Goal: Task Accomplishment & Management: Manage account settings

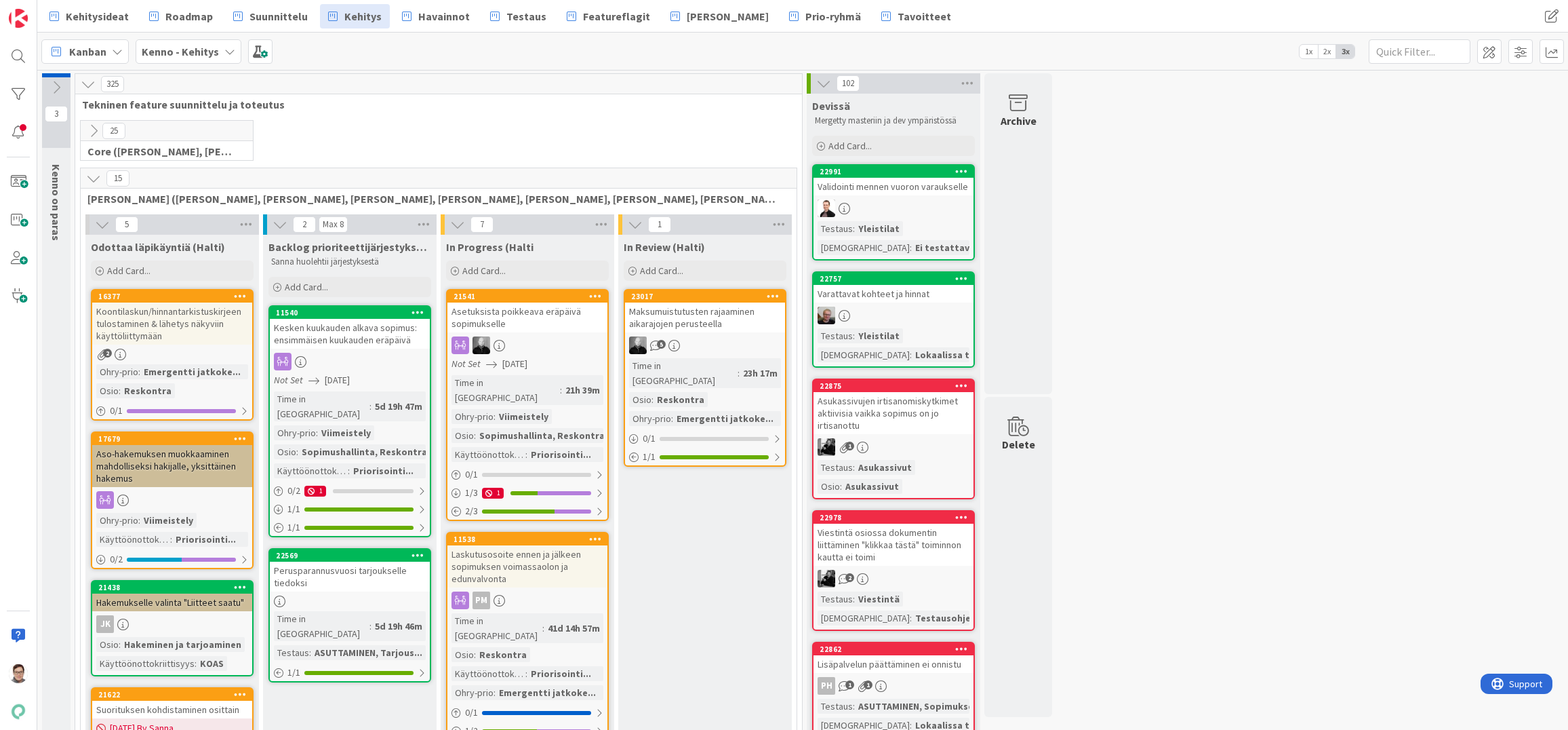
click at [429, 14] on span "Havainnot" at bounding box center [444, 16] width 51 height 16
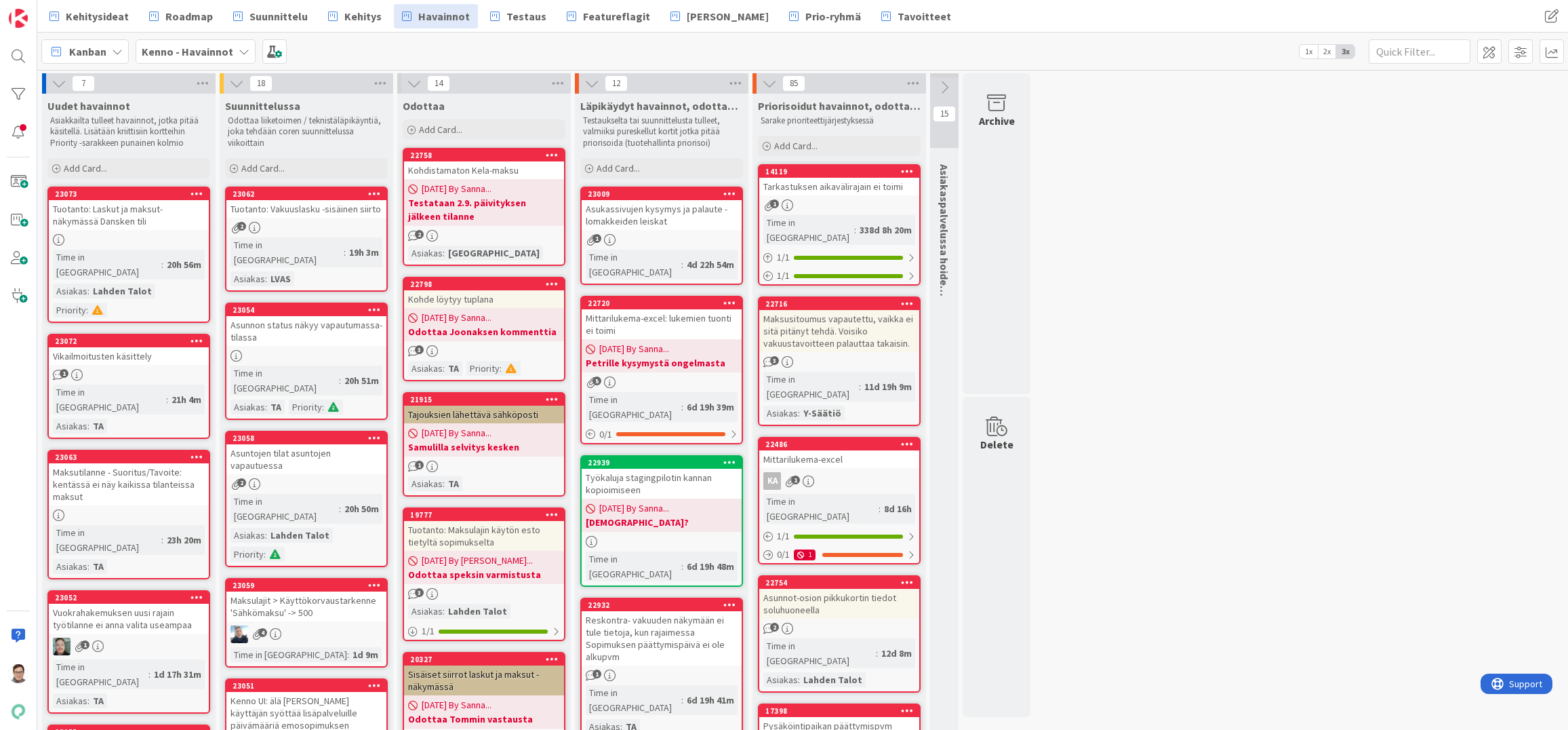
click at [292, 218] on link "23062 Tuotanto: Vakuuslasku -sisäinen siirto 2 Time in Column : 19h 3m Asiakas …" at bounding box center [307, 239] width 163 height 105
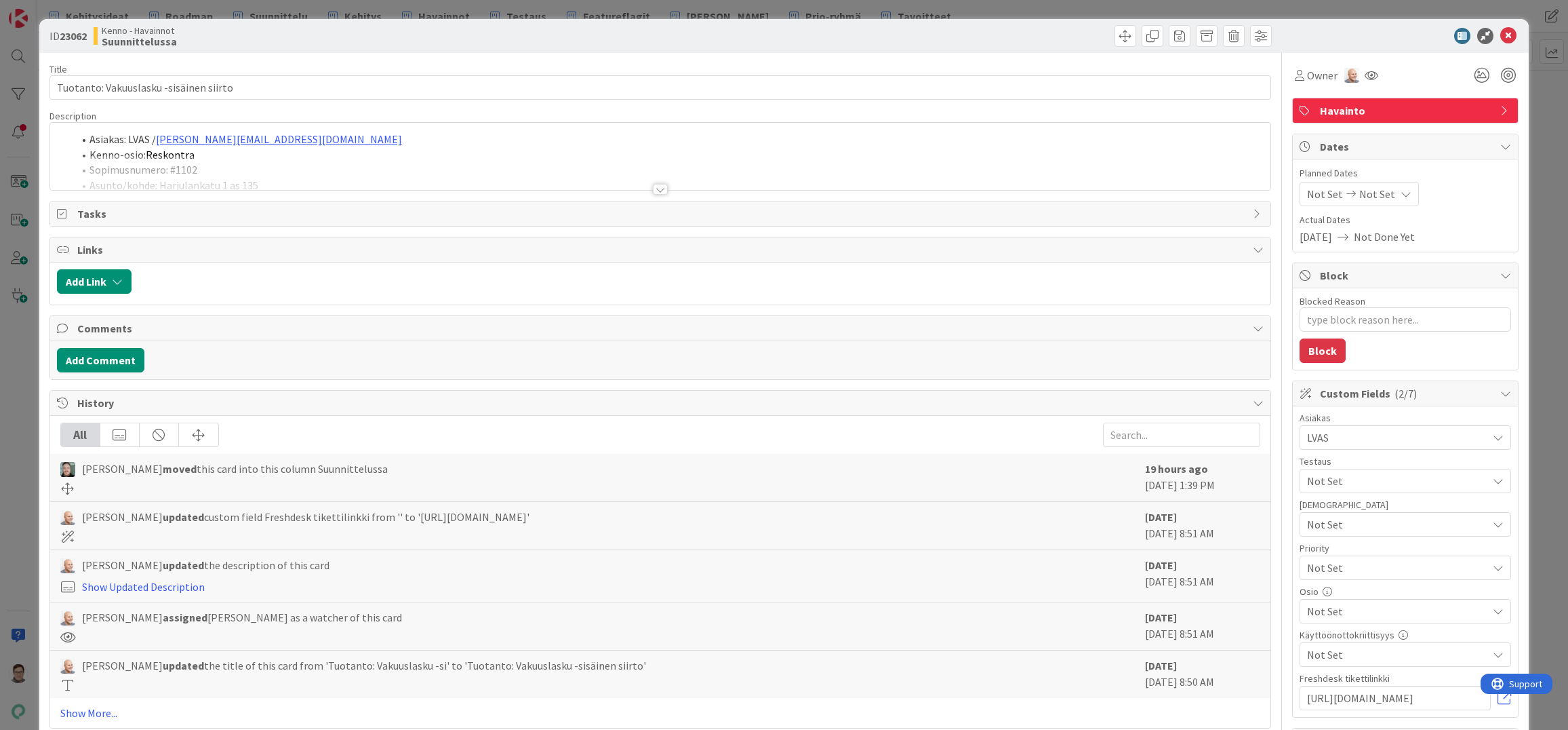
click at [655, 189] on div at bounding box center [660, 189] width 15 height 11
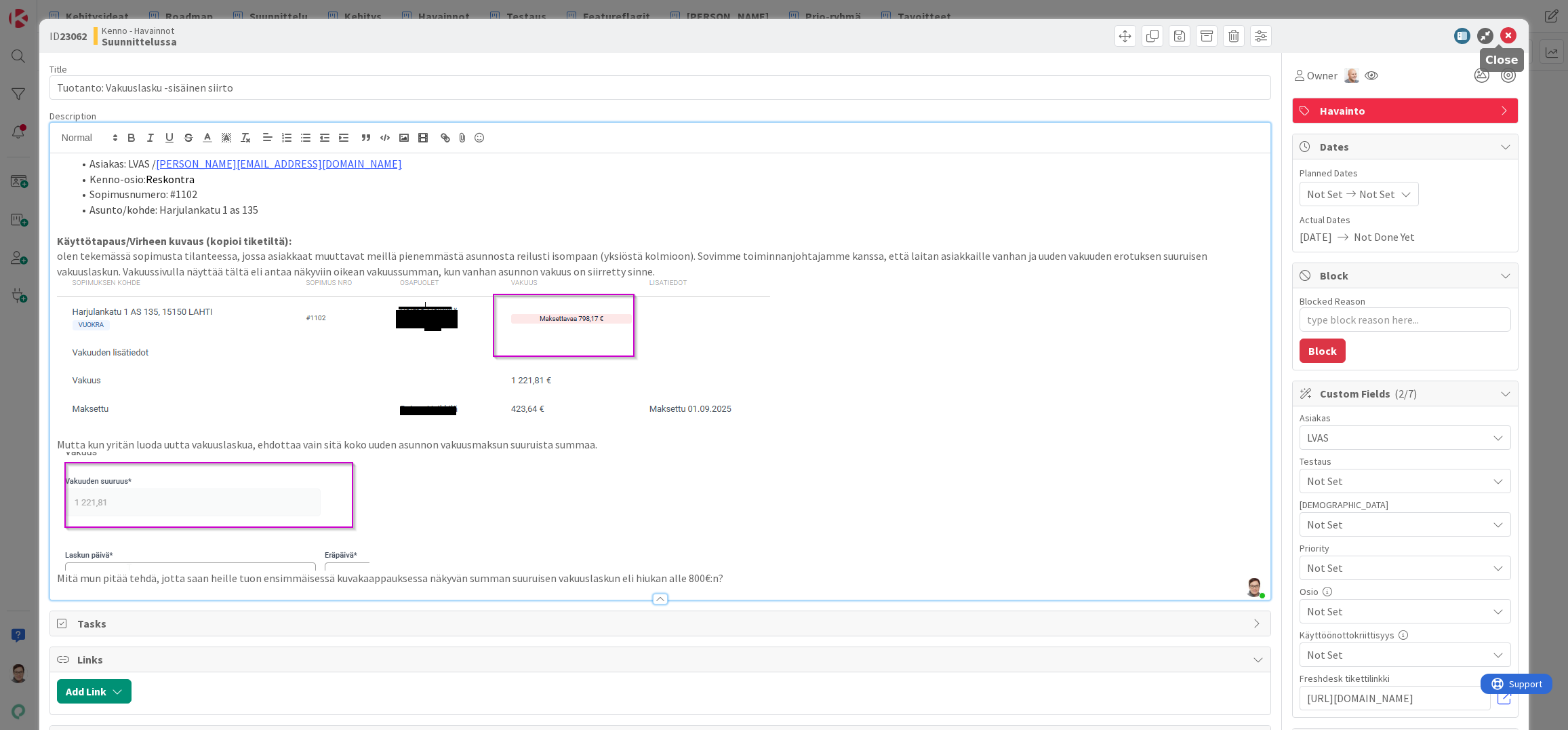
click at [1501, 35] on icon at bounding box center [1508, 35] width 16 height 16
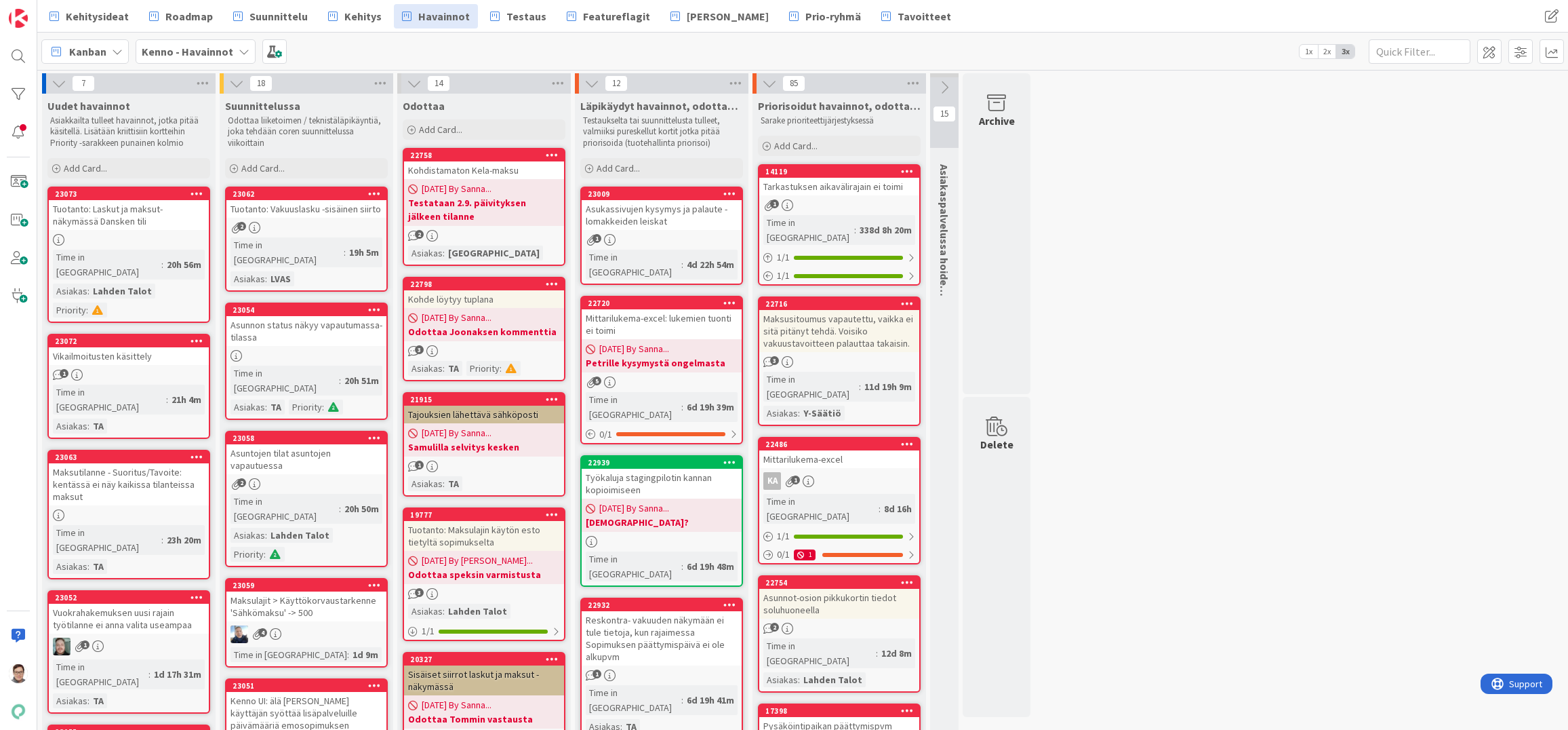
click at [302, 319] on div "Asunnon status näkyy vapautumassa-tilassa" at bounding box center [307, 331] width 160 height 30
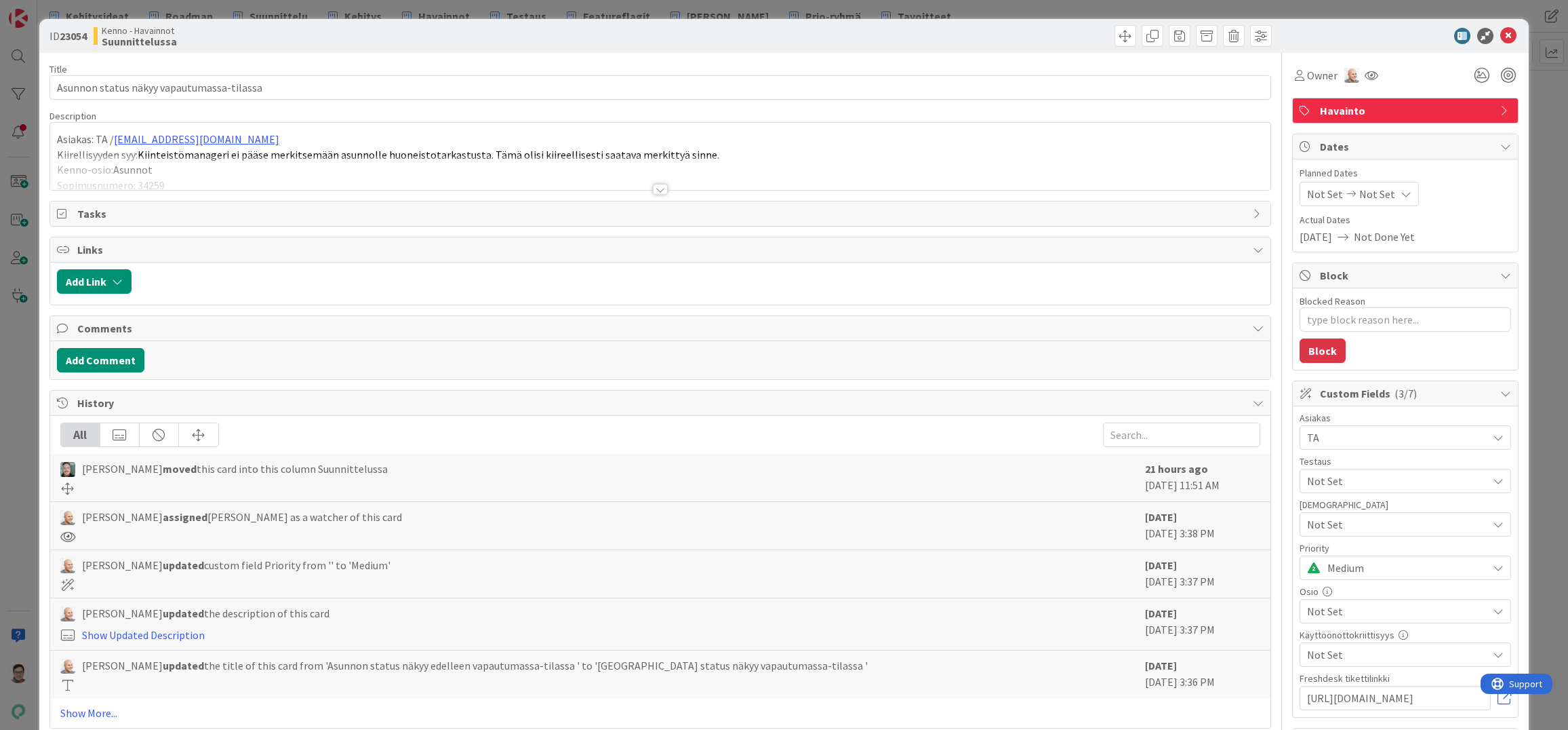
click at [657, 191] on div at bounding box center [660, 189] width 15 height 11
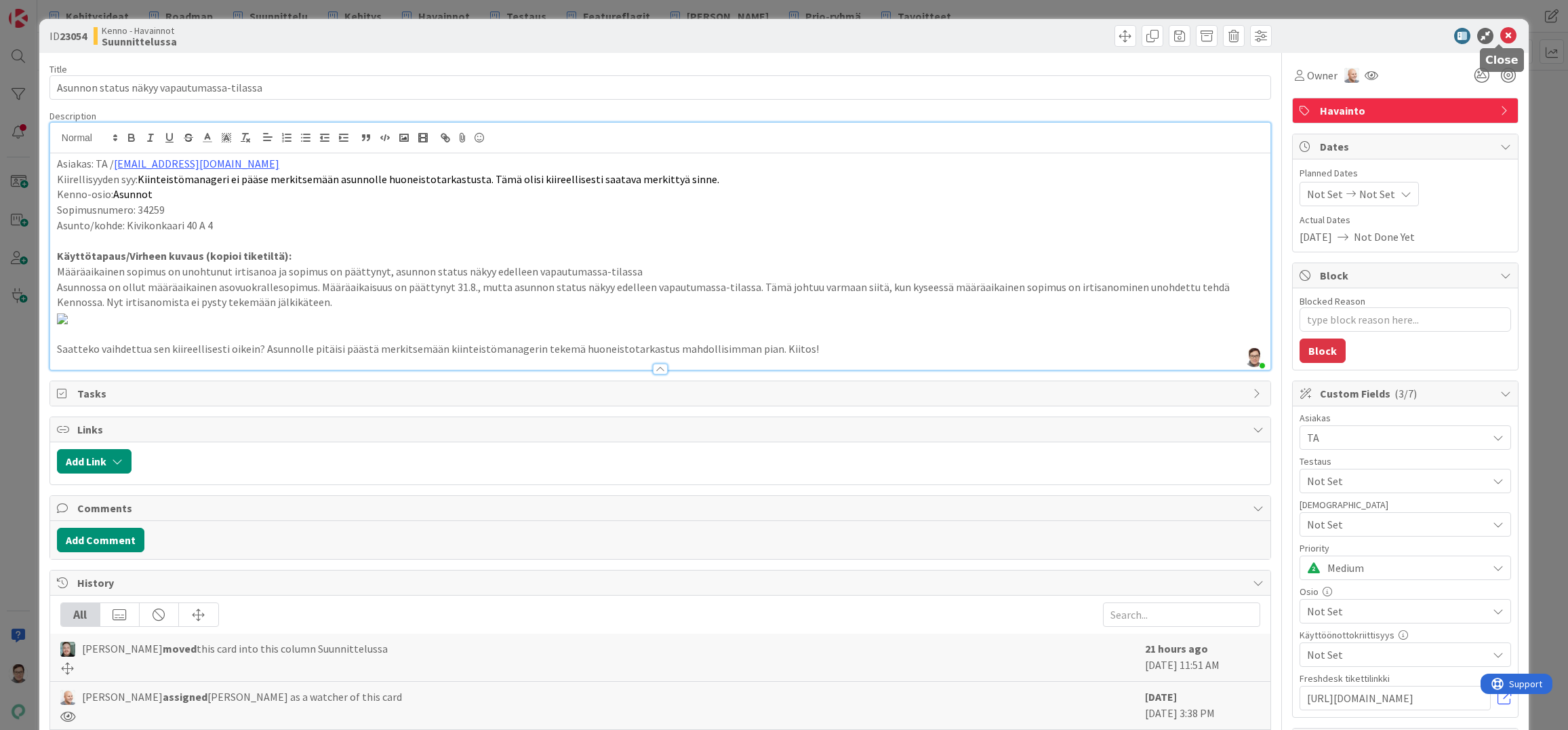
click at [1501, 38] on icon at bounding box center [1508, 35] width 16 height 16
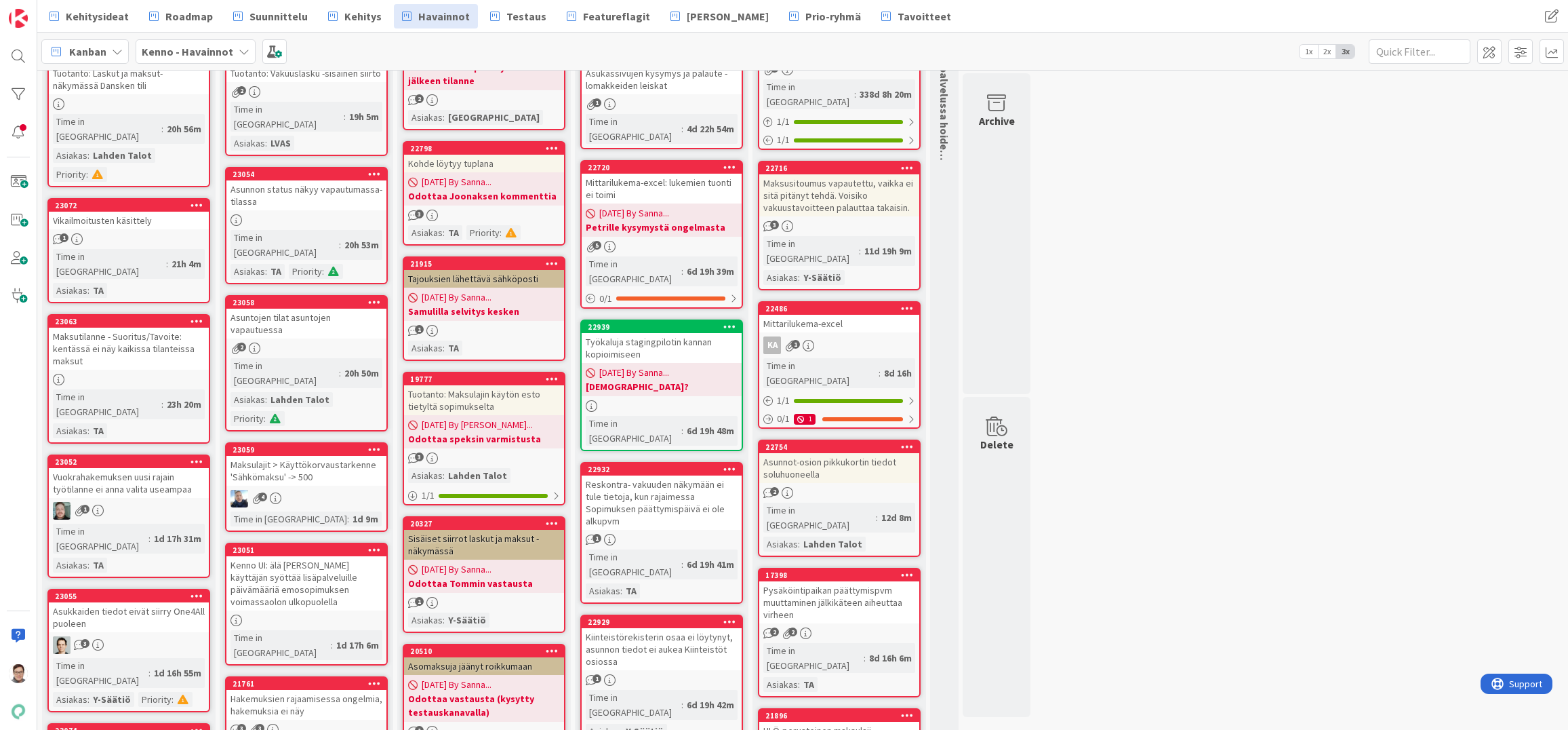
click at [307, 197] on link "23054 Asunnon status näkyy vapautumassa-tilassa Time in Column : 20h 53m Asiaka…" at bounding box center [307, 226] width 163 height 117
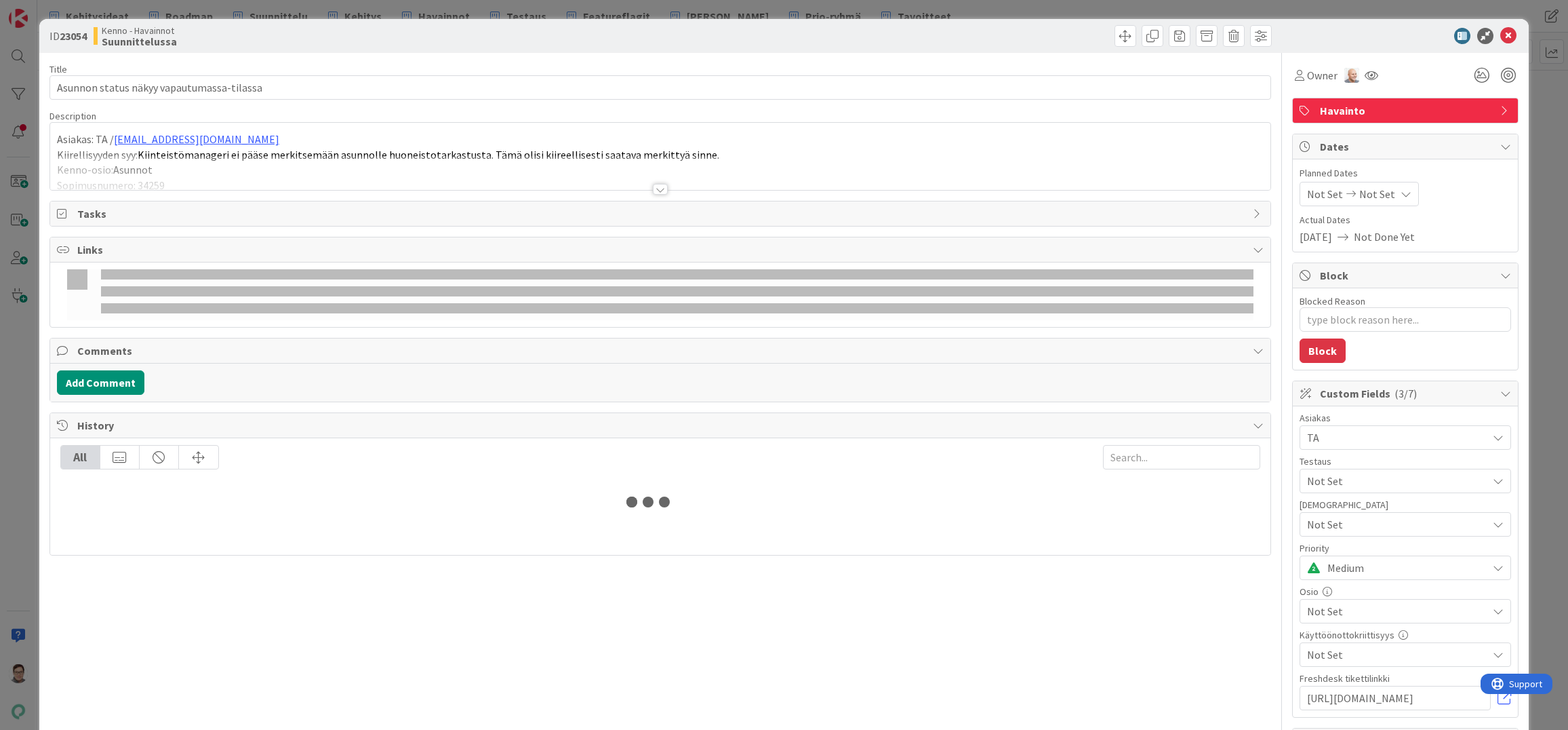
type textarea "x"
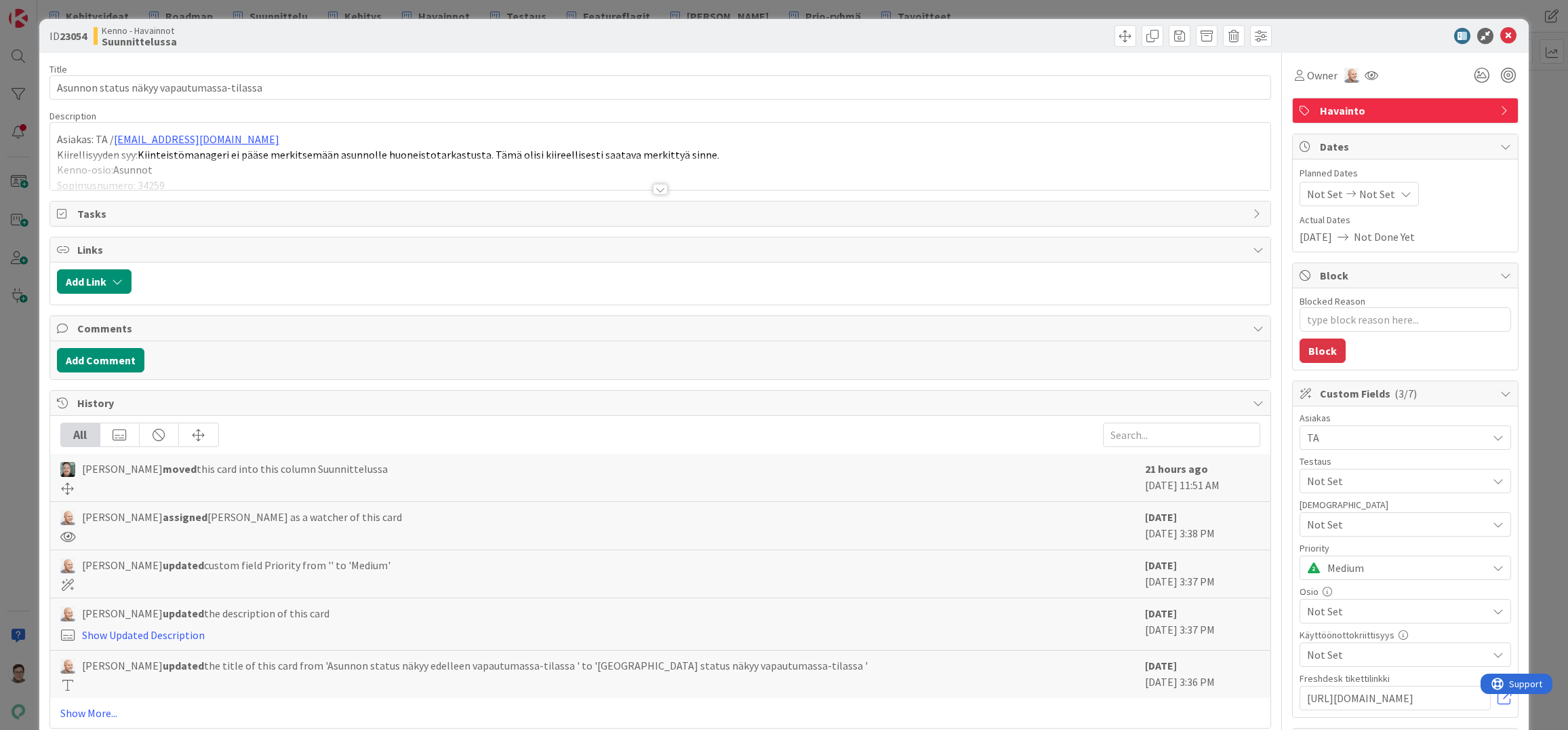
click at [654, 185] on div at bounding box center [660, 189] width 15 height 11
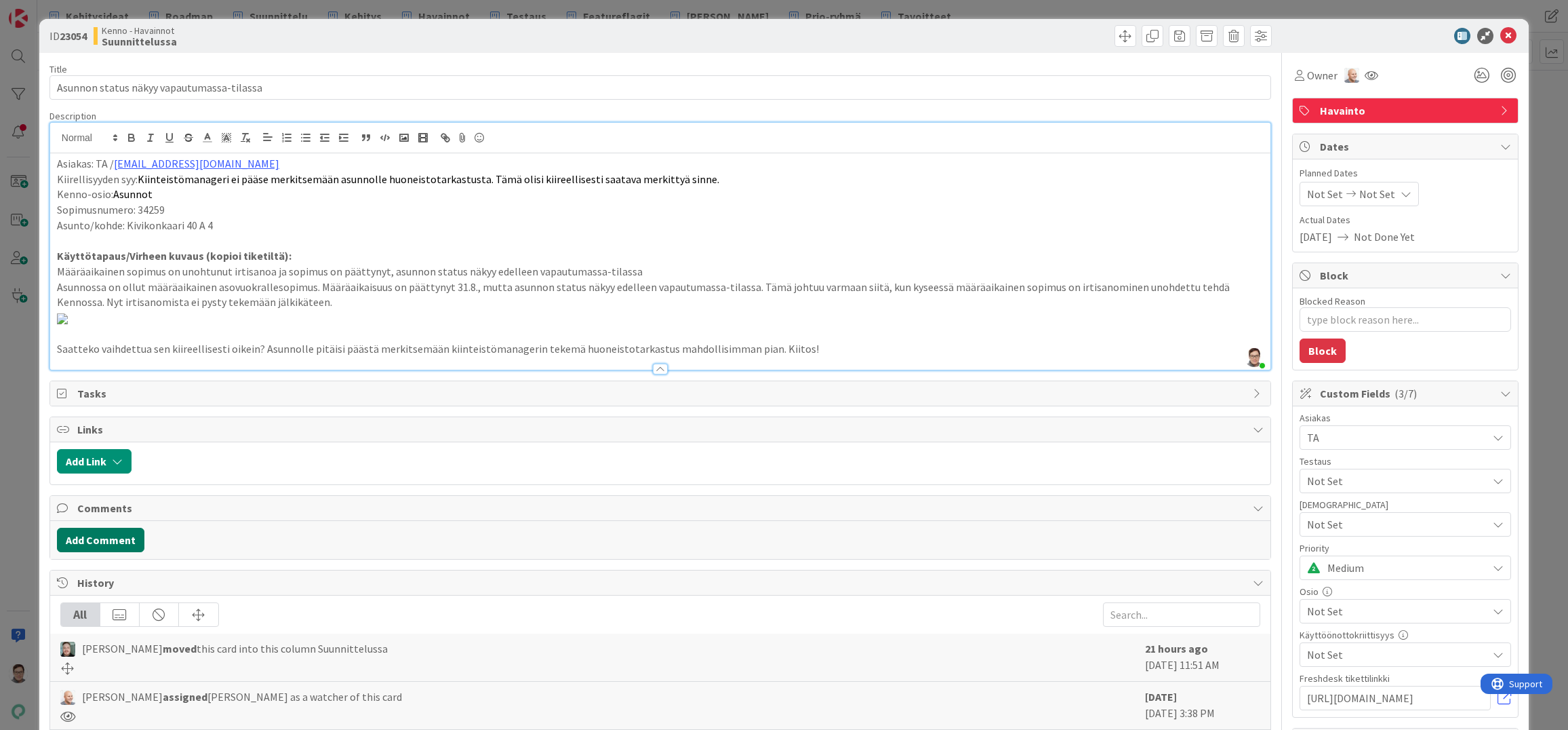
click at [114, 552] on button "Add Comment" at bounding box center [101, 540] width 87 height 24
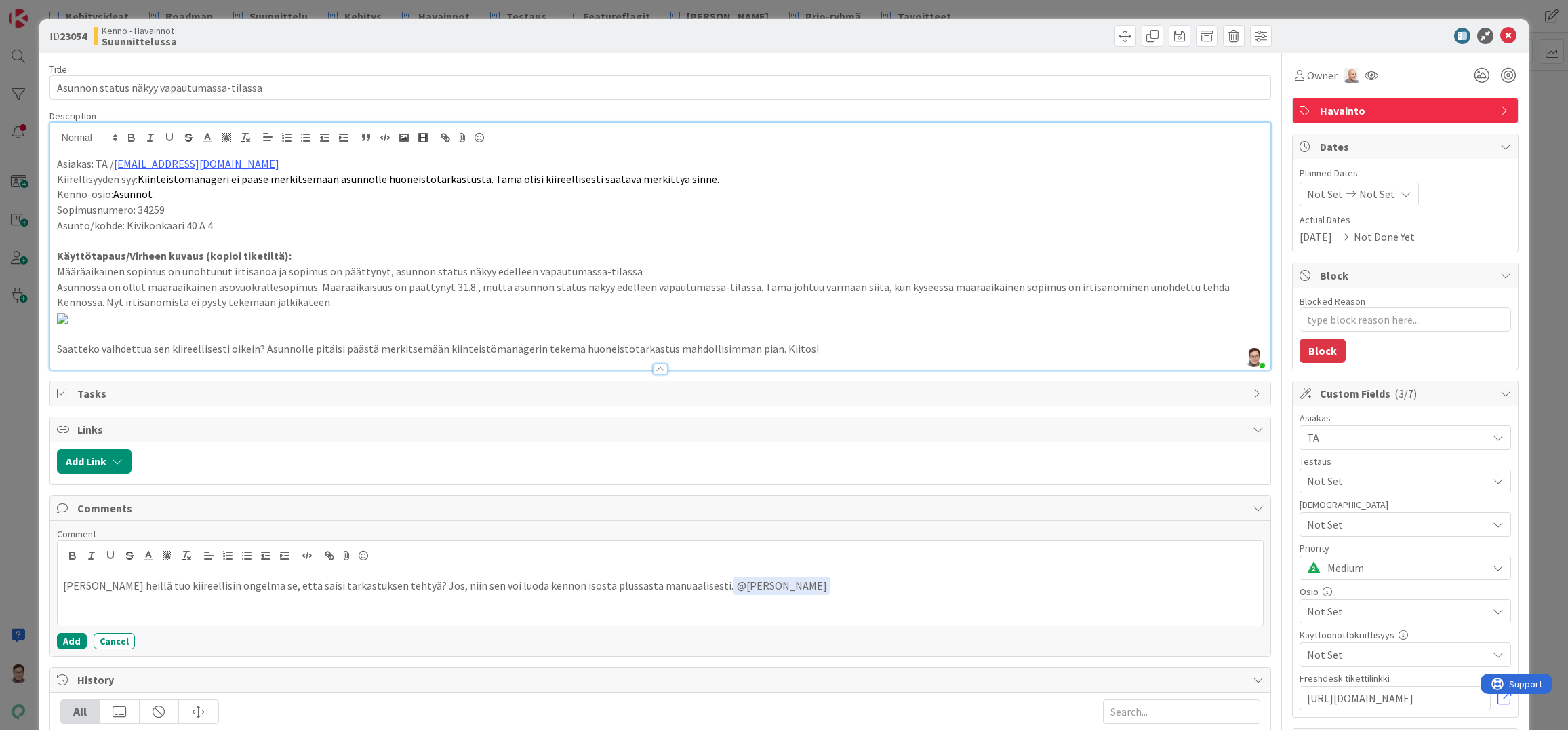
click at [652, 595] on p "Onko heillä tuo kiireellisin ongelma se, että saisi tarkastuksen tehtyä? Jos, n…" at bounding box center [660, 586] width 1195 height 18
click at [69, 650] on button "Add" at bounding box center [71, 640] width 30 height 16
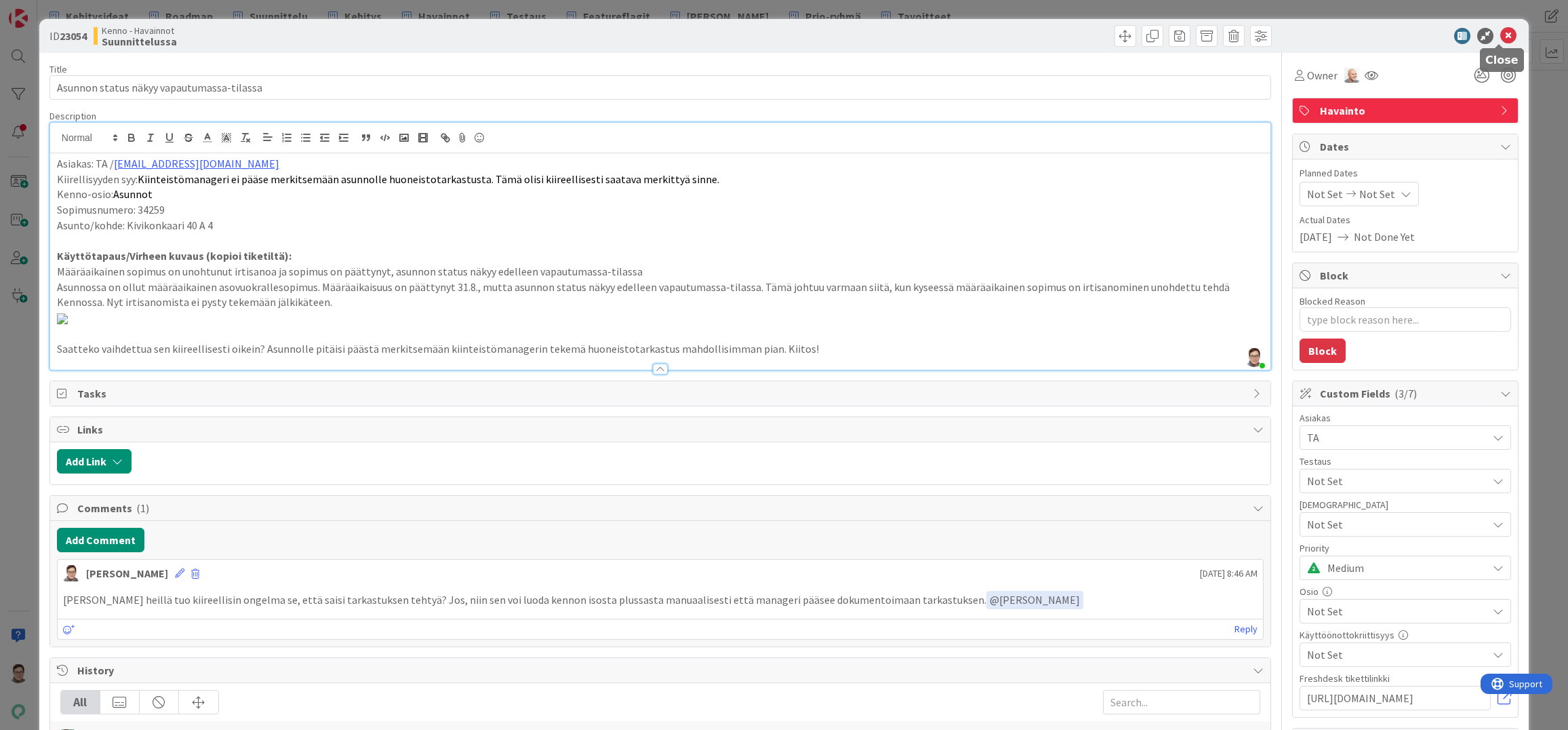
click at [1501, 35] on icon at bounding box center [1508, 35] width 16 height 16
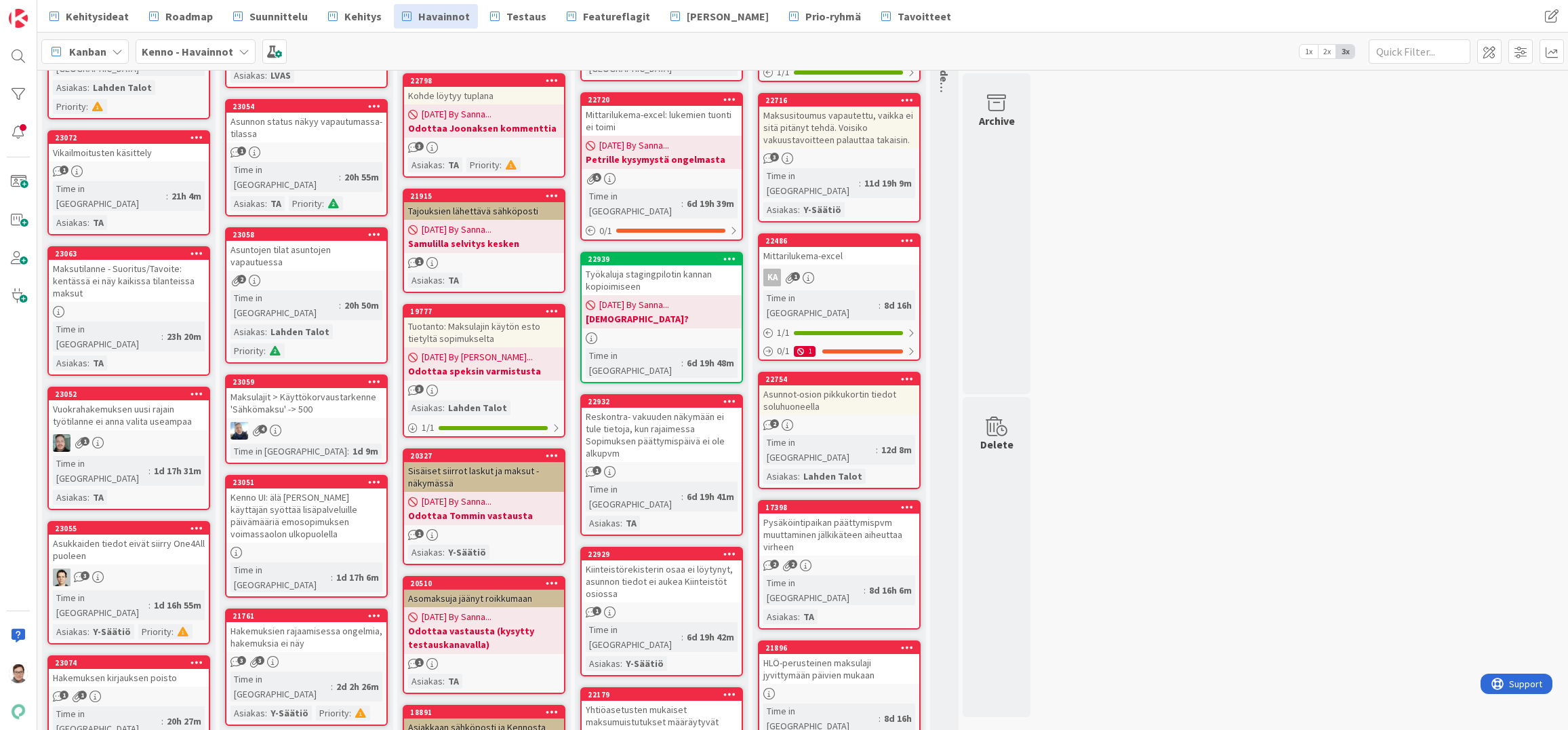
scroll to position [271, 0]
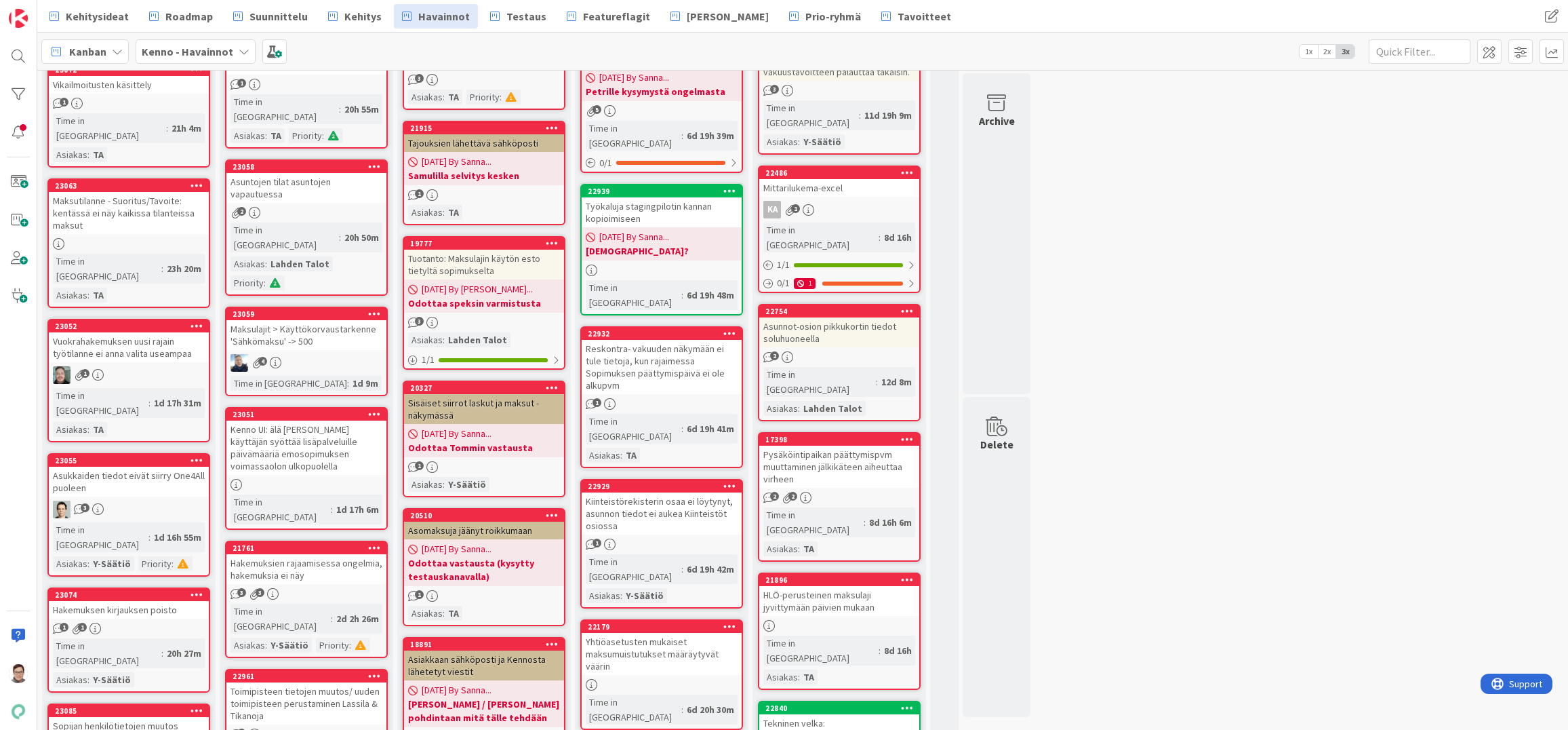
click at [312, 207] on div "2" at bounding box center [307, 212] width 160 height 12
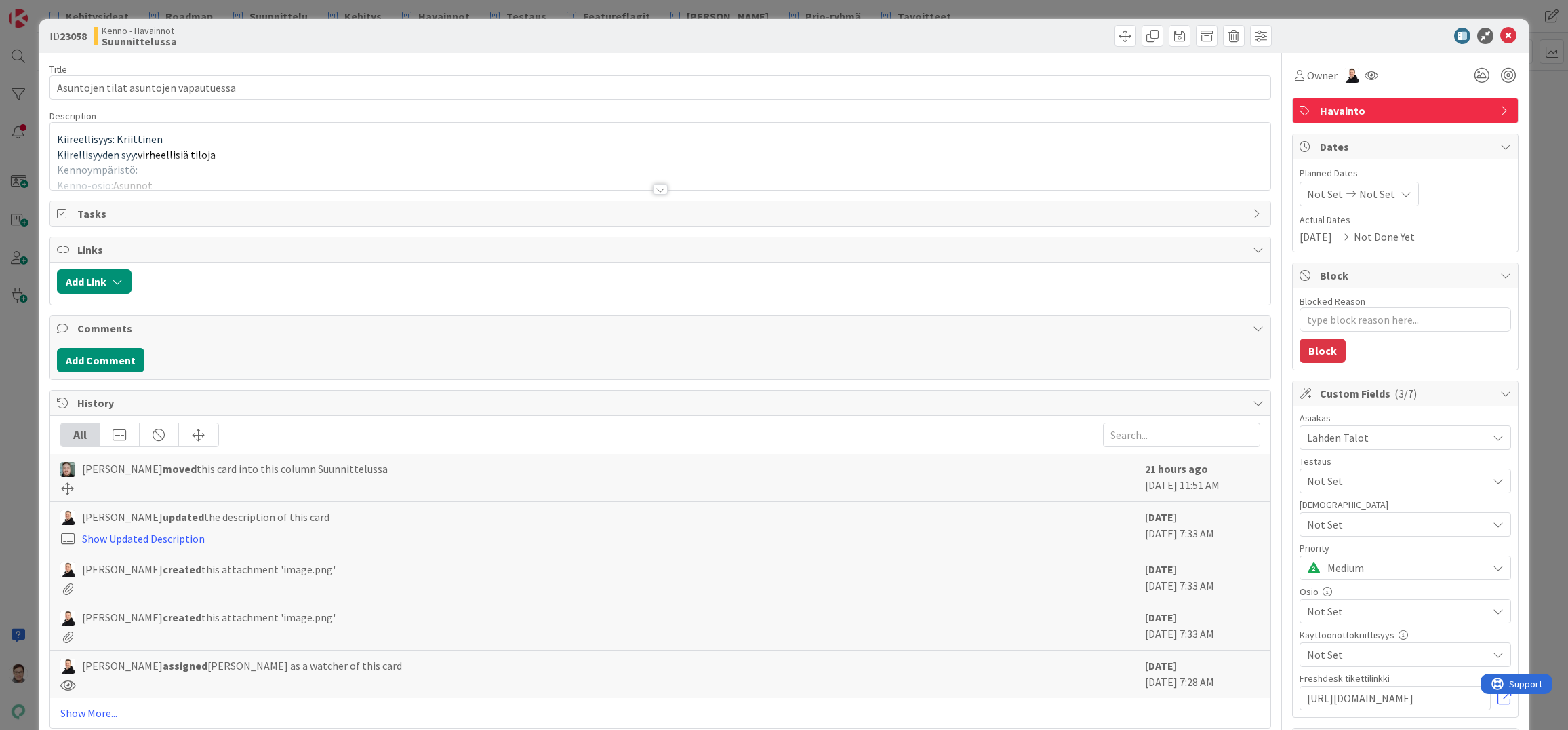
click at [653, 185] on div at bounding box center [660, 189] width 15 height 11
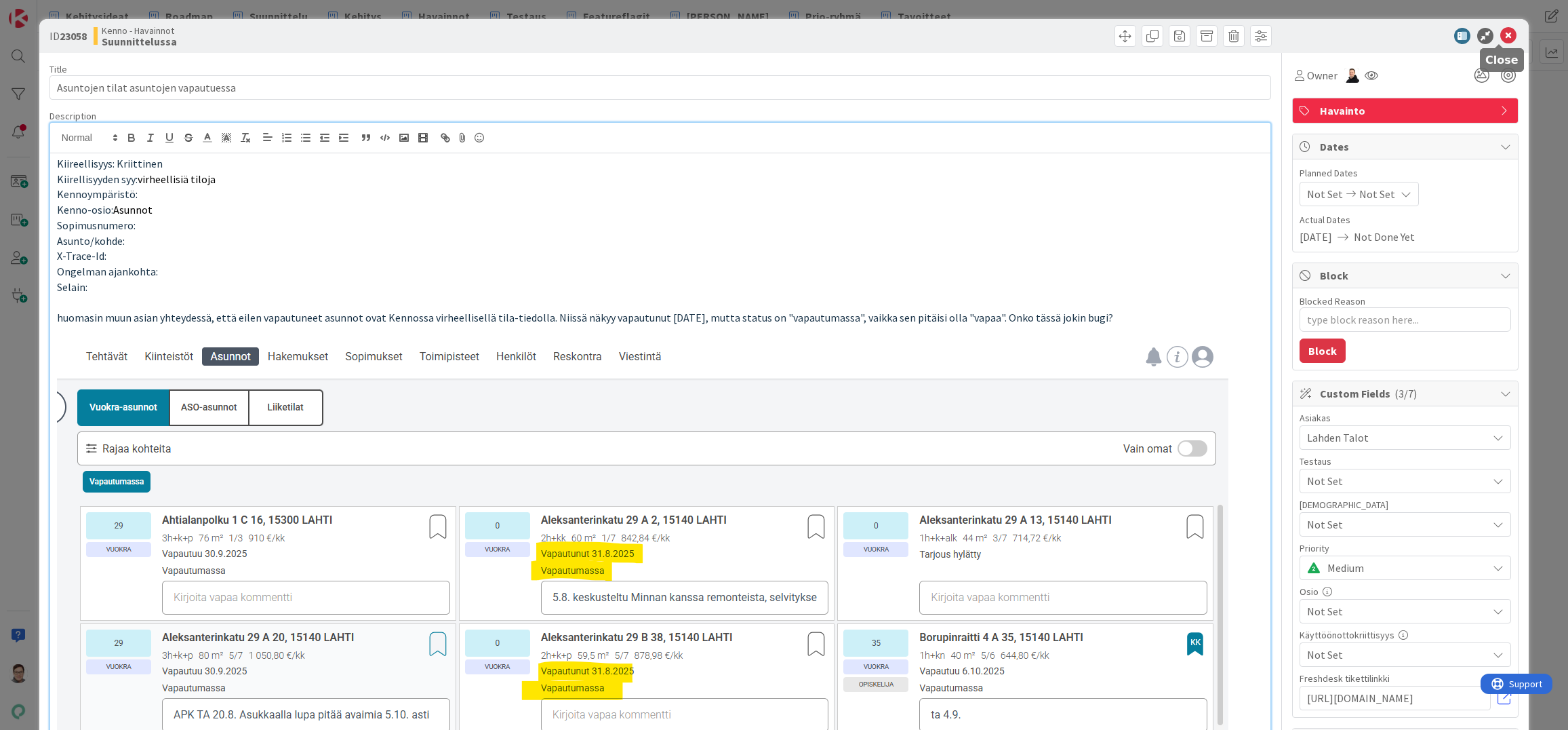
click at [1502, 35] on icon at bounding box center [1508, 35] width 16 height 16
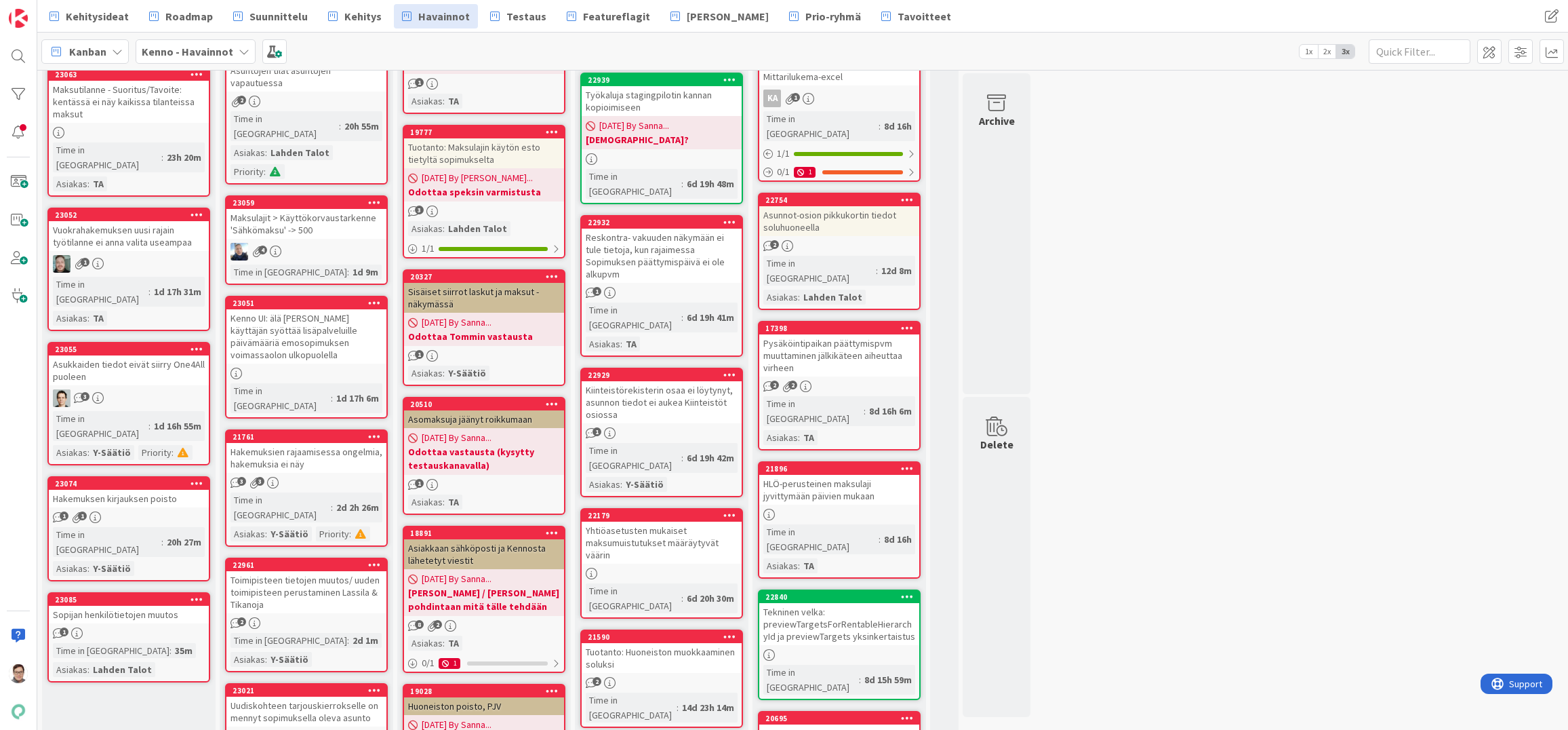
scroll to position [407, 0]
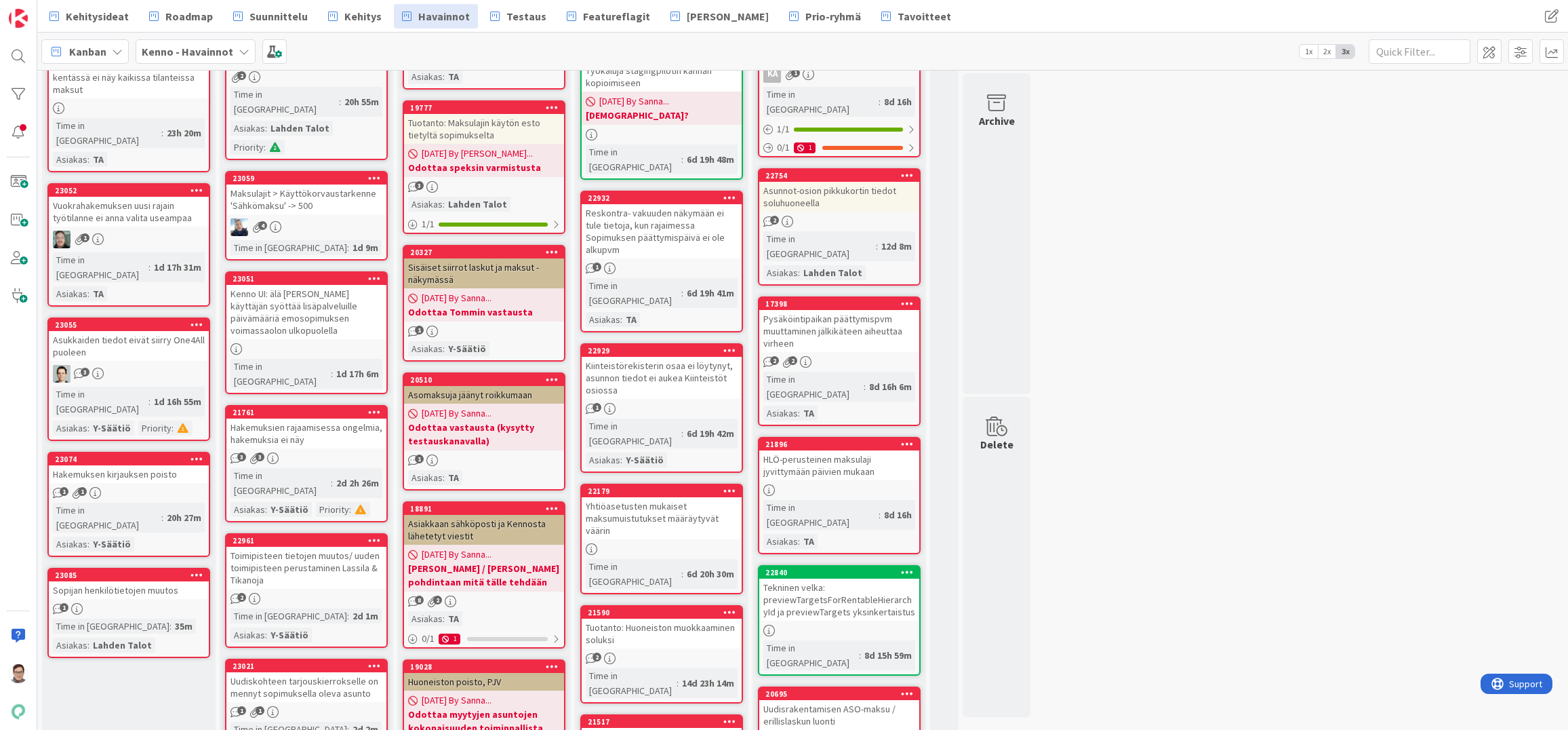
click at [291, 185] on div "Maksulajit > Käyttökorvaustarkenne 'Sähkömaksu' -> 500" at bounding box center [307, 199] width 160 height 30
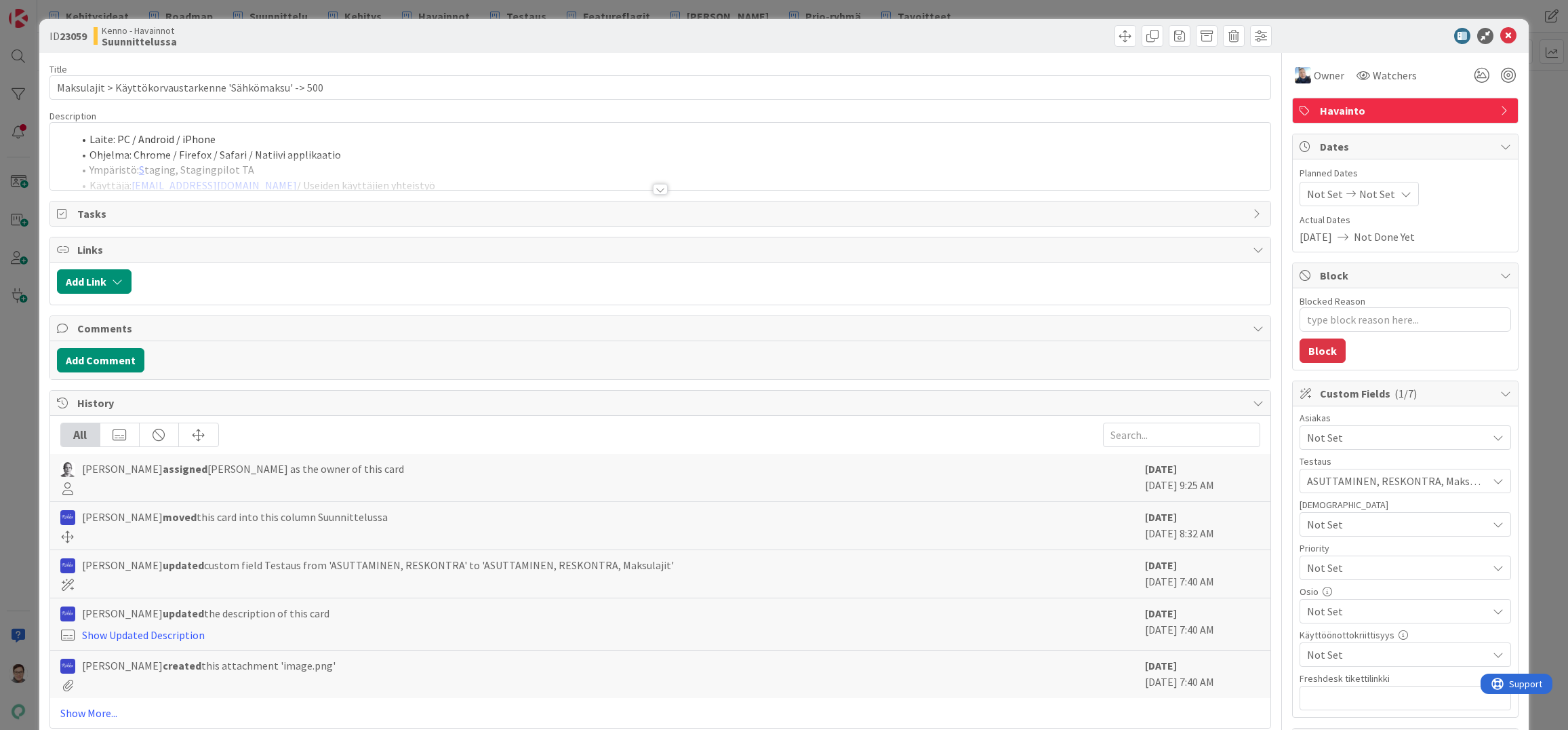
click at [653, 191] on div at bounding box center [660, 189] width 15 height 11
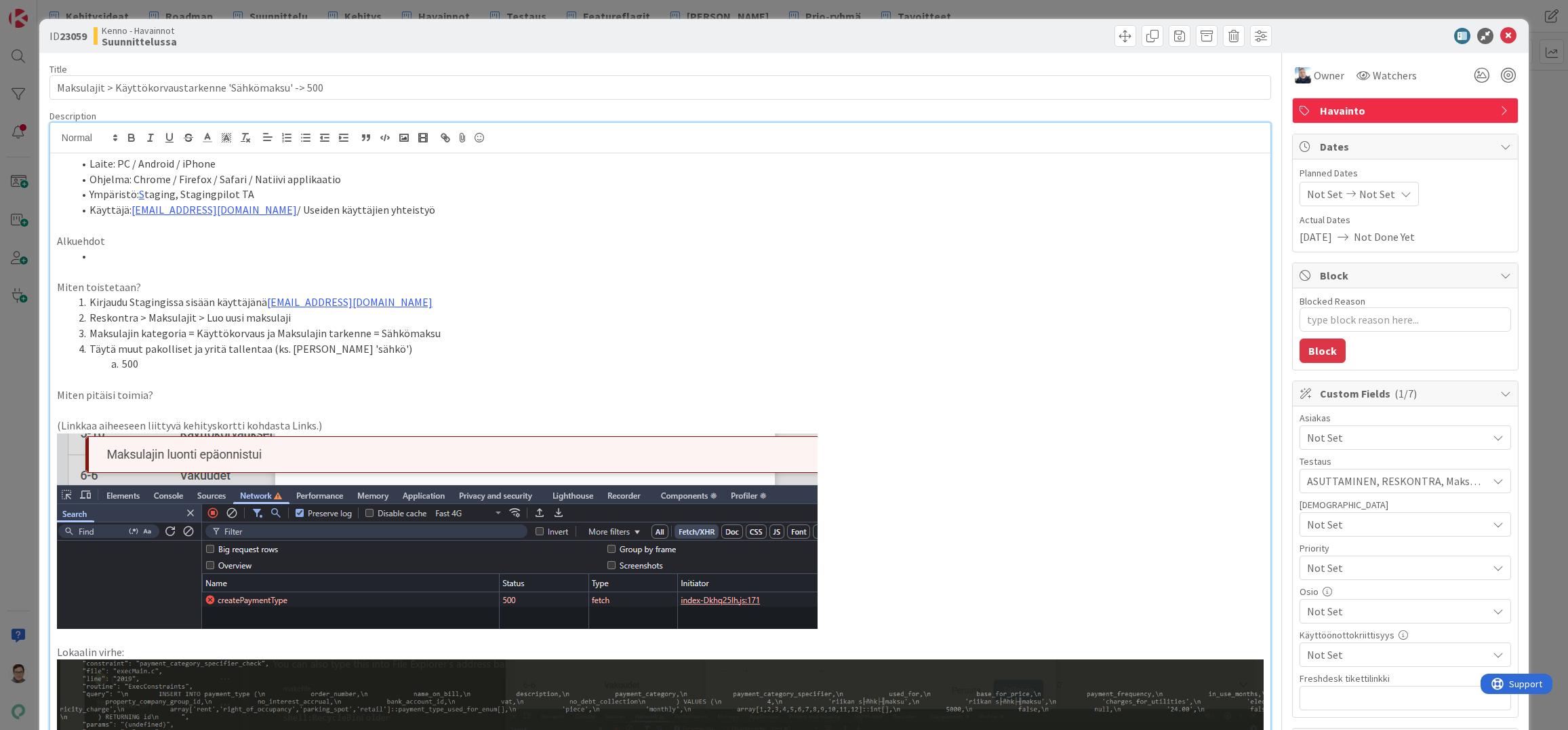
click at [1331, 319] on textarea "Blocked Reason" at bounding box center [1405, 319] width 212 height 24
type textarea "x"
type textarea "K"
type textarea "x"
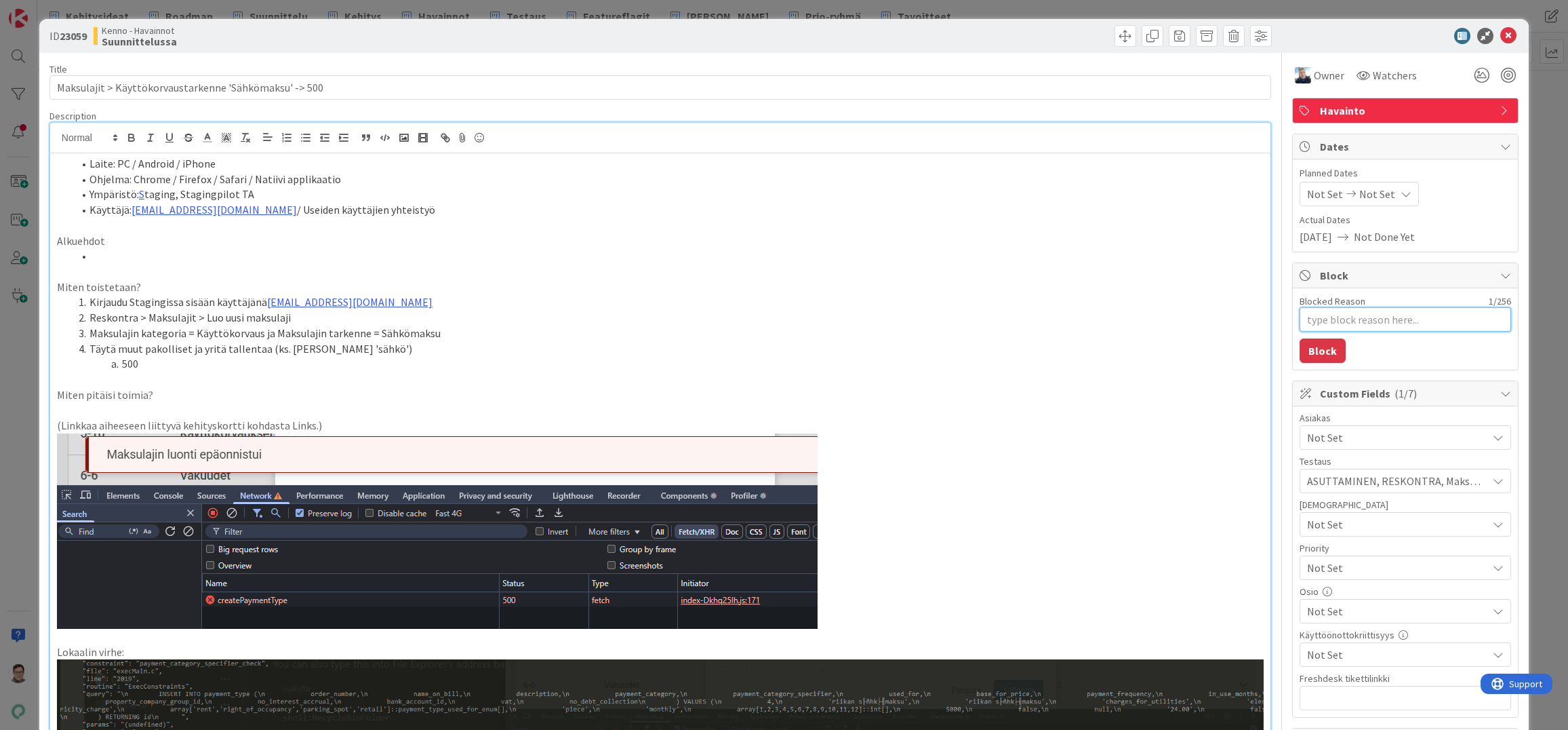
type textarea "x"
type textarea "J"
type textarea "x"
type textarea "Ju"
type textarea "x"
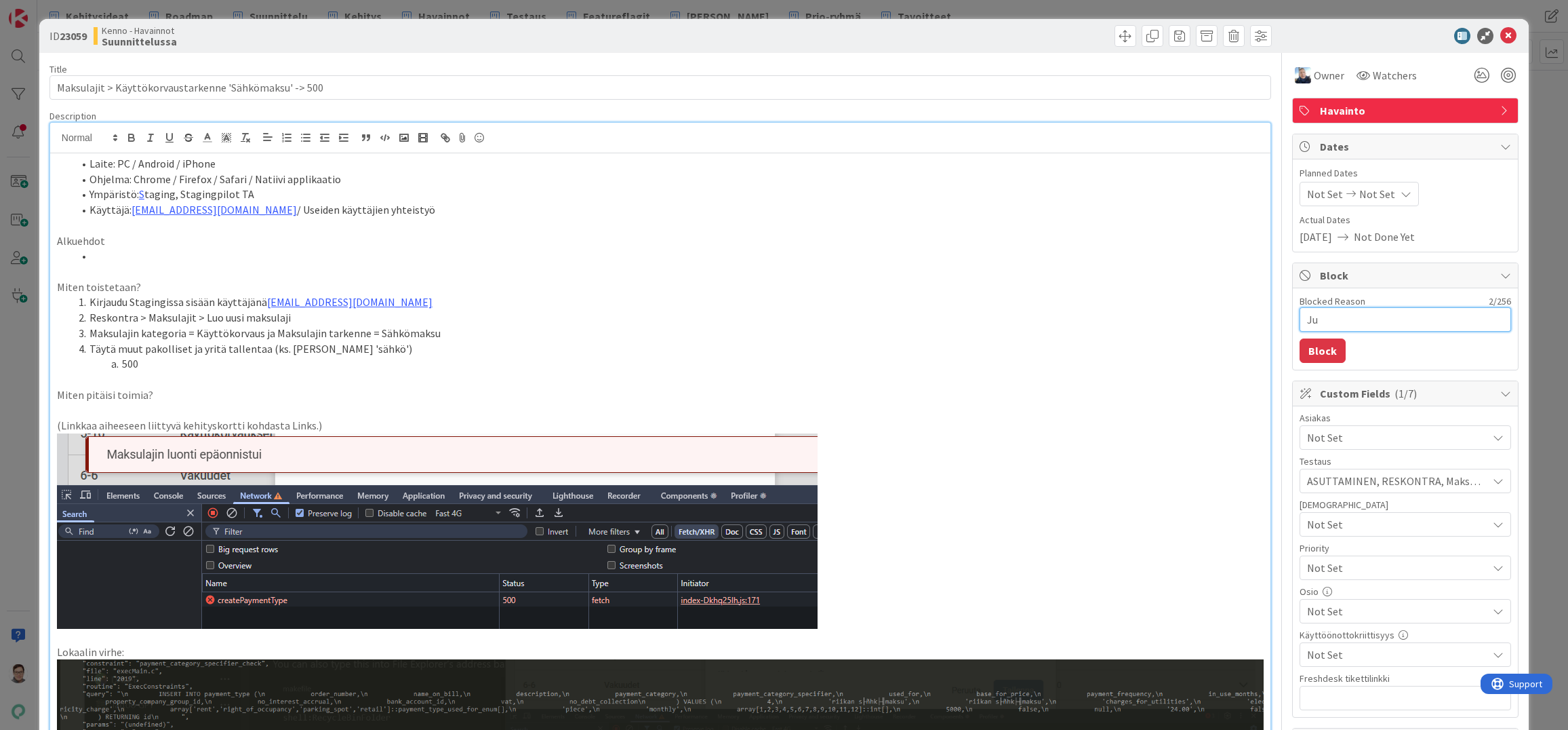
type textarea "Jus"
type textarea "x"
type textarea "Juss"
type textarea "x"
type textarea "Jussi"
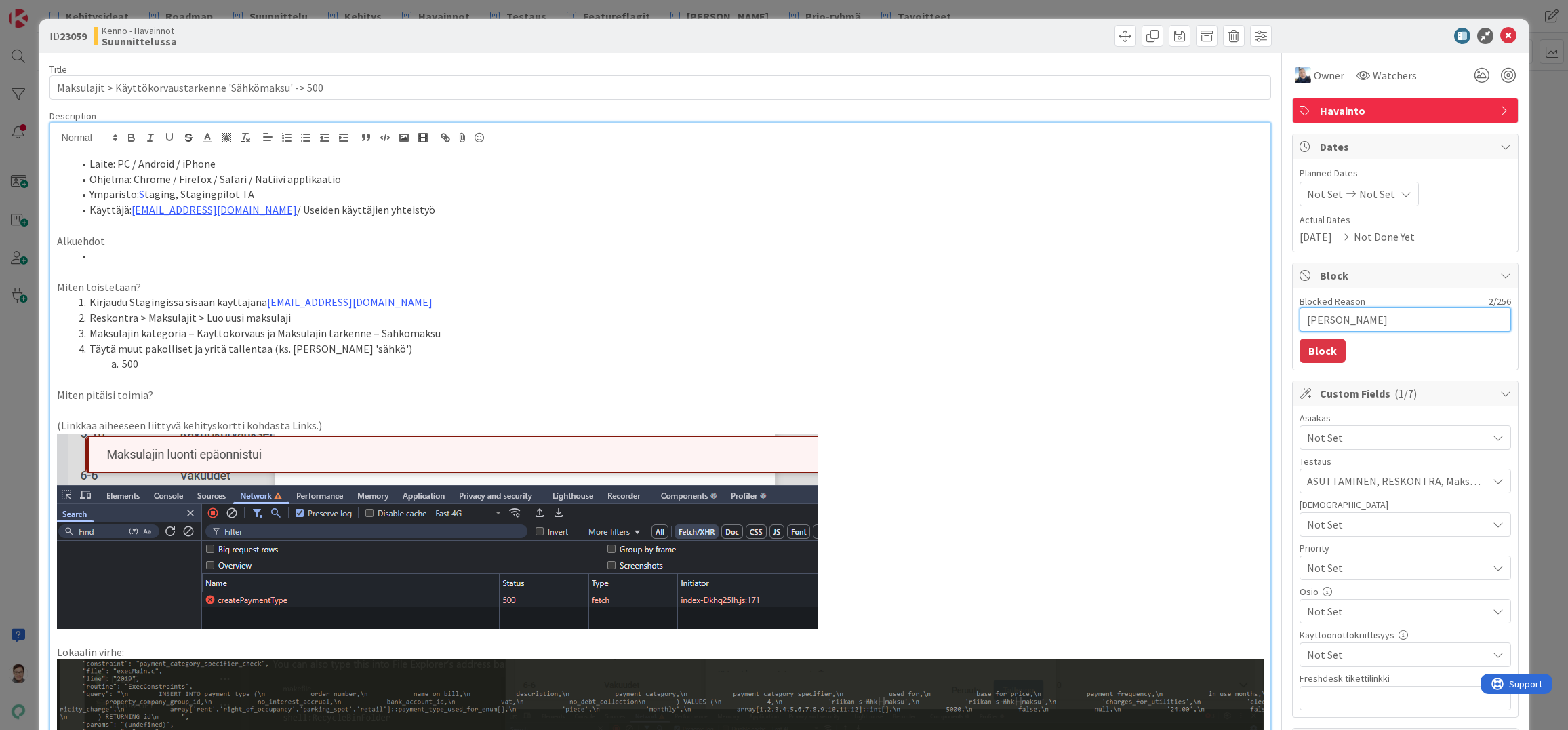
type textarea "x"
type textarea "Jussi"
type textarea "x"
type textarea "Jussi j"
type textarea "x"
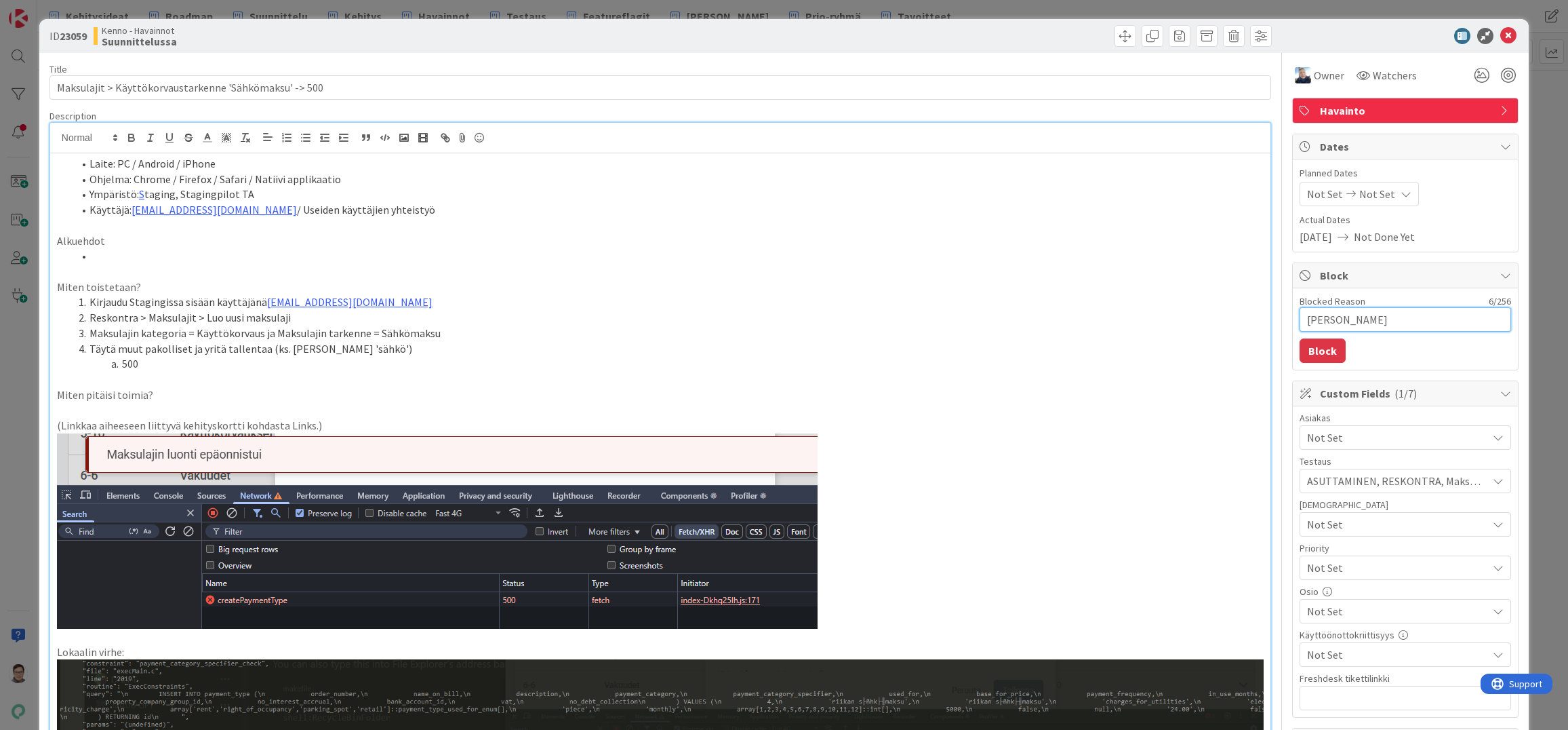
type textarea "Jussi jo"
type textarea "x"
type textarea "Jussi jo"
type textarea "x"
type textarea "Jussi jo t"
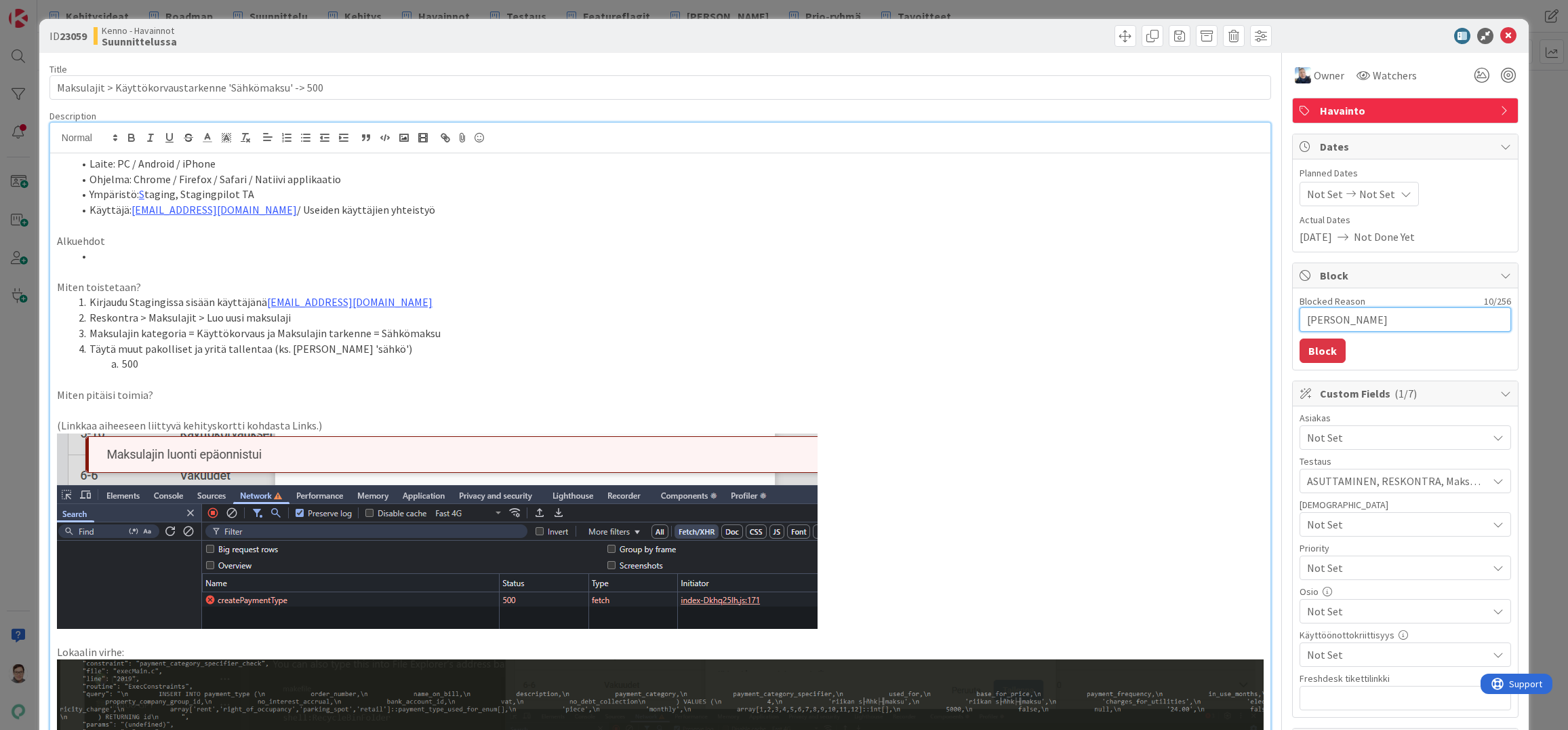
type textarea "x"
type textarea "Jussi jo te"
type textarea "x"
type textarea "Jussi jo teh"
type textarea "x"
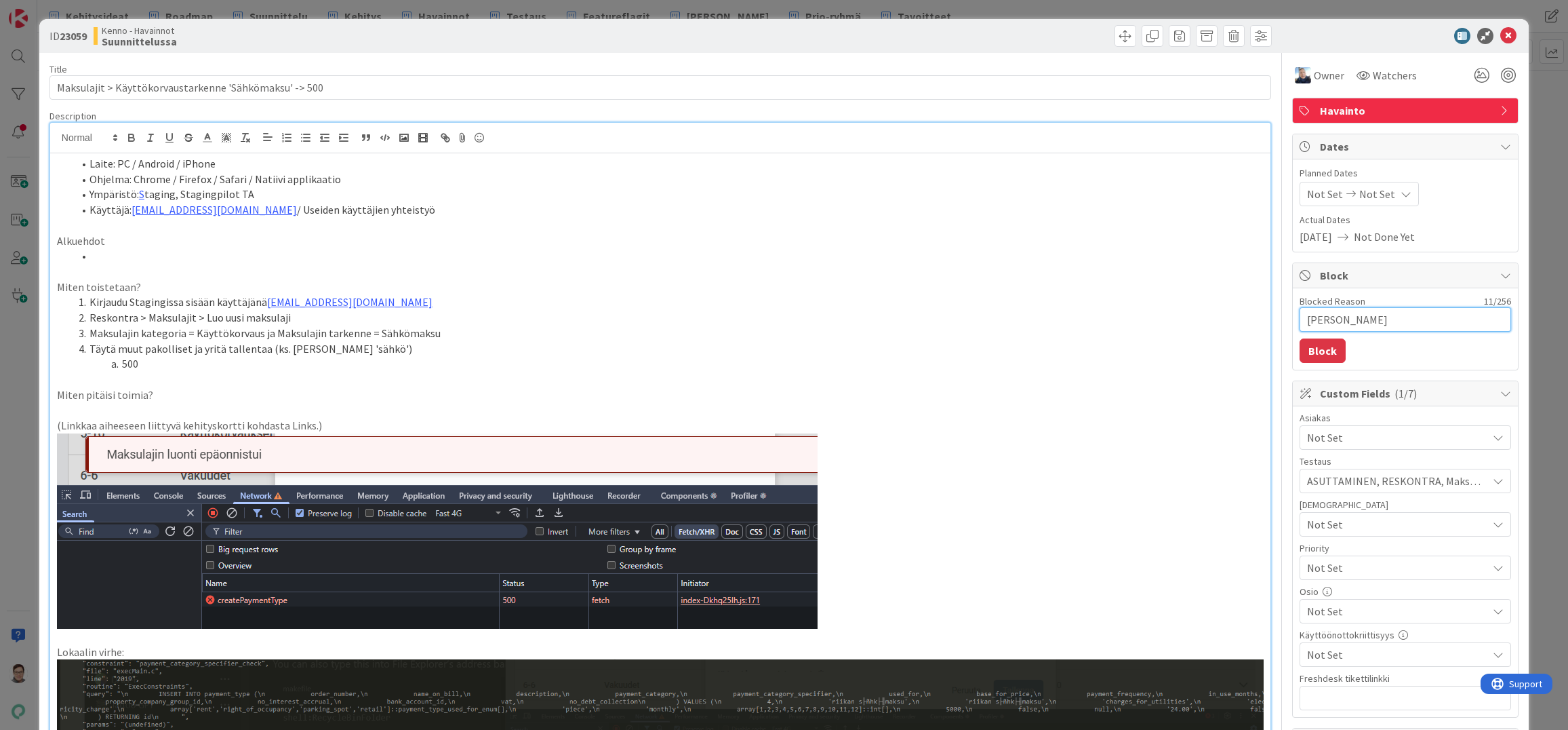
type textarea "Jussi jo tehn"
type textarea "x"
type textarea "Jussi jo tehny"
type textarea "x"
type textarea "Jussi jo tehnyt"
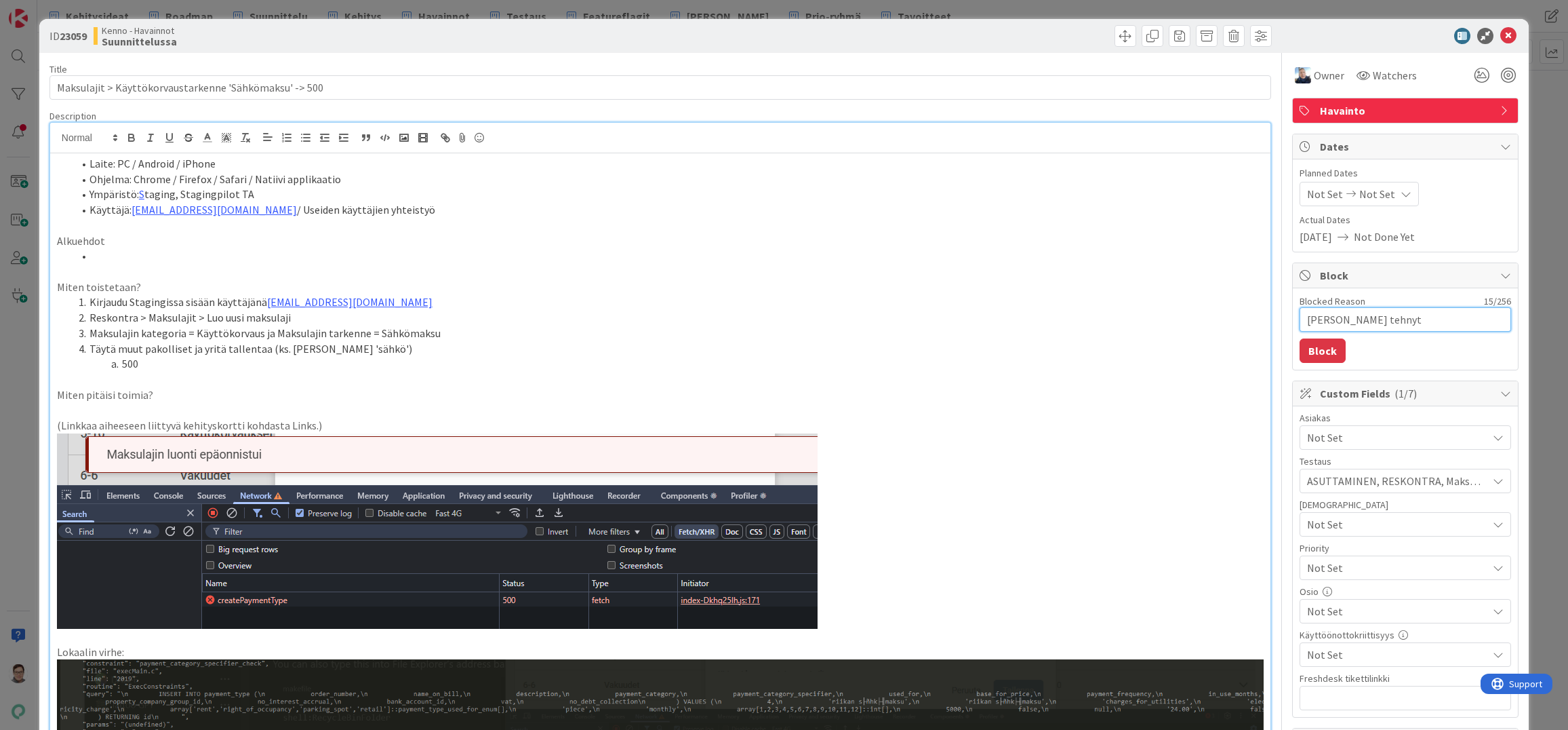
type textarea "x"
type textarea "Jussi jo tehnyt?"
click at [1316, 347] on button "Block" at bounding box center [1323, 350] width 46 height 24
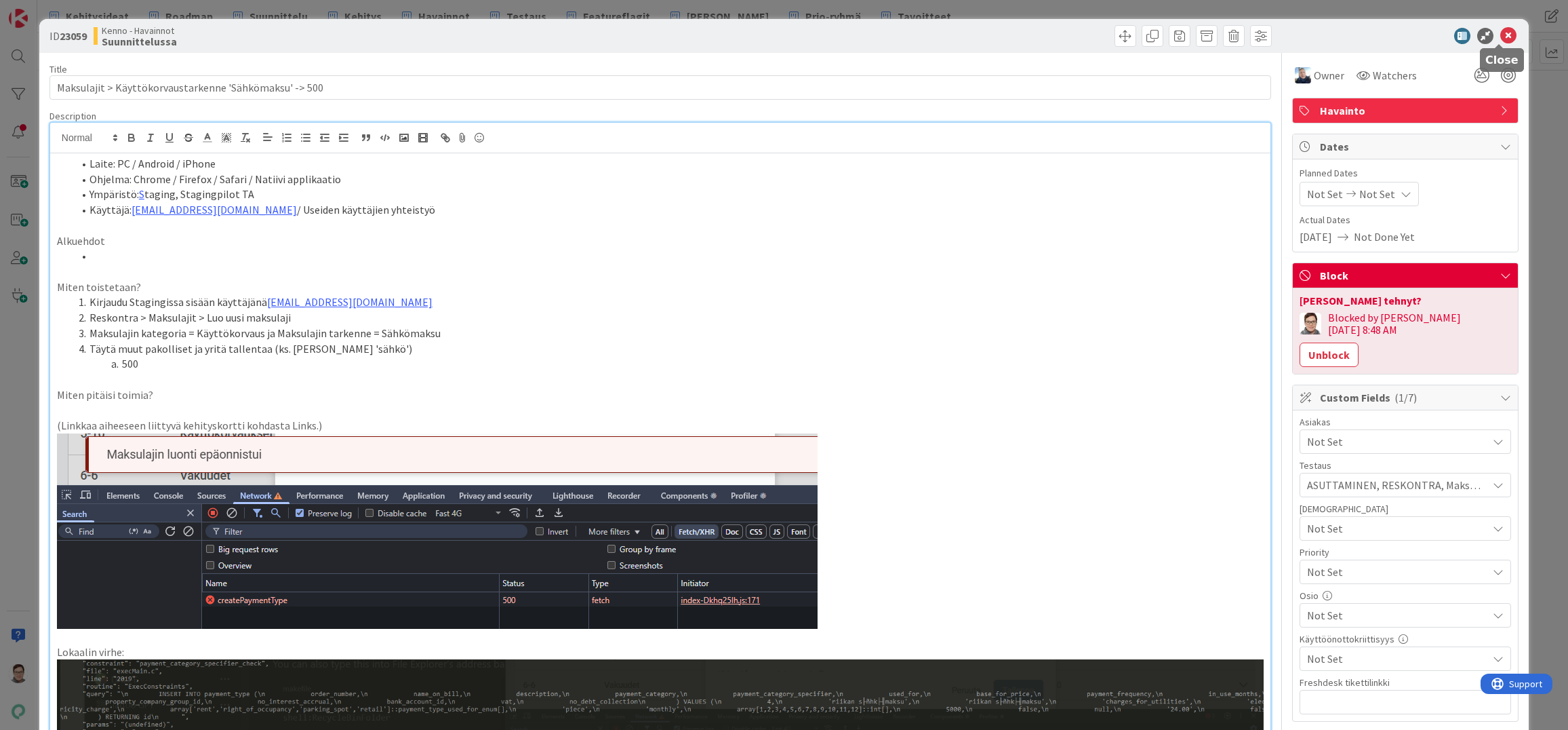
click at [1502, 38] on icon at bounding box center [1508, 35] width 16 height 16
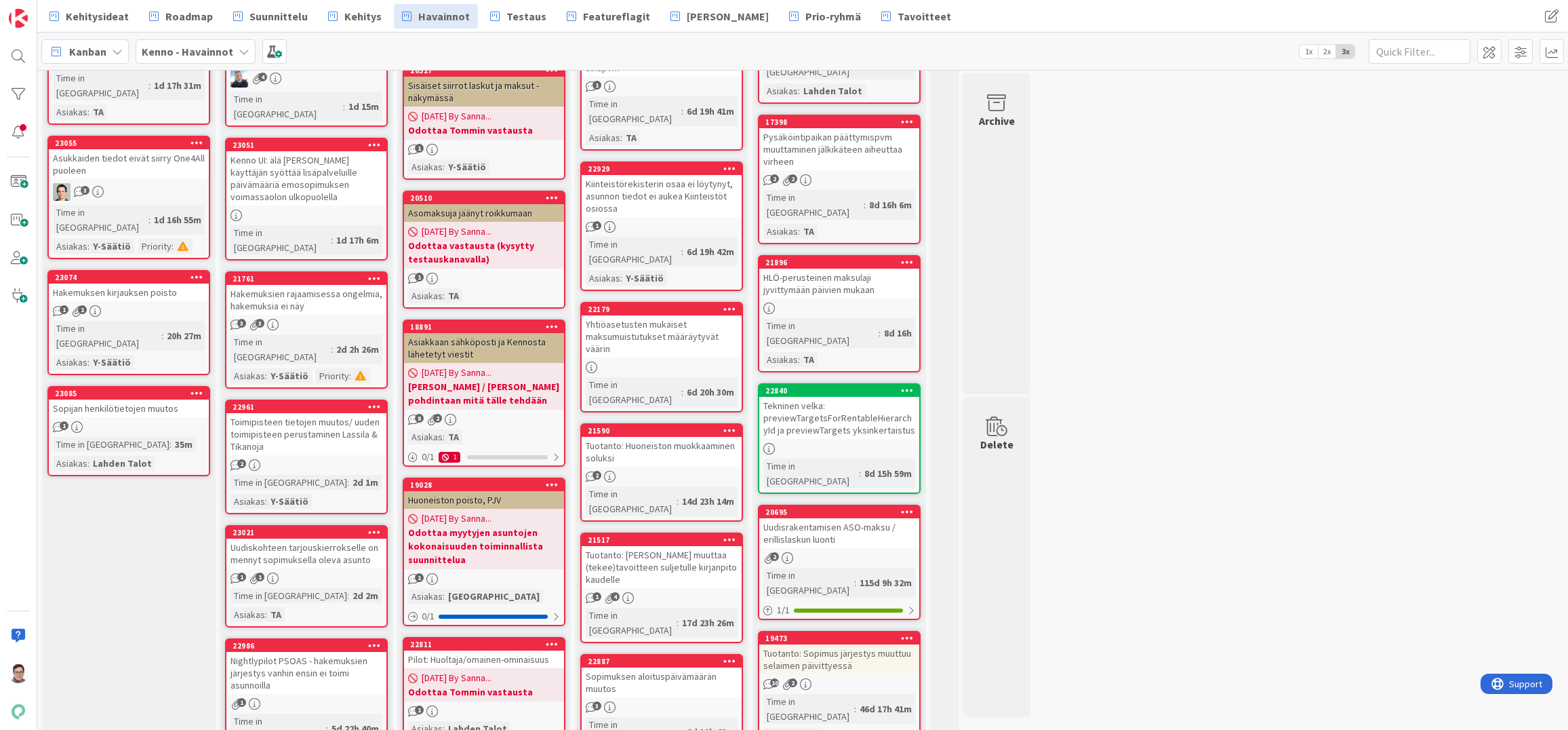
scroll to position [611, 0]
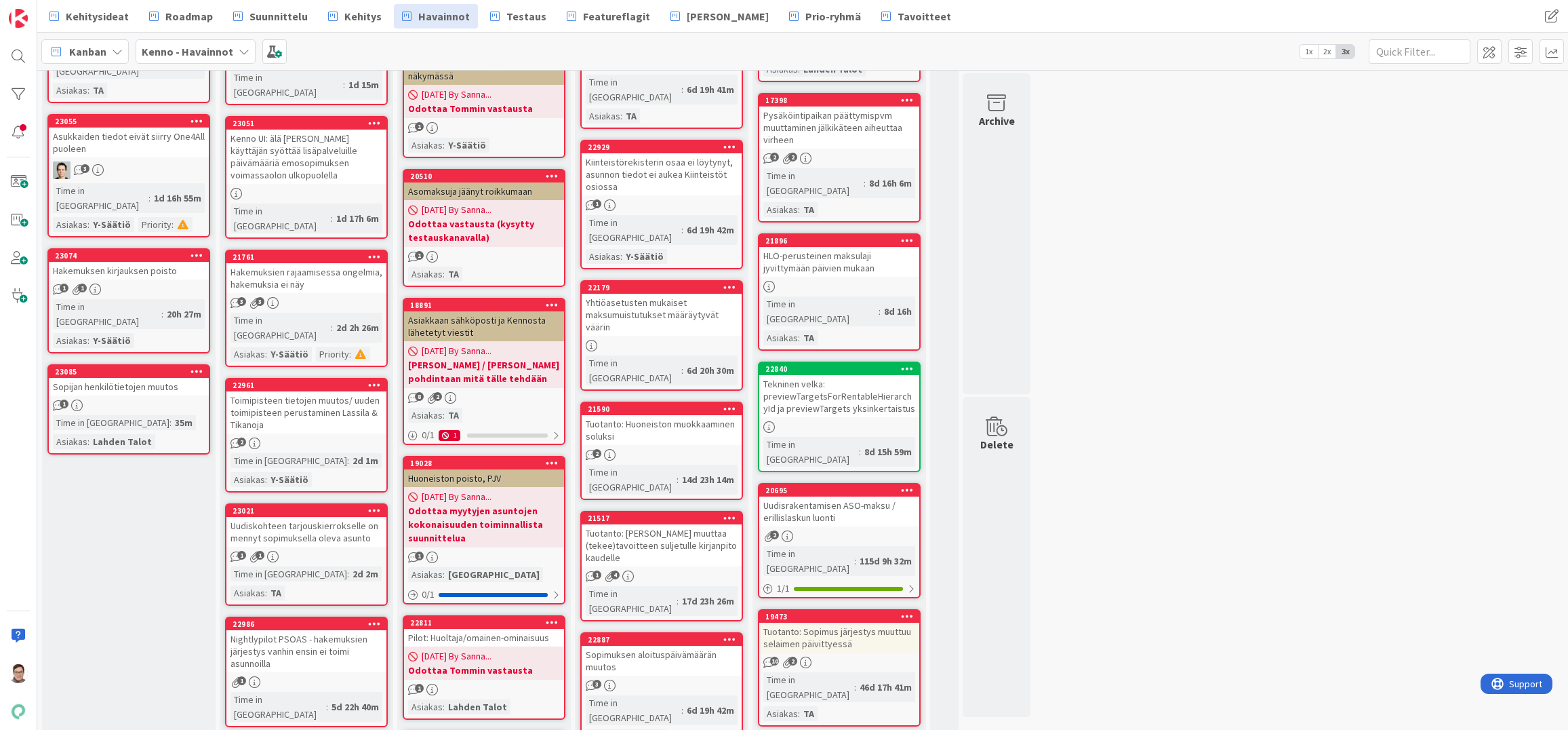
click at [289, 263] on div "Hakemuksien rajaamisessa ongelmia, hakemuksia ei näy" at bounding box center [307, 278] width 160 height 30
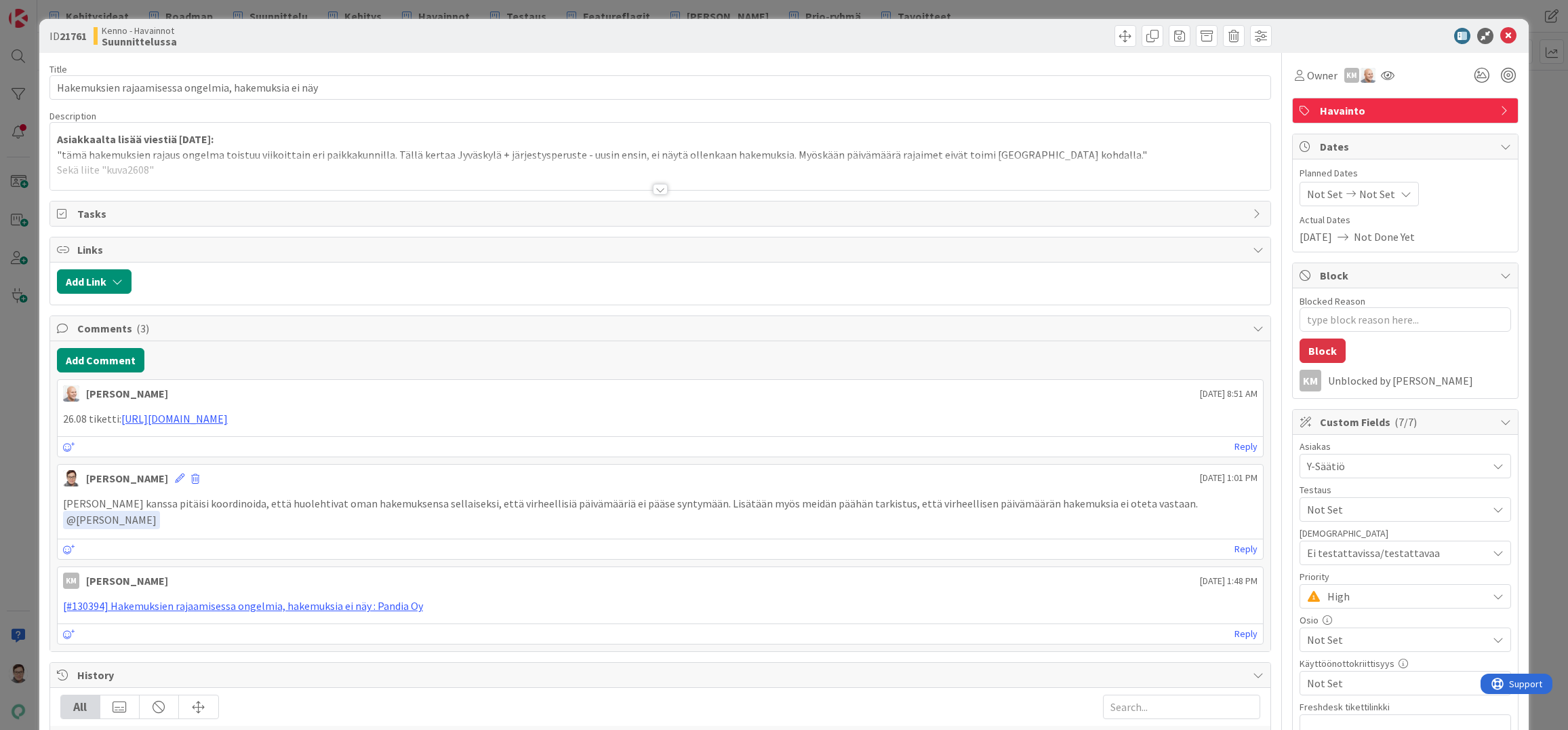
click at [653, 181] on div at bounding box center [660, 173] width 1221 height 35
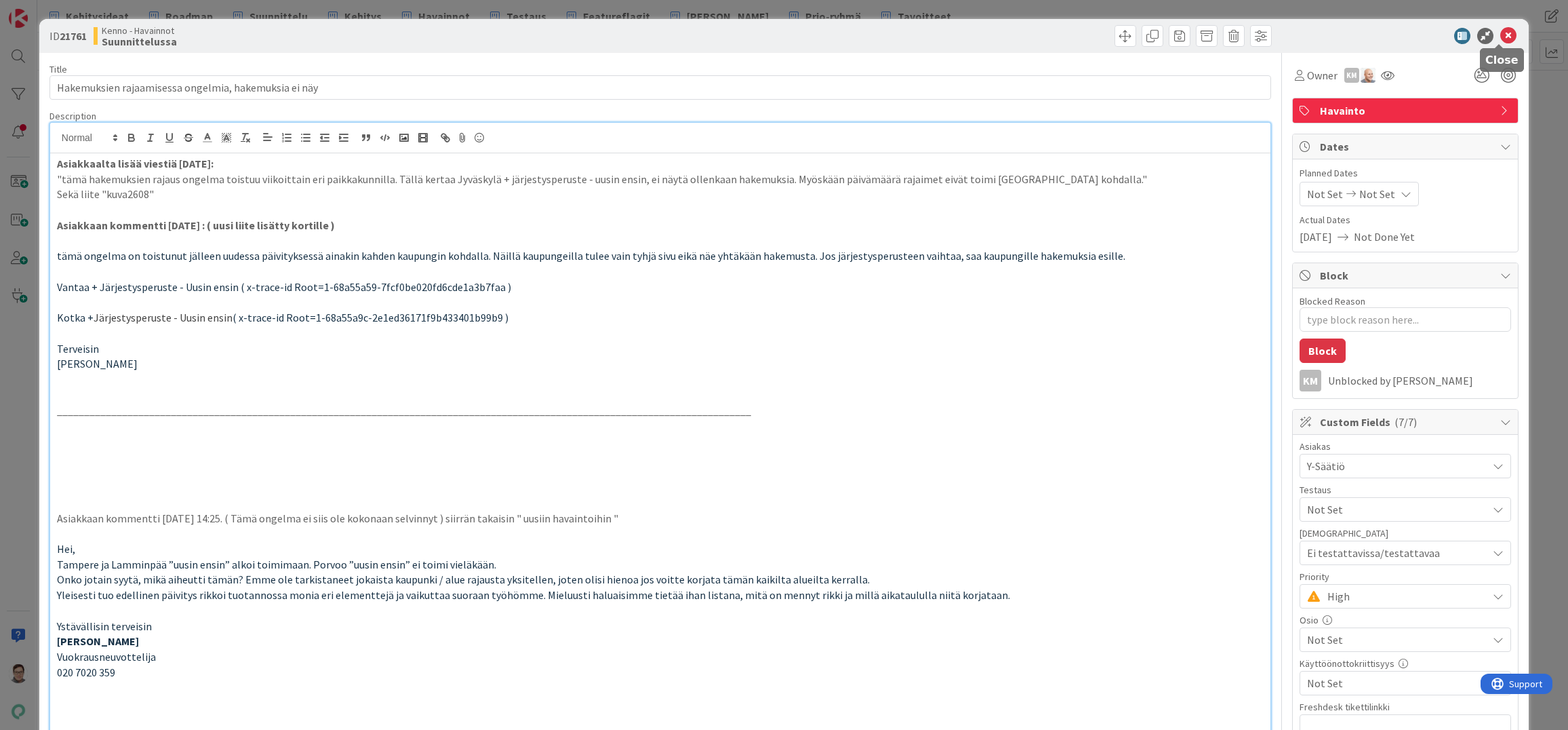
click at [1501, 35] on icon at bounding box center [1508, 35] width 16 height 16
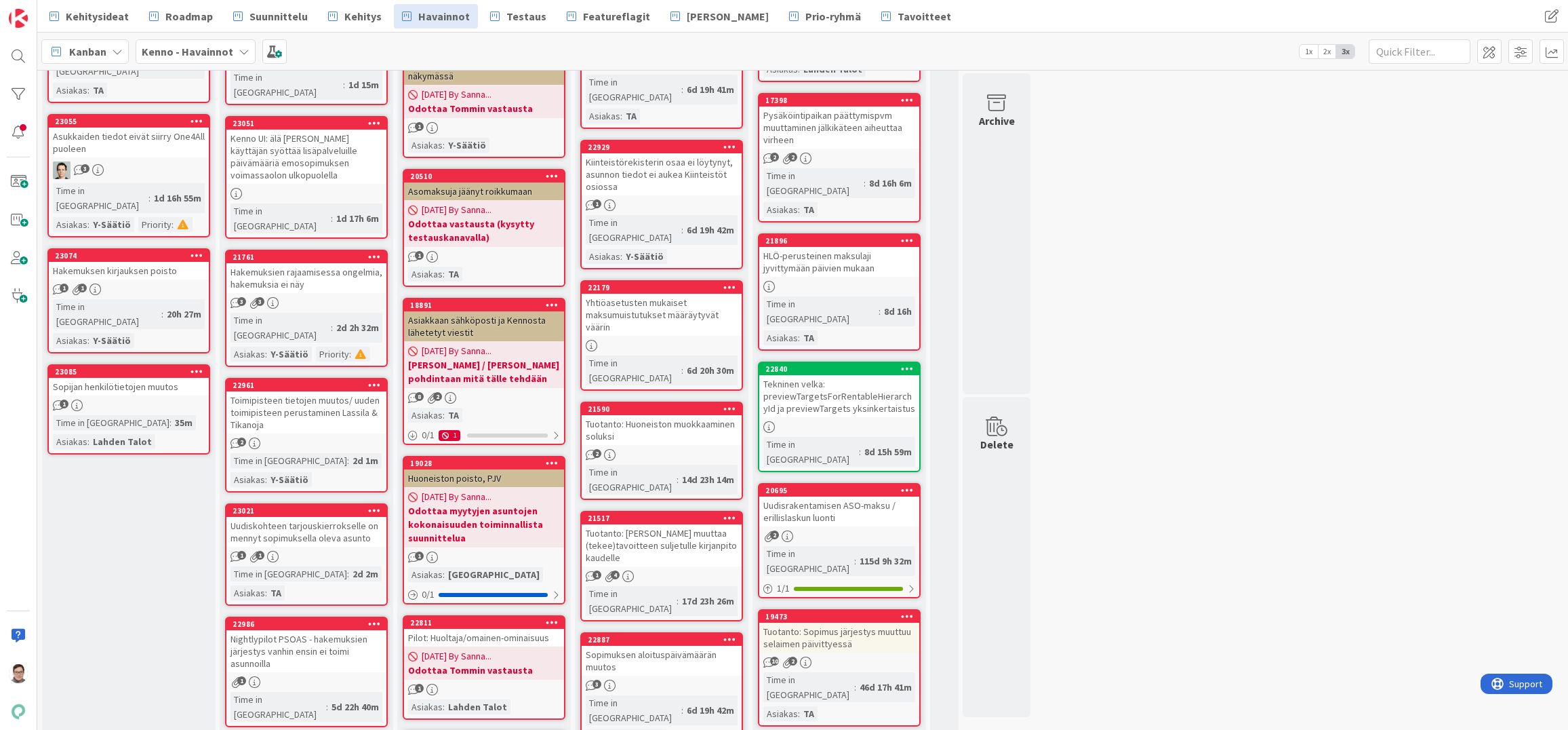
click at [304, 391] on div "Toimipisteen tietojen muutos/ uuden toimipisteen perustaminen Lassila & Tikanoja" at bounding box center [307, 412] width 160 height 42
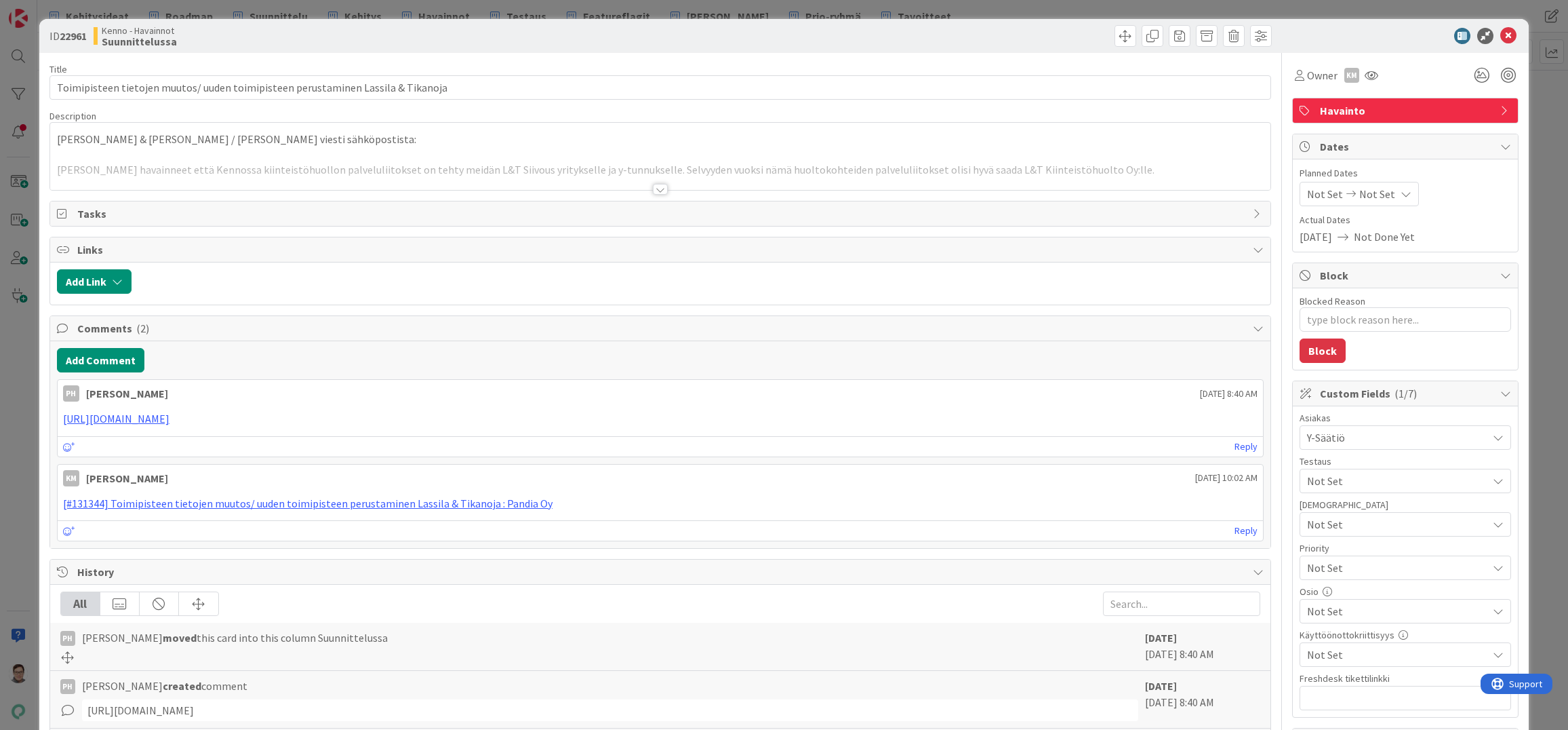
click at [653, 187] on div at bounding box center [660, 189] width 15 height 11
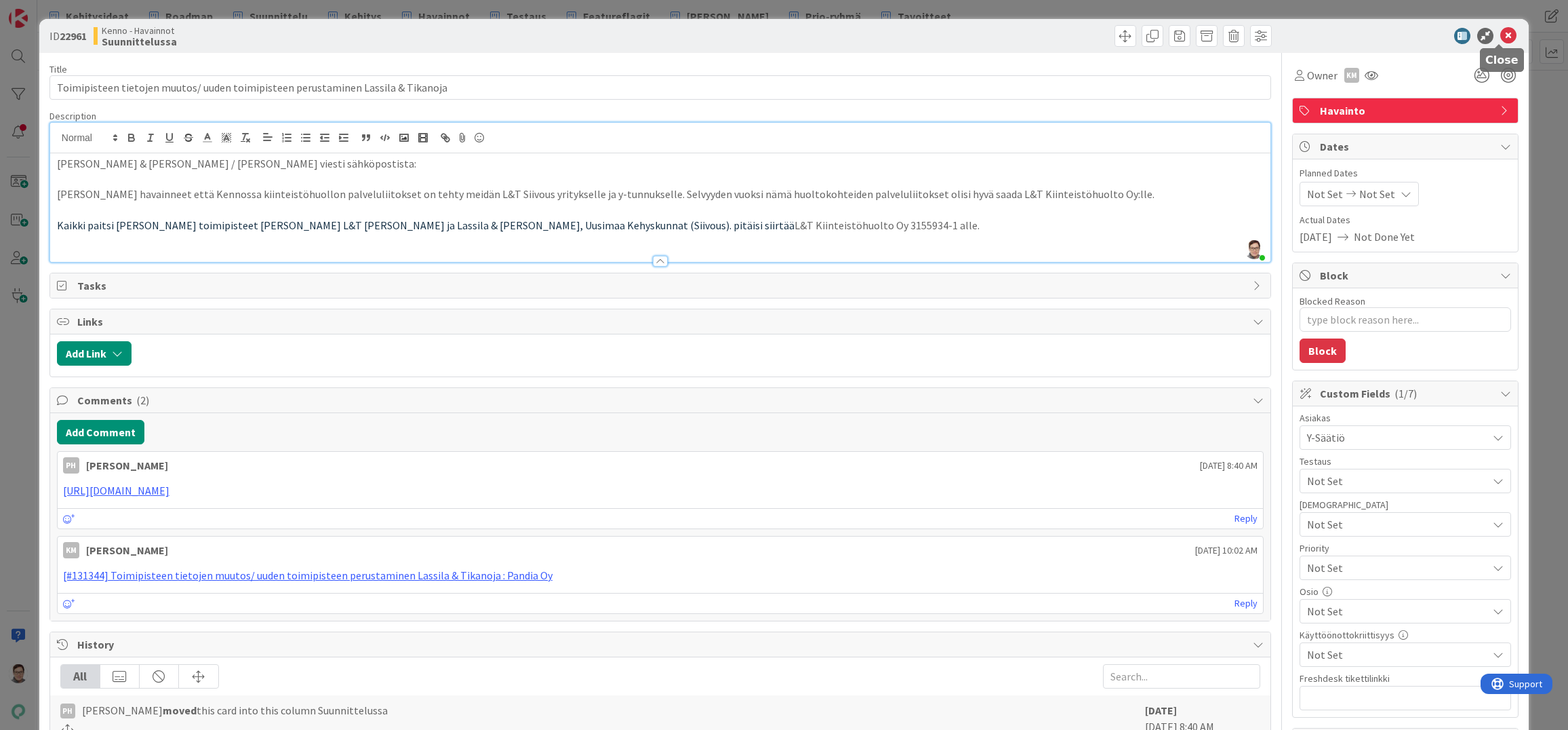
click at [1501, 36] on icon at bounding box center [1508, 35] width 16 height 16
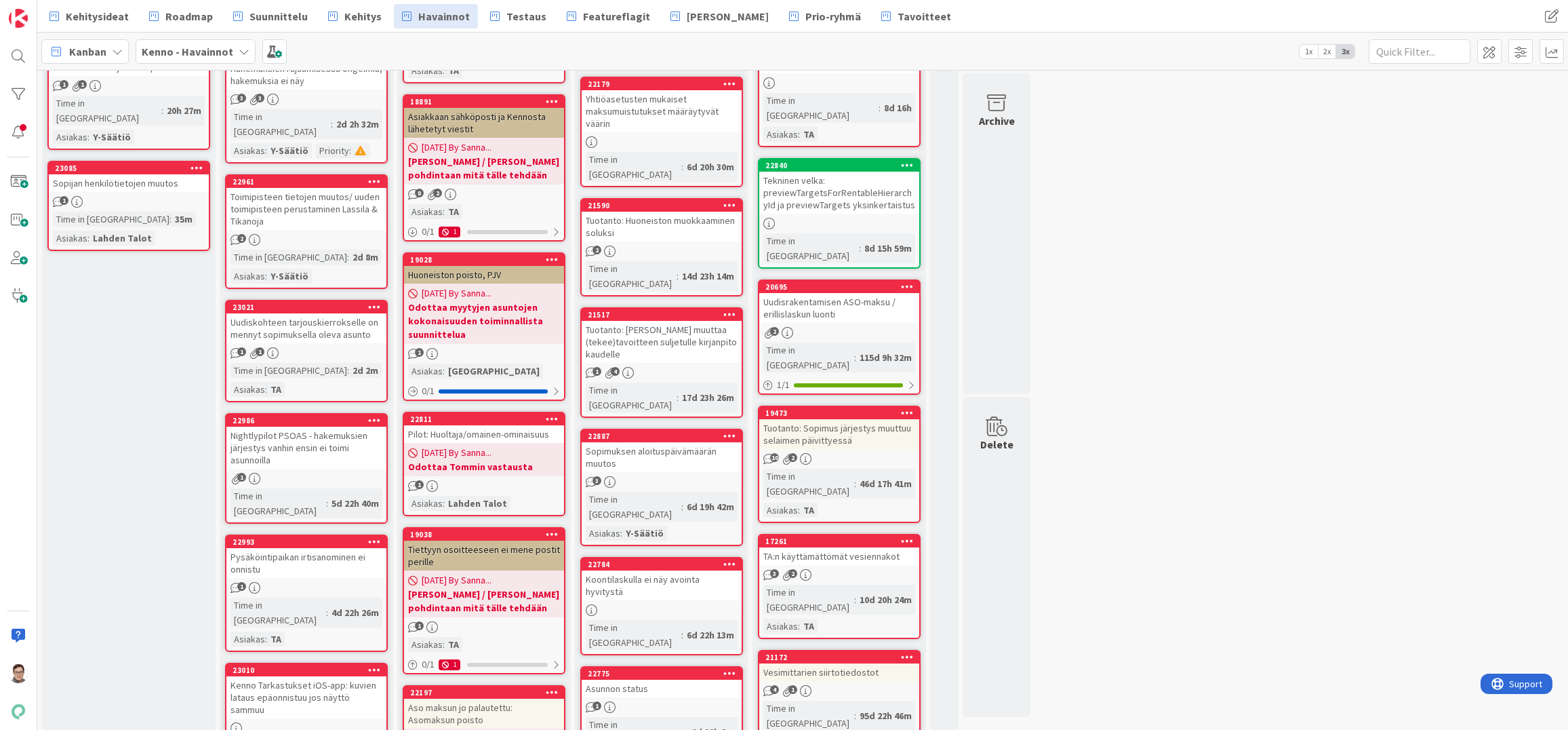
click at [327, 314] on div "Uudiskohteen tarjouskierrokselle on mennyt sopimuksella oleva asunto" at bounding box center [307, 328] width 160 height 30
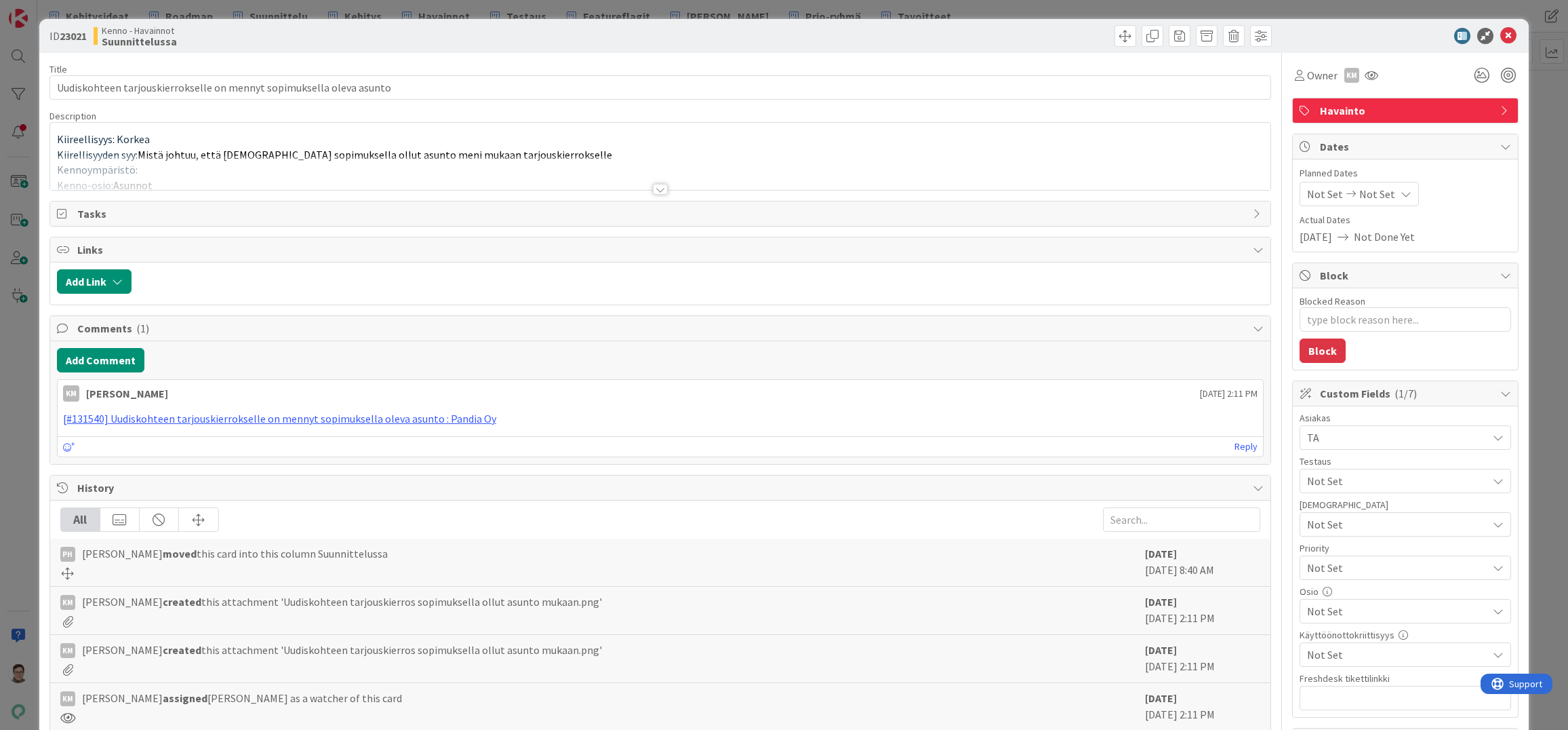
click at [653, 191] on div at bounding box center [660, 189] width 15 height 11
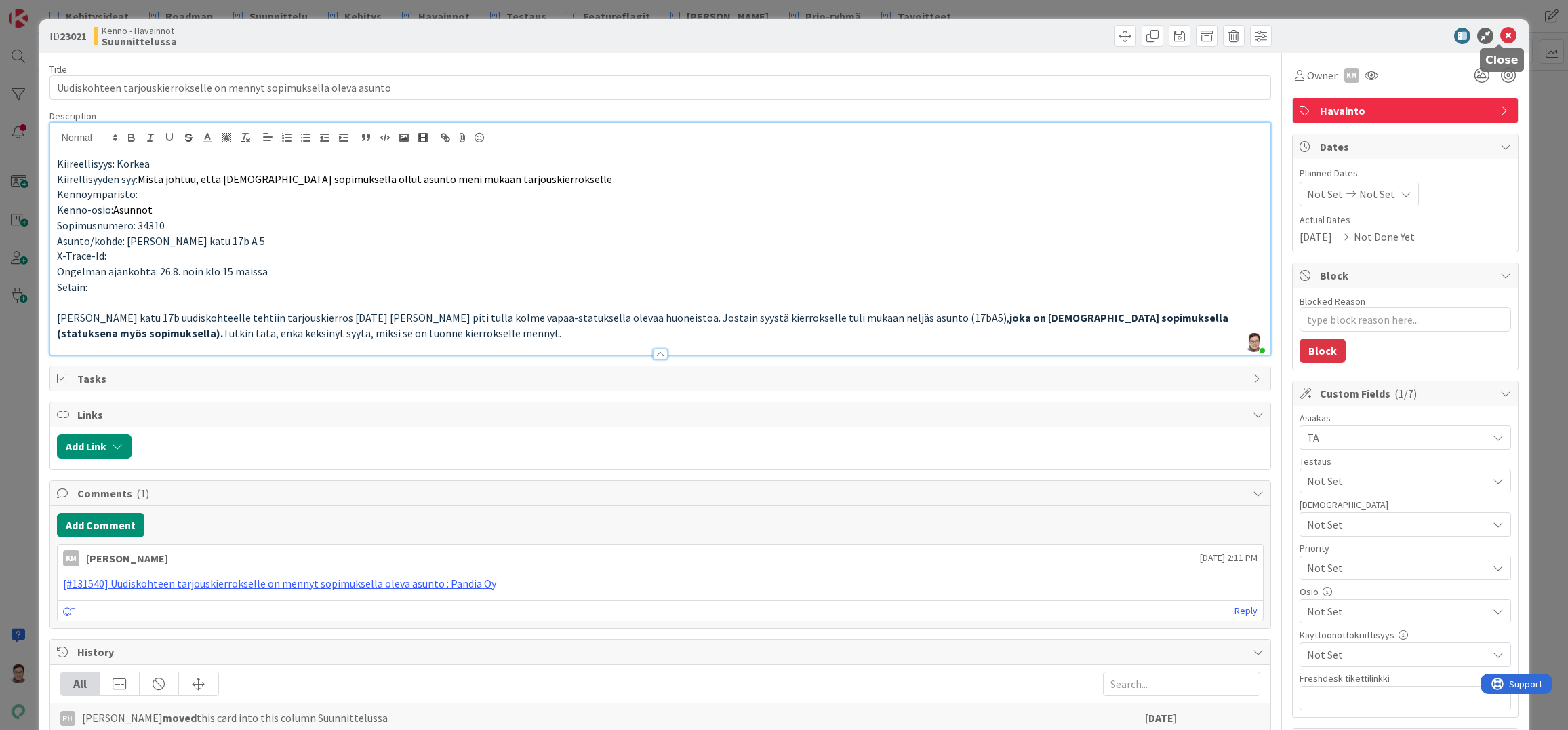
click at [1501, 40] on icon at bounding box center [1508, 35] width 16 height 16
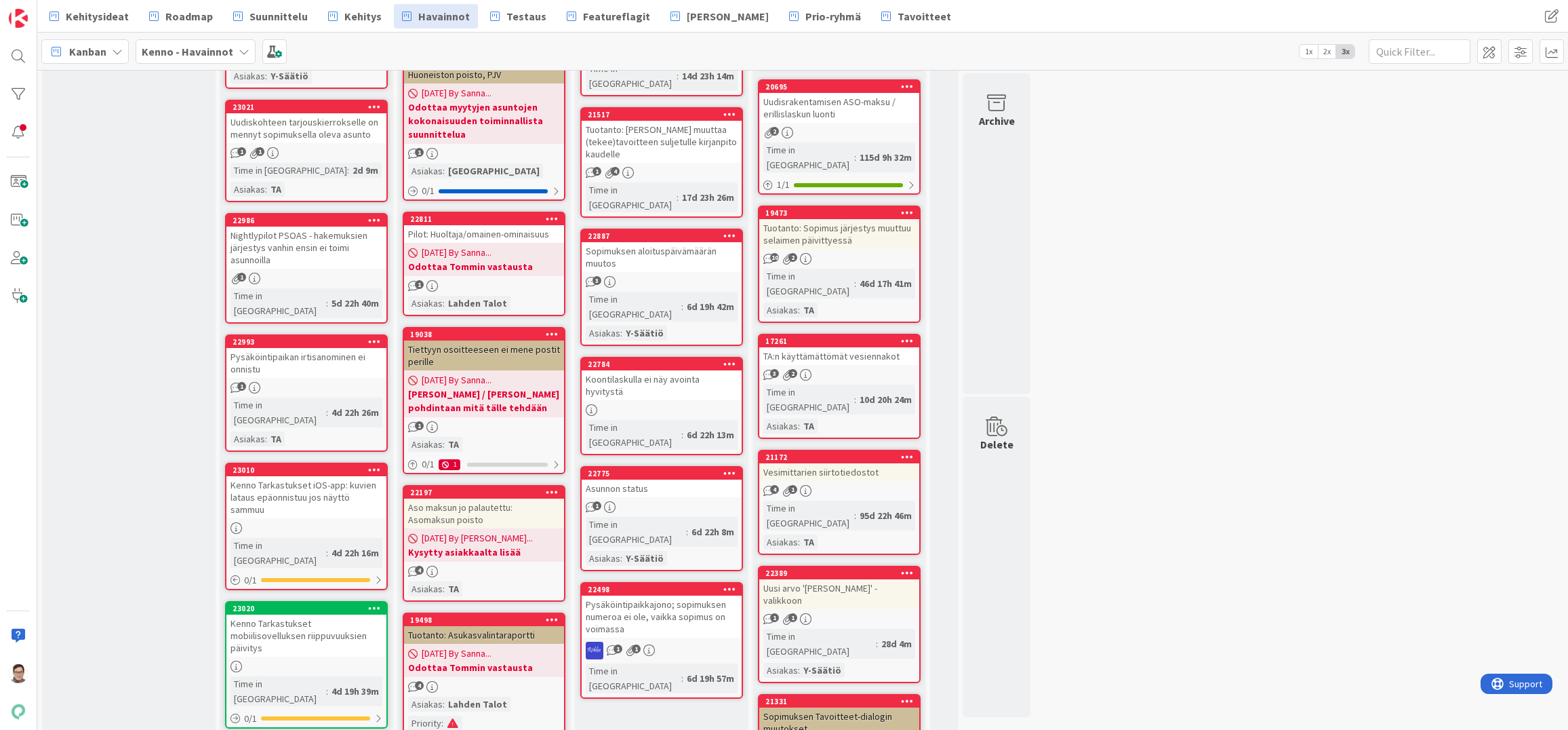
scroll to position [1017, 0]
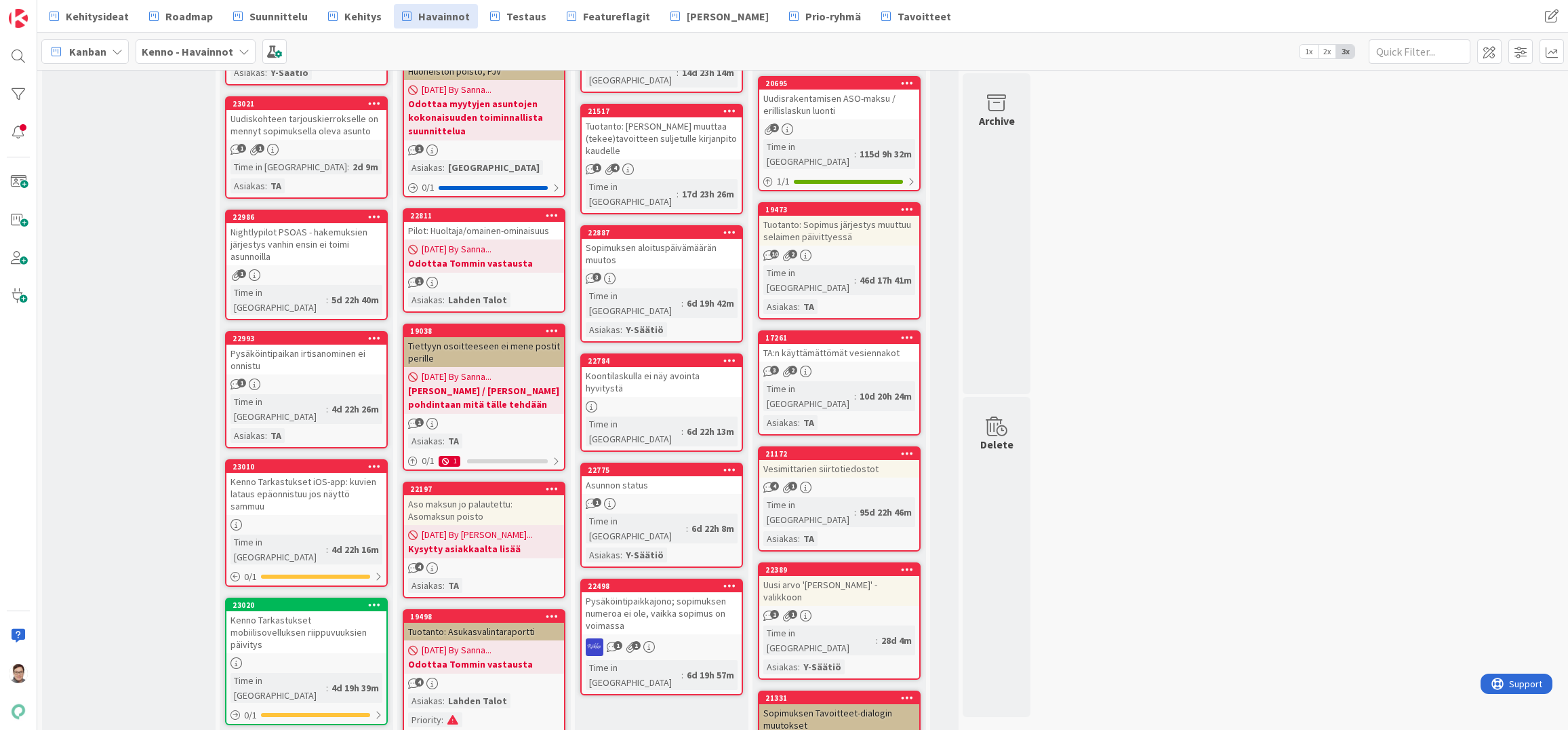
click at [322, 223] on div "Nightlypilot PSOAS - hakemuksien järjestys vanhin ensin ei toimi asunnoilla" at bounding box center [307, 244] width 160 height 42
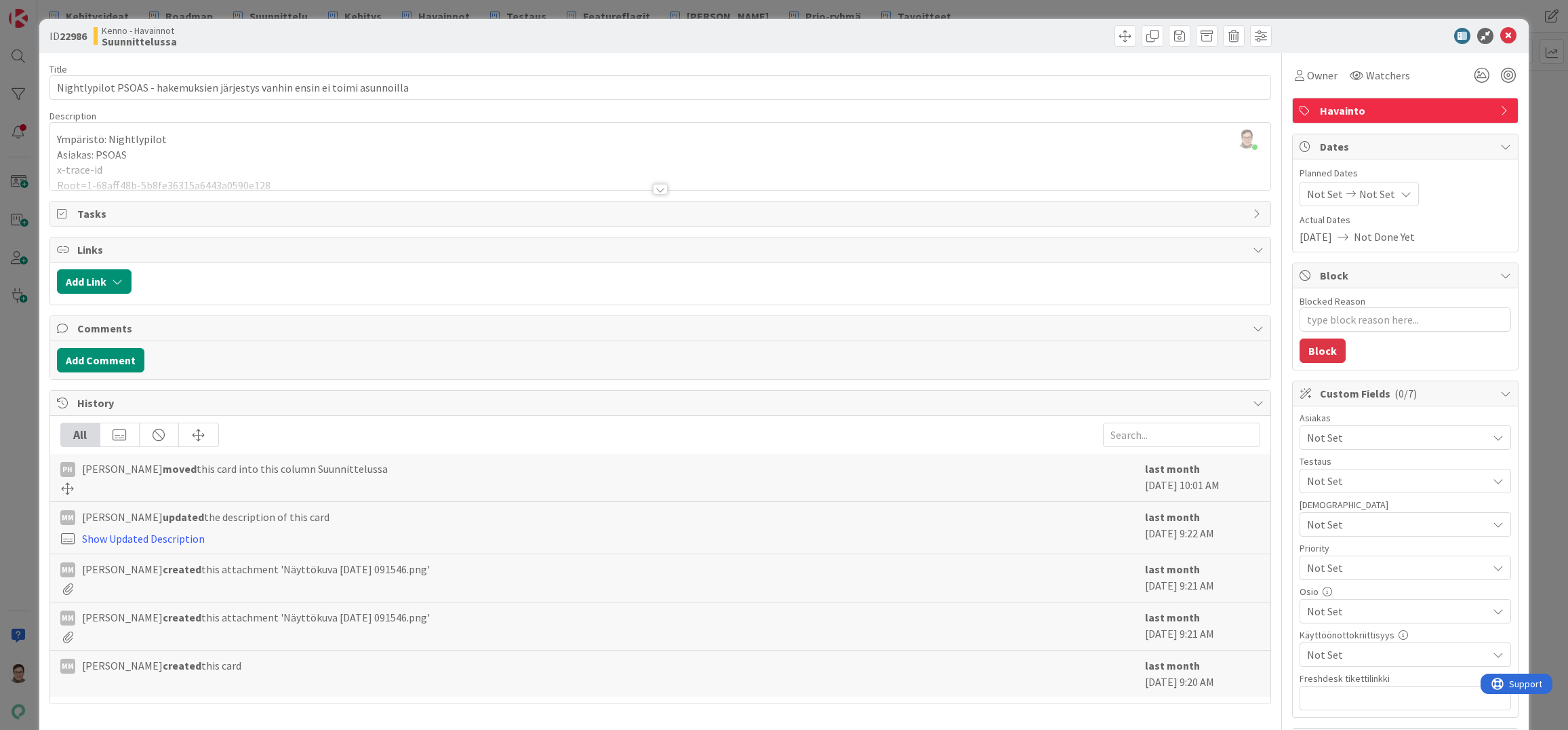
click at [660, 187] on div at bounding box center [660, 189] width 15 height 11
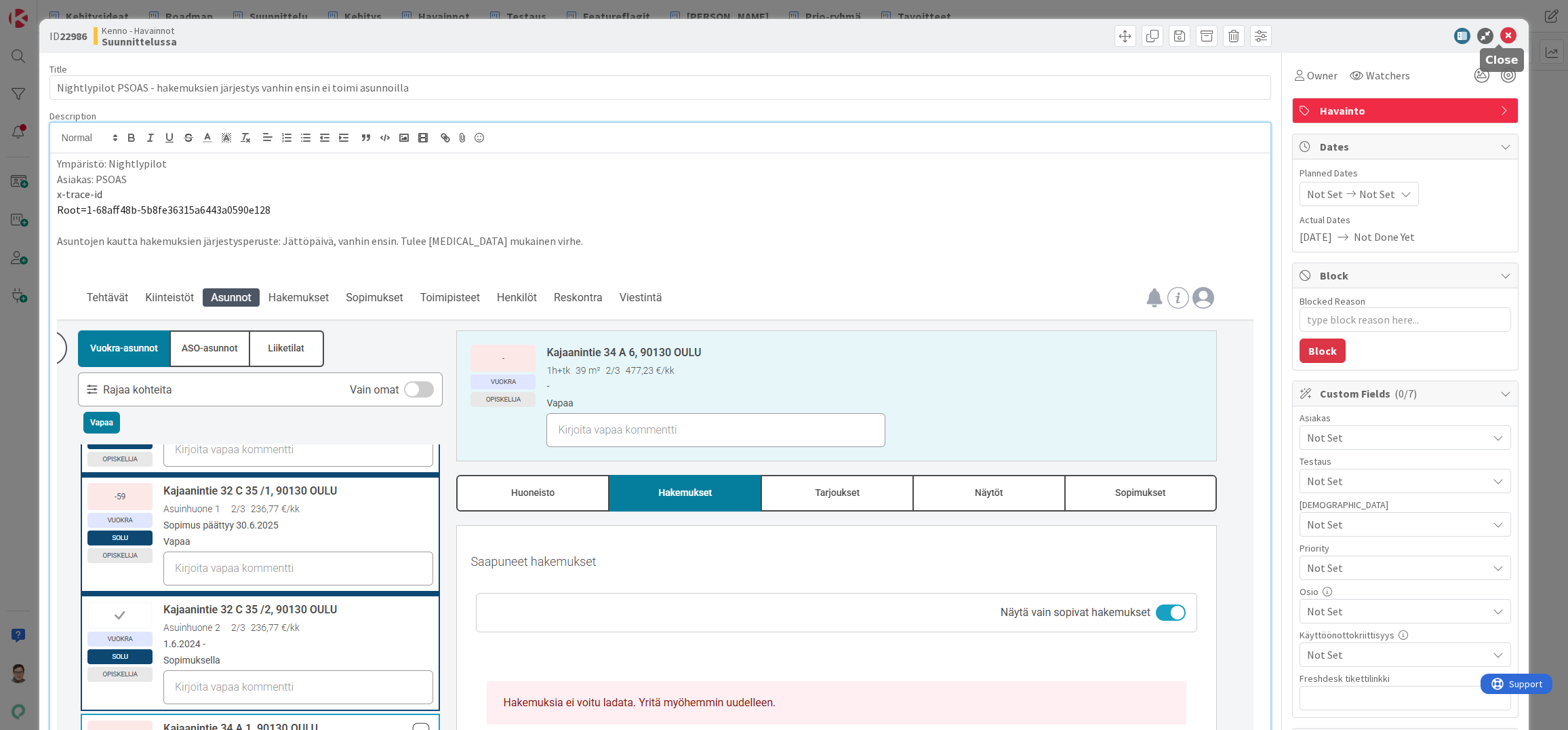
click at [1501, 41] on icon at bounding box center [1508, 35] width 16 height 16
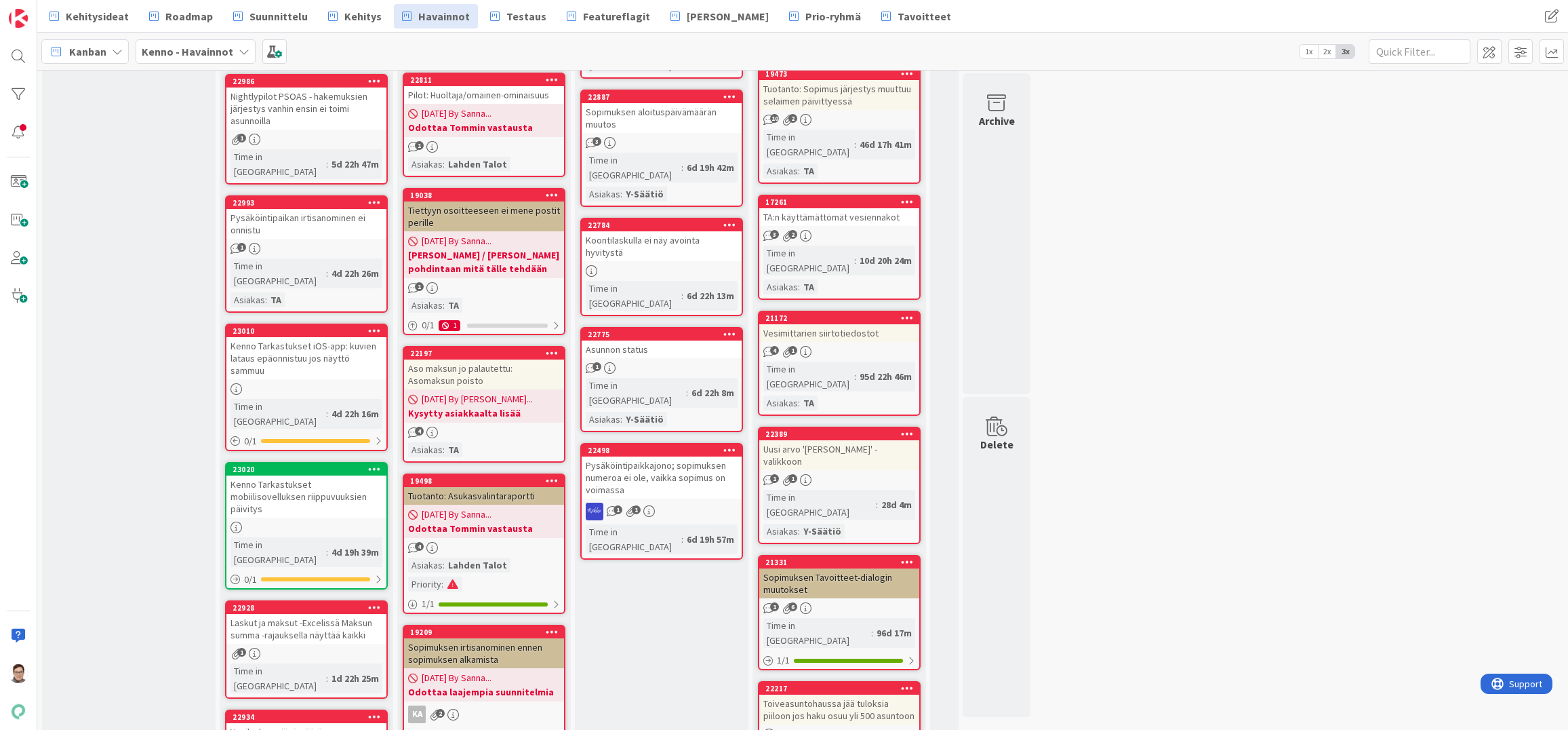
click at [318, 243] on div "1" at bounding box center [307, 248] width 160 height 12
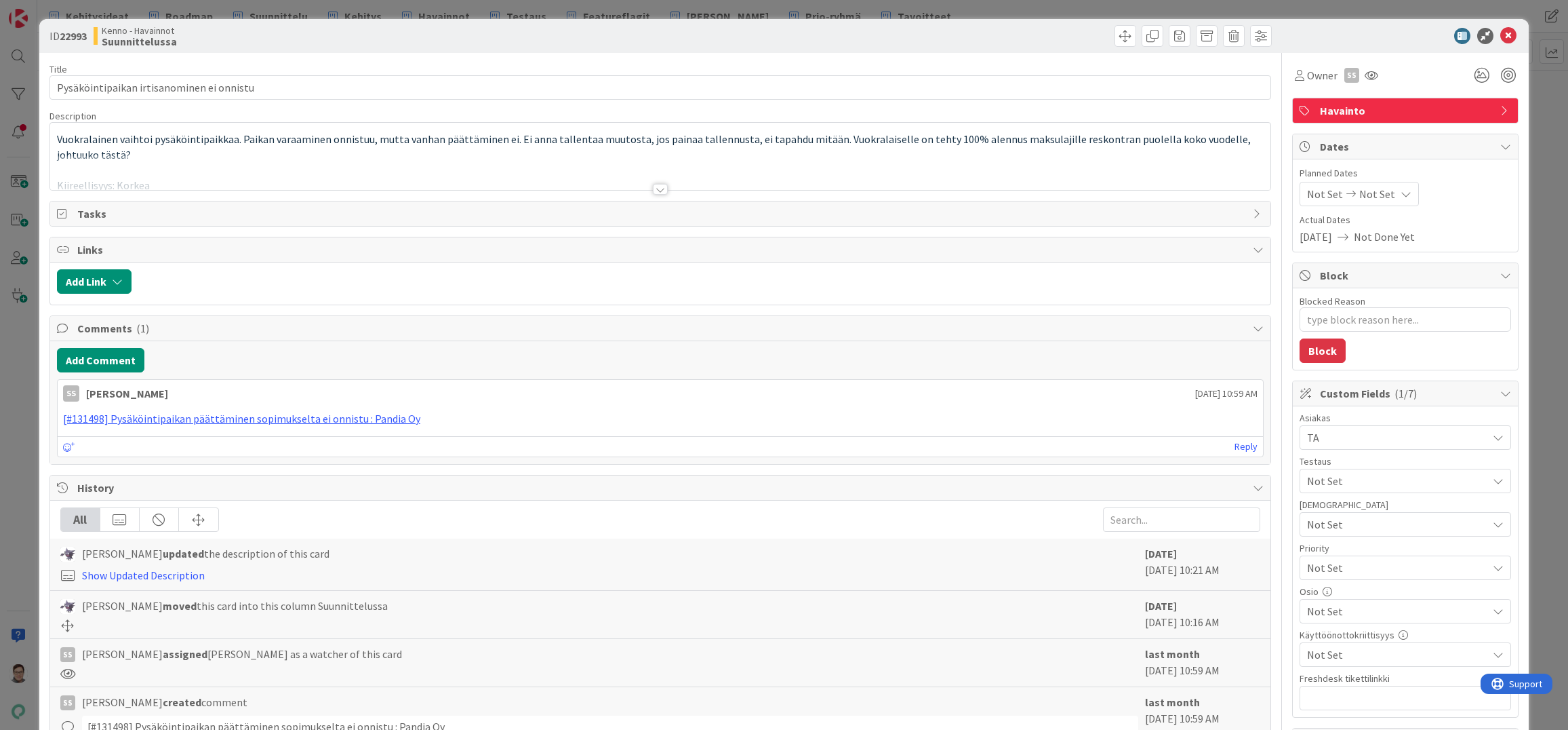
click at [653, 187] on div at bounding box center [660, 189] width 15 height 11
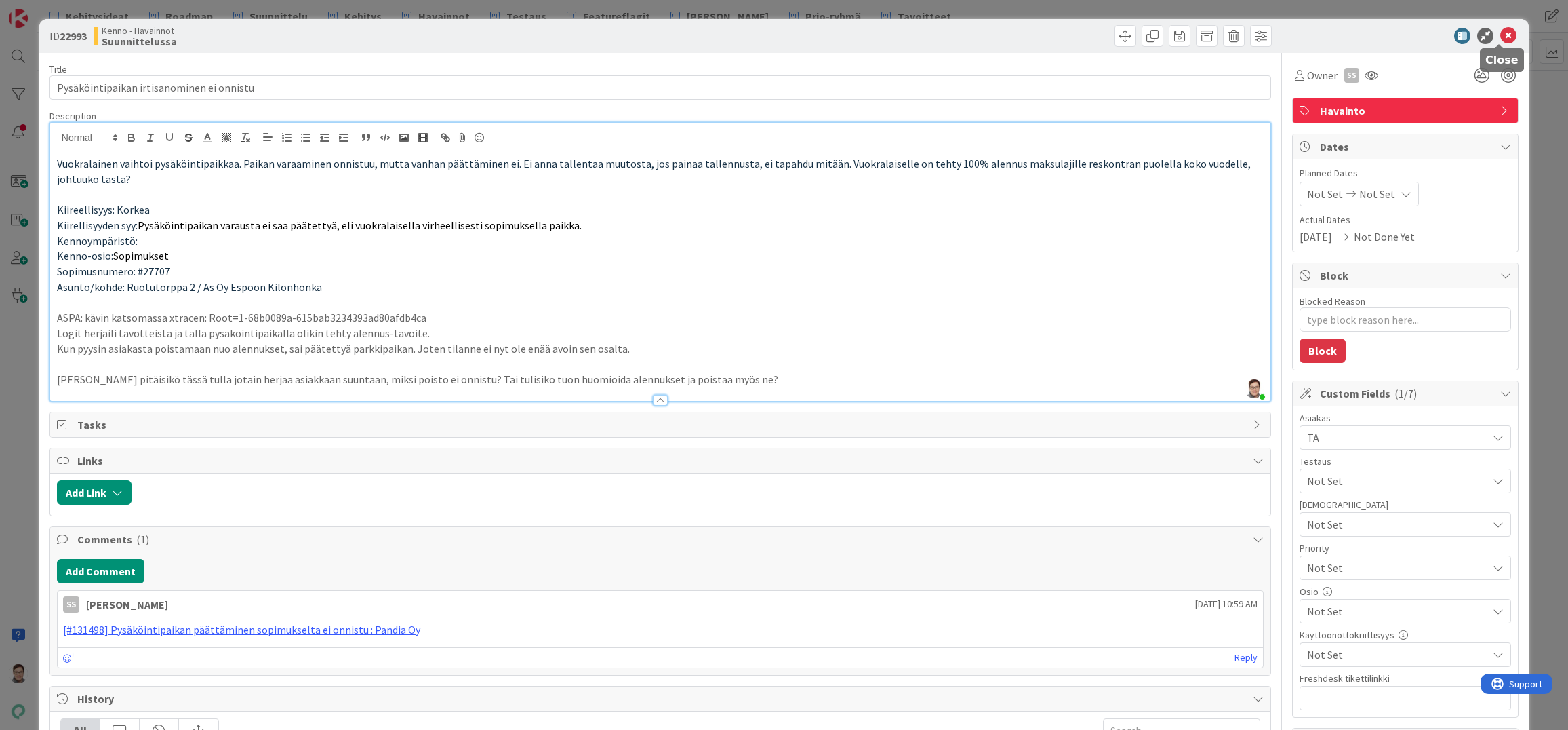
click at [1501, 37] on icon at bounding box center [1508, 35] width 16 height 16
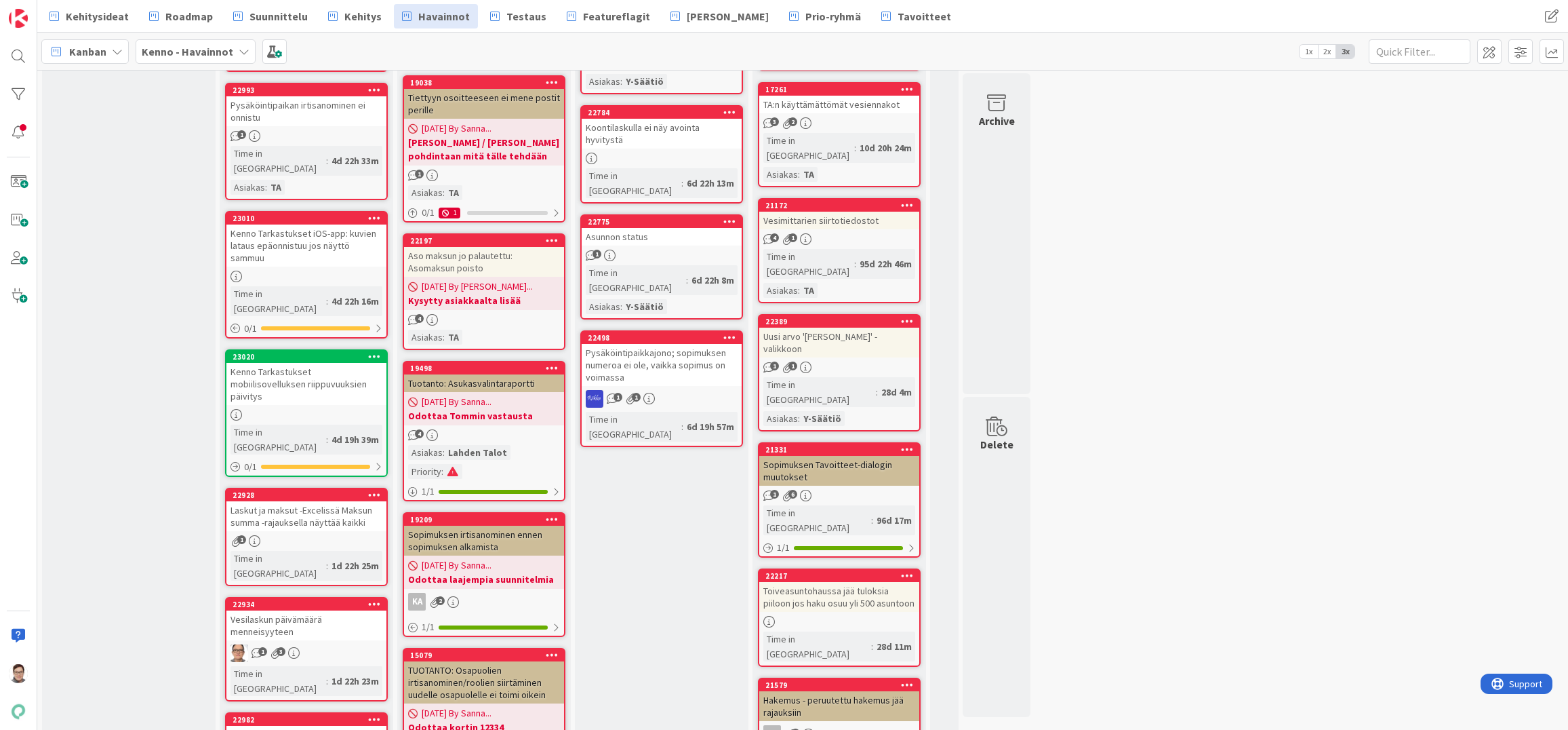
scroll to position [1289, 0]
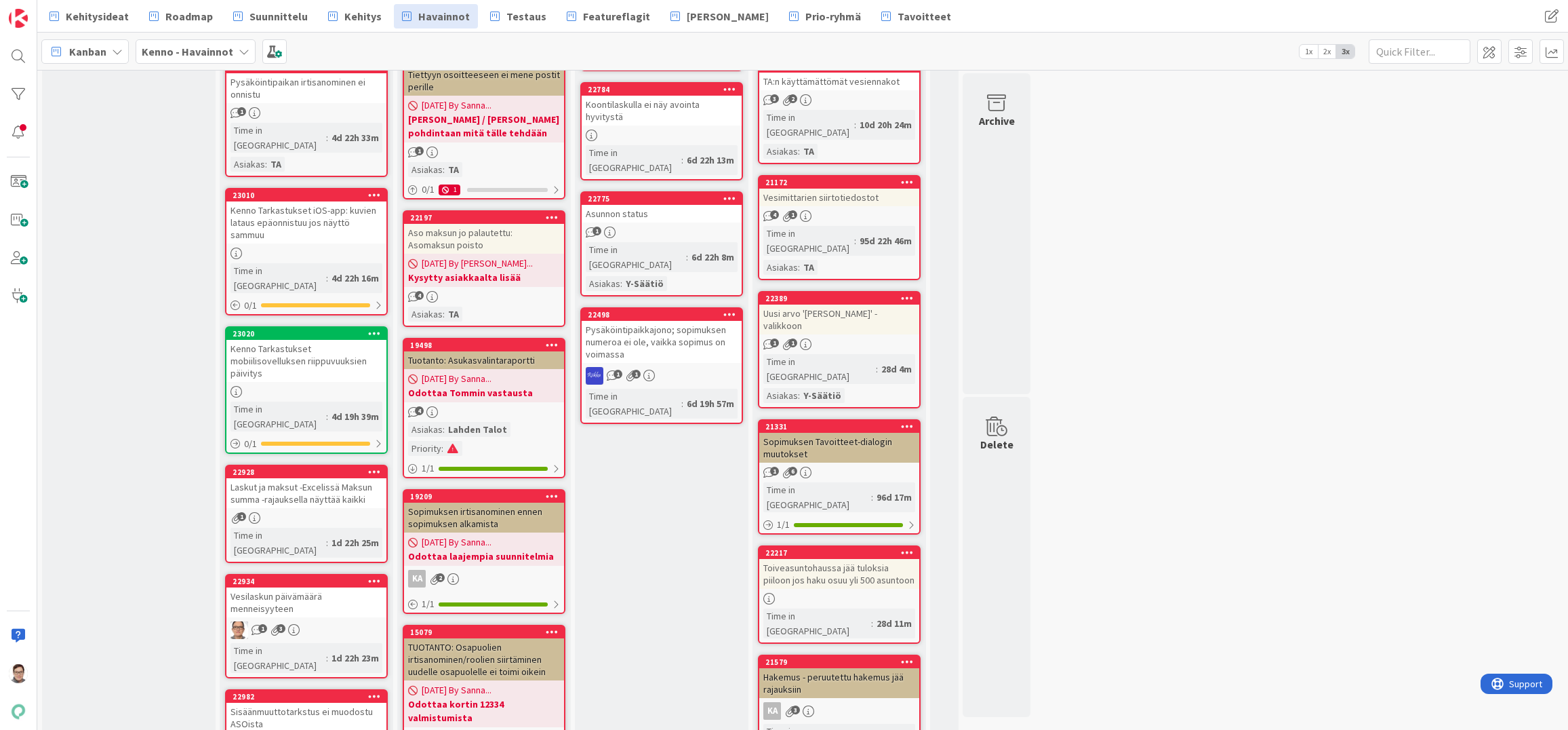
click at [308, 201] on div "Kenno Tarkastukset iOS-app: kuvien lataus epäonnistuu jos näyttö sammuu" at bounding box center [307, 222] width 160 height 42
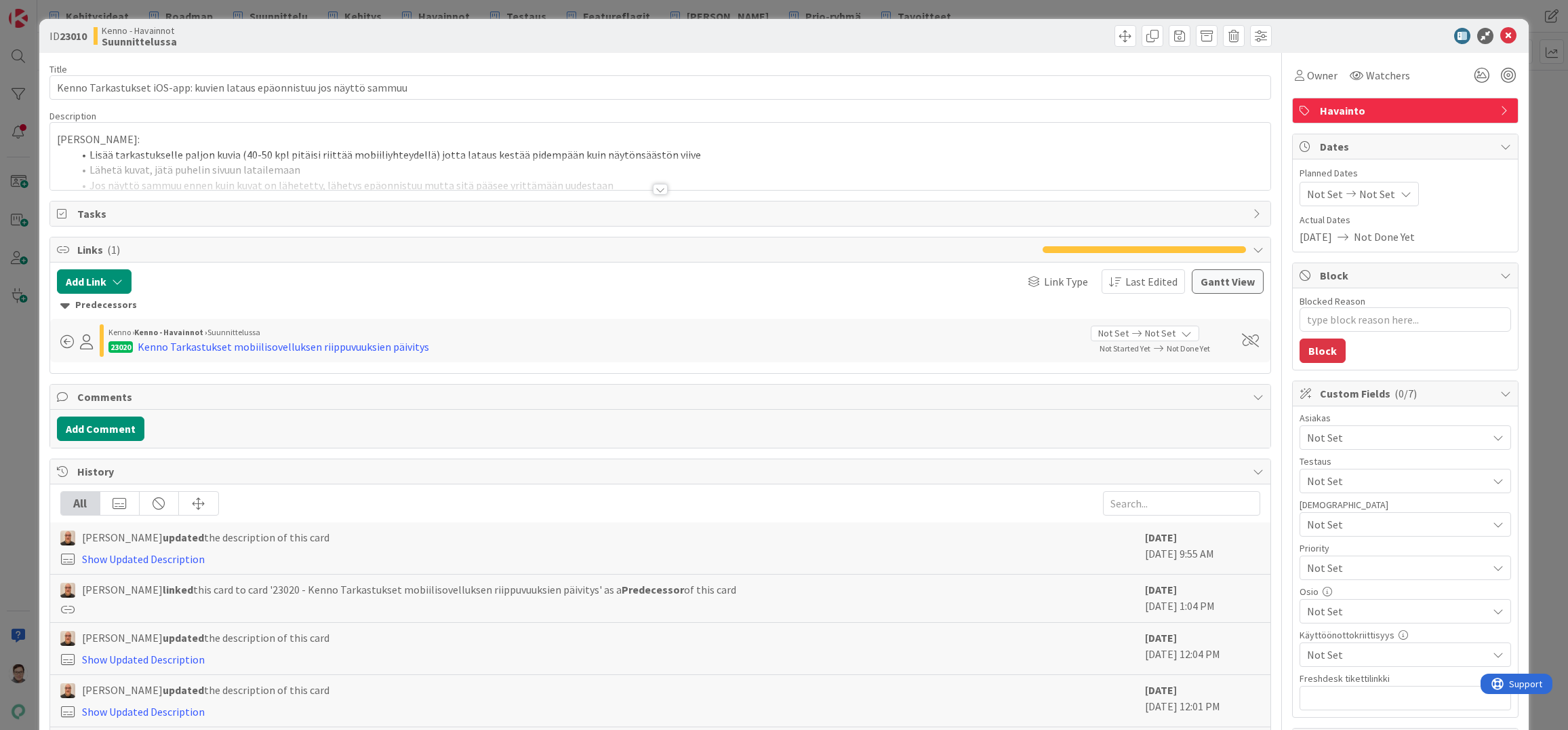
click at [660, 192] on div at bounding box center [660, 189] width 15 height 11
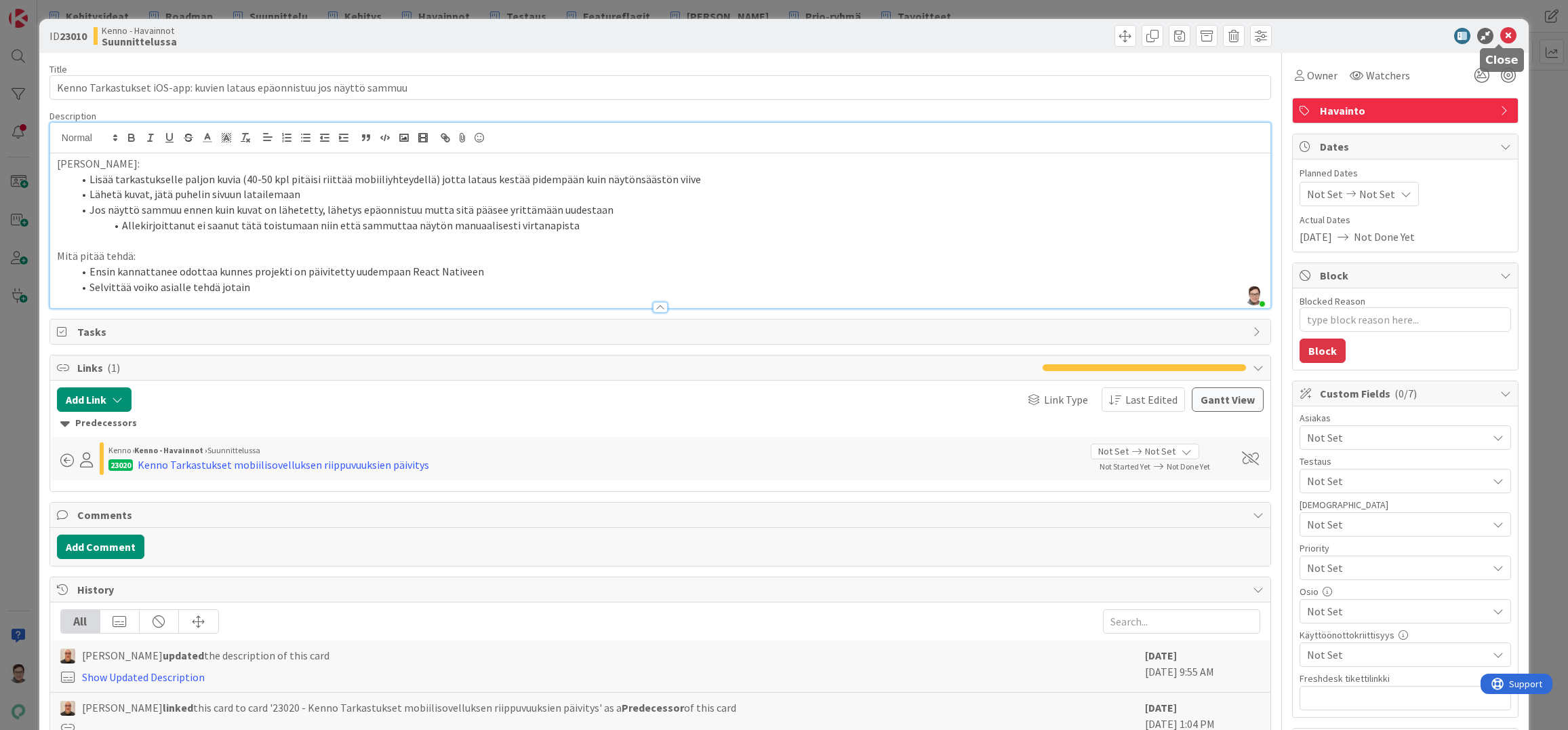
click at [1501, 38] on icon at bounding box center [1508, 35] width 16 height 16
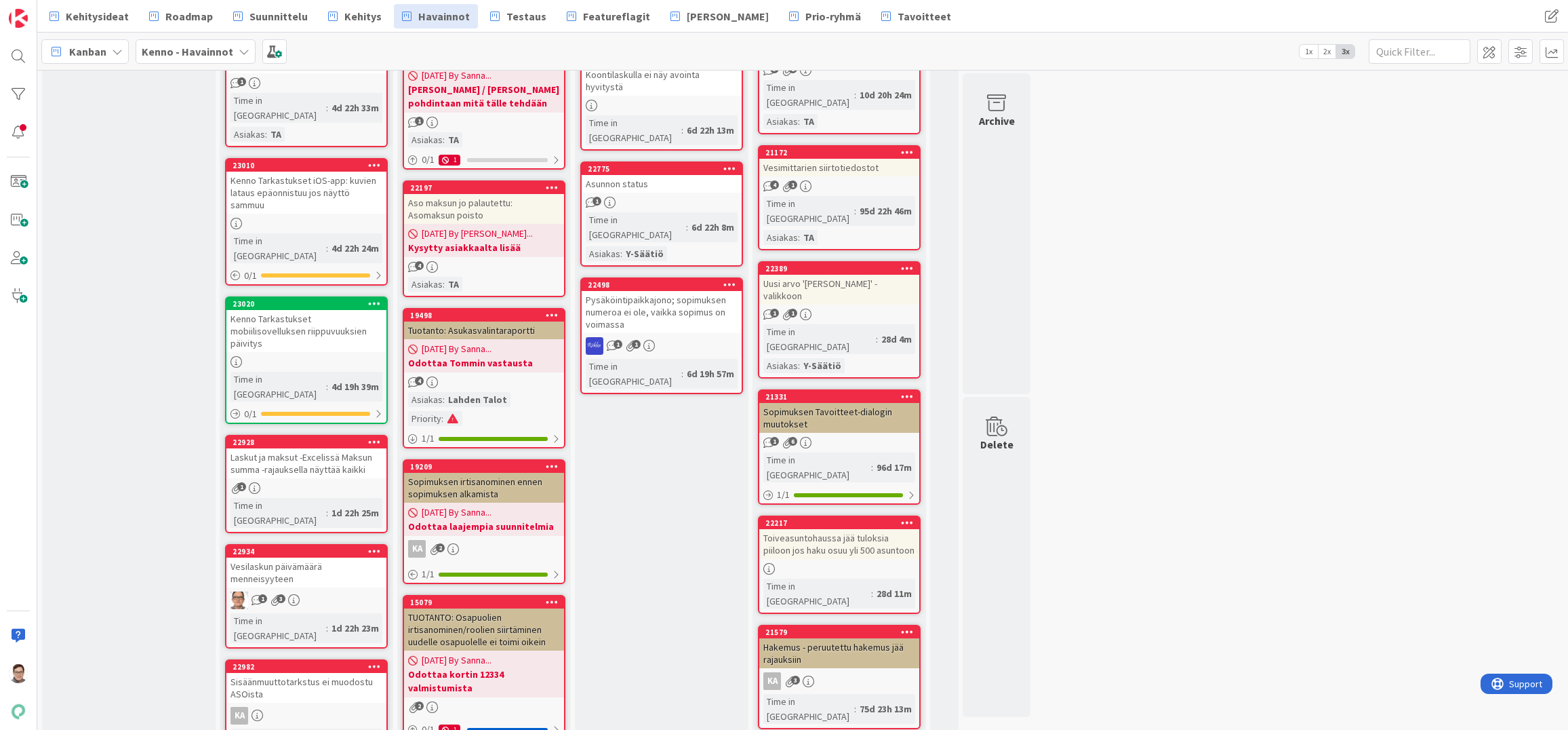
scroll to position [1343, 0]
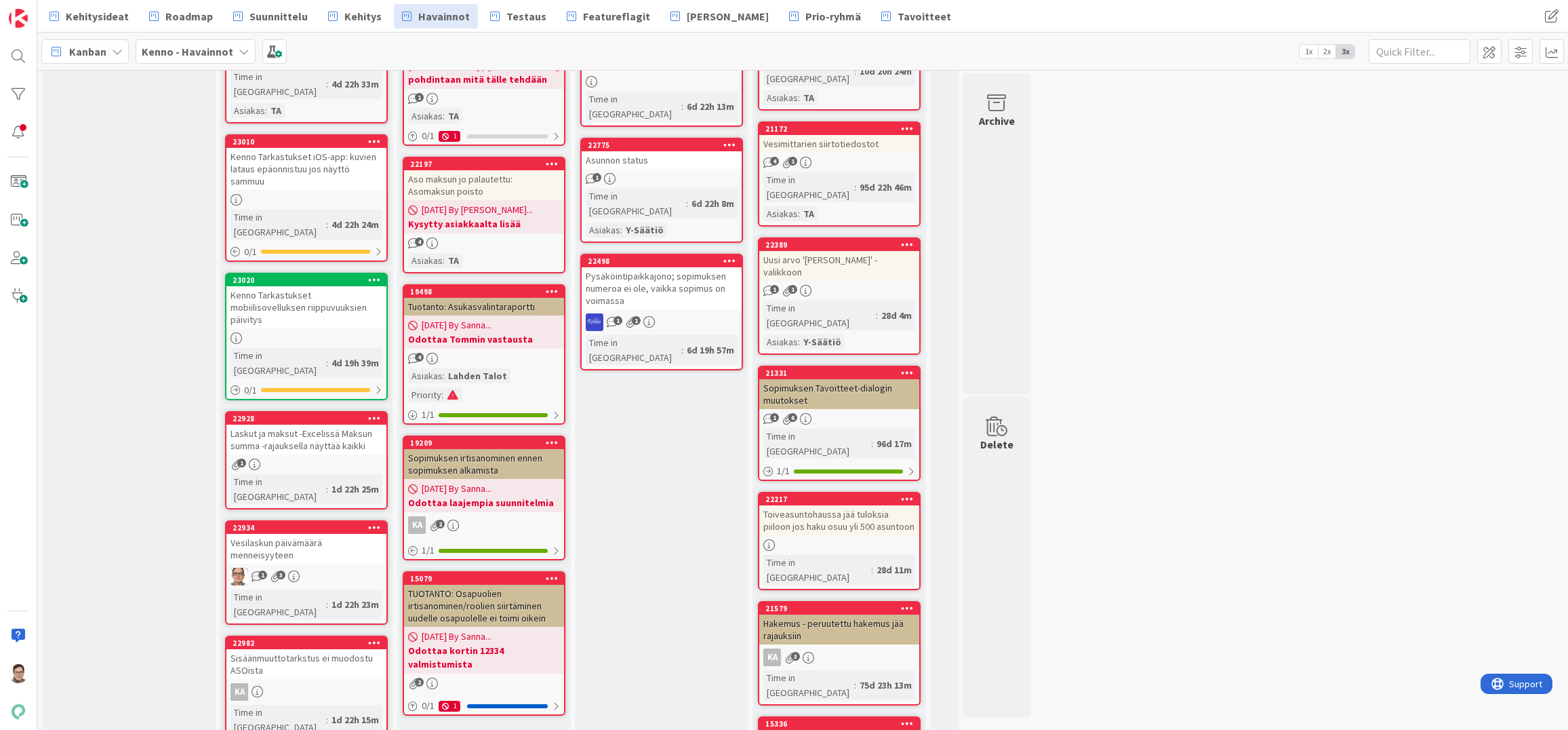
click at [299, 287] on div "Kenno Tarkastukset mobiilisovelluksen riippuvuuksien päivitys" at bounding box center [307, 307] width 160 height 42
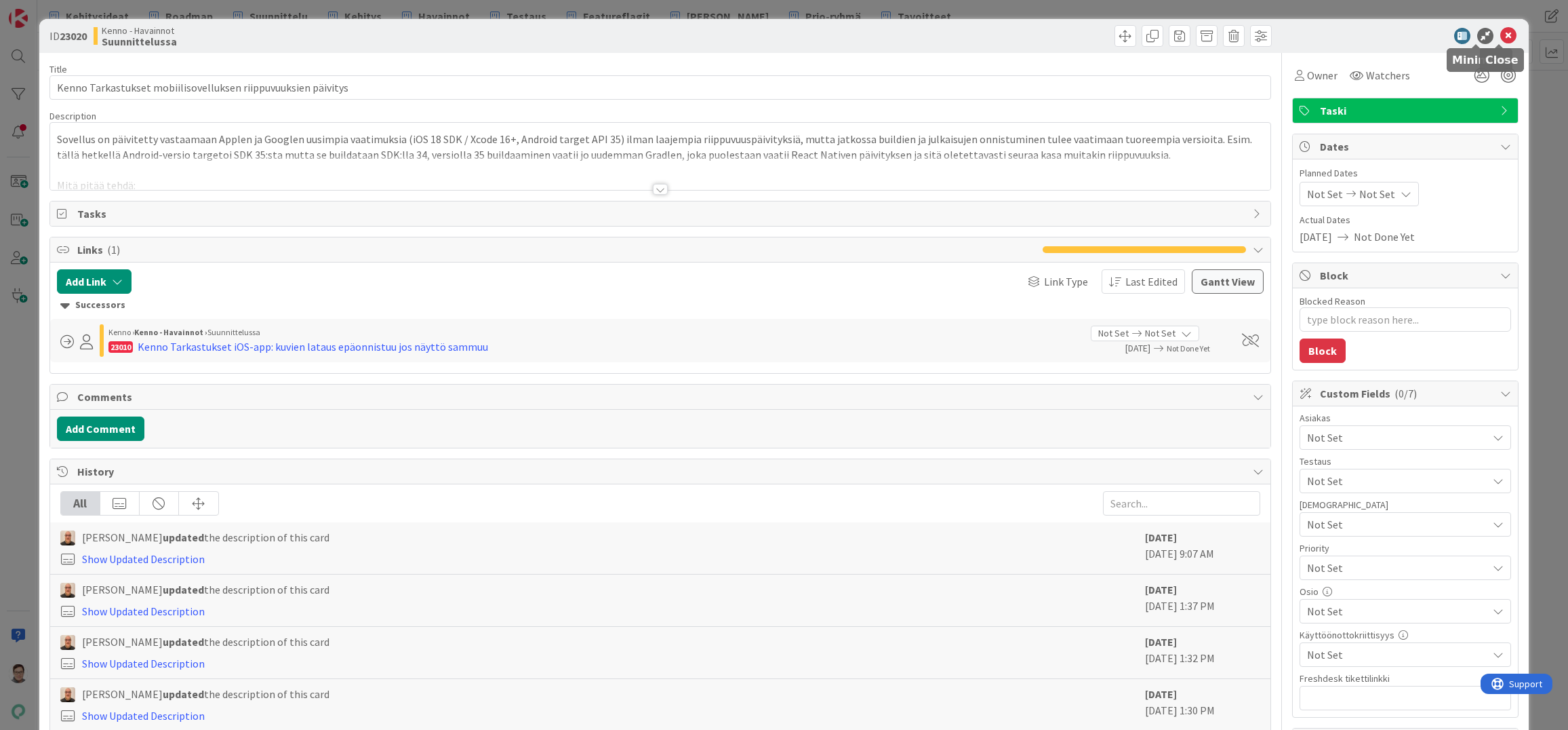
click at [1501, 37] on icon at bounding box center [1508, 35] width 16 height 16
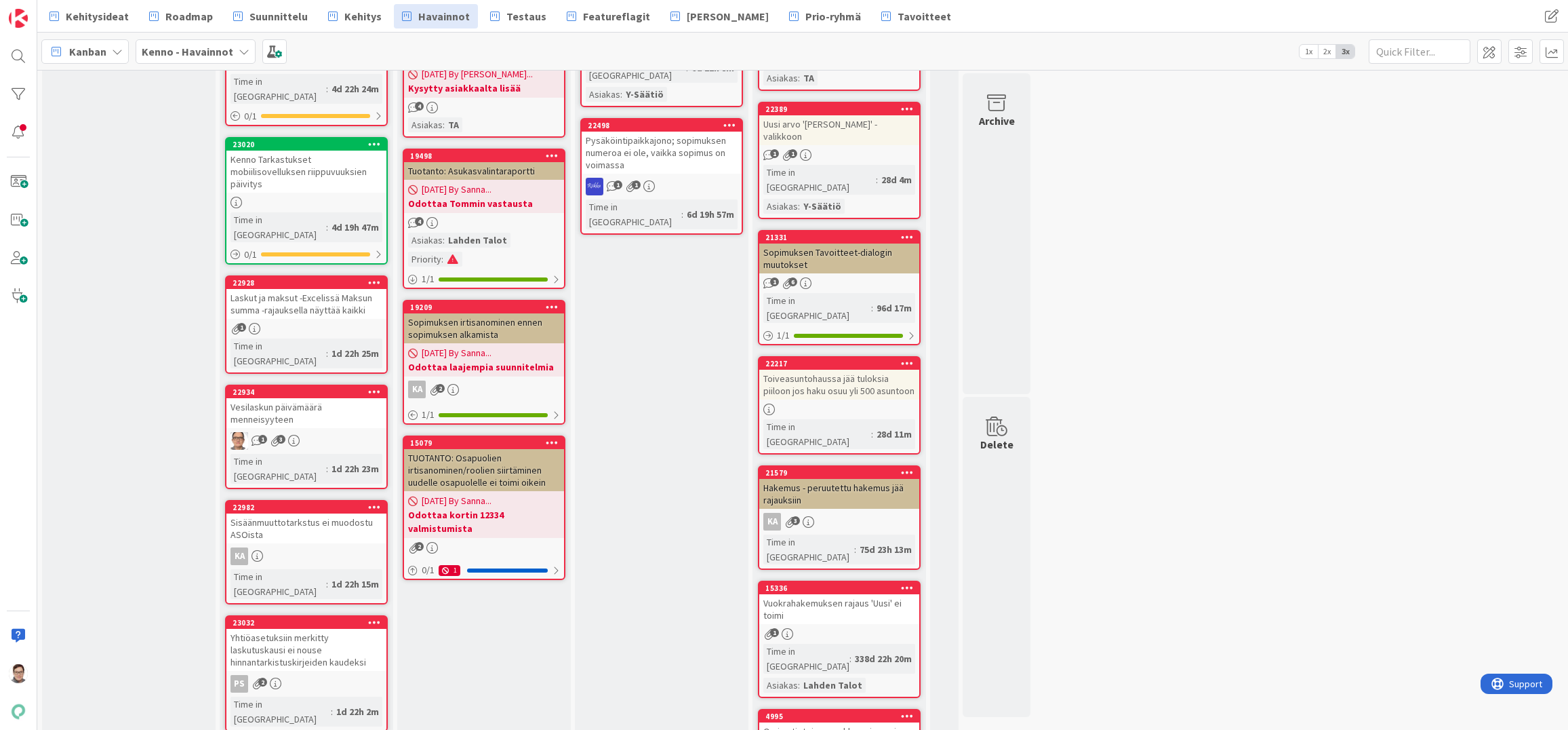
click at [304, 398] on div "Vesilaskun päivämäärä menneisyyteen" at bounding box center [307, 413] width 160 height 30
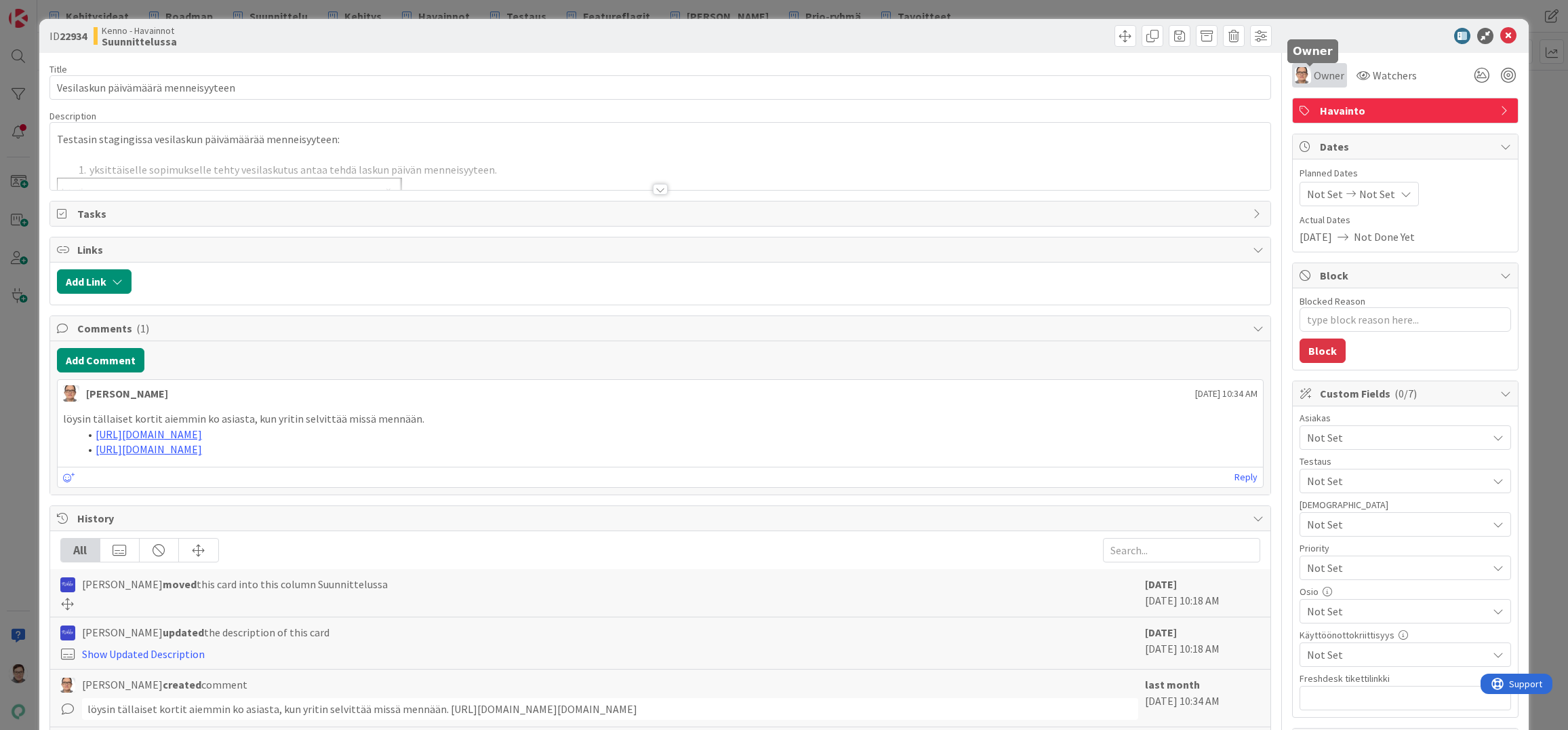
click at [1314, 74] on span "Owner" at bounding box center [1329, 75] width 31 height 16
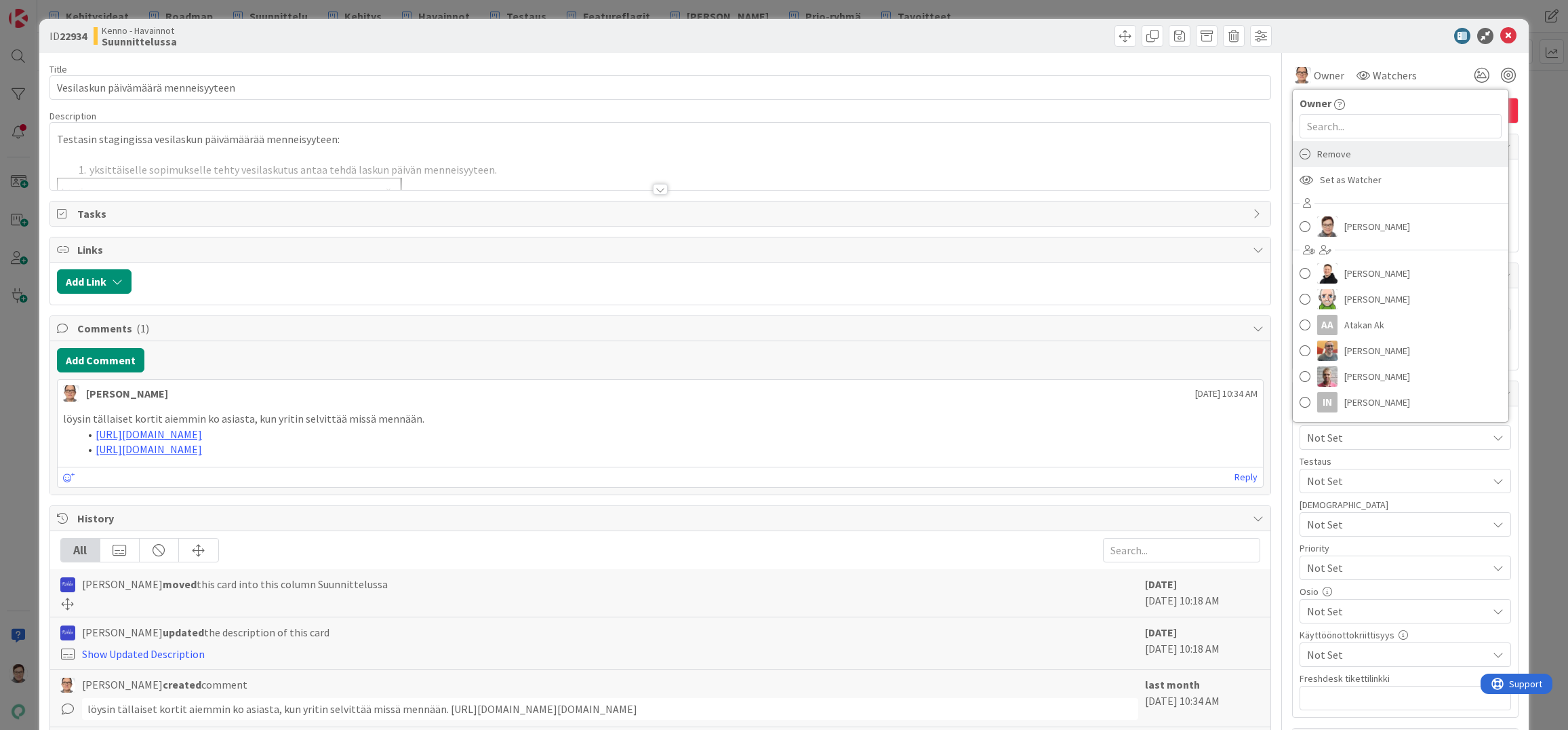
click at [1323, 153] on span "Remove" at bounding box center [1334, 153] width 34 height 20
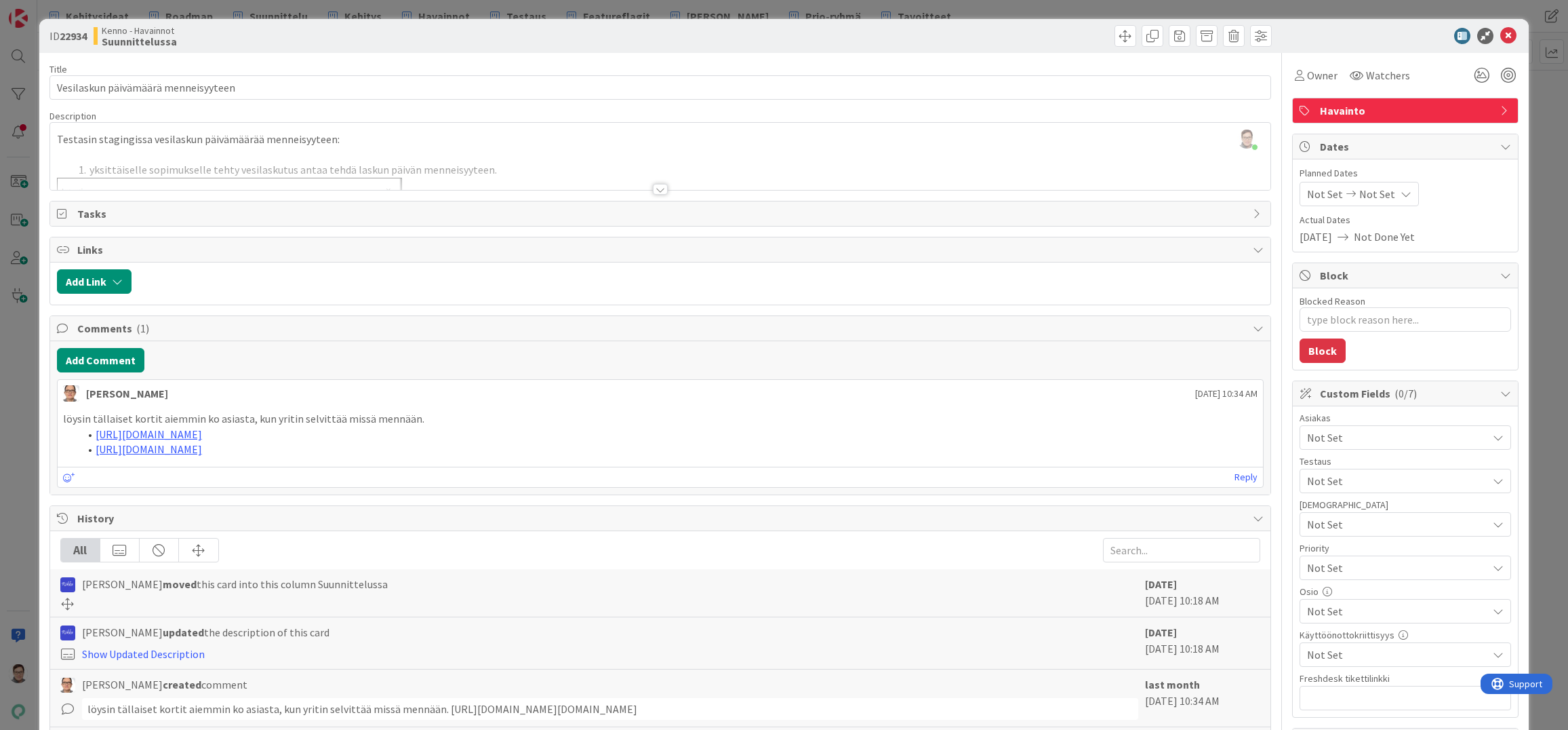
click at [658, 188] on div at bounding box center [660, 189] width 15 height 11
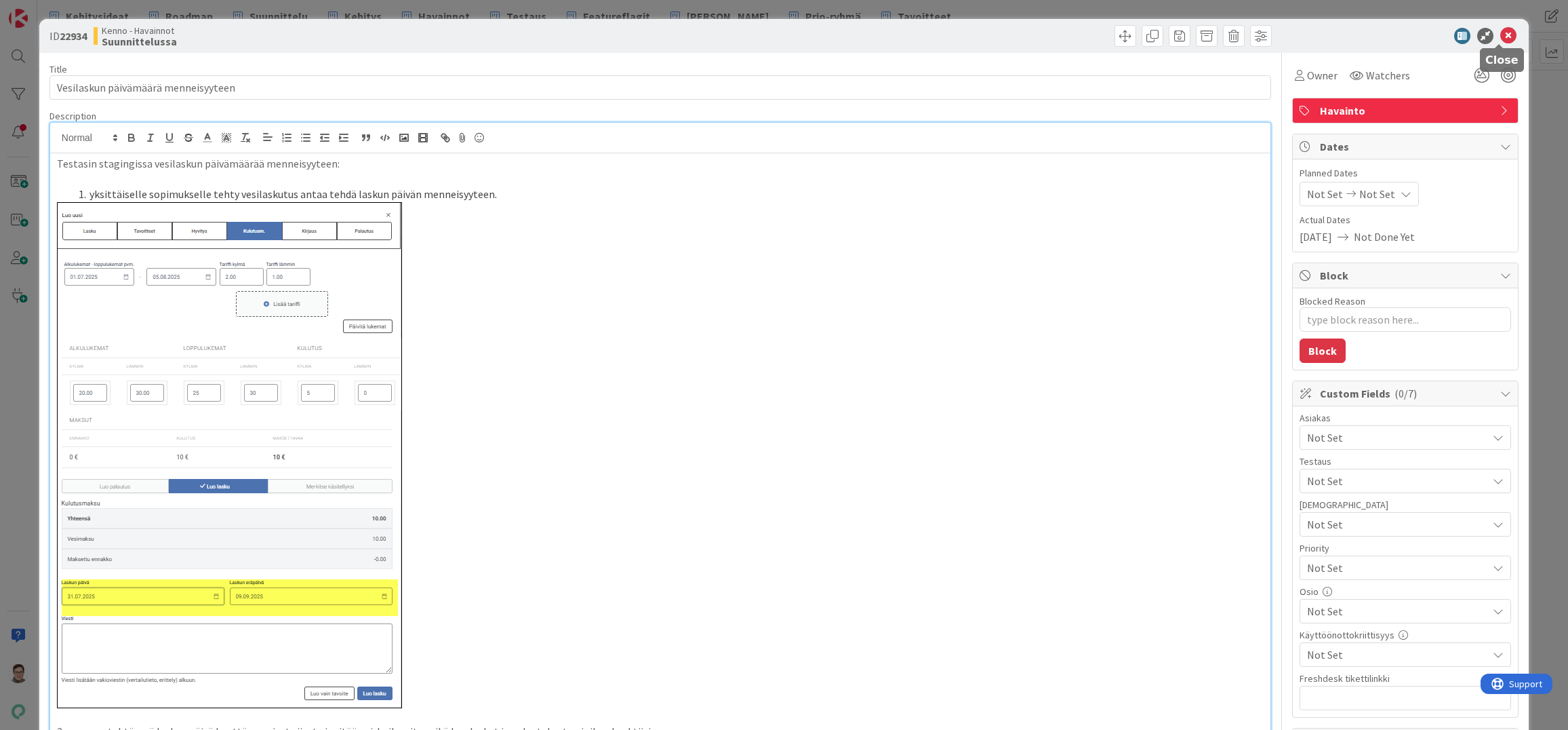
click at [1501, 31] on icon at bounding box center [1508, 35] width 16 height 16
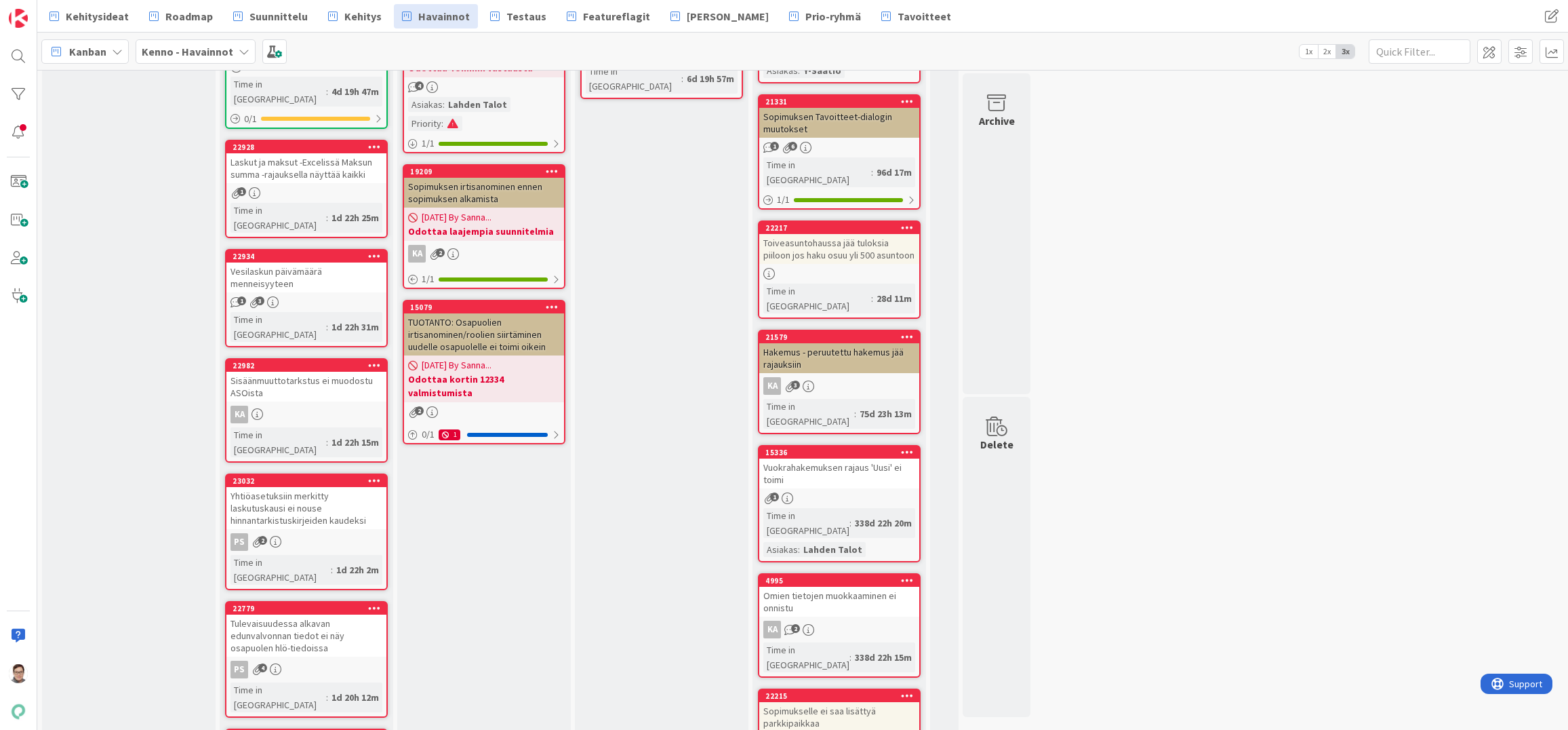
scroll to position [1682, 0]
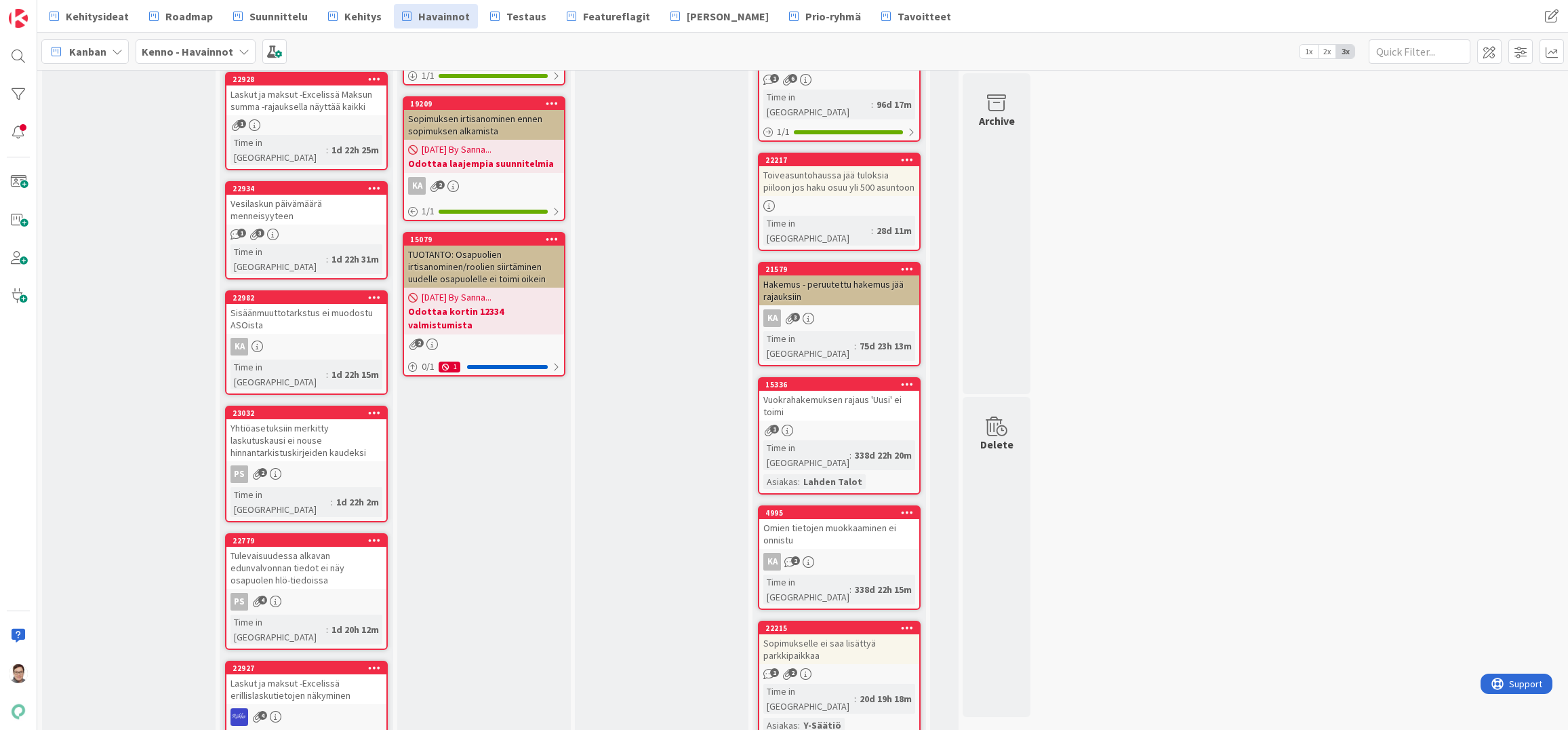
click at [294, 290] on link "22982 Sisäänmuuttotarkstus ei muodostu ASOista KA Time in Column : 1d 22h 15m" at bounding box center [307, 342] width 163 height 105
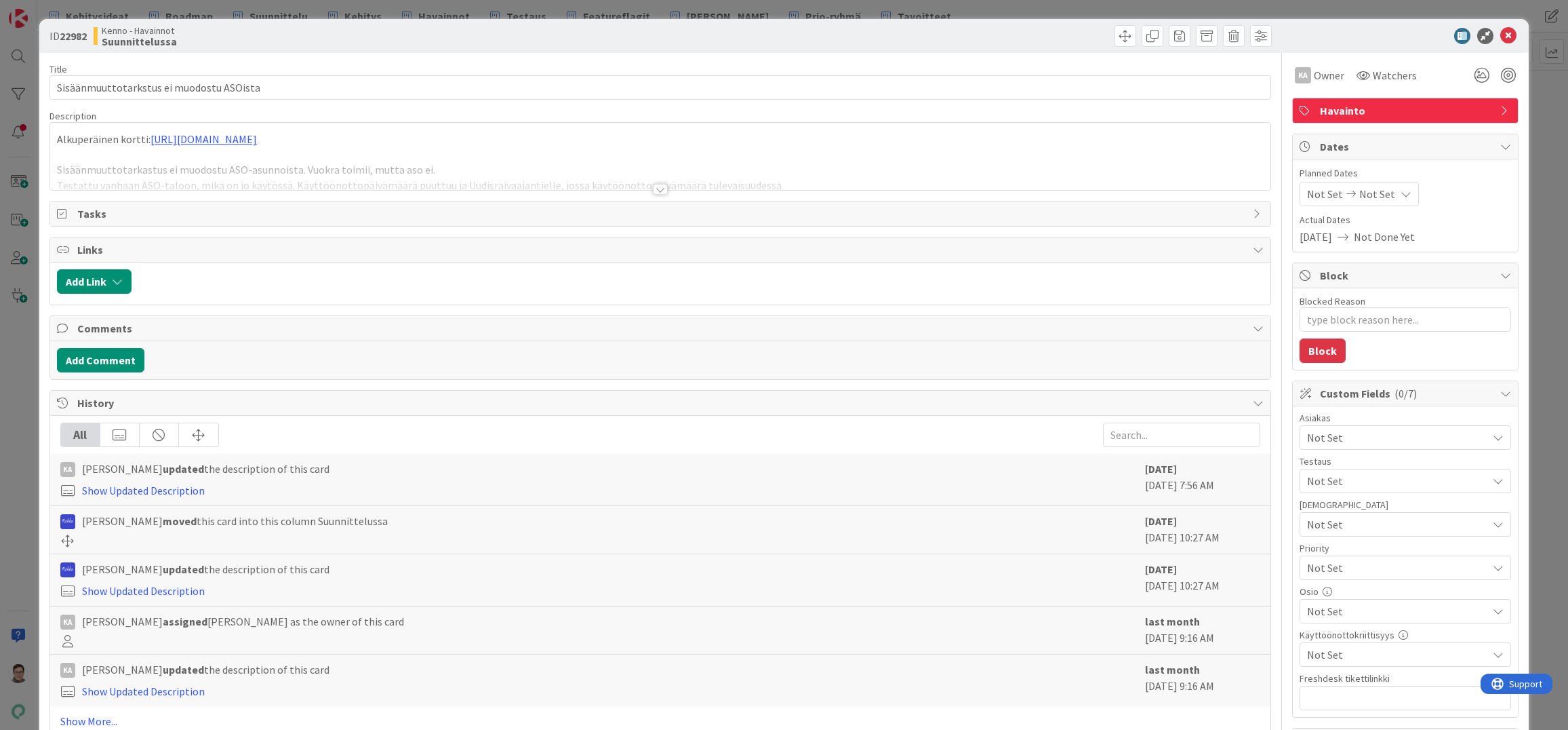
click at [653, 187] on div at bounding box center [660, 189] width 15 height 11
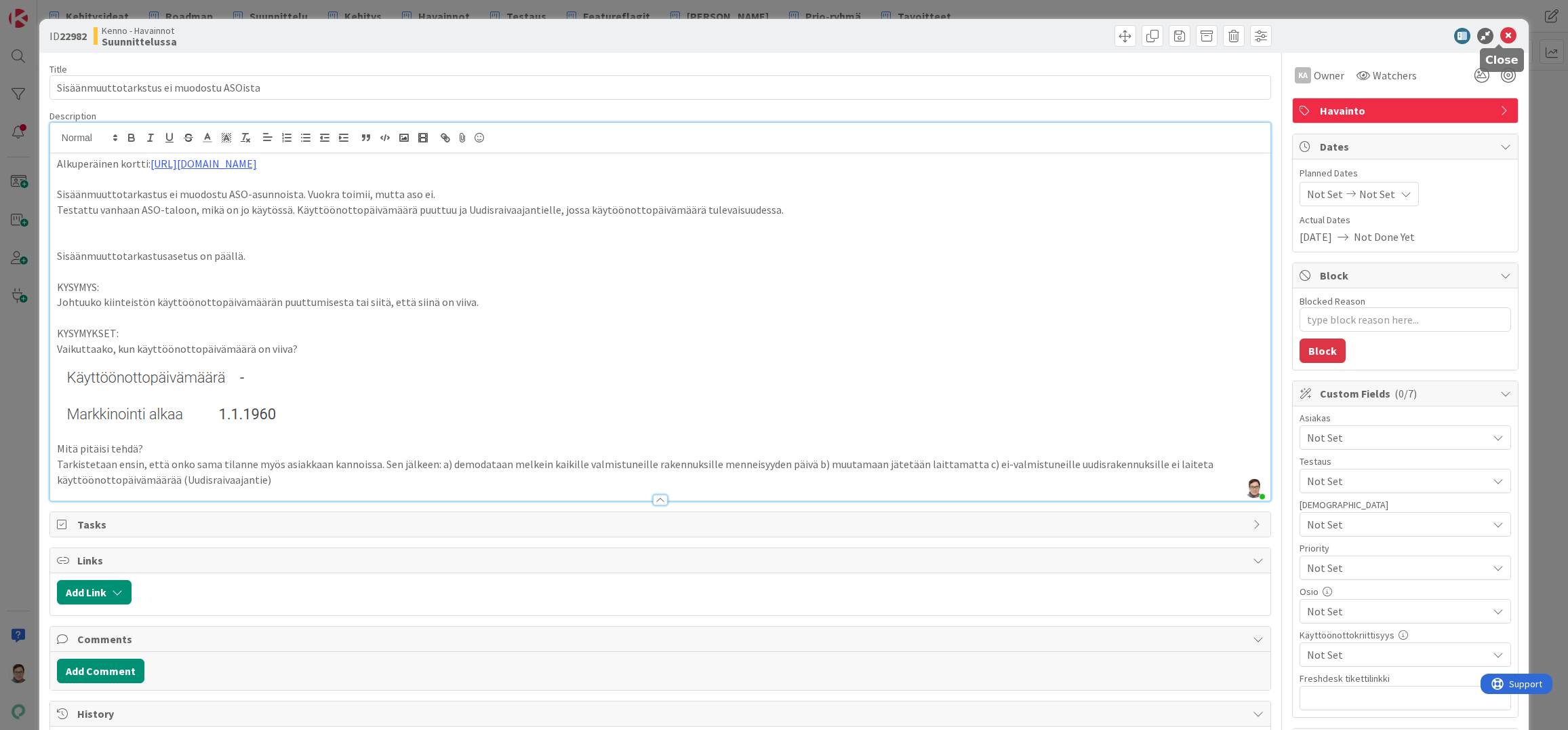
click at [1501, 35] on icon at bounding box center [1508, 35] width 16 height 16
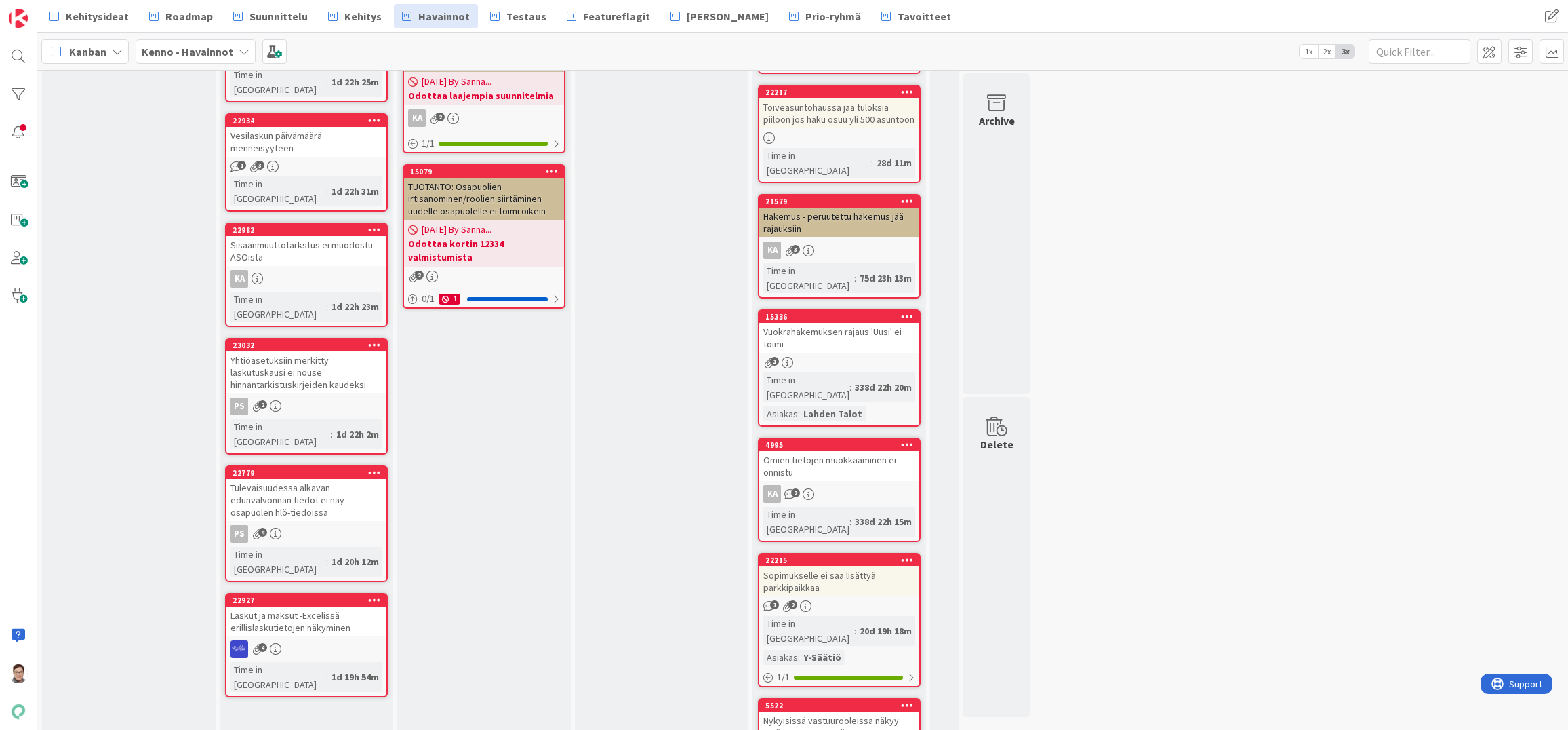
click at [311, 351] on div "Yhtiöasetuksiin merkitty laskutuskausi ei nouse hinnantarkistuskirjeiden kaudek…" at bounding box center [307, 372] width 160 height 42
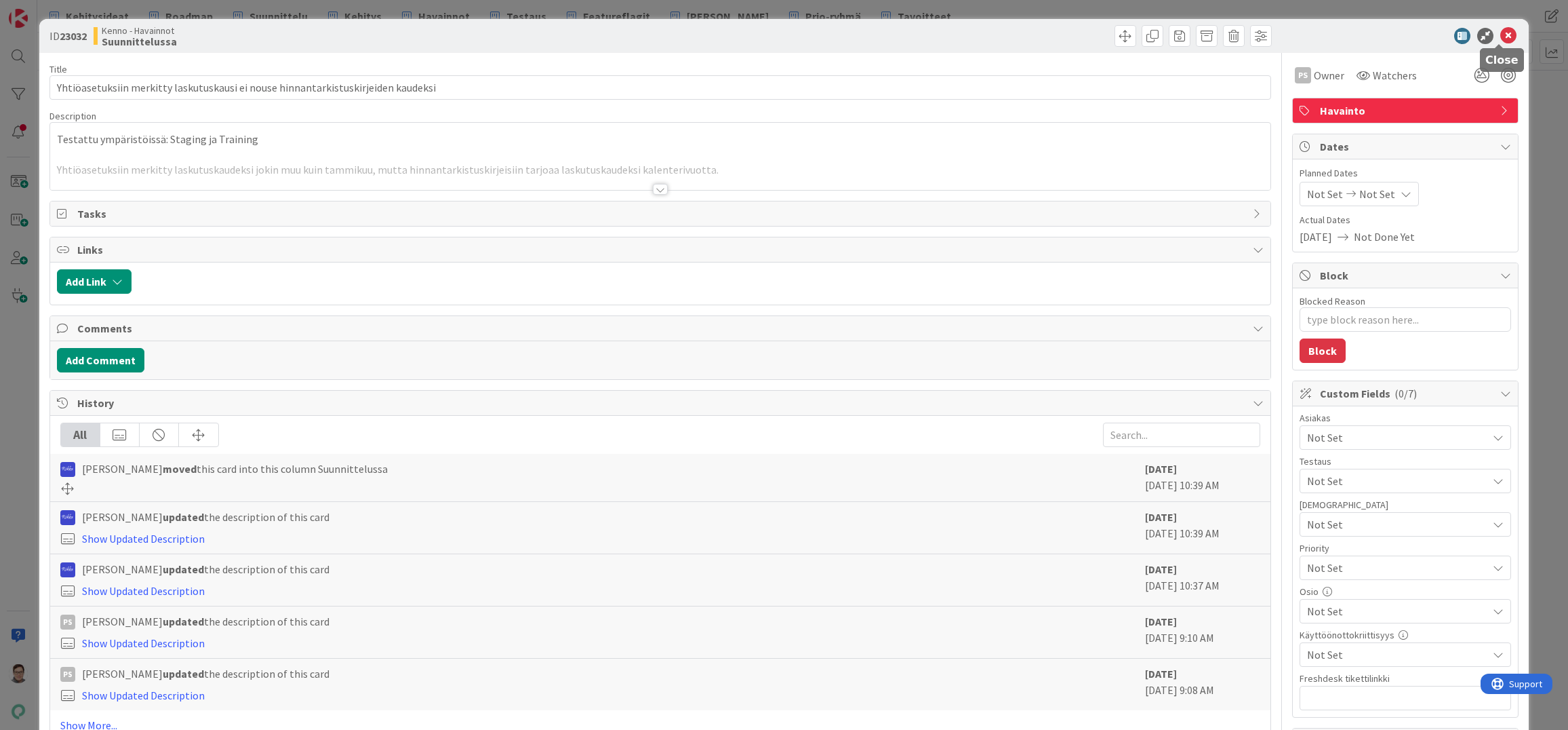
click at [1501, 38] on icon at bounding box center [1508, 35] width 16 height 16
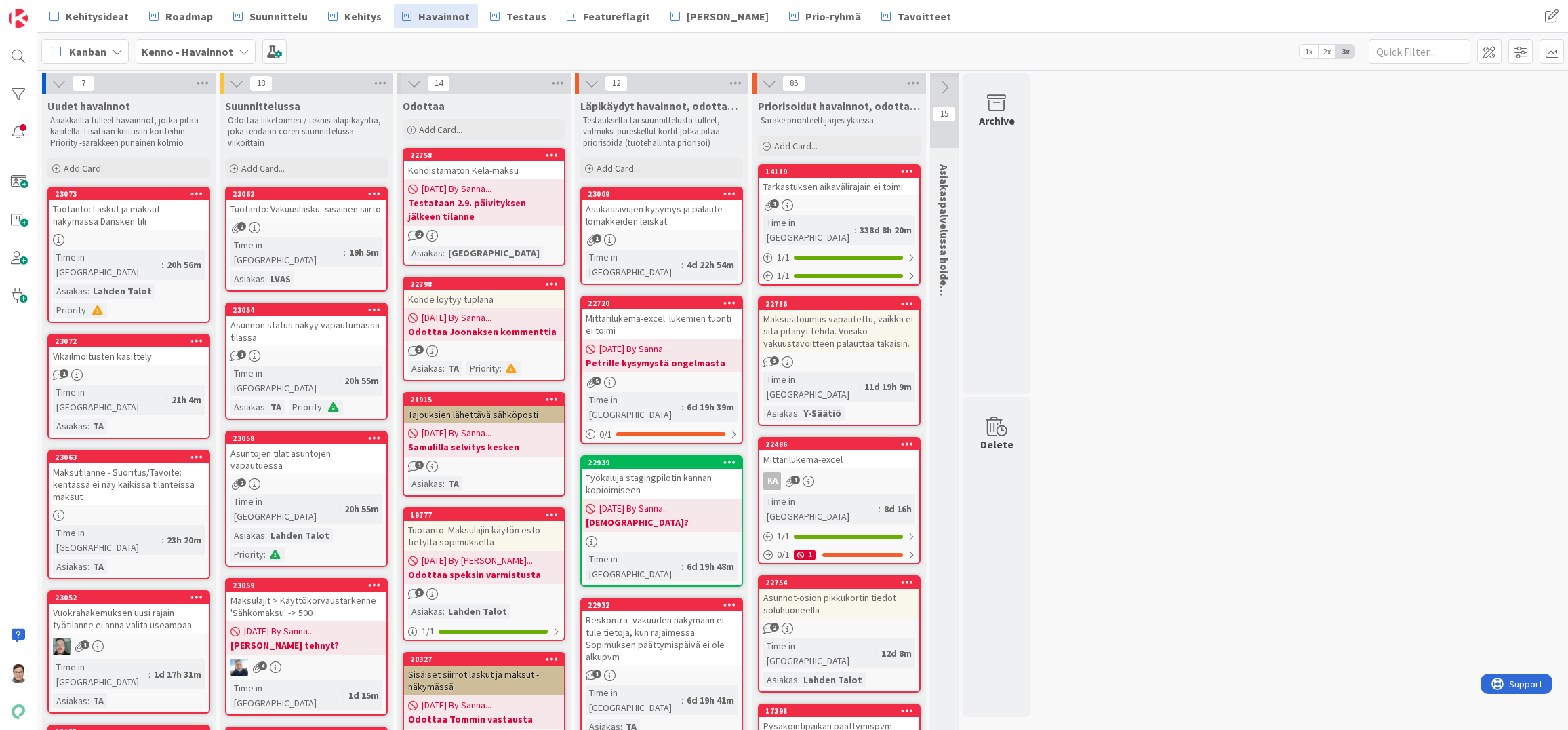
click at [728, 194] on icon at bounding box center [730, 194] width 13 height 10
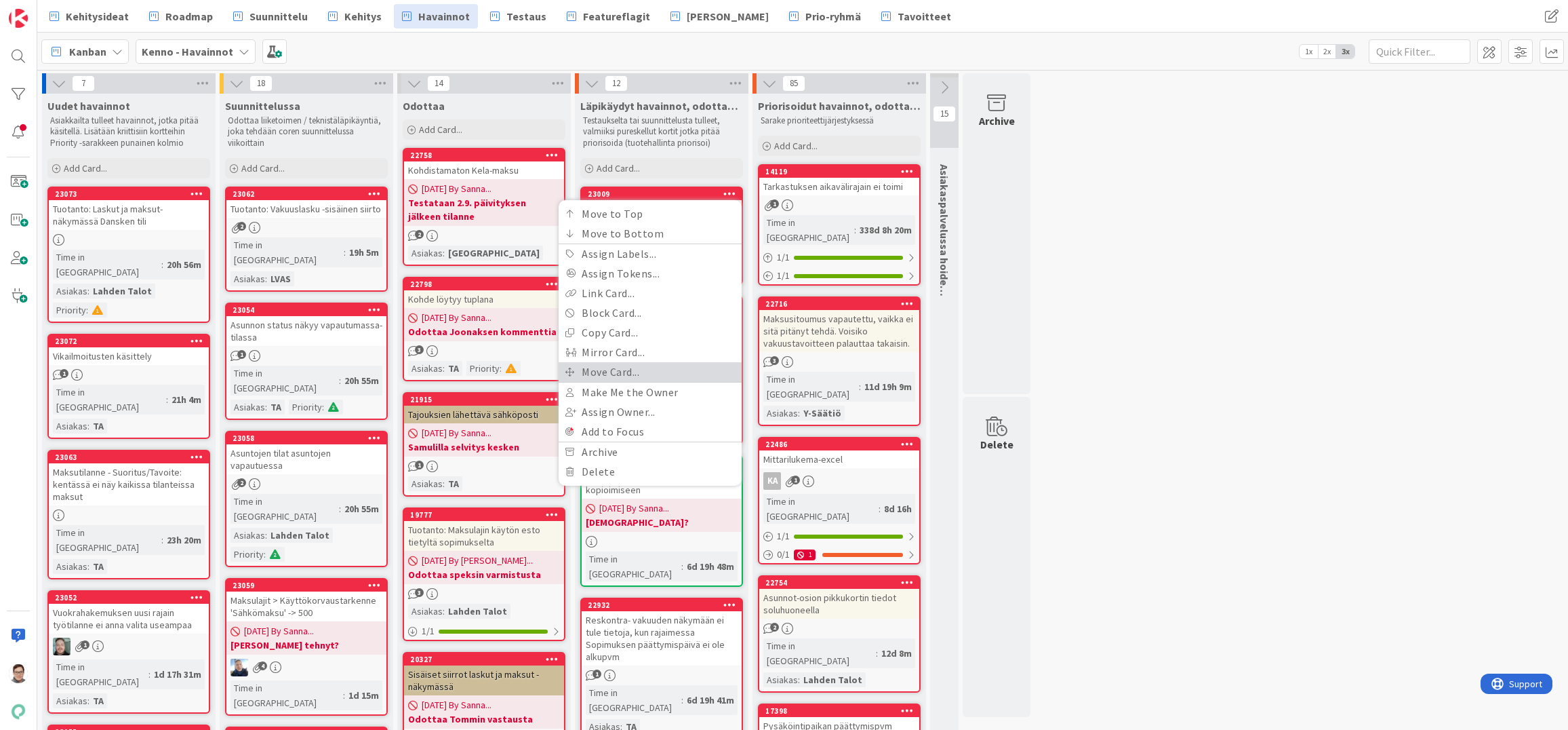
click at [619, 369] on link "Move Card..." at bounding box center [651, 372] width 183 height 19
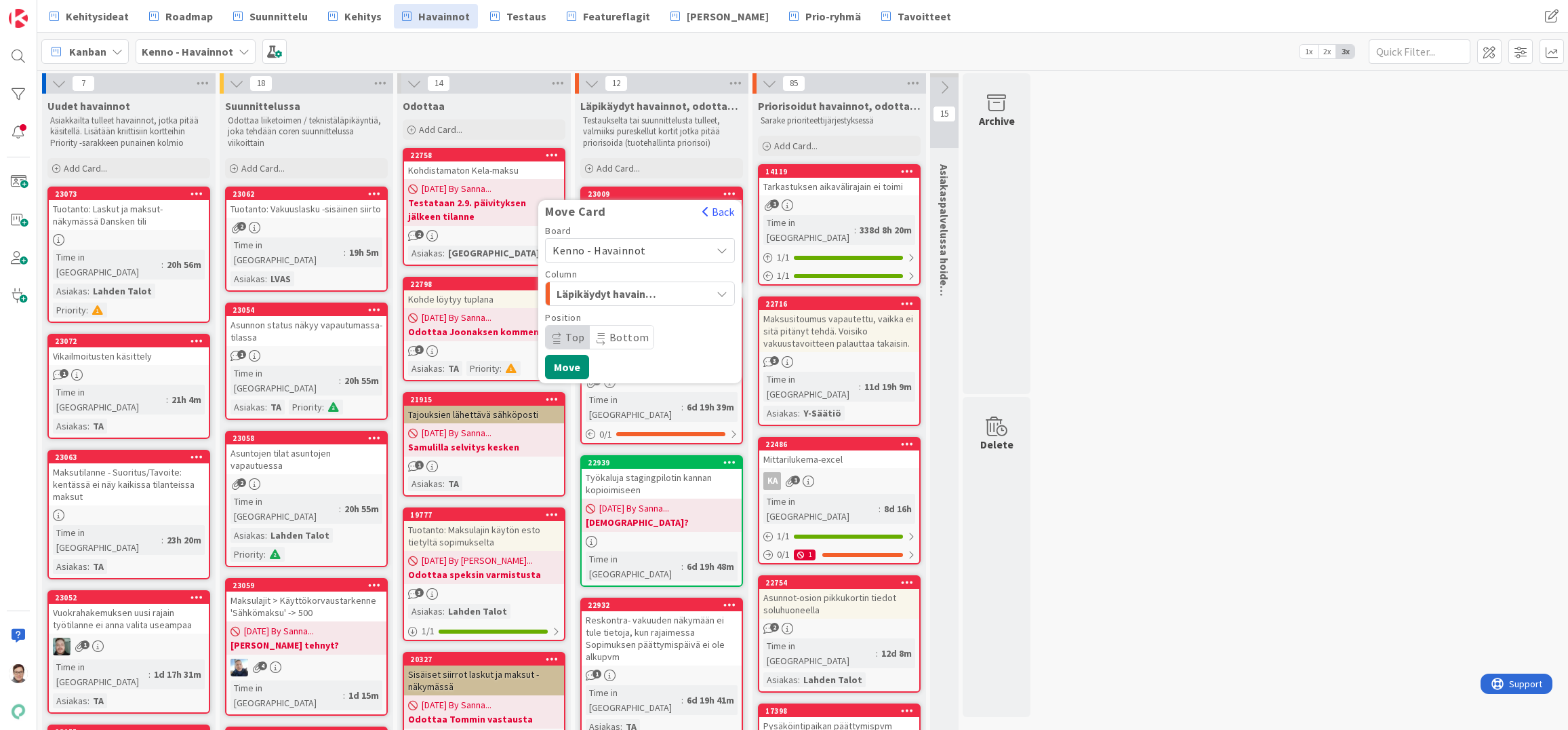
click at [603, 253] on span "Kenno - Havainnot" at bounding box center [599, 251] width 94 height 14
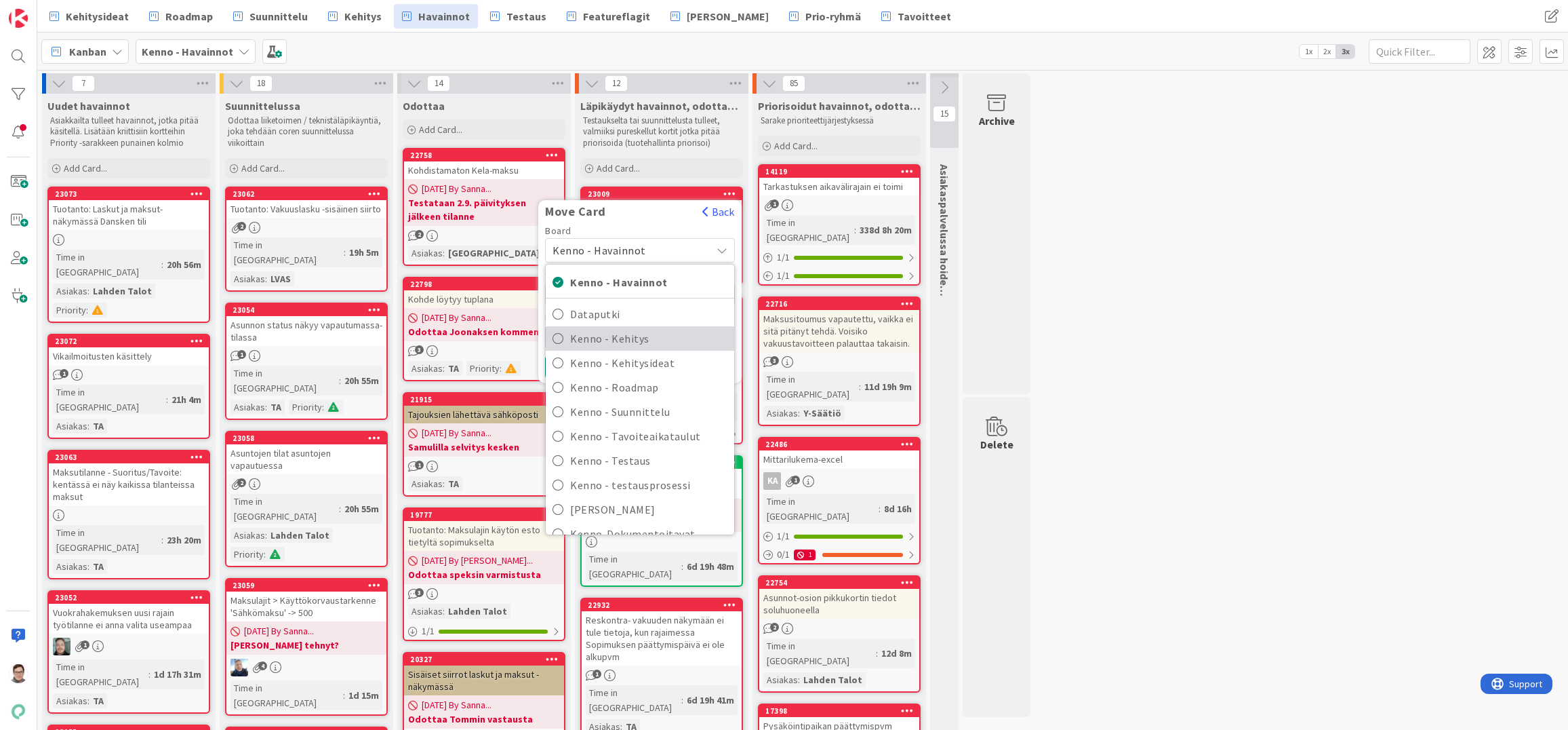
click at [622, 338] on span "Kenno - Kehitys" at bounding box center [648, 338] width 157 height 20
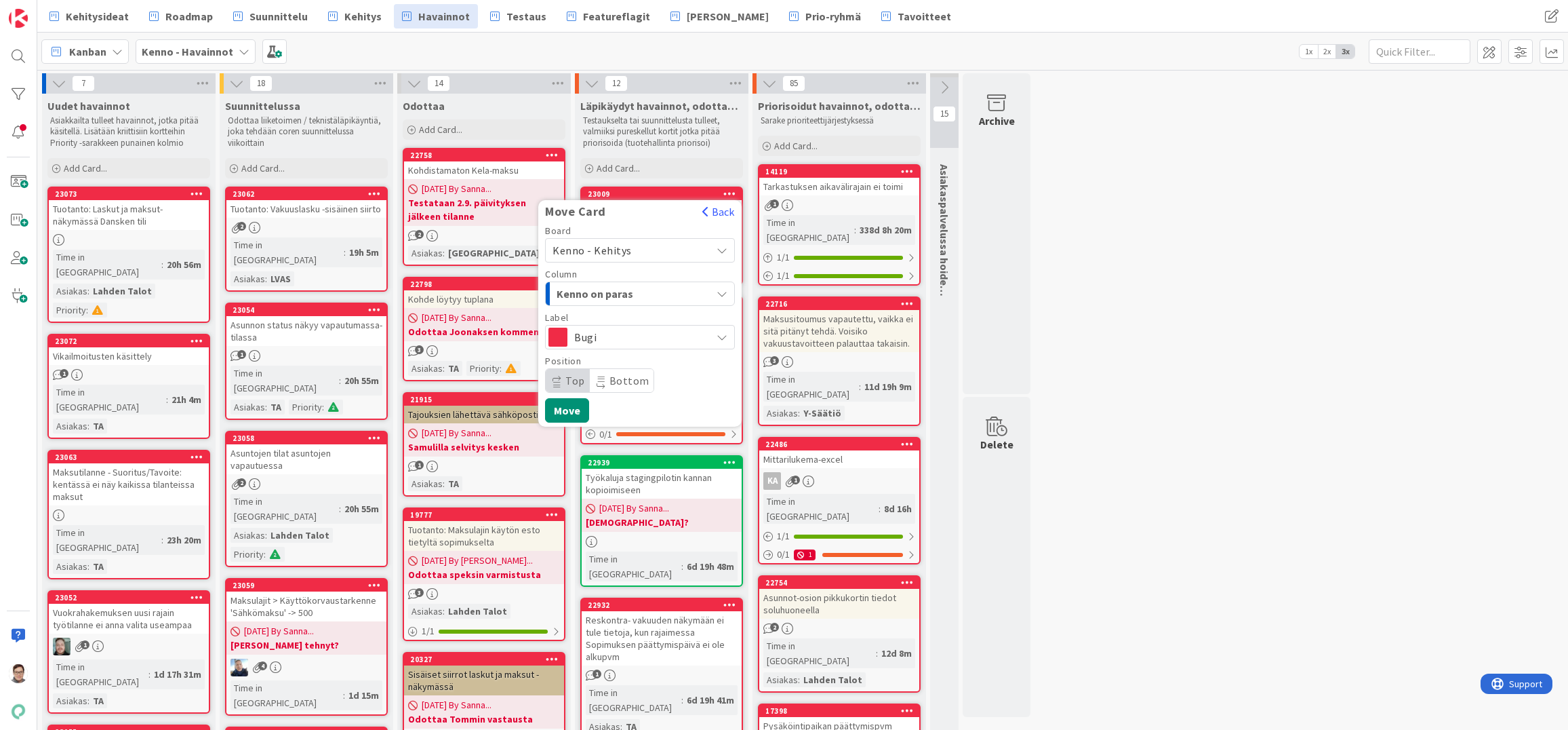
click at [619, 290] on span "Kenno on paras" at bounding box center [608, 294] width 102 height 17
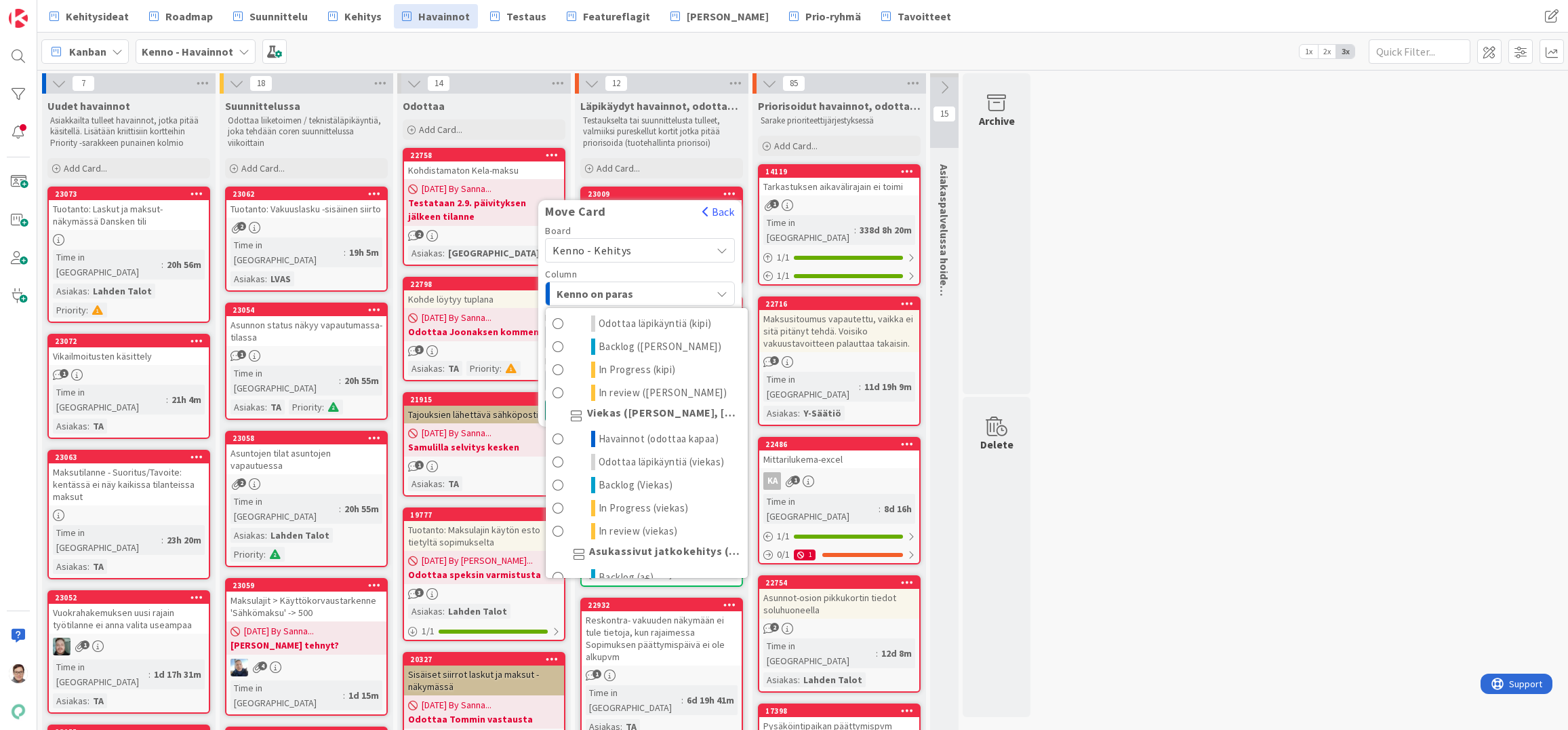
scroll to position [746, 0]
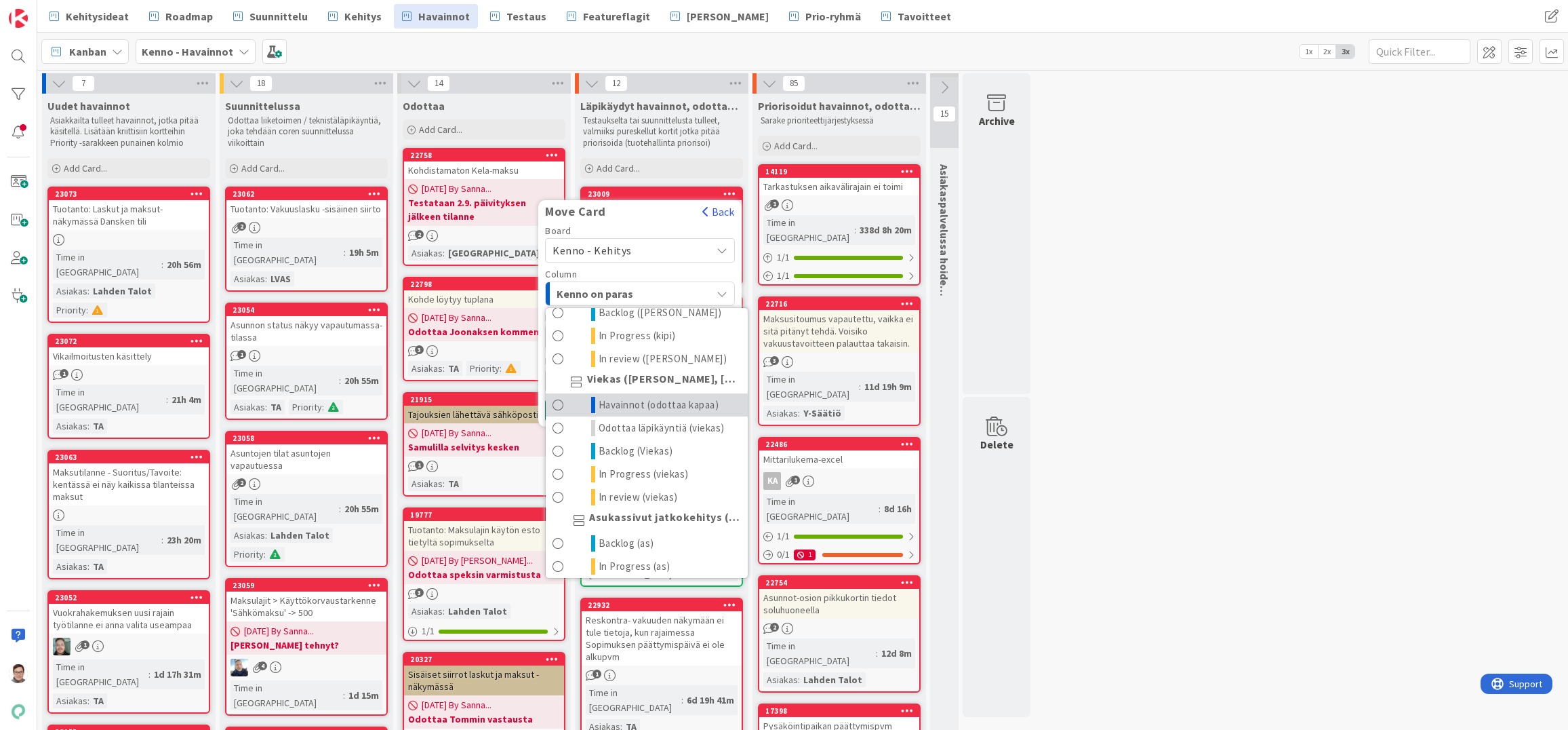
click at [634, 413] on span "Havainnot (odottaa kapaa)" at bounding box center [659, 405] width 121 height 16
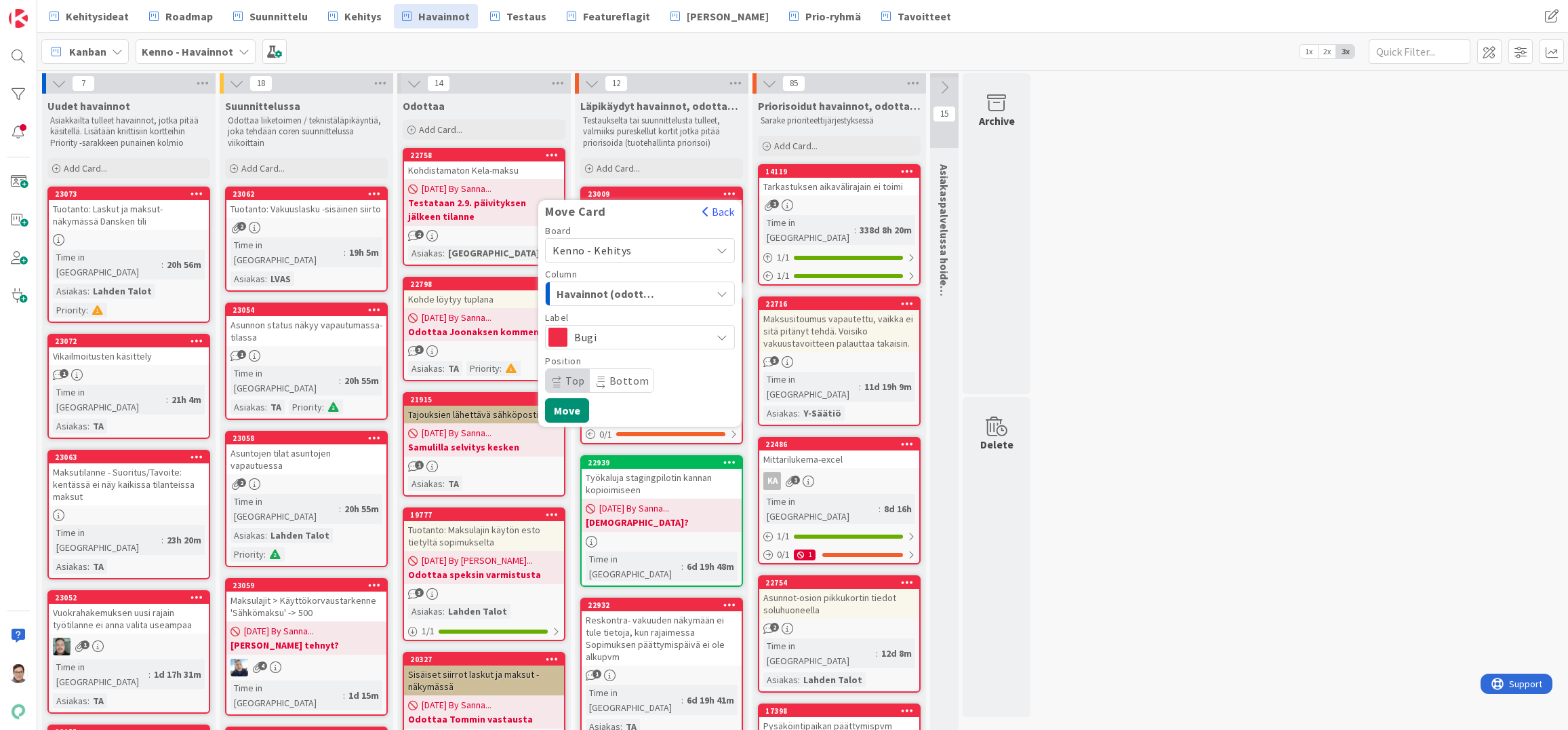
click at [564, 380] on span "Top" at bounding box center [568, 380] width 44 height 23
click at [566, 407] on button "Move" at bounding box center [567, 410] width 44 height 24
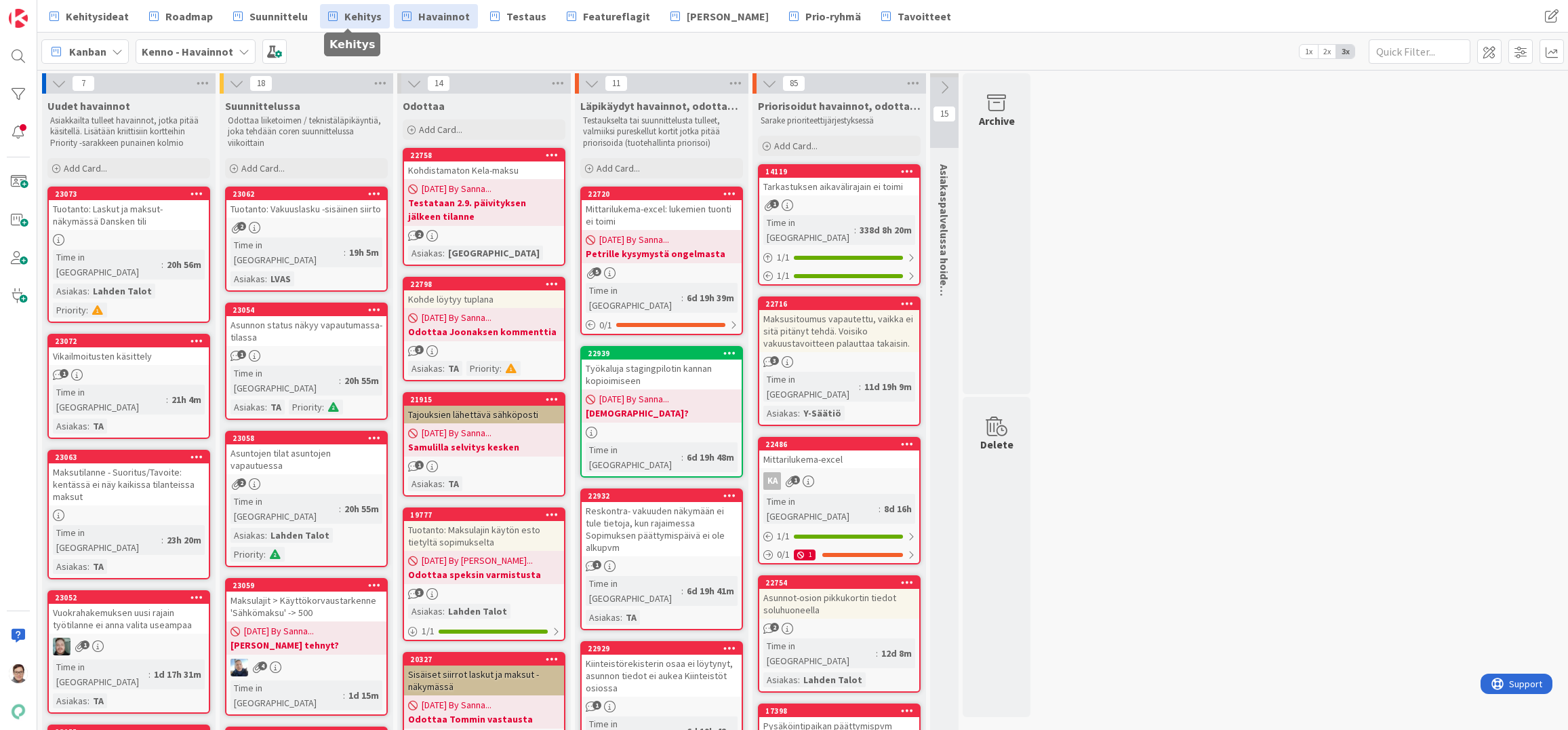
click at [354, 19] on span "Kehitys" at bounding box center [363, 16] width 37 height 16
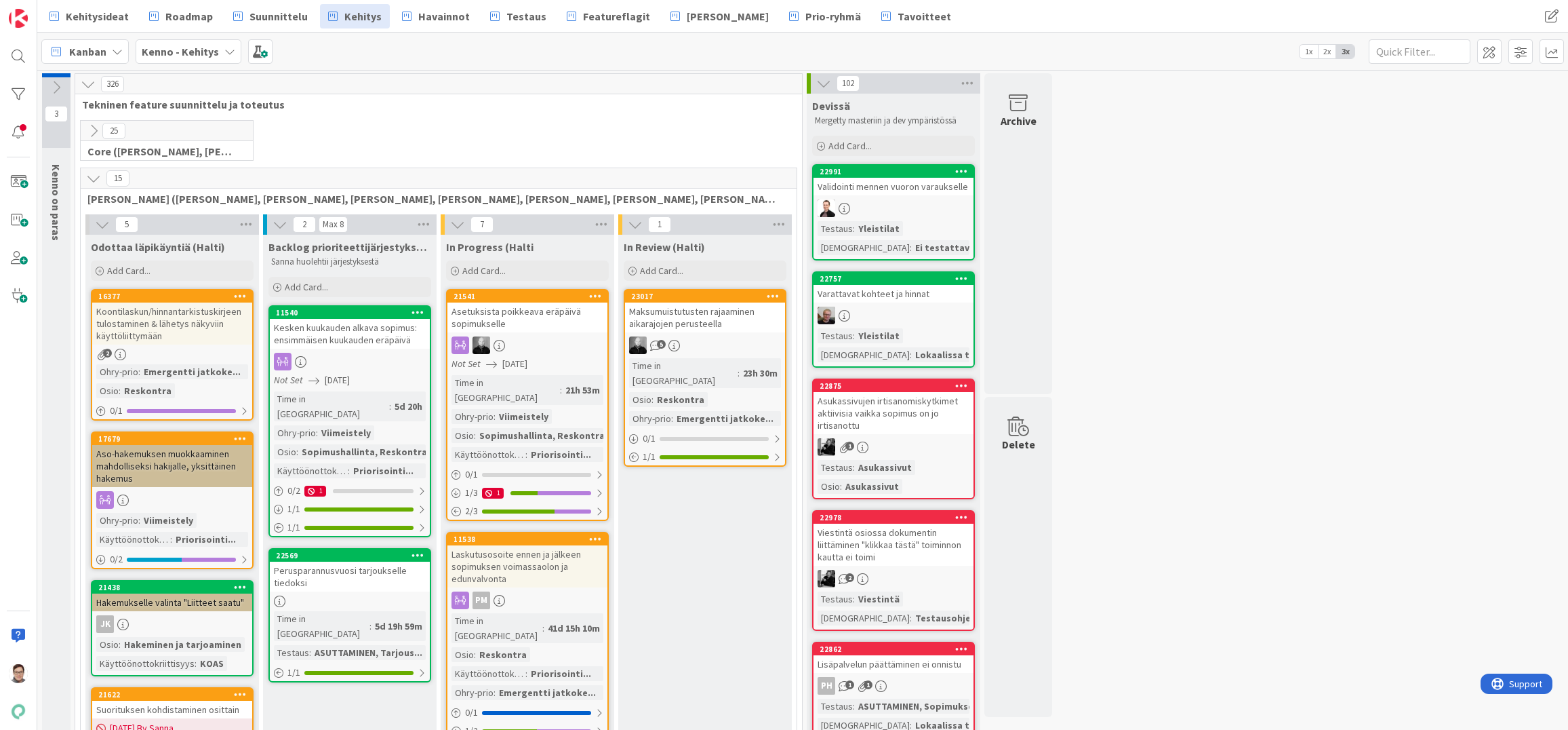
click at [93, 178] on icon at bounding box center [94, 178] width 15 height 15
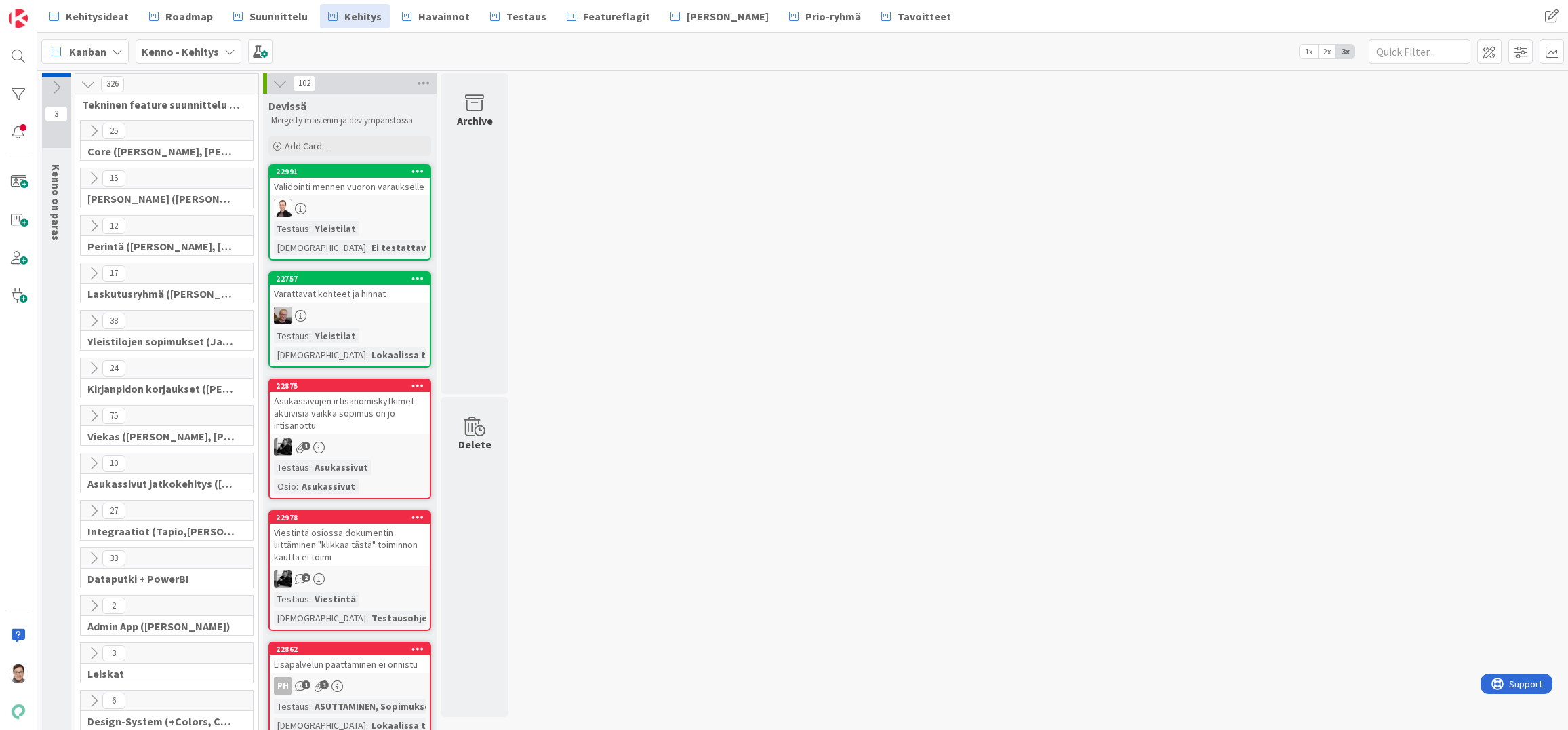
click at [90, 417] on icon at bounding box center [94, 416] width 15 height 15
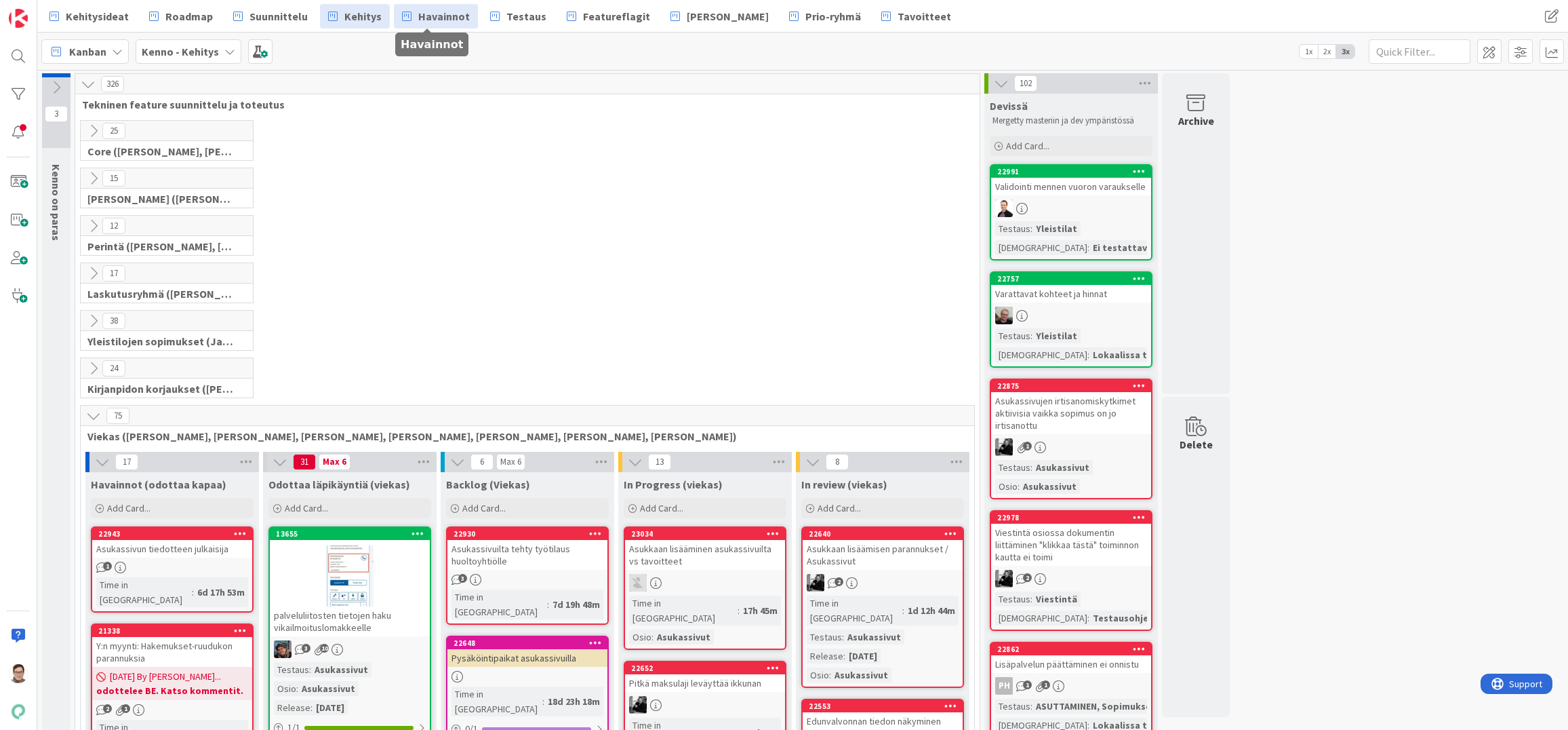
click at [424, 22] on span "Havainnot" at bounding box center [444, 16] width 51 height 16
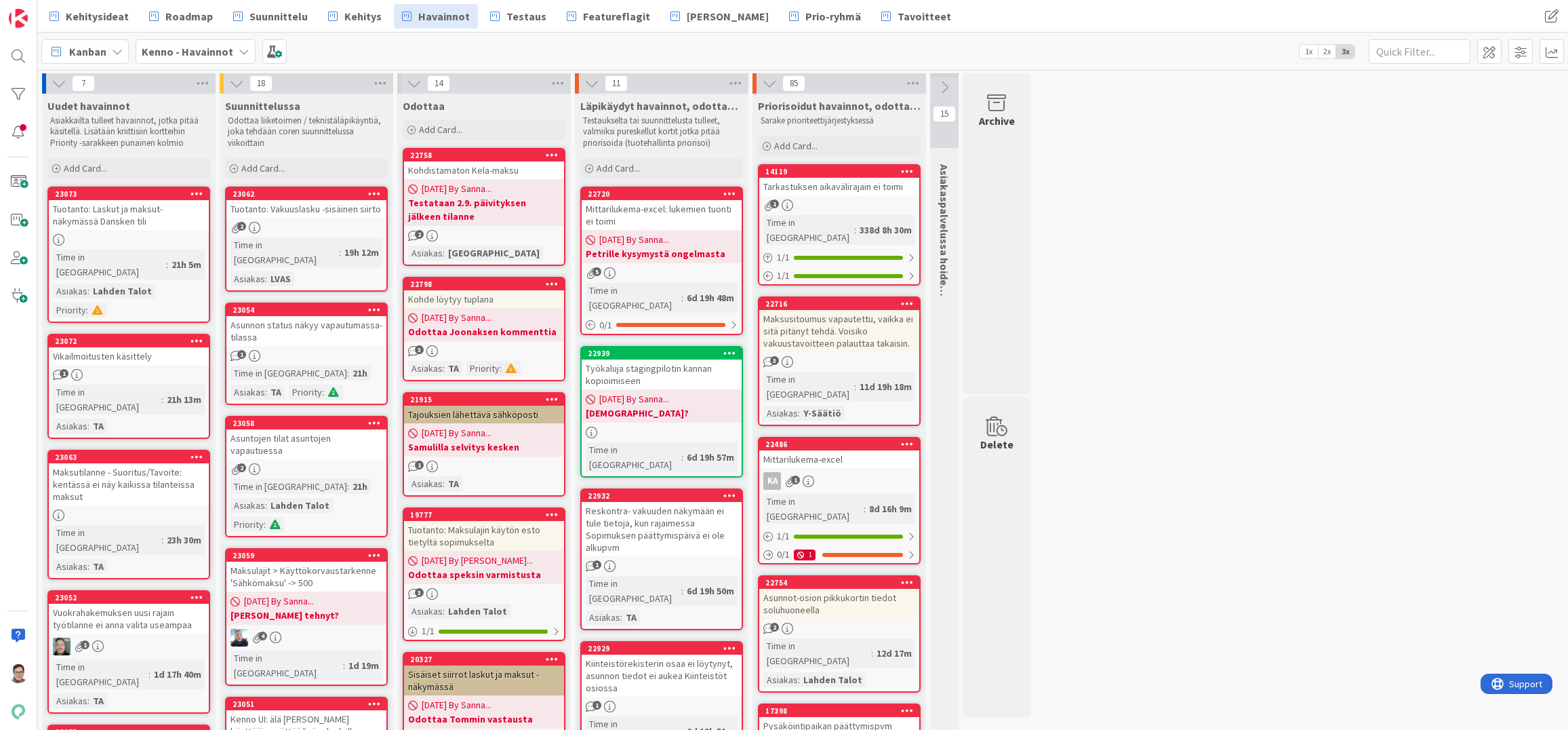
click at [665, 365] on div "Työkaluja stagingpilotin kannan kopioimiseen" at bounding box center [662, 374] width 160 height 30
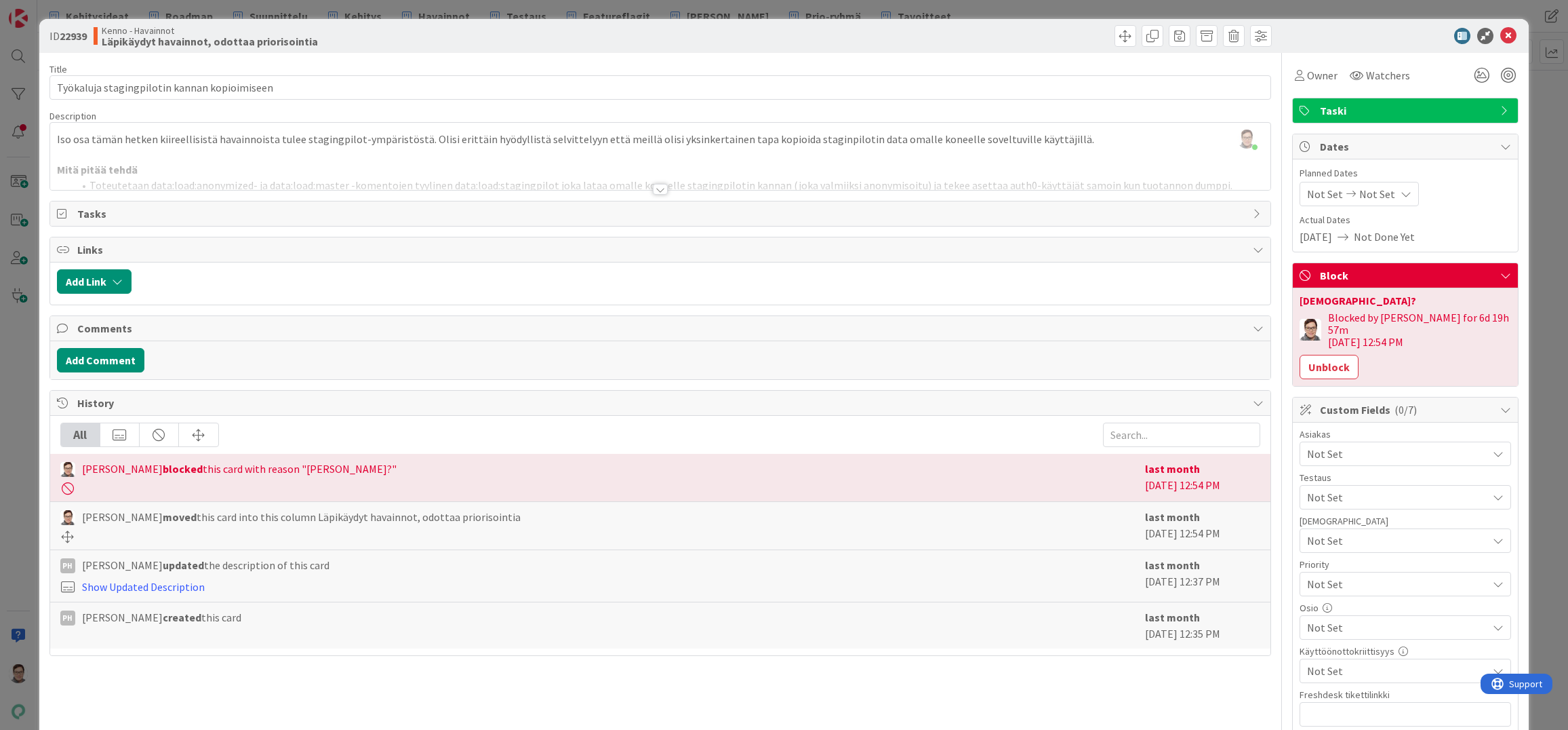
click at [338, 708] on div "Title 44 / 128 Työkaluja stagingpilotin kannan kopioimiseen Description Sanna M…" at bounding box center [660, 638] width 1222 height 1172
click at [1501, 36] on icon at bounding box center [1508, 35] width 16 height 16
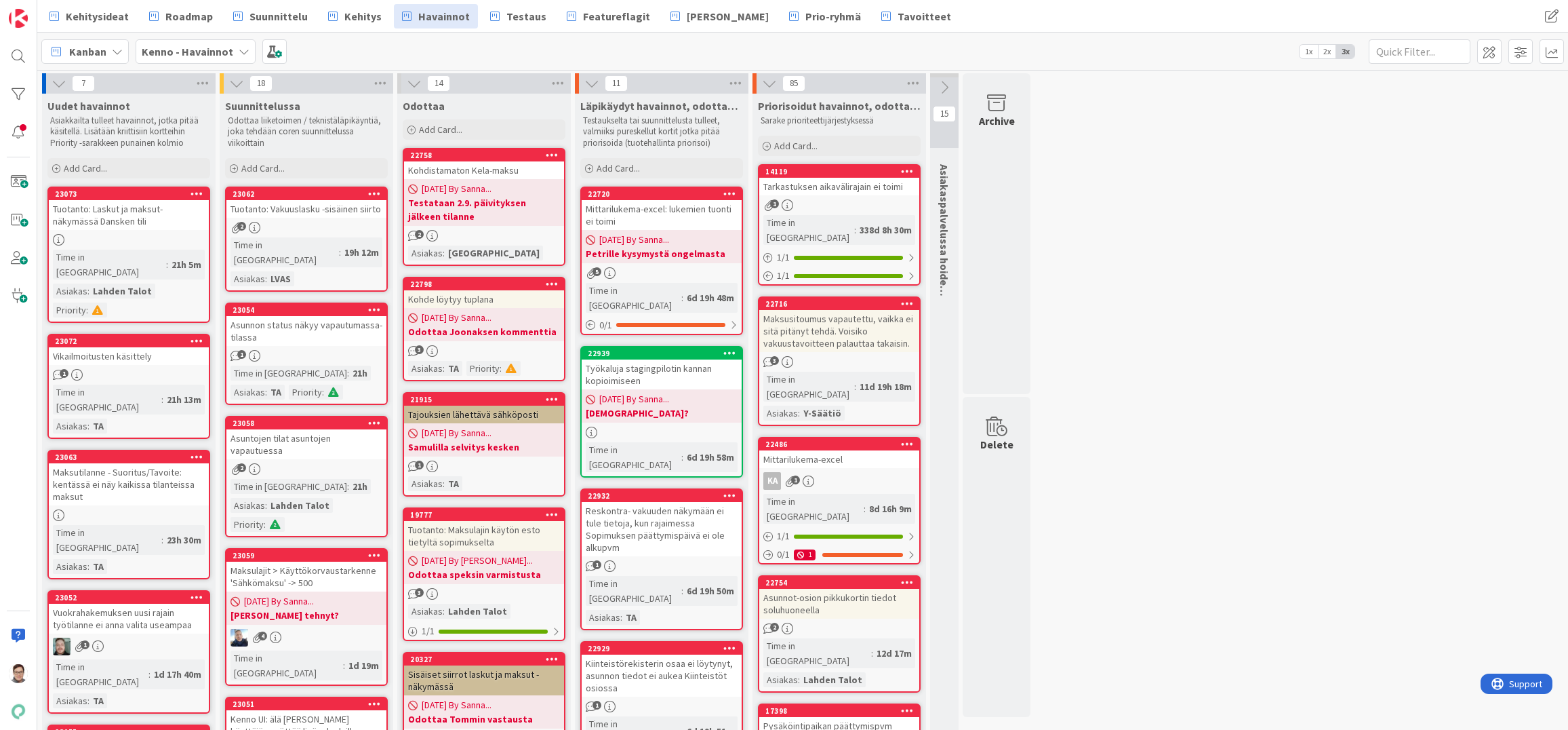
click at [634, 222] on div "Mittarilukema-excel: lukemien tuonti ei toimi" at bounding box center [662, 214] width 160 height 30
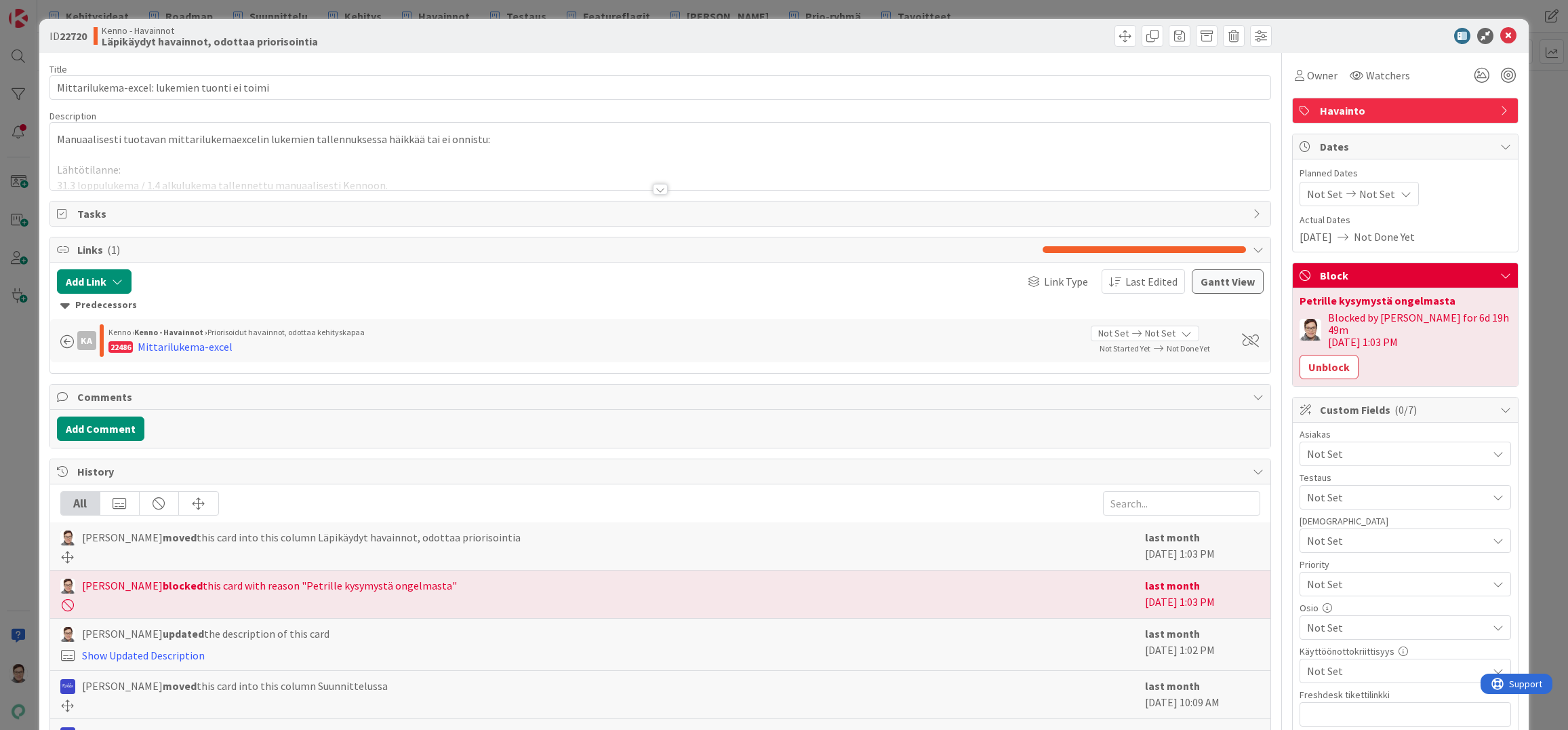
click at [653, 187] on div at bounding box center [660, 189] width 15 height 11
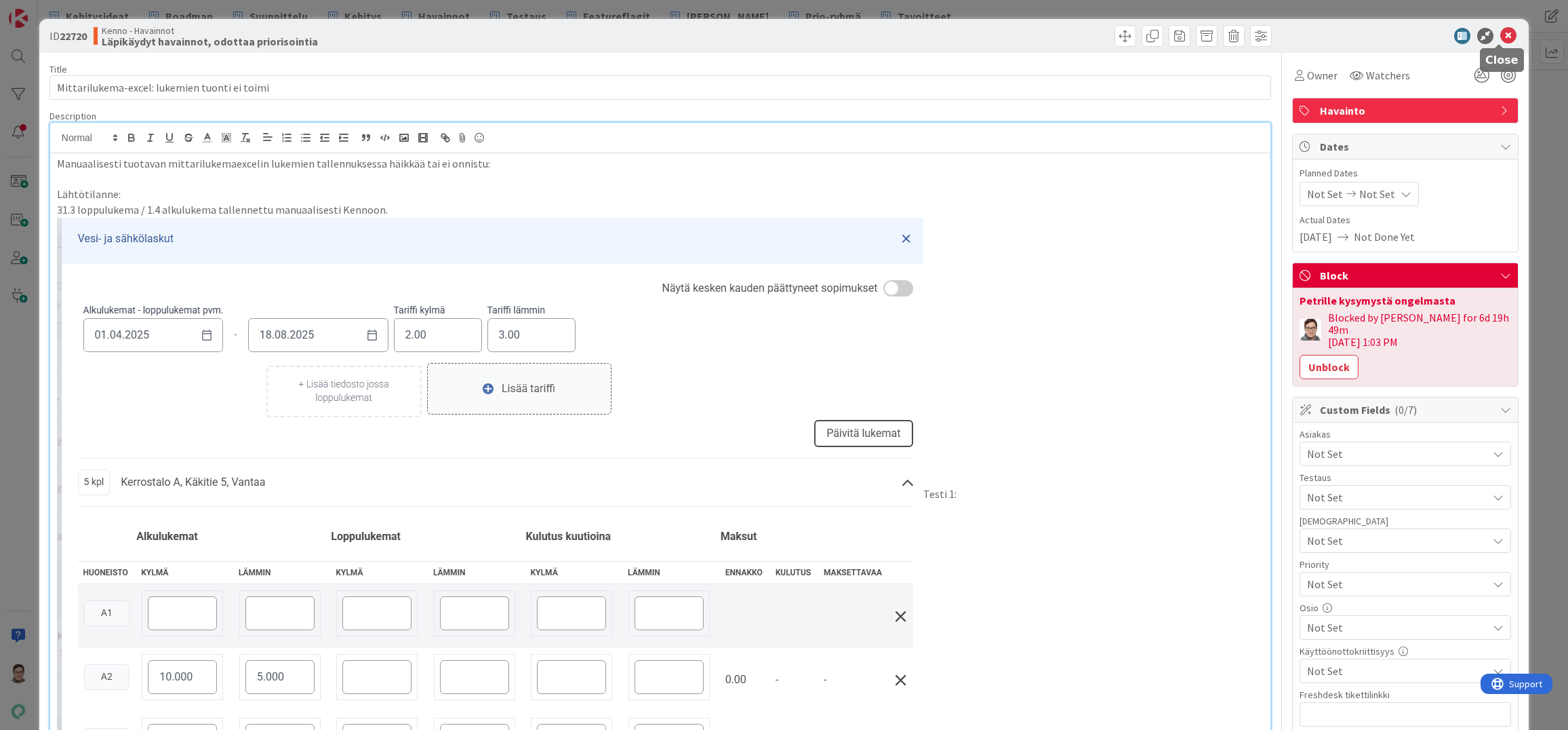
drag, startPoint x: 1500, startPoint y: 37, endPoint x: 1426, endPoint y: 48, distance: 74.8
click at [1501, 37] on icon at bounding box center [1508, 35] width 16 height 16
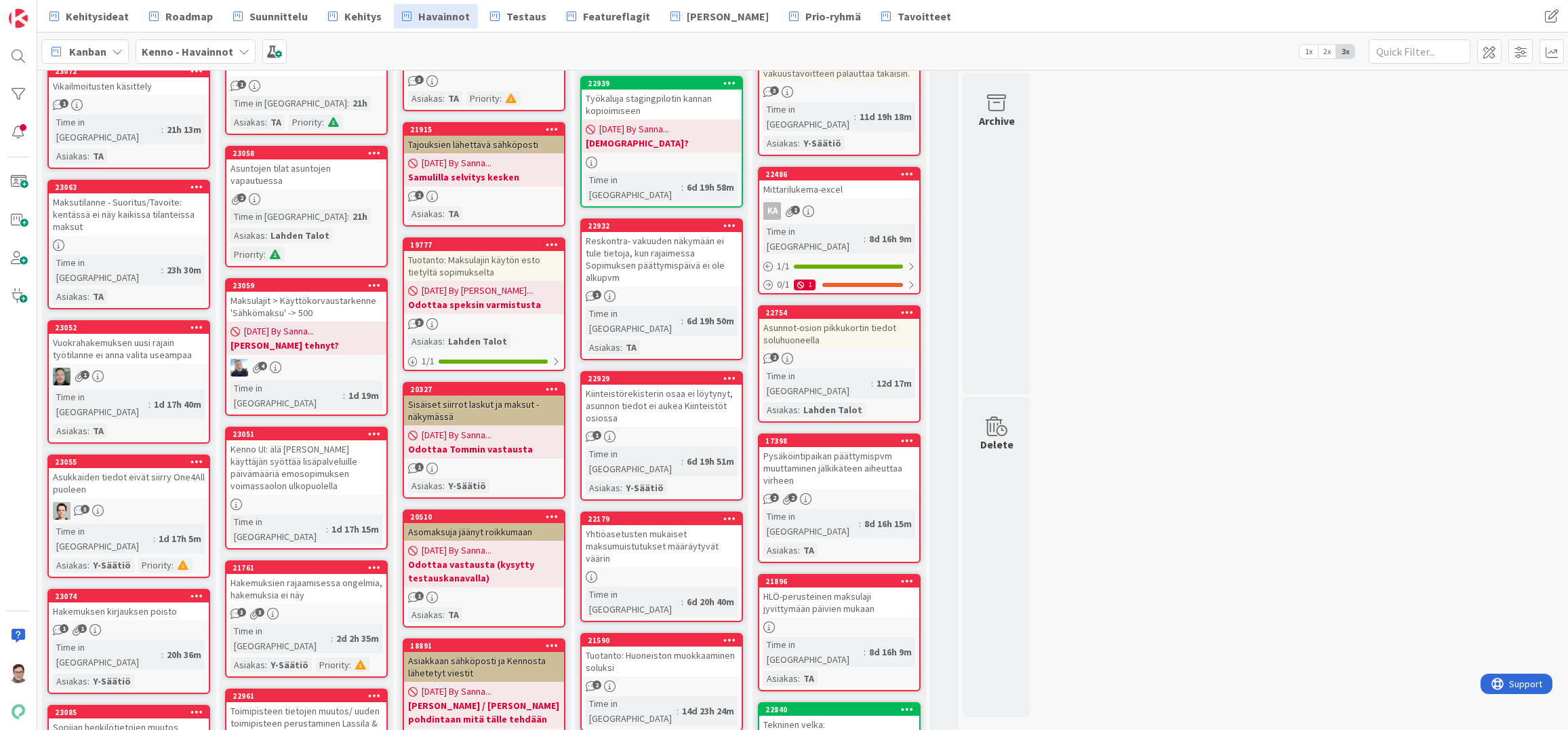
scroll to position [271, 0]
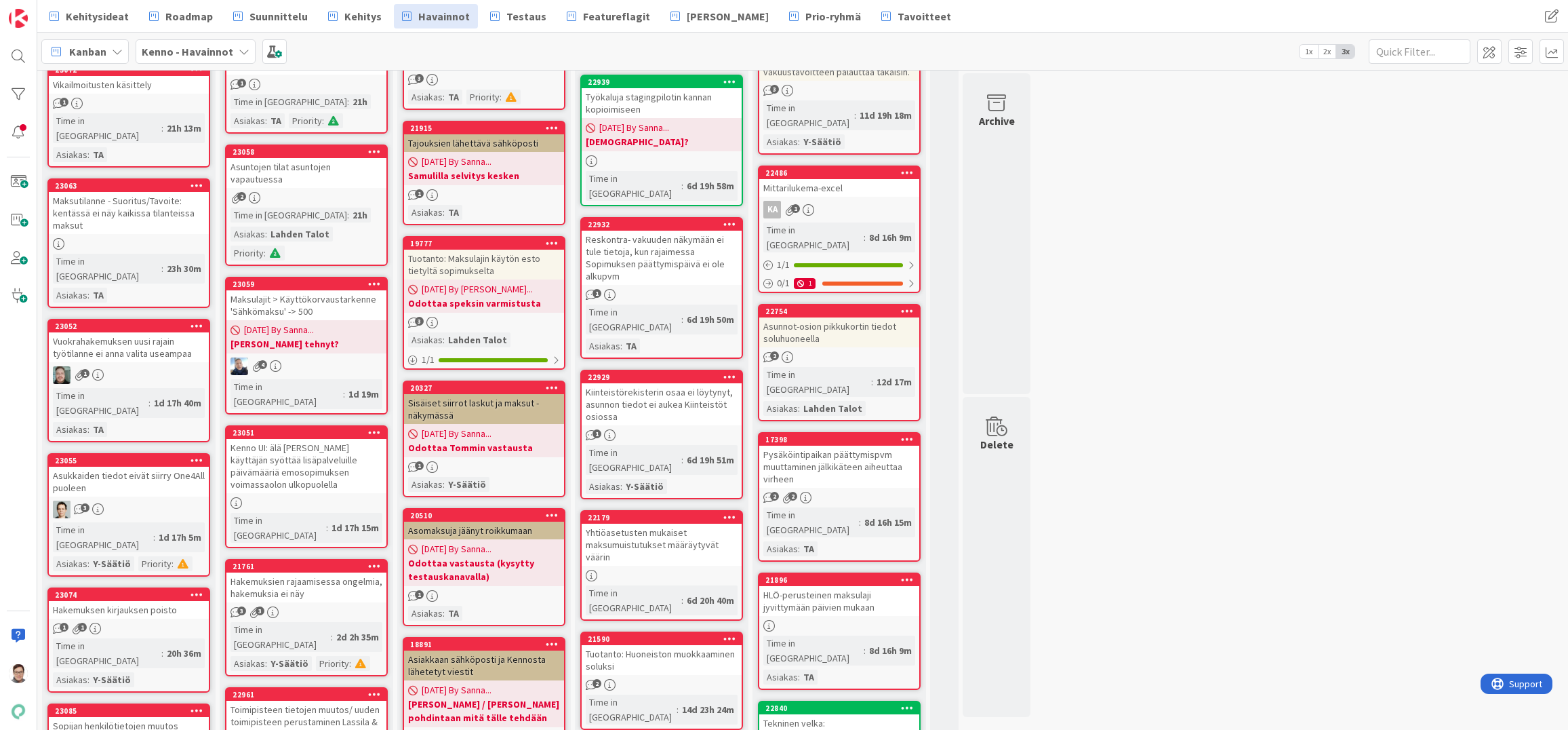
click at [641, 230] on div "Reskontra- vakuuden näkymään ei tule tietoja, kun rajaimessa Sopimuksen päättym…" at bounding box center [662, 257] width 160 height 54
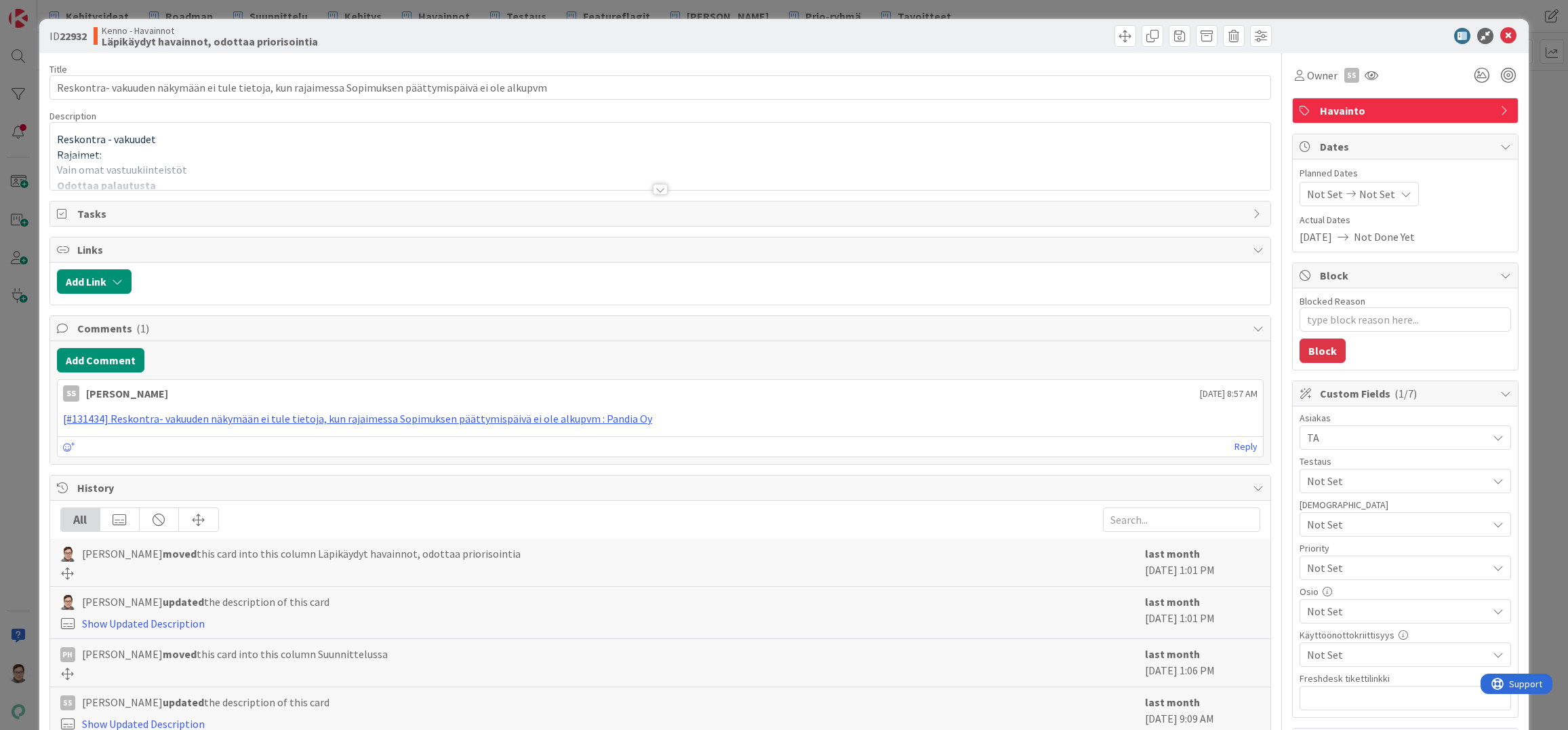
click at [655, 189] on div at bounding box center [660, 189] width 15 height 11
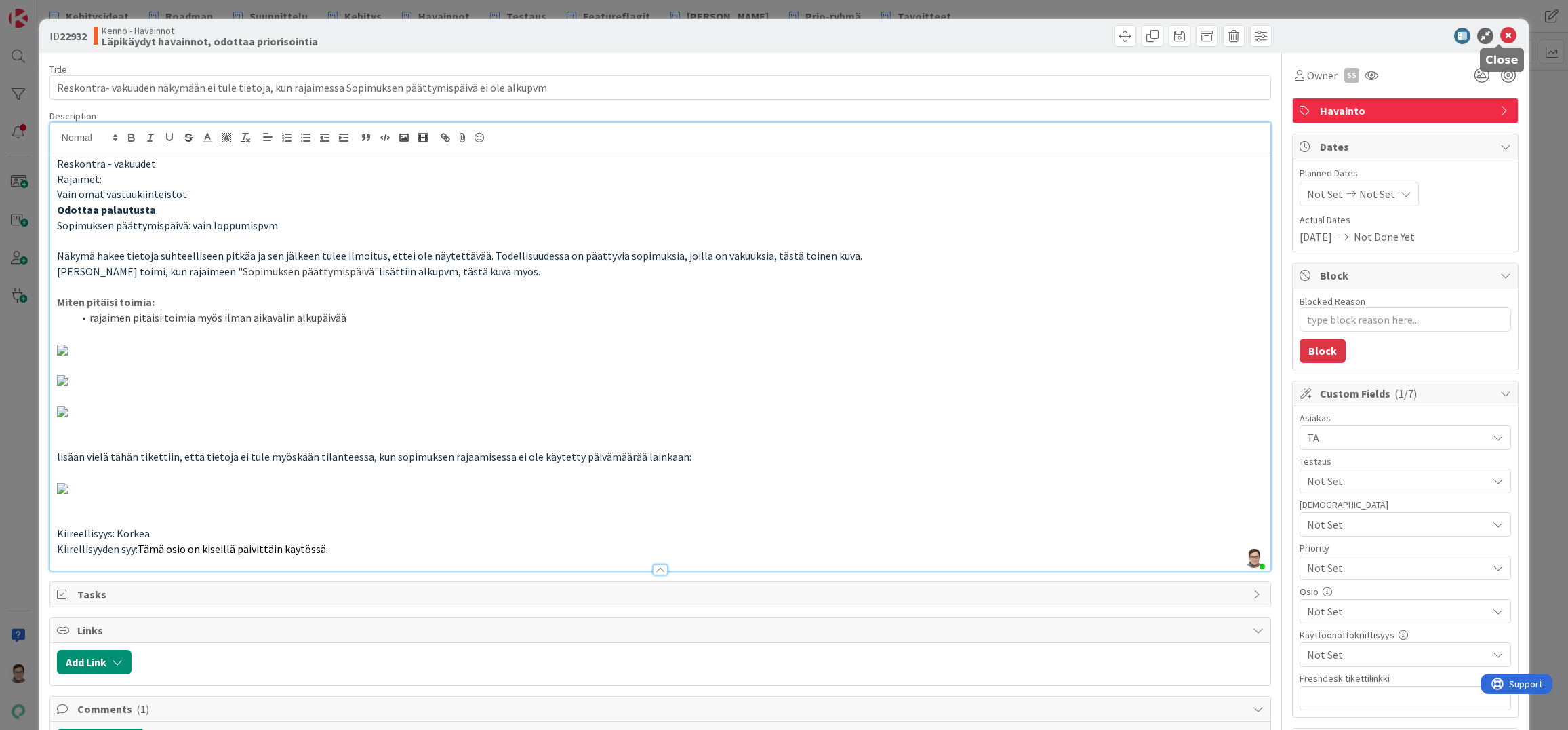
click at [1501, 35] on icon at bounding box center [1508, 35] width 16 height 16
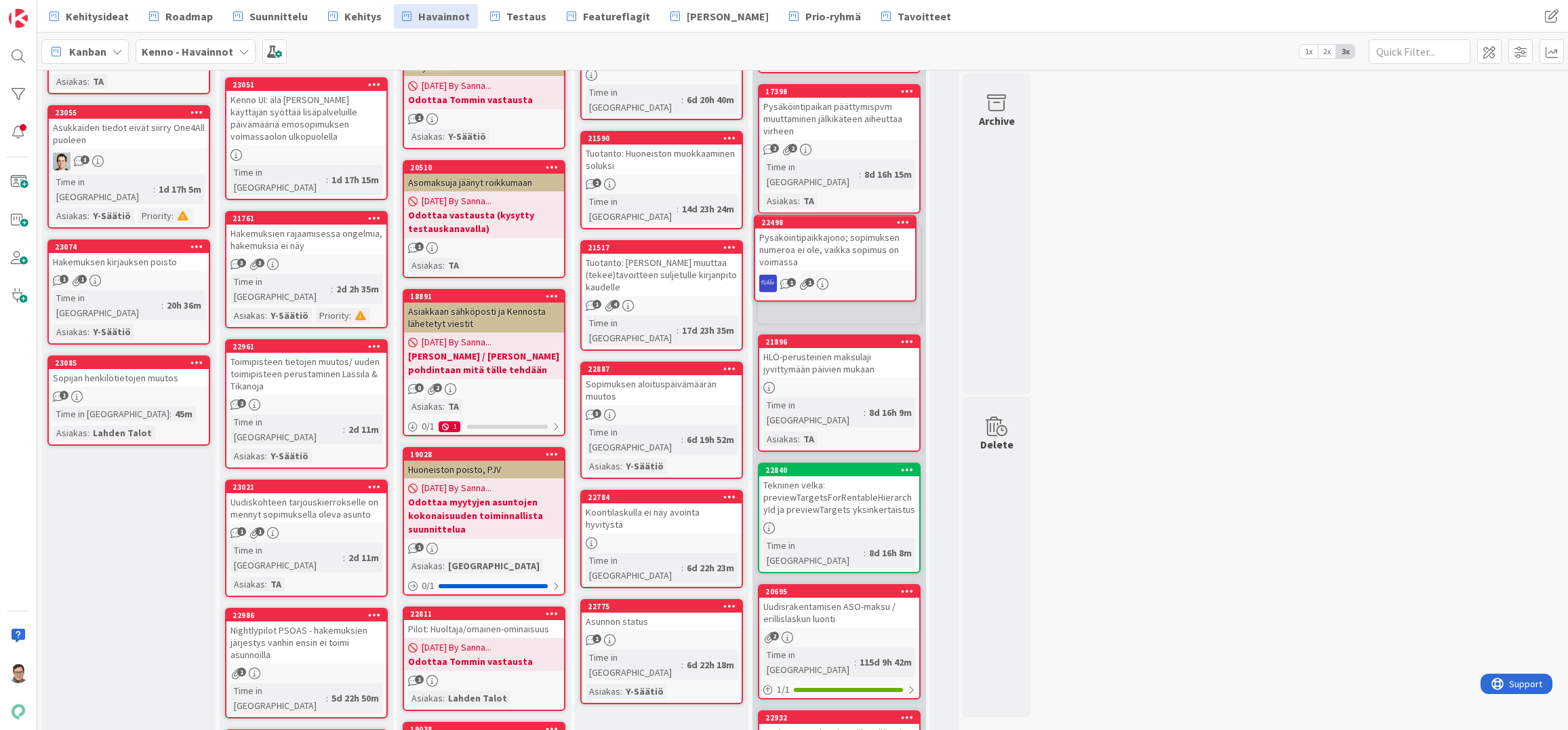
scroll to position [611, 0]
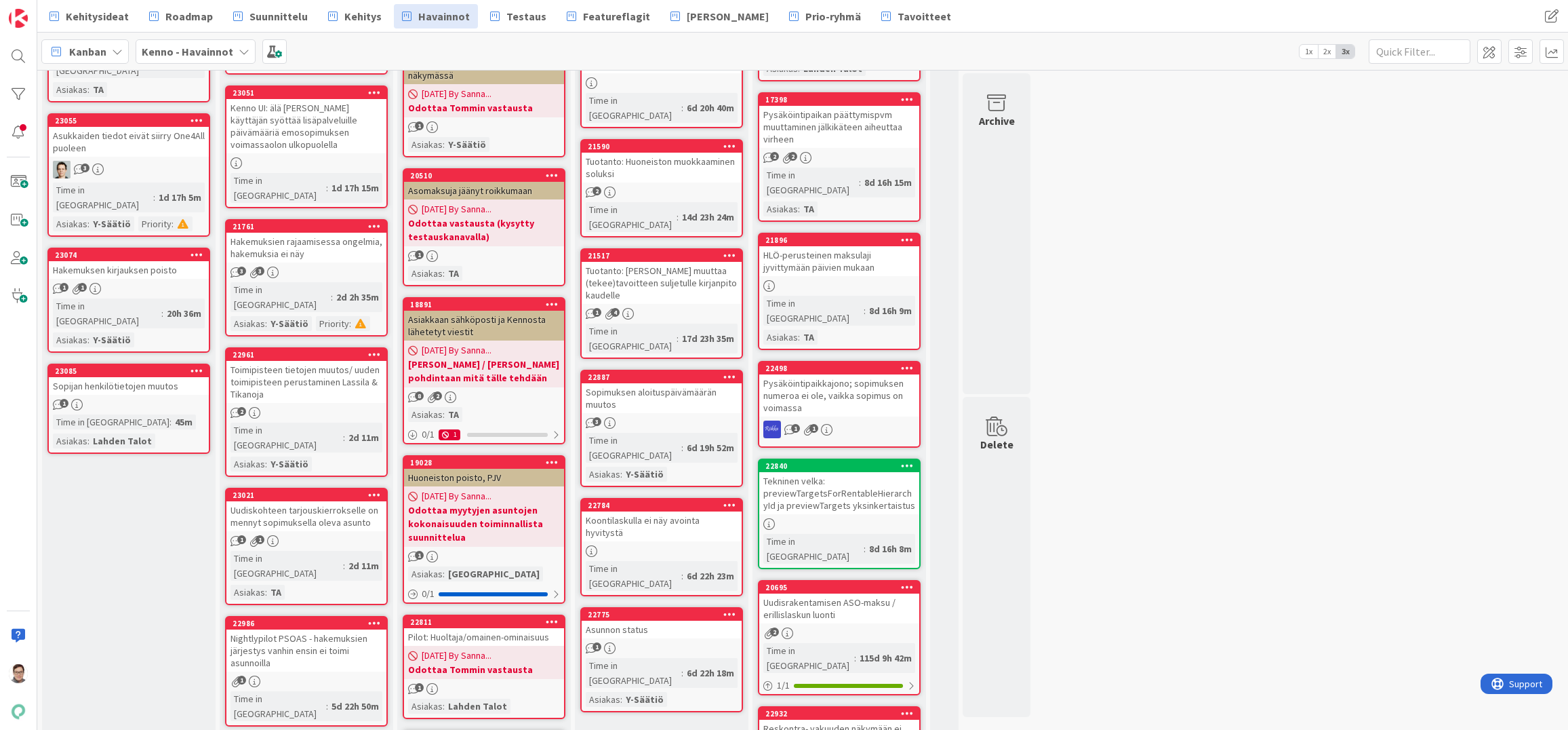
click at [657, 621] on div "Asunnon status" at bounding box center [662, 629] width 160 height 17
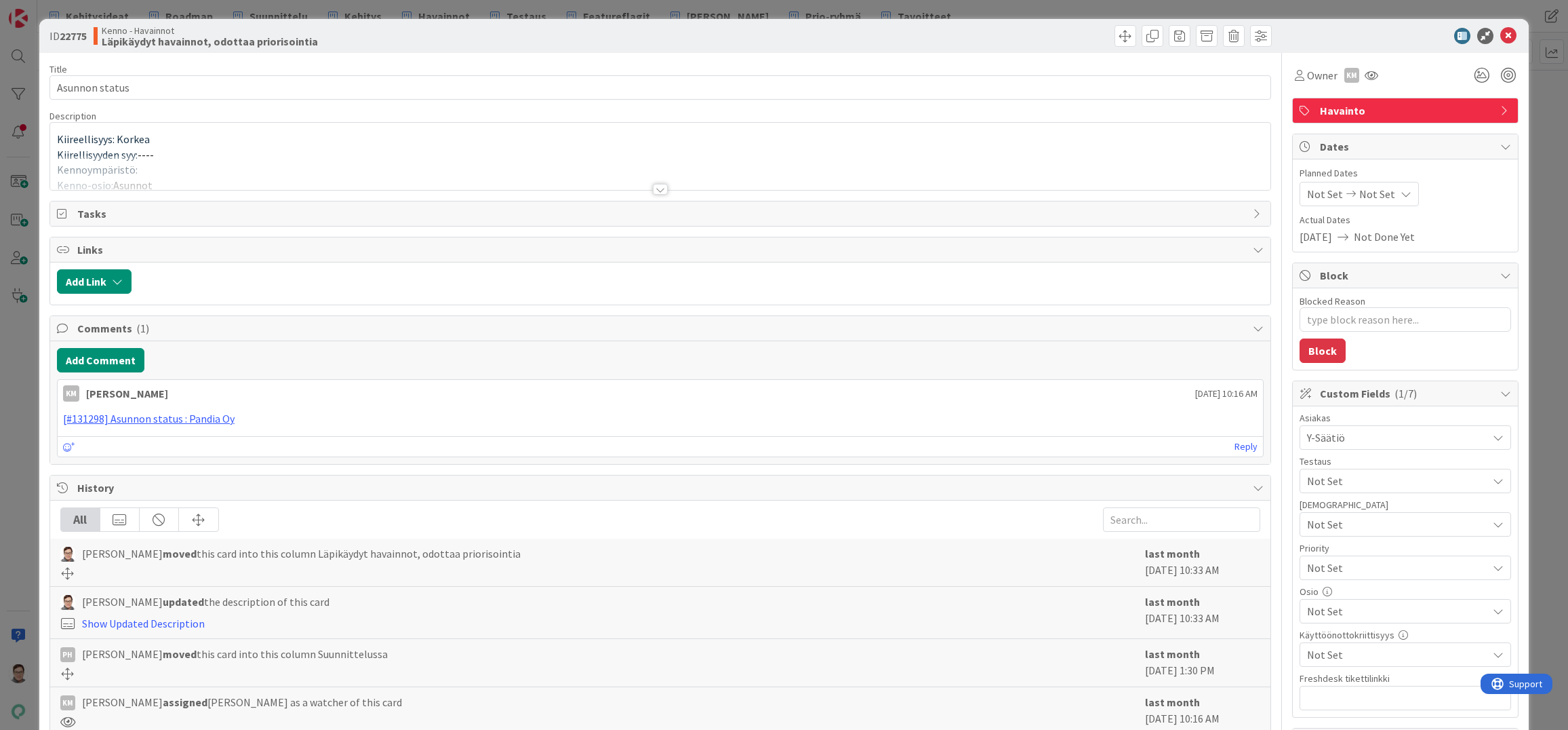
click at [653, 189] on div at bounding box center [660, 189] width 15 height 11
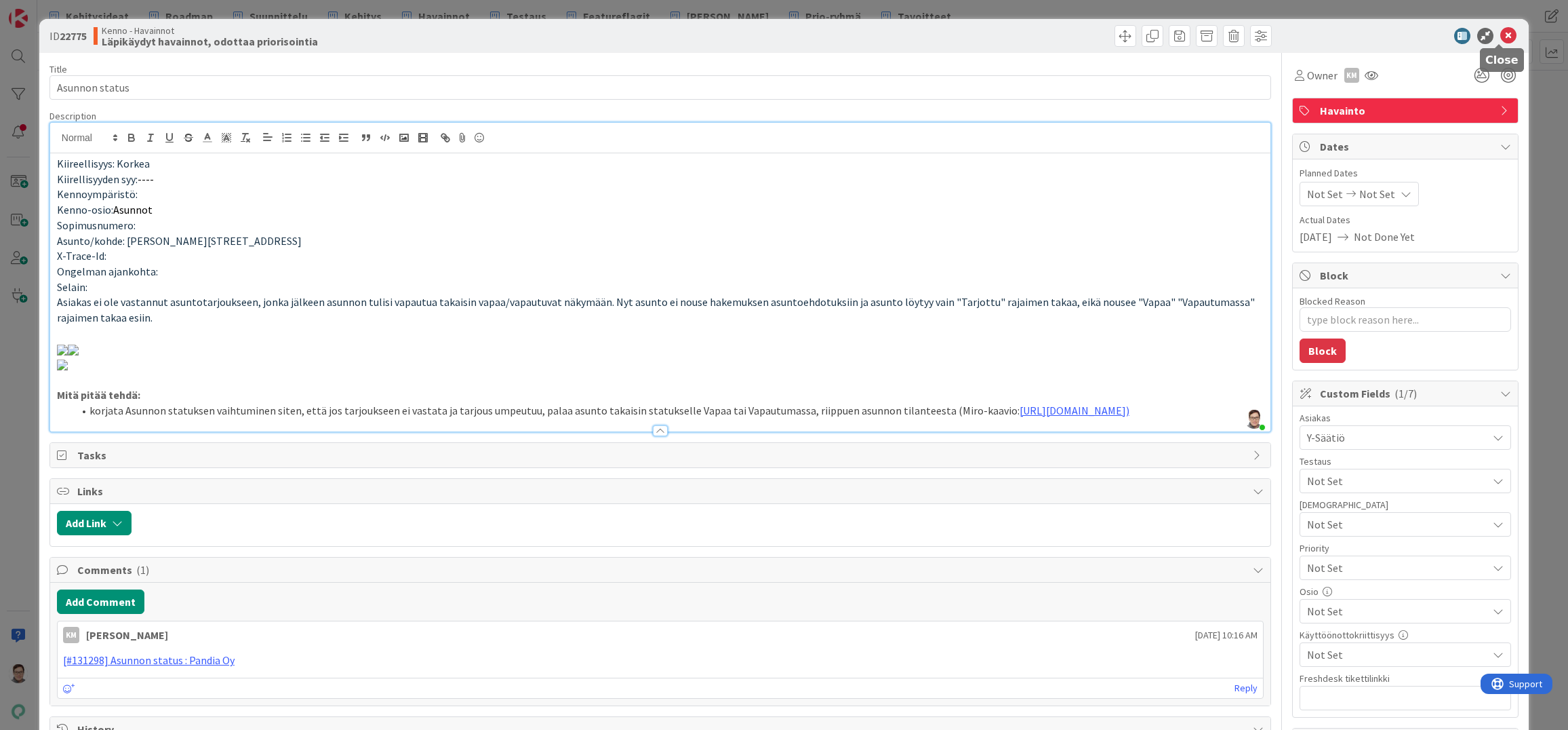
click at [1501, 34] on icon at bounding box center [1508, 35] width 16 height 16
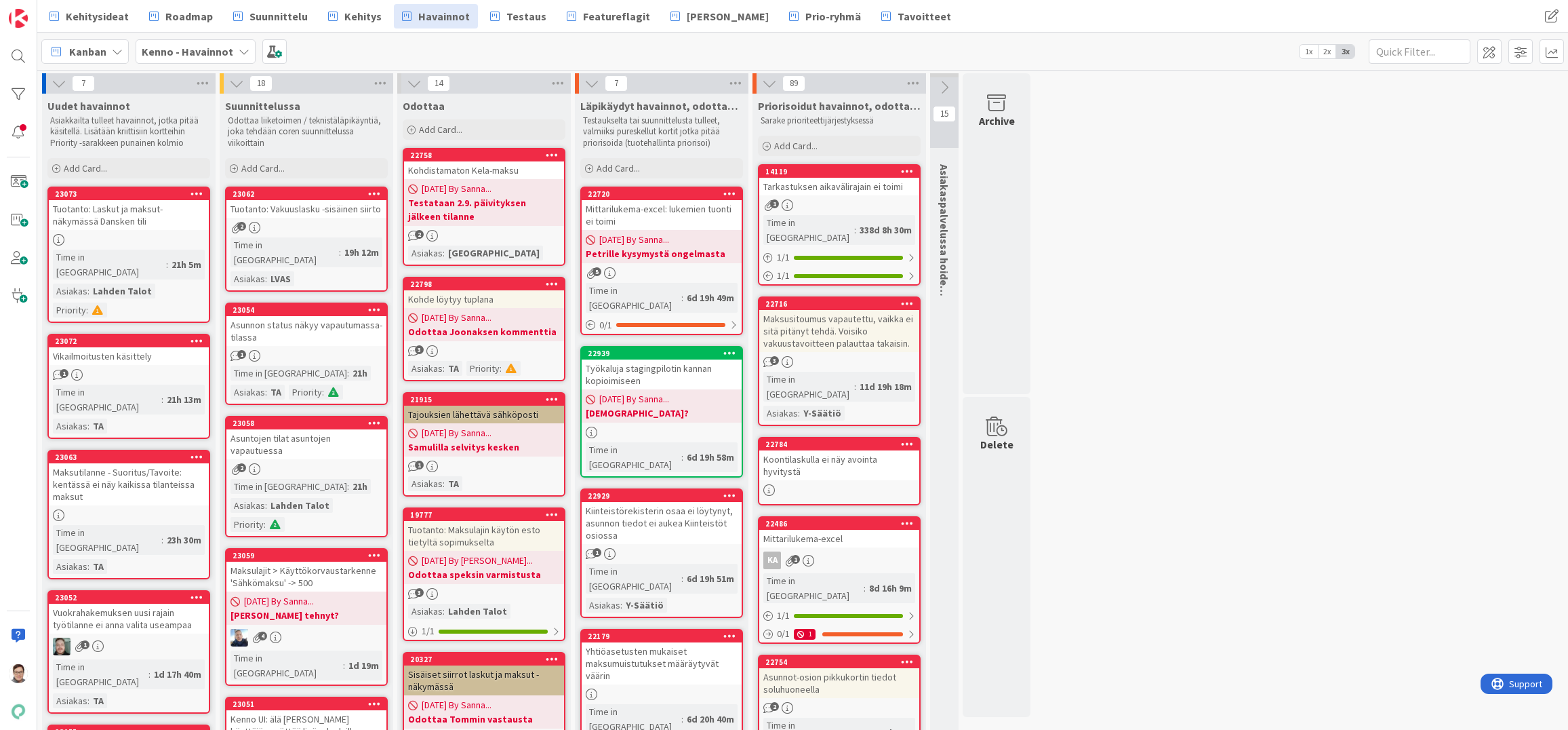
click at [845, 530] on div "Mittarilukema-excel" at bounding box center [839, 538] width 160 height 17
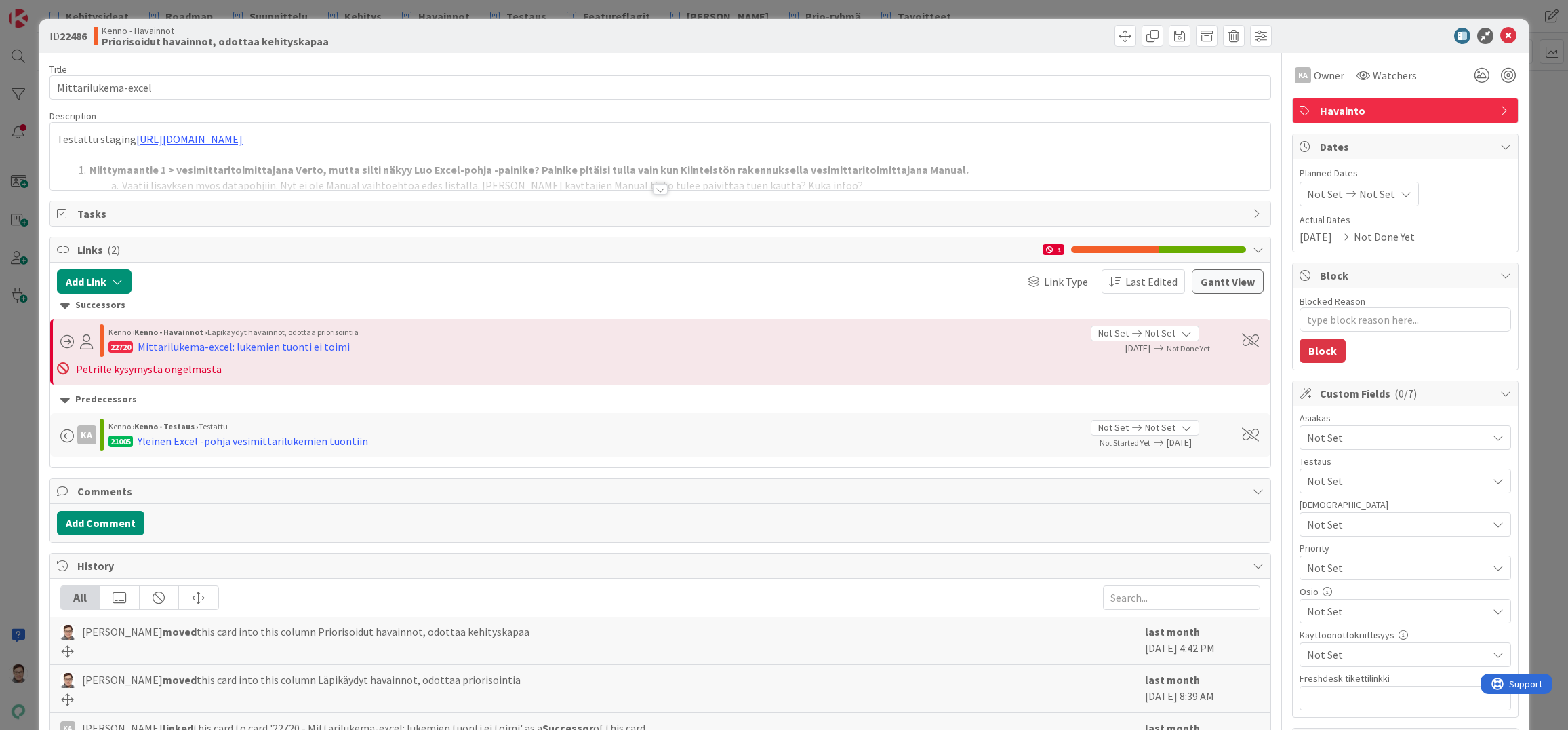
click at [653, 187] on div at bounding box center [660, 189] width 15 height 11
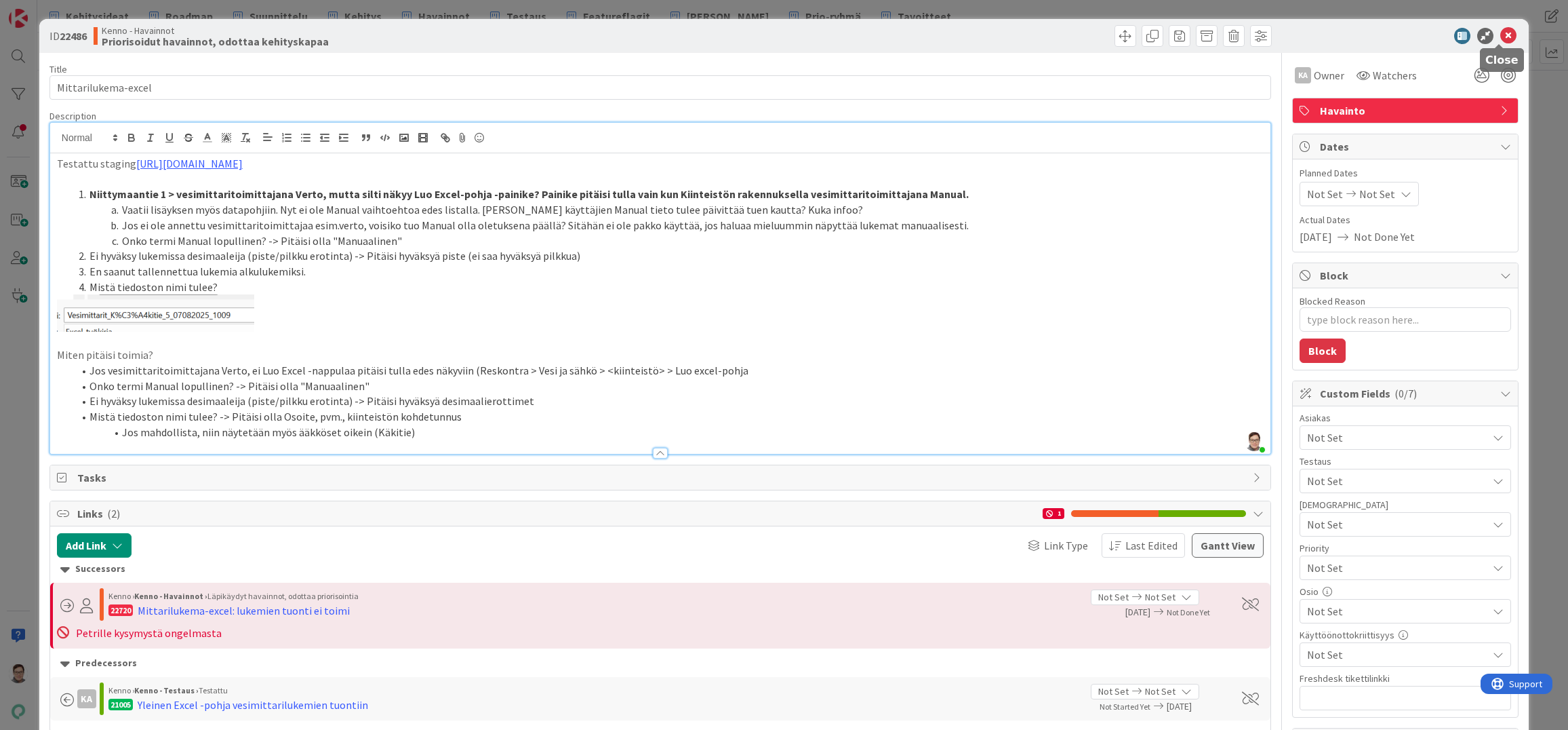
click at [1501, 35] on icon at bounding box center [1508, 35] width 16 height 16
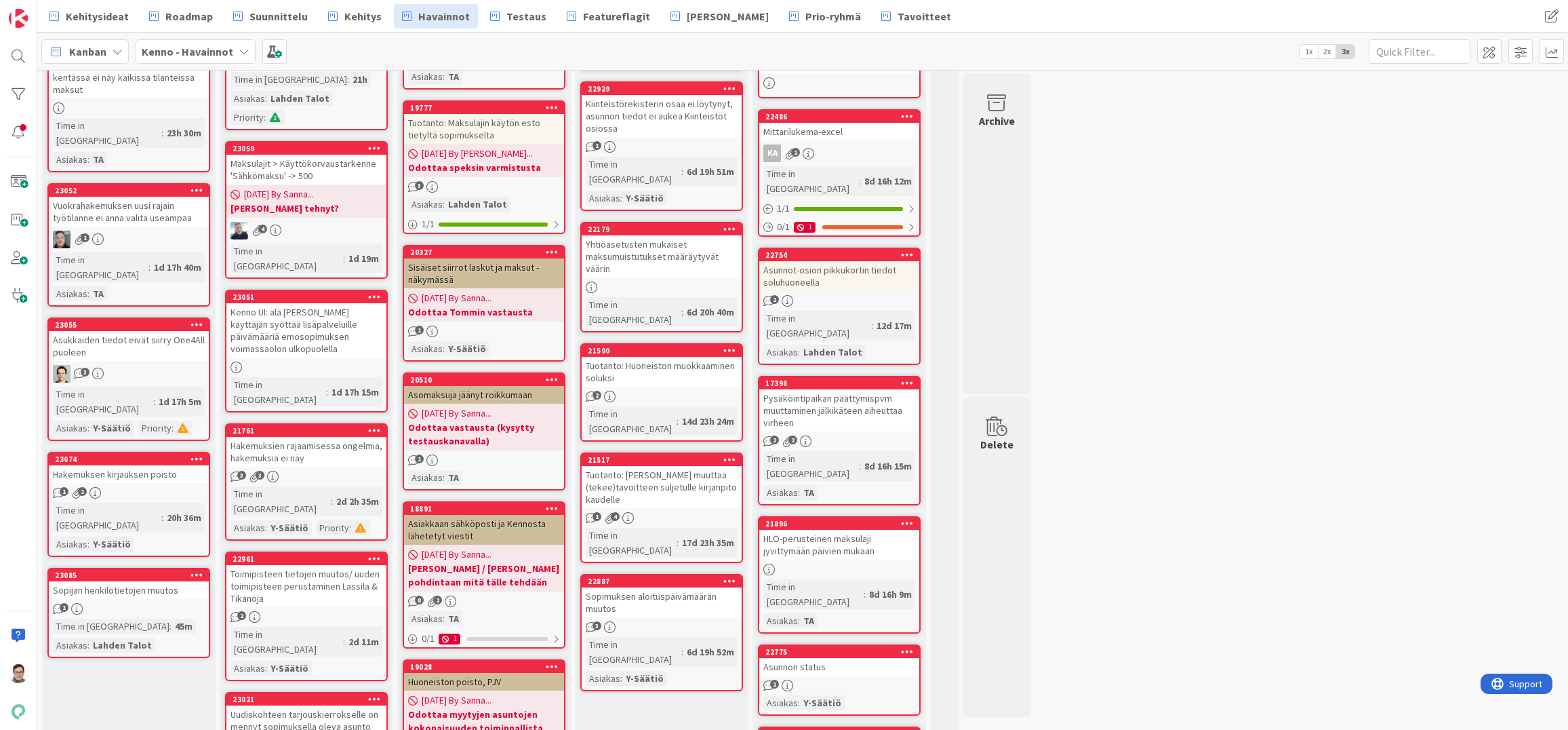
click at [647, 588] on div "Sopimuksen aloituspäivämäärän muutos" at bounding box center [662, 602] width 160 height 30
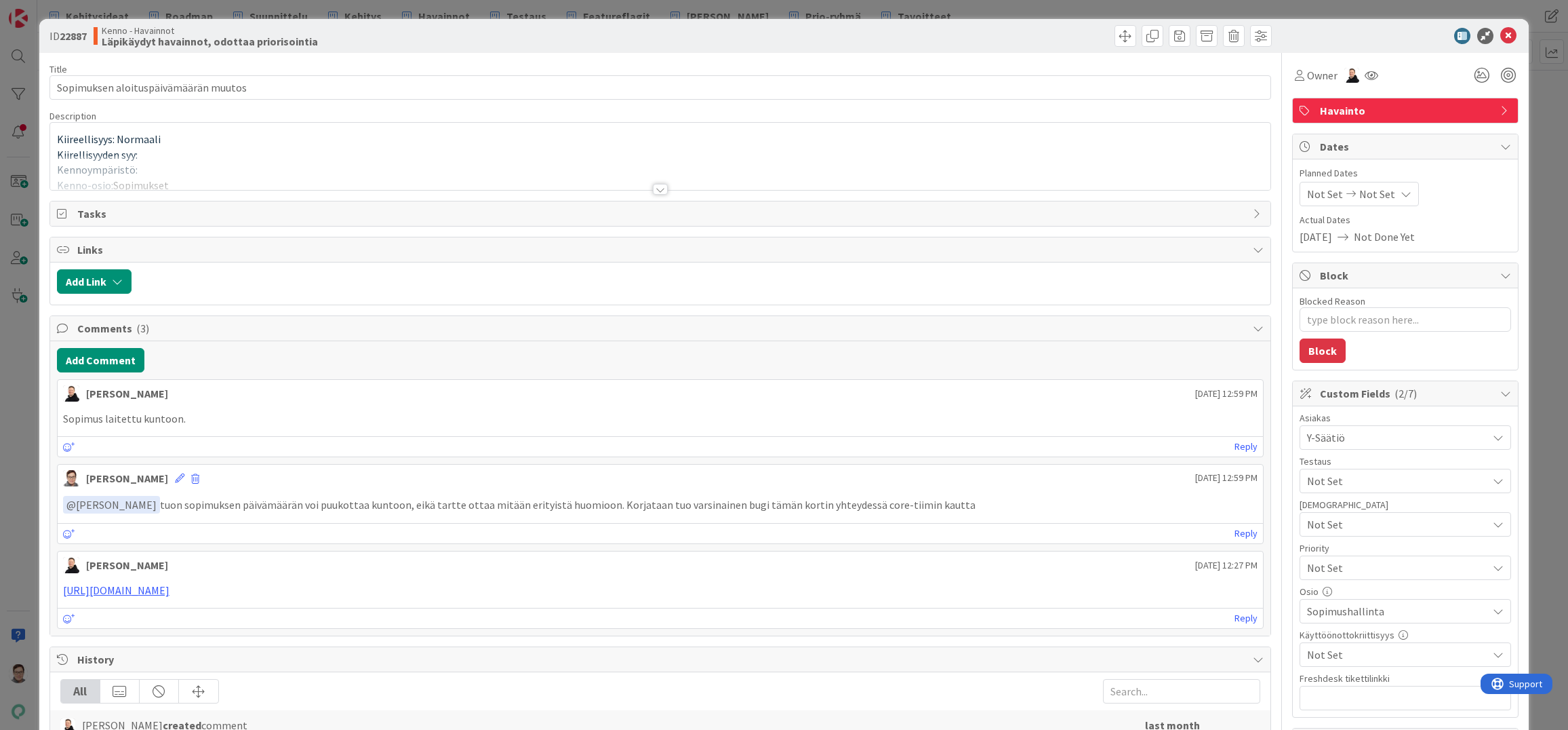
click at [653, 186] on div at bounding box center [660, 189] width 15 height 11
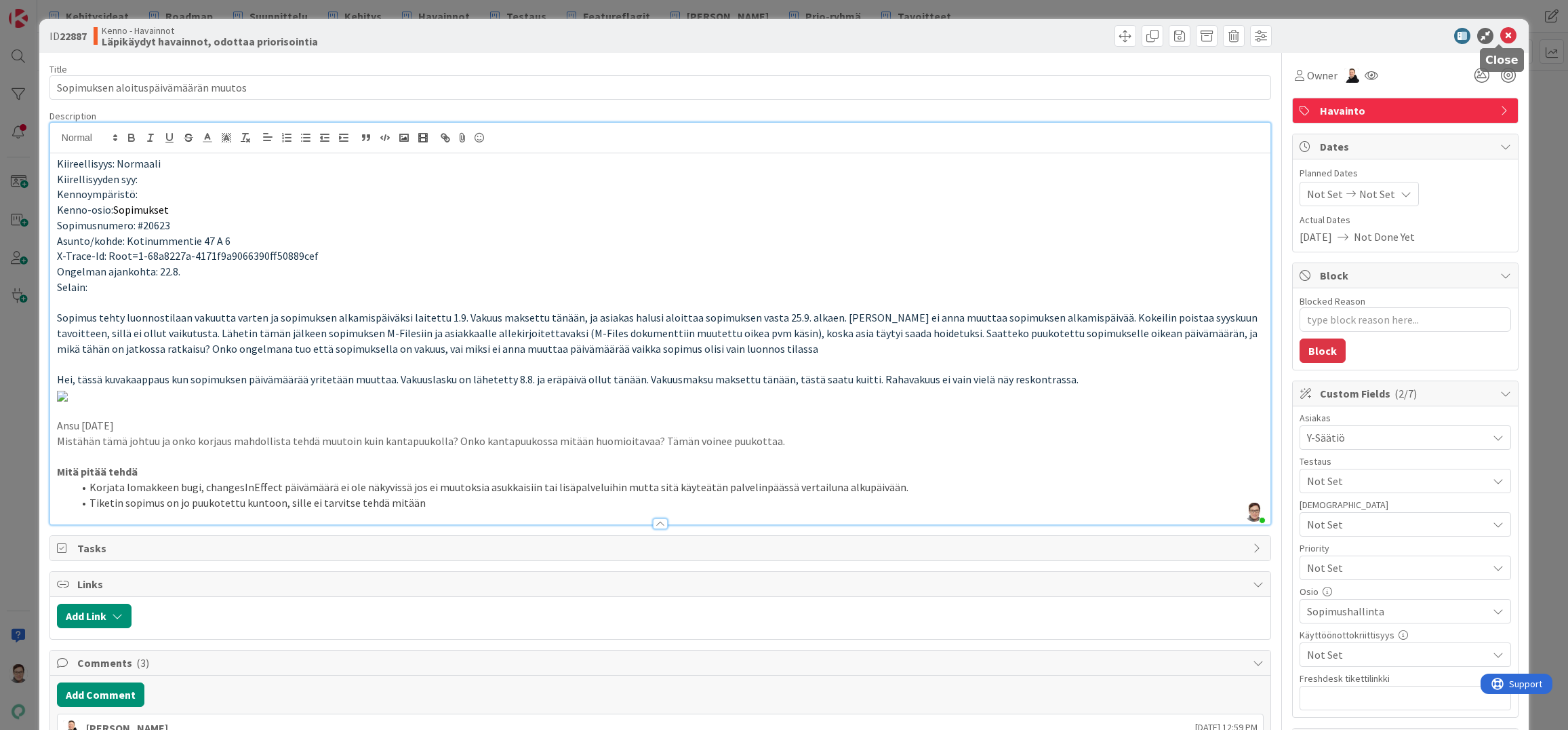
click at [1501, 40] on icon at bounding box center [1508, 35] width 16 height 16
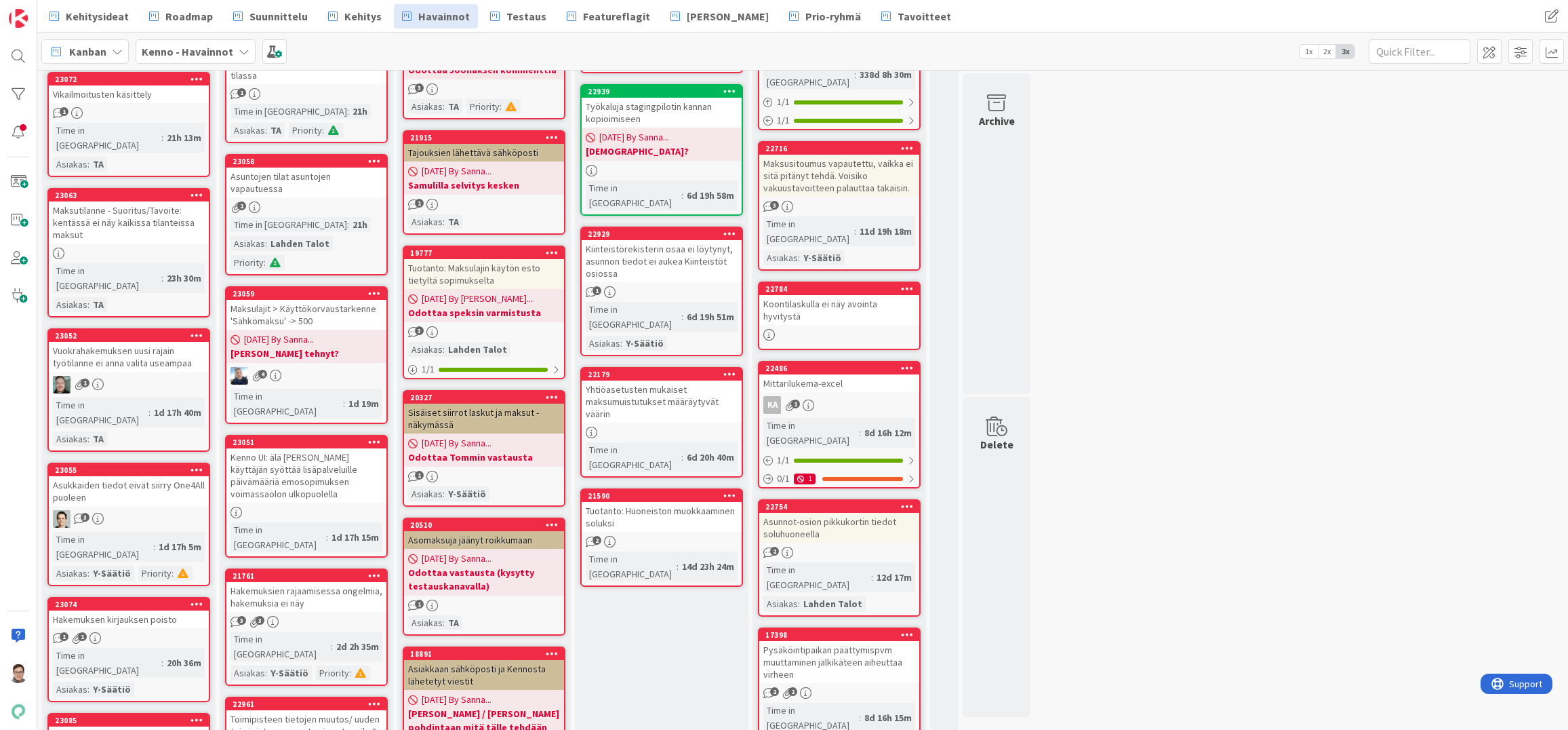
scroll to position [271, 0]
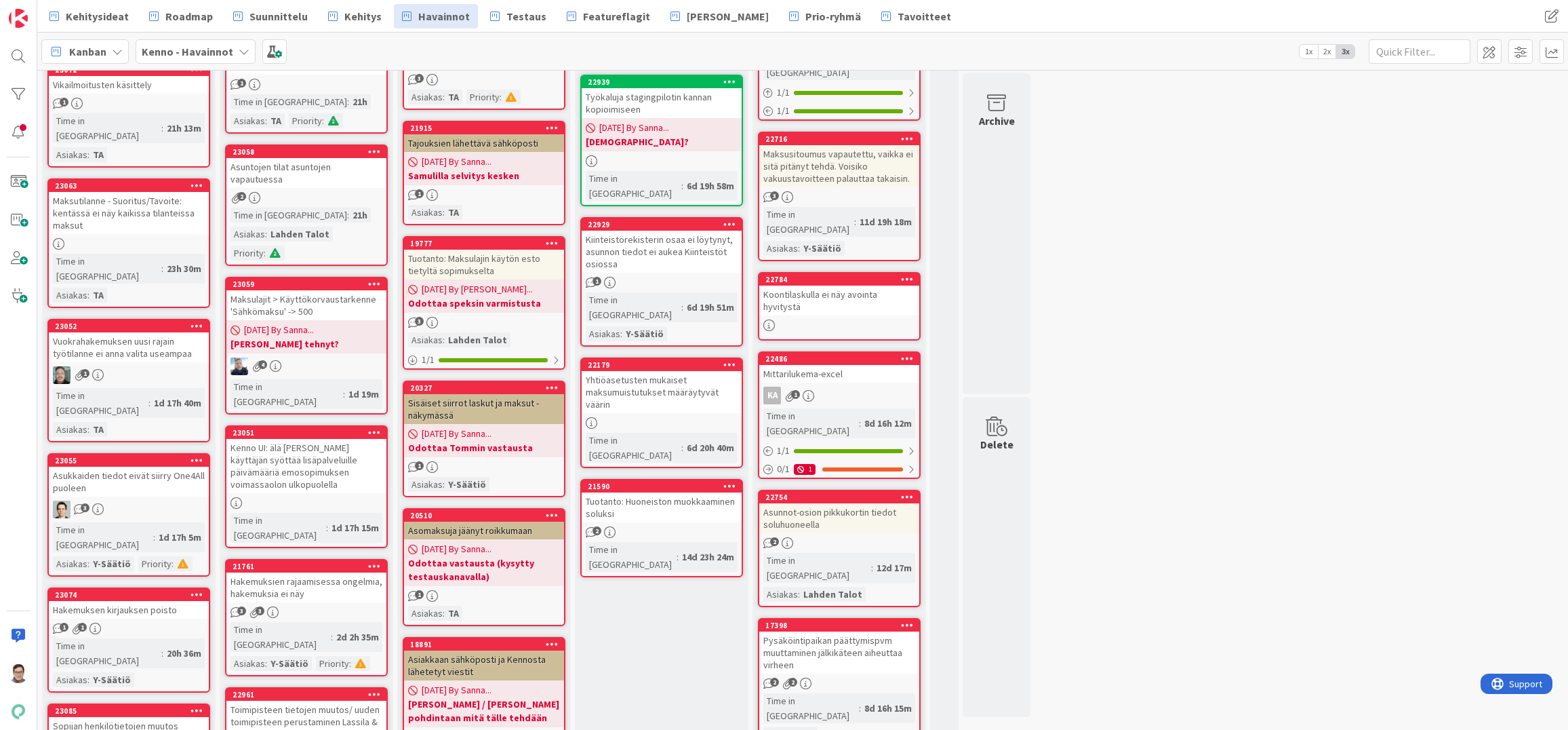
click at [664, 493] on div "Tuotanto: Huoneiston muokkaaminen soluksi" at bounding box center [662, 507] width 160 height 30
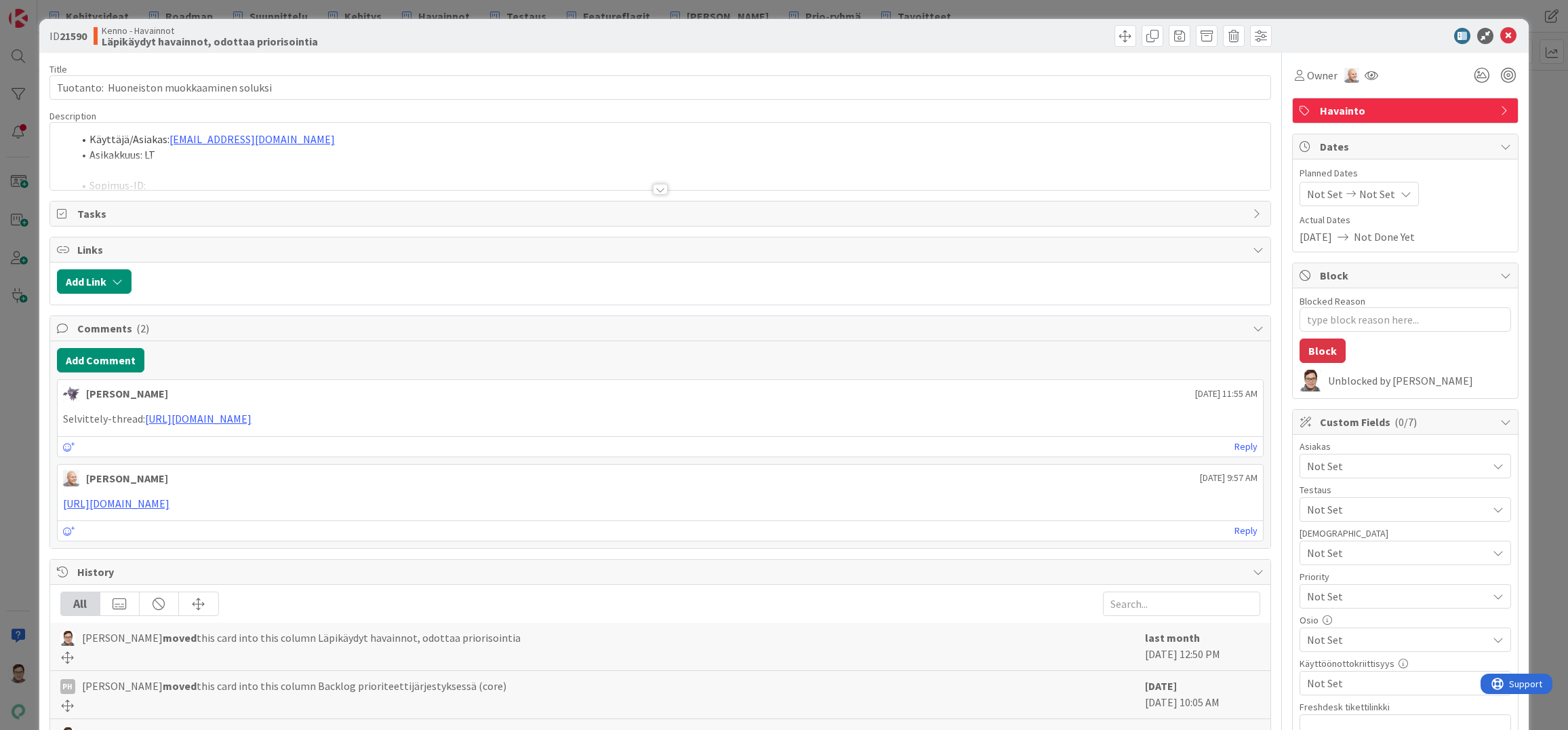
click at [653, 190] on div at bounding box center [660, 189] width 15 height 11
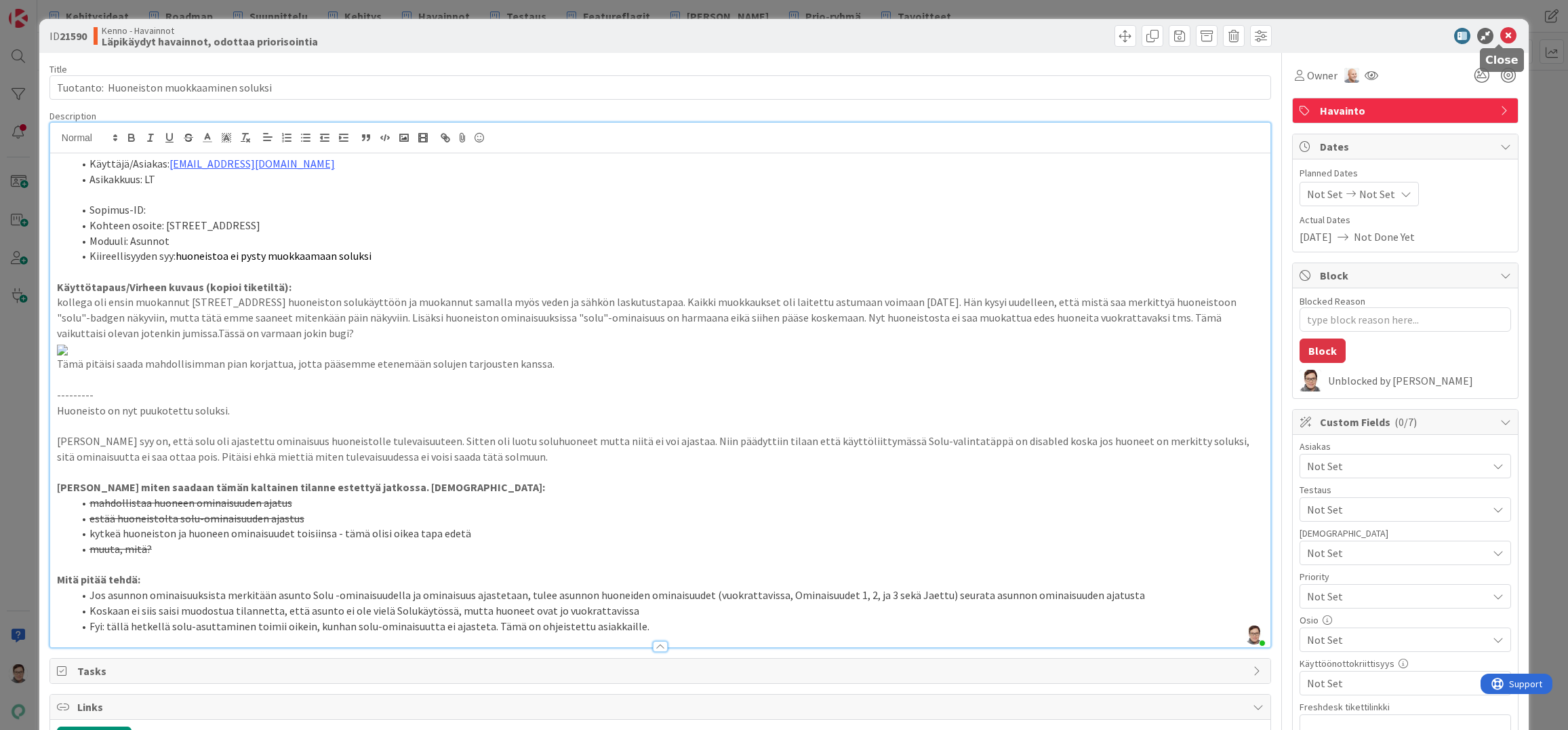
click at [1502, 38] on icon at bounding box center [1508, 35] width 16 height 16
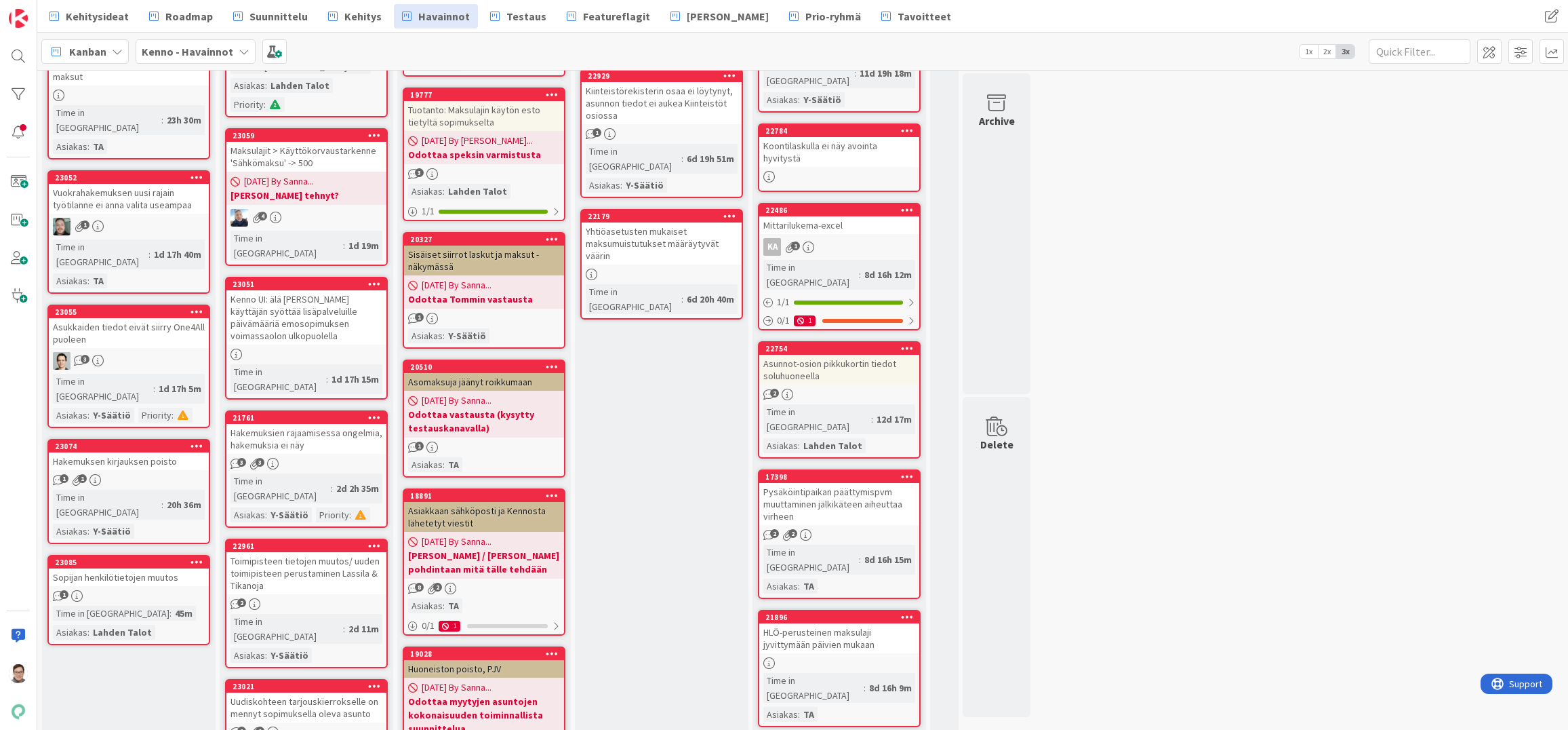
scroll to position [216, 0]
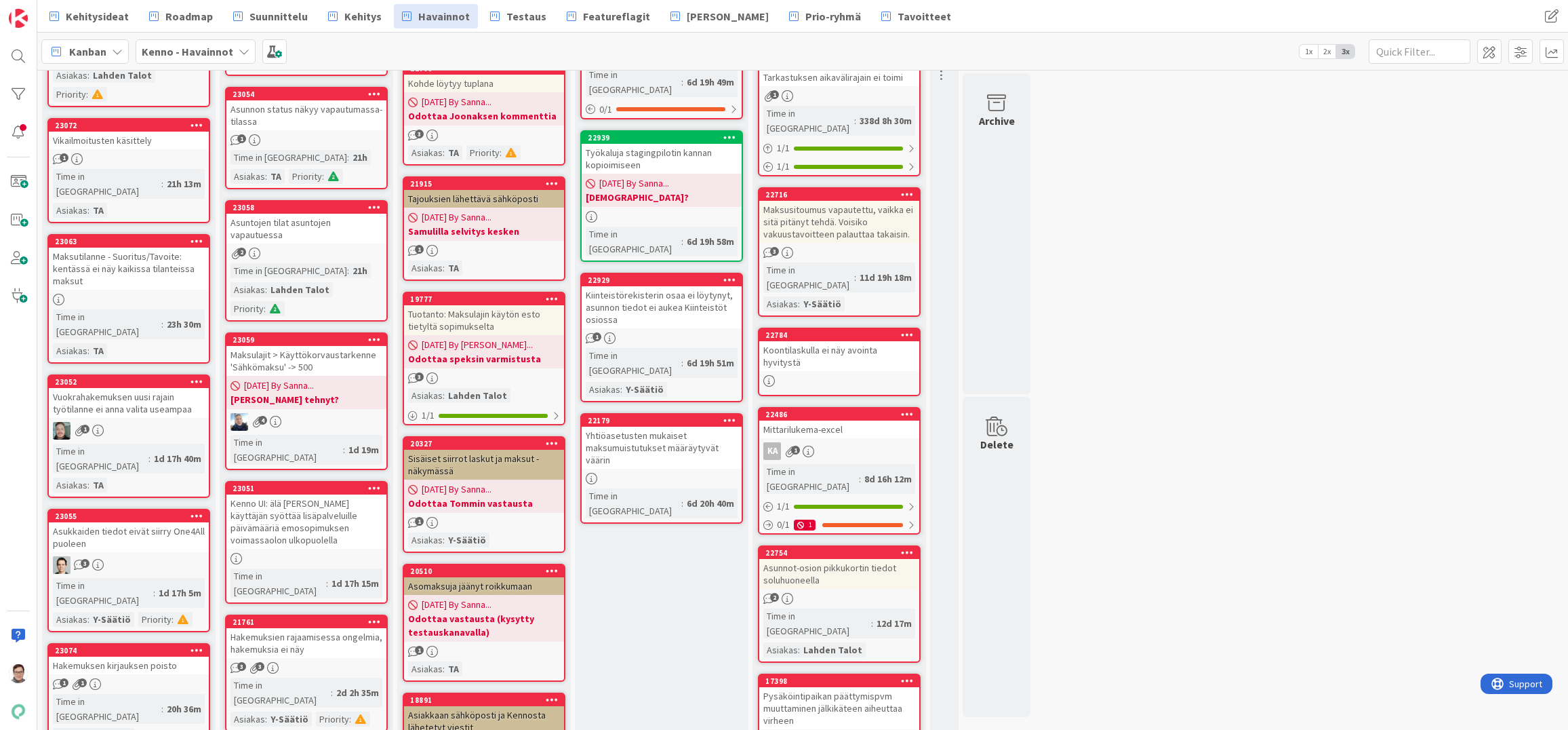
click at [655, 427] on div "Yhtiöasetusten mukaiset maksumuistutukset määräytyvät väärin" at bounding box center [662, 448] width 160 height 42
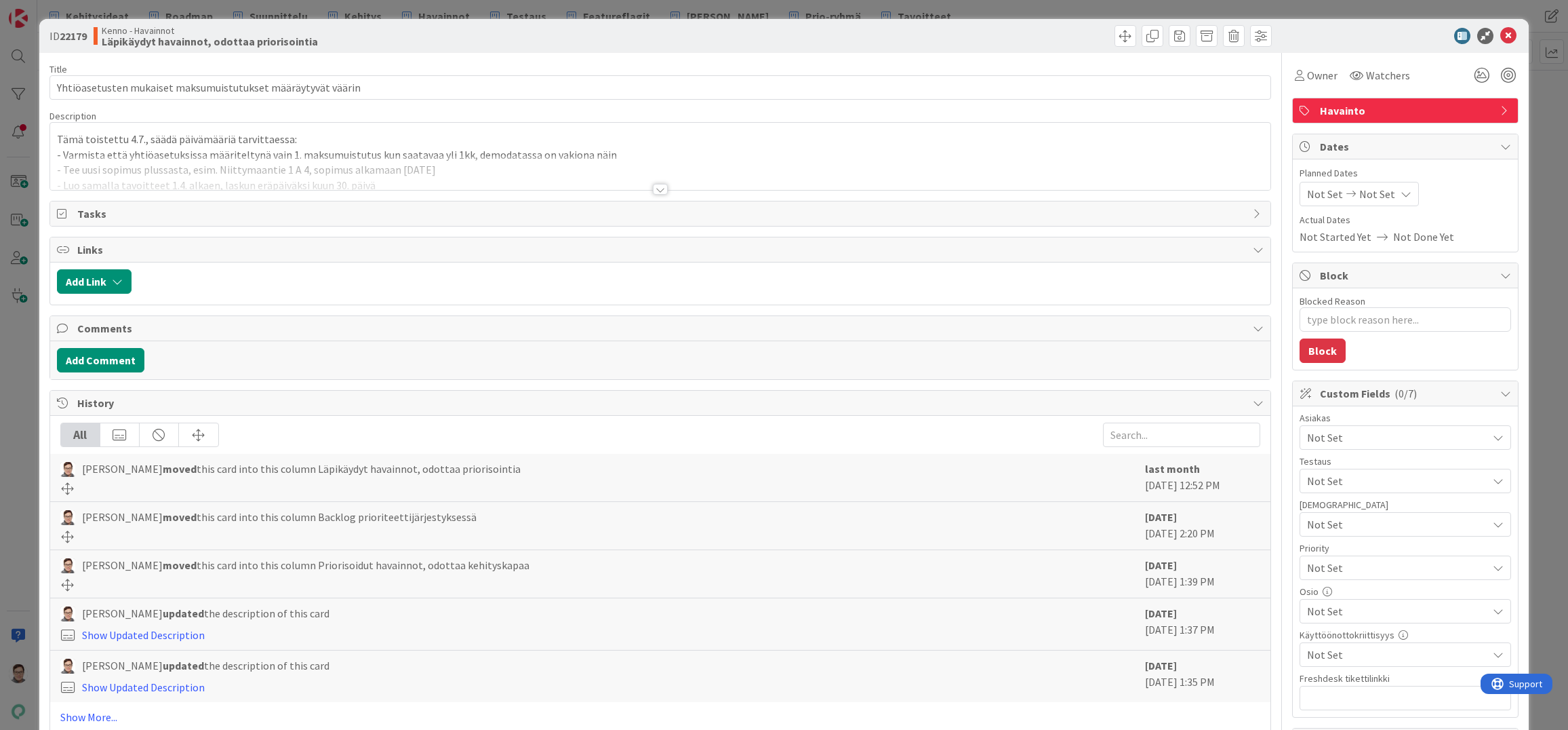
click at [653, 192] on div at bounding box center [660, 189] width 15 height 11
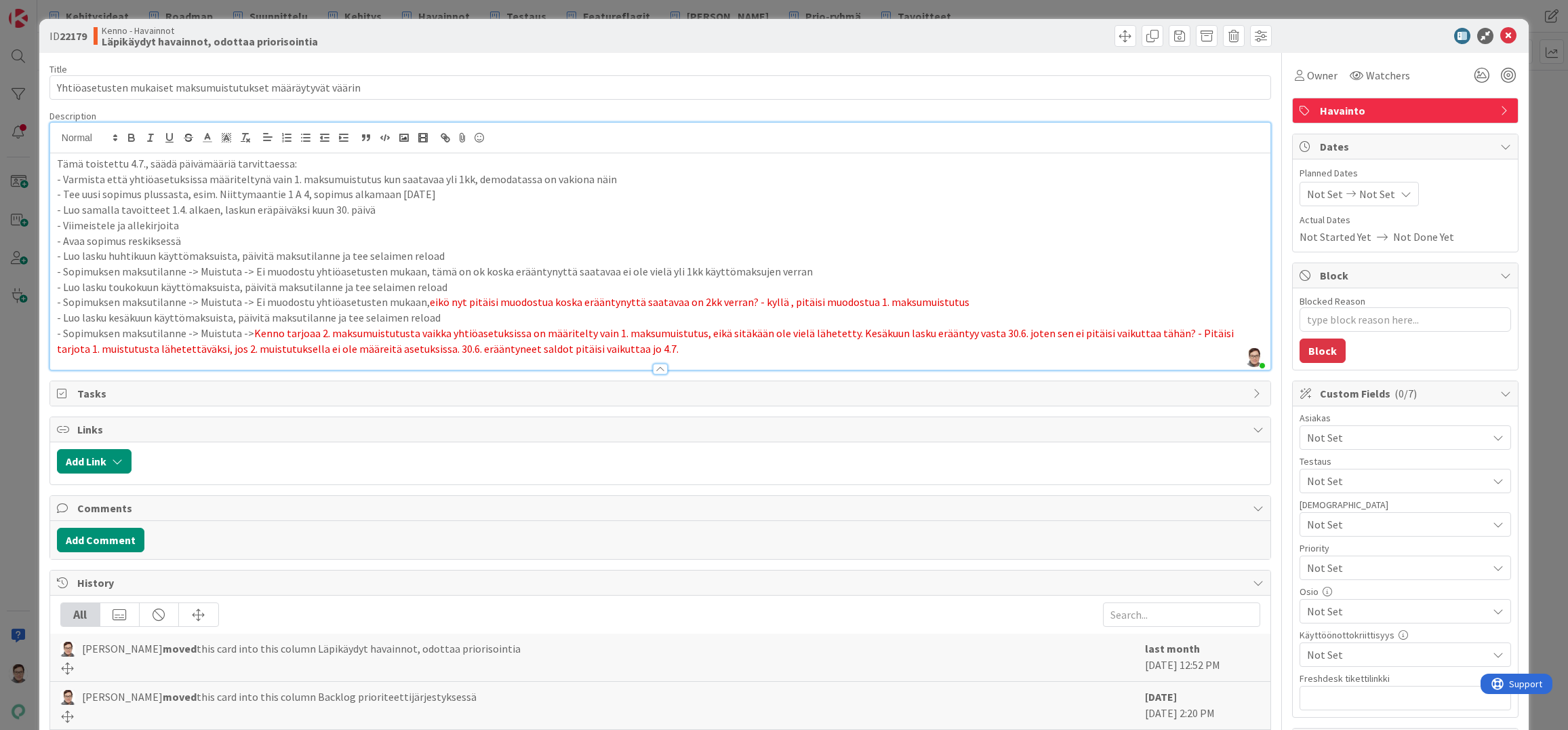
click at [799, 710] on div "Sanna Mattila moved this card into this column Backlog prioriteettijärjestykses…" at bounding box center [599, 705] width 1078 height 34
click at [1323, 320] on textarea "Blocked Reason" at bounding box center [1405, 319] width 212 height 24
type textarea "x"
type textarea "K"
type textarea "x"
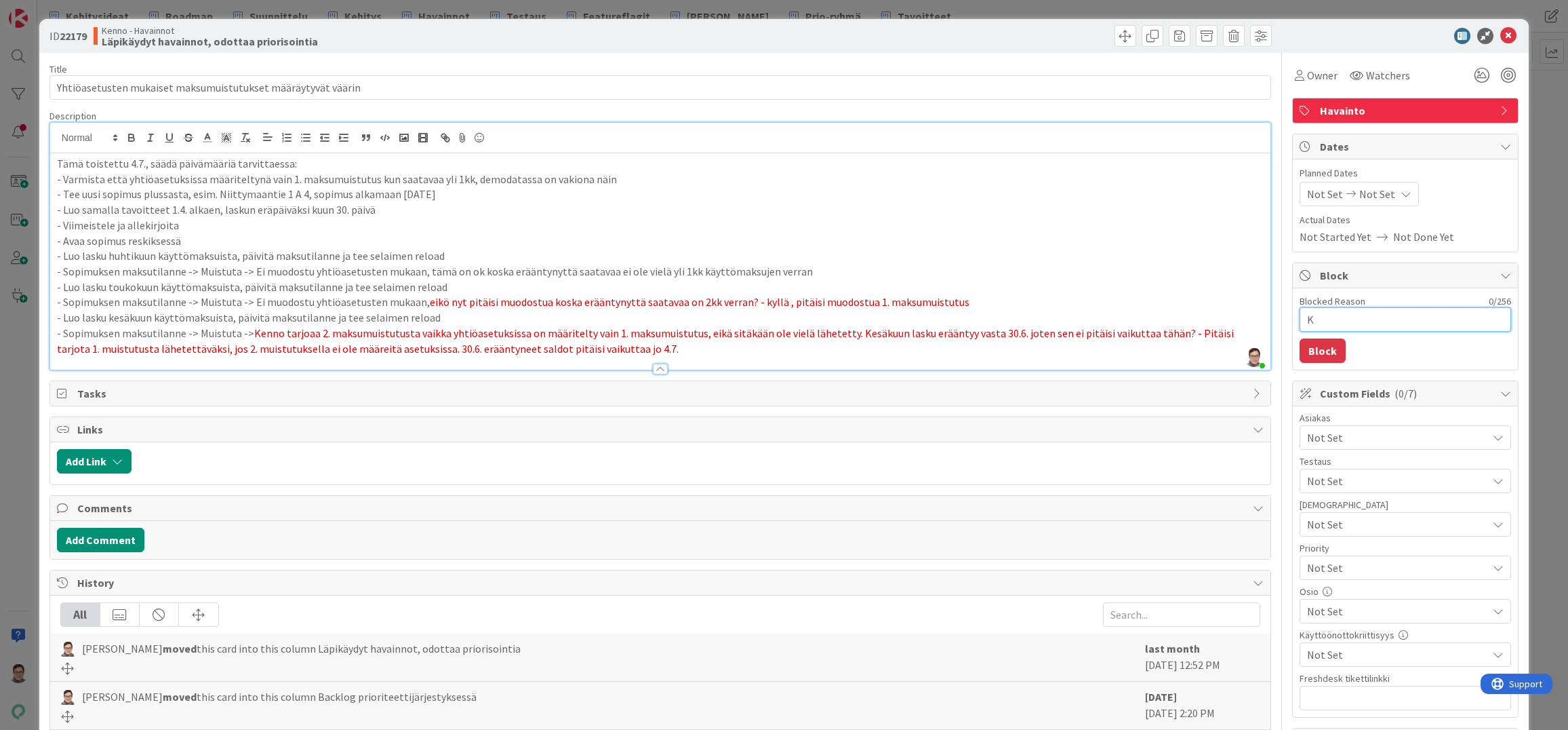
type textarea "Ky"
type textarea "x"
type textarea "Kys"
type textarea "x"
type textarea "Kysy"
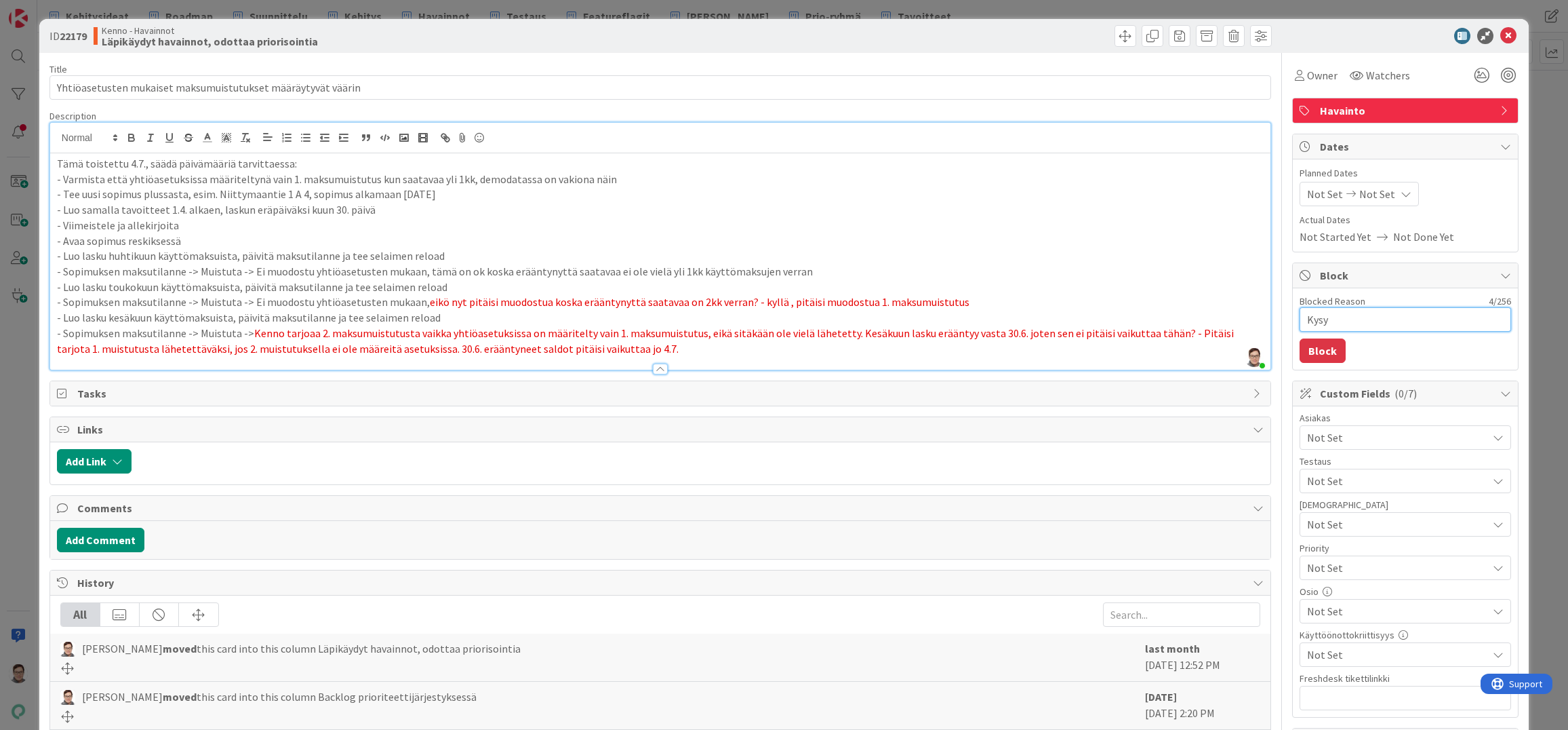
type textarea "x"
type textarea "Kysyt"
type textarea "x"
type textarea "Kysytt"
type textarea "x"
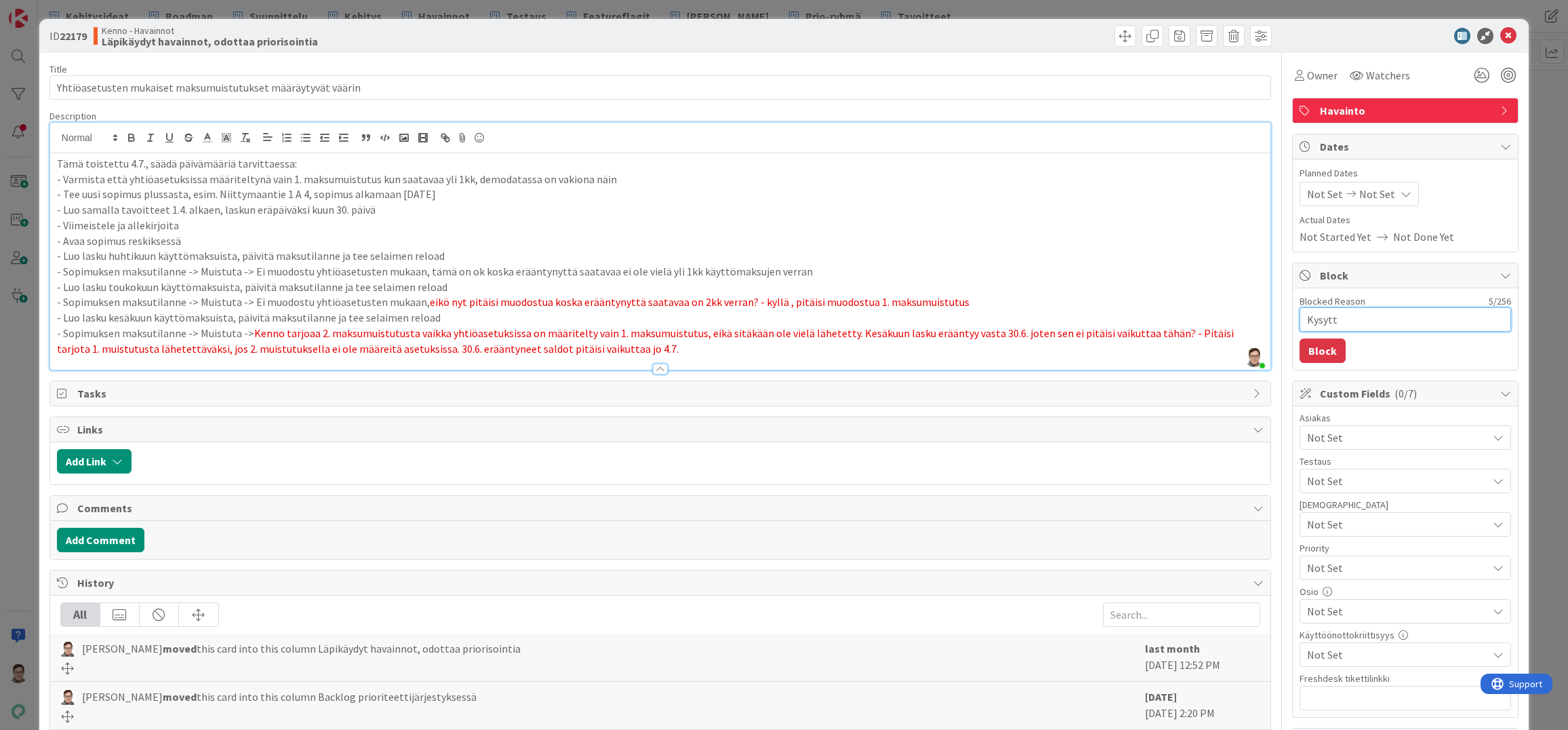
type textarea "Kysytty"
type textarea "x"
type textarea "Kysytty"
type textarea "x"
type textarea "Kysytty M"
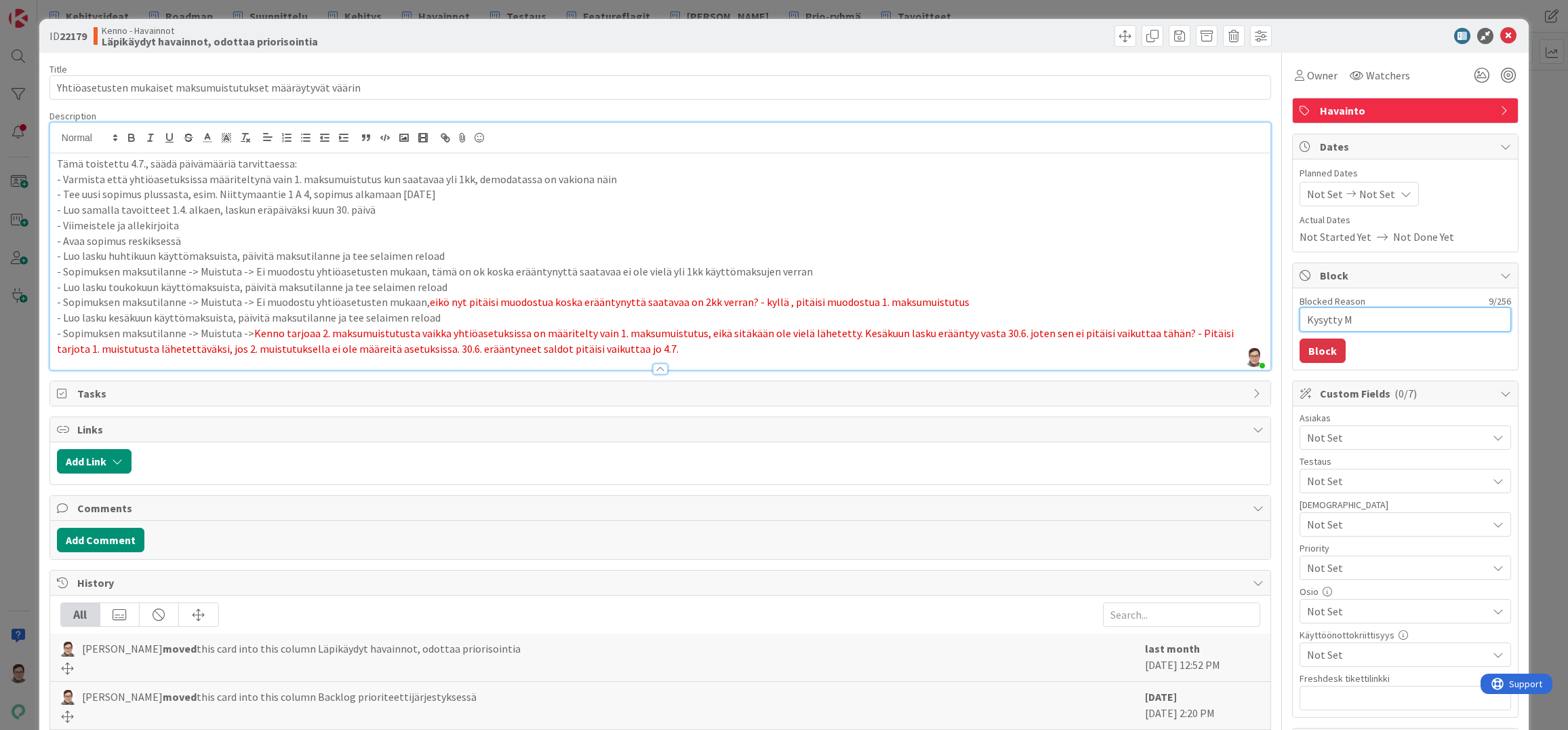
type textarea "x"
type textarea "Kysytty Mi"
type textarea "x"
type textarea "Kysytty Mik"
type textarea "x"
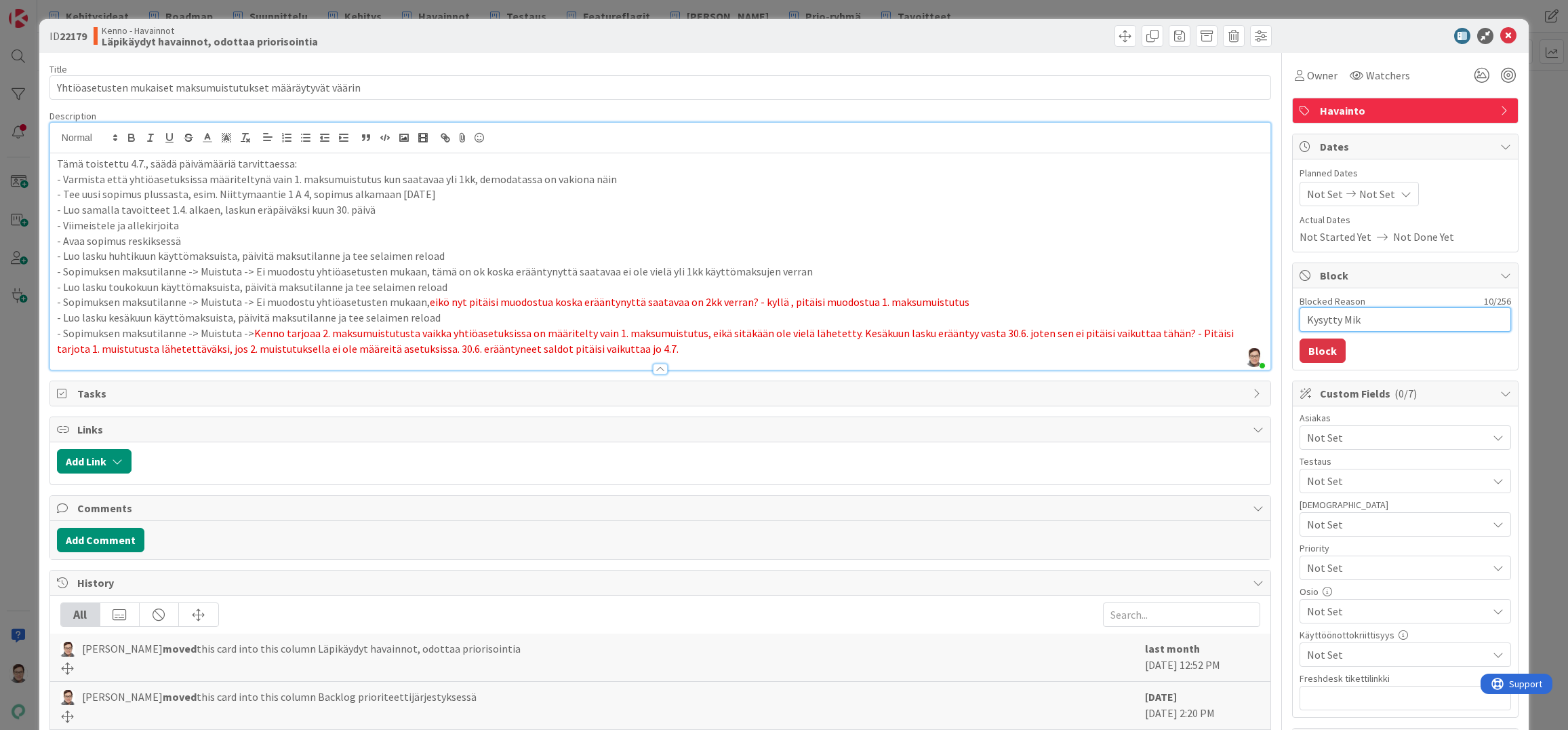
type textarea "Kysytty Miko"
type textarea "x"
type textarea "Kysytty Mikol"
type textarea "x"
type textarea "Kysytty Mikolt"
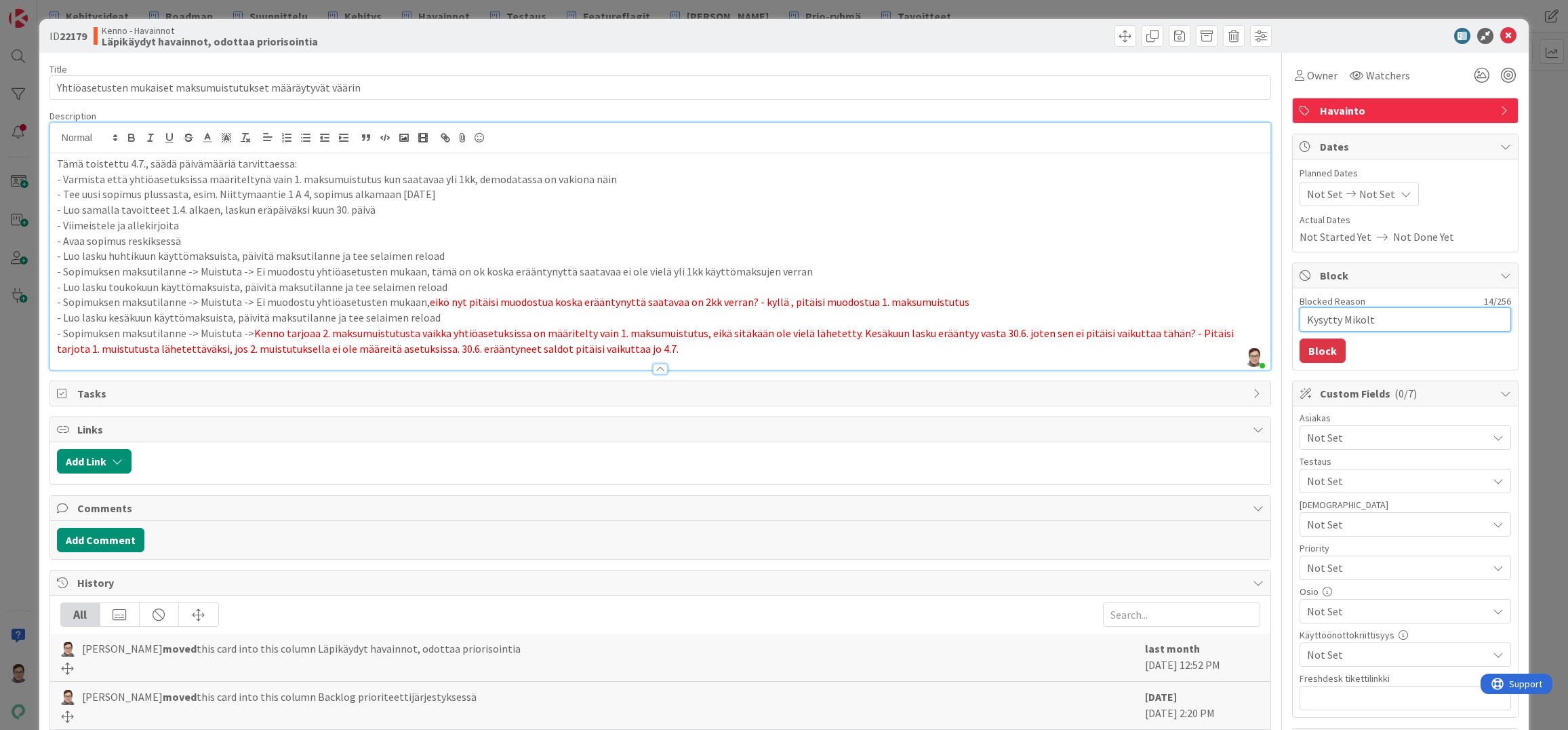
type textarea "x"
type textarea "Kysytty Mikolta"
click at [1319, 348] on button "Block" at bounding box center [1323, 350] width 46 height 24
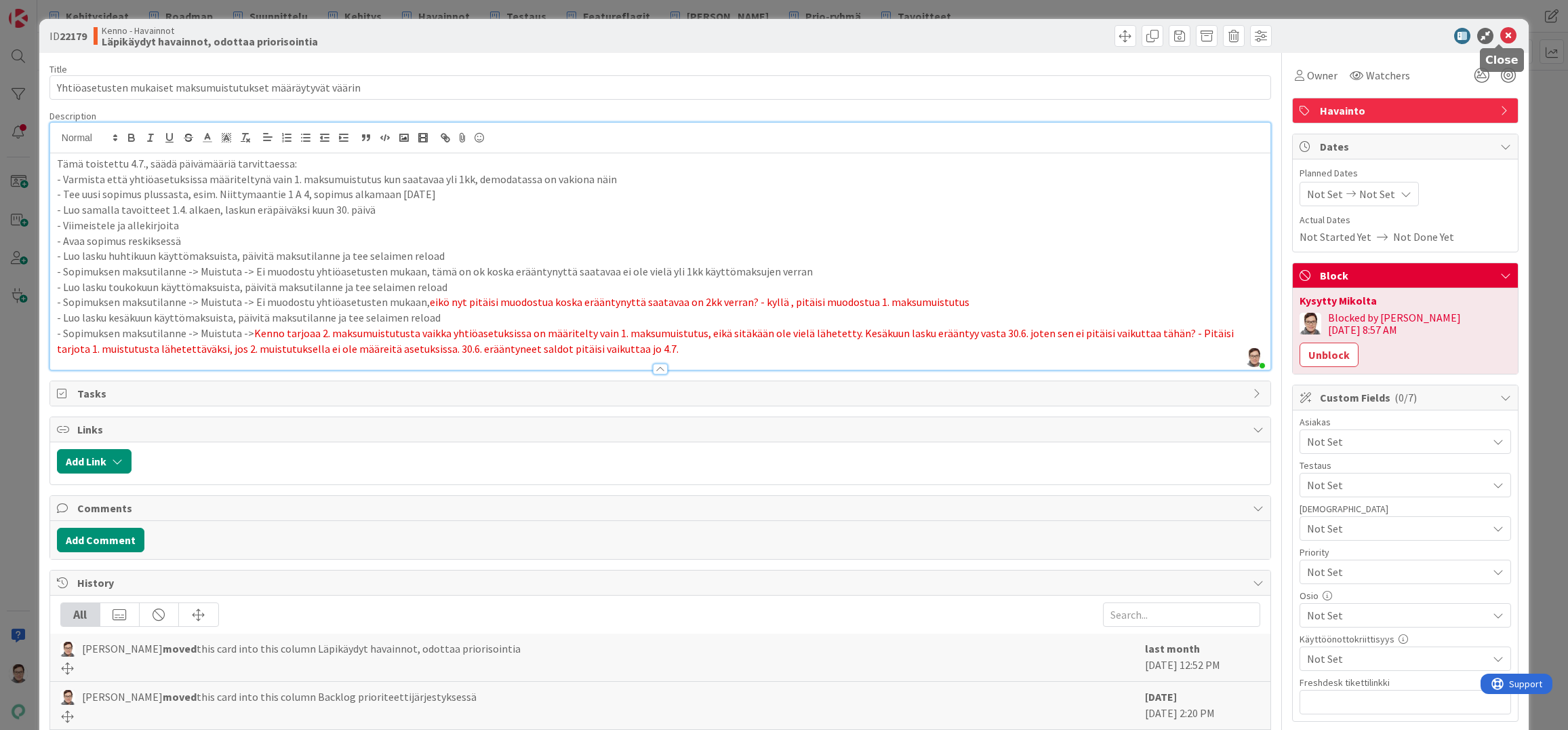
click at [1501, 37] on icon at bounding box center [1508, 35] width 16 height 16
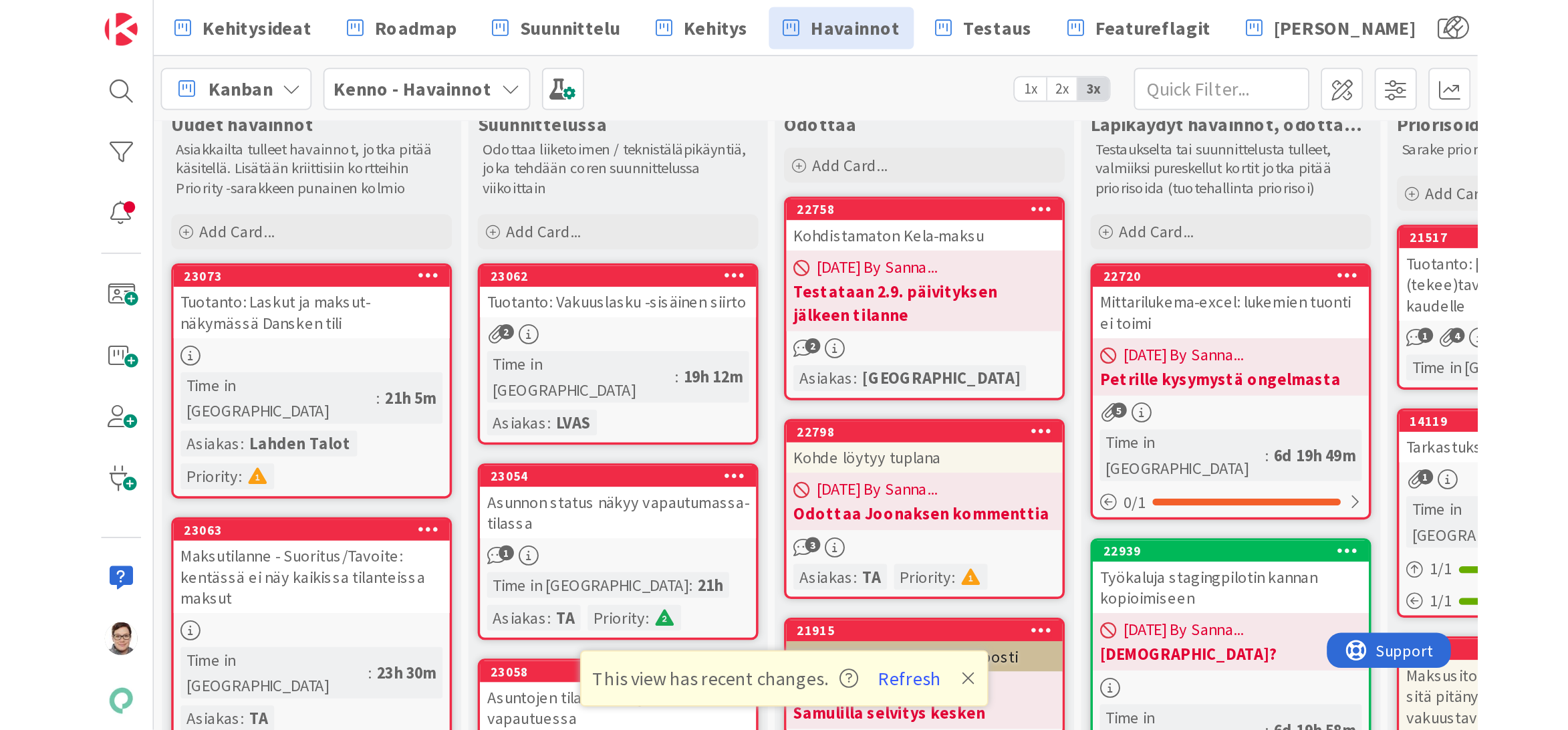
scroll to position [33, 0]
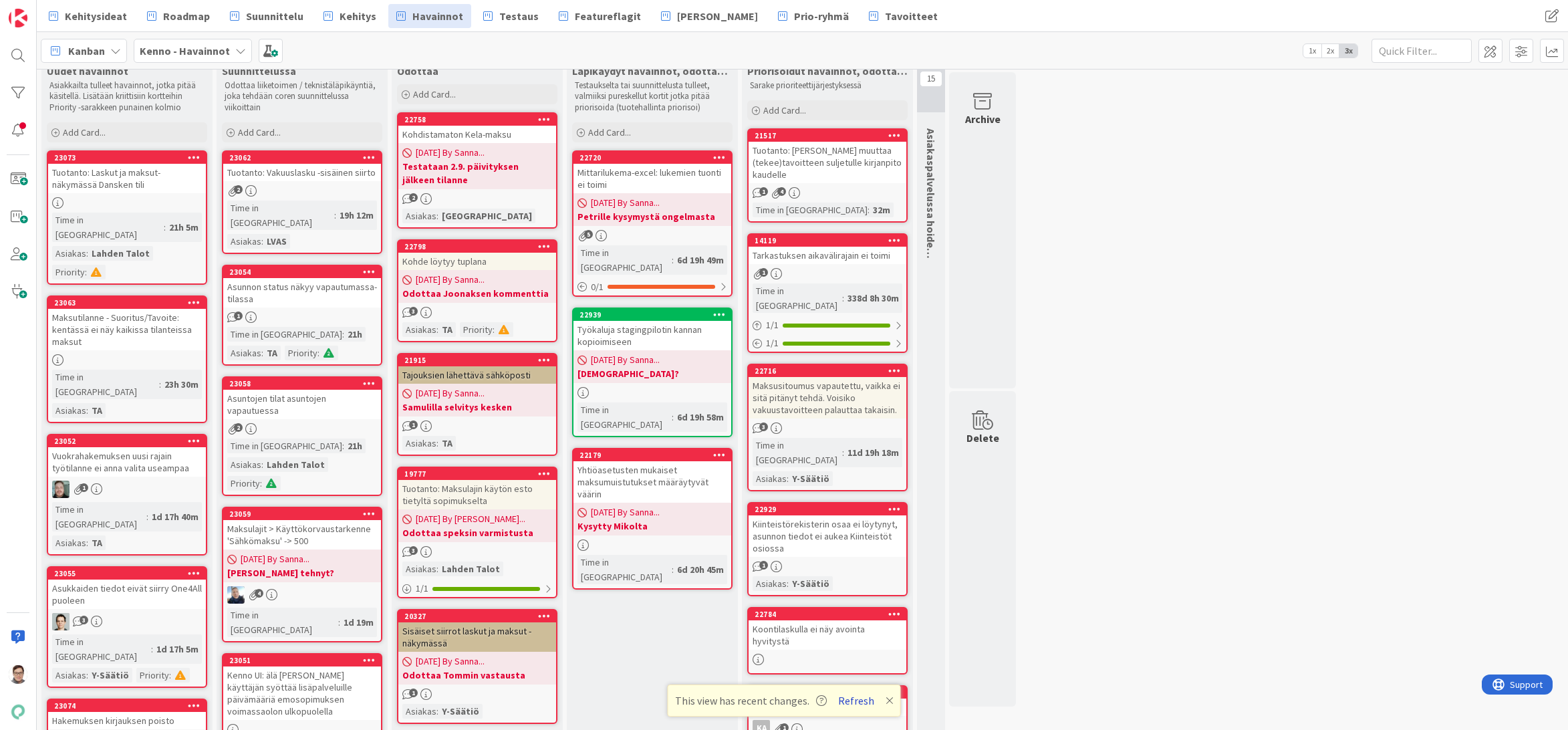
click at [857, 705] on button "Refresh" at bounding box center [856, 700] width 45 height 17
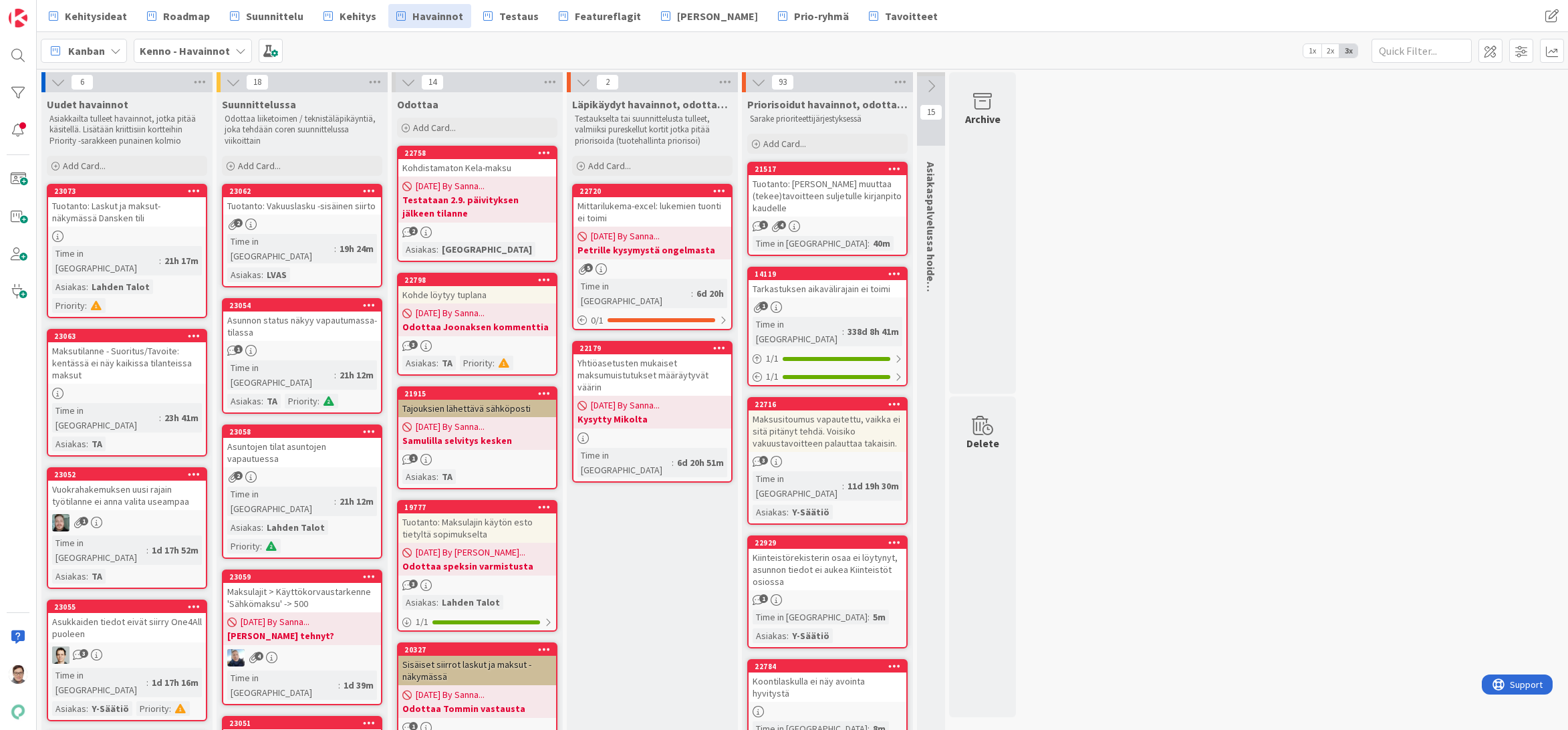
click at [303, 583] on div "Maksulajit > Käyttökorvaustarkenne 'Sähkömaksu' -> 500" at bounding box center [302, 597] width 158 height 29
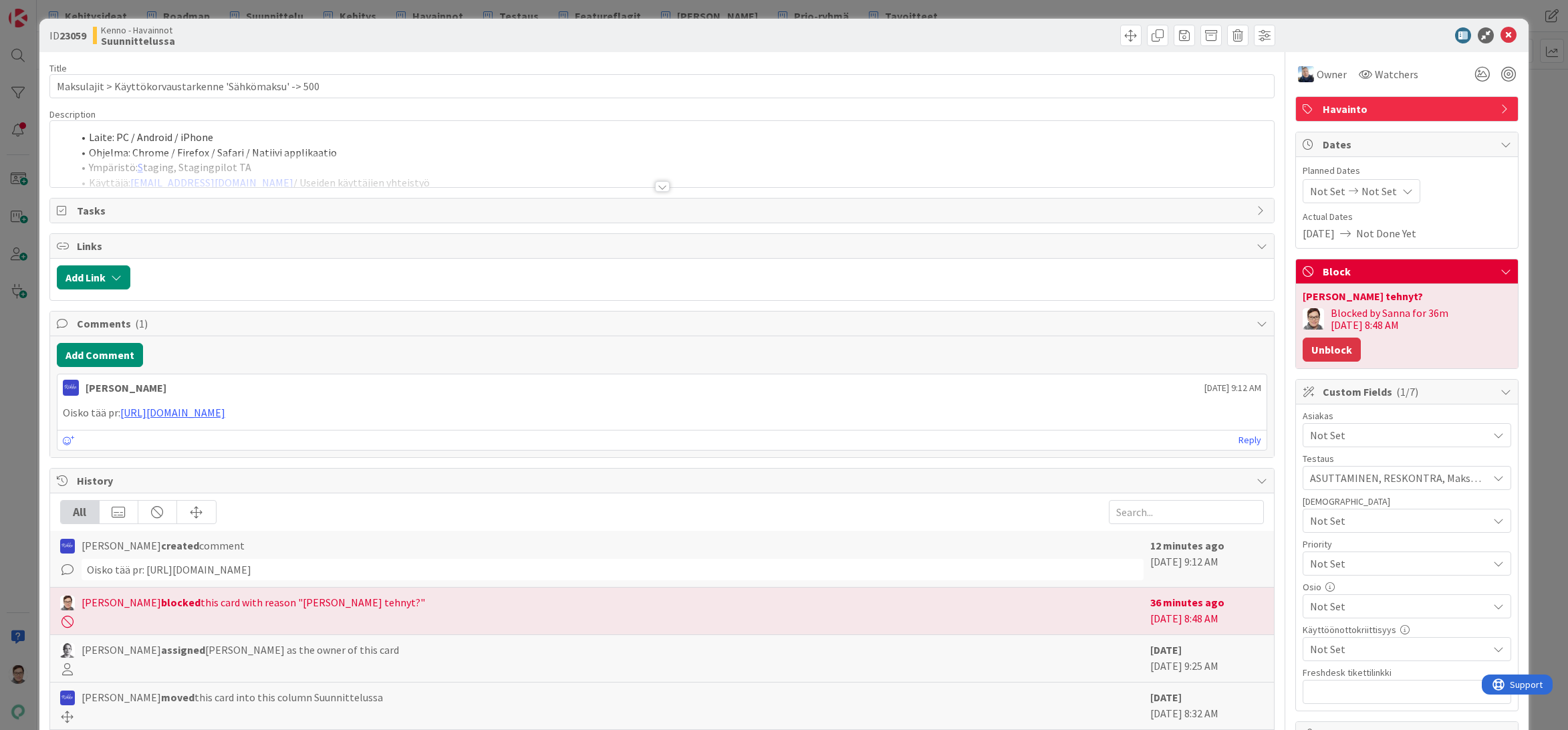
click at [1360, 338] on button "Unblock" at bounding box center [1331, 349] width 58 height 24
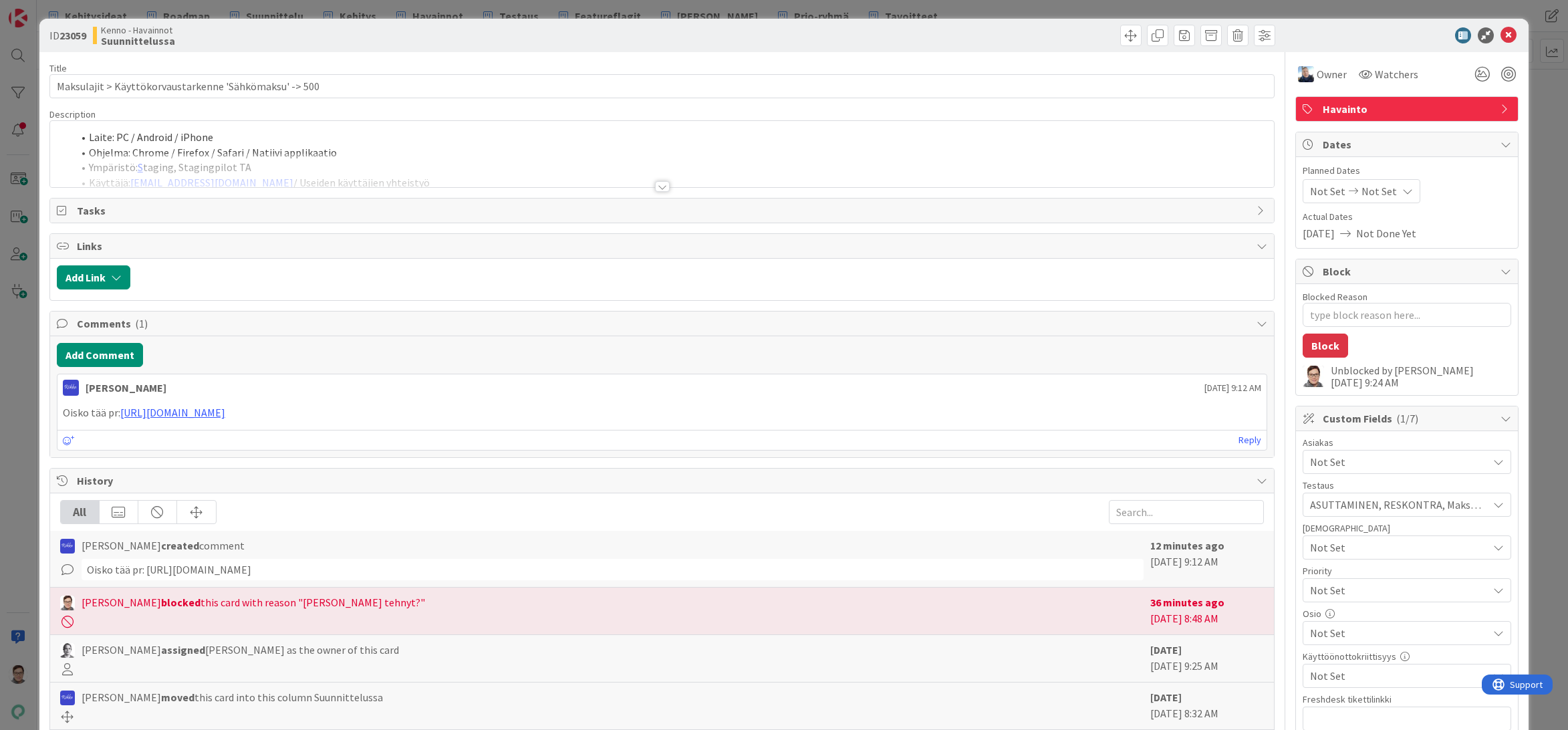
type textarea "x"
click at [102, 354] on button "Add Comment" at bounding box center [100, 355] width 86 height 24
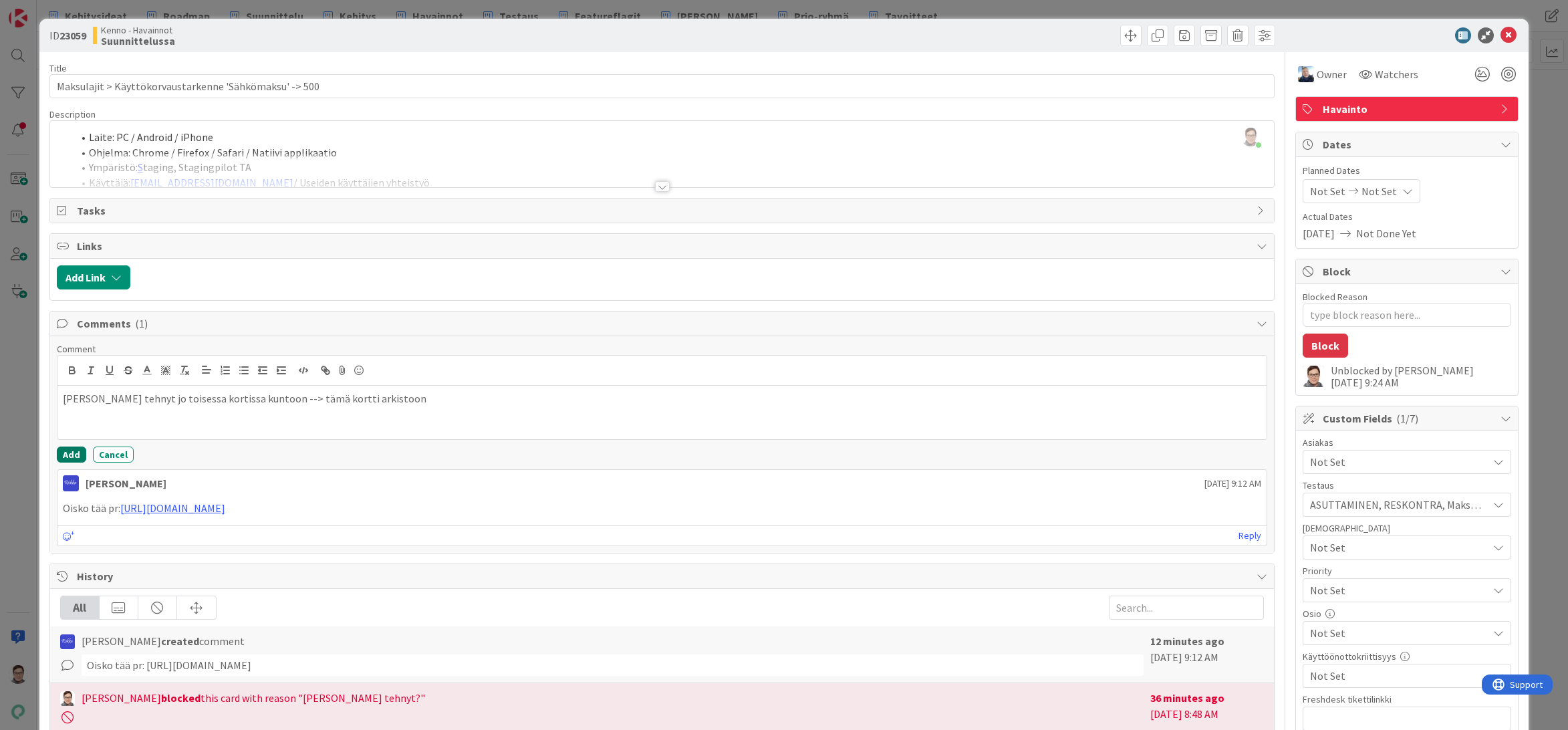
click at [62, 450] on button "Add" at bounding box center [71, 454] width 29 height 16
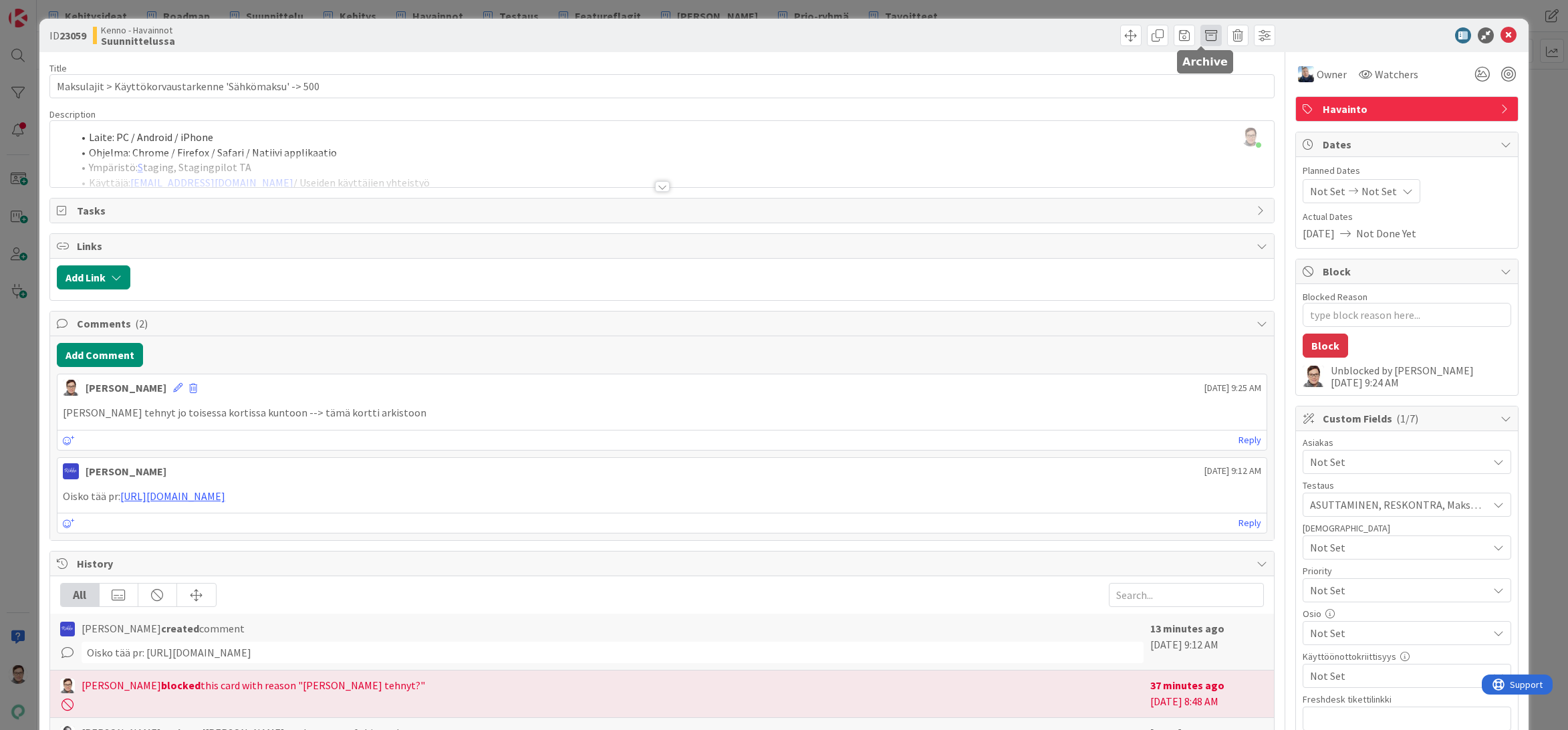
click at [1204, 39] on span at bounding box center [1211, 35] width 21 height 21
click at [1230, 100] on button "Archive" at bounding box center [1233, 98] width 53 height 24
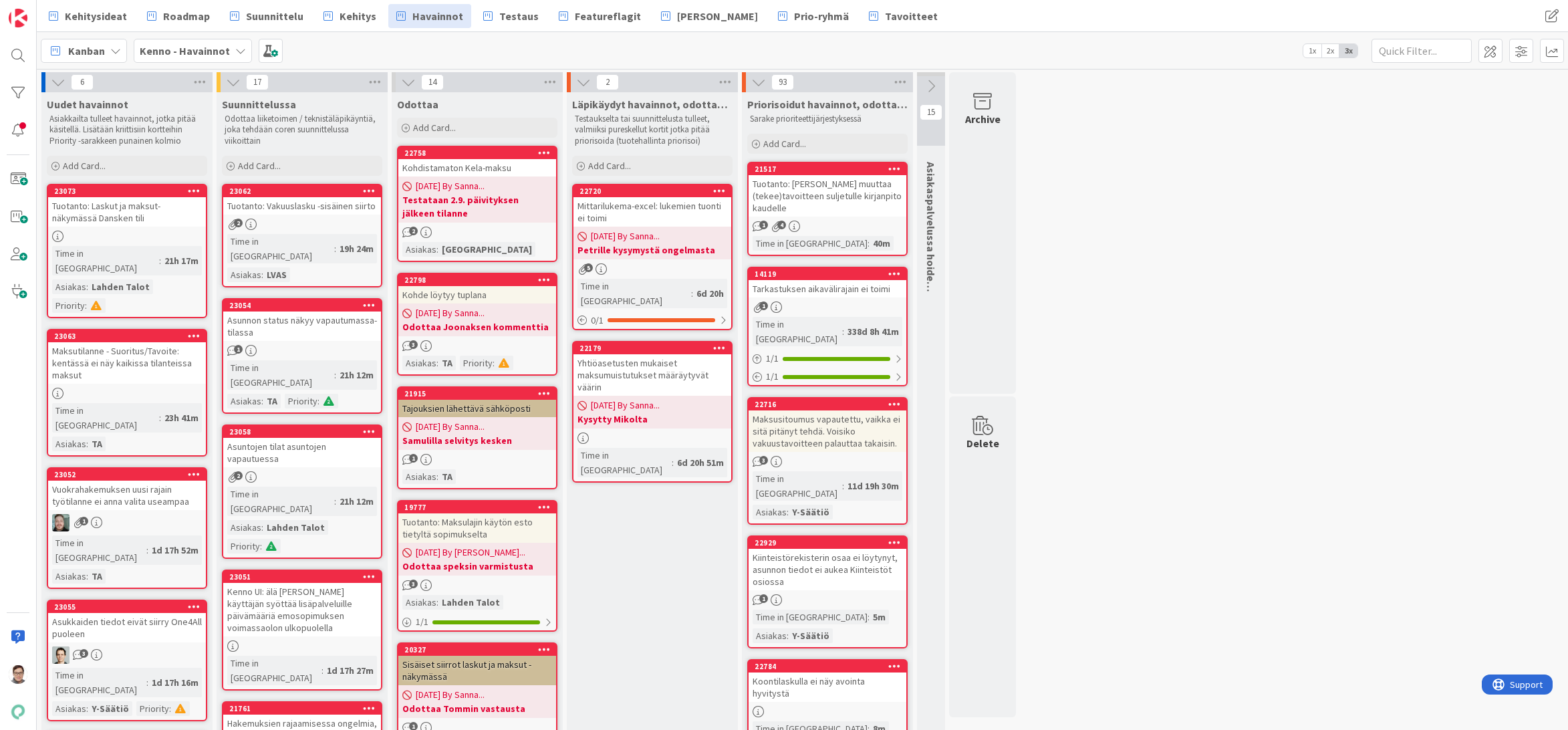
drag, startPoint x: 1258, startPoint y: 719, endPoint x: 1250, endPoint y: 714, distance: 9.4
click at [340, 17] on span "Kehitys" at bounding box center [358, 16] width 37 height 16
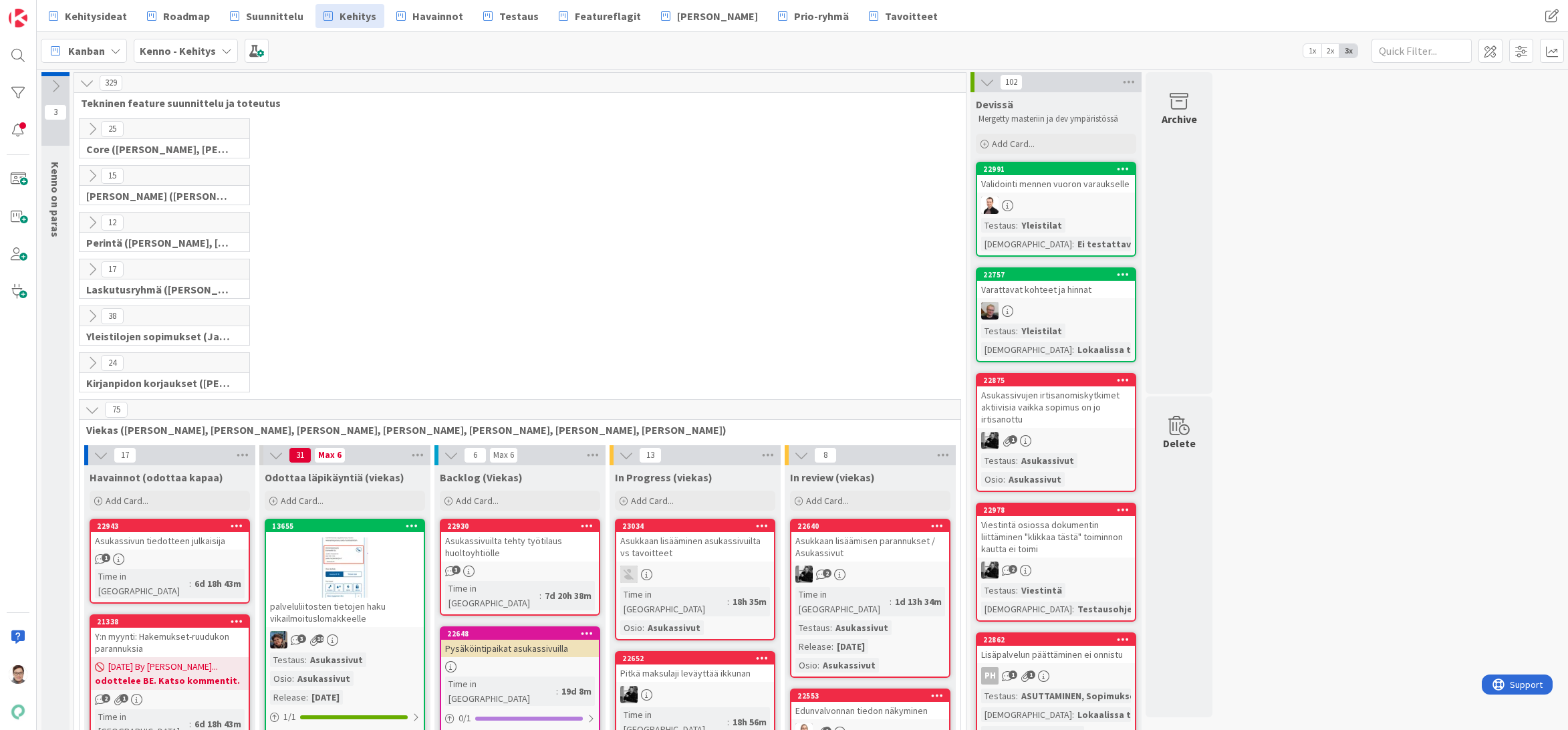
click at [90, 409] on icon at bounding box center [92, 410] width 15 height 15
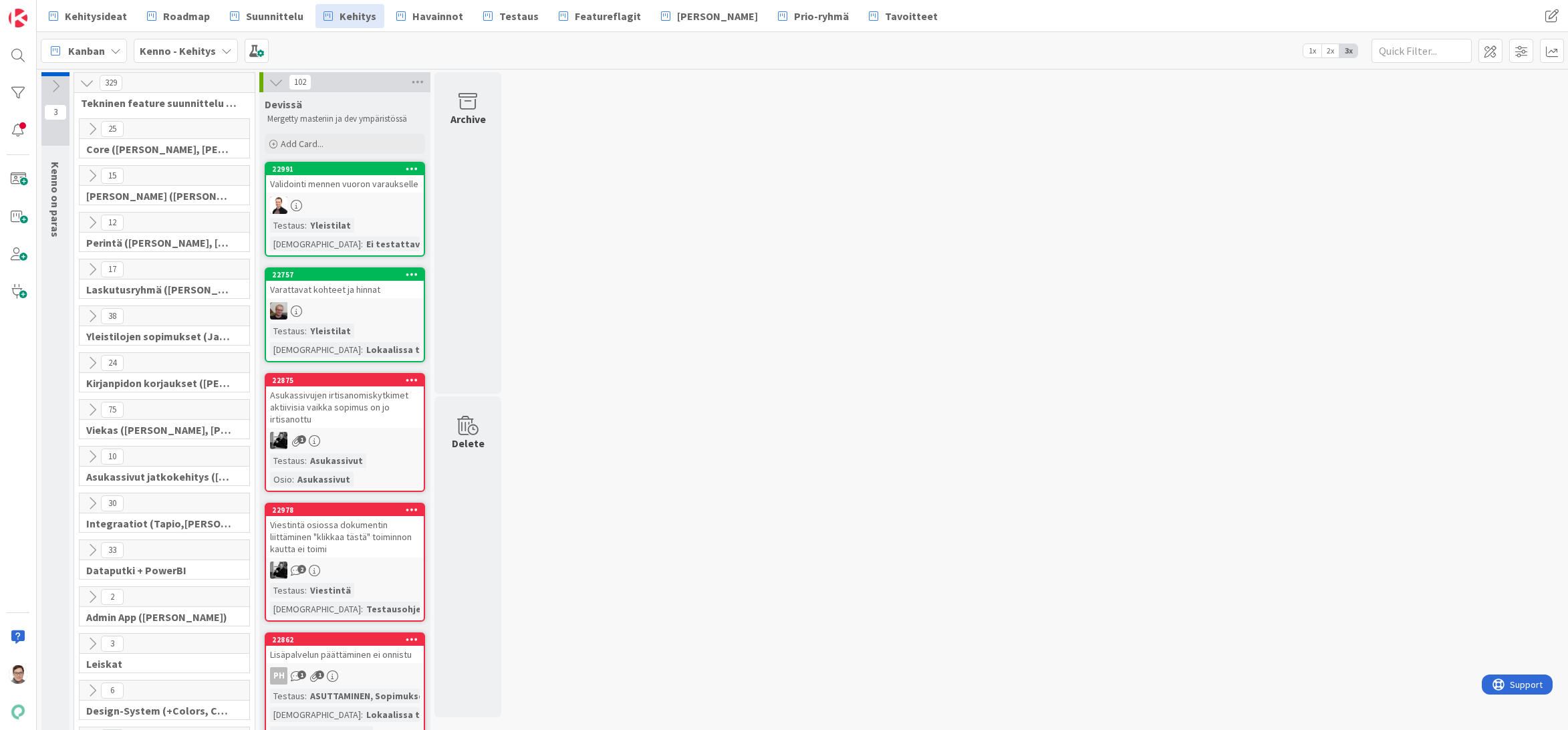
click at [89, 312] on icon at bounding box center [92, 316] width 15 height 15
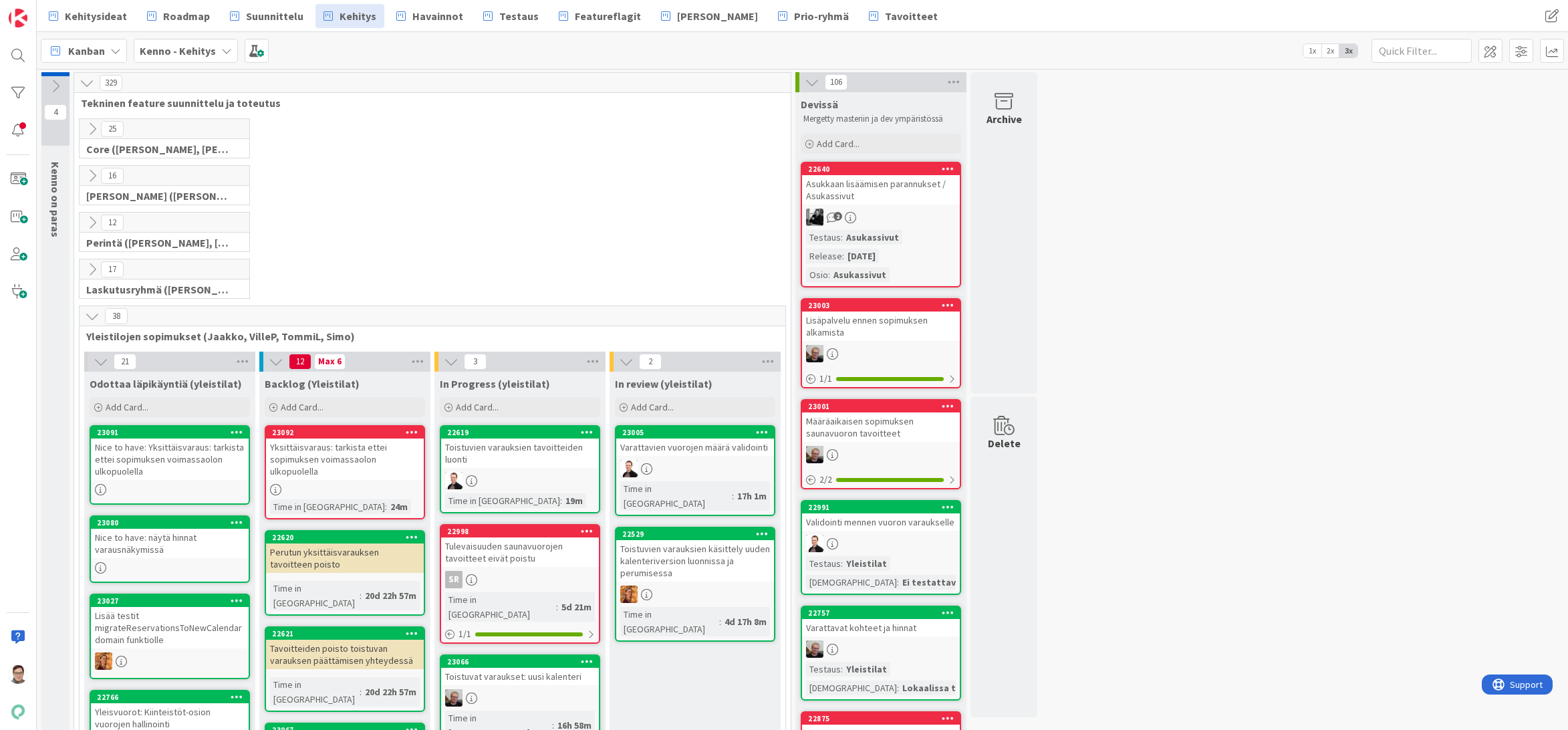
click at [90, 314] on icon at bounding box center [92, 316] width 15 height 15
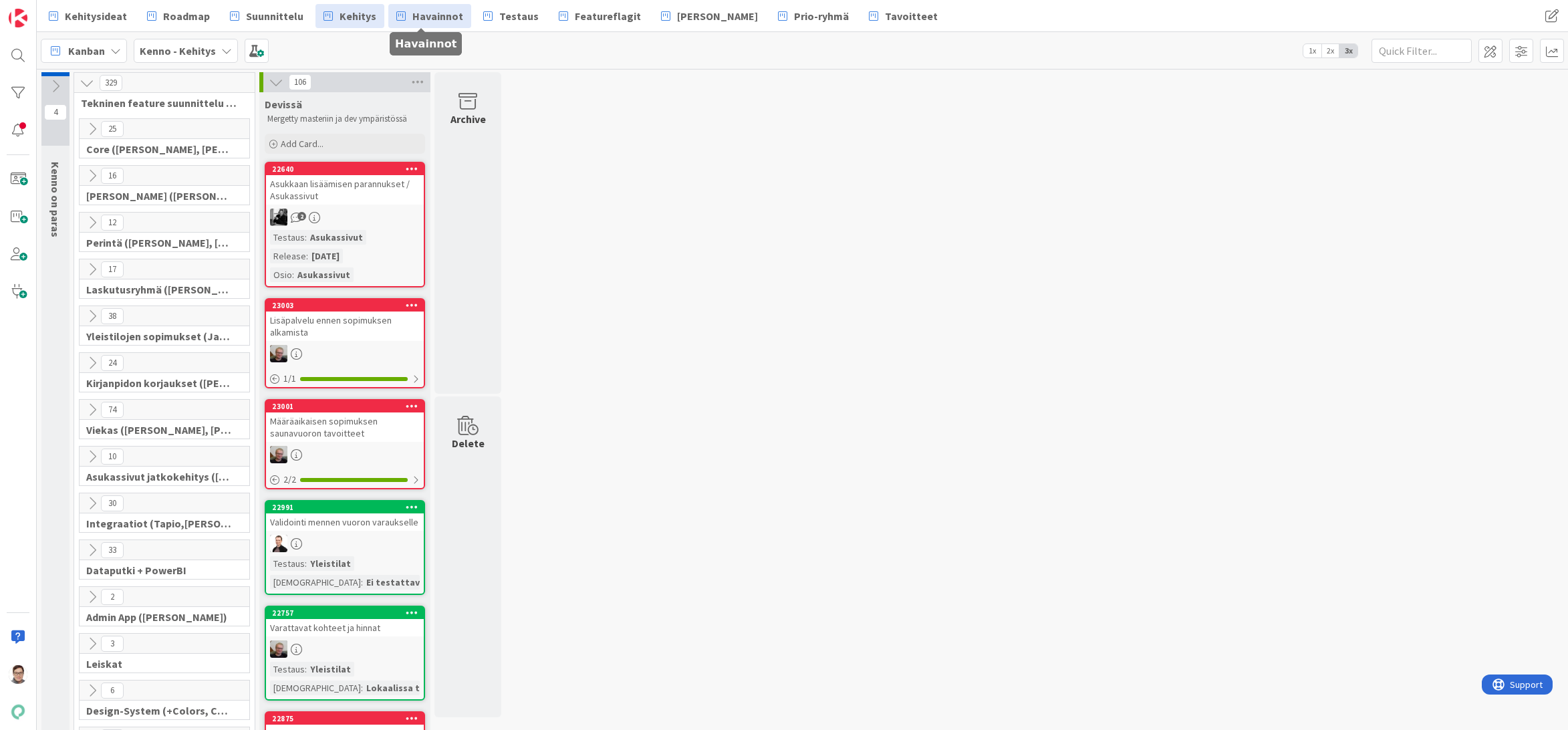
click at [422, 15] on span "Havainnot" at bounding box center [437, 16] width 51 height 16
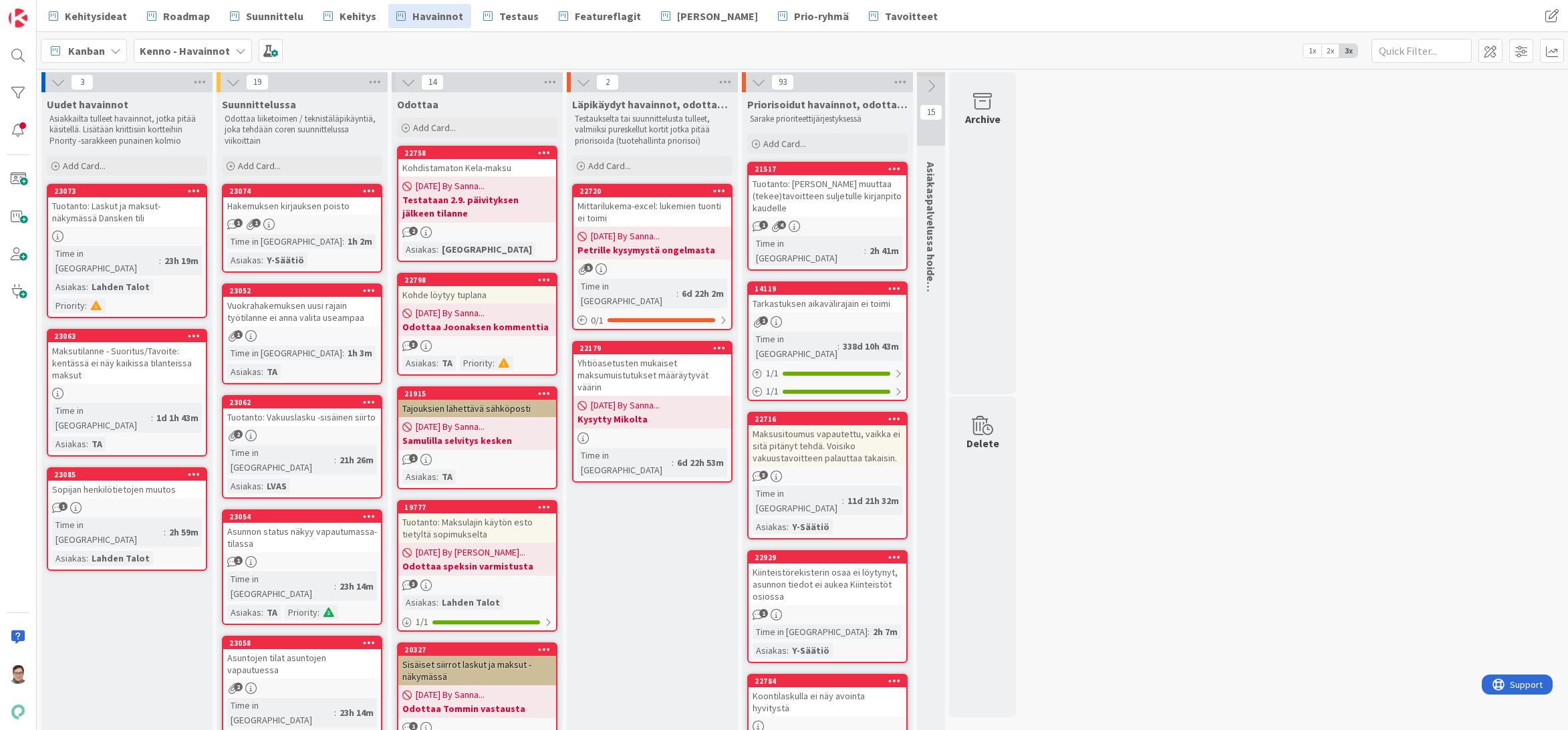
click at [643, 213] on div "Mittarilukema-excel: lukemien tuonti ei toimi" at bounding box center [652, 211] width 158 height 29
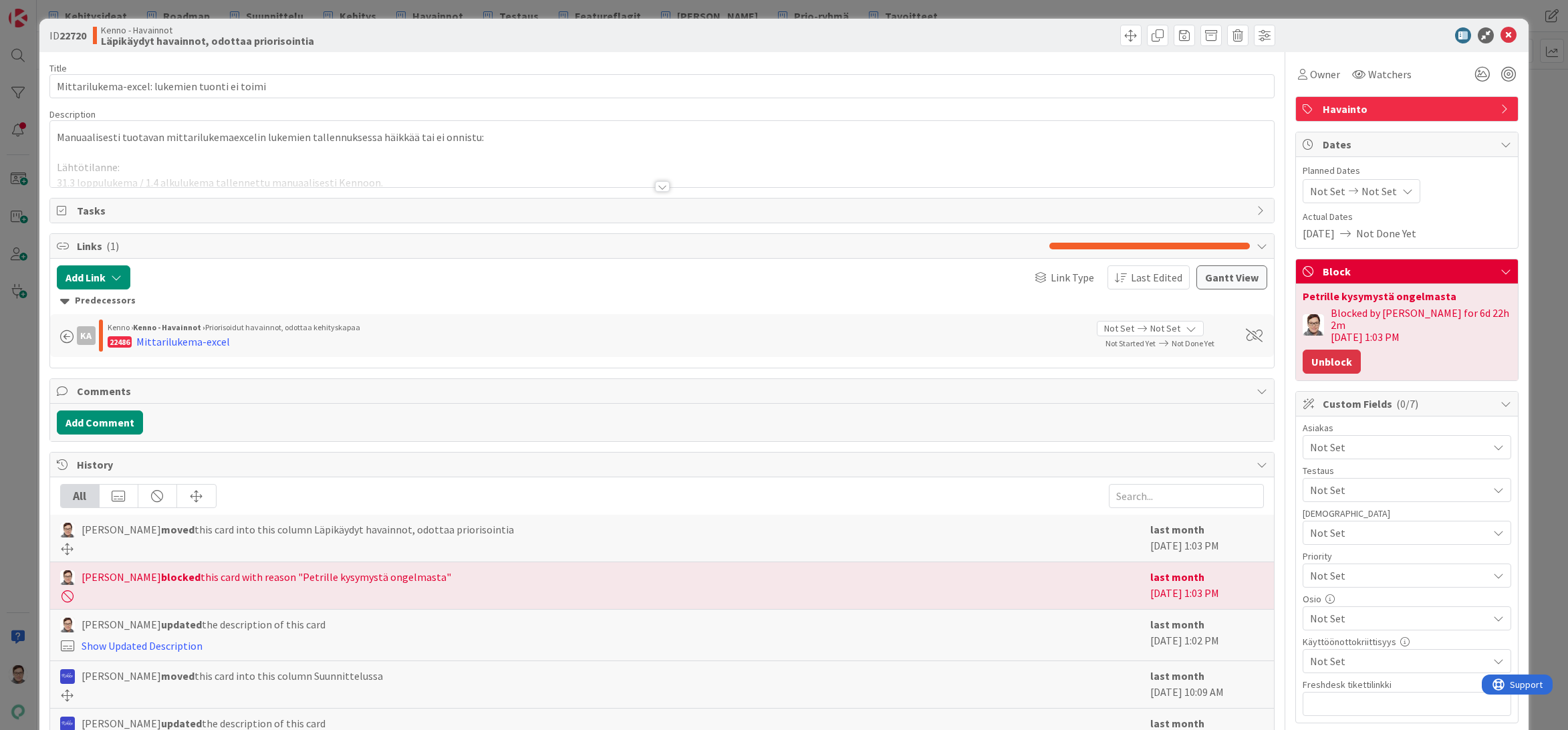
click at [1327, 349] on button "Unblock" at bounding box center [1331, 361] width 58 height 24
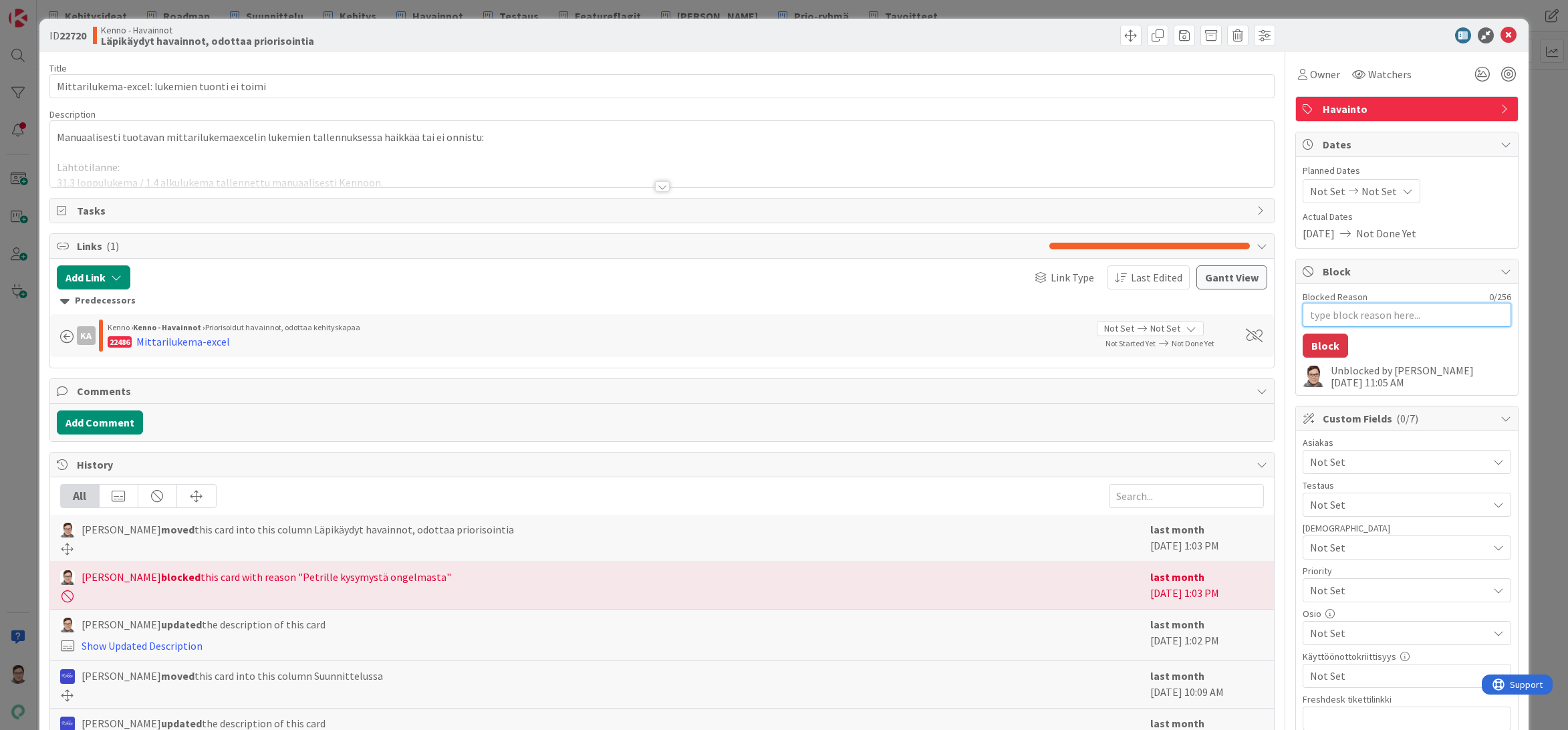
click at [1332, 304] on textarea "Blocked Reason" at bounding box center [1406, 314] width 208 height 24
type textarea "x"
type textarea "P"
type textarea "x"
type textarea "Pe"
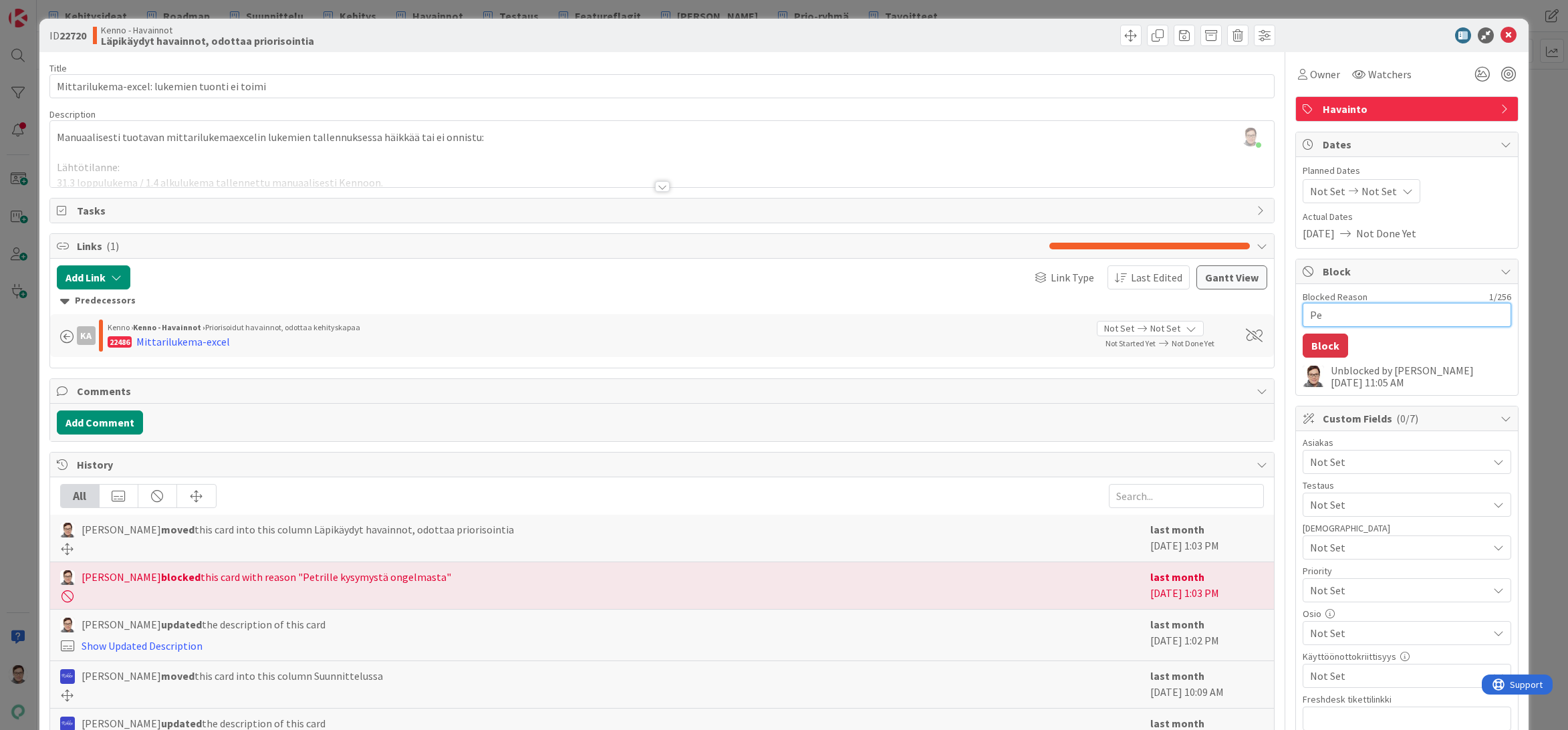
type textarea "x"
type textarea "Pet"
type textarea "x"
type textarea "Petri"
type textarea "x"
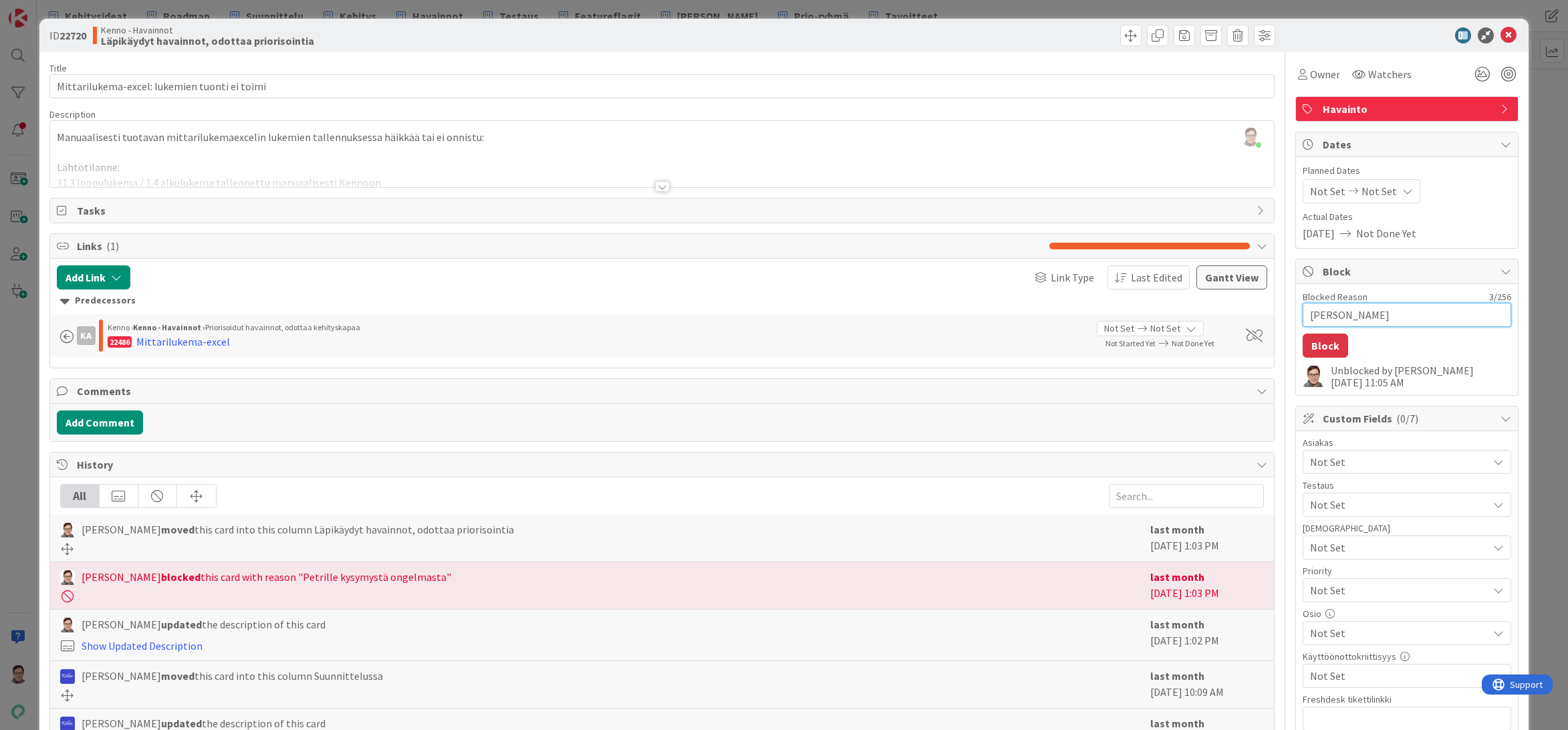
type textarea "Petri"
type textarea "x"
type textarea "Petri s"
type textarea "x"
type textarea "Petri se"
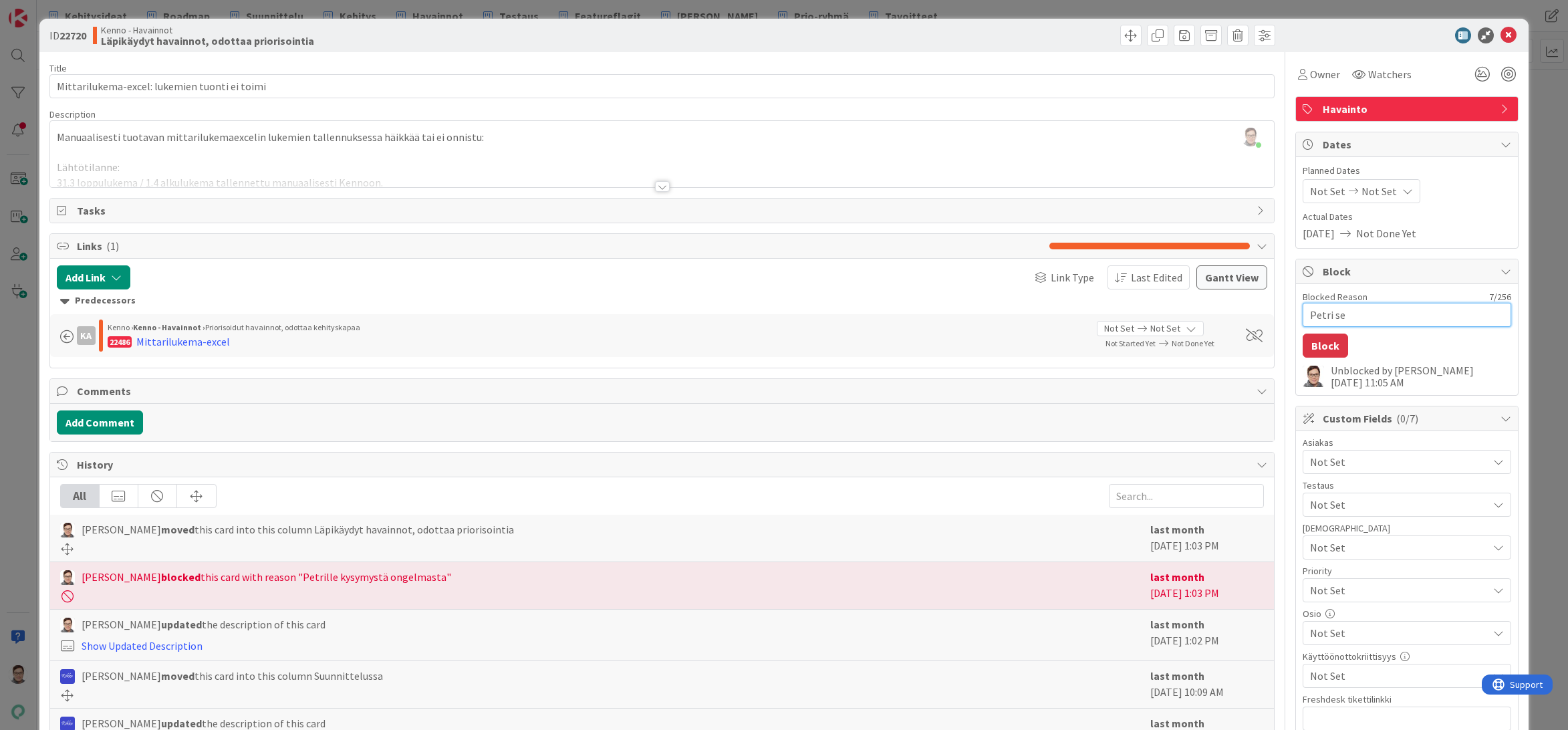
type textarea "x"
type textarea "Petri sel"
type textarea "x"
type textarea "Petri selv"
type textarea "x"
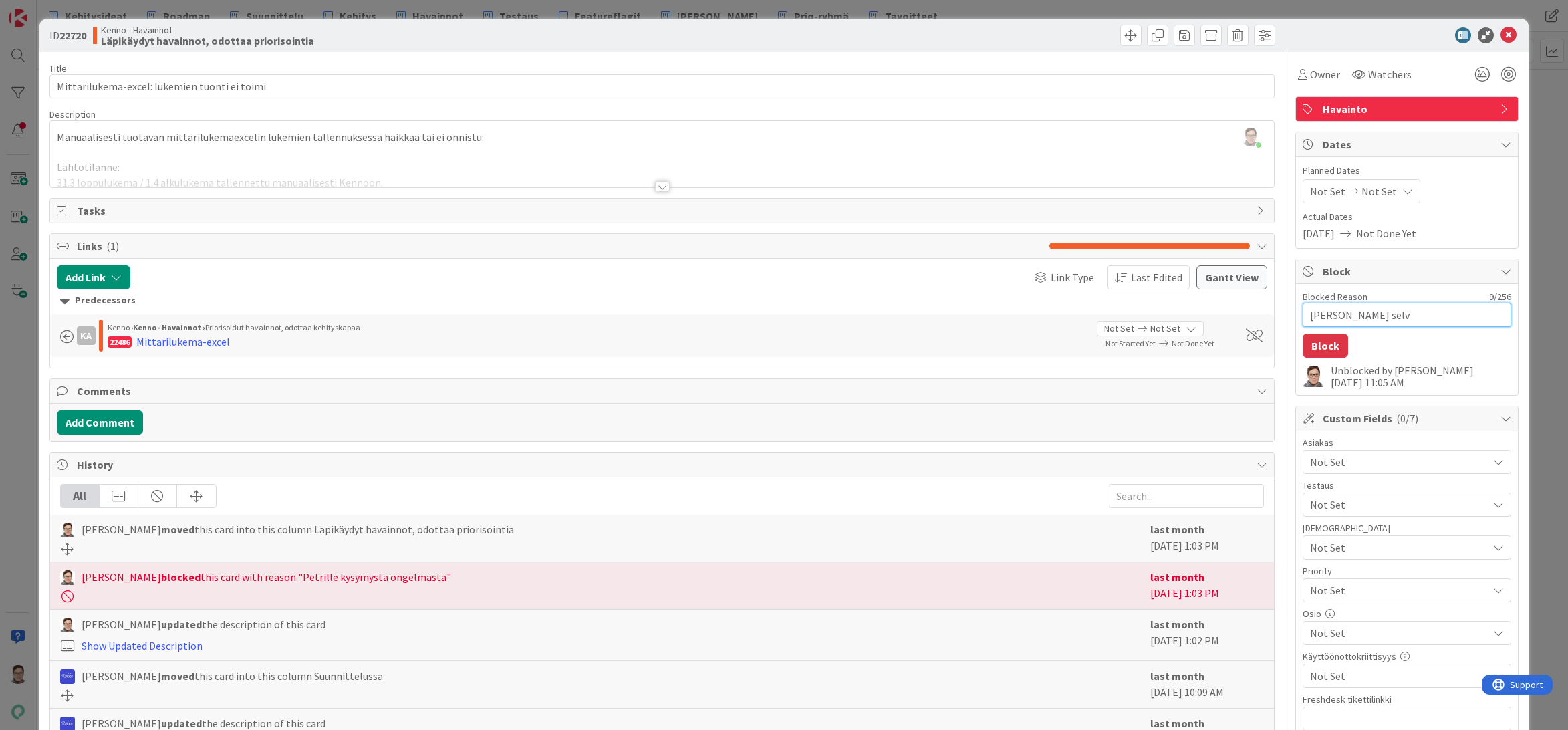
type textarea "Petri selvi"
type textarea "x"
type textarea "Petri selvit"
type textarea "x"
type textarea "Petri selvite"
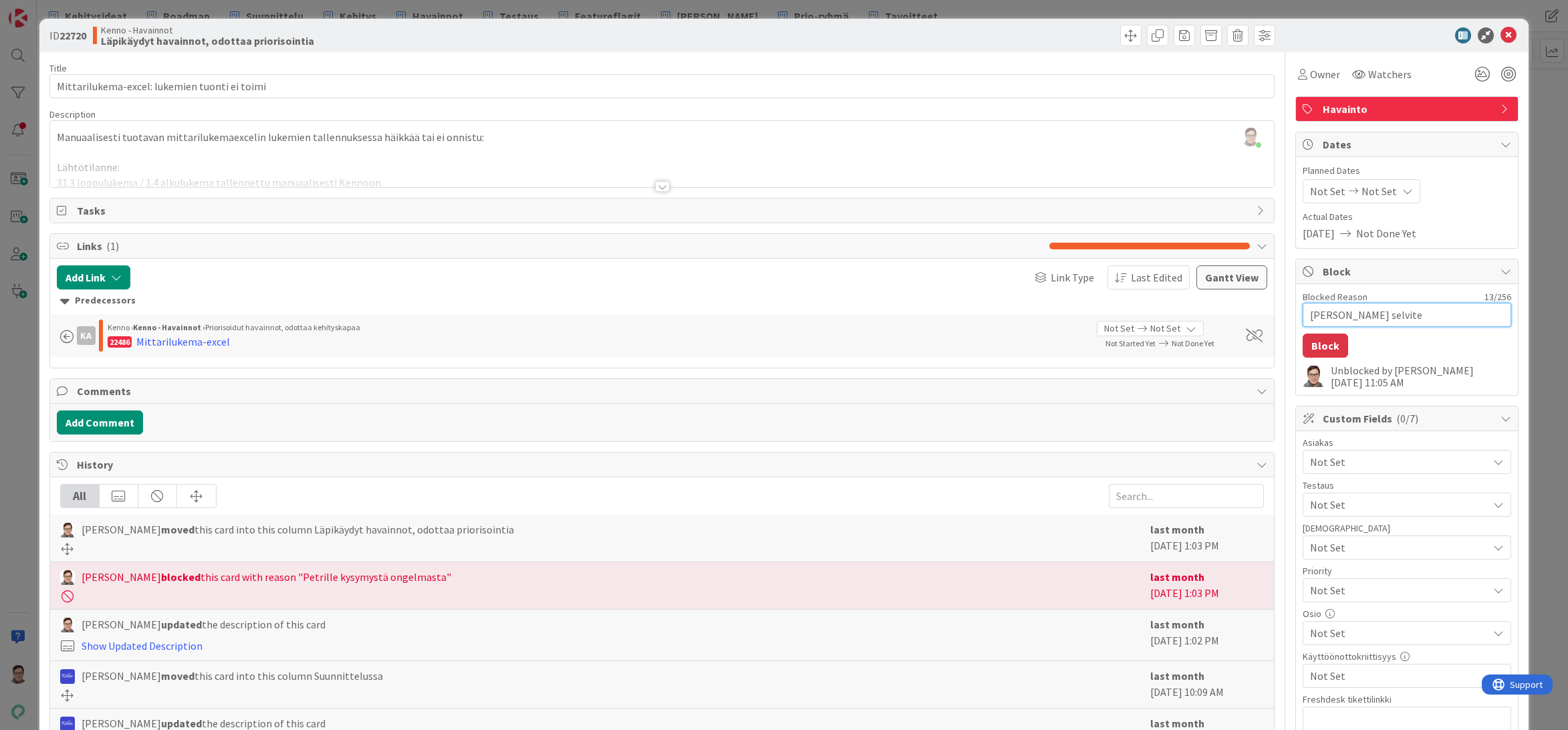
type textarea "x"
type textarea "Petri selvitel"
type textarea "x"
type textarea "Petri selvitele"
type textarea "x"
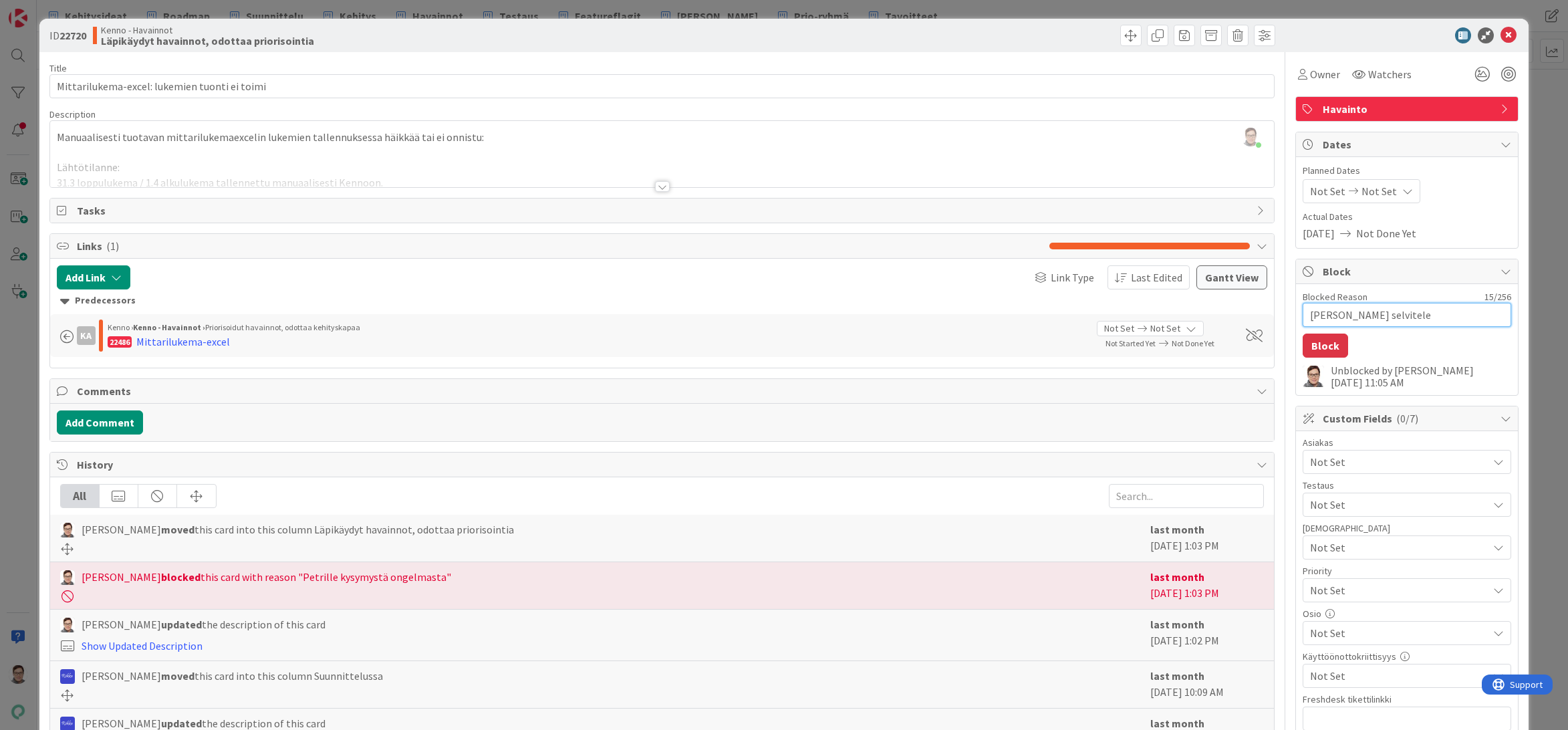
type textarea "Petri selvitelee"
type textarea "x"
type textarea "Petri selvitelee"
type textarea "x"
type textarea "Petri selvitelee"
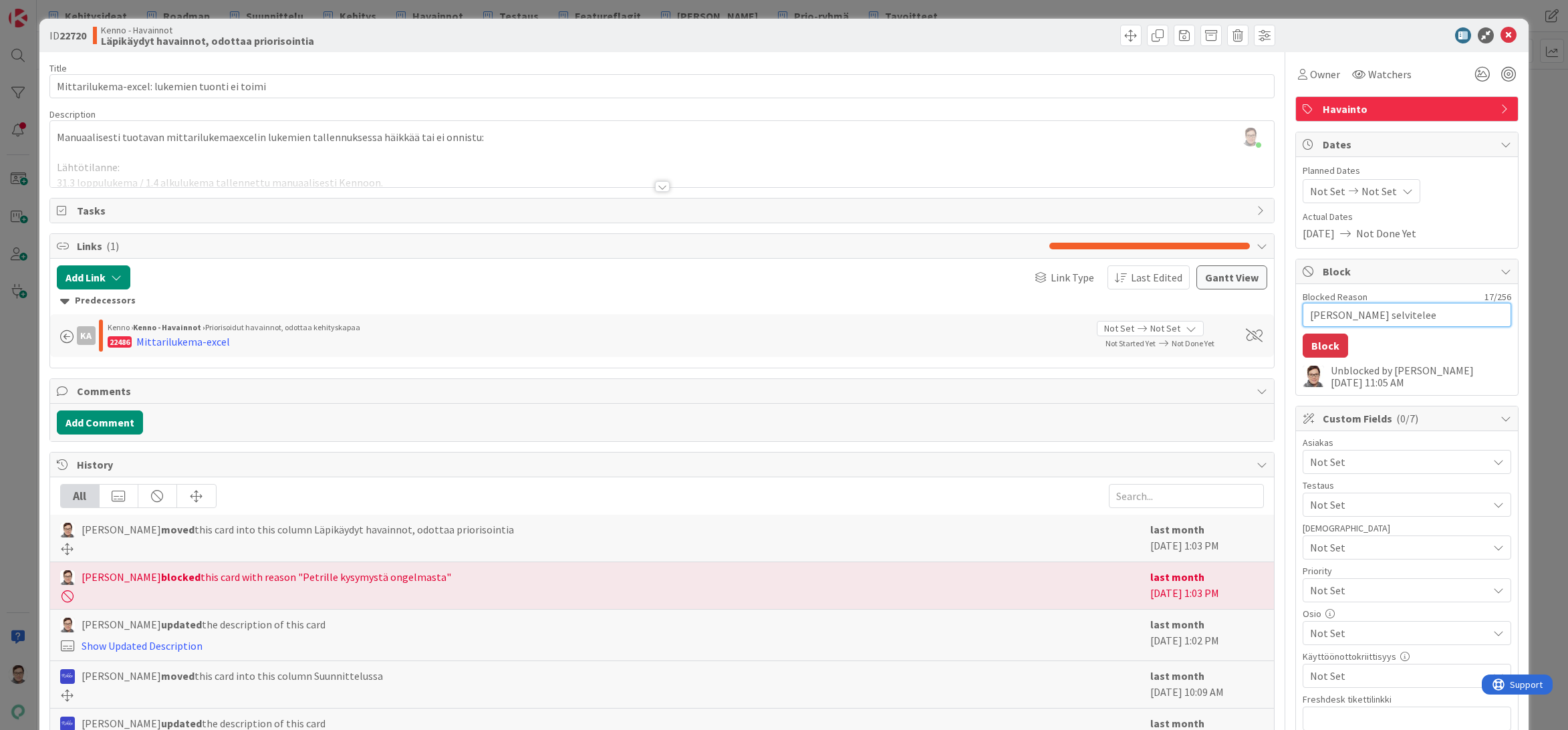
type textarea "x"
type textarea "Petri selvitele"
type textarea "x"
type textarea "Petri selvitel"
type textarea "x"
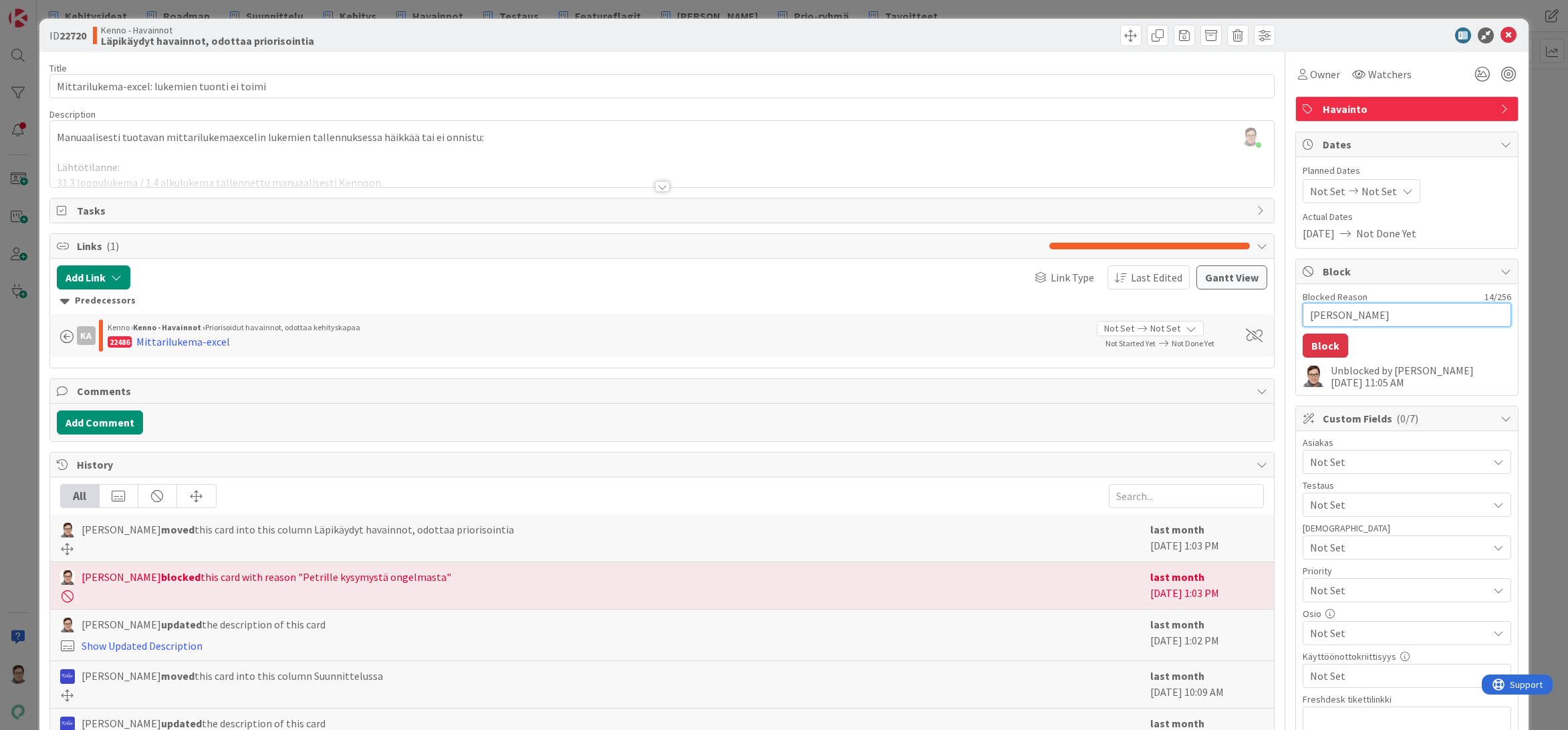
type textarea "Petri selvite"
type textarea "x"
type textarea "Petri selvit"
type textarea "x"
type textarea "Petri selvitt"
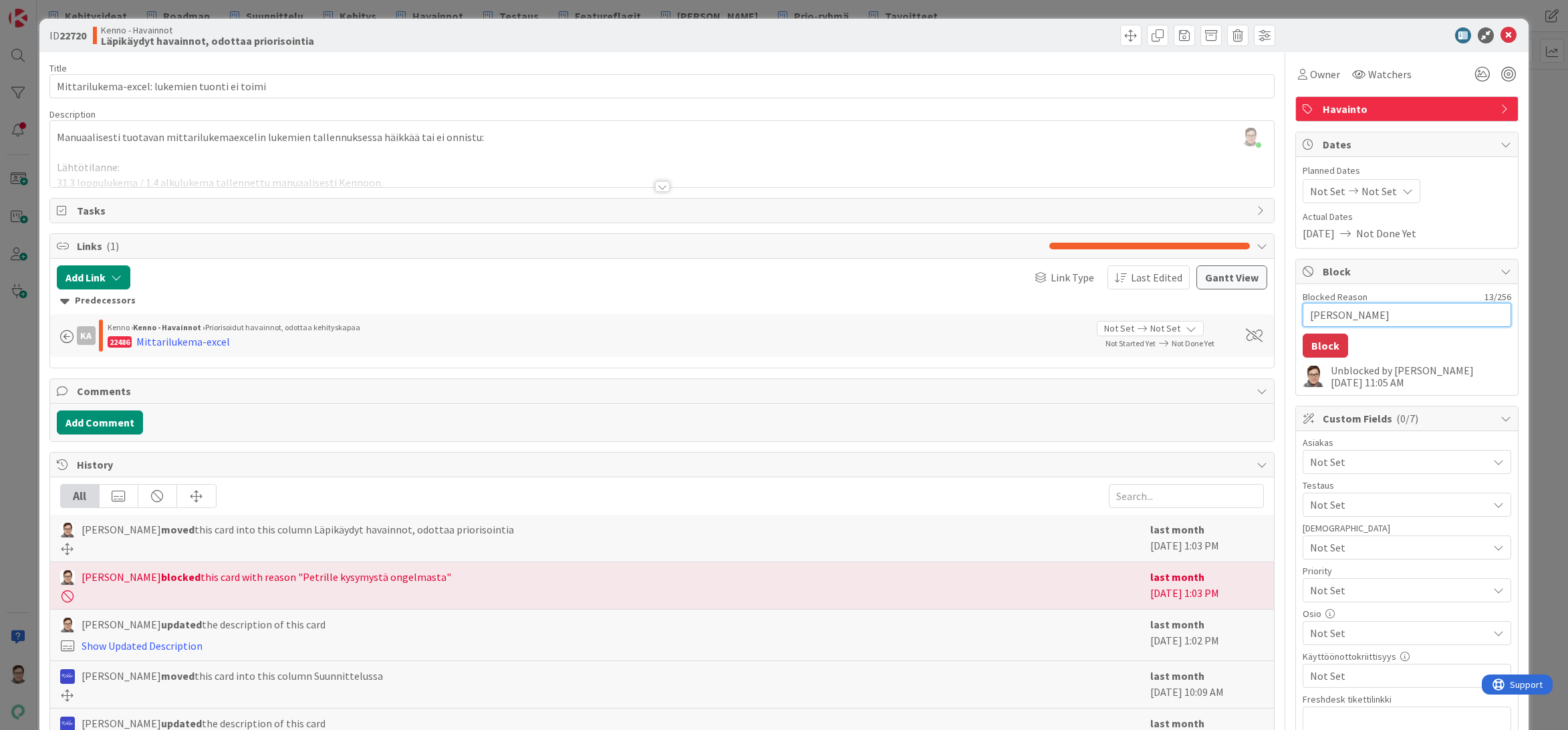
type textarea "x"
type textarea "Petri selvitte"
type textarea "x"
type textarea "Petri selvittel"
type textarea "x"
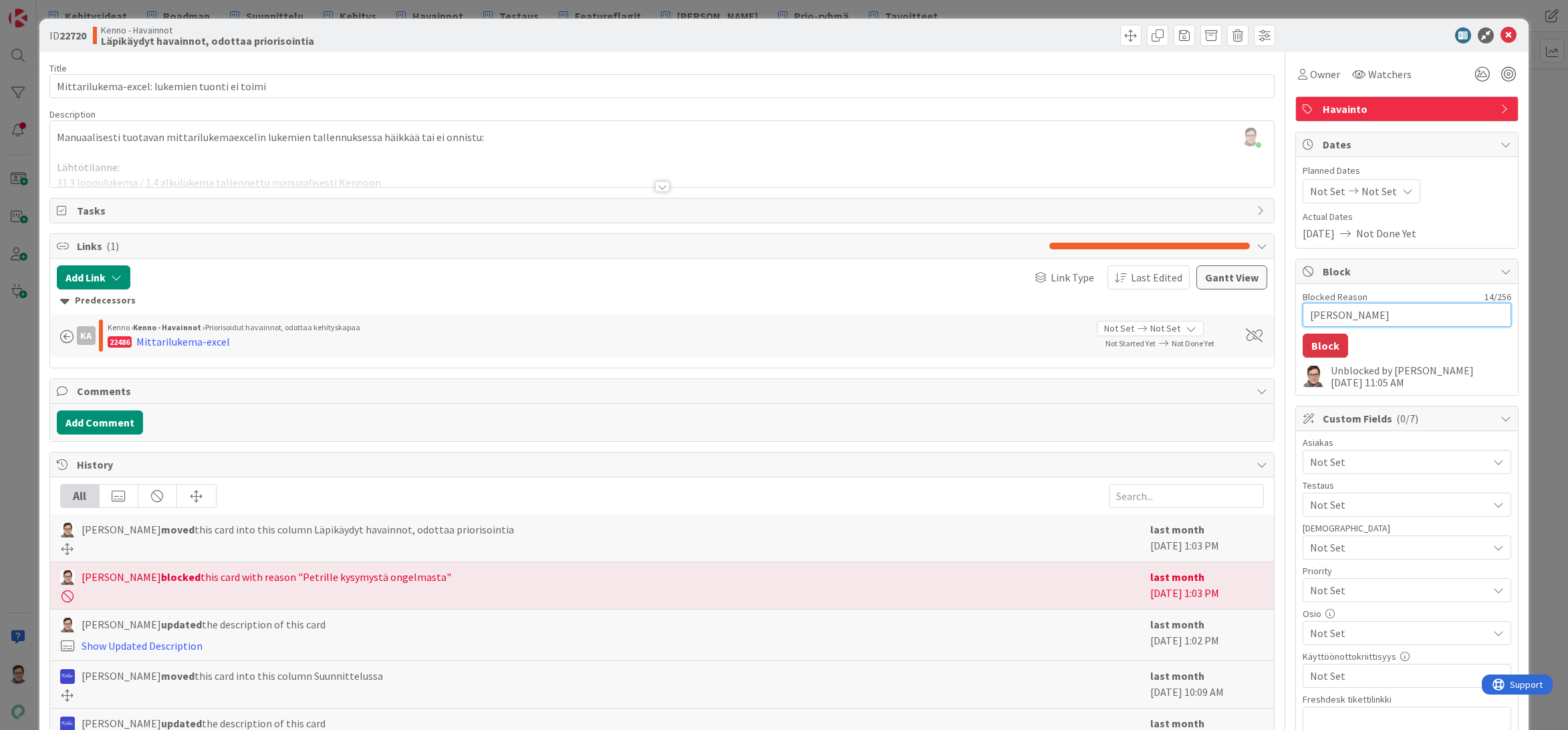
type textarea "Petri selvittele"
type textarea "x"
type textarea "Petri selvittelee"
type textarea "x"
type textarea "Petri selvittelee"
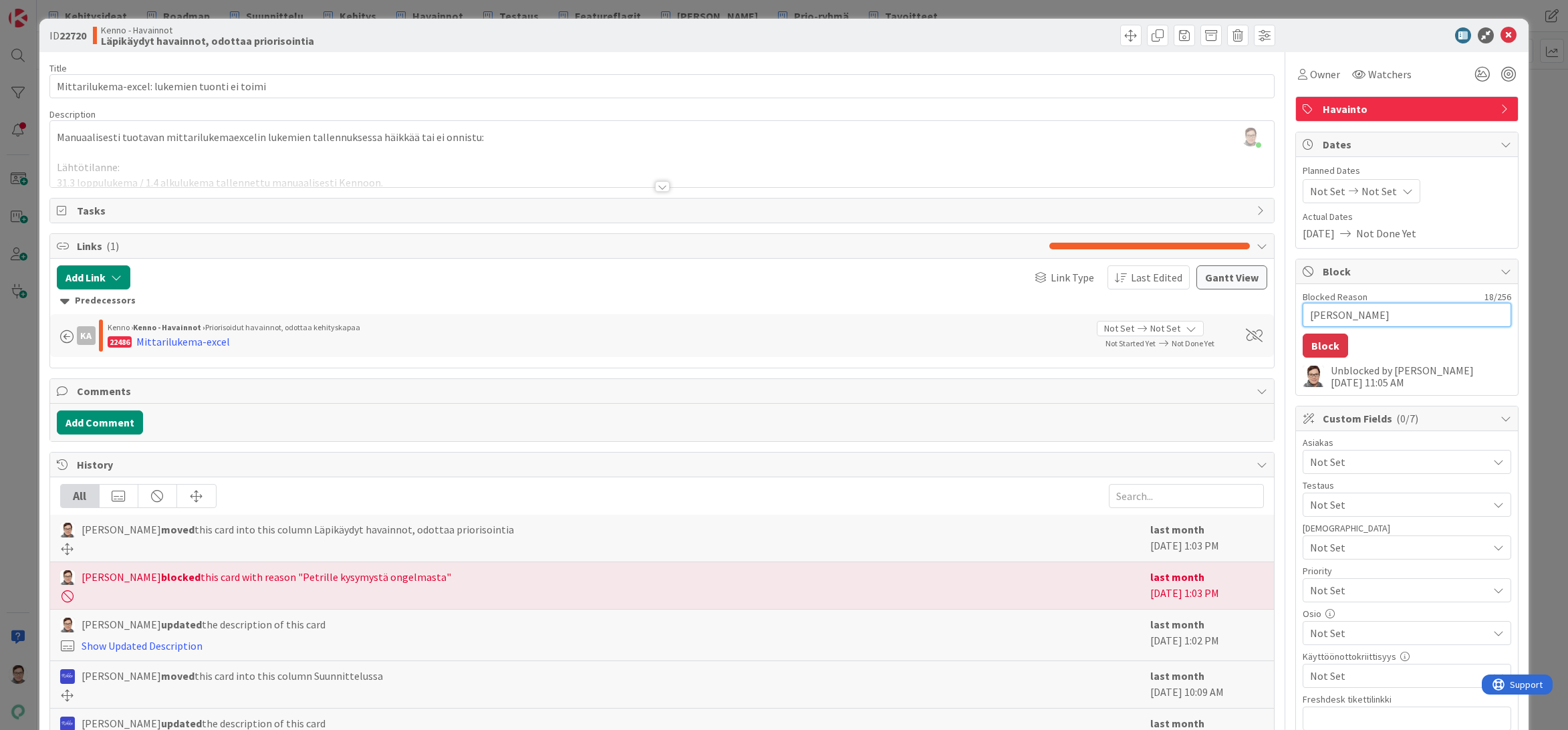
type textarea "x"
type textarea "Petri selvittelee K"
type textarea "x"
type textarea "Petri selvittelee Ka"
type textarea "x"
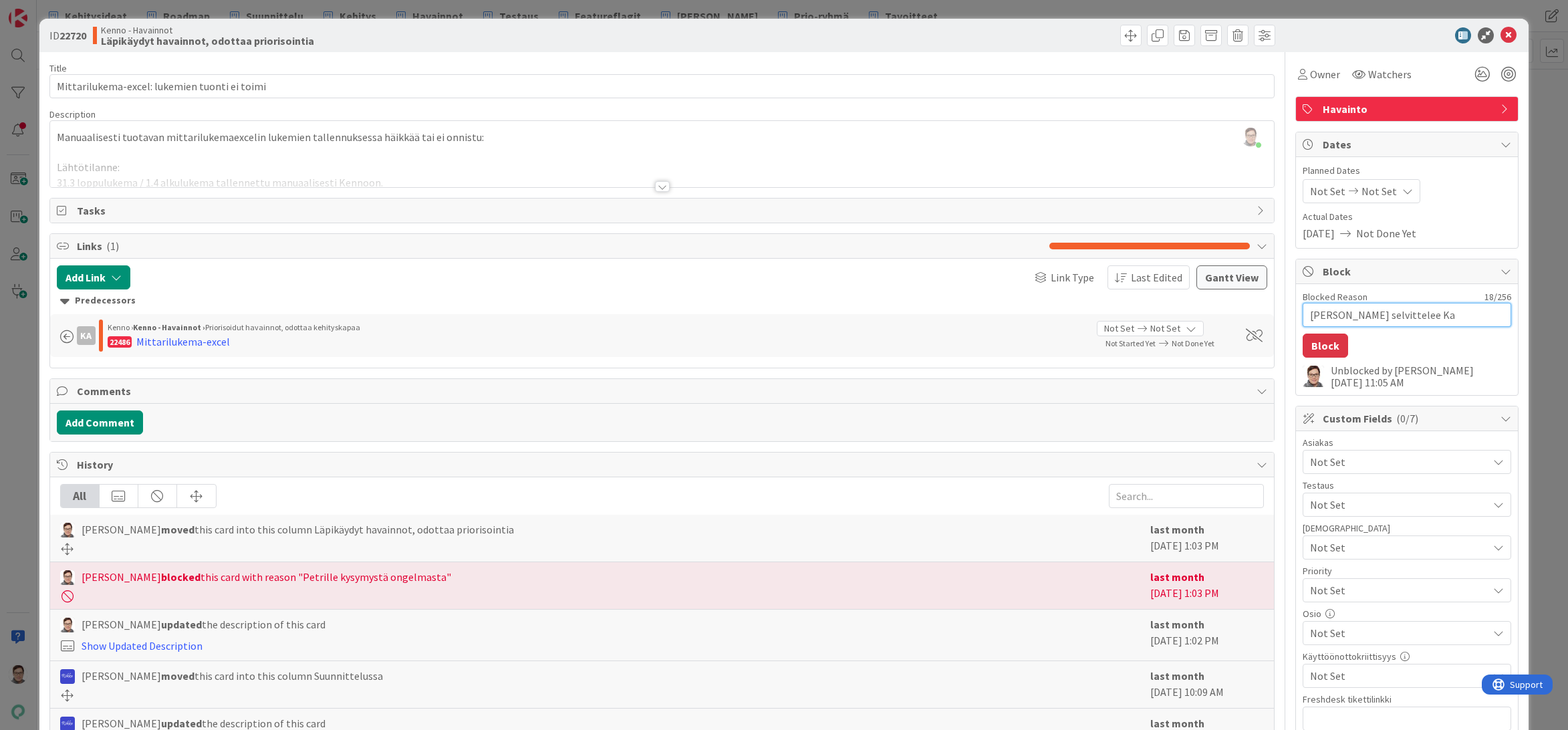
type textarea "Petri selvittelee Kat"
type textarea "x"
type textarea "Petri selvittelee Katj"
type textarea "x"
type textarea "Petri selvittelee Katja"
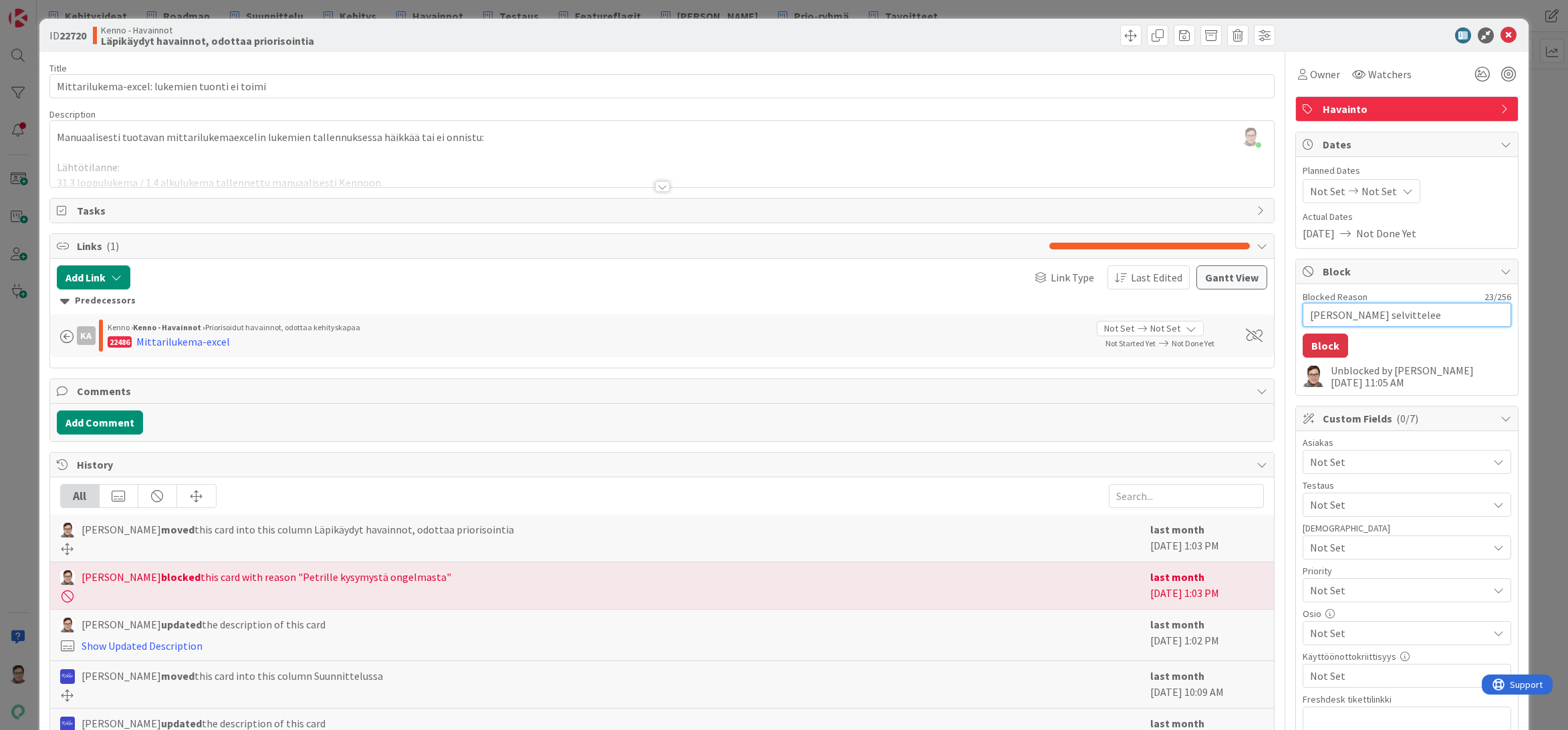
type textarea "x"
type textarea "Petri selvittelee KatjaA"
type textarea "x"
type textarea "Petri selvittelee KatjaA:"
type textarea "x"
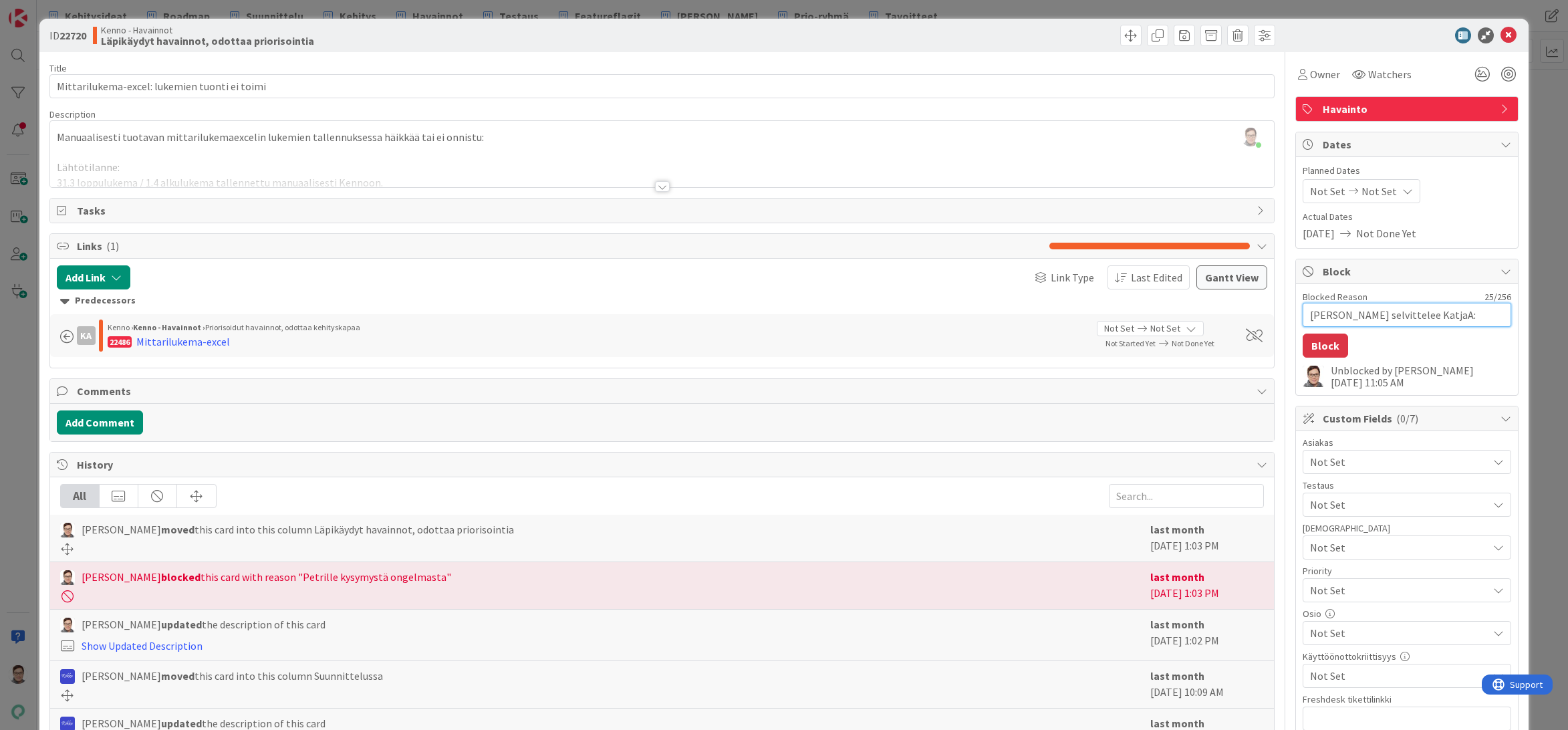
type textarea "Petri selvittelee KatjaA:n"
type textarea "x"
type textarea "Petri selvittelee KatjaA:n a"
type textarea "x"
type textarea "Petri selvittelee KatjaA:n ak"
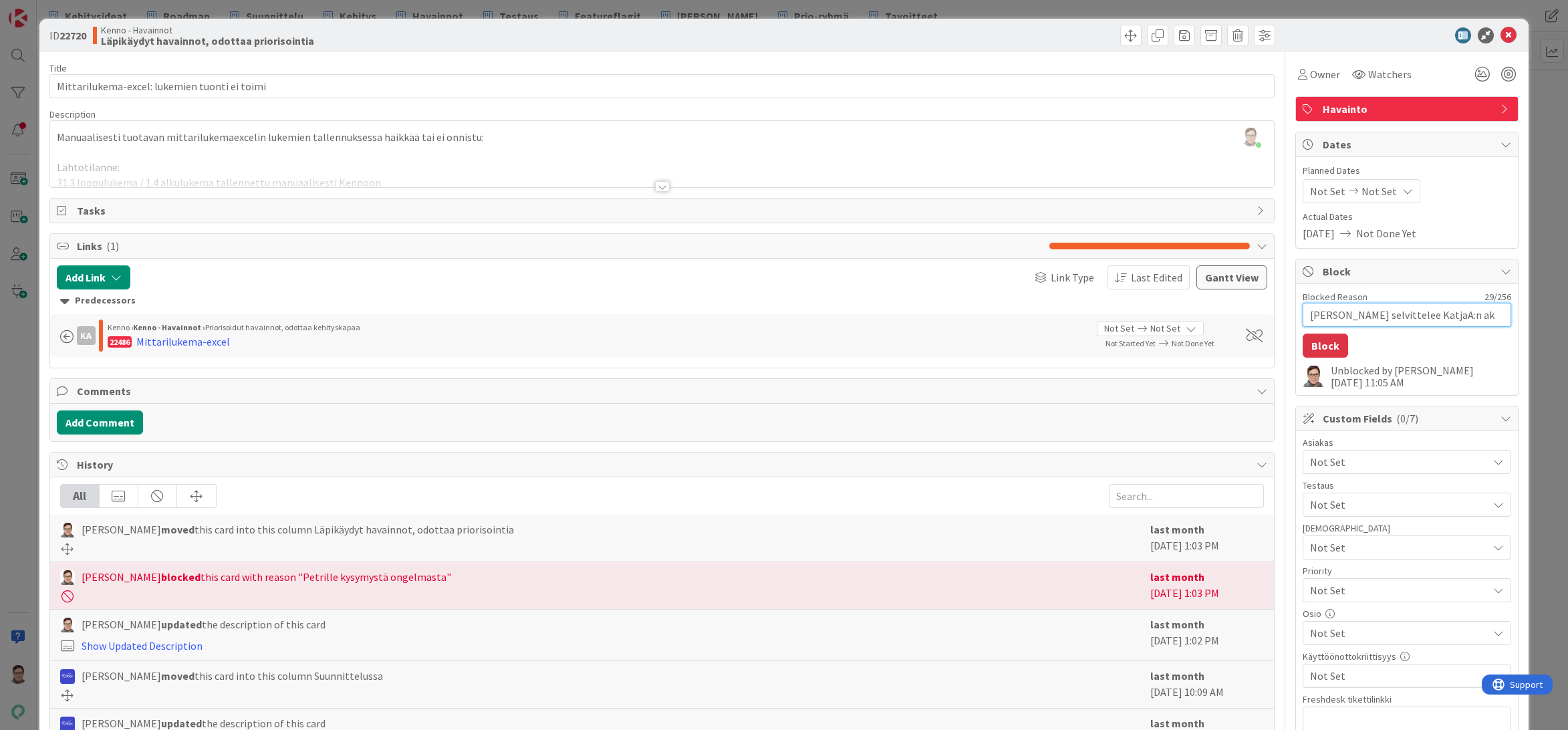
type textarea "x"
type textarea "Petri selvittelee KatjaA:n akn"
type textarea "x"
type textarea "Petri selvittelee KatjaA:n akns"
type textarea "x"
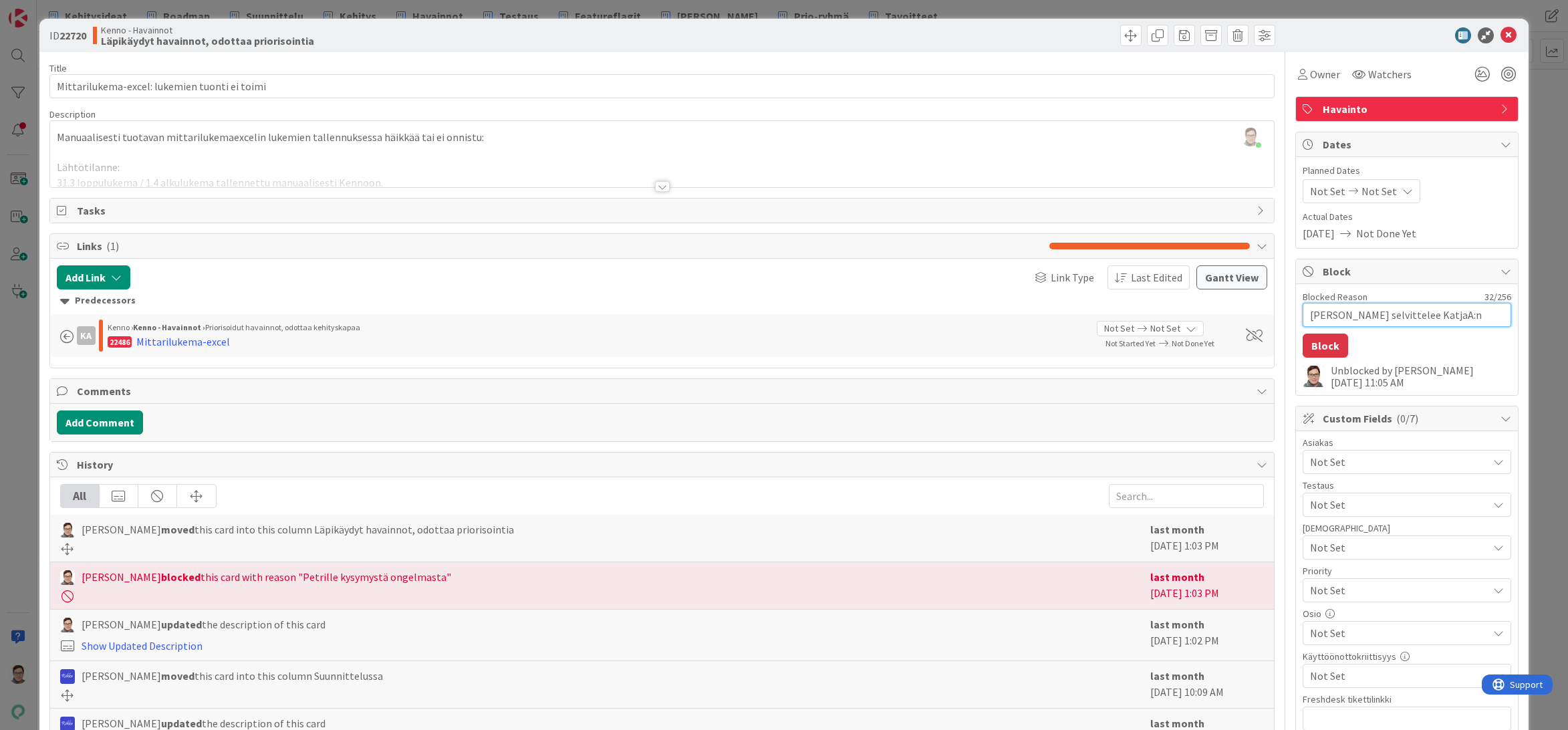
type textarea "Petri selvittelee KatjaA:n aknss"
type textarea "x"
type textarea "Petri selvittelee KatjaA:n aknssa"
type textarea "x"
type textarea "Petri selvittelee KatjaA:n aknss"
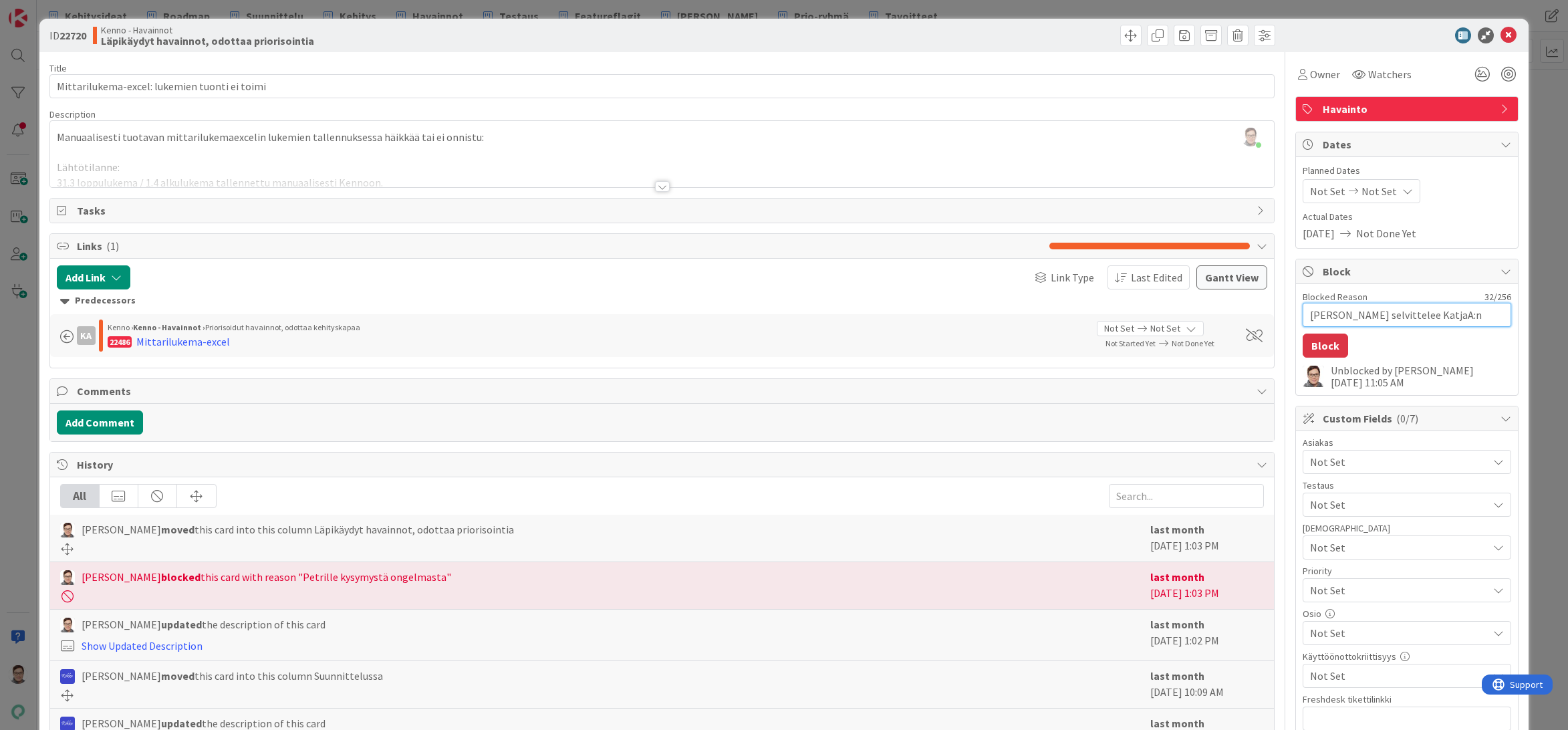
type textarea "x"
type textarea "Petri selvittelee KatjaA:n akns"
type textarea "x"
type textarea "Petri selvittelee KatjaA:n akn"
type textarea "x"
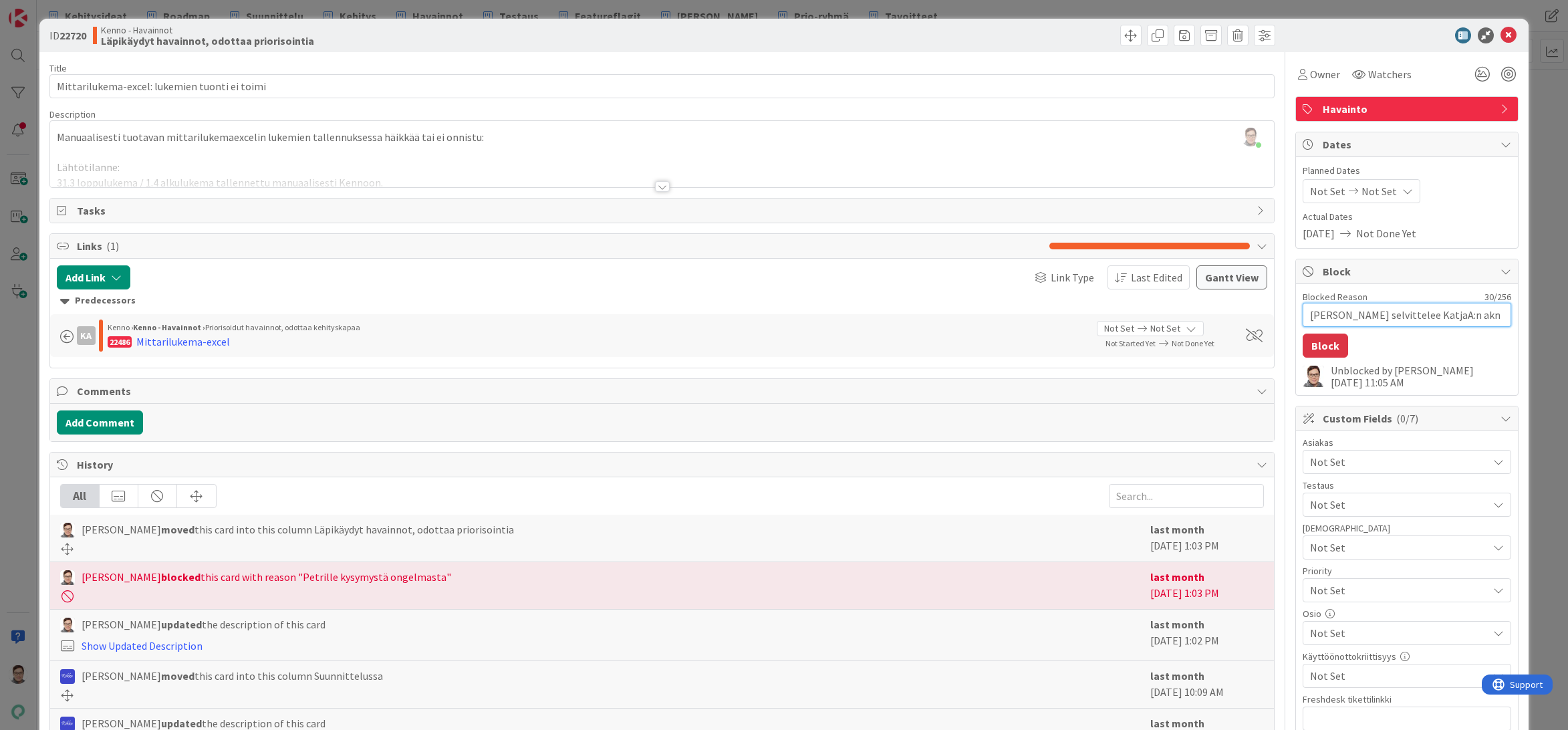
type textarea "Petri selvittelee KatjaA:n ak"
type textarea "x"
type textarea "Petri selvittelee KatjaA:n a"
type textarea "x"
type textarea "Petri selvittelee KatjaA:n"
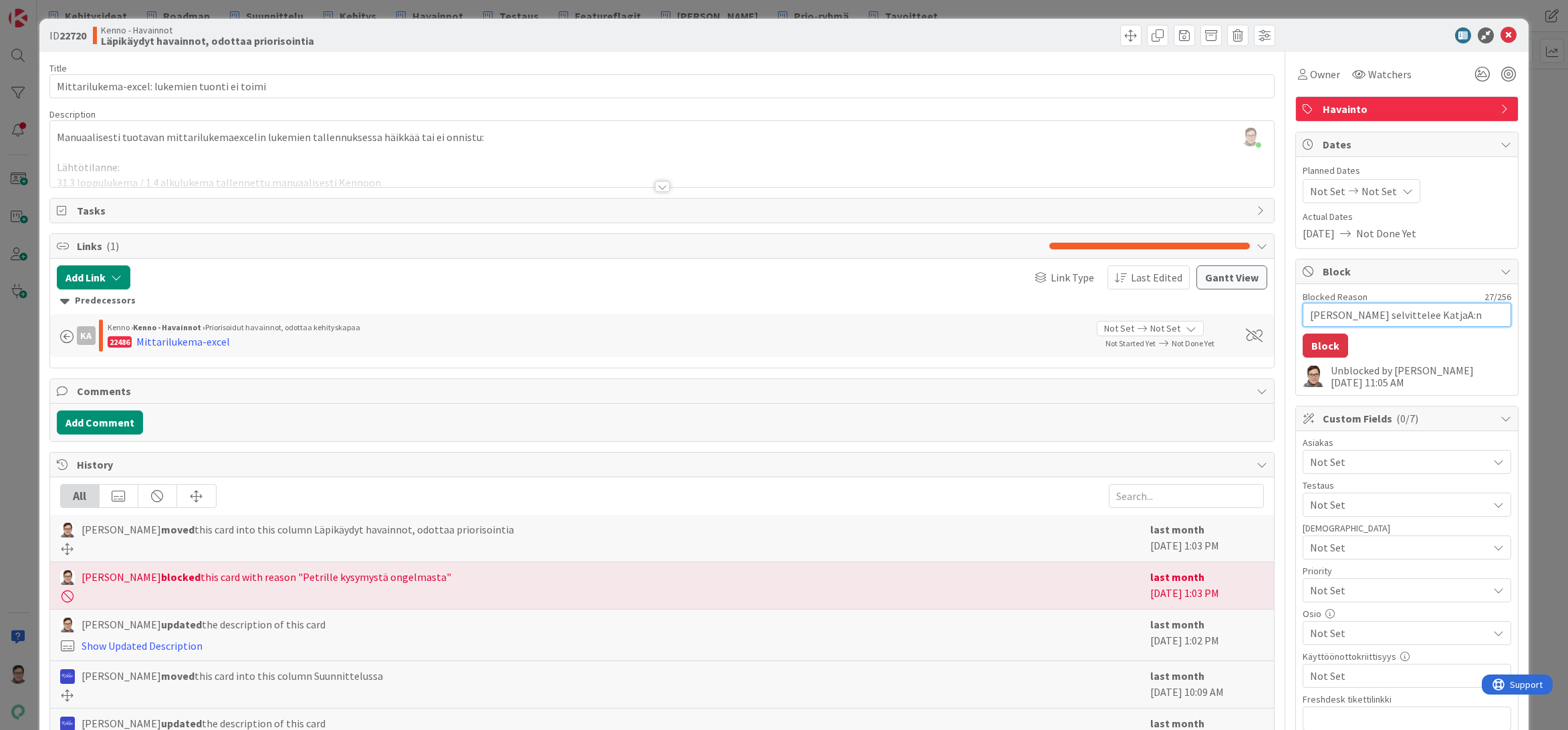
type textarea "x"
type textarea "Petri selvittelee KatjaA:n k"
type textarea "x"
type textarea "Petri selvittelee KatjaA:n ka"
type textarea "x"
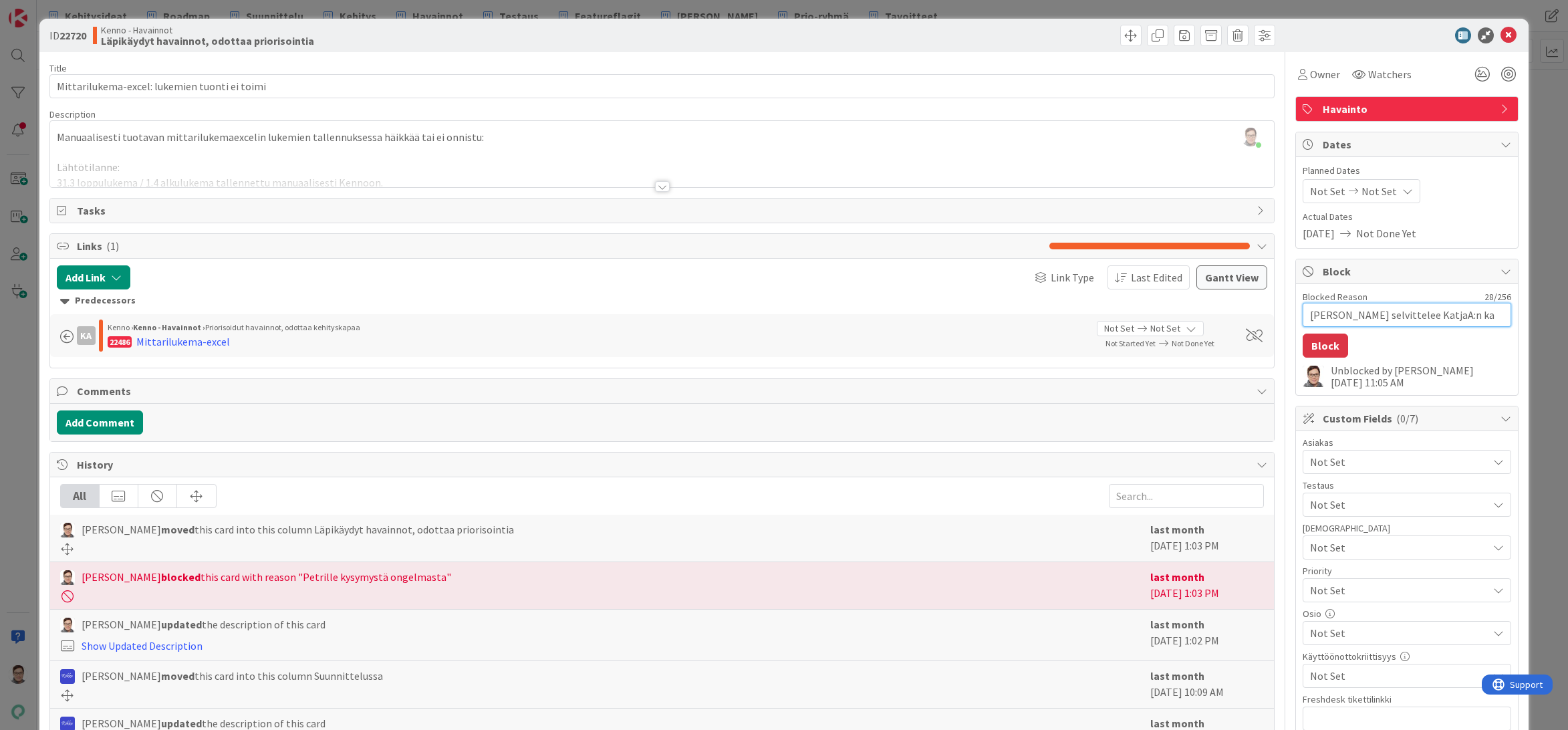
type textarea "Petri selvittelee KatjaA:n kan"
type textarea "x"
type textarea "Petri selvittelee KatjaA:n kans"
type textarea "x"
type textarea "Petri selvittelee KatjaA:n kanss"
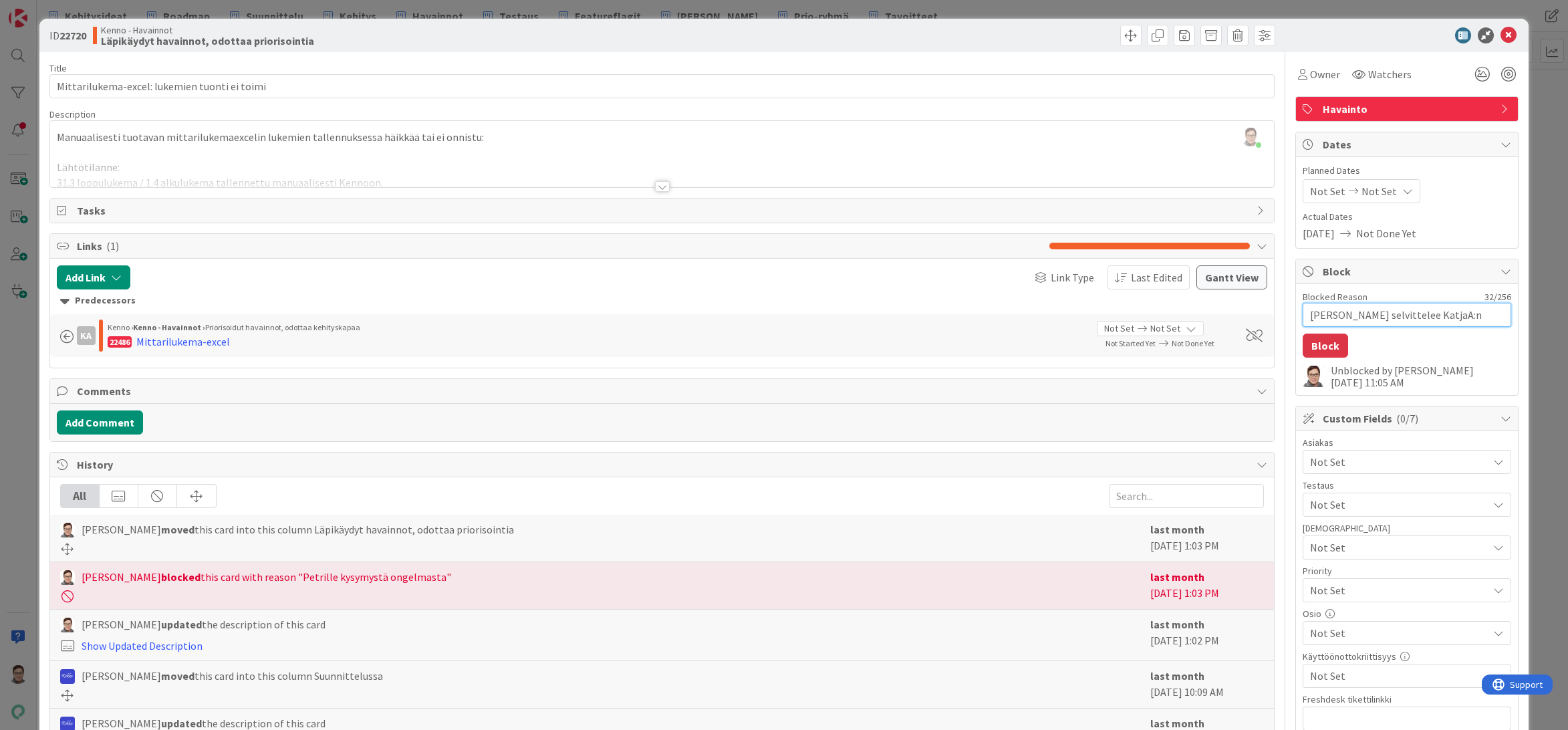
type textarea "x"
type textarea "Petri selvittelee KatjaA:n kanssa"
click at [1314, 345] on button "Block" at bounding box center [1325, 345] width 45 height 24
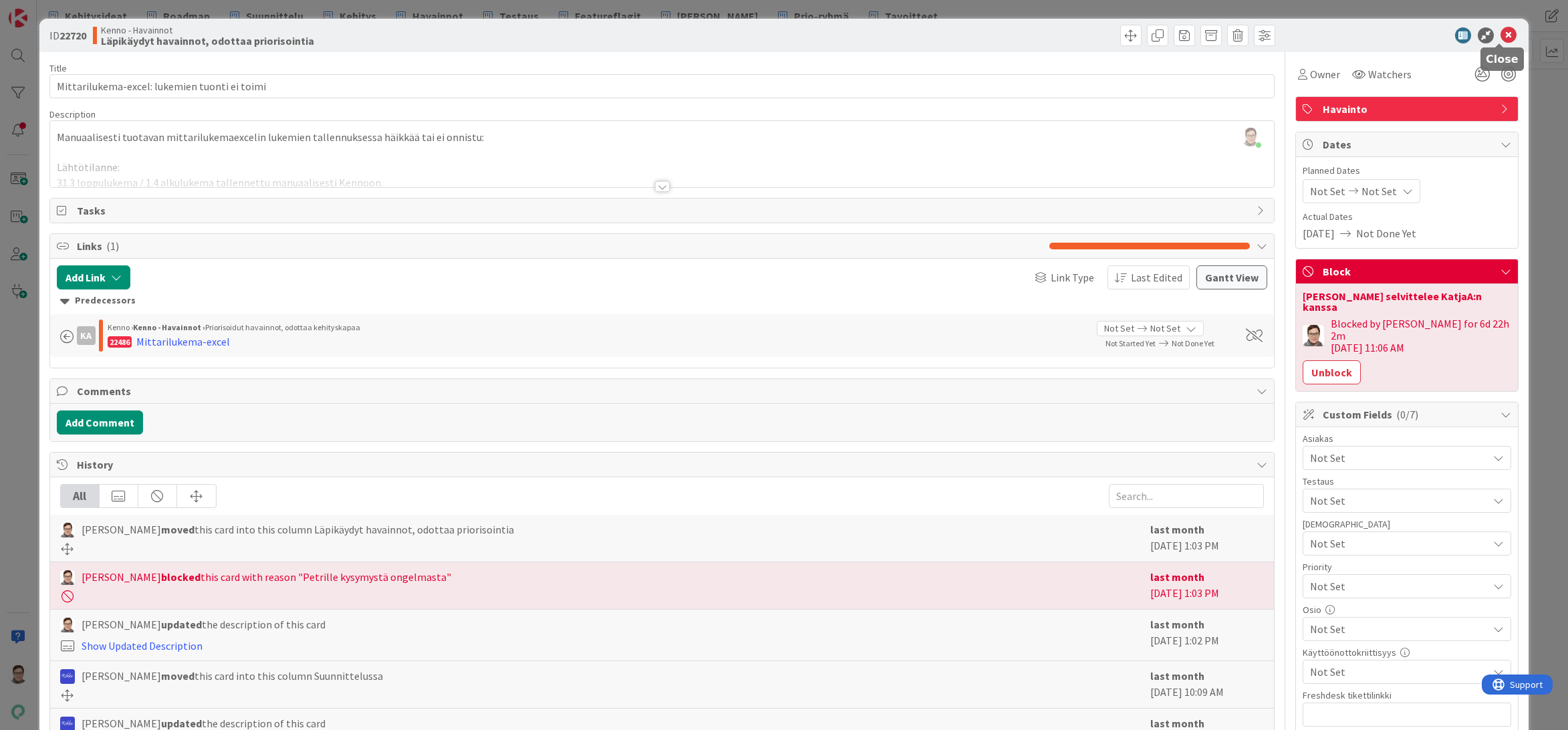
click at [1500, 37] on icon at bounding box center [1508, 35] width 16 height 16
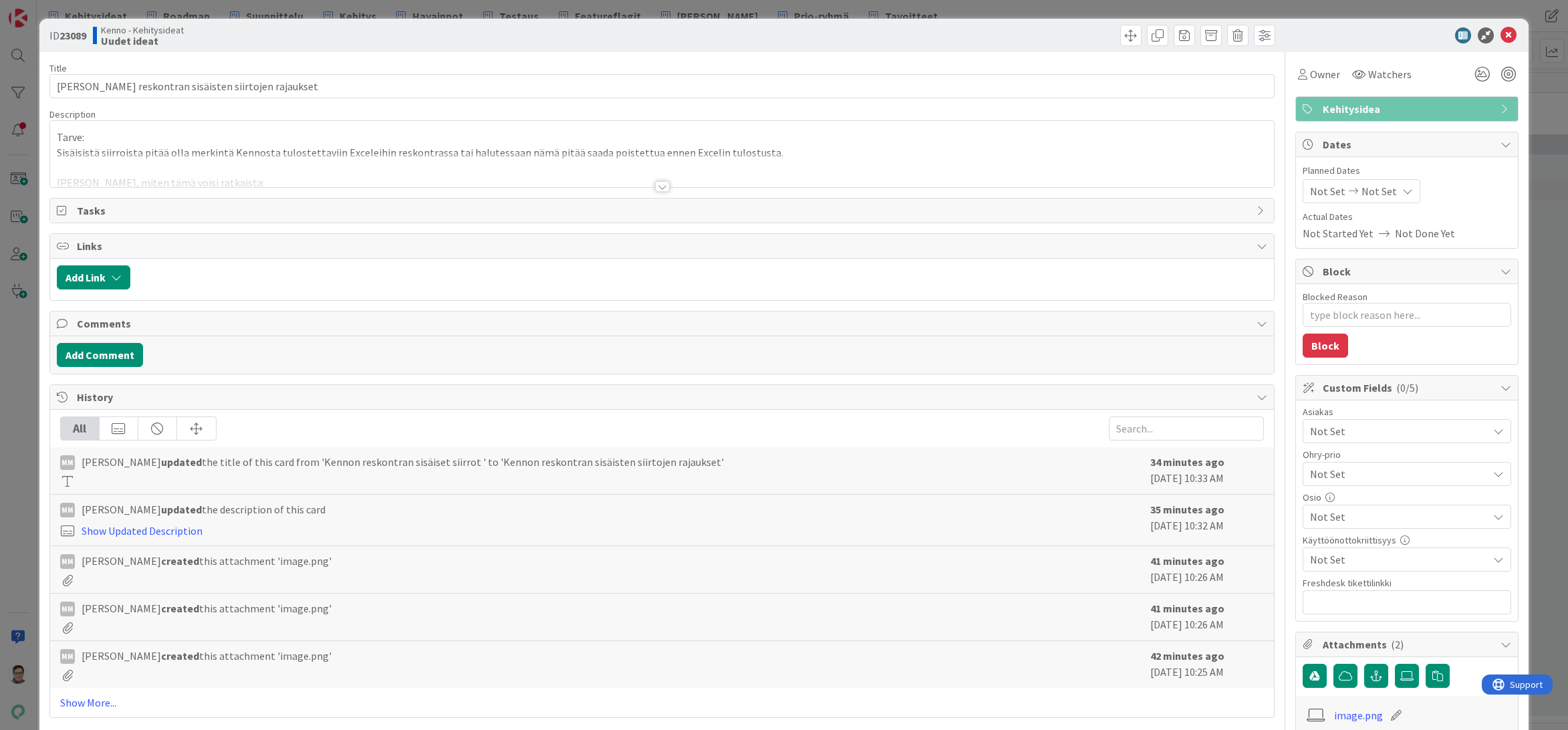
click at [655, 182] on div at bounding box center [662, 187] width 15 height 11
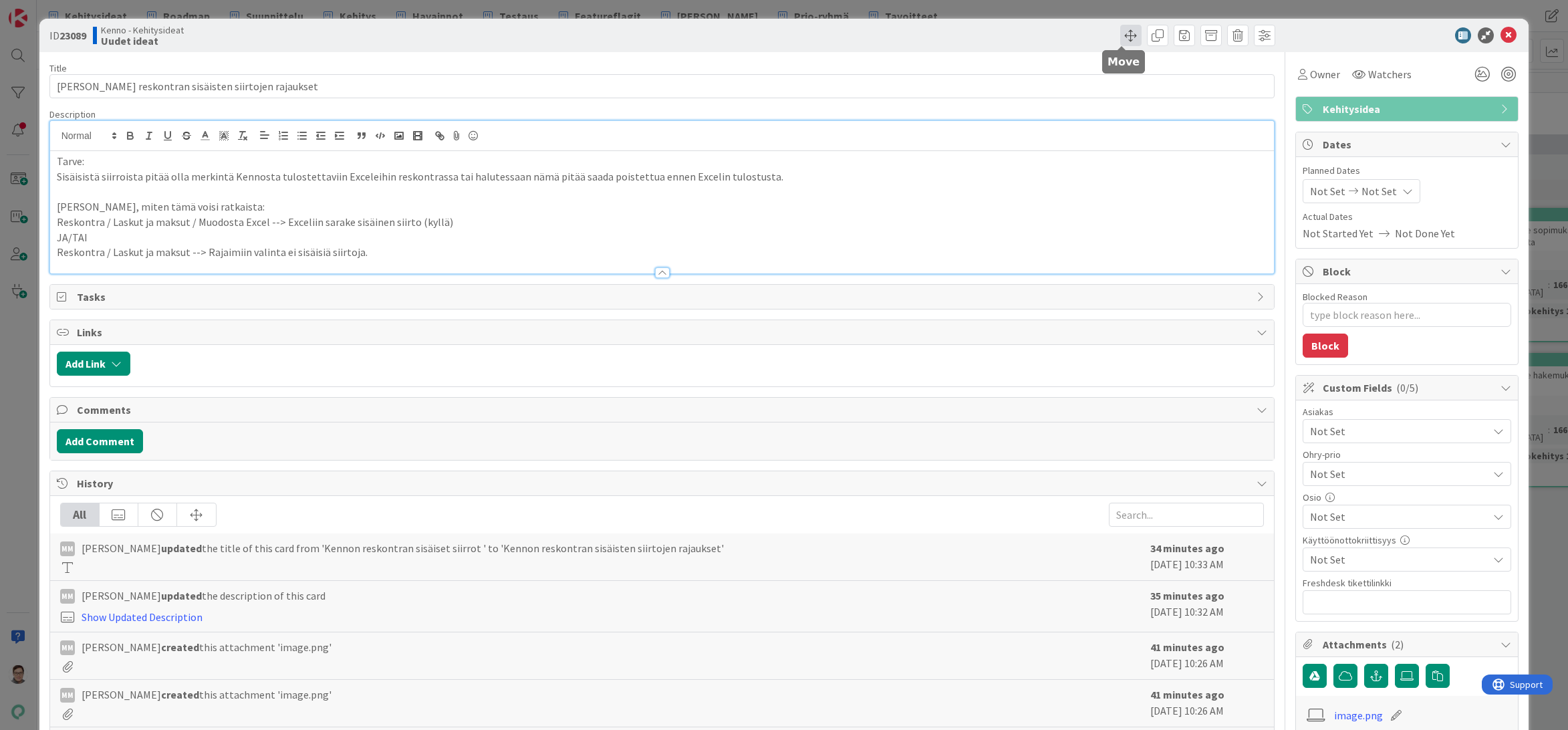
click at [1120, 35] on span at bounding box center [1131, 35] width 21 height 21
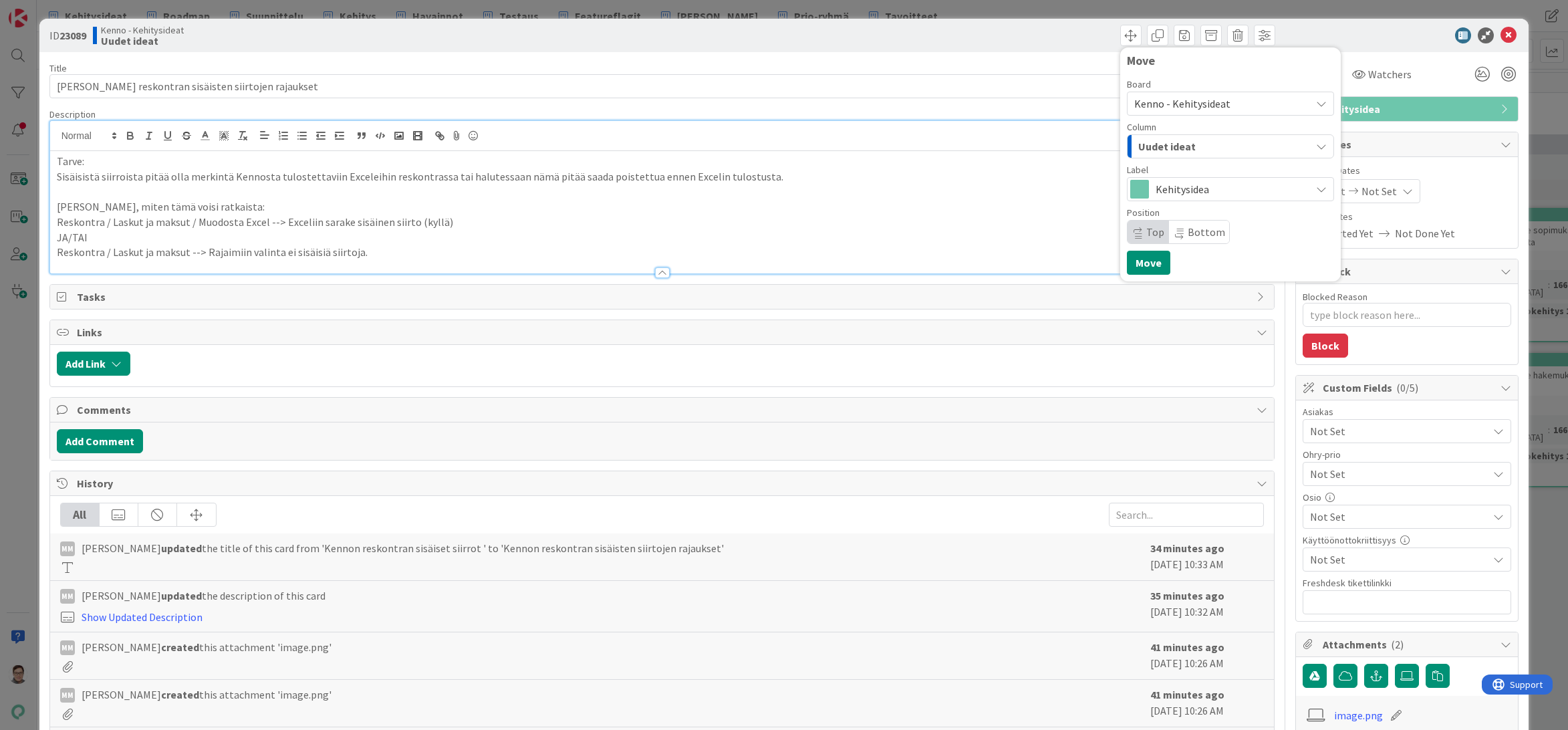
click at [1166, 103] on span "Kenno - Kehitysideat" at bounding box center [1182, 104] width 96 height 14
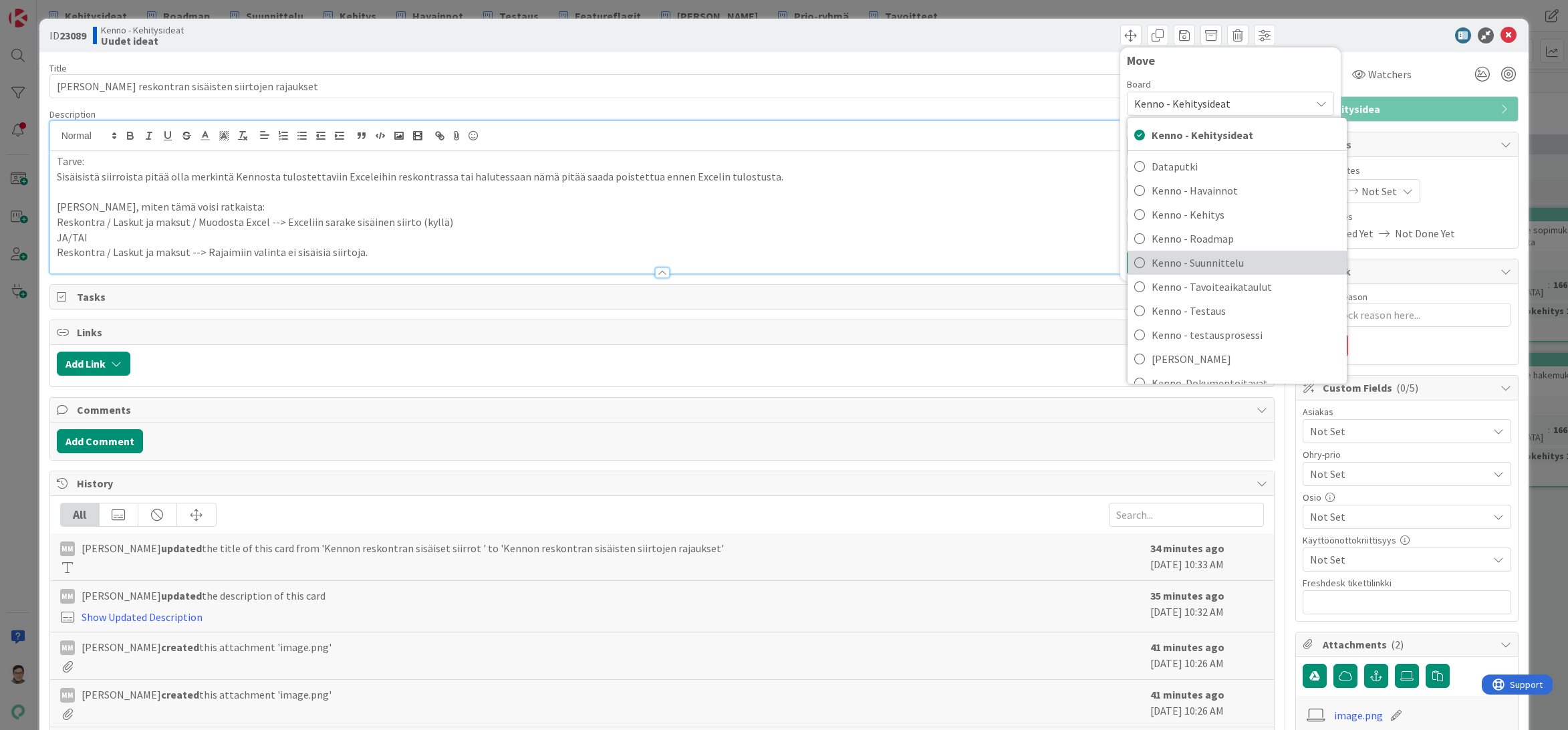
click at [1179, 263] on span "Kenno - Suunnittelu" at bounding box center [1245, 262] width 189 height 20
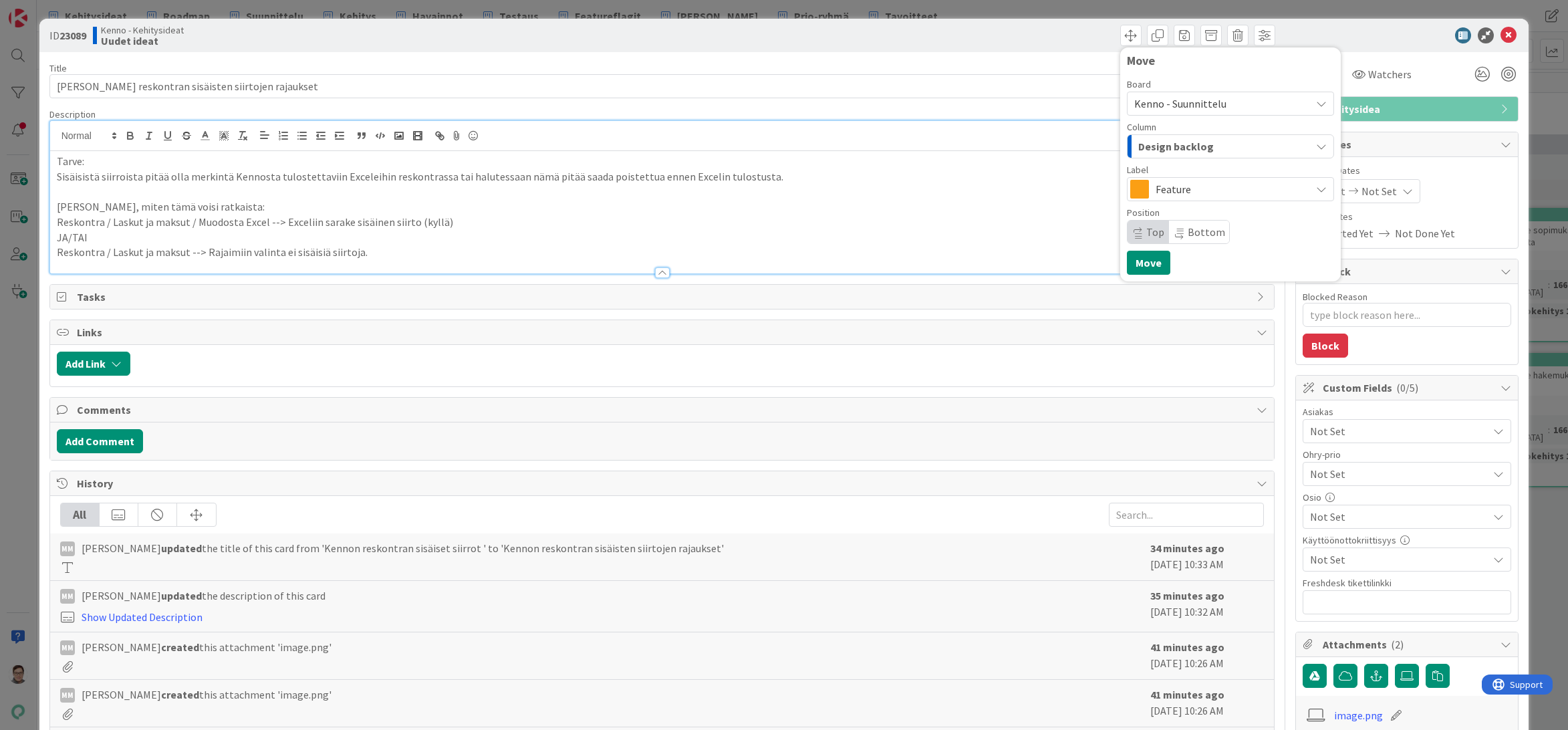
click at [1173, 146] on span "Design backlog" at bounding box center [1176, 146] width 75 height 17
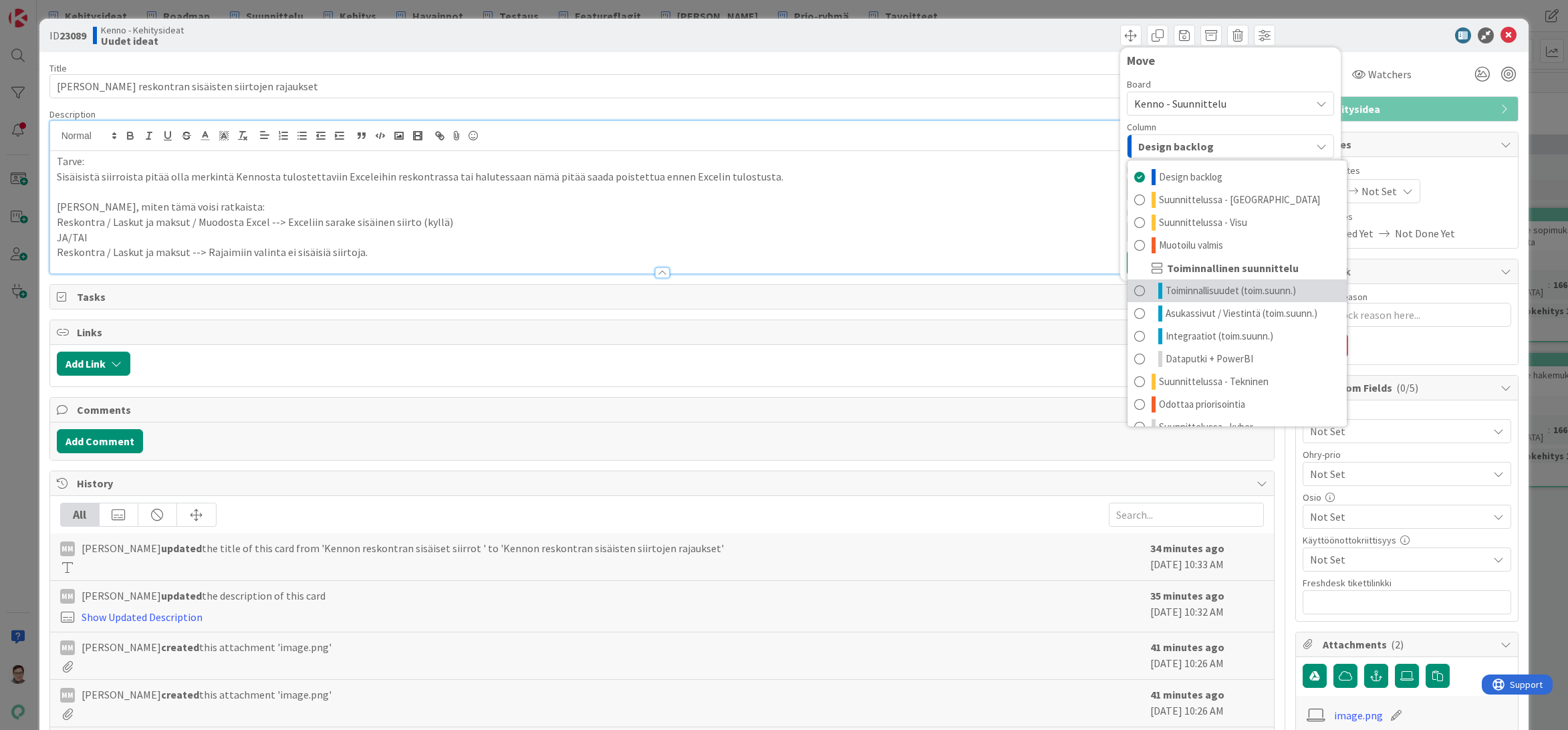
click at [1192, 290] on span "Toiminnallisuudet (toim.suunn.)" at bounding box center [1230, 290] width 131 height 16
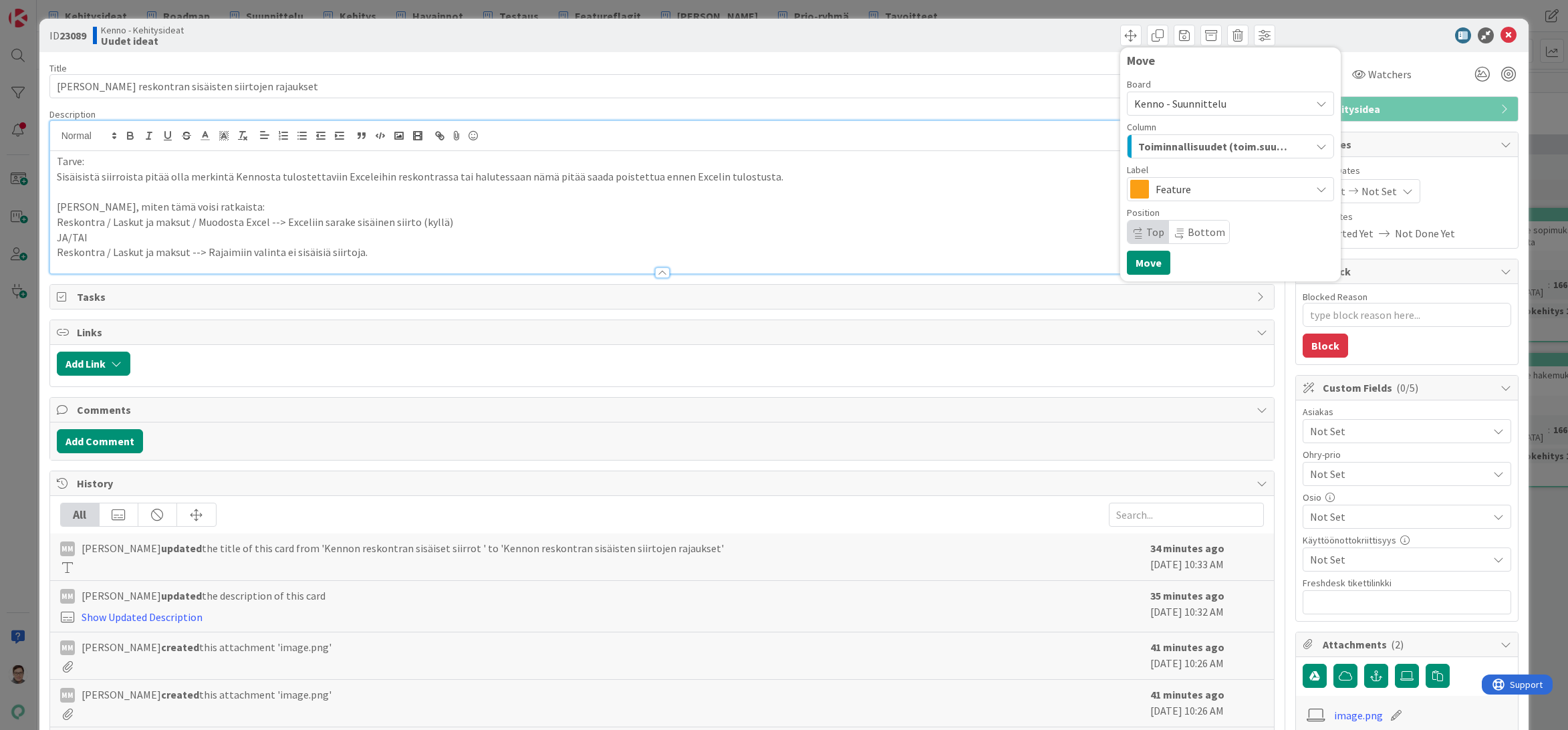
click at [1187, 230] on span "Bottom" at bounding box center [1206, 232] width 38 height 14
click at [1155, 185] on span "Feature" at bounding box center [1229, 189] width 148 height 18
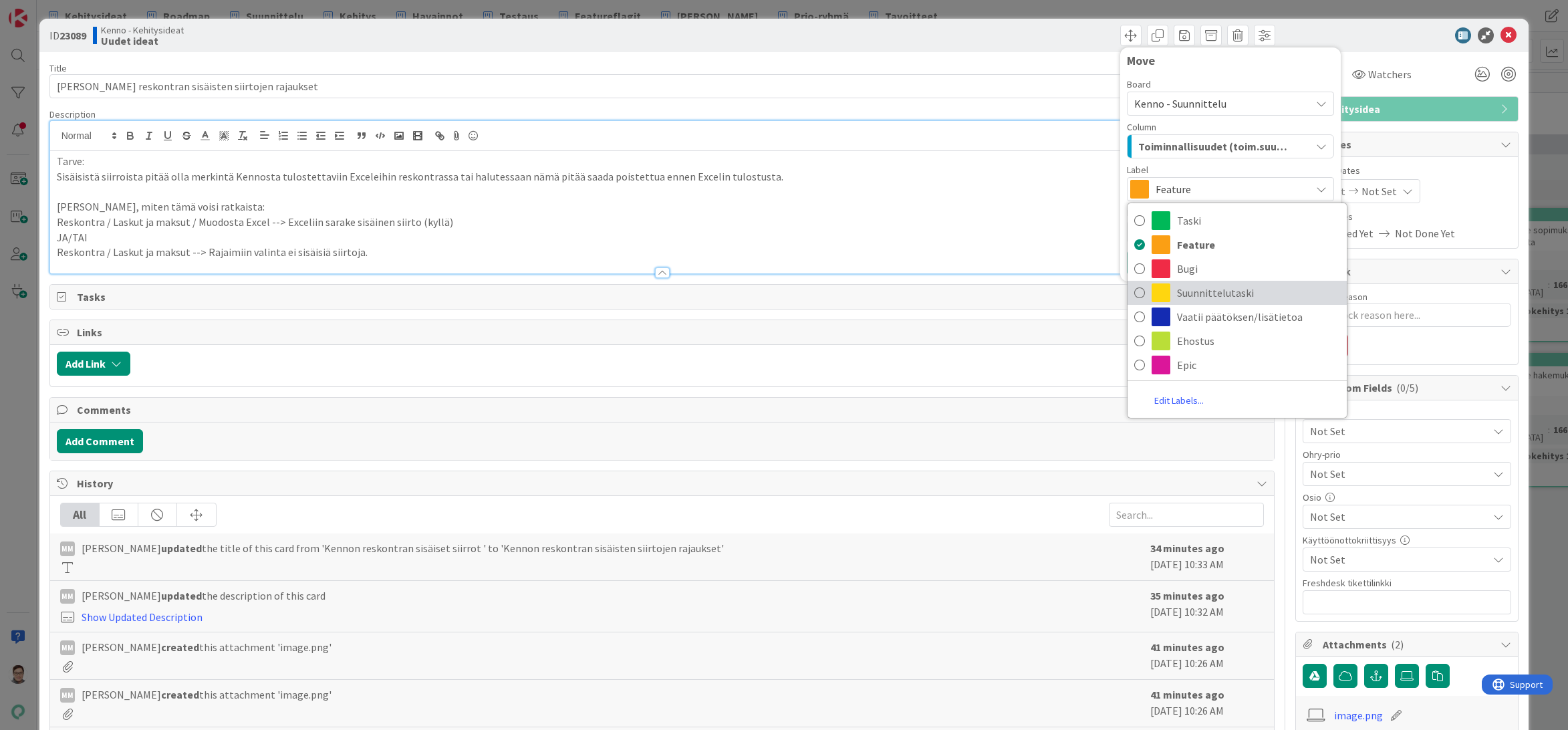
click at [1177, 286] on span "Suunnittelutaski" at bounding box center [1258, 293] width 163 height 20
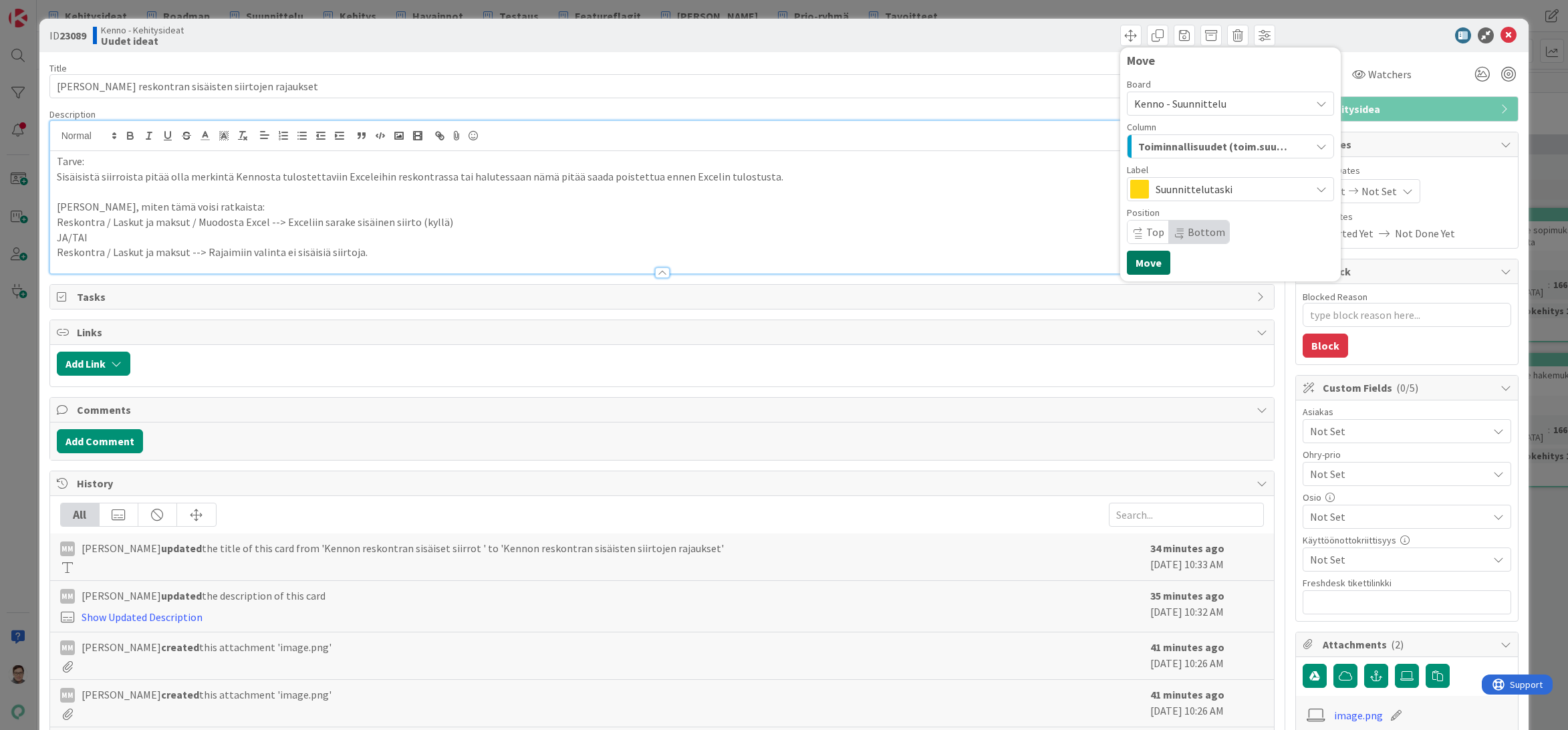
click at [1139, 263] on button "Move" at bounding box center [1148, 262] width 44 height 24
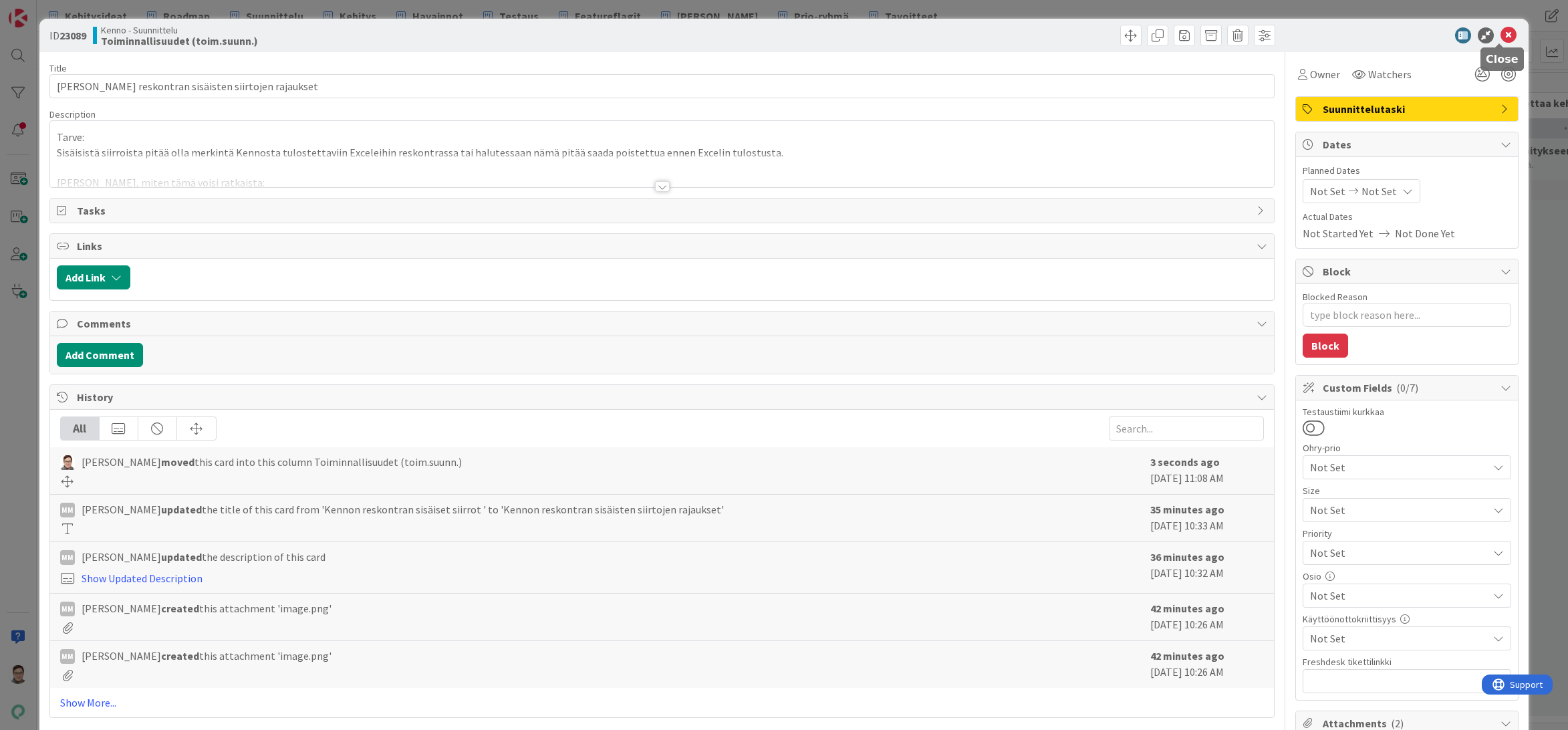
click at [1501, 34] on icon at bounding box center [1508, 35] width 16 height 16
type textarea "x"
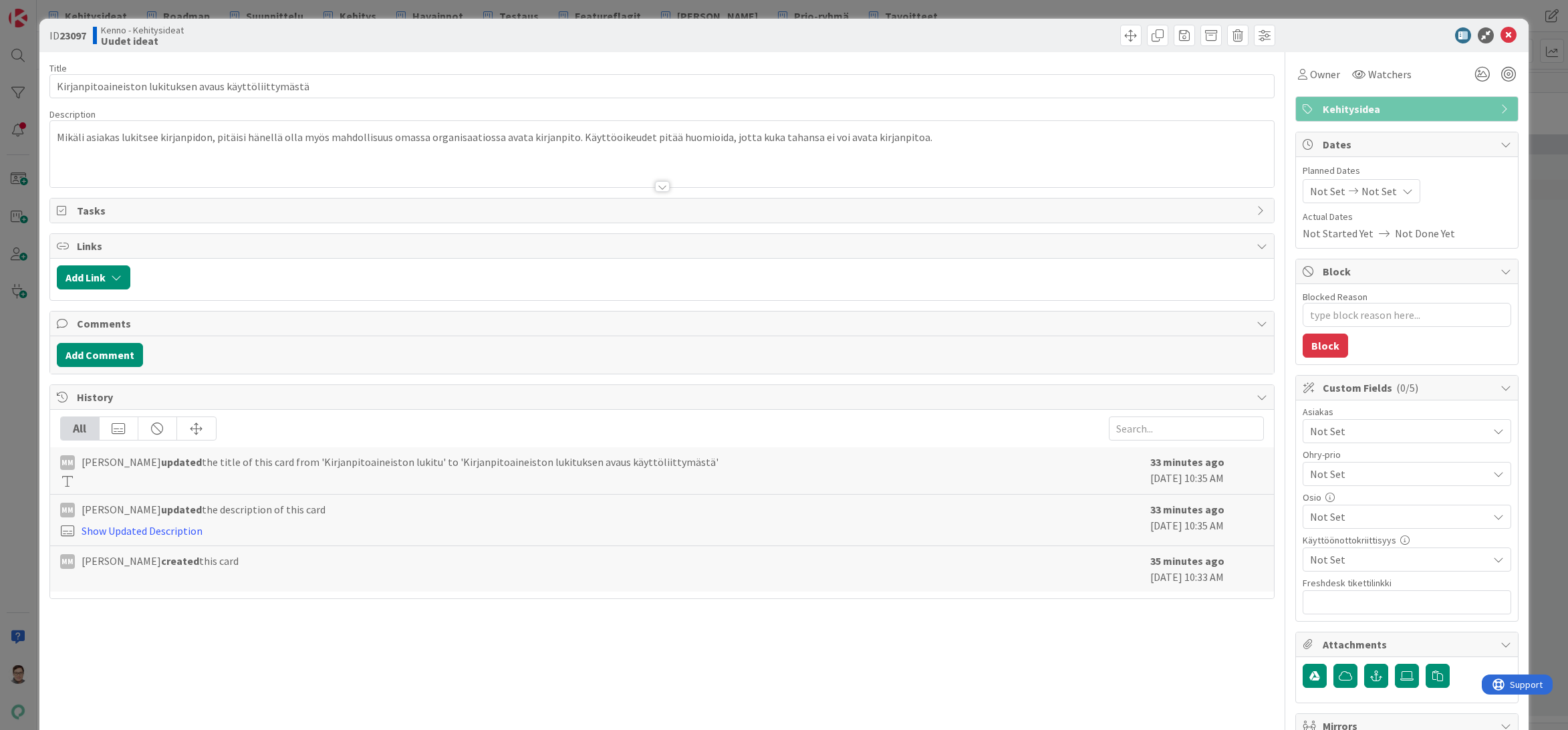
click at [655, 182] on div at bounding box center [662, 187] width 15 height 11
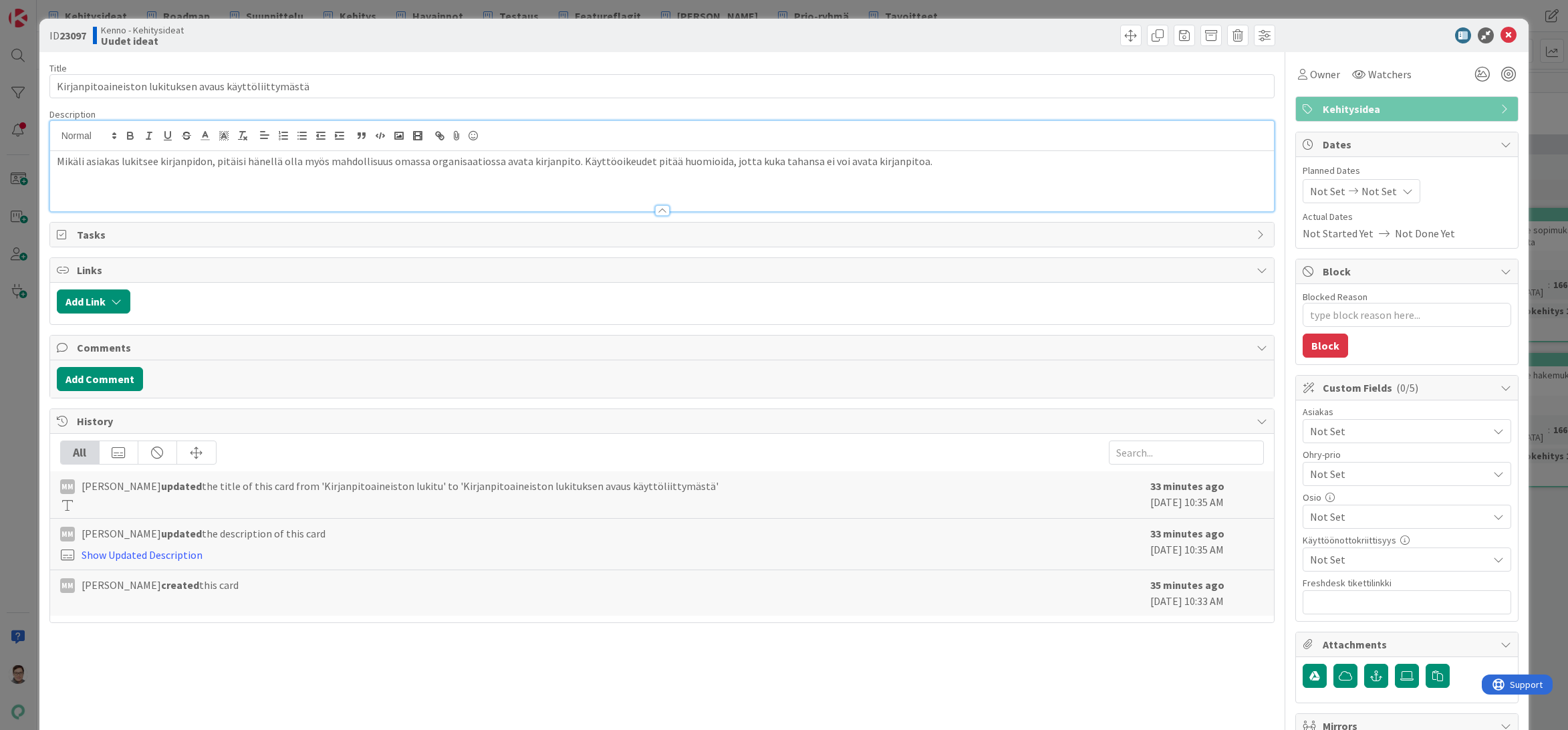
click at [657, 213] on div at bounding box center [662, 211] width 15 height 11
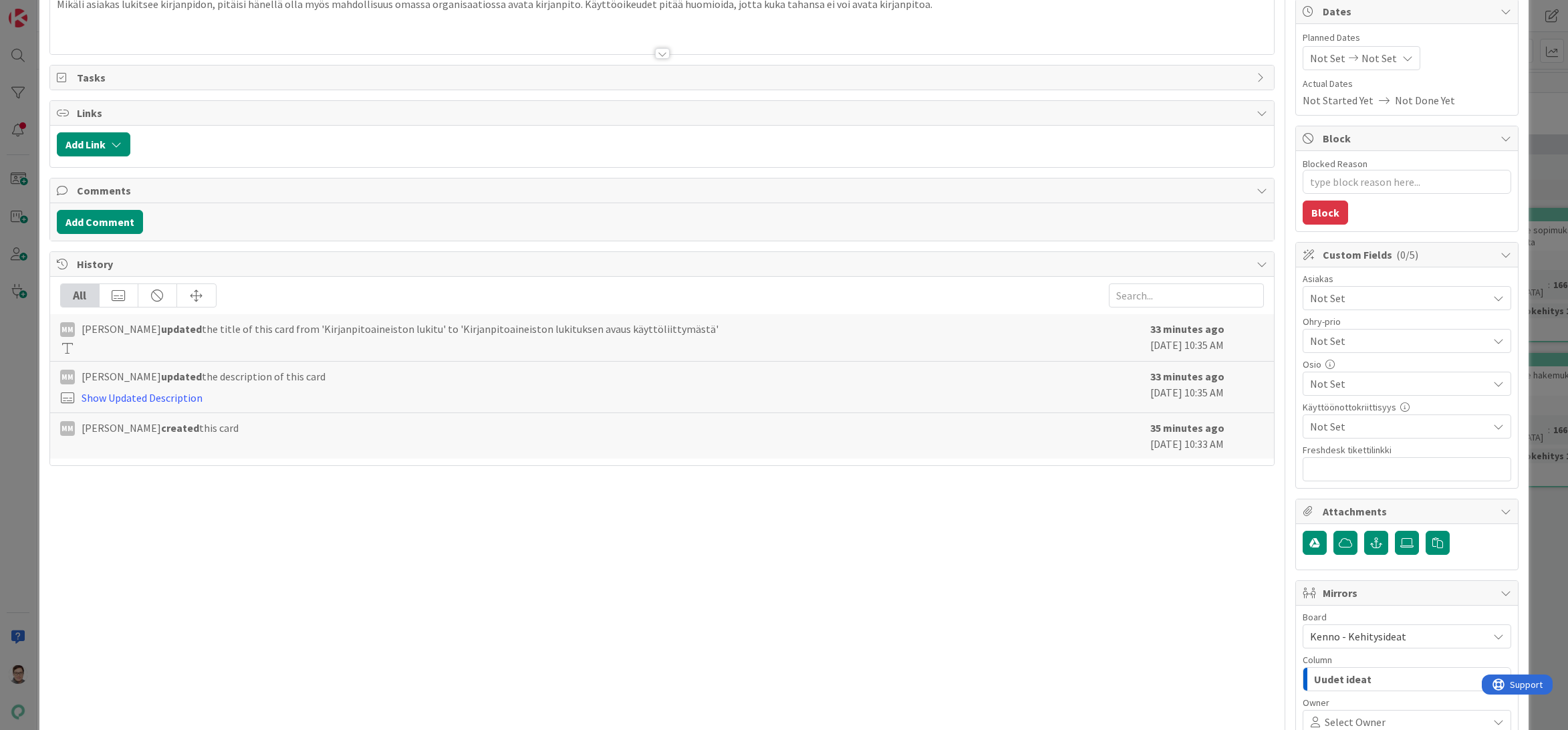
scroll to position [134, 0]
click at [1319, 427] on span "Not Set" at bounding box center [1398, 425] width 178 height 16
click at [1321, 381] on span "Not Set" at bounding box center [1398, 382] width 178 height 16
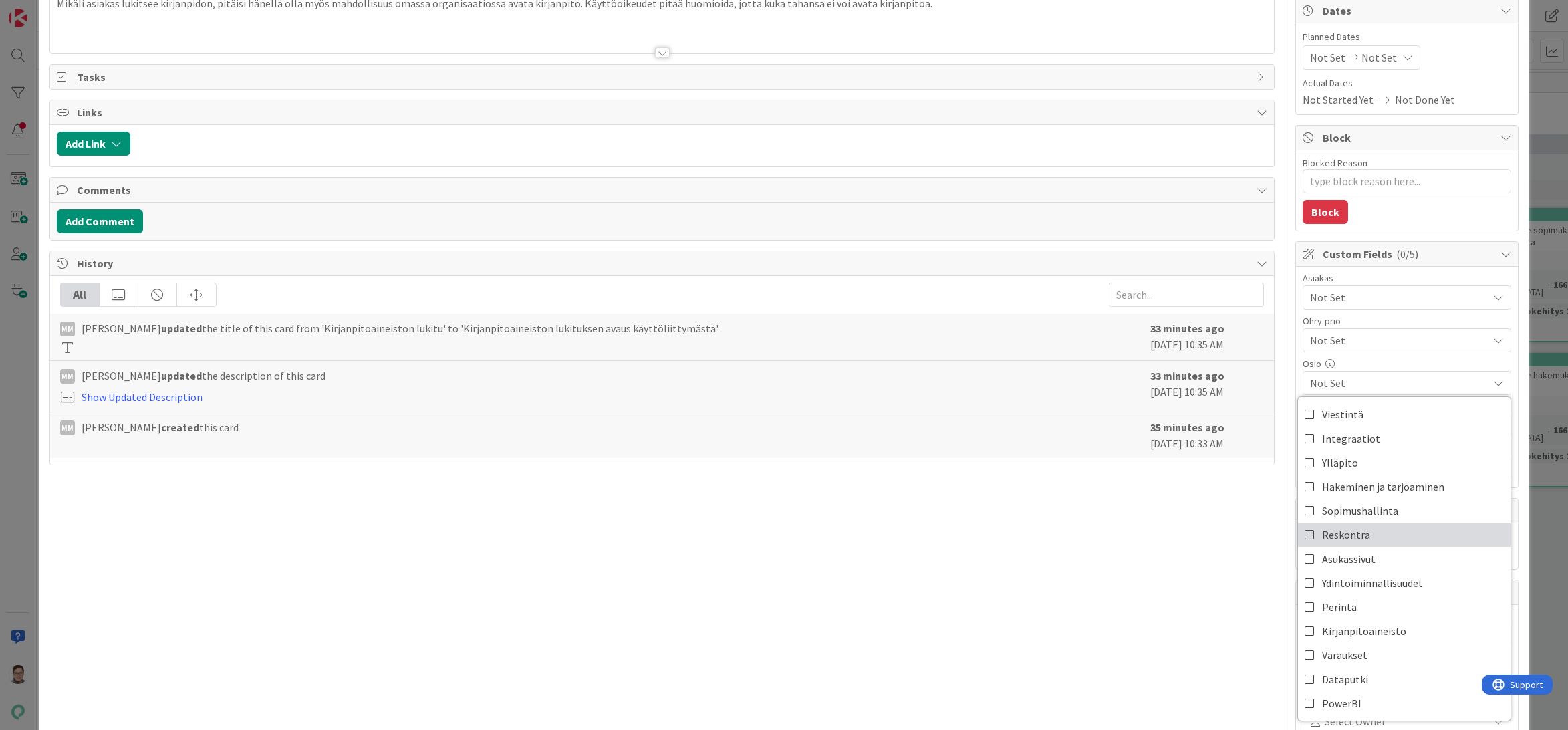
click at [1336, 528] on span "Reskontra" at bounding box center [1346, 534] width 48 height 20
click at [1177, 558] on div "Title 54 / 128 Kirjanpitoaineiston lukituksen avaus käyttöliittymästä Descripti…" at bounding box center [662, 524] width 1226 height 1212
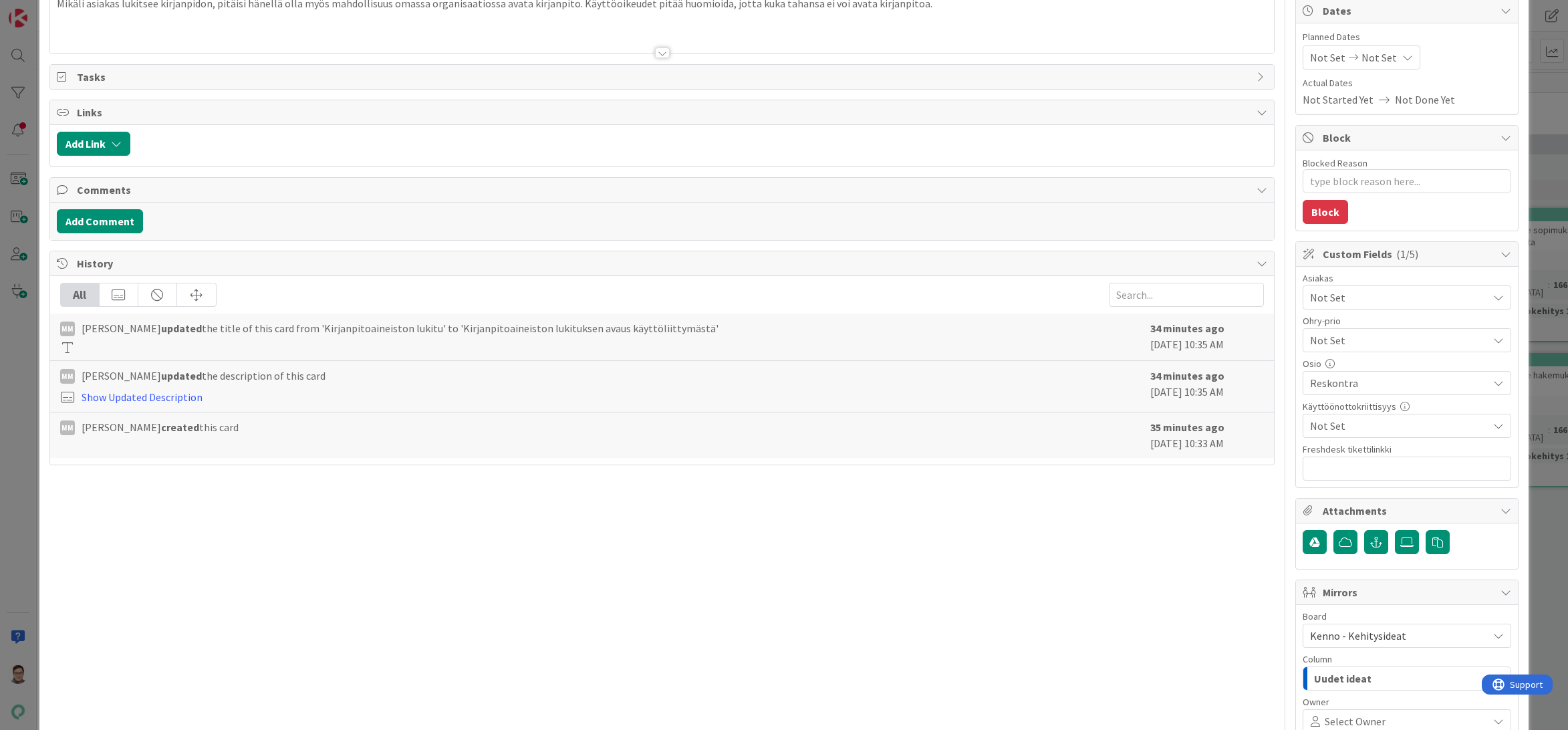
click at [1355, 295] on span "Not Set" at bounding box center [1398, 297] width 178 height 16
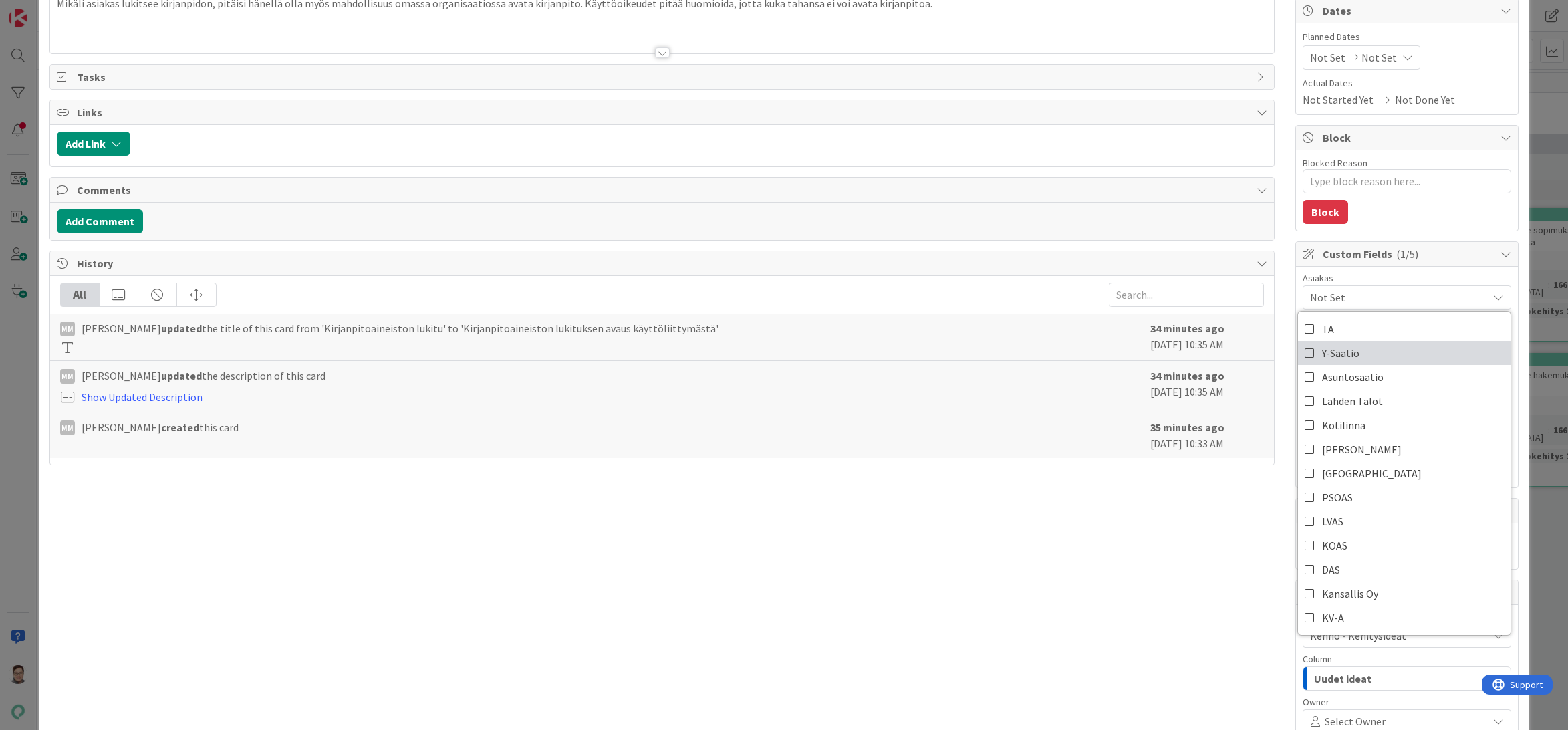
click at [1347, 357] on span "Y-Säätiö" at bounding box center [1340, 353] width 38 height 20
click at [1524, 716] on div "ID 23097 Kenno - Kehitysideat Uudet ideat Title 54 / 128 Kirjanpitoaineiston lu…" at bounding box center [784, 365] width 1568 height 730
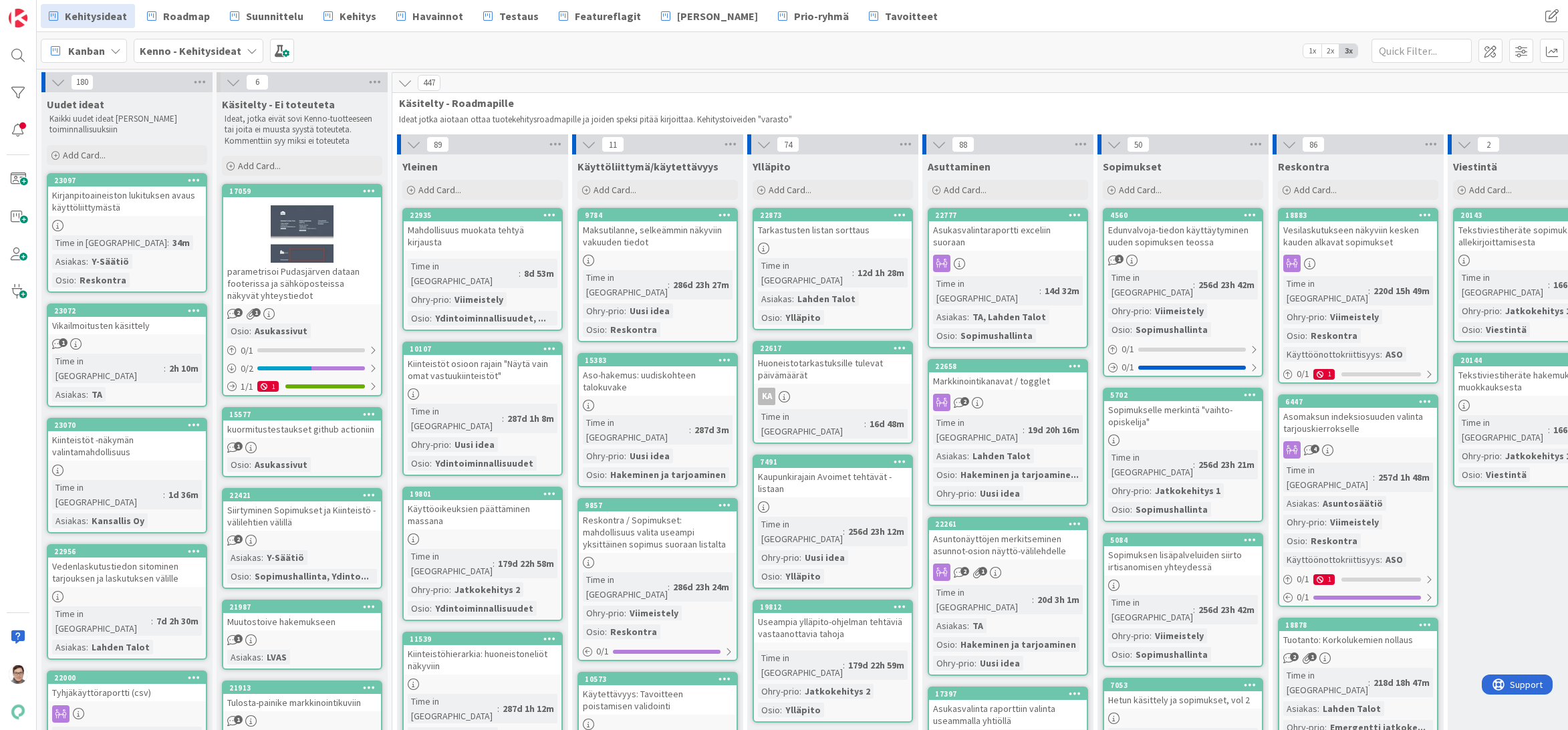
click at [133, 203] on div "Kirjanpitoaineiston lukituksen avaus käyttöliittymästä" at bounding box center [126, 201] width 158 height 29
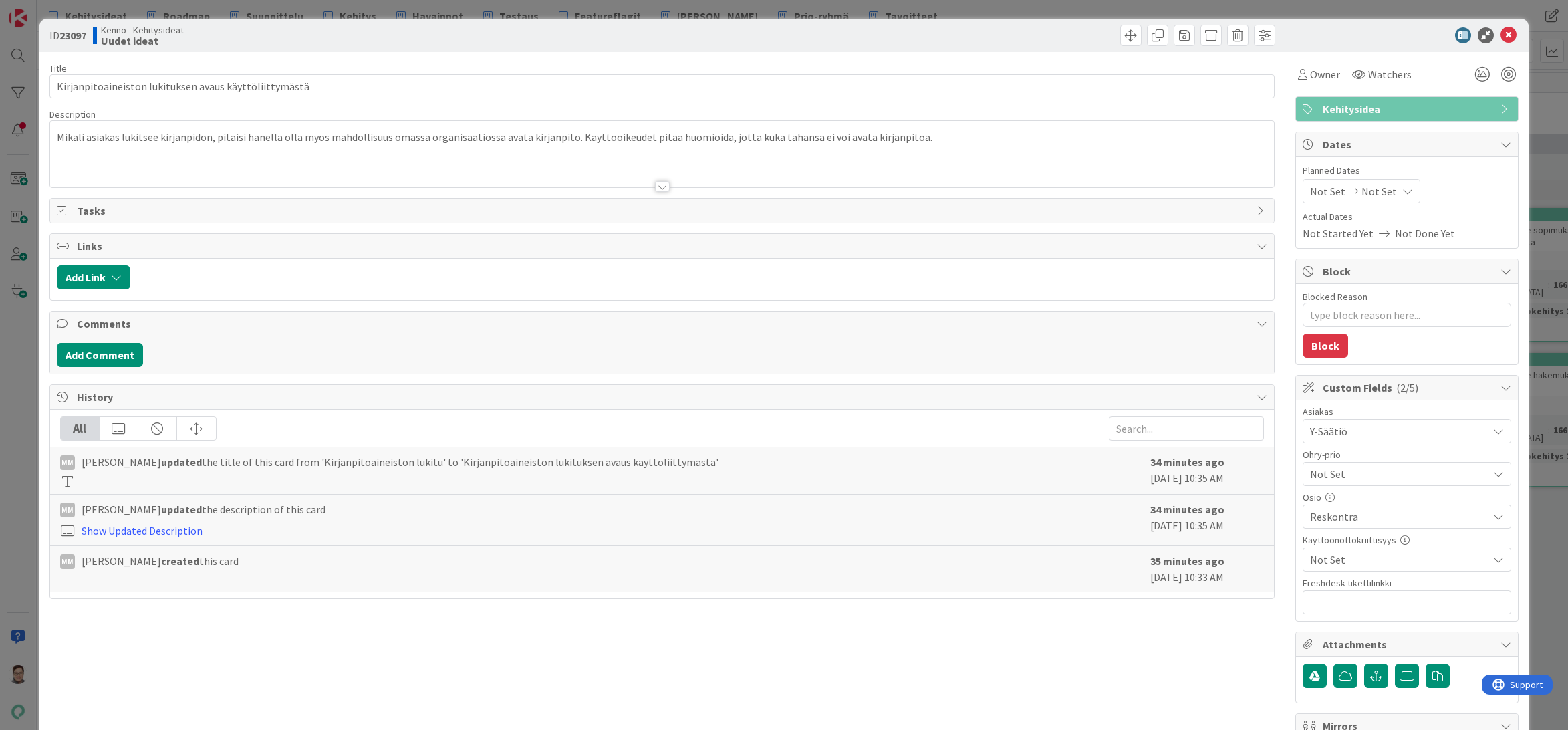
click at [1420, 437] on span "Y-Säätiö" at bounding box center [1398, 431] width 178 height 16
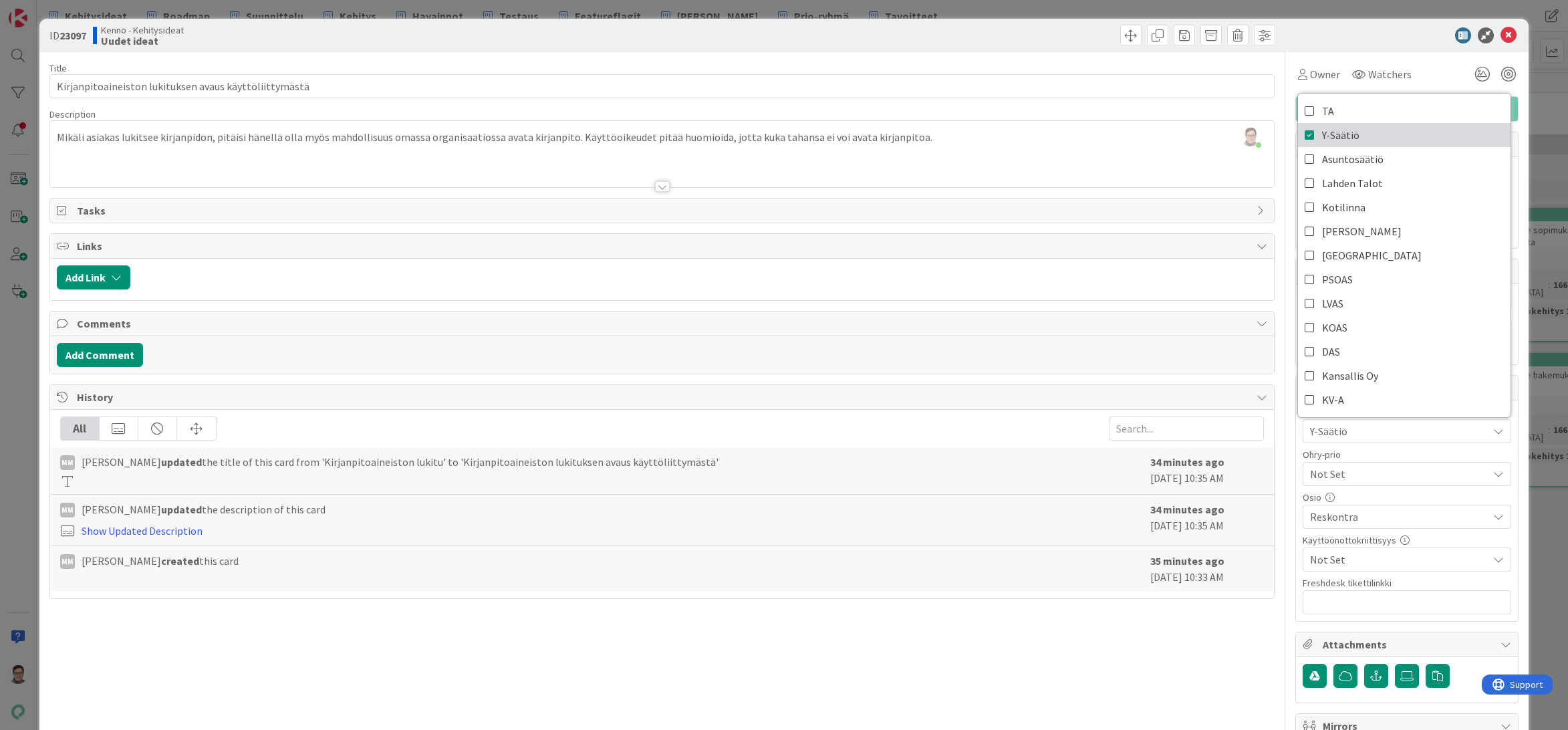
click at [1304, 137] on icon at bounding box center [1310, 135] width 11 height 20
click at [1107, 649] on div "Title 54 / 128 Kirjanpitoaineiston lukituksen avaus käyttöliittymästä Descripti…" at bounding box center [662, 578] width 1226 height 1053
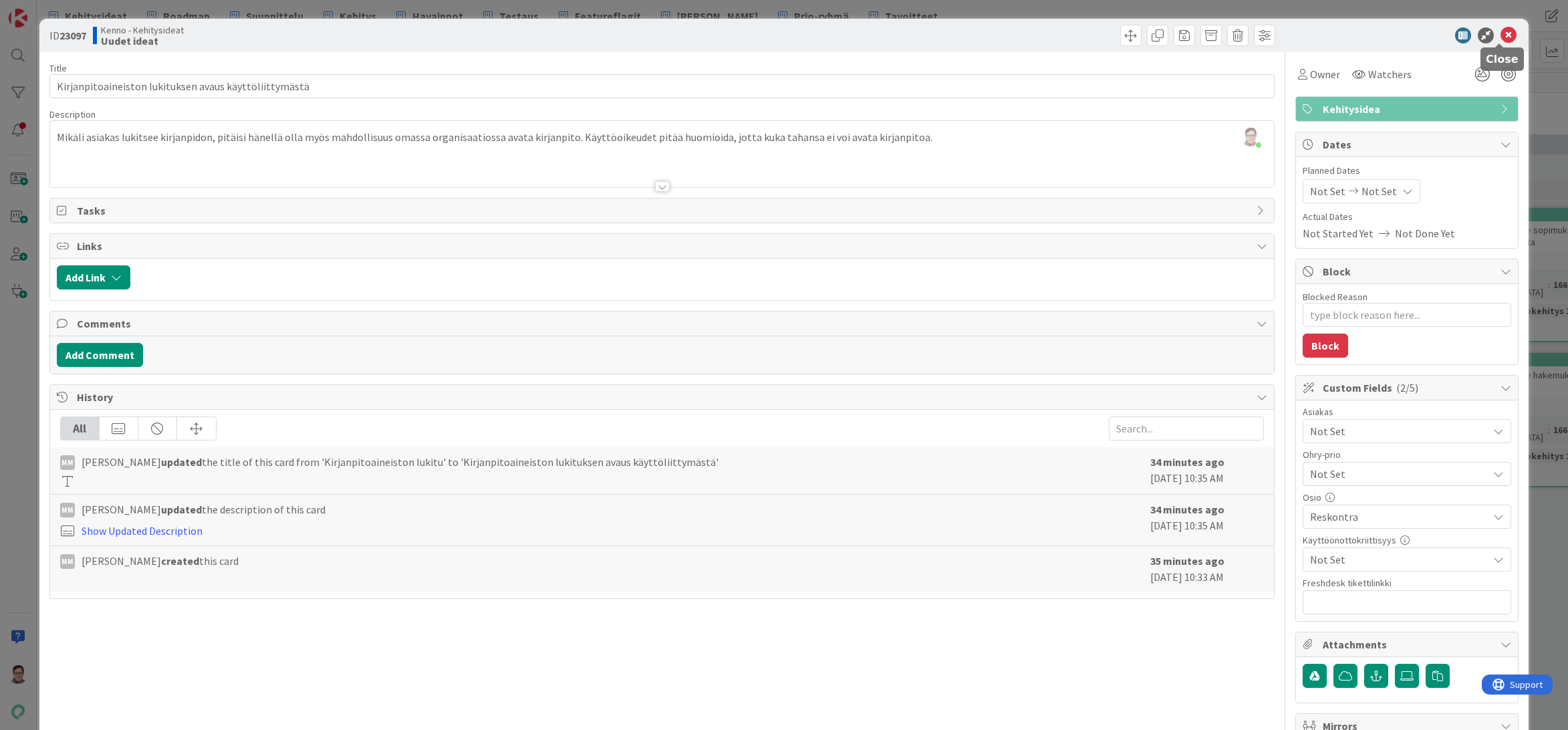
click at [1501, 35] on icon at bounding box center [1508, 35] width 16 height 16
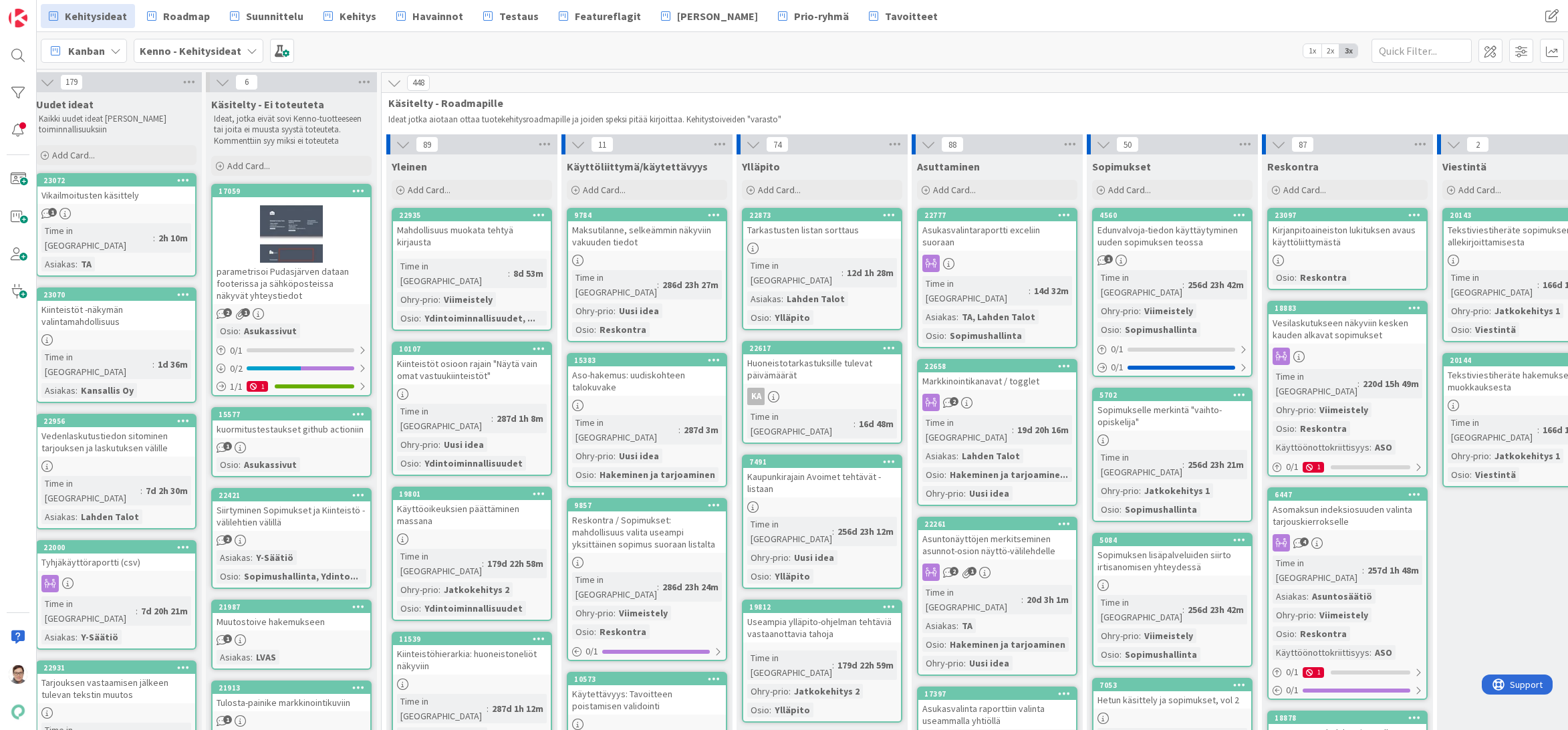
scroll to position [0, 13]
click at [1340, 252] on link "23097 Kirjanpitoaineiston lukituksen avaus käyttöliittymästä Osio : Reskontra" at bounding box center [1345, 249] width 161 height 82
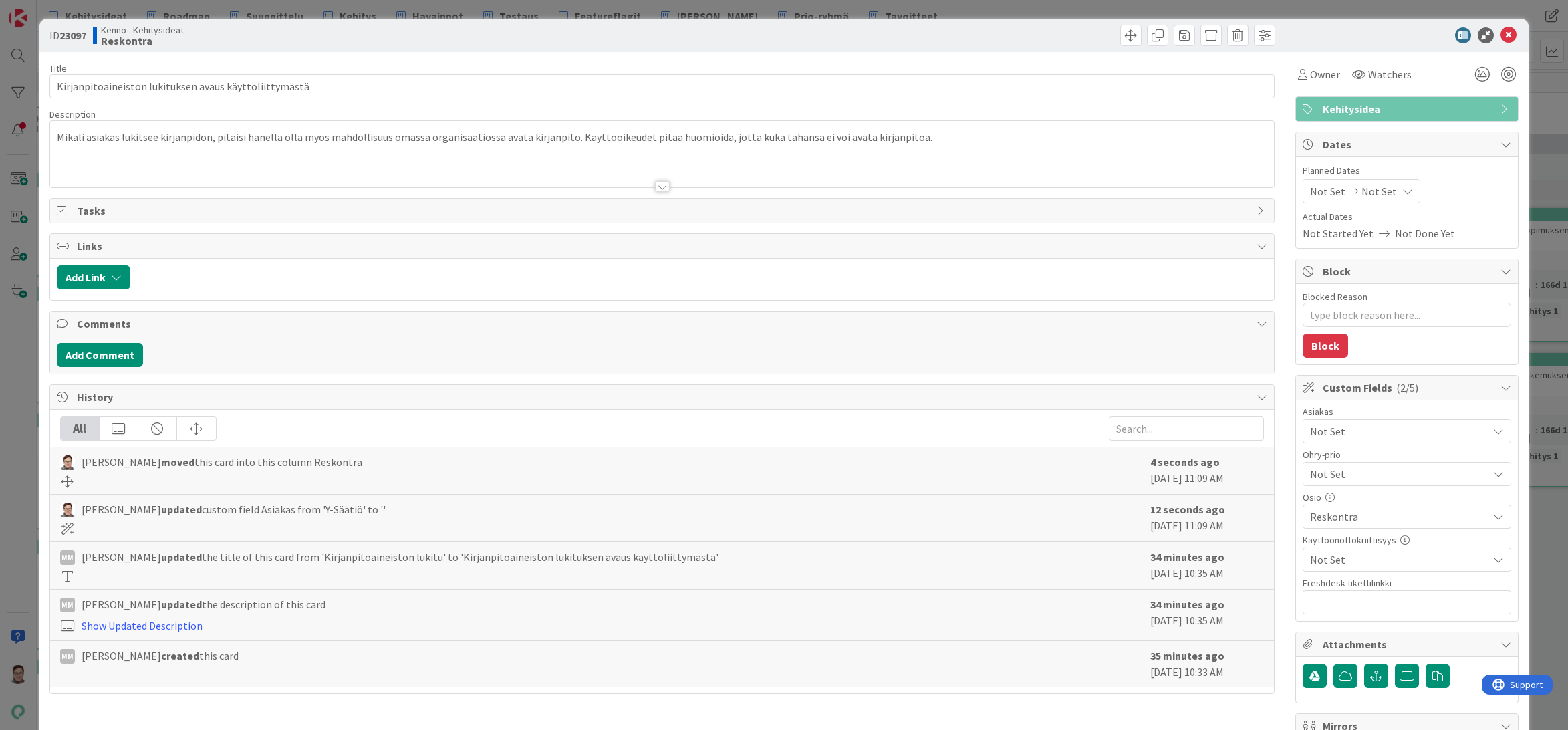
click at [1333, 556] on span "Not Set" at bounding box center [1398, 559] width 178 height 16
click at [1329, 470] on span "Not Set" at bounding box center [1395, 473] width 171 height 18
click at [1346, 603] on span "Emergentti jatkokehitys" at bounding box center [1416, 601] width 175 height 20
type textarea "x"
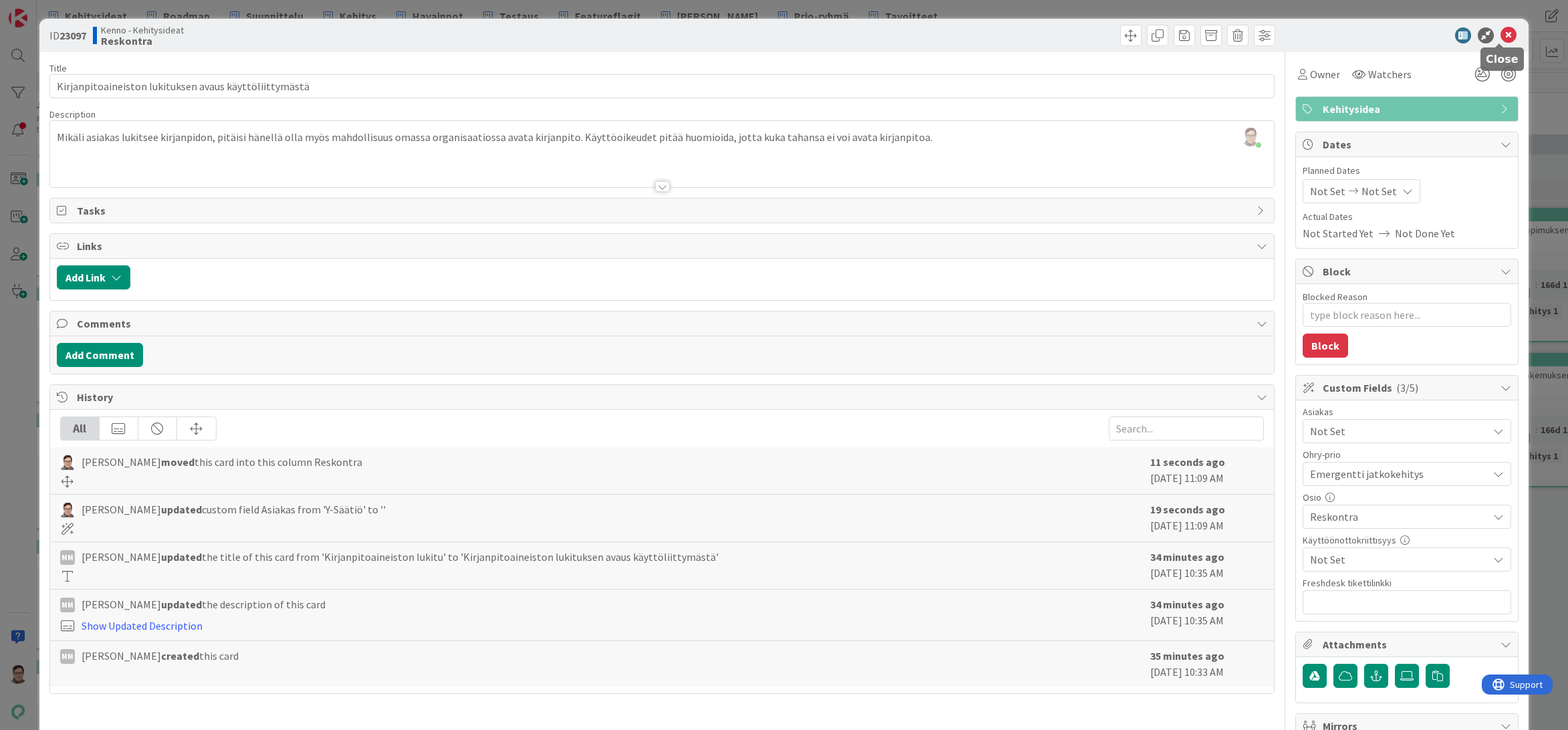
click at [1500, 35] on icon at bounding box center [1508, 35] width 16 height 16
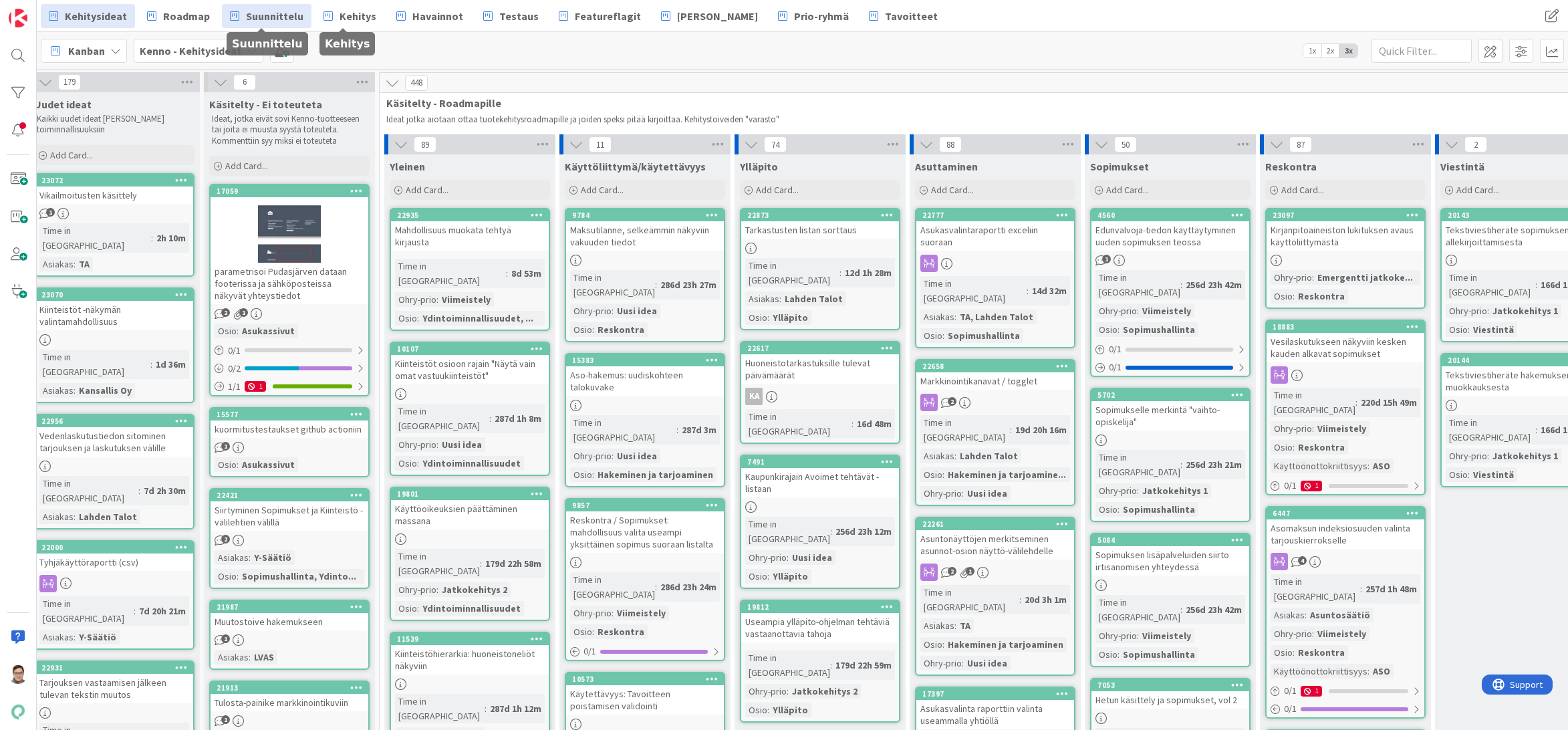
click at [263, 12] on span "Suunnittelu" at bounding box center [275, 16] width 57 height 16
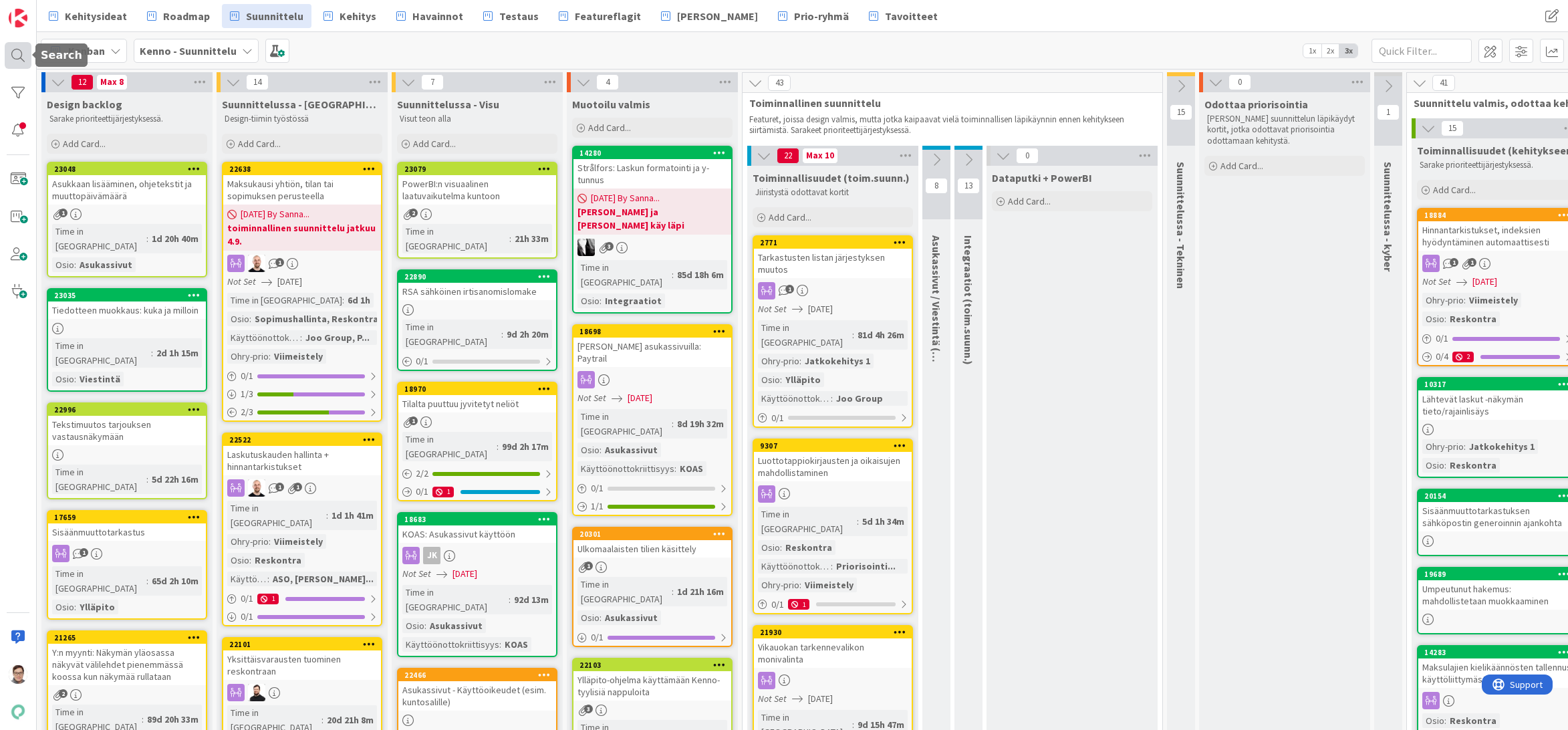
click at [15, 54] on div at bounding box center [18, 55] width 27 height 27
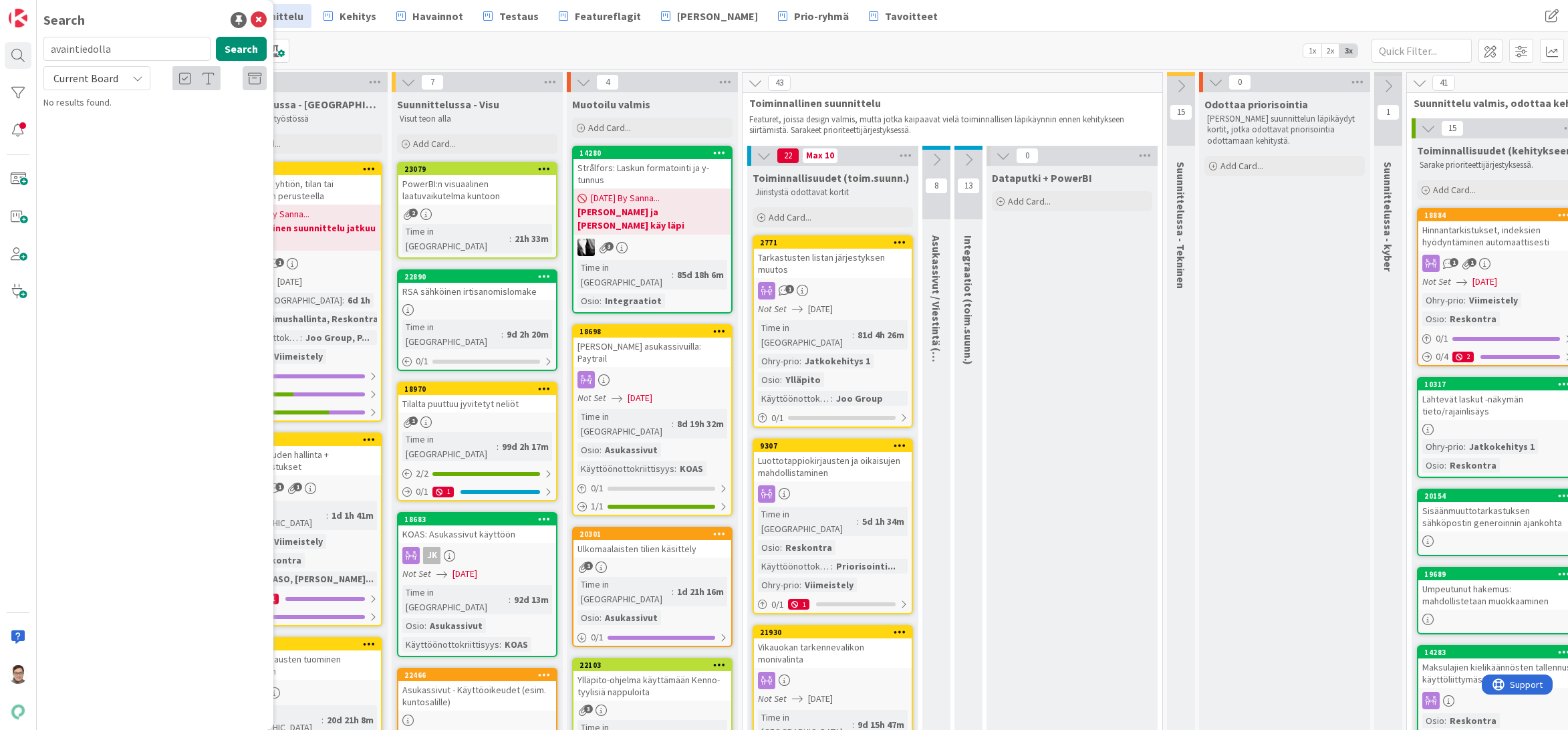
type input "avaintiedolla"
click at [233, 718] on div "Search avaintiedolla Search Current Board Kenno - Suunnittelu › Suunnittelussa …" at bounding box center [155, 365] width 236 height 730
click at [258, 27] on icon at bounding box center [258, 20] width 16 height 16
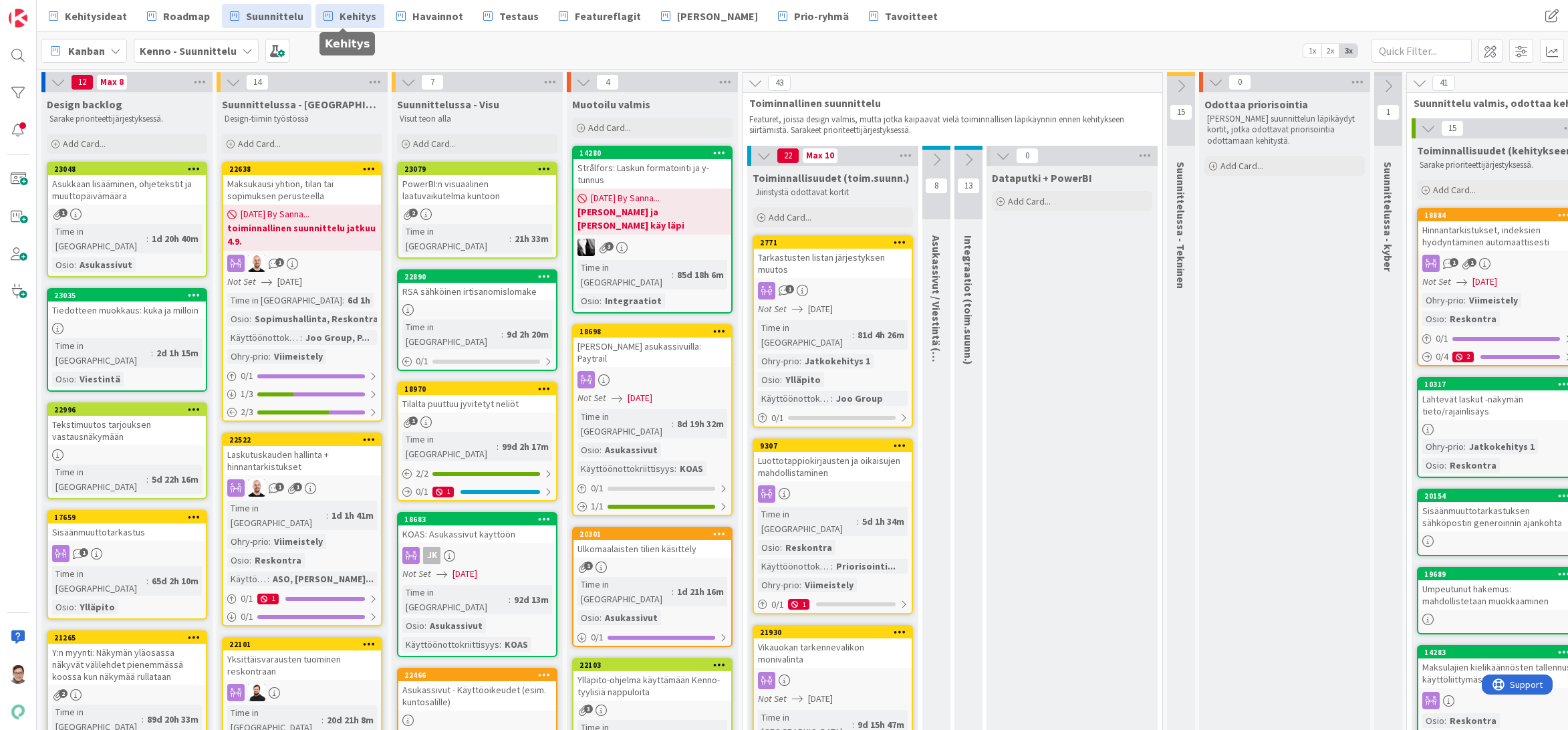
click at [350, 16] on span "Kehitys" at bounding box center [358, 16] width 37 height 16
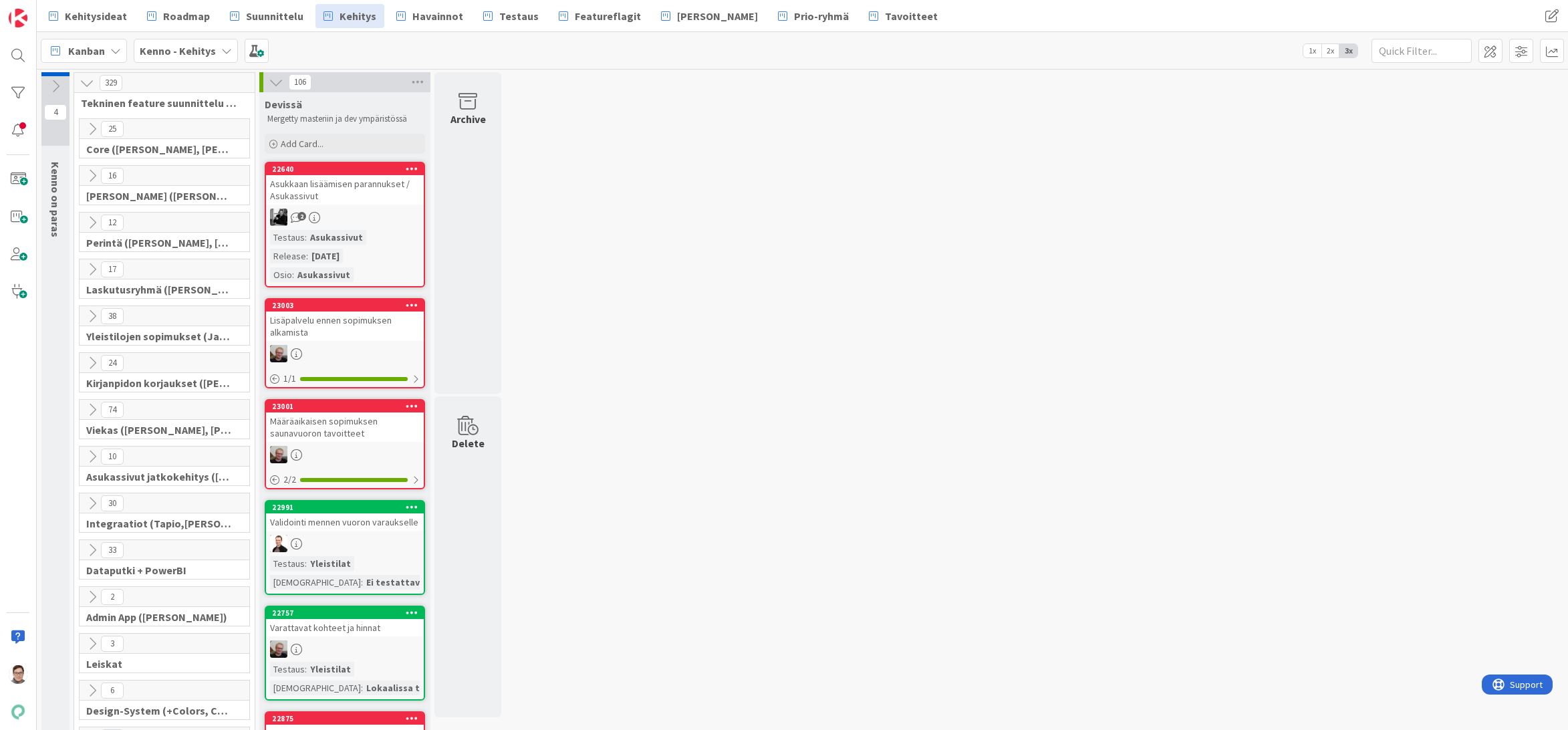
click at [347, 339] on div "Lisäpalvelu ennen sopimuksen alkamista" at bounding box center [344, 326] width 158 height 29
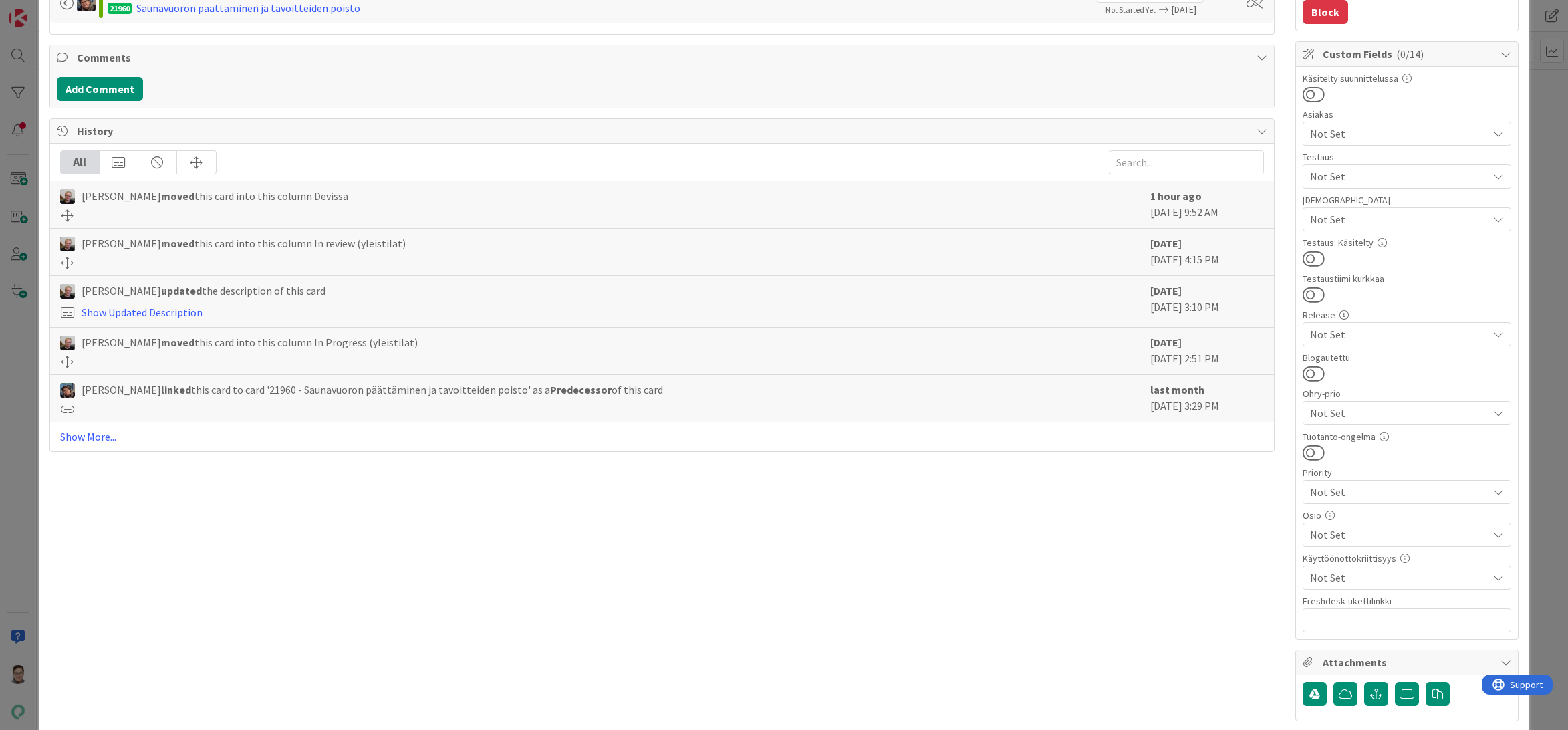
scroll to position [334, 0]
click at [1344, 531] on span "Not Set" at bounding box center [1398, 533] width 178 height 16
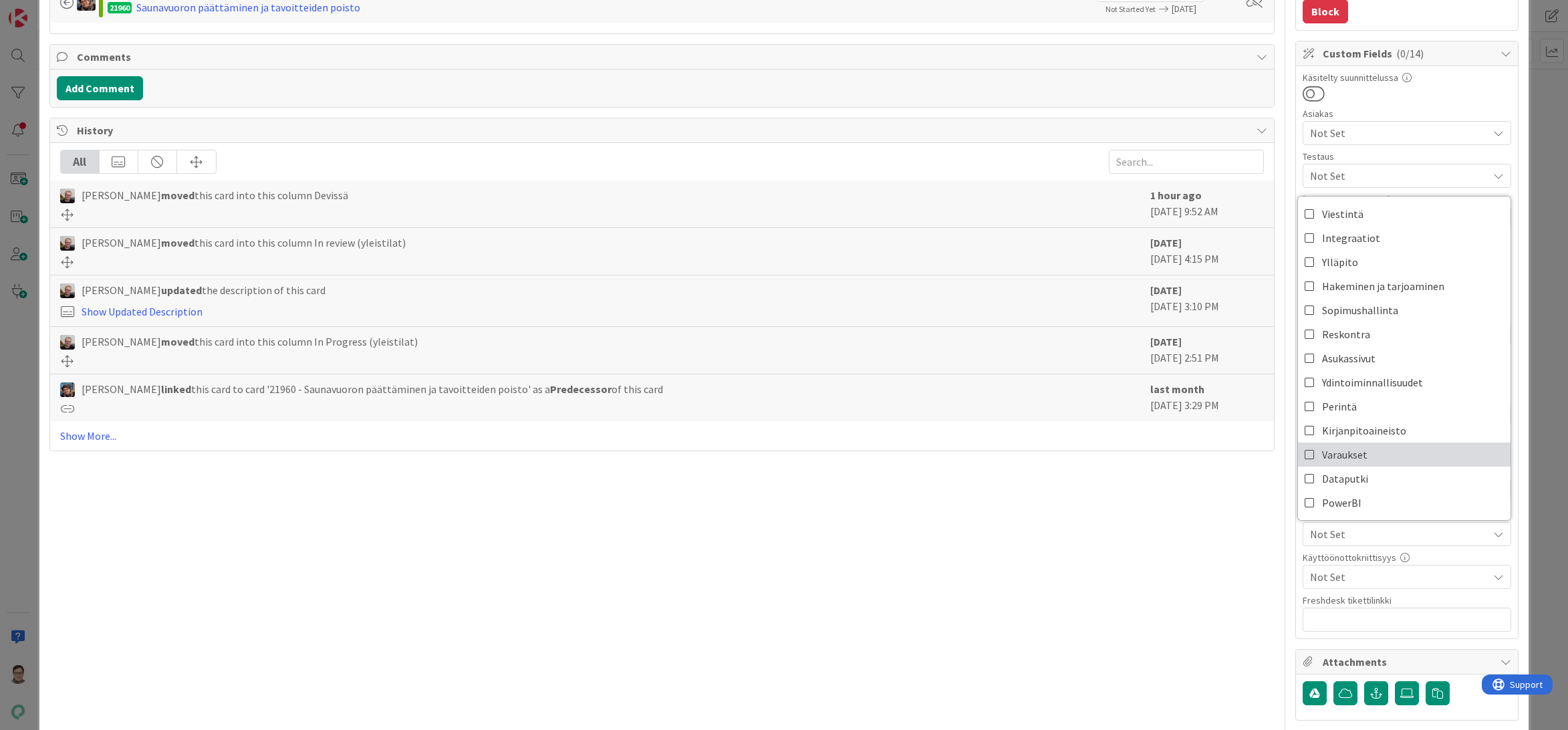
click at [1337, 455] on span "Varaukset" at bounding box center [1344, 454] width 45 height 20
drag, startPoint x: 1152, startPoint y: 558, endPoint x: 1238, endPoint y: 509, distance: 99.0
click at [1152, 558] on div "Title 38 / 128 Lisäpalvelu ennen sopimuksen alkamista Description [PERSON_NAME]…" at bounding box center [662, 420] width 1226 height 1405
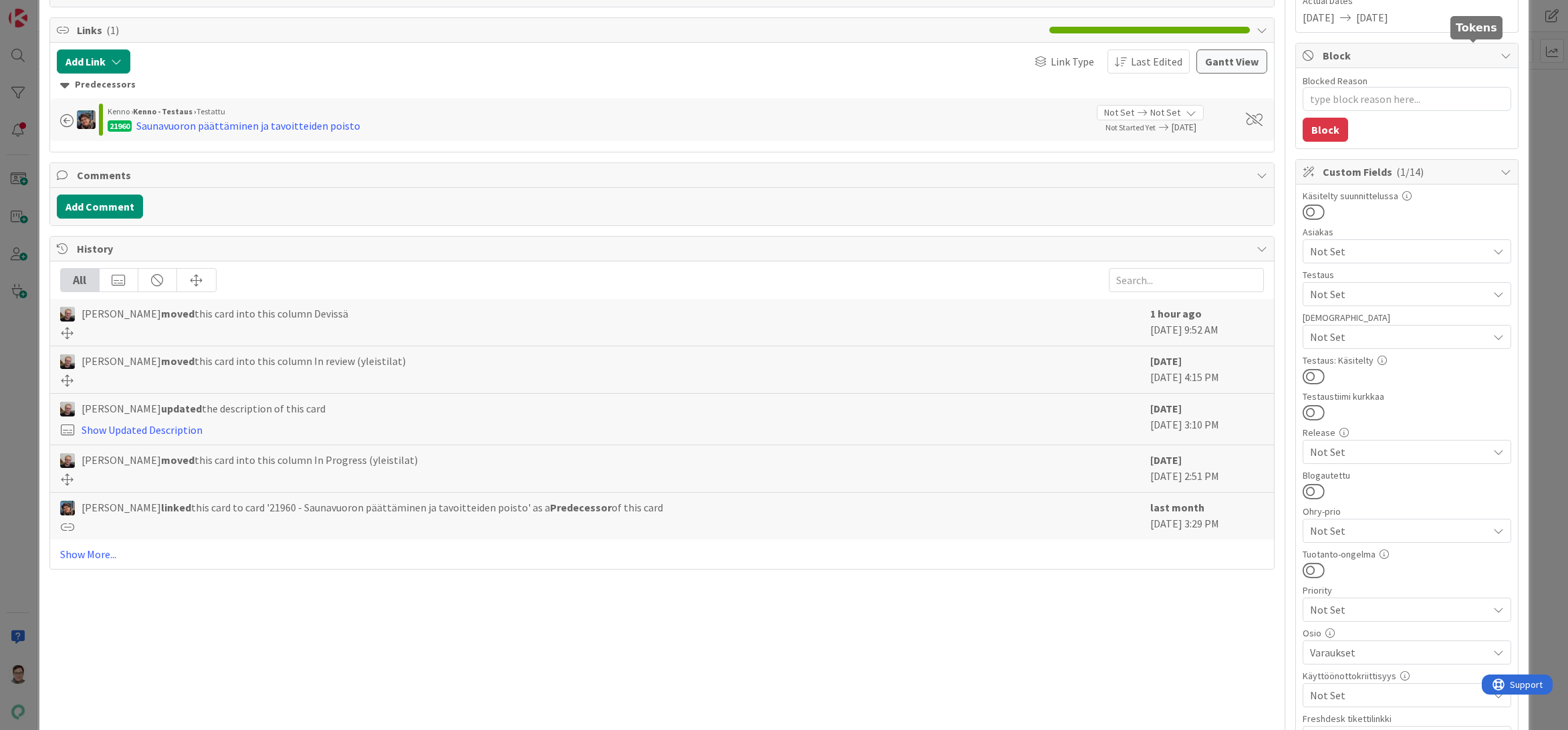
scroll to position [0, 0]
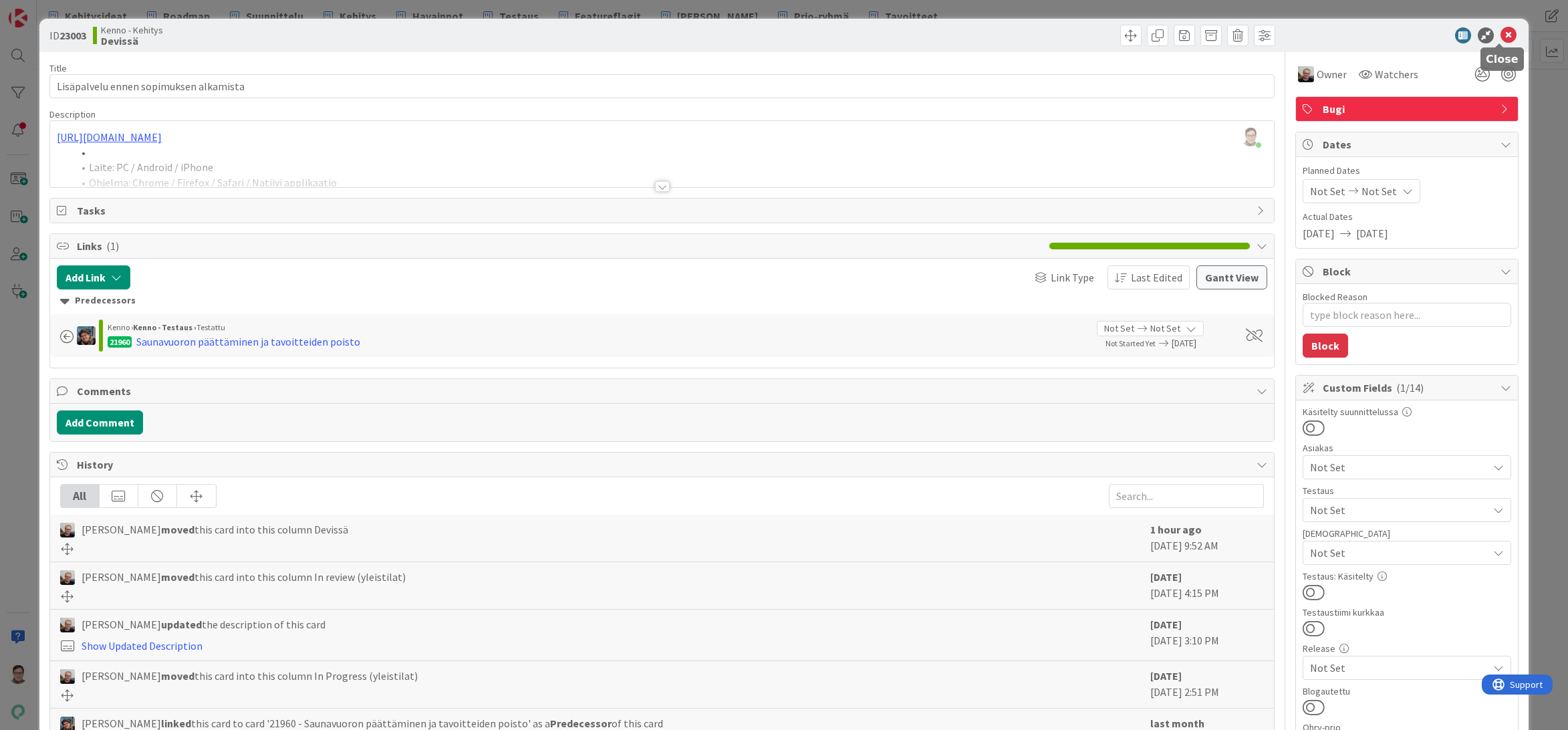
click at [1506, 32] on icon at bounding box center [1508, 35] width 16 height 16
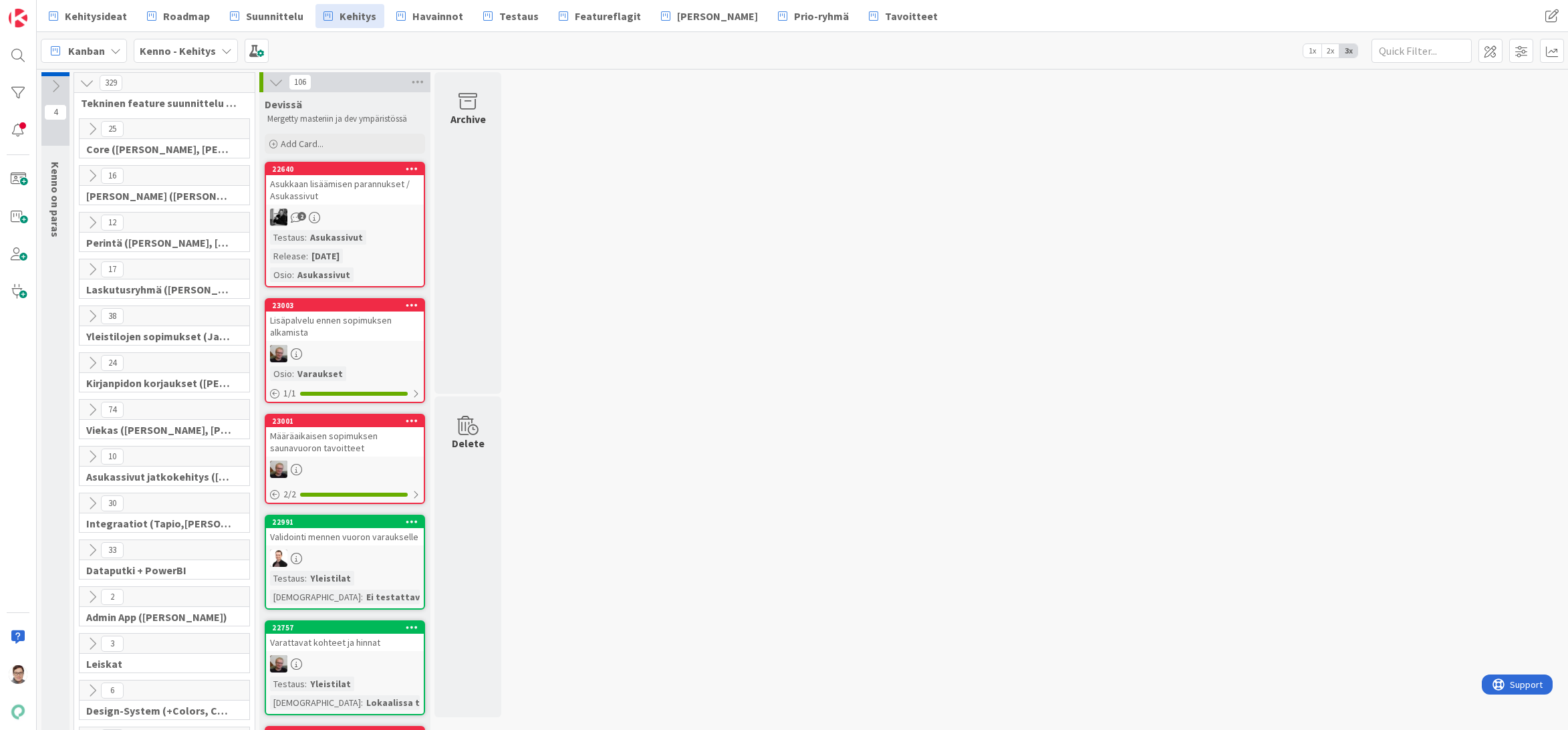
click at [347, 452] on div "Määräaikaisen sopimuksen saunavuoron tavoitteet" at bounding box center [344, 442] width 158 height 29
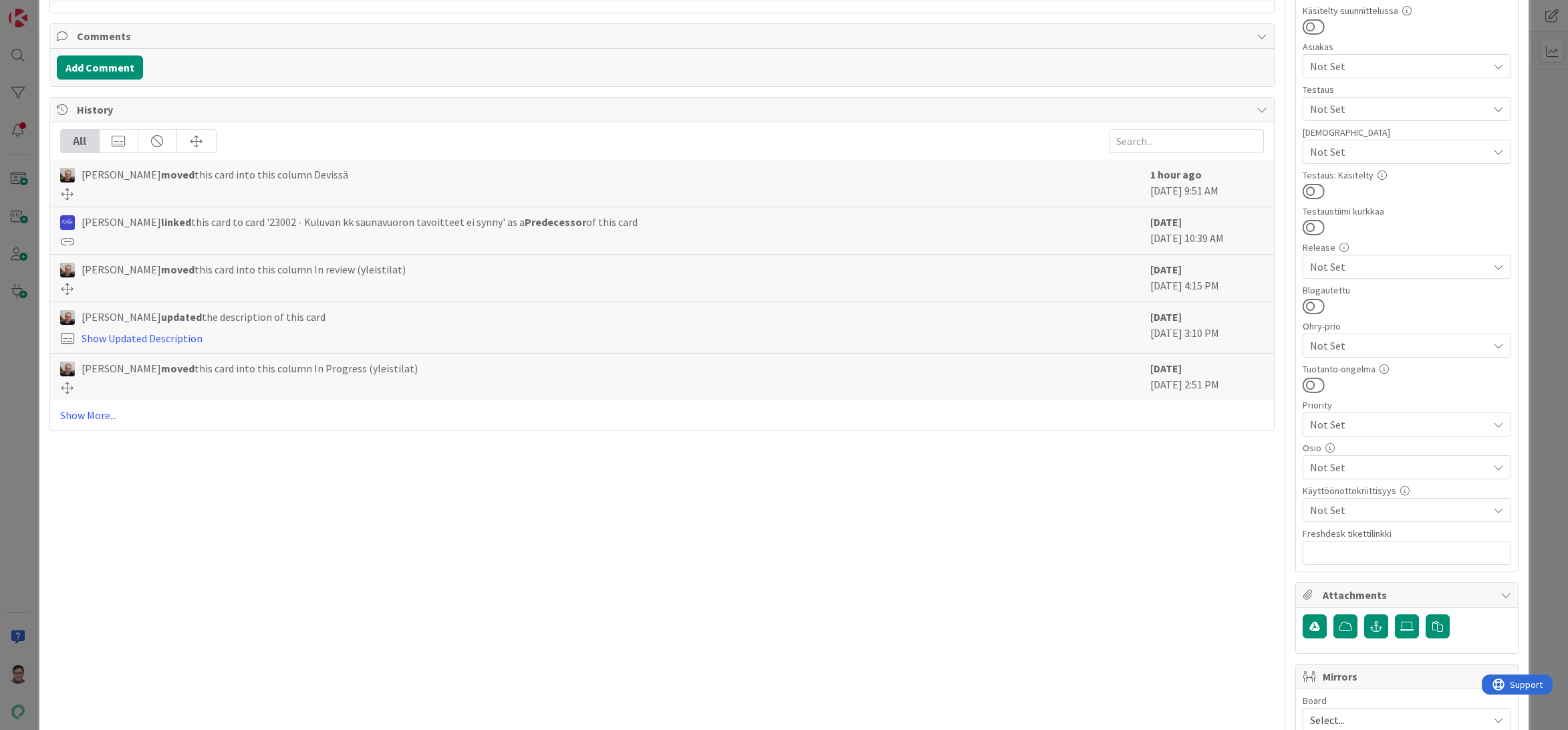
click at [1337, 467] on span "Not Set" at bounding box center [1398, 467] width 178 height 16
click at [1333, 384] on span "Varaukset" at bounding box center [1344, 387] width 45 height 20
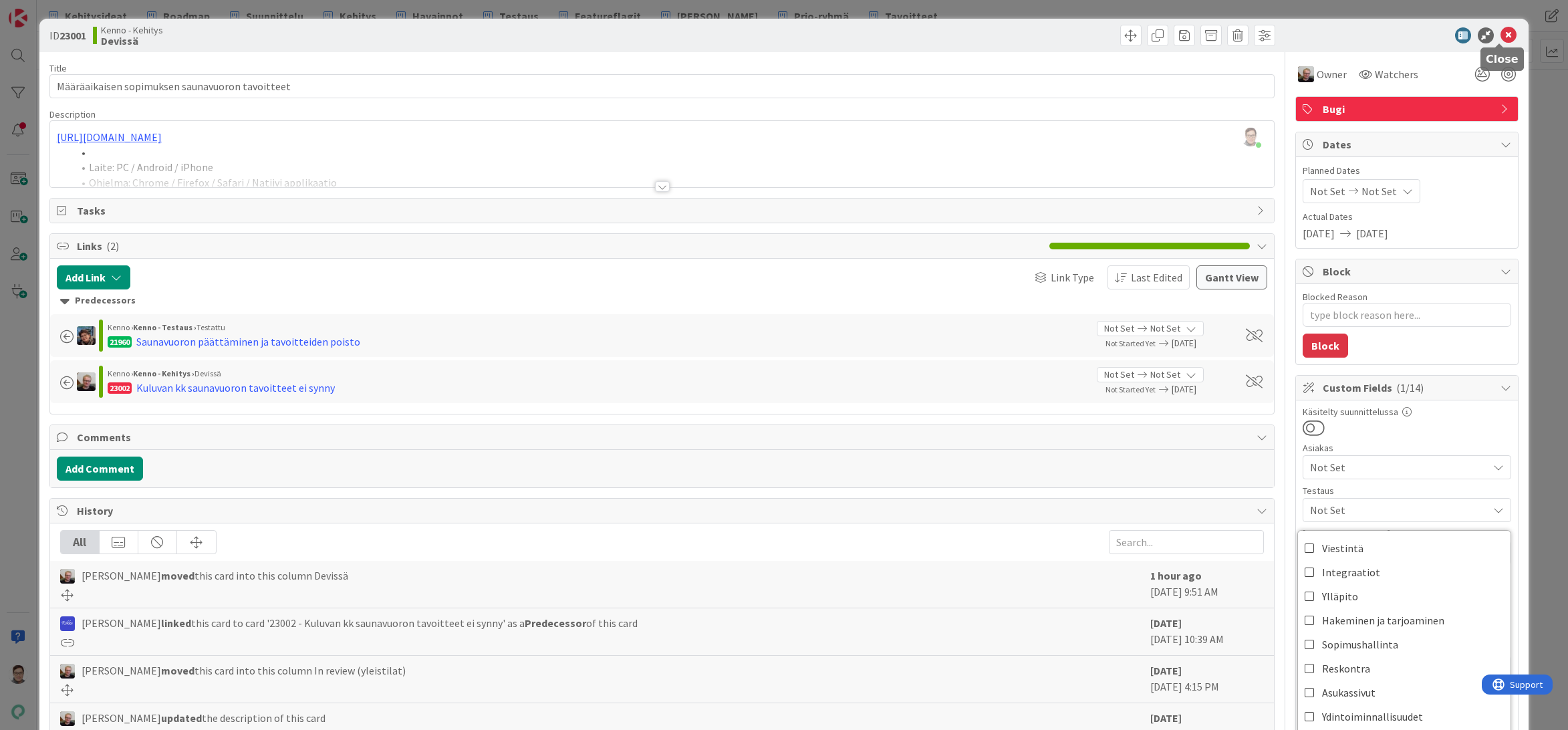
click at [1500, 33] on icon at bounding box center [1508, 35] width 16 height 16
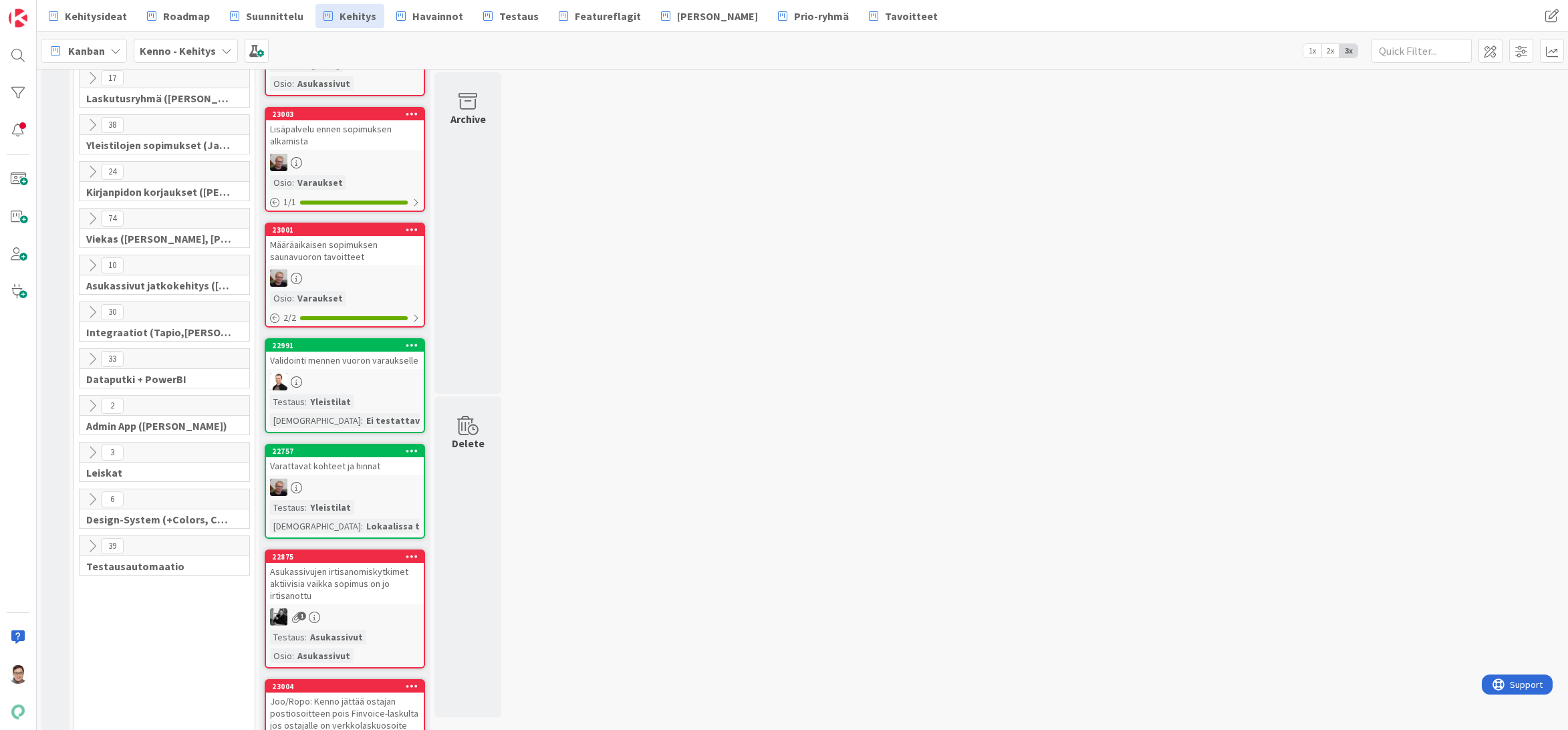
scroll to position [200, 0]
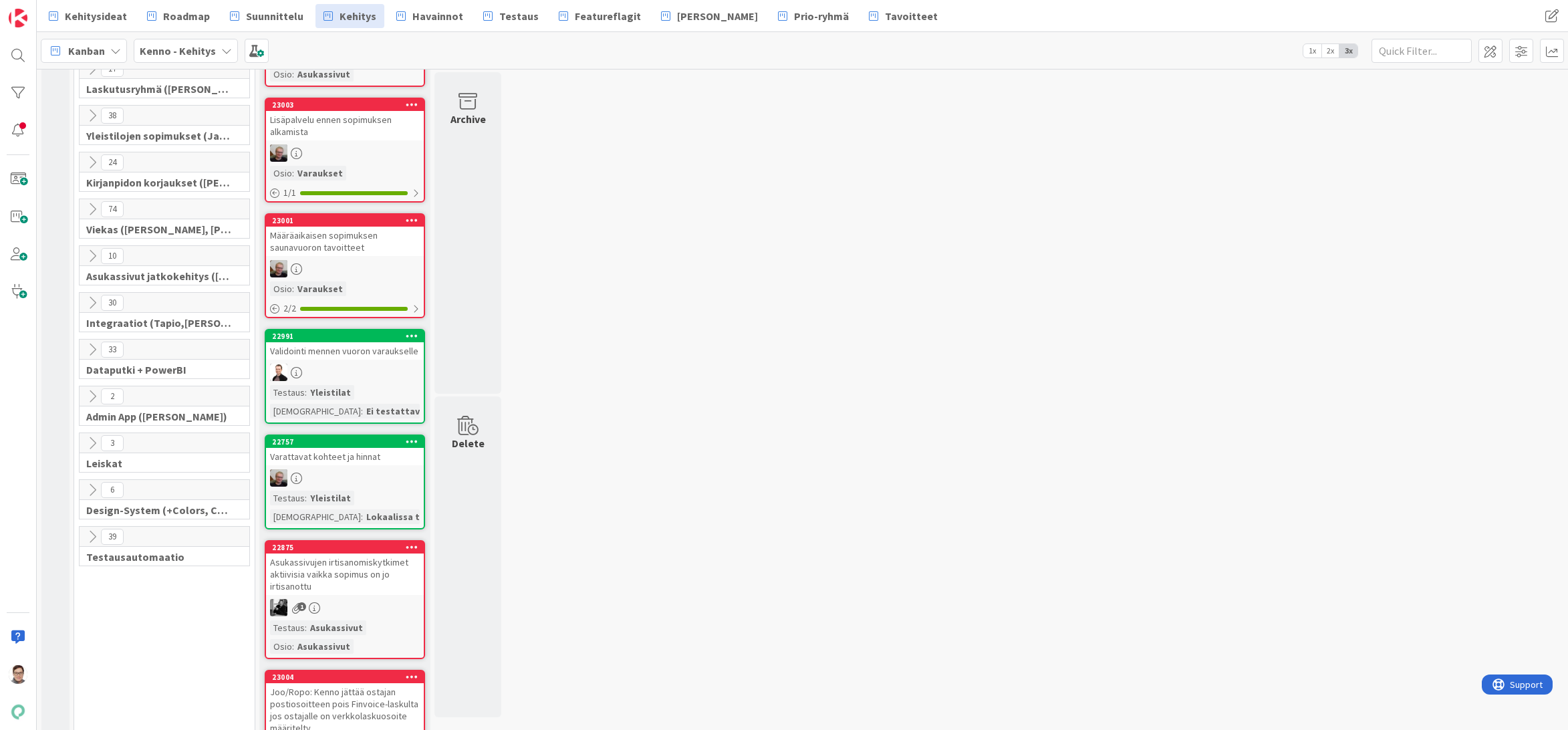
click at [348, 370] on div at bounding box center [344, 372] width 158 height 17
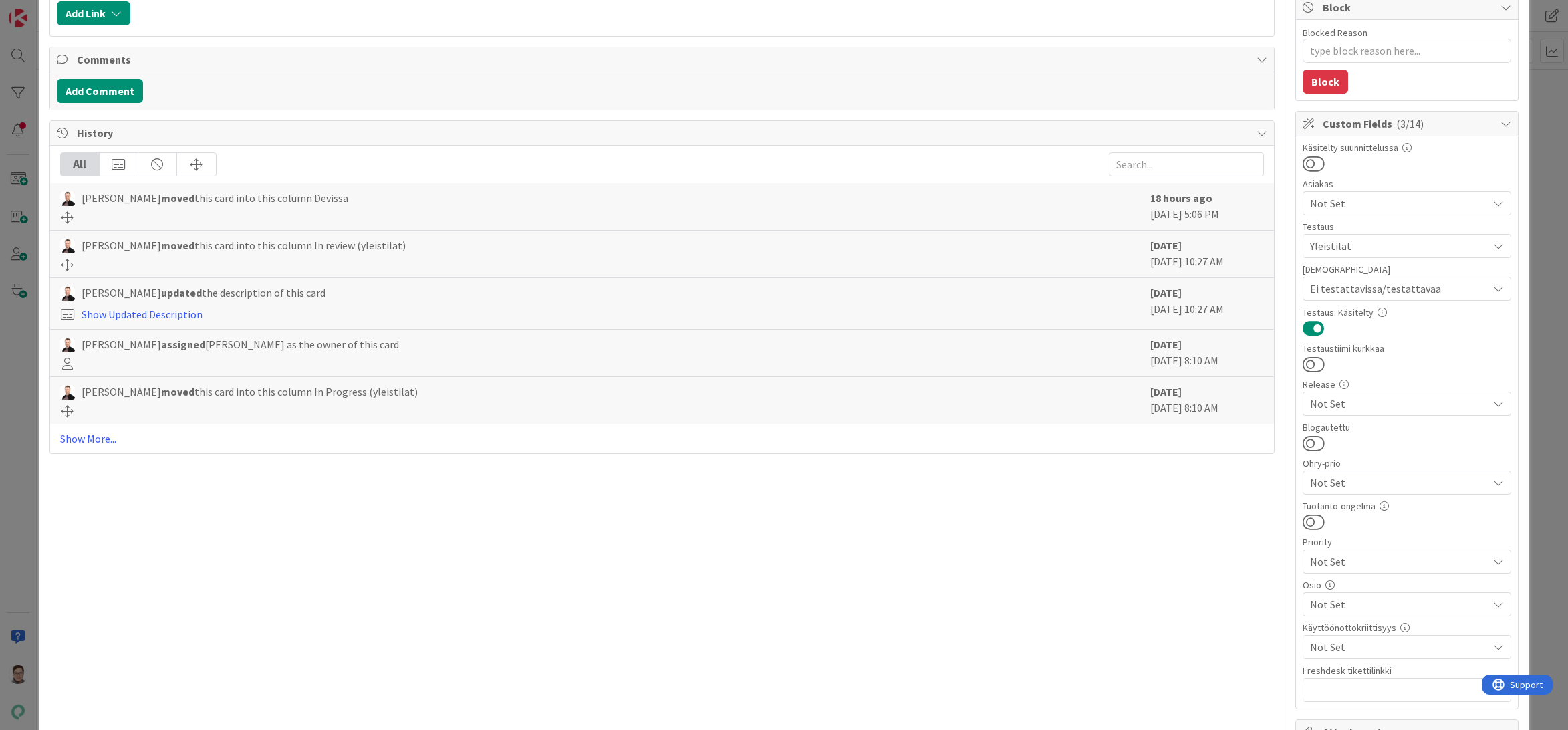
scroll to position [267, 0]
click at [1333, 602] on span "Not Set" at bounding box center [1398, 600] width 178 height 16
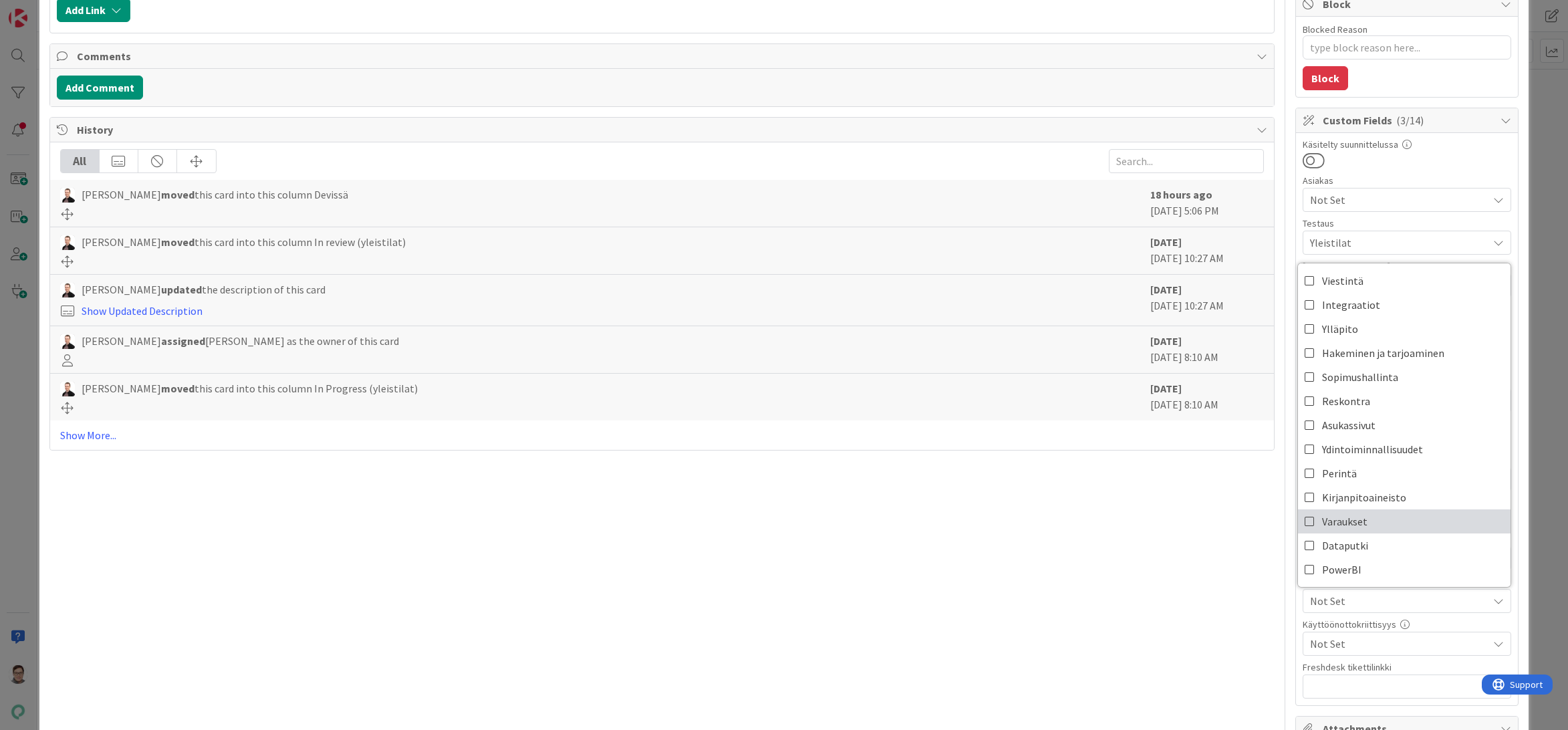
click at [1332, 524] on span "Varaukset" at bounding box center [1344, 521] width 45 height 20
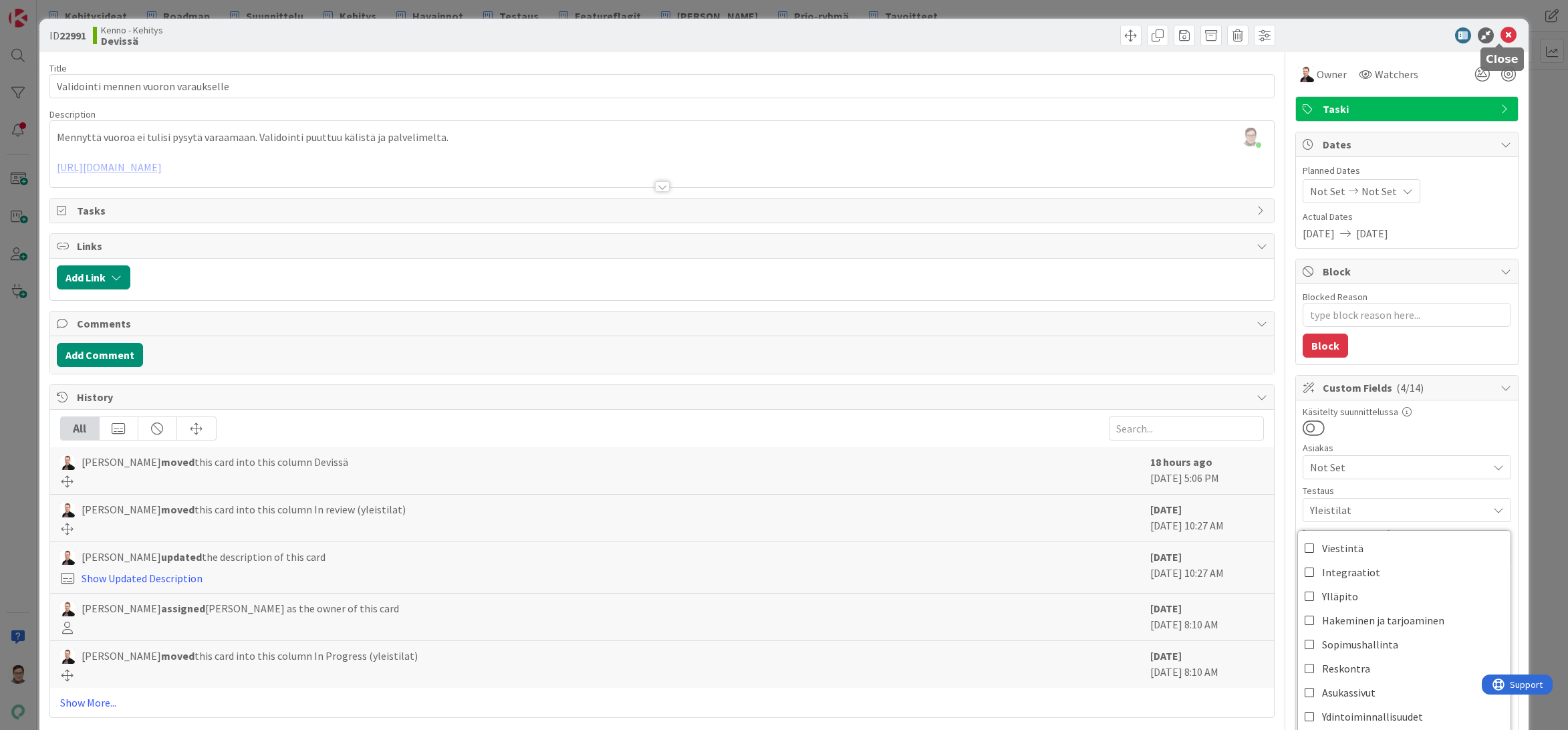
click at [1500, 40] on icon at bounding box center [1508, 35] width 16 height 16
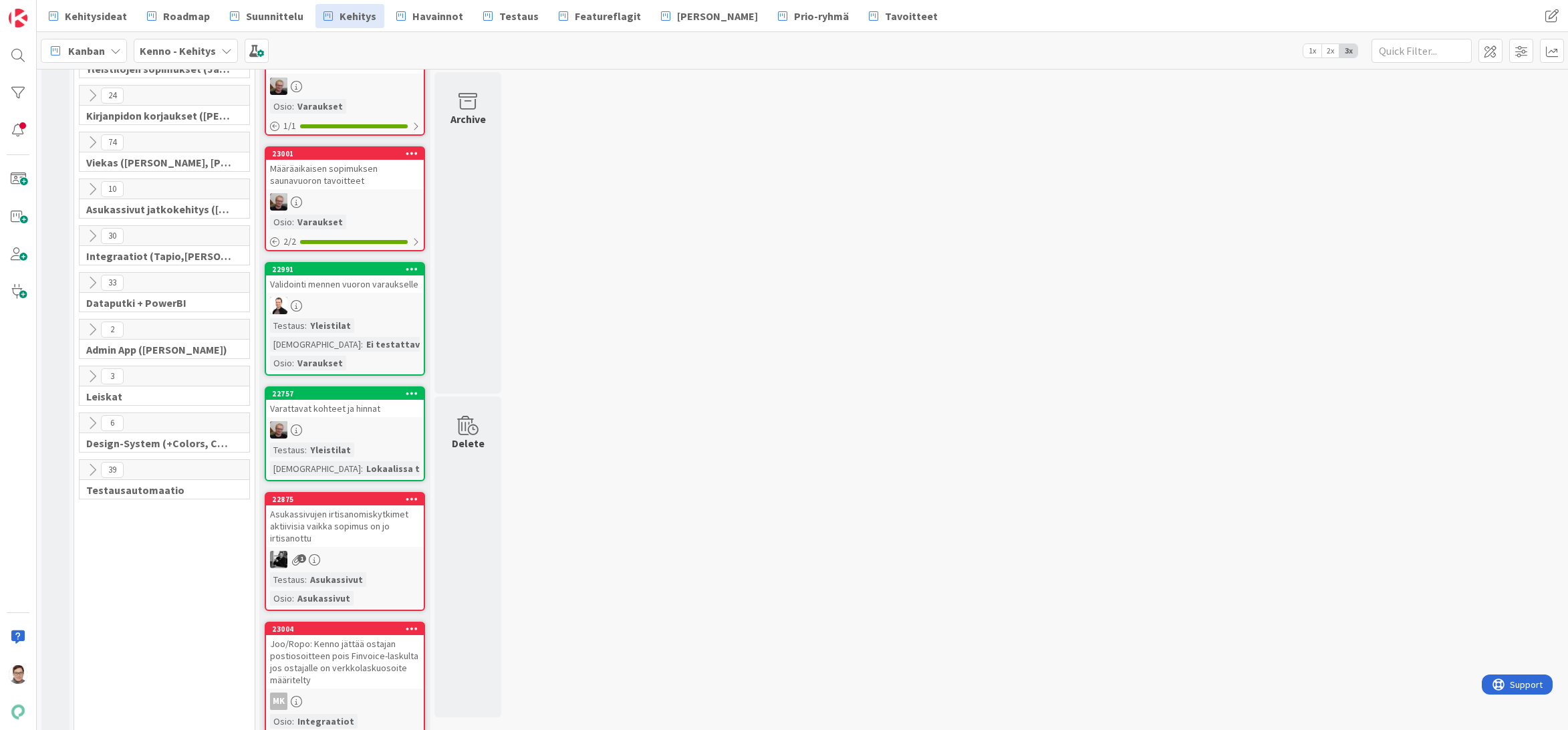
click at [354, 415] on div "Varattavat kohteet ja hinnat" at bounding box center [344, 408] width 158 height 17
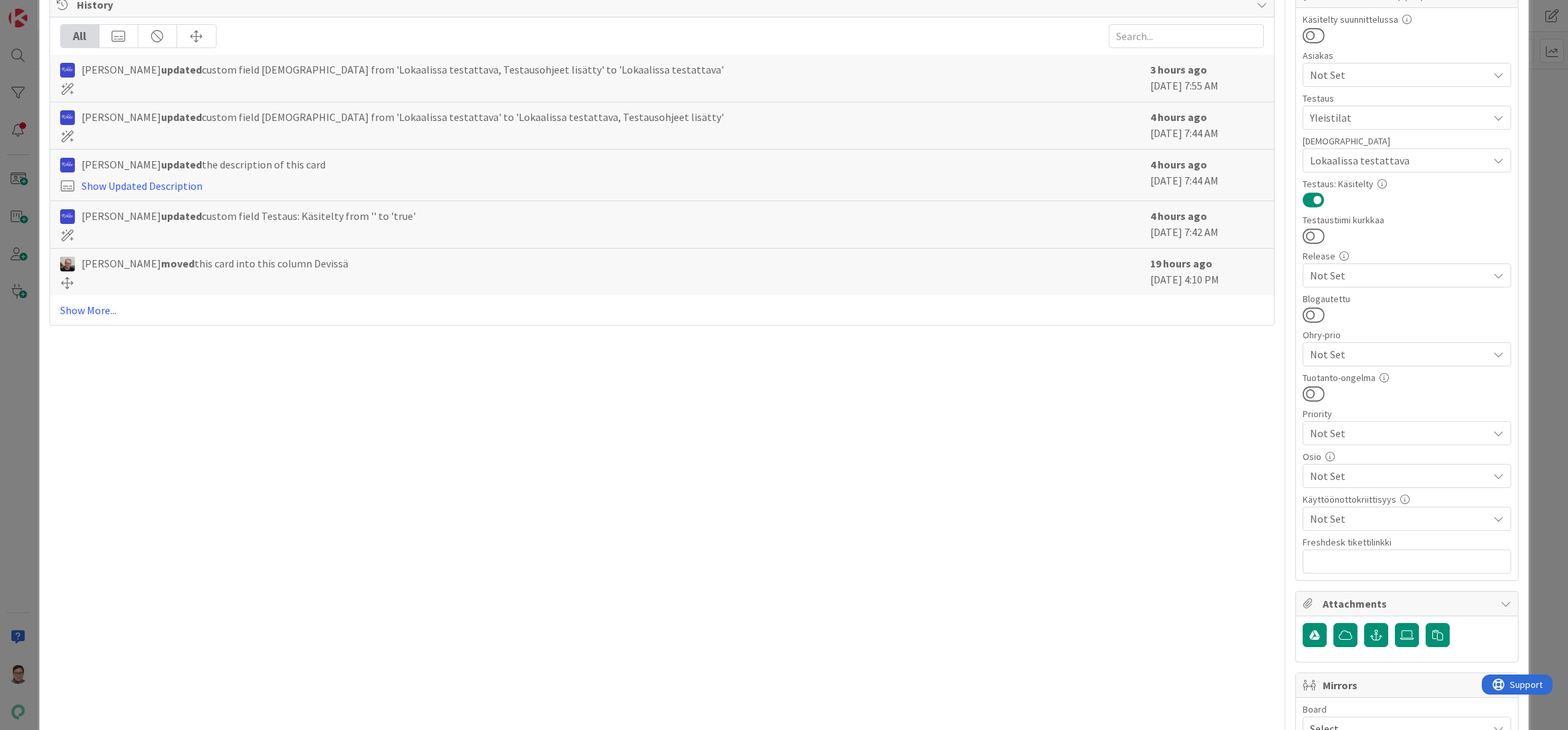
scroll to position [401, 0]
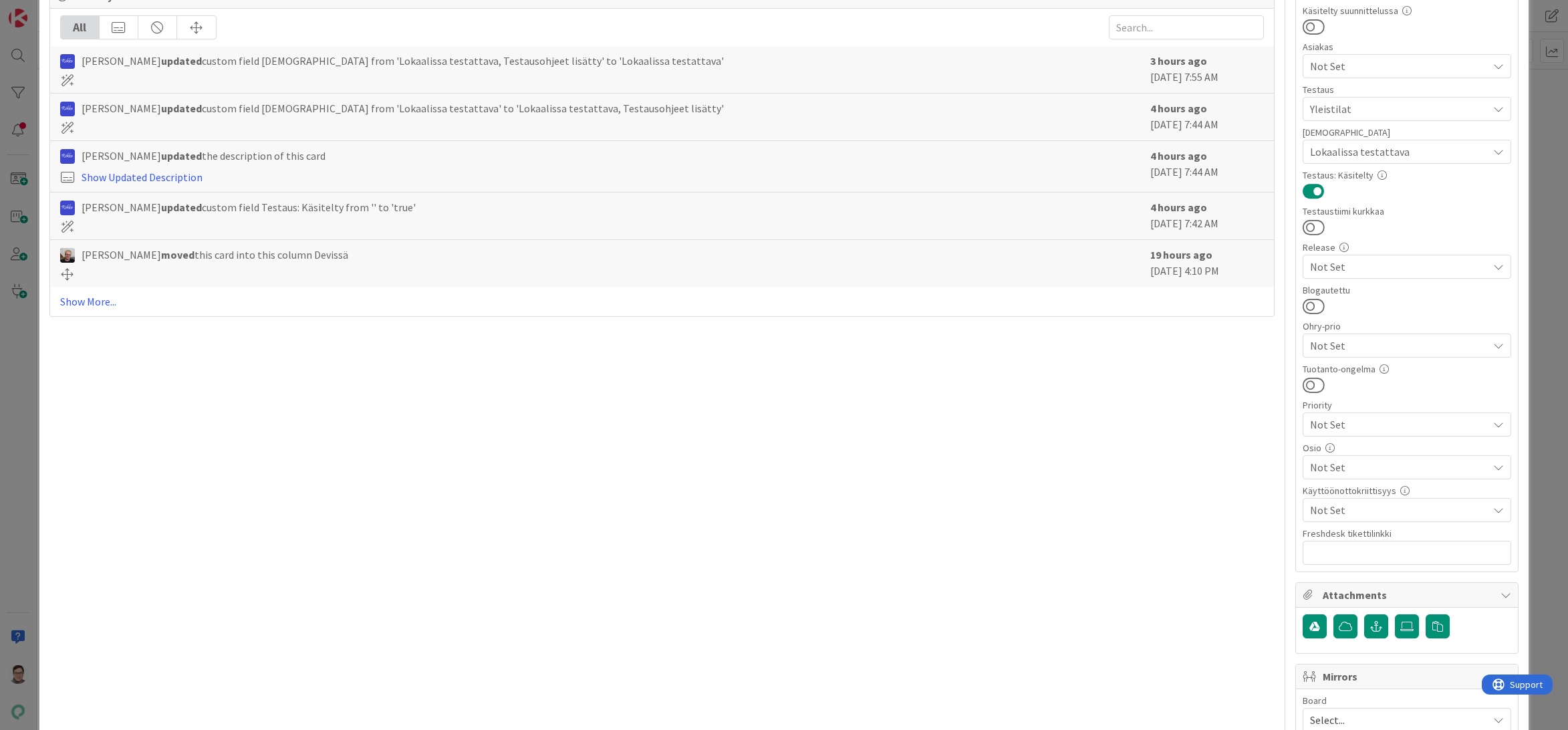
click at [1339, 467] on span "Not Set" at bounding box center [1398, 467] width 178 height 16
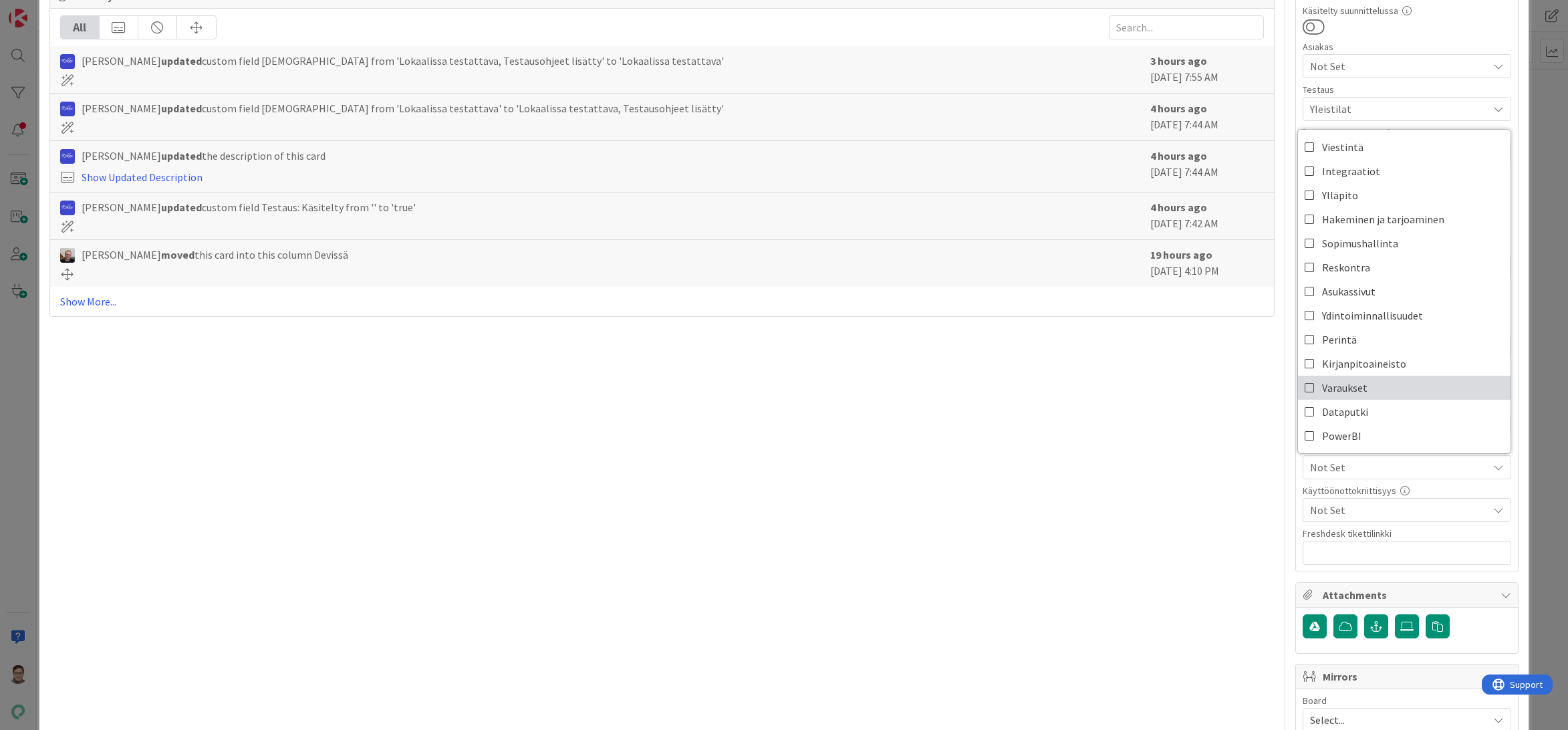
click at [1323, 392] on span "Varaukset" at bounding box center [1344, 387] width 45 height 20
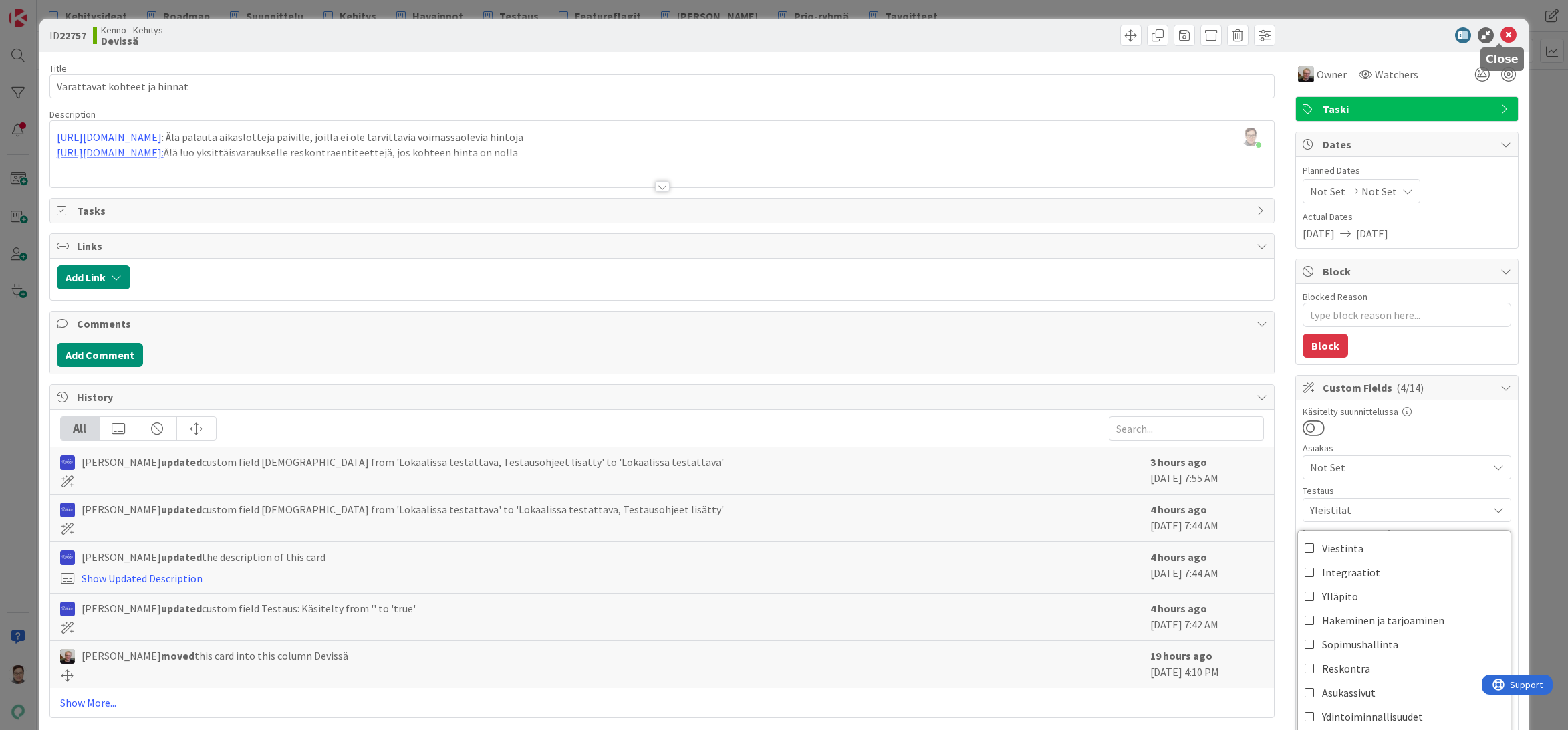
click at [1500, 38] on icon at bounding box center [1508, 35] width 16 height 16
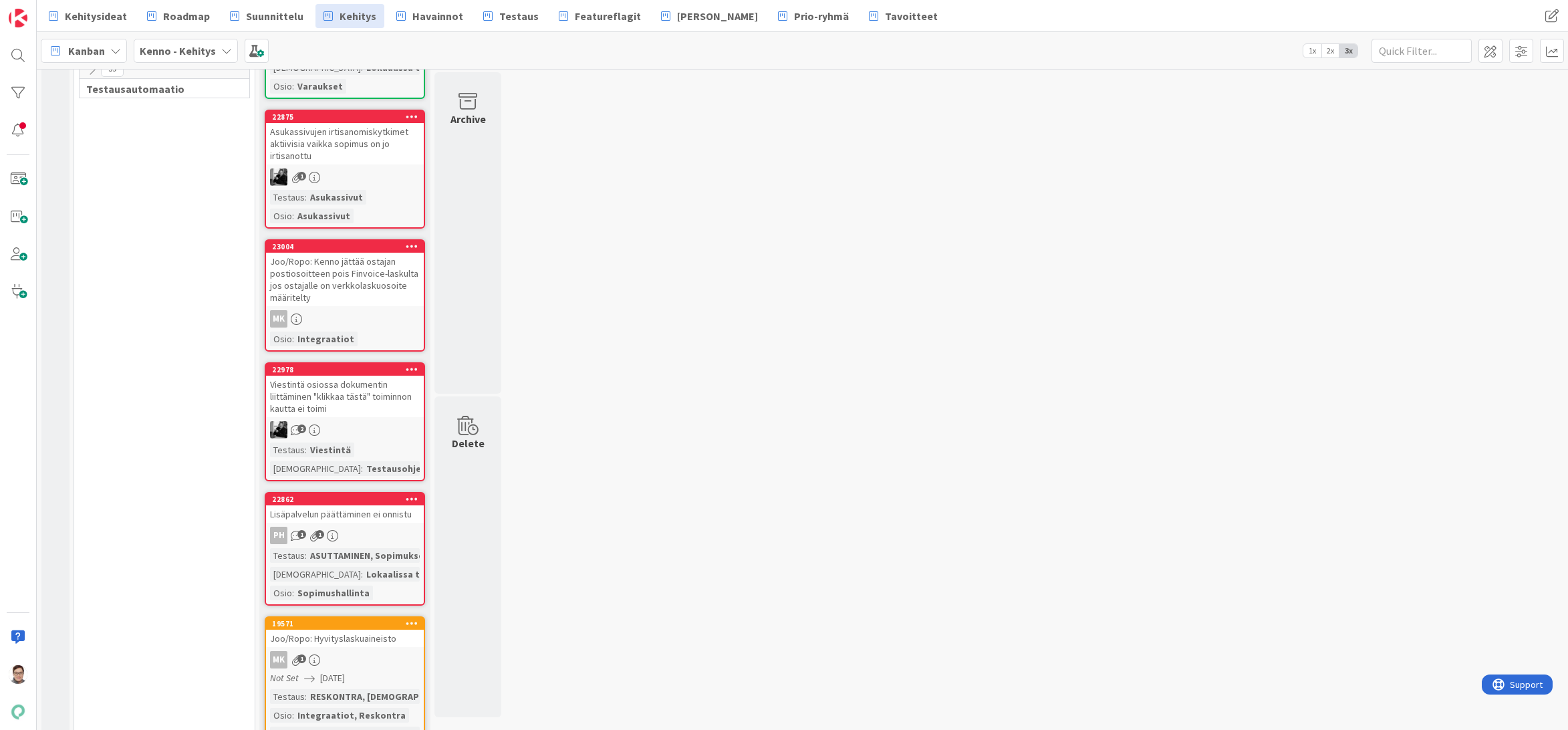
click at [344, 405] on div "Viestintä osiossa dokumentin liittäminen "klikkaa tästä" toiminnon kautta ei to…" at bounding box center [344, 396] width 158 height 42
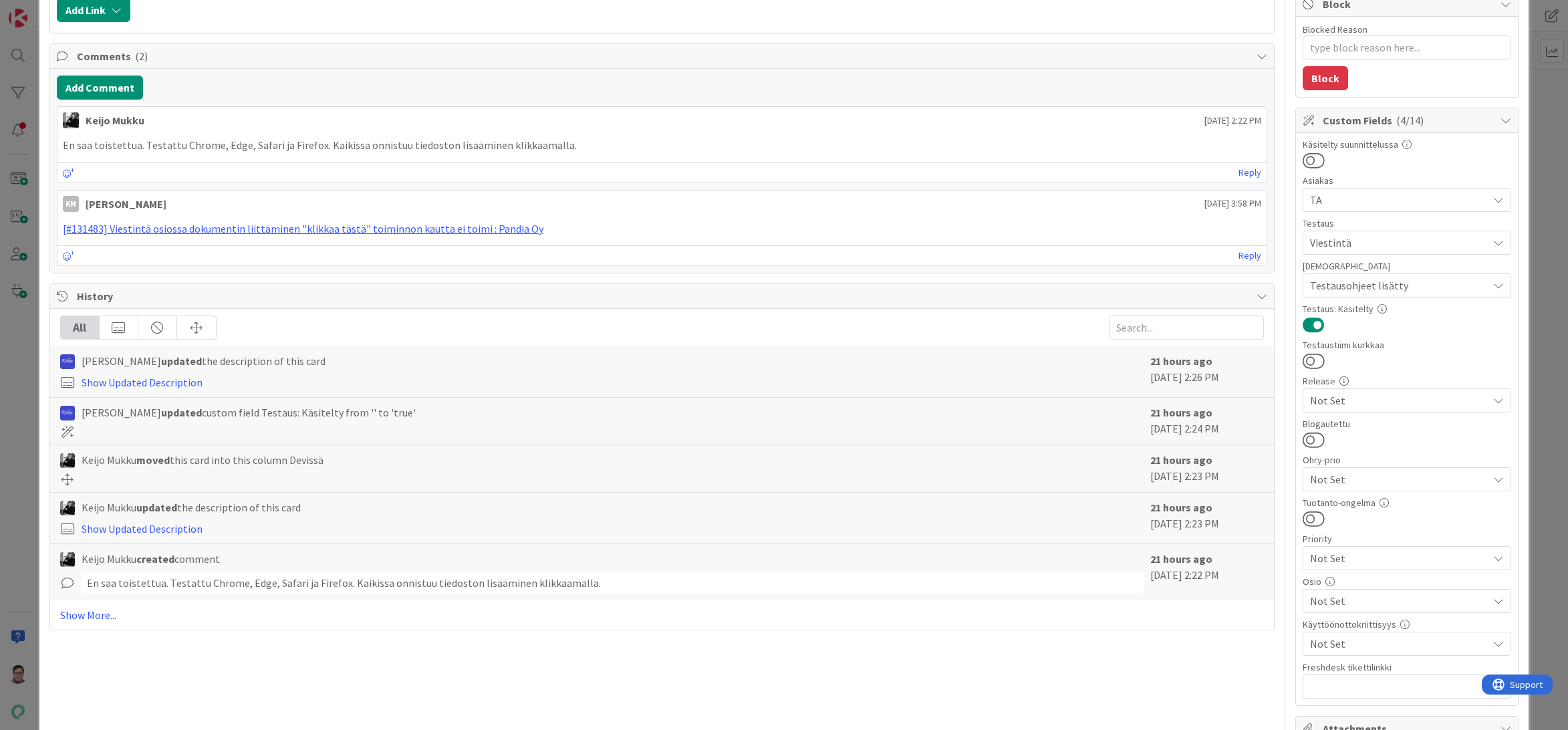
click at [1343, 598] on span "Not Set" at bounding box center [1398, 600] width 178 height 16
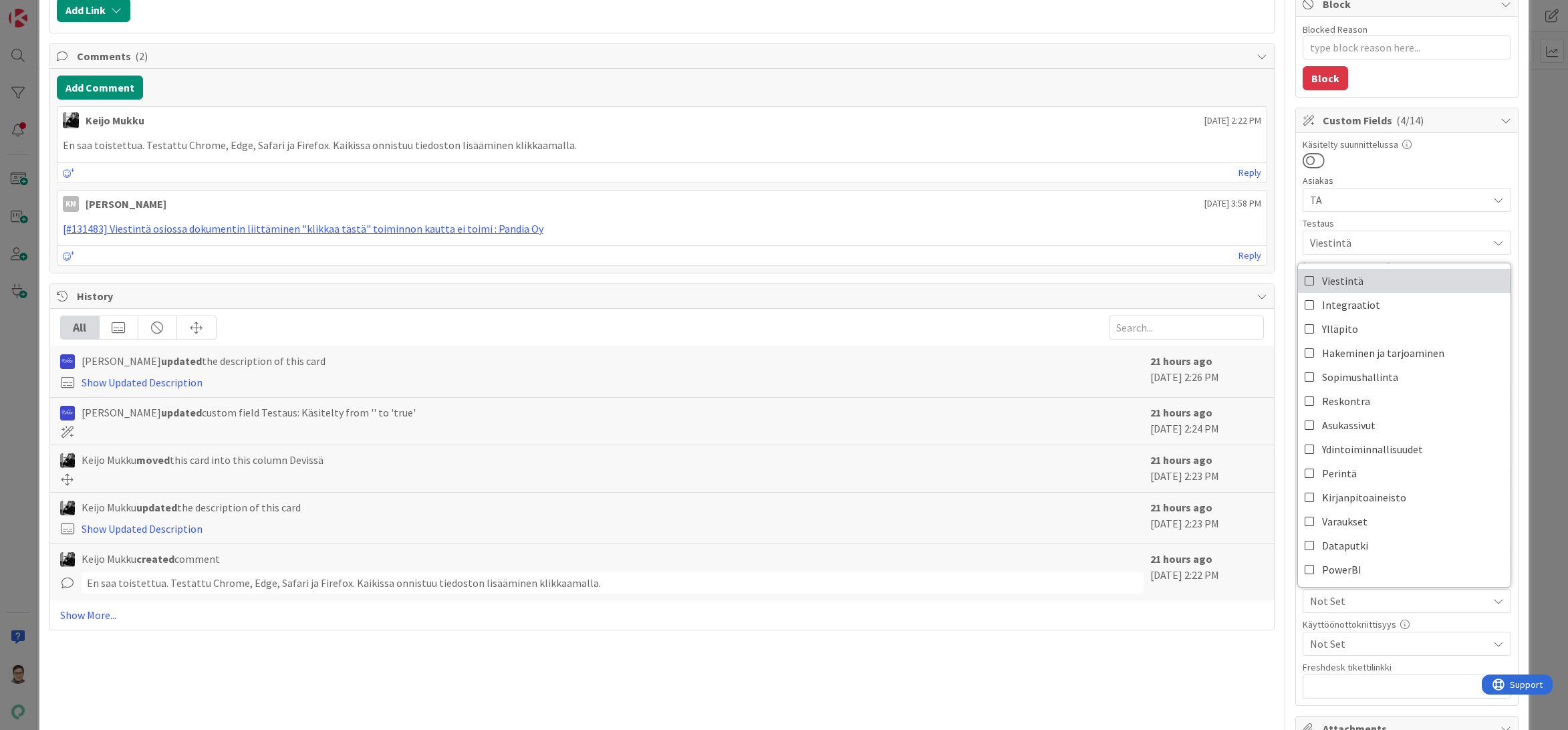
click at [1340, 286] on span "Viestintä" at bounding box center [1342, 280] width 42 height 20
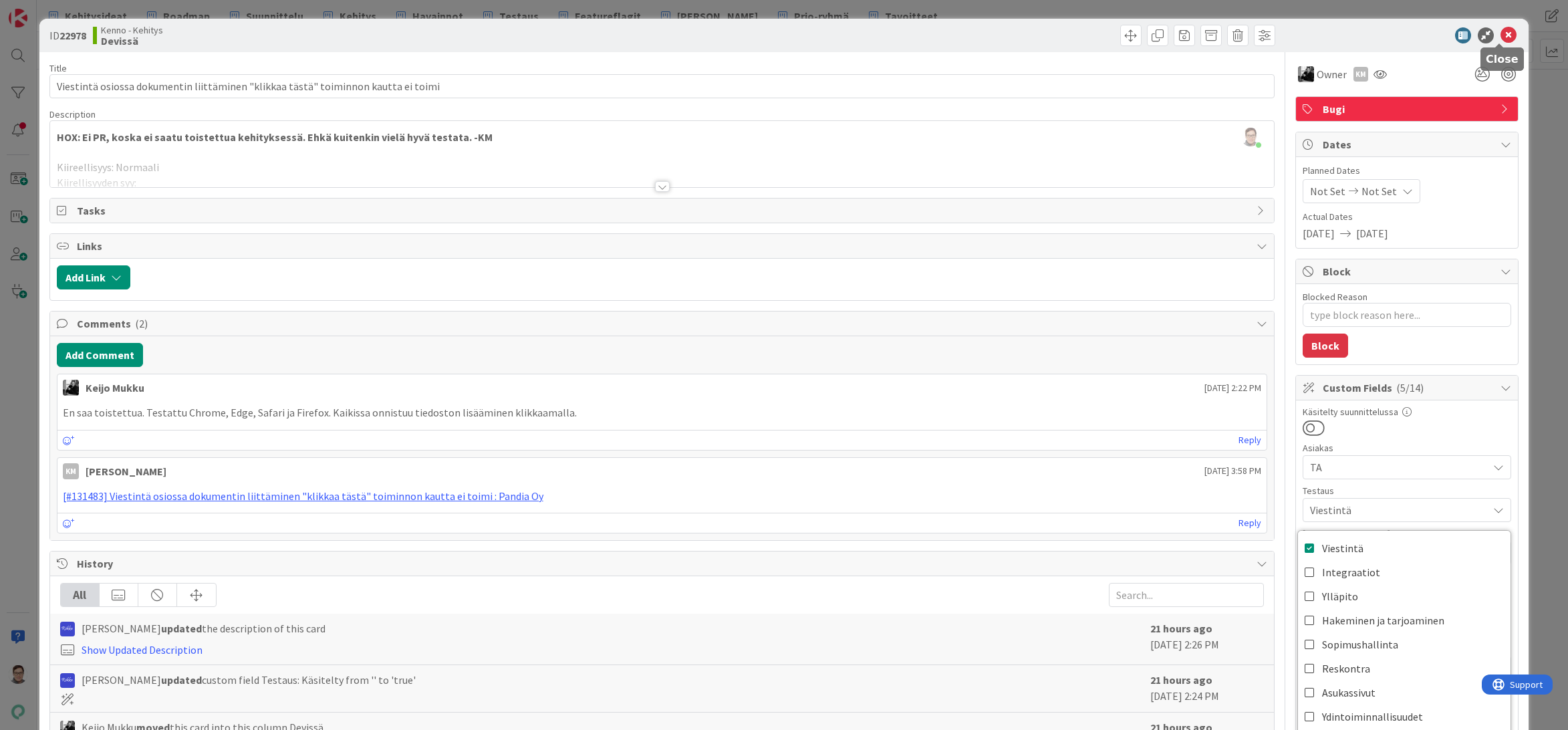
click at [1502, 35] on icon at bounding box center [1508, 35] width 16 height 16
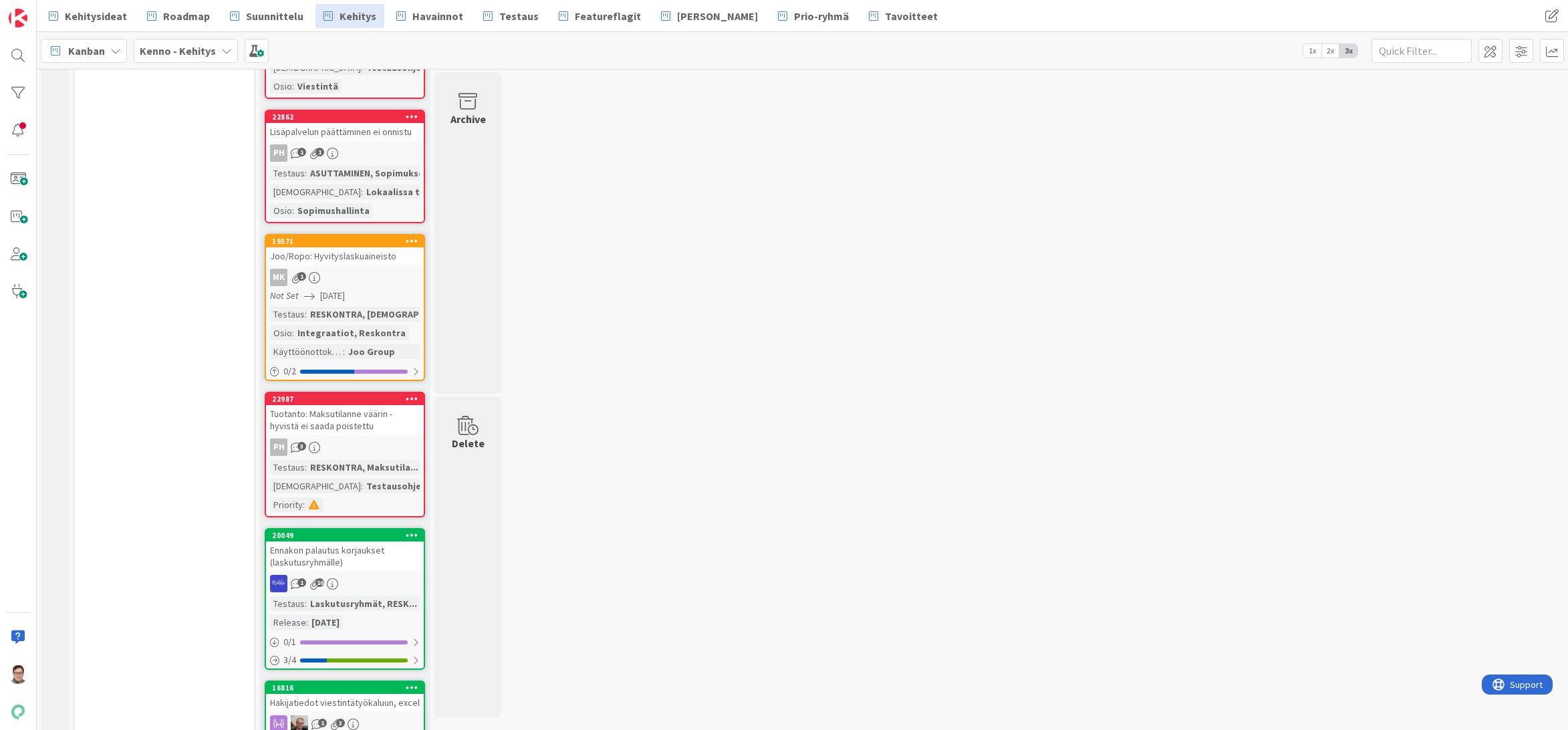
click at [350, 421] on div "Tuotanto: Maksutilanne väärin - hyvistä ei saada poistettu" at bounding box center [344, 419] width 158 height 29
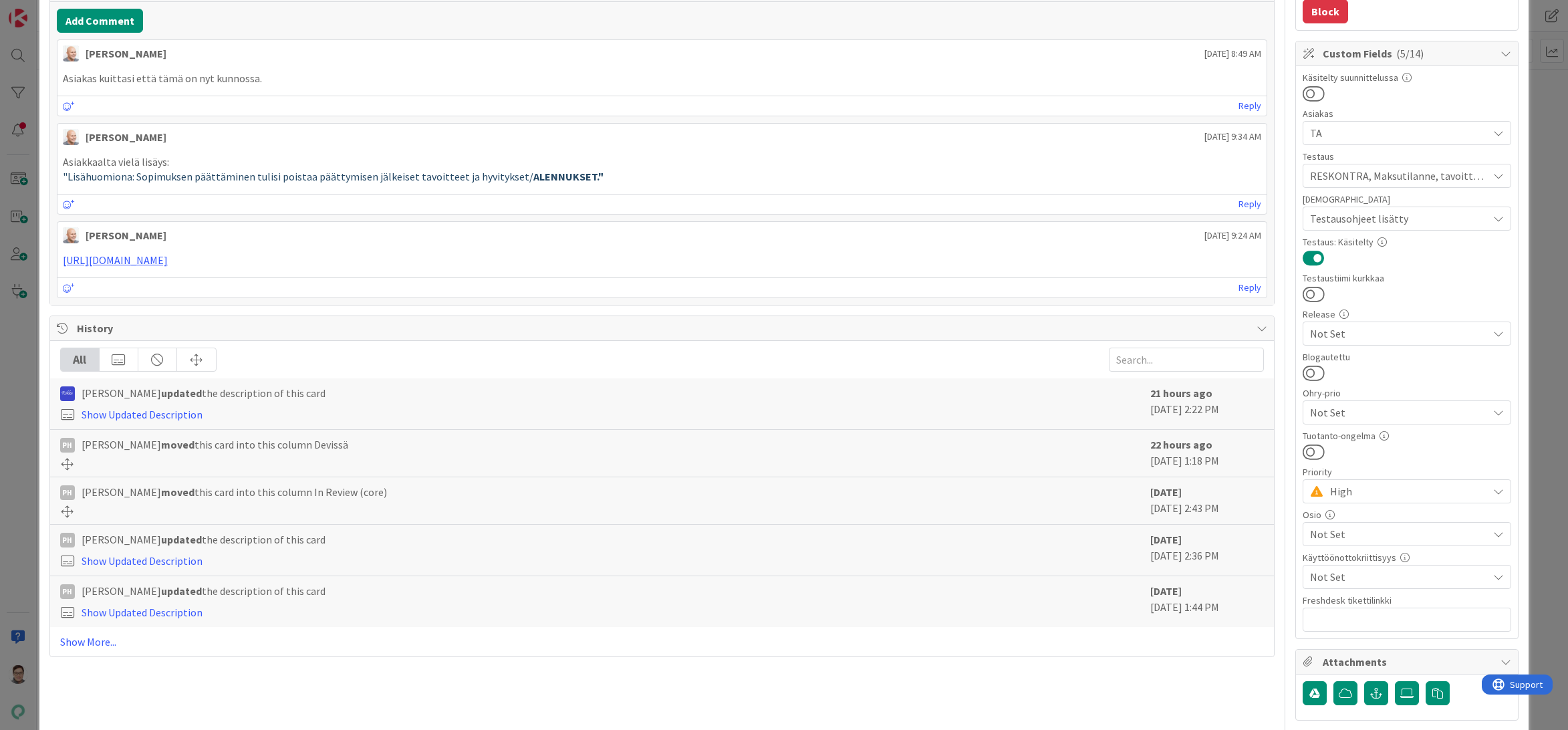
click at [1334, 535] on span "Not Set" at bounding box center [1398, 533] width 178 height 16
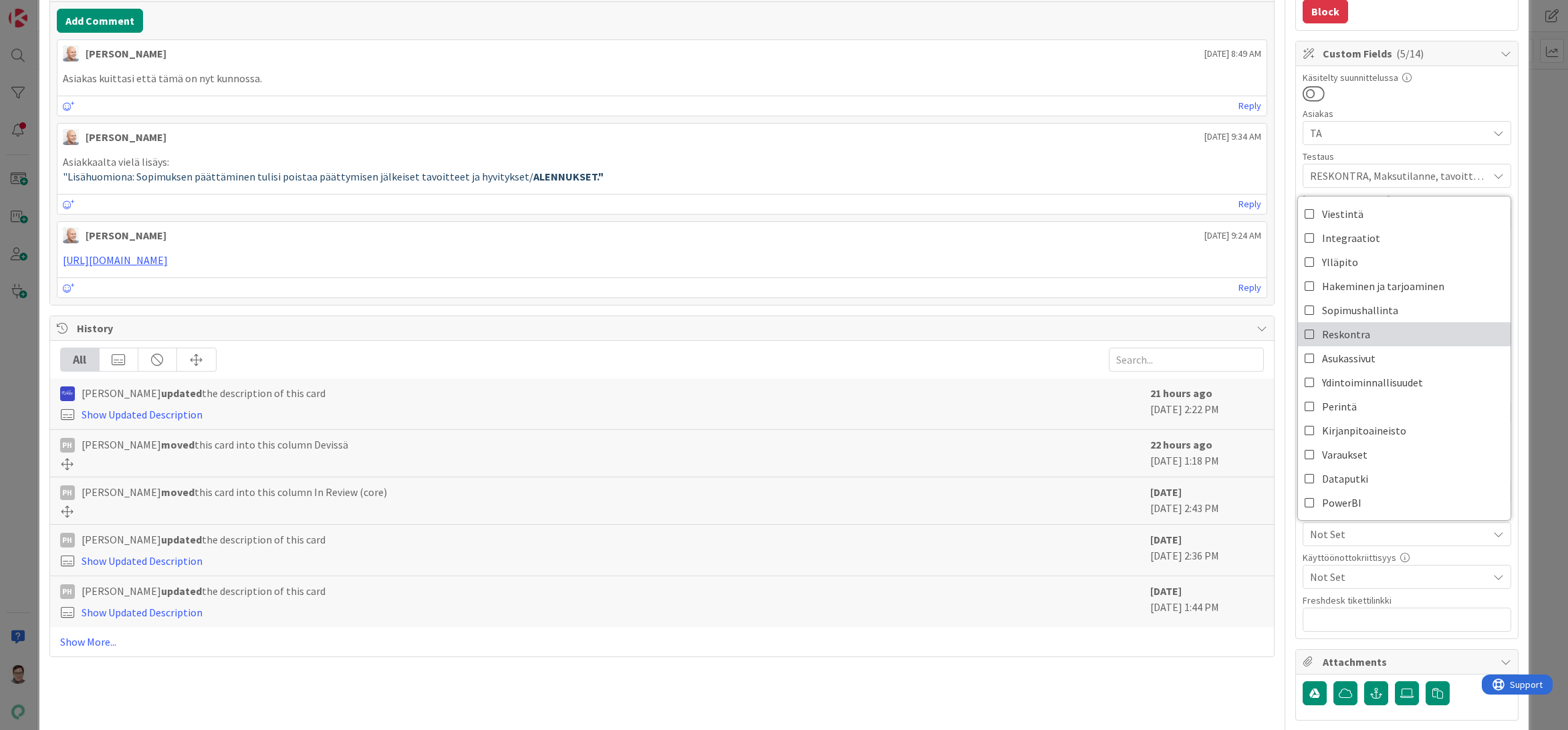
click at [1332, 332] on span "Reskontra" at bounding box center [1346, 334] width 48 height 20
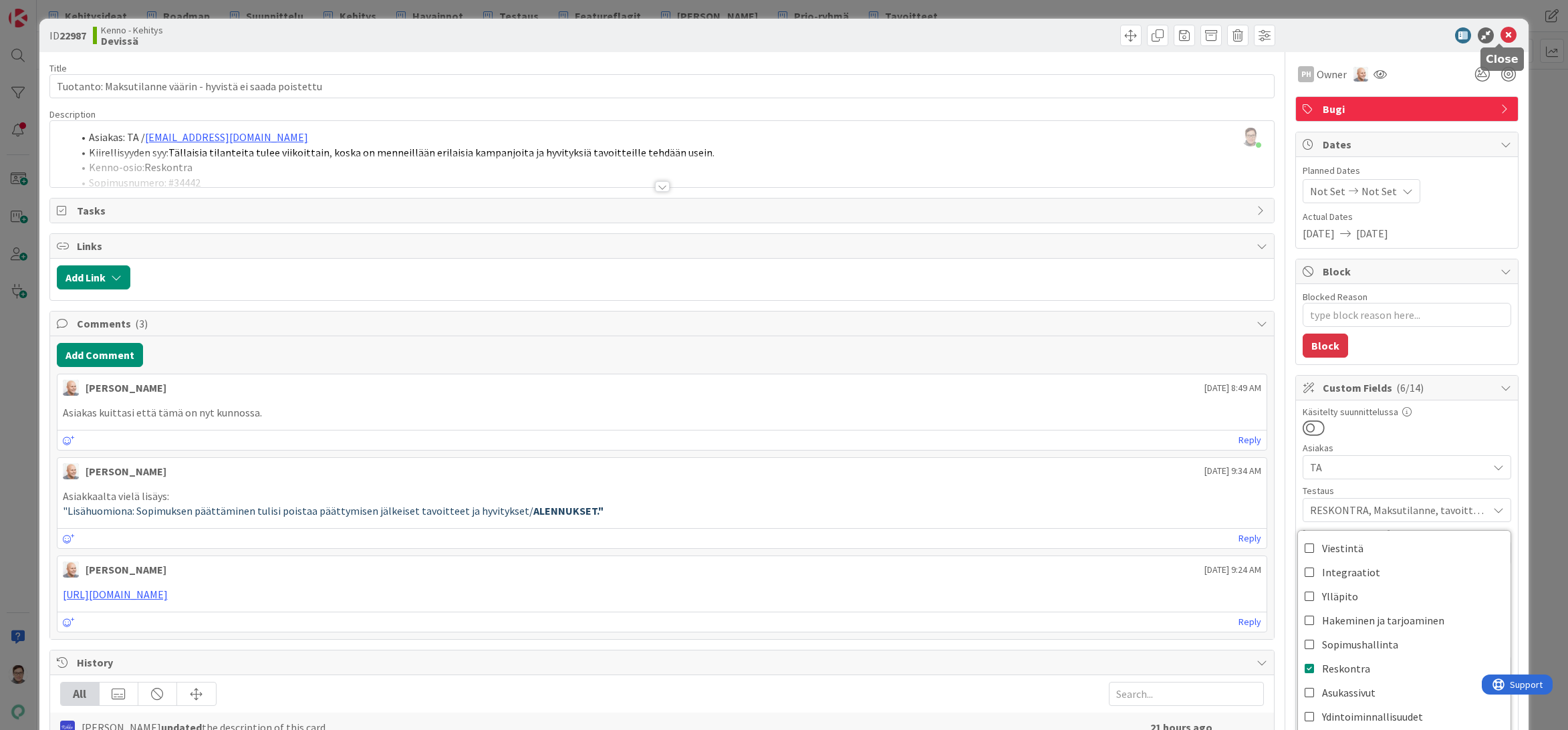
click at [1500, 34] on icon at bounding box center [1508, 35] width 16 height 16
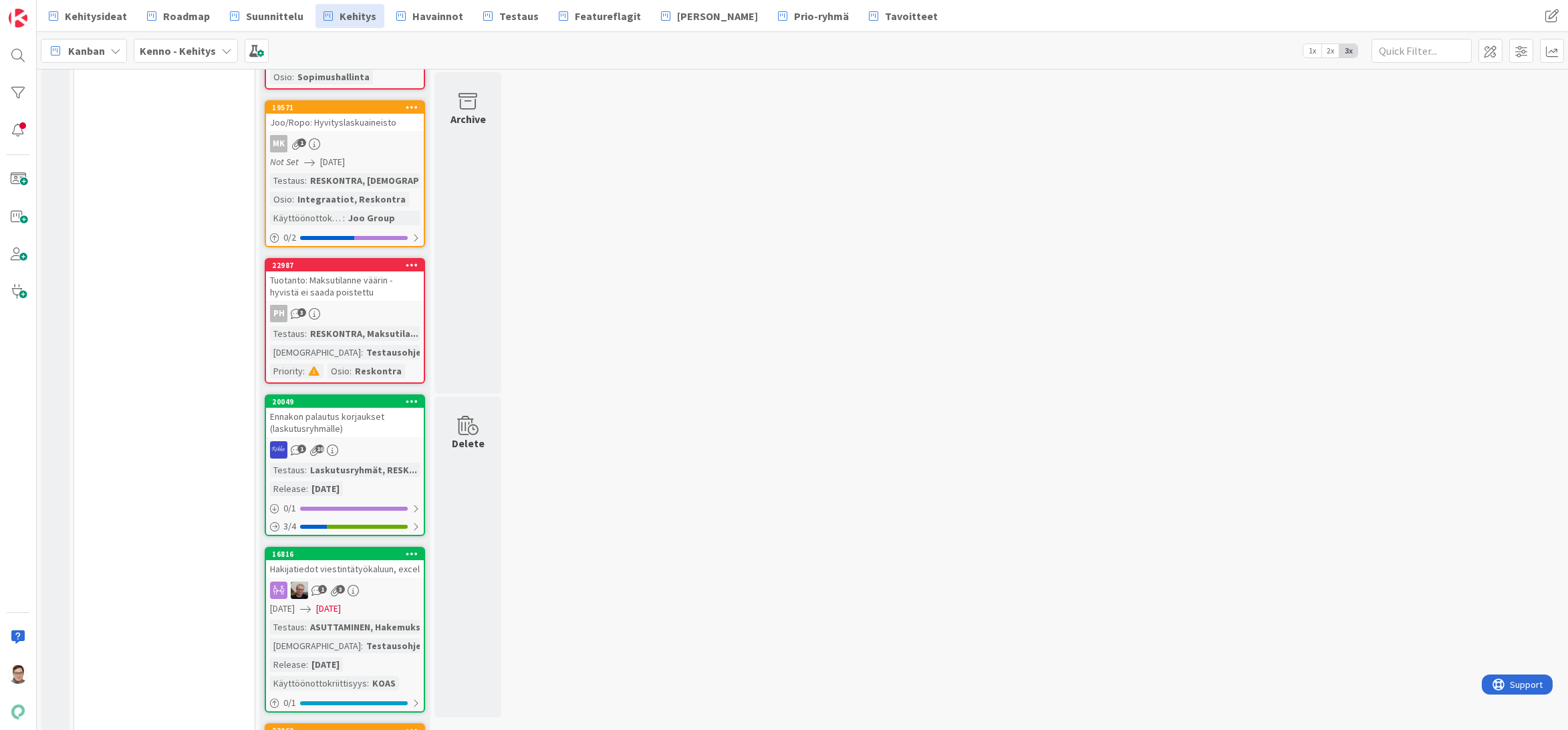
click at [349, 424] on div "Ennakon palautus korjaukset (laskutusryhmälle)" at bounding box center [344, 422] width 158 height 29
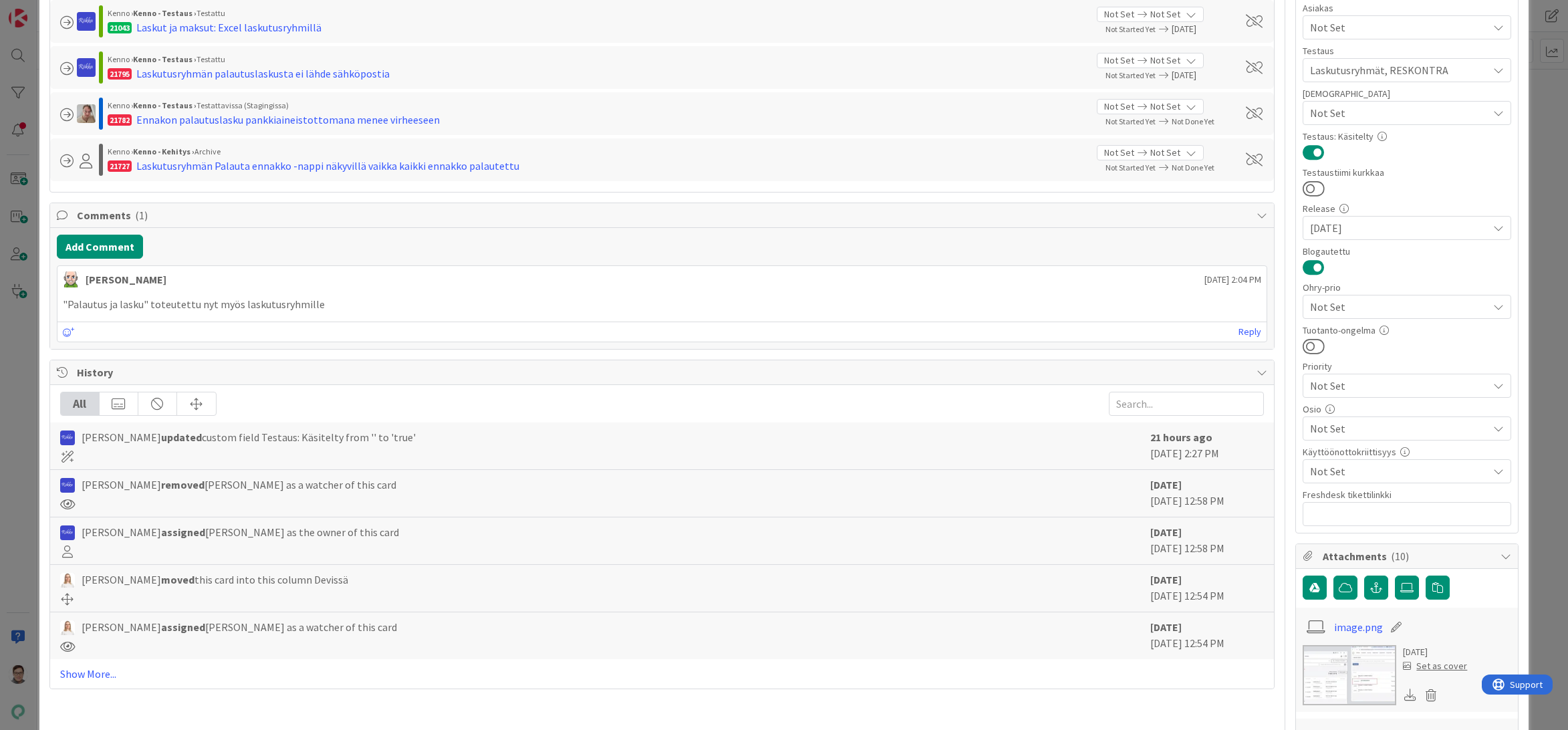
click at [1344, 425] on span "Not Set" at bounding box center [1398, 428] width 178 height 16
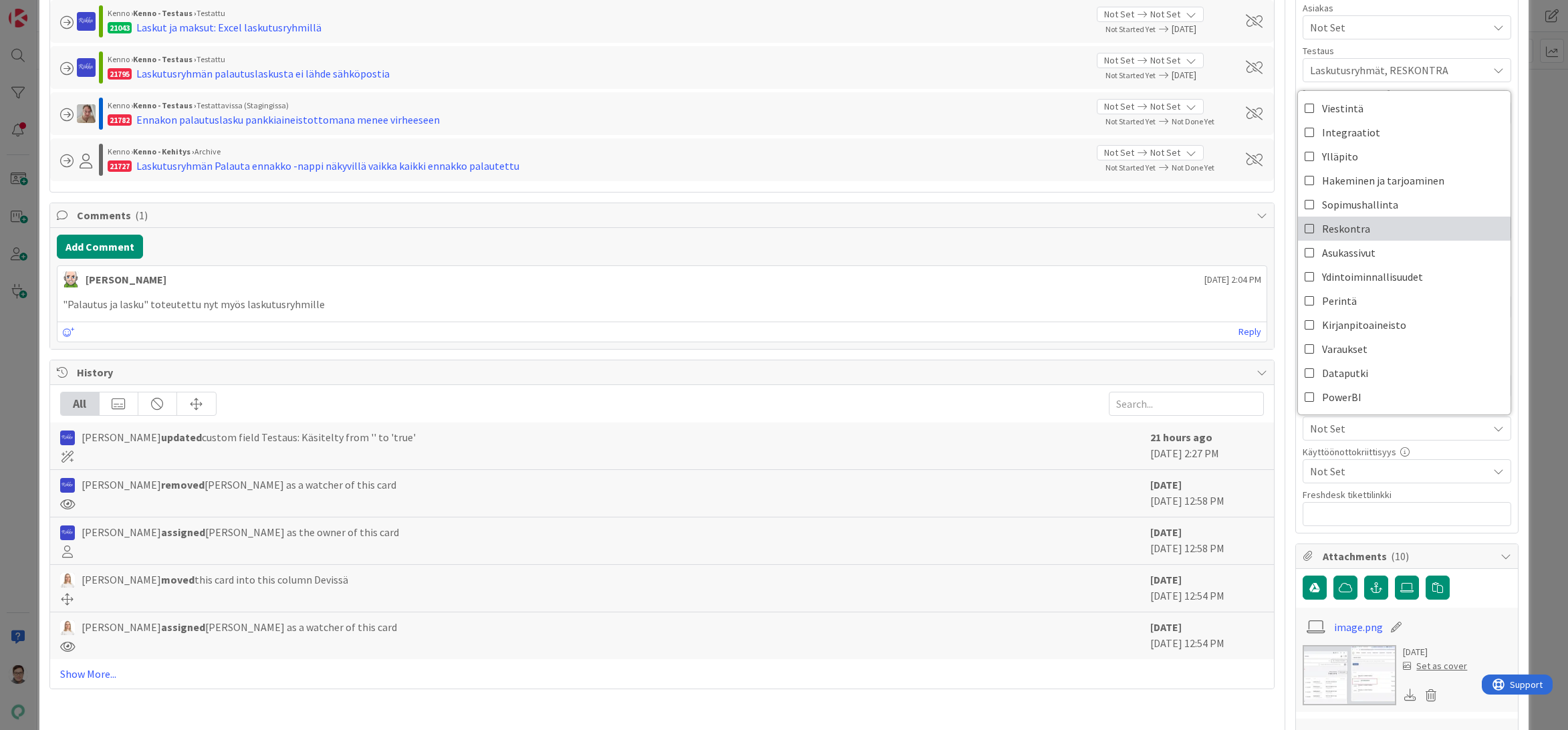
click at [1340, 230] on span "Reskontra" at bounding box center [1346, 228] width 48 height 20
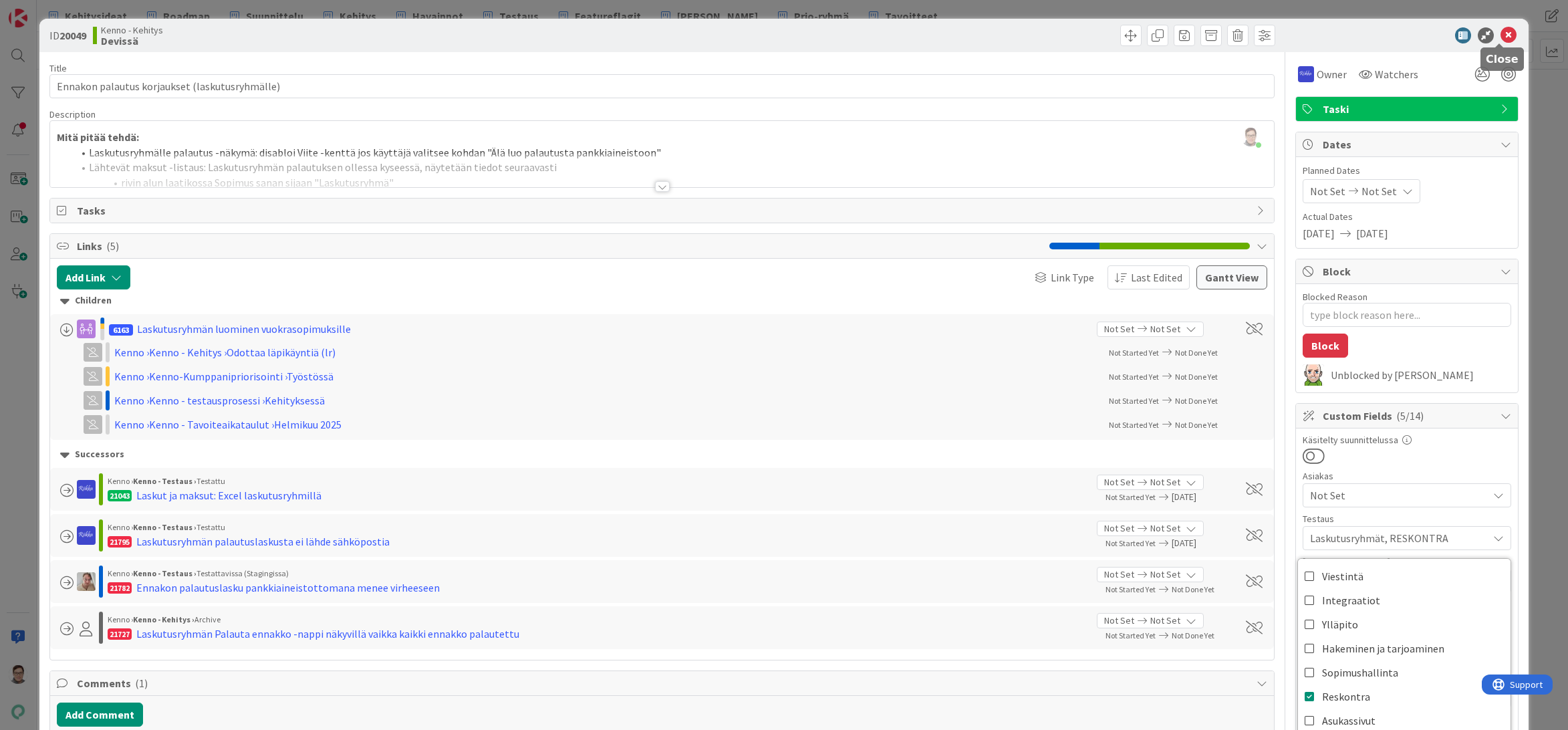
click at [1500, 37] on icon at bounding box center [1508, 35] width 16 height 16
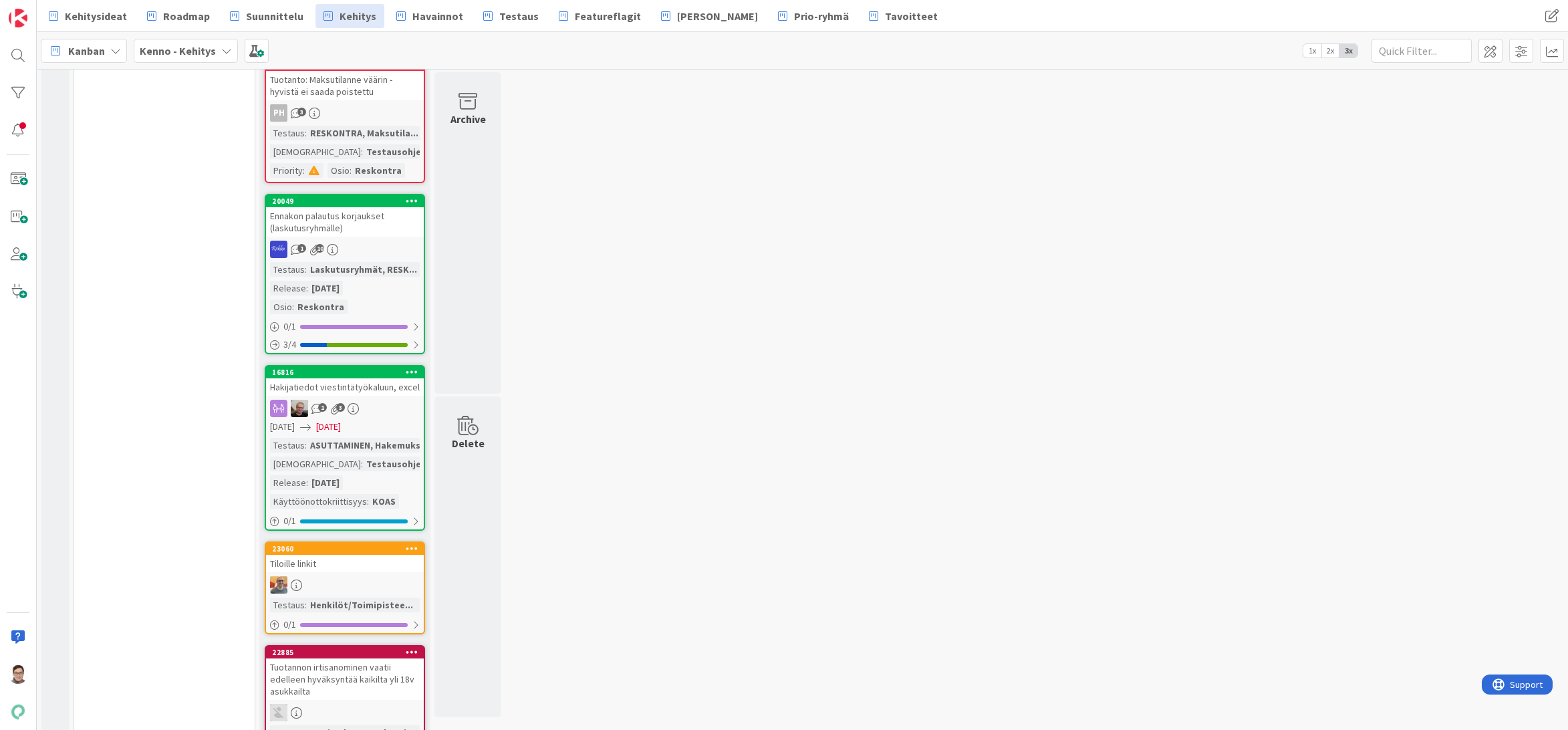
click at [374, 399] on link "16816 Hakijatiedot viestintätyökaluun, excel 1 3 [DATE] [DATE] Testaus : ASUTTA…" at bounding box center [344, 448] width 161 height 165
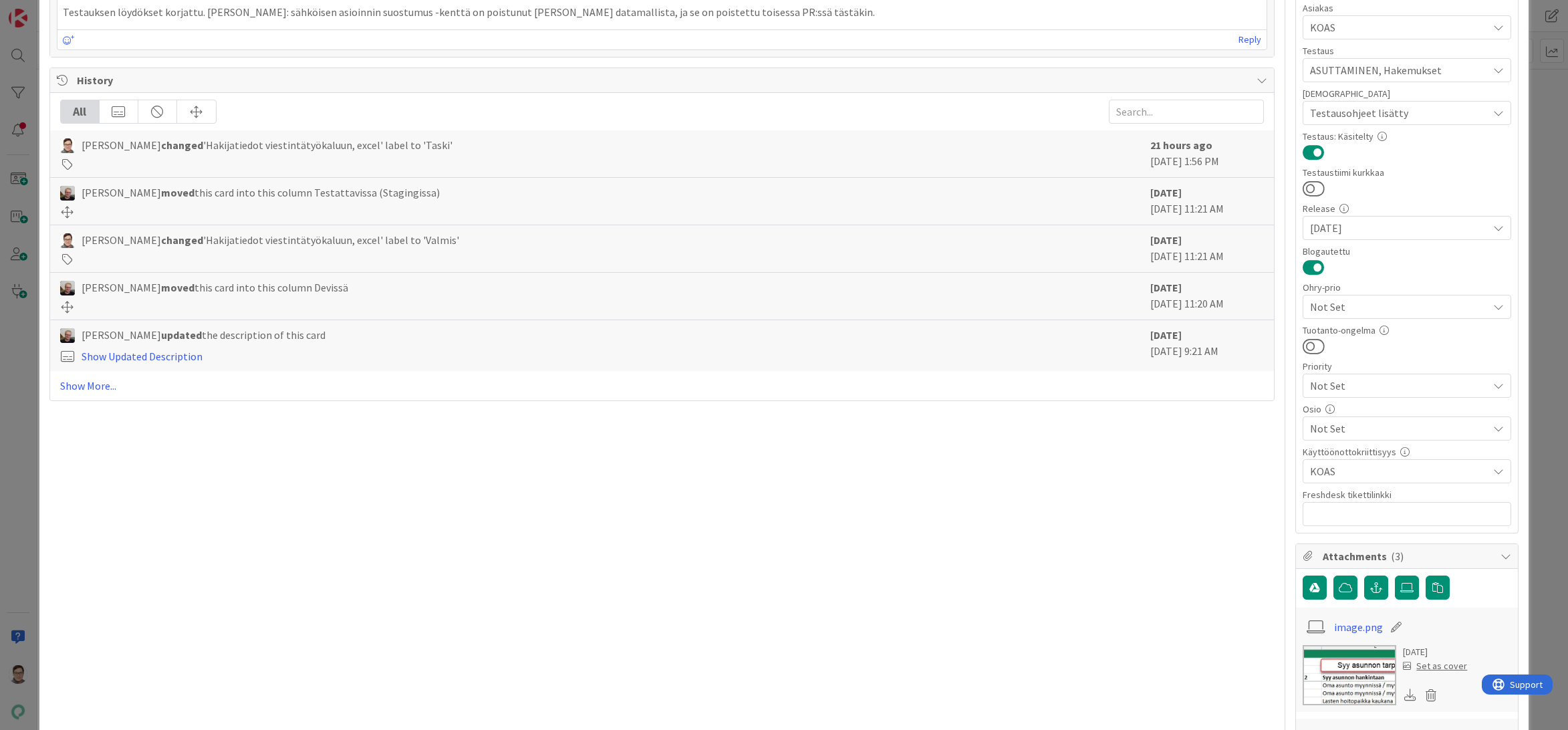
click at [1332, 422] on span "Not Set" at bounding box center [1398, 428] width 178 height 16
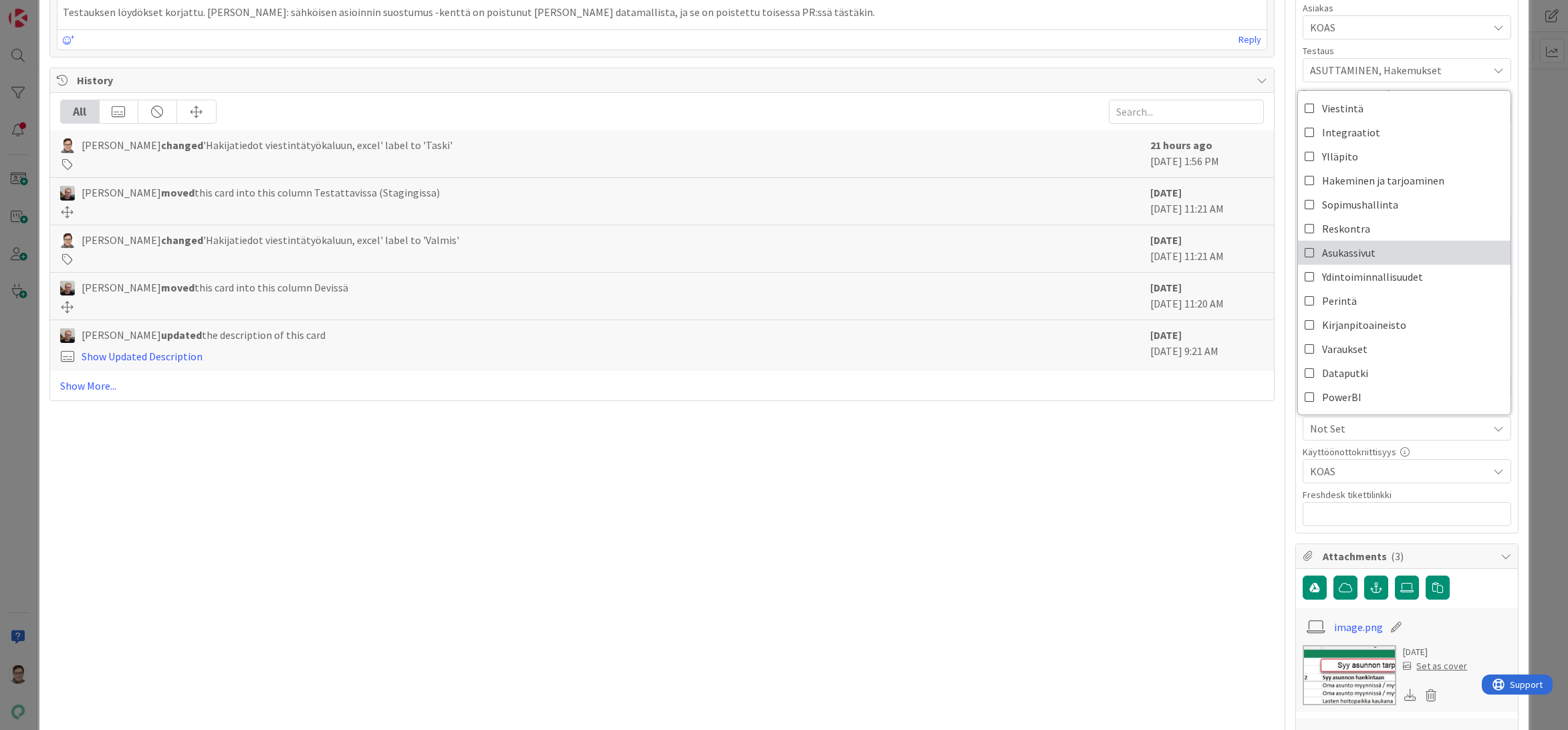
click at [1331, 252] on span "Asukassivut" at bounding box center [1349, 252] width 53 height 20
click at [1327, 273] on span "Ydintoiminnallisuudet" at bounding box center [1373, 276] width 101 height 20
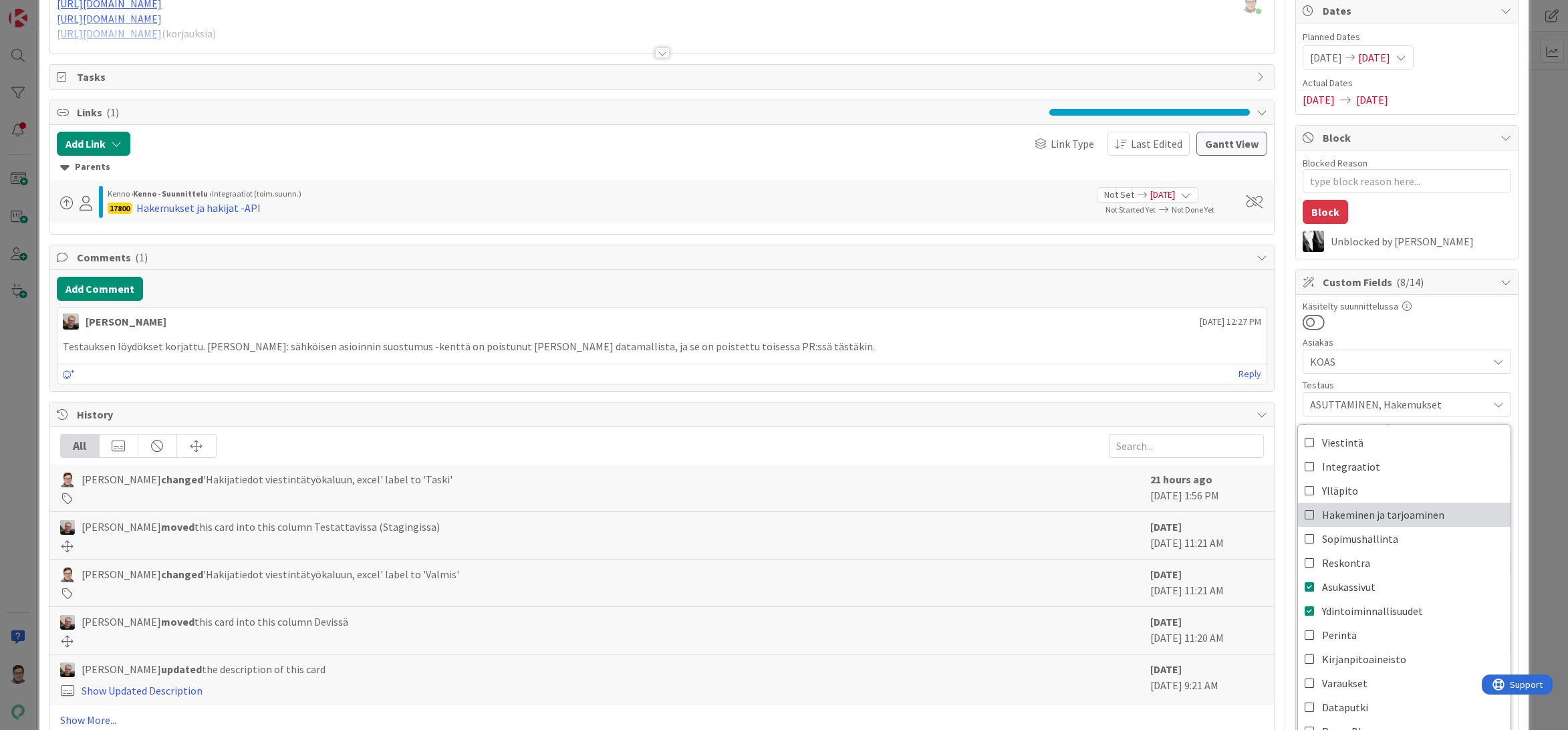
click at [1335, 514] on span "Hakeminen ja tarjoaminen" at bounding box center [1383, 514] width 122 height 20
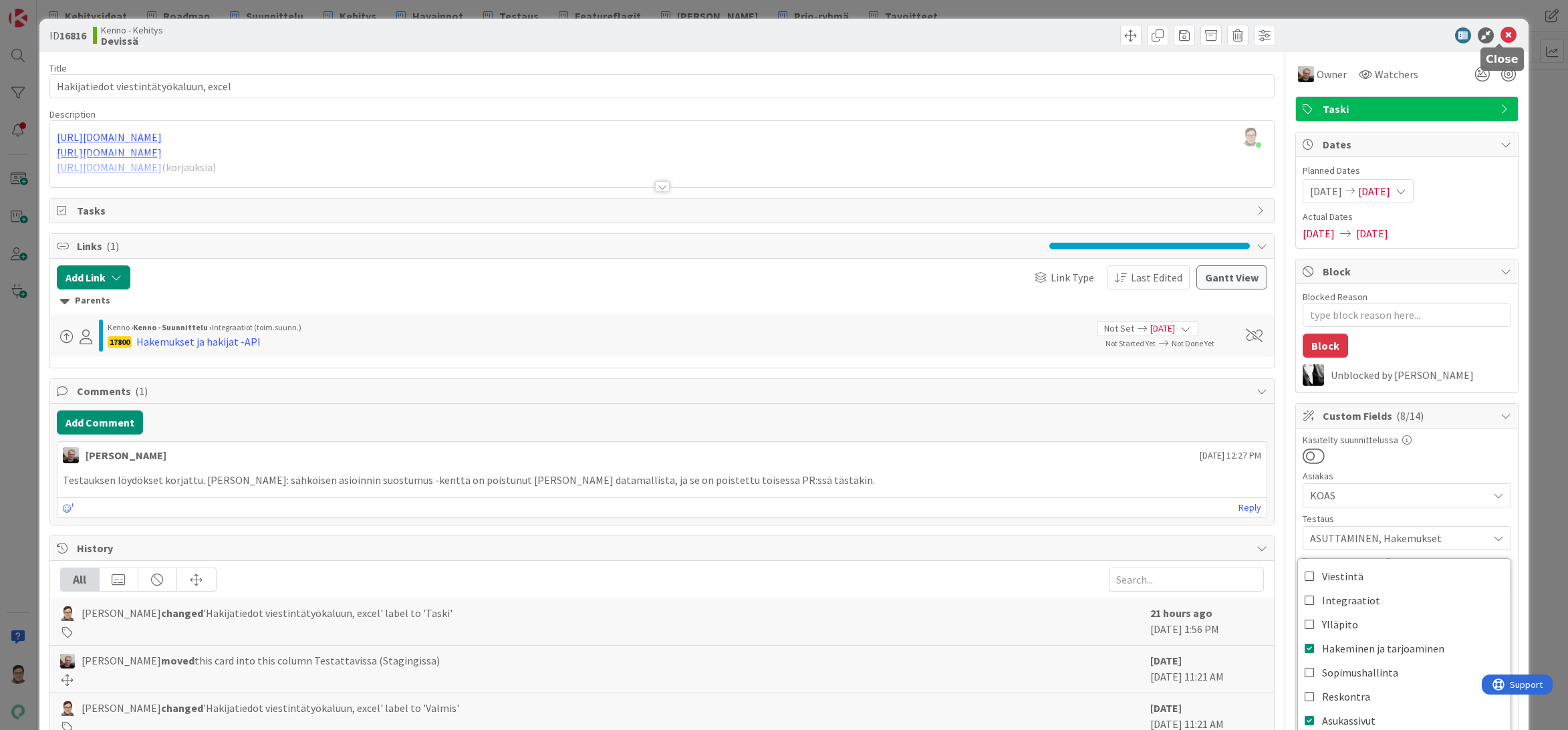
click at [1502, 40] on icon at bounding box center [1508, 35] width 16 height 16
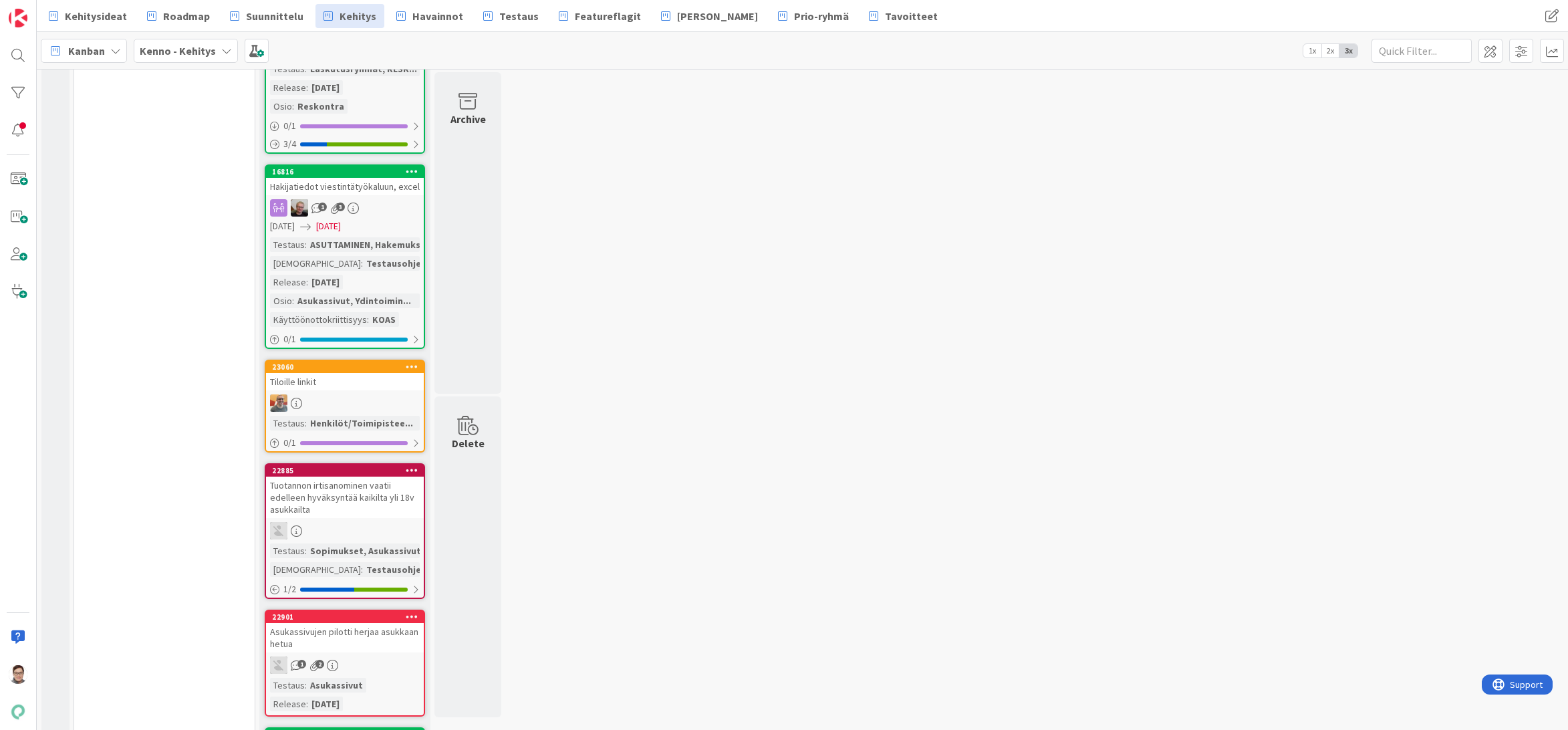
click at [362, 387] on div "Tiloille linkit" at bounding box center [344, 381] width 158 height 17
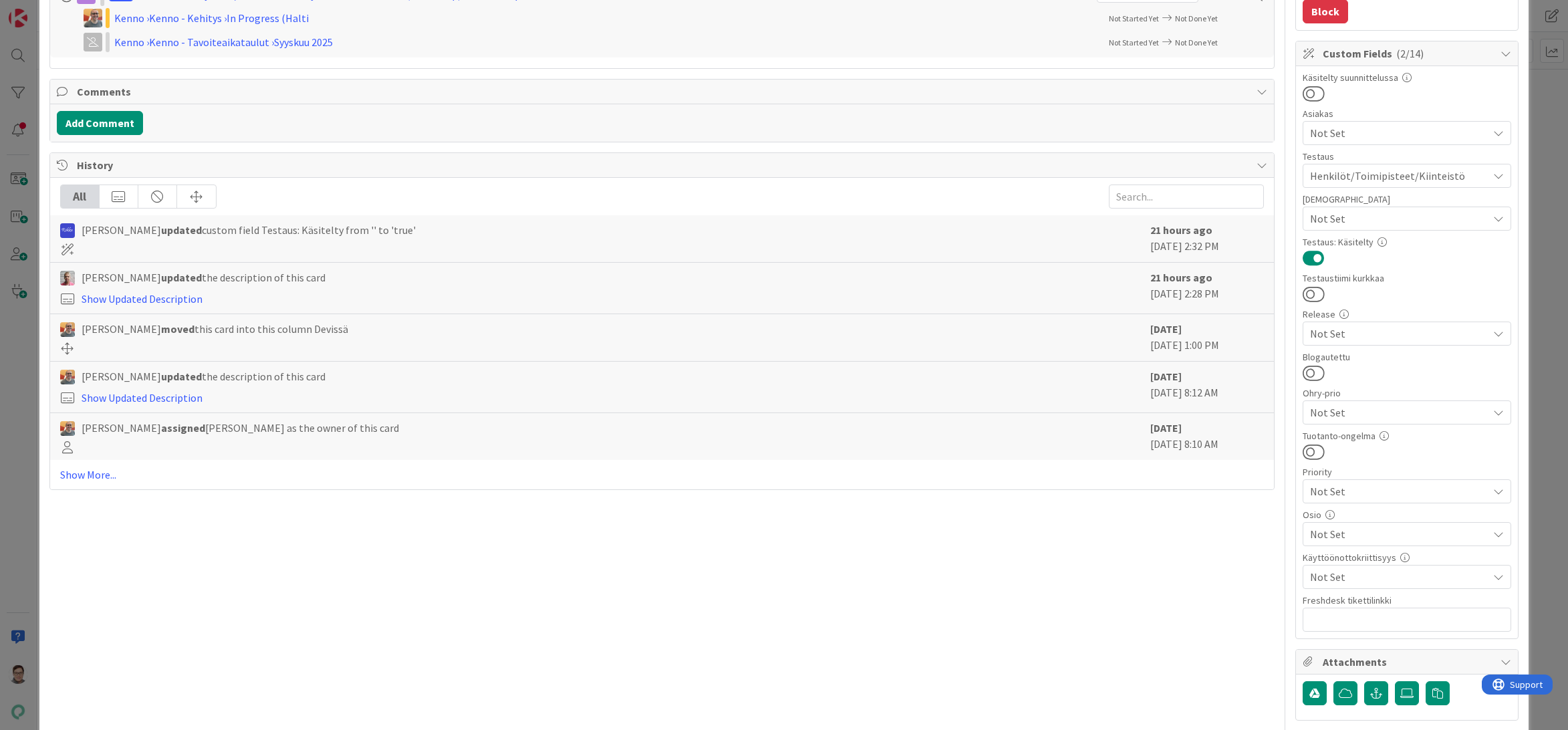
click at [1340, 531] on span "Not Set" at bounding box center [1398, 533] width 178 height 16
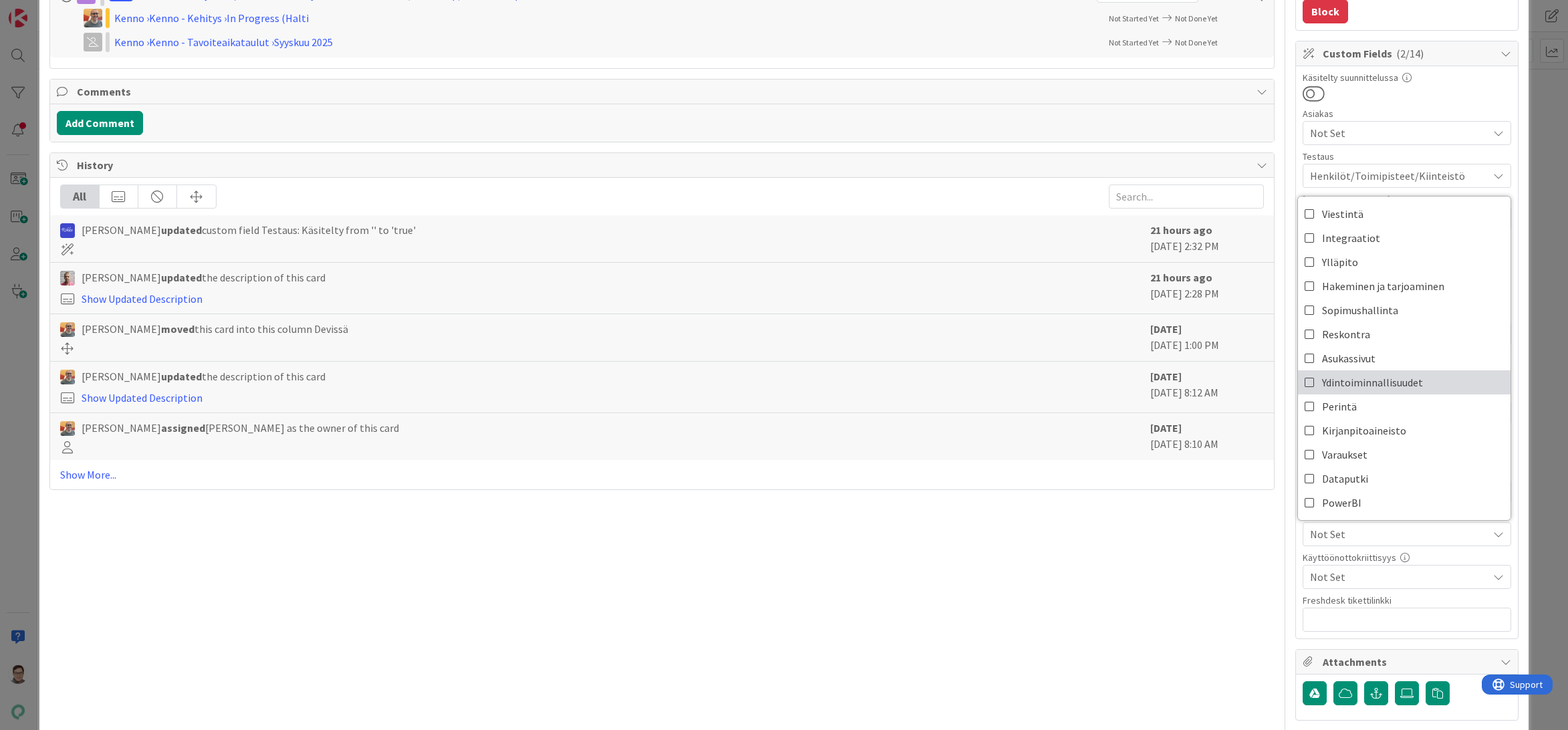
click at [1332, 382] on span "Ydintoiminnallisuudet" at bounding box center [1373, 382] width 101 height 20
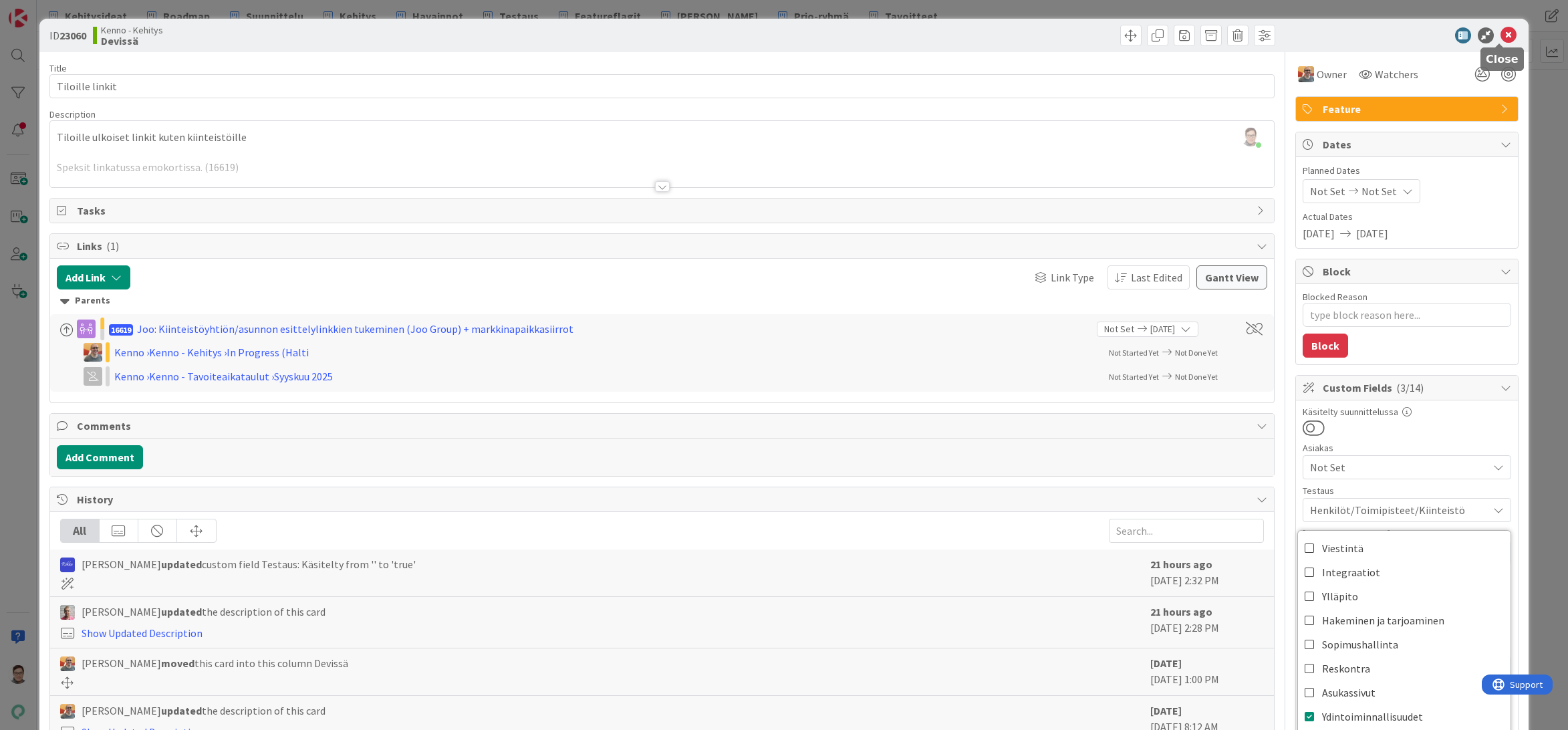
click at [1501, 36] on icon at bounding box center [1508, 35] width 16 height 16
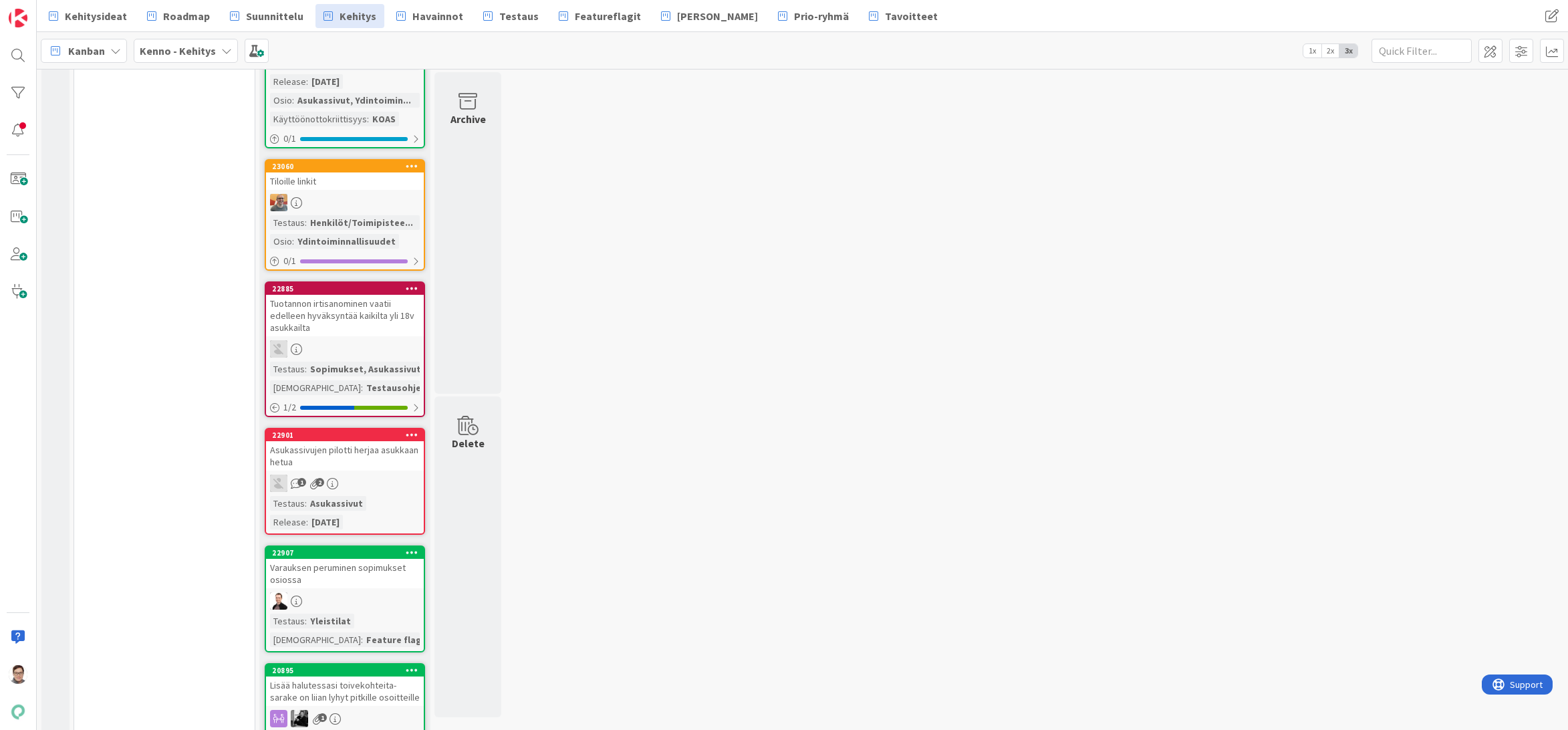
click at [335, 325] on div "Tuotannon irtisanominen vaatii edelleen hyväksyntää kaikilta yli 18v asukkailta" at bounding box center [344, 315] width 158 height 42
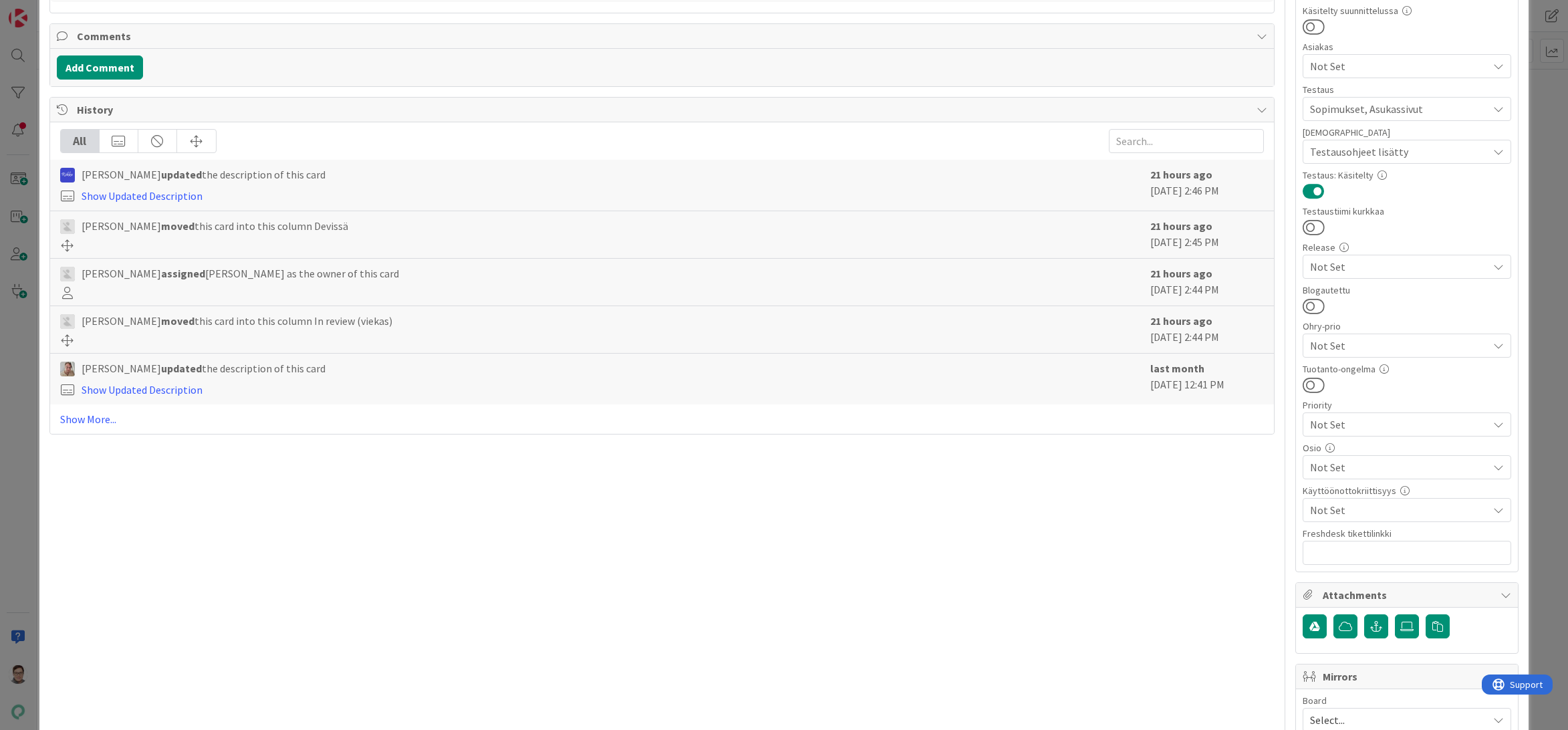
click at [1332, 466] on span "Not Set" at bounding box center [1398, 467] width 178 height 16
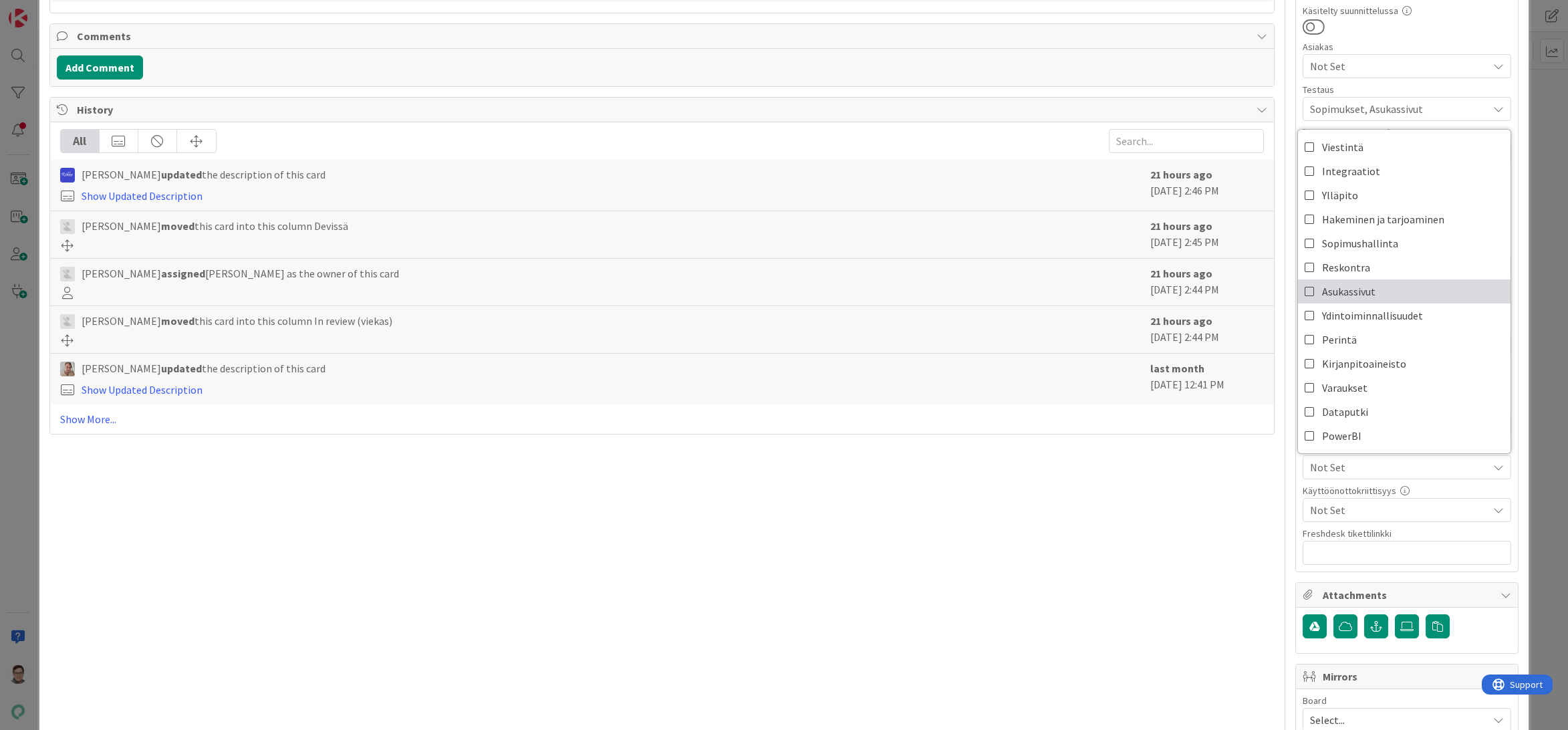
click at [1333, 296] on span "Asukassivut" at bounding box center [1349, 291] width 53 height 20
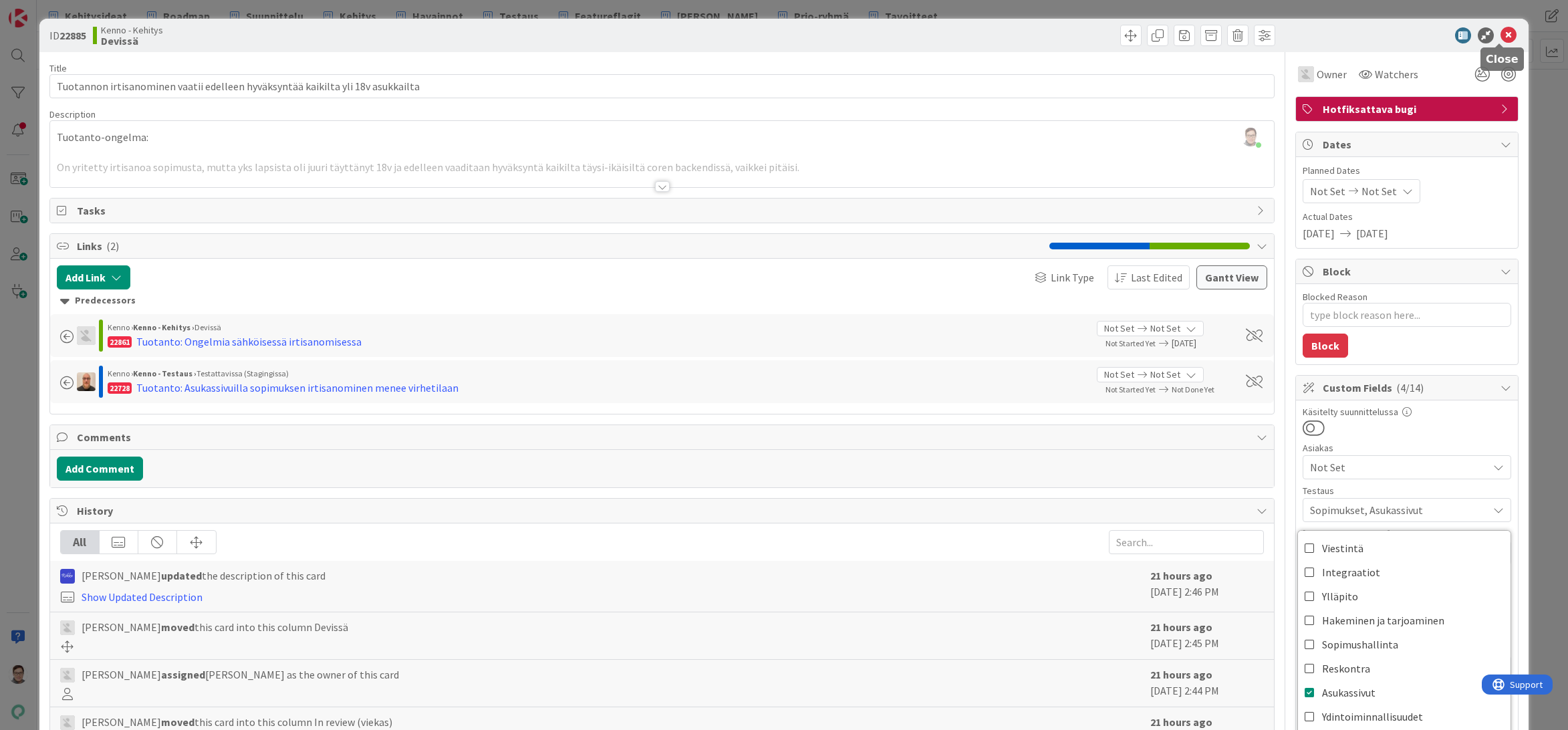
click at [1501, 38] on icon at bounding box center [1508, 35] width 16 height 16
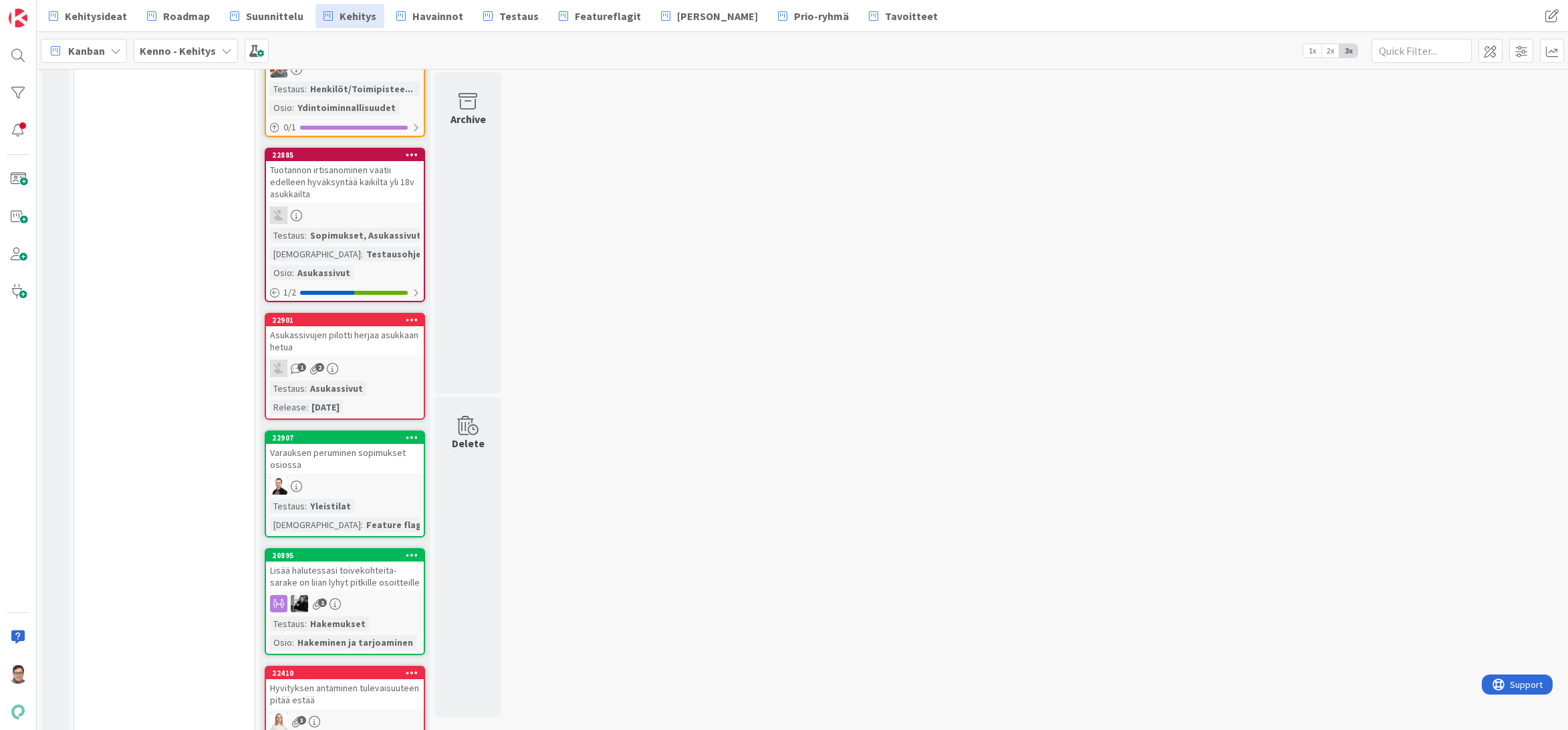
click at [368, 349] on div "Asukassivujen pilotti herjaa asukkaan hetua" at bounding box center [344, 340] width 158 height 29
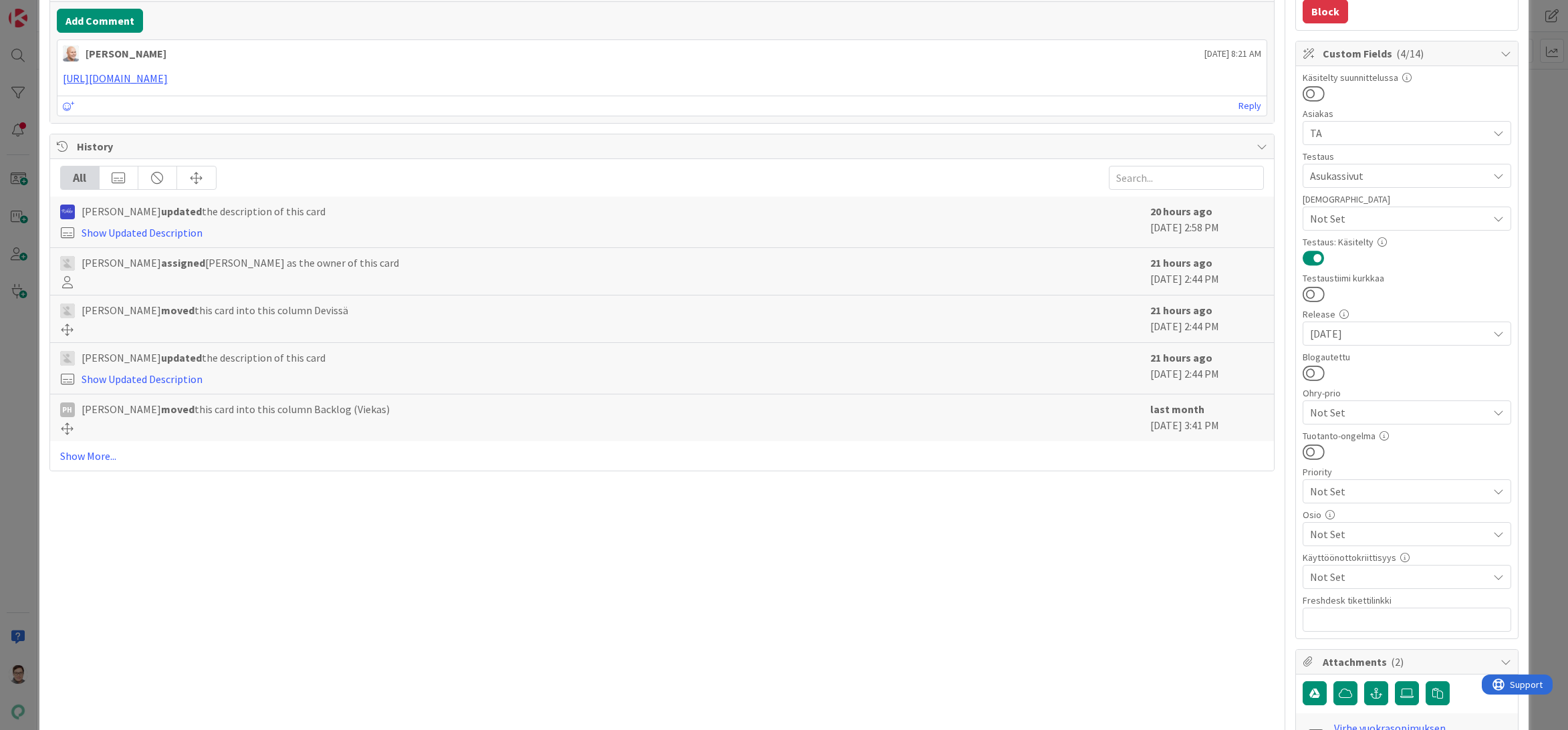
click at [1337, 531] on span "Not Set" at bounding box center [1398, 533] width 178 height 16
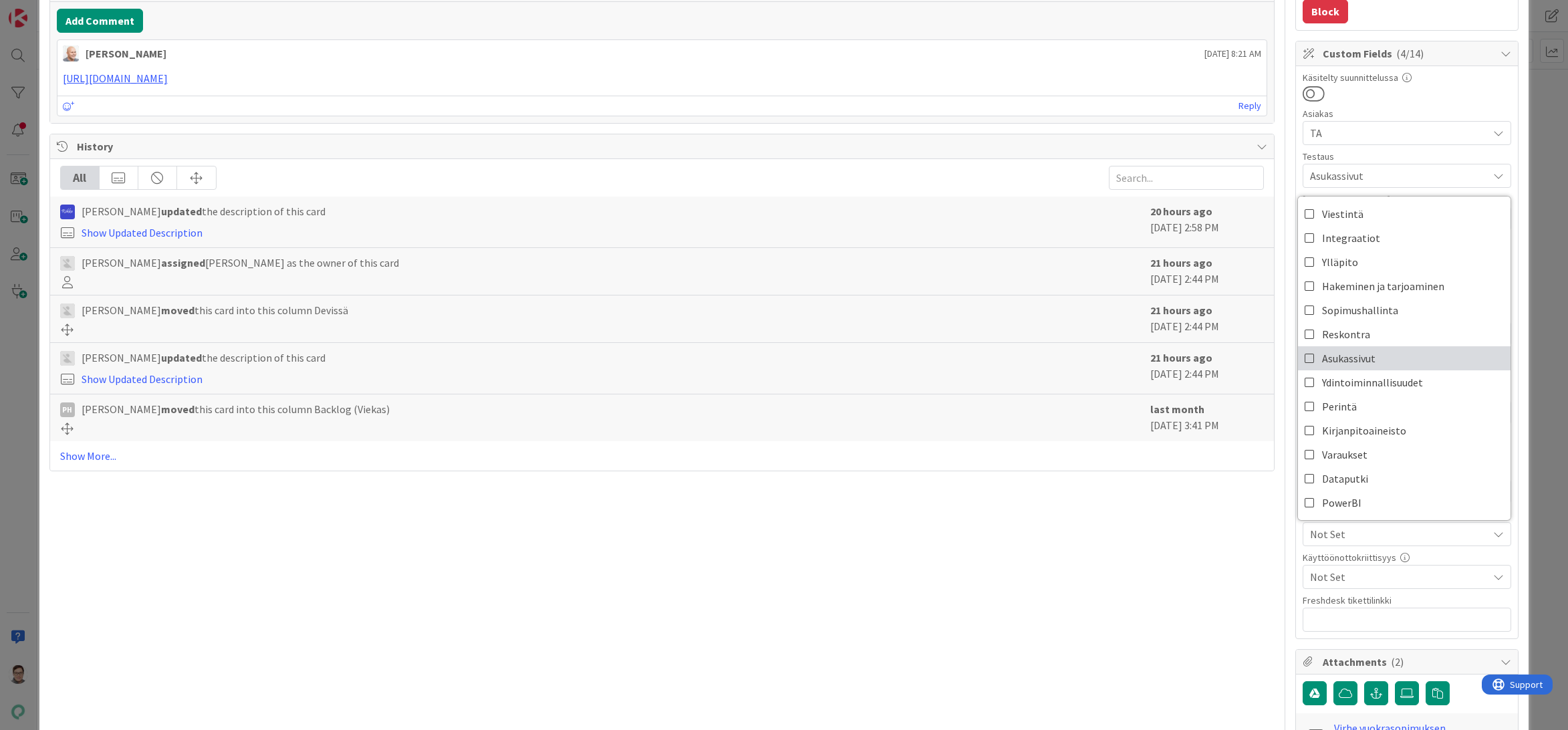
click at [1336, 359] on span "Asukassivut" at bounding box center [1349, 357] width 53 height 20
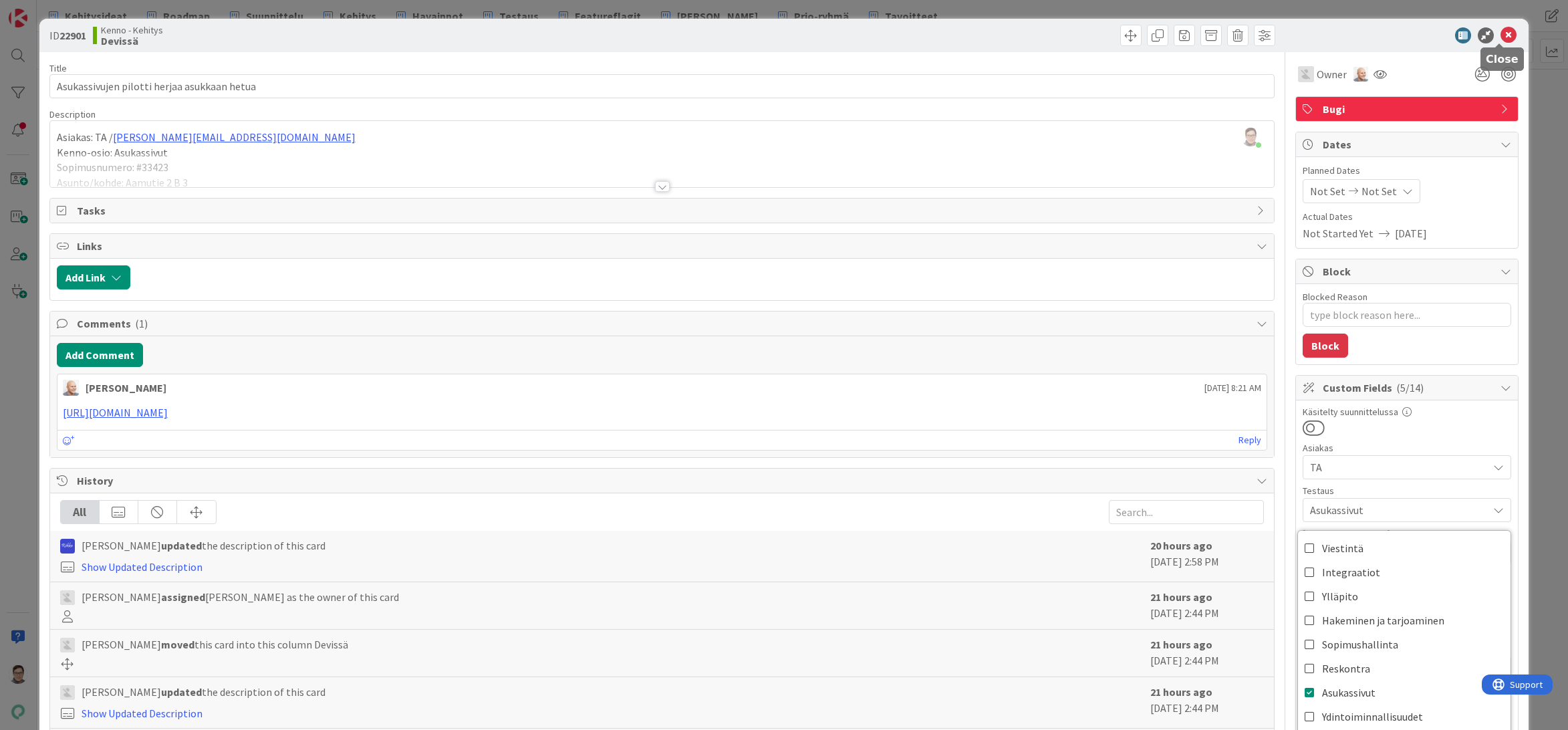
click at [1500, 35] on icon at bounding box center [1508, 35] width 16 height 16
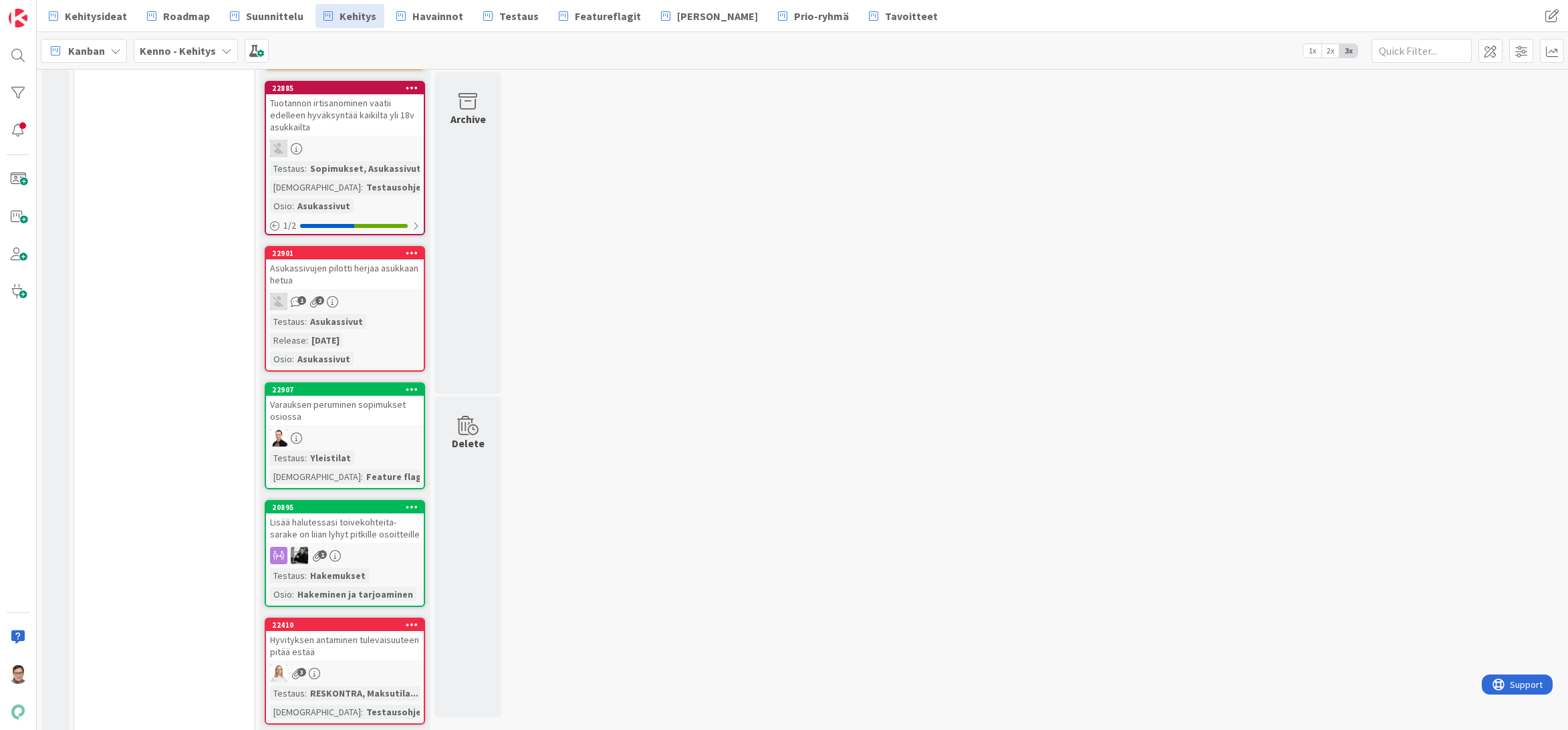
click at [350, 419] on div "Varauksen peruminen sopimukset osiossa" at bounding box center [344, 410] width 158 height 29
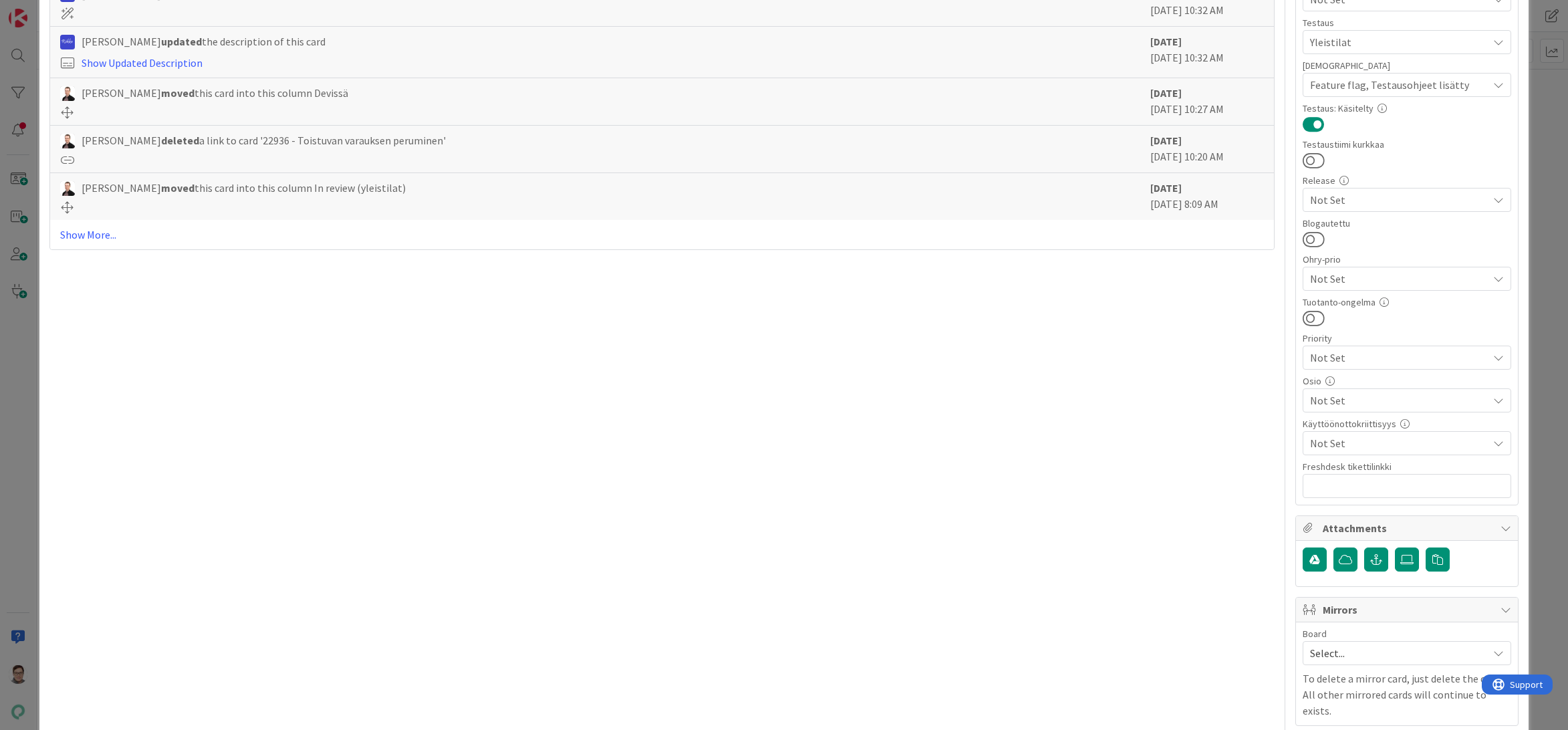
click at [1332, 396] on span "Not Set" at bounding box center [1398, 400] width 178 height 16
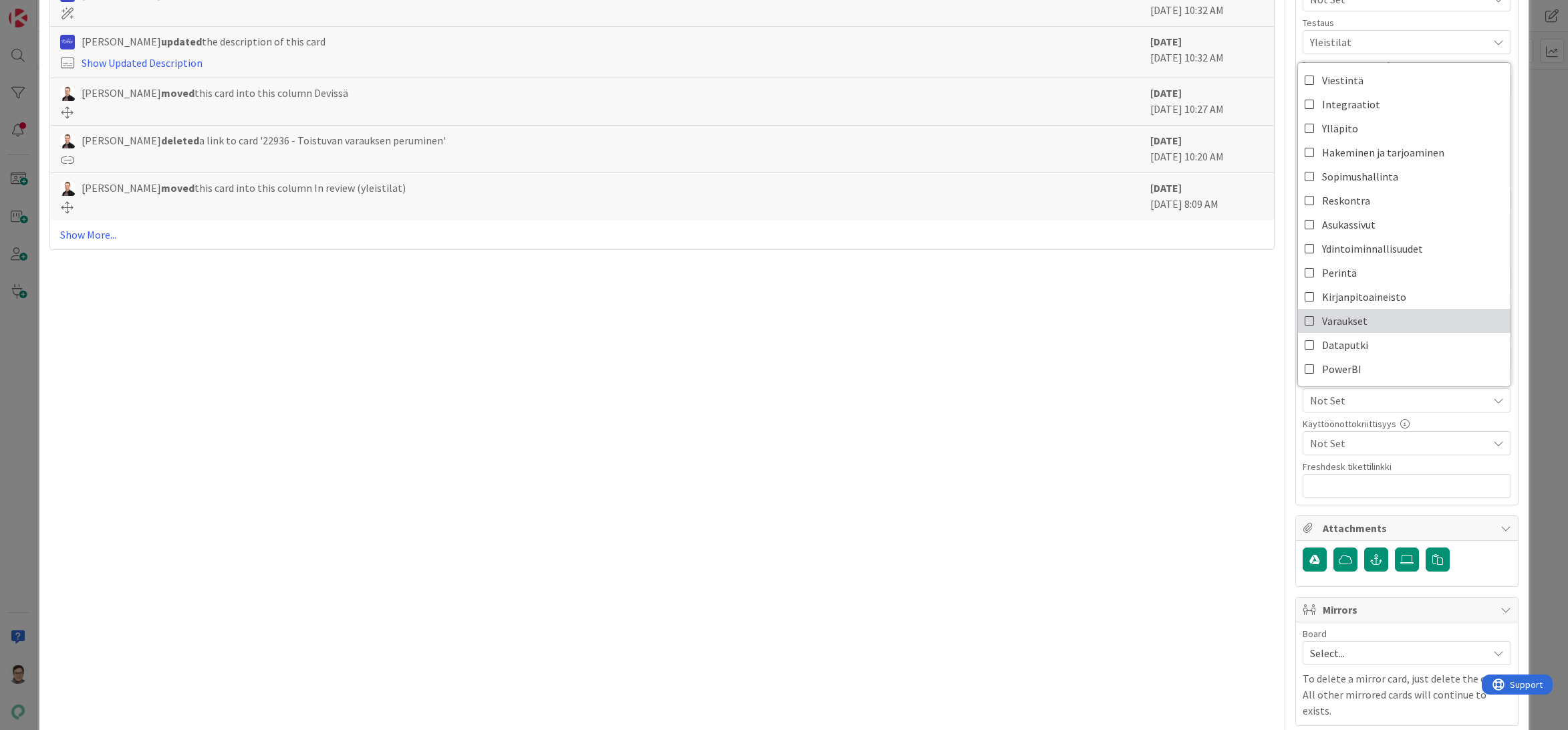
click at [1329, 320] on span "Varaukset" at bounding box center [1344, 321] width 45 height 20
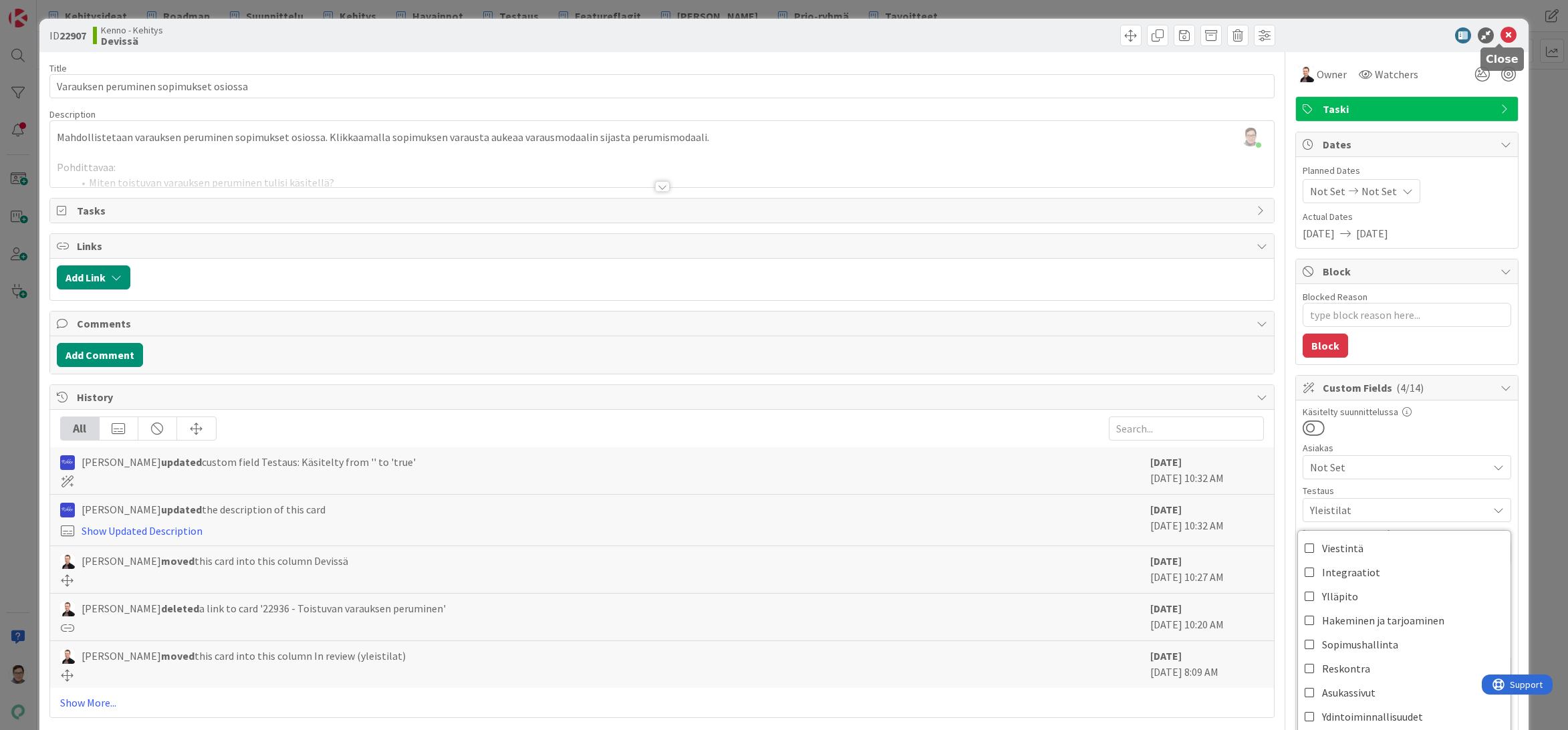
click at [1500, 36] on icon at bounding box center [1508, 35] width 16 height 16
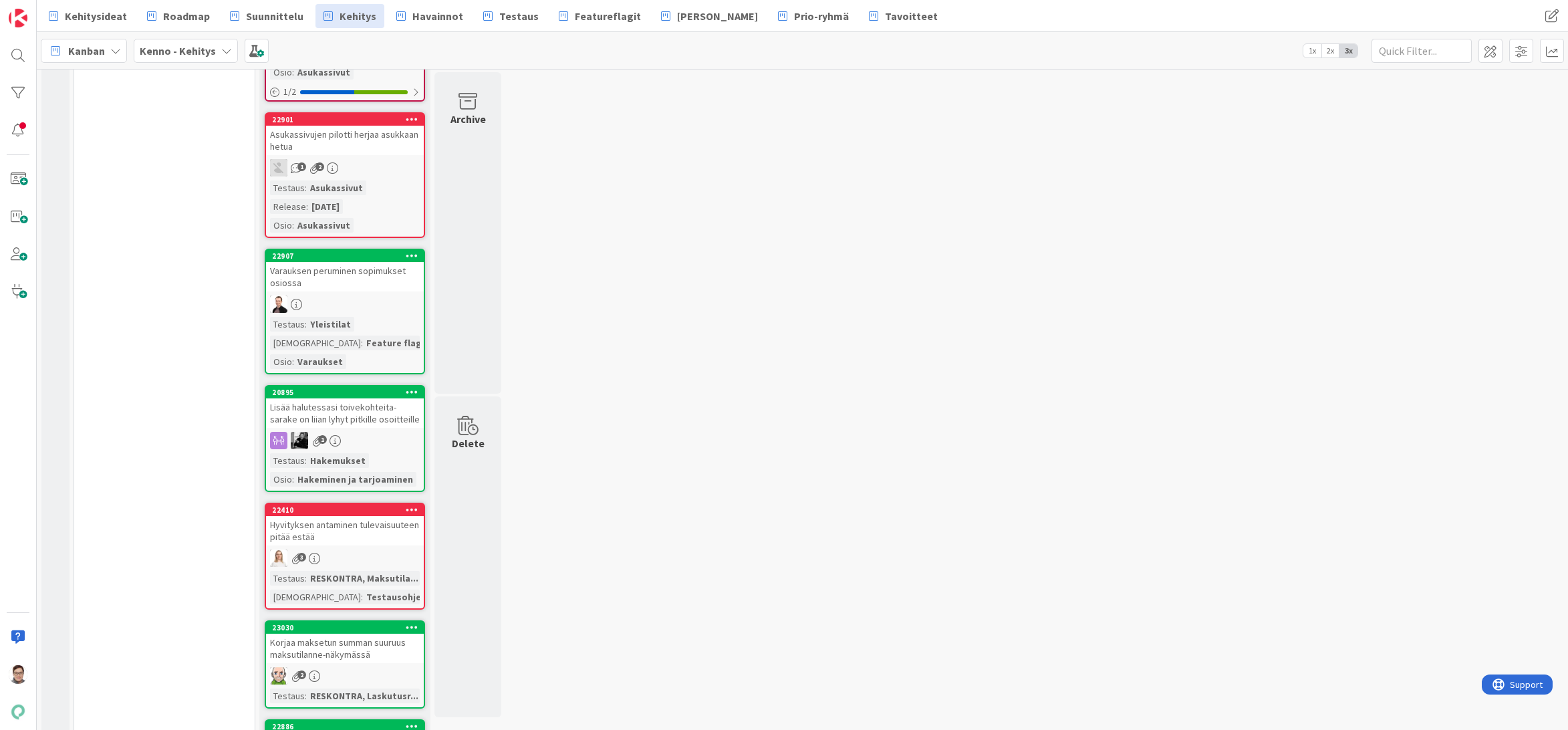
click at [359, 419] on div "Lisää halutessasi toivekohteita- sarake on liian lyhyt pitkille osoitteille" at bounding box center [344, 413] width 158 height 29
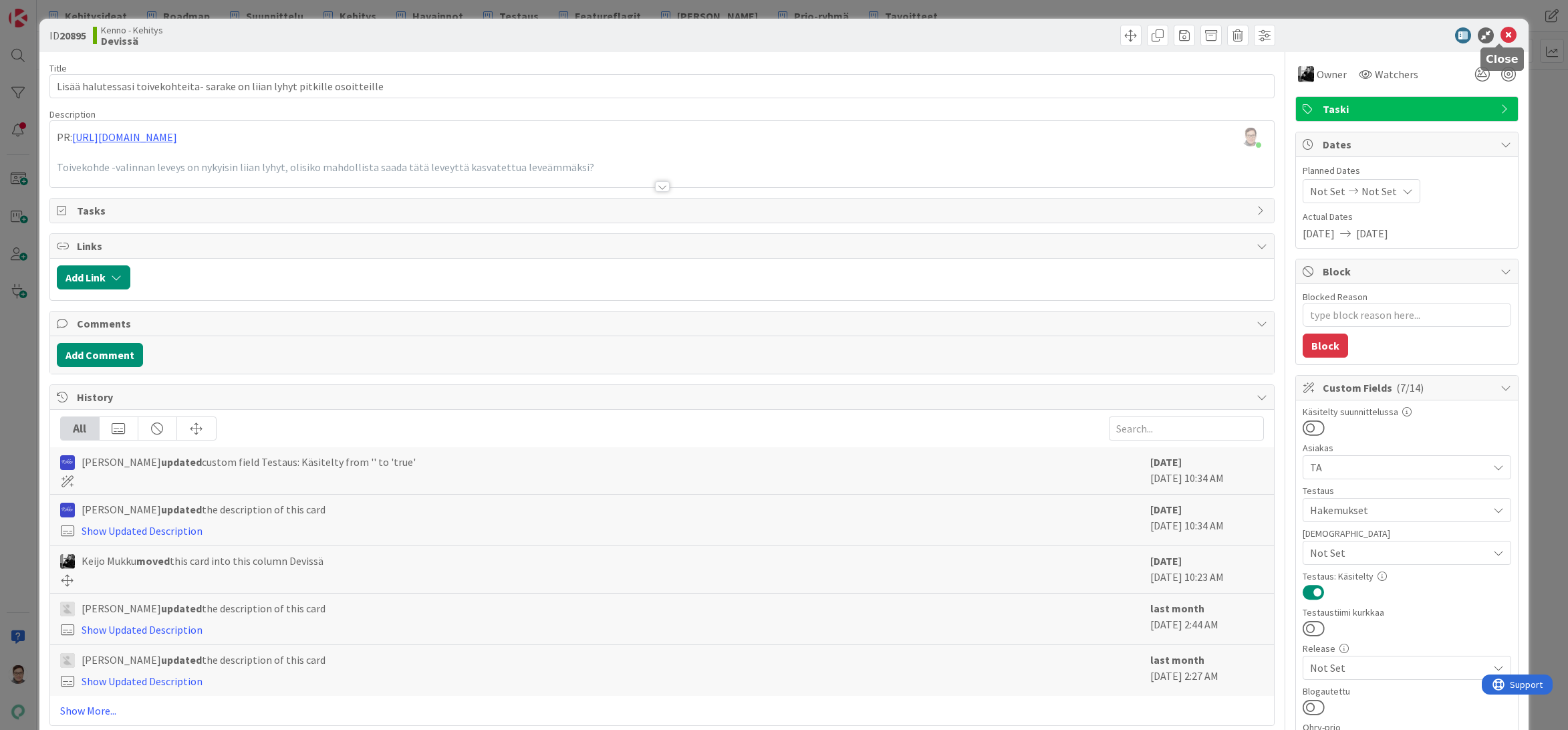
click at [1500, 38] on icon at bounding box center [1508, 35] width 16 height 16
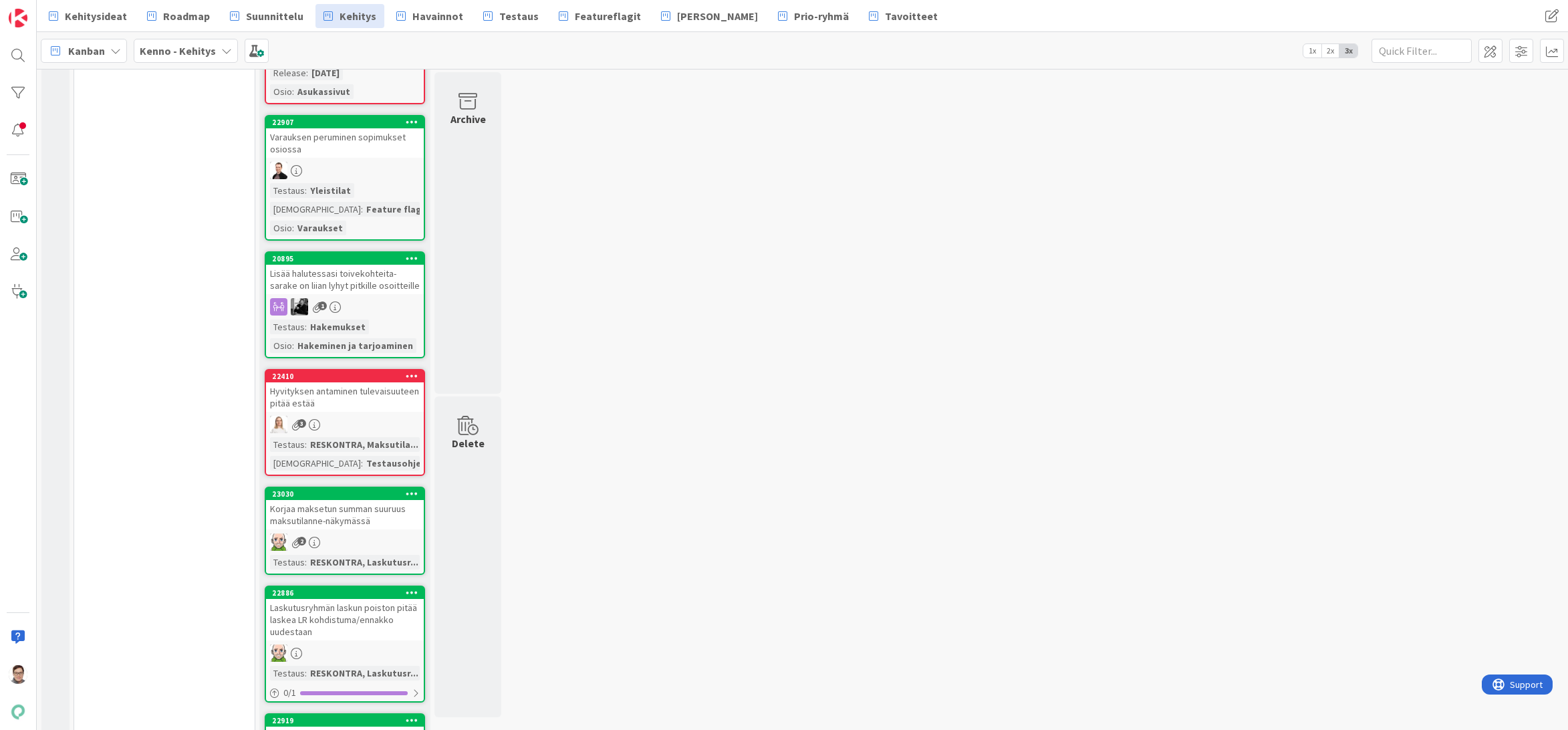
click at [348, 410] on div "Hyvityksen antaminen tulevaisuuteen pitää estää" at bounding box center [344, 396] width 158 height 29
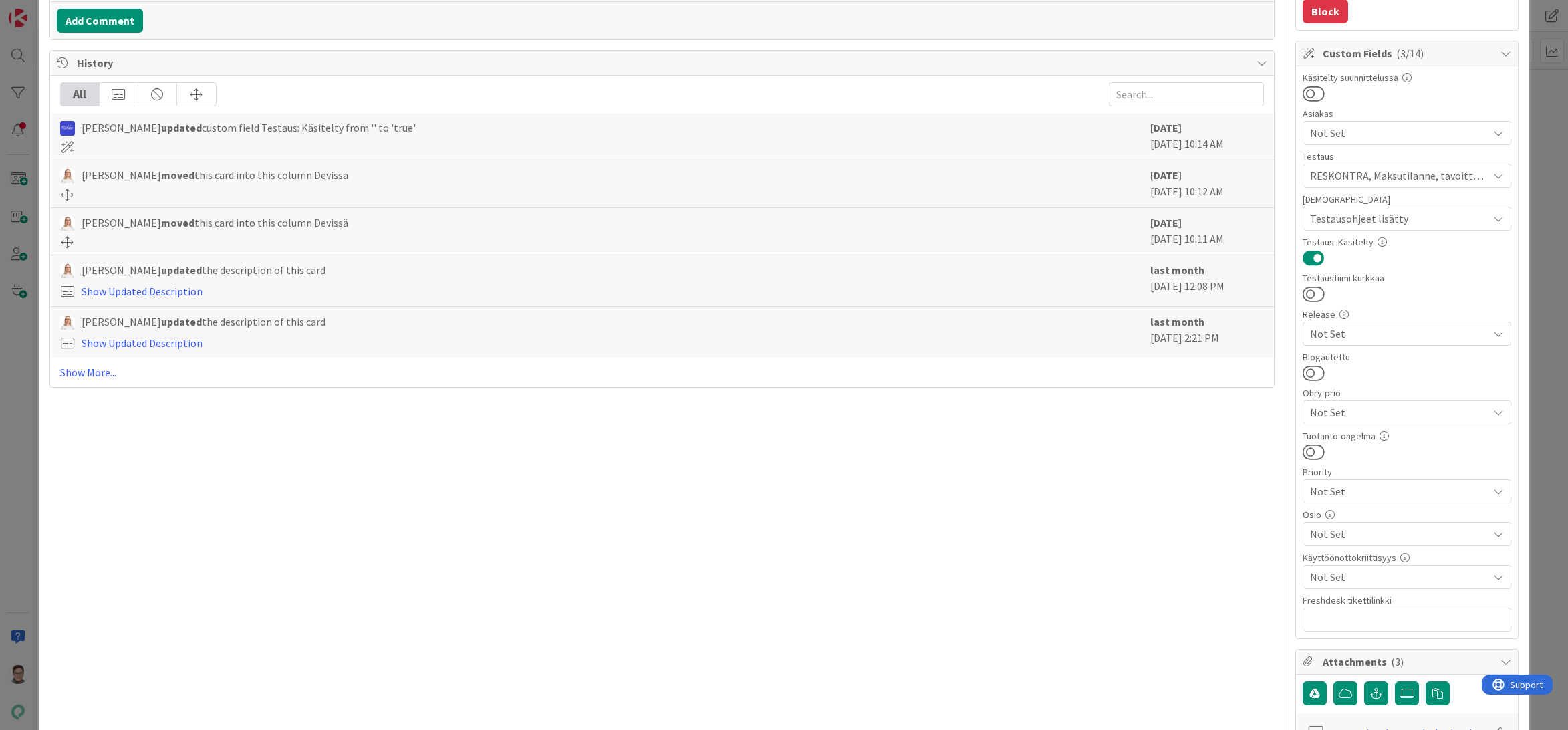
click at [1331, 530] on span "Not Set" at bounding box center [1398, 533] width 178 height 16
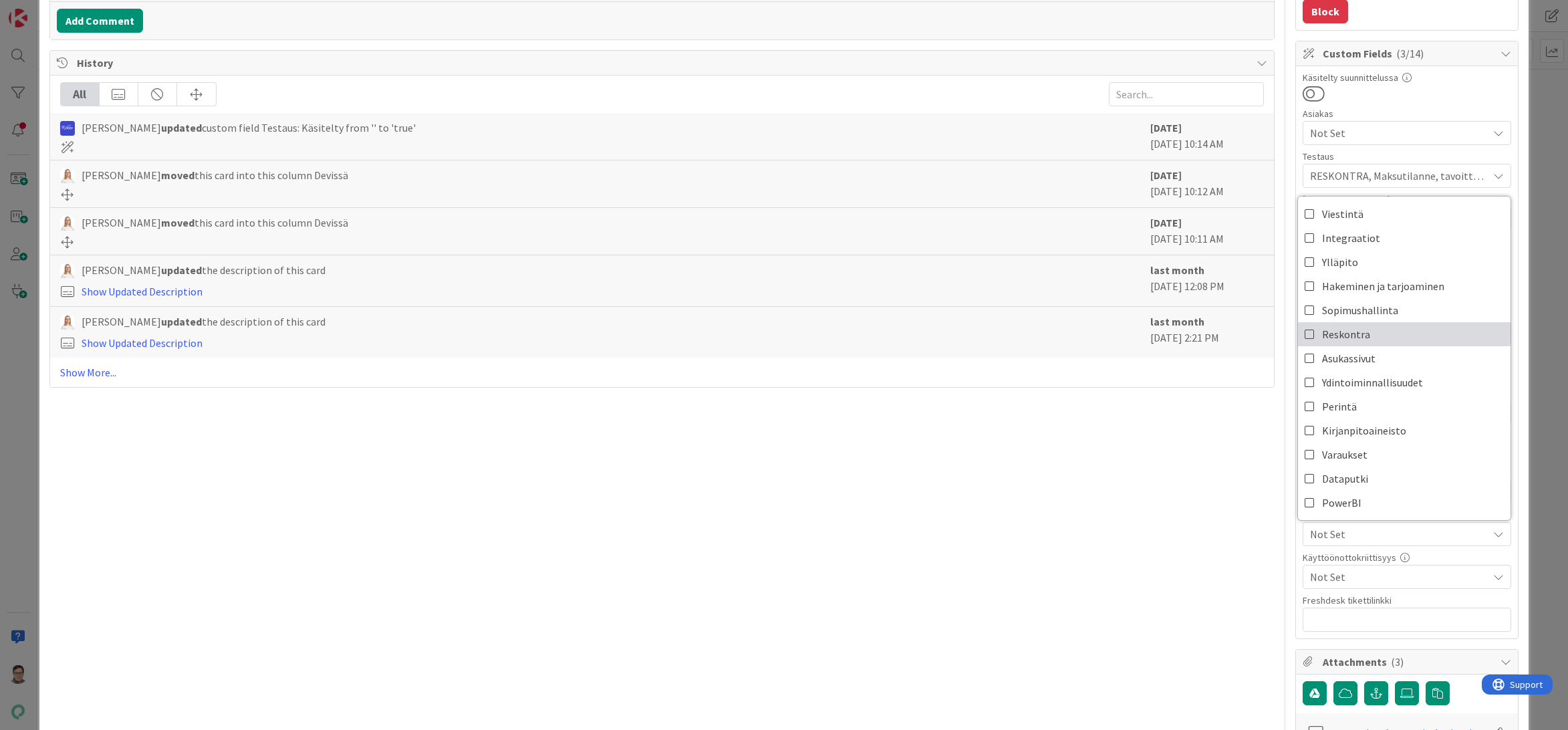
click at [1339, 333] on span "Reskontra" at bounding box center [1346, 334] width 48 height 20
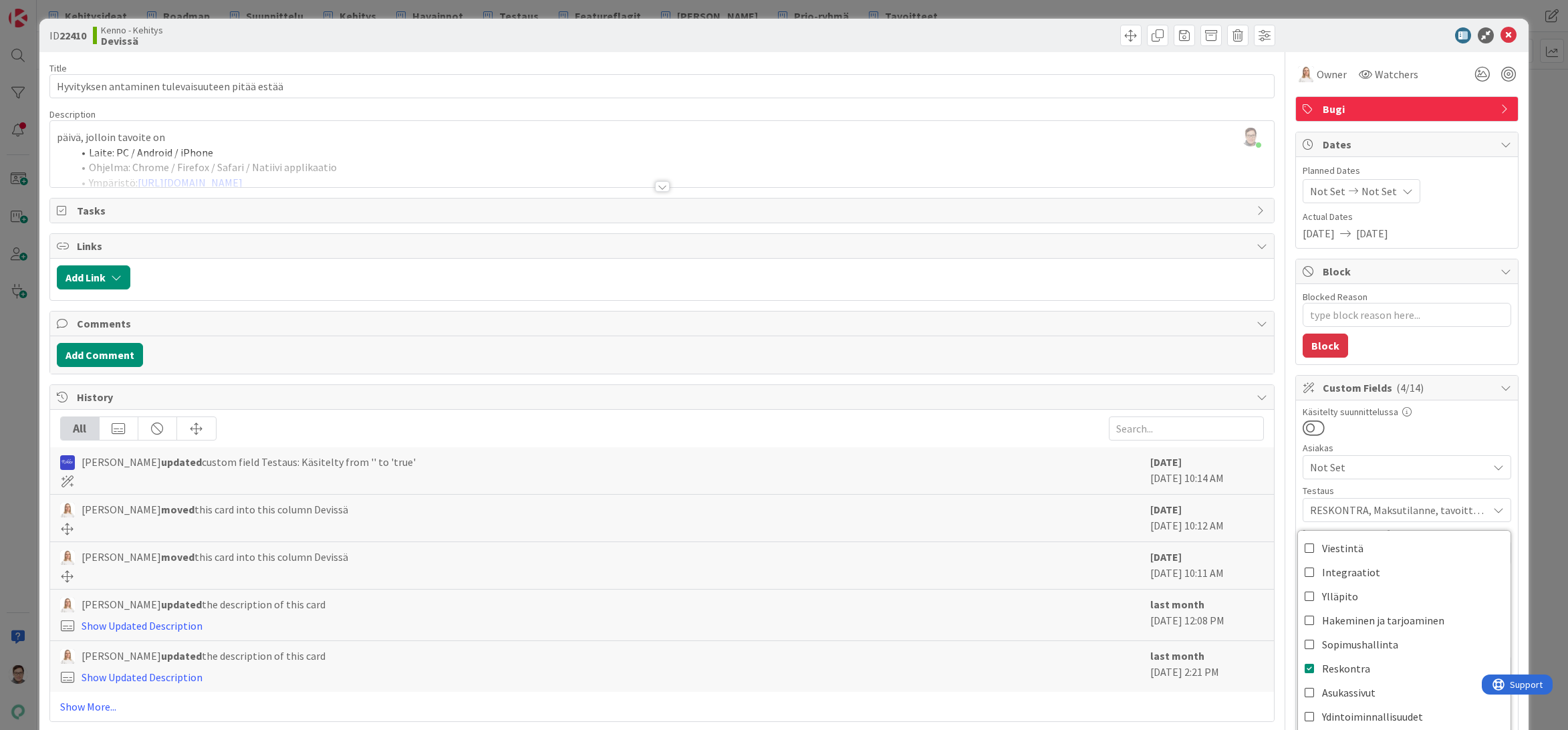
click at [1501, 44] on div "ID 22410 Kenno - Kehitys Devissä" at bounding box center [784, 35] width 1489 height 33
click at [1500, 38] on icon at bounding box center [1508, 35] width 16 height 16
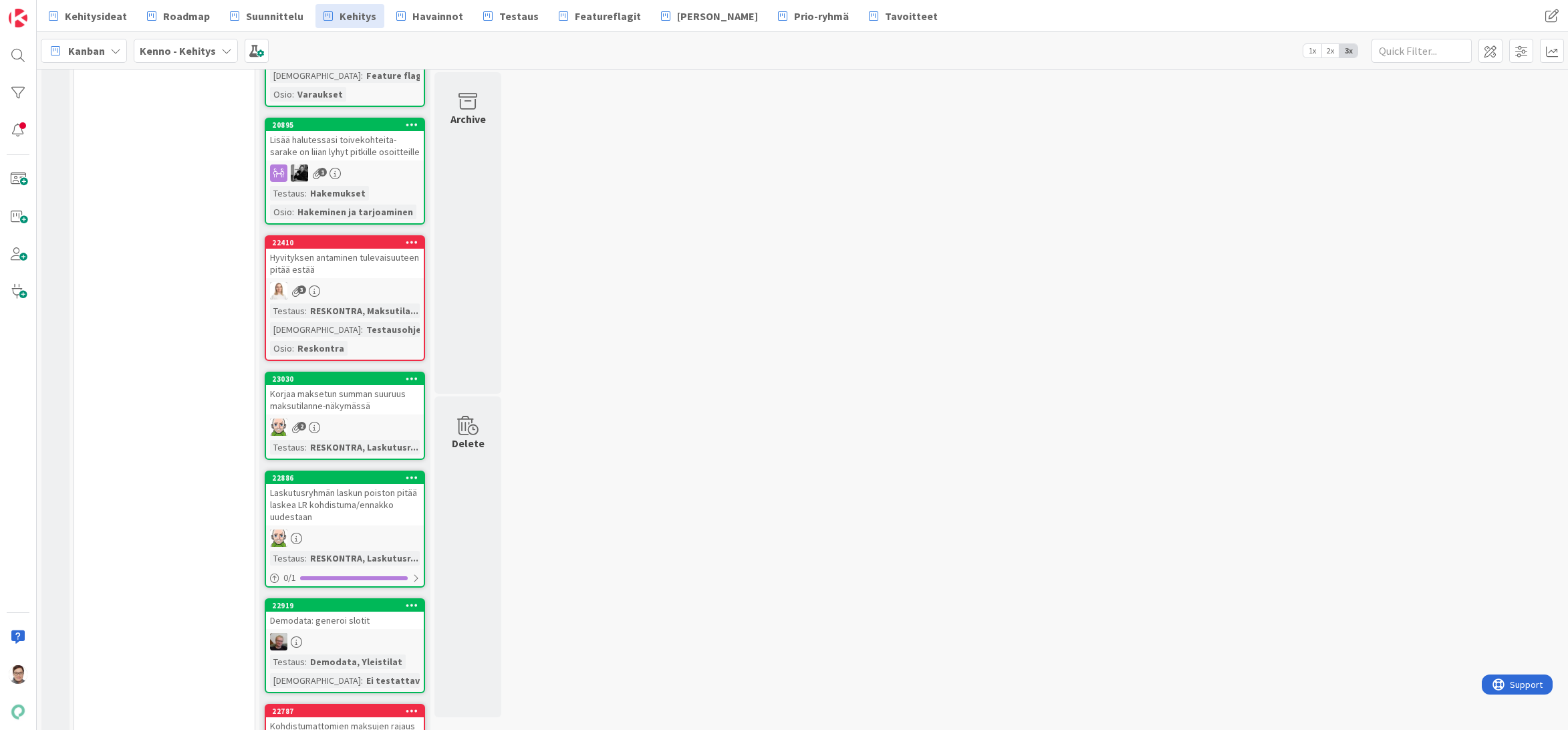
click at [349, 407] on div "Korjaa maksetun summan suuruus maksutilanne-näkymässä" at bounding box center [344, 399] width 158 height 29
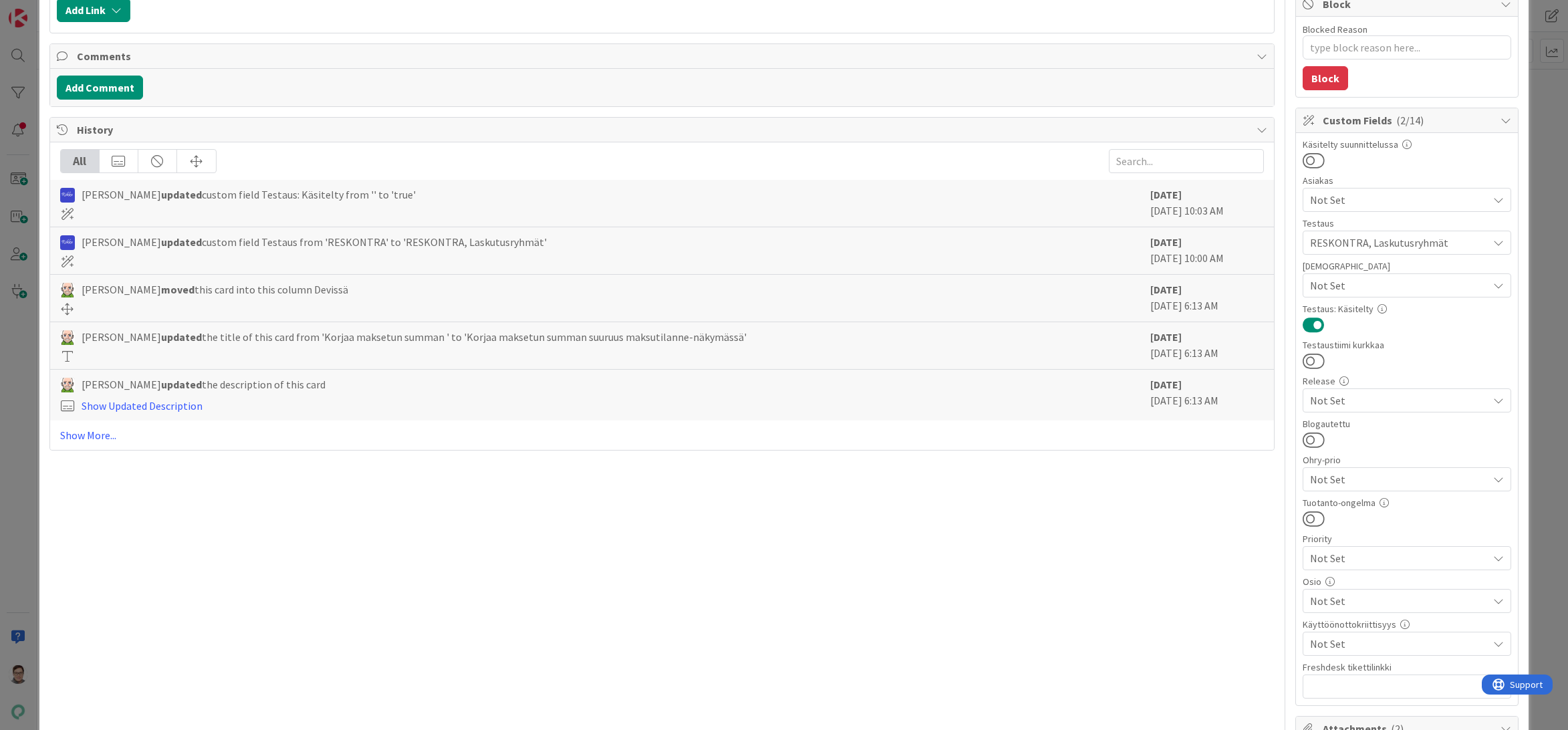
click at [1319, 600] on span "Not Set" at bounding box center [1398, 600] width 178 height 16
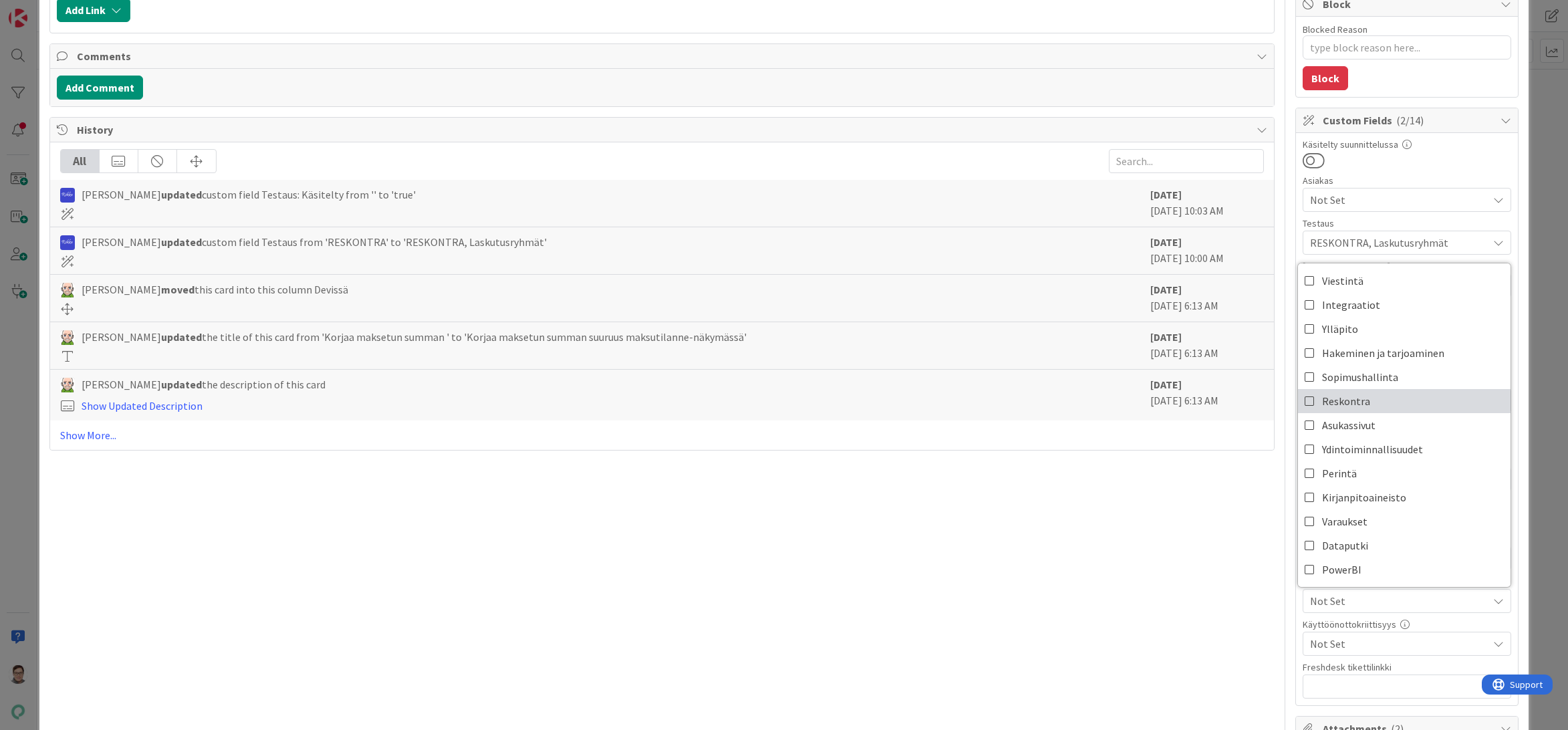
click at [1335, 403] on span "Reskontra" at bounding box center [1346, 401] width 48 height 20
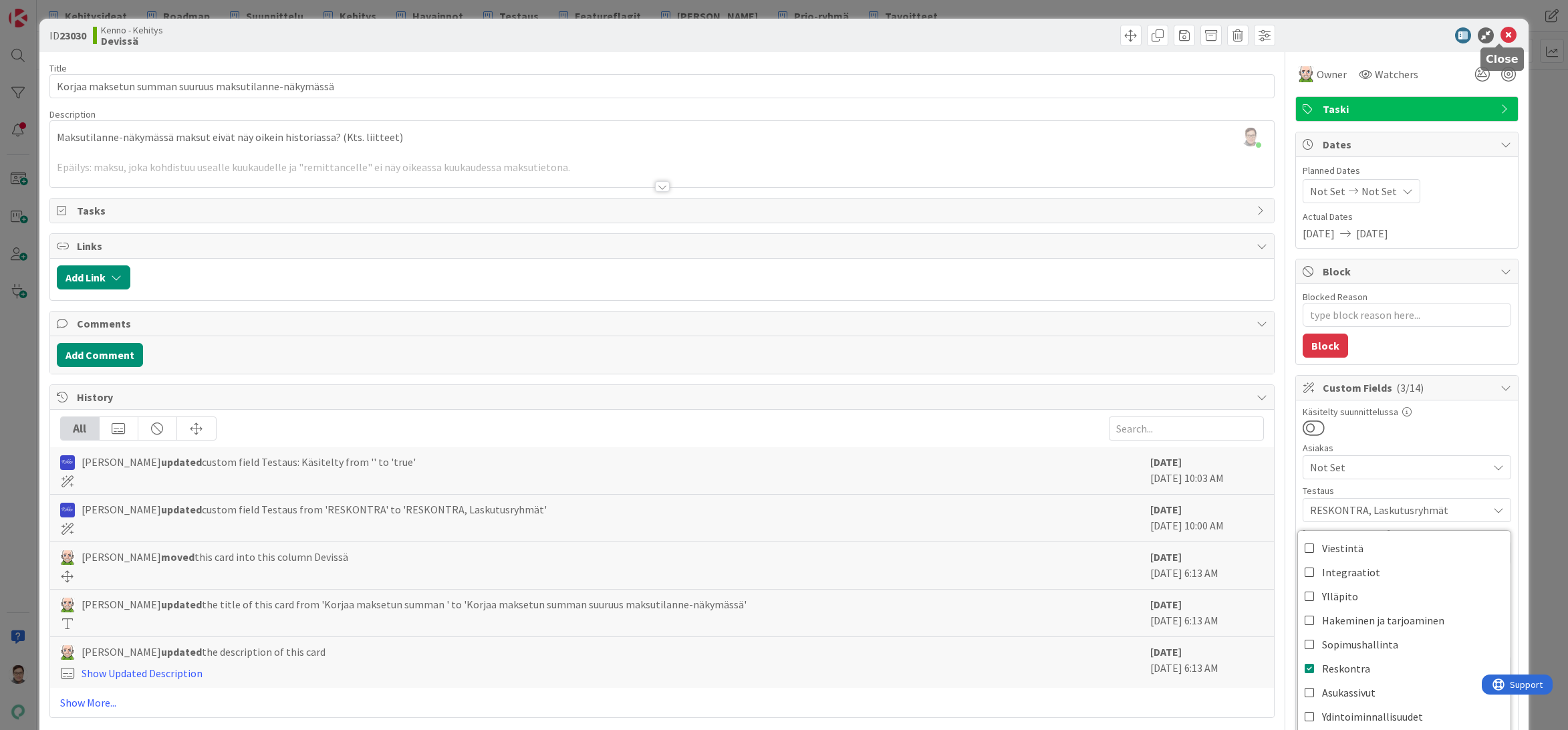
click at [1503, 37] on icon at bounding box center [1508, 35] width 16 height 16
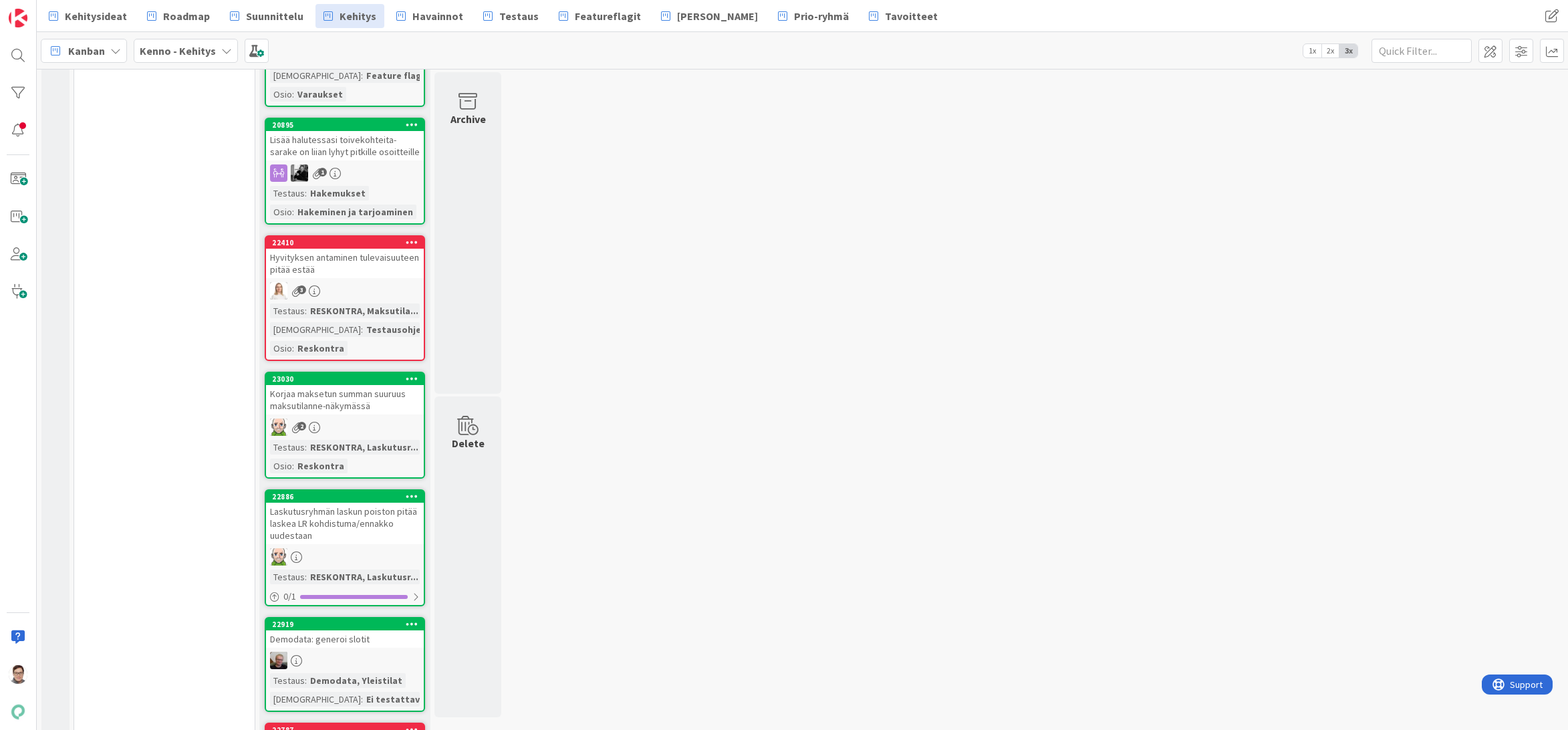
click at [365, 523] on div "Laskutusryhmän laskun poiston pitää laskea LR kohdistuma/ennakko uudestaan" at bounding box center [344, 523] width 158 height 42
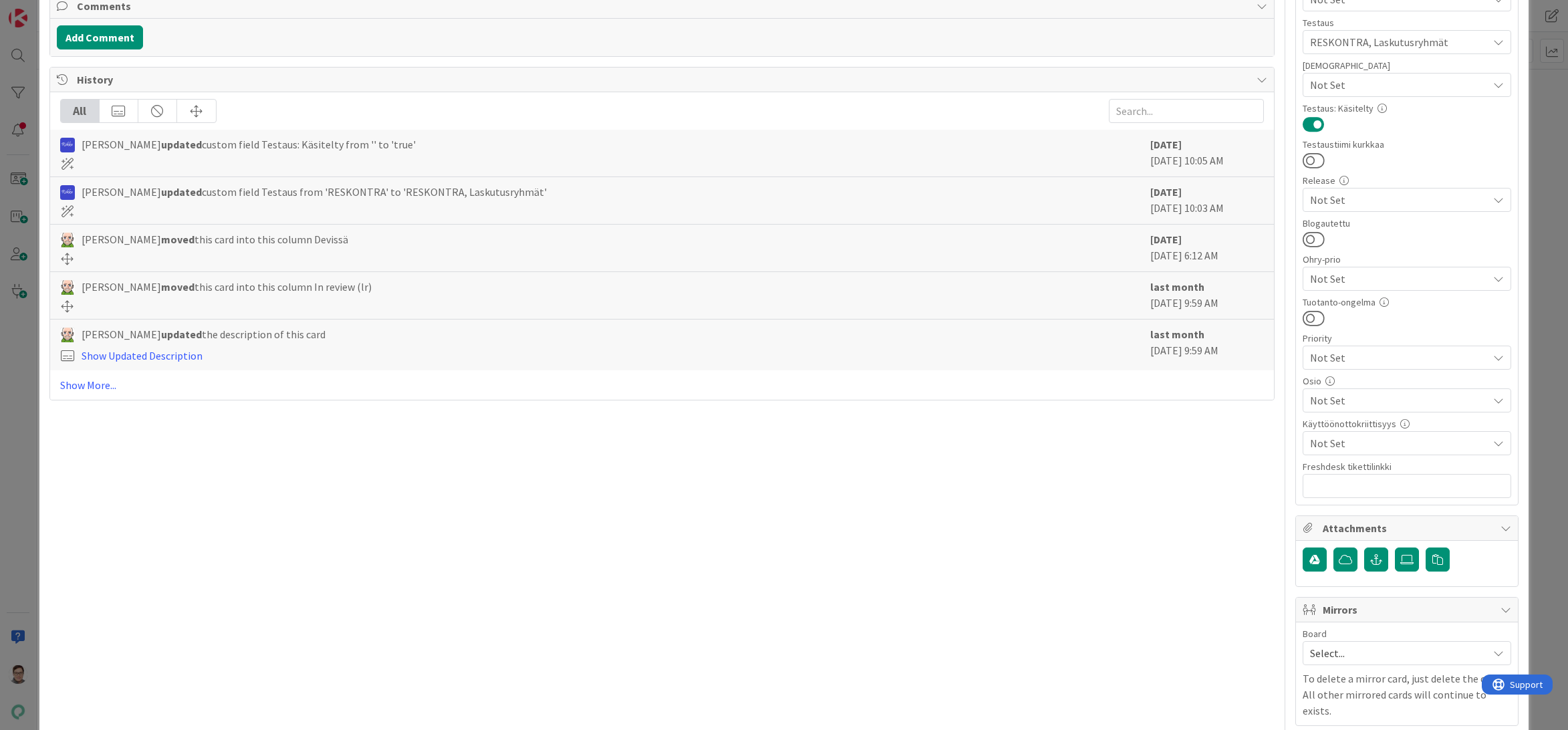
click at [1348, 394] on span "Not Set" at bounding box center [1398, 400] width 178 height 16
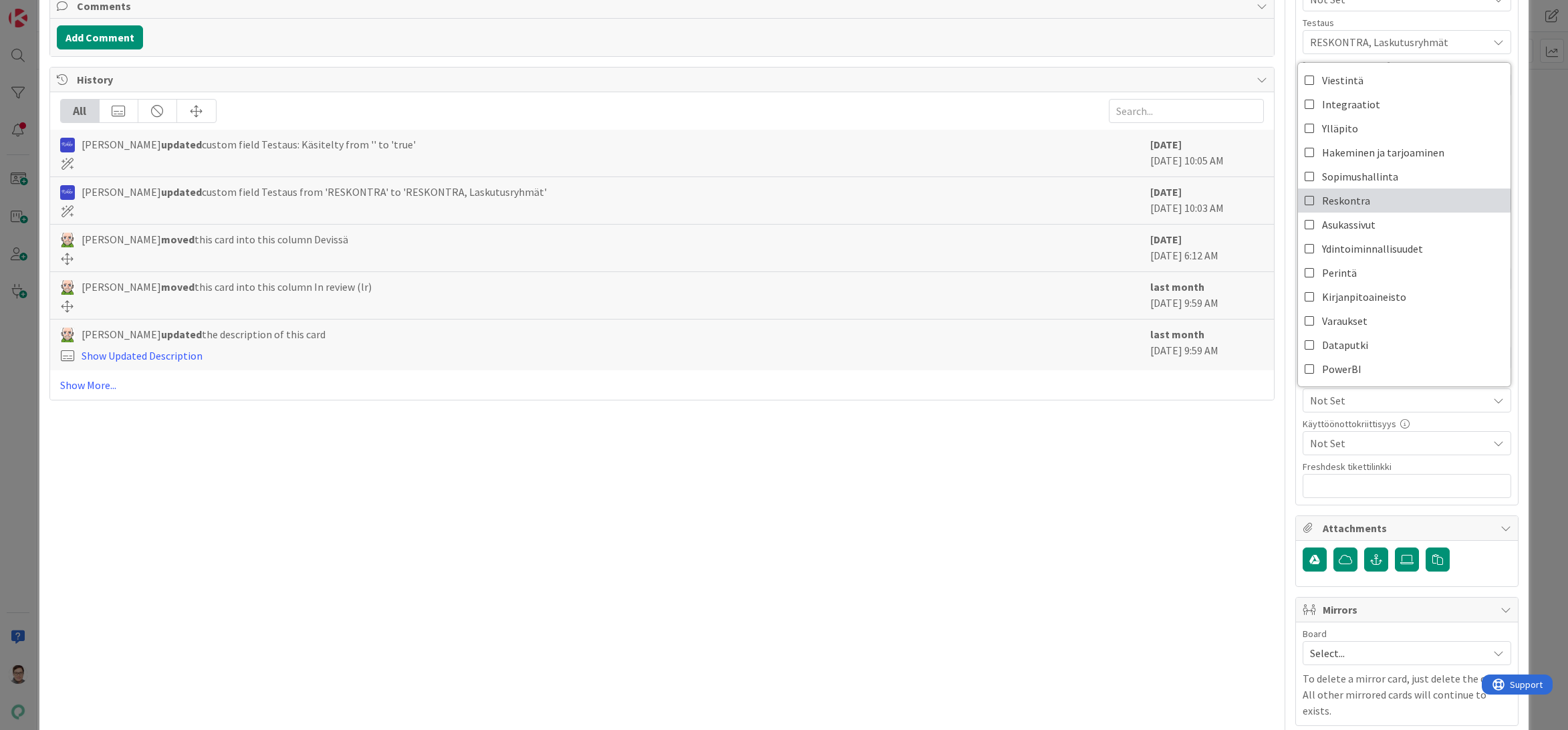
click at [1327, 202] on span "Reskontra" at bounding box center [1346, 200] width 48 height 20
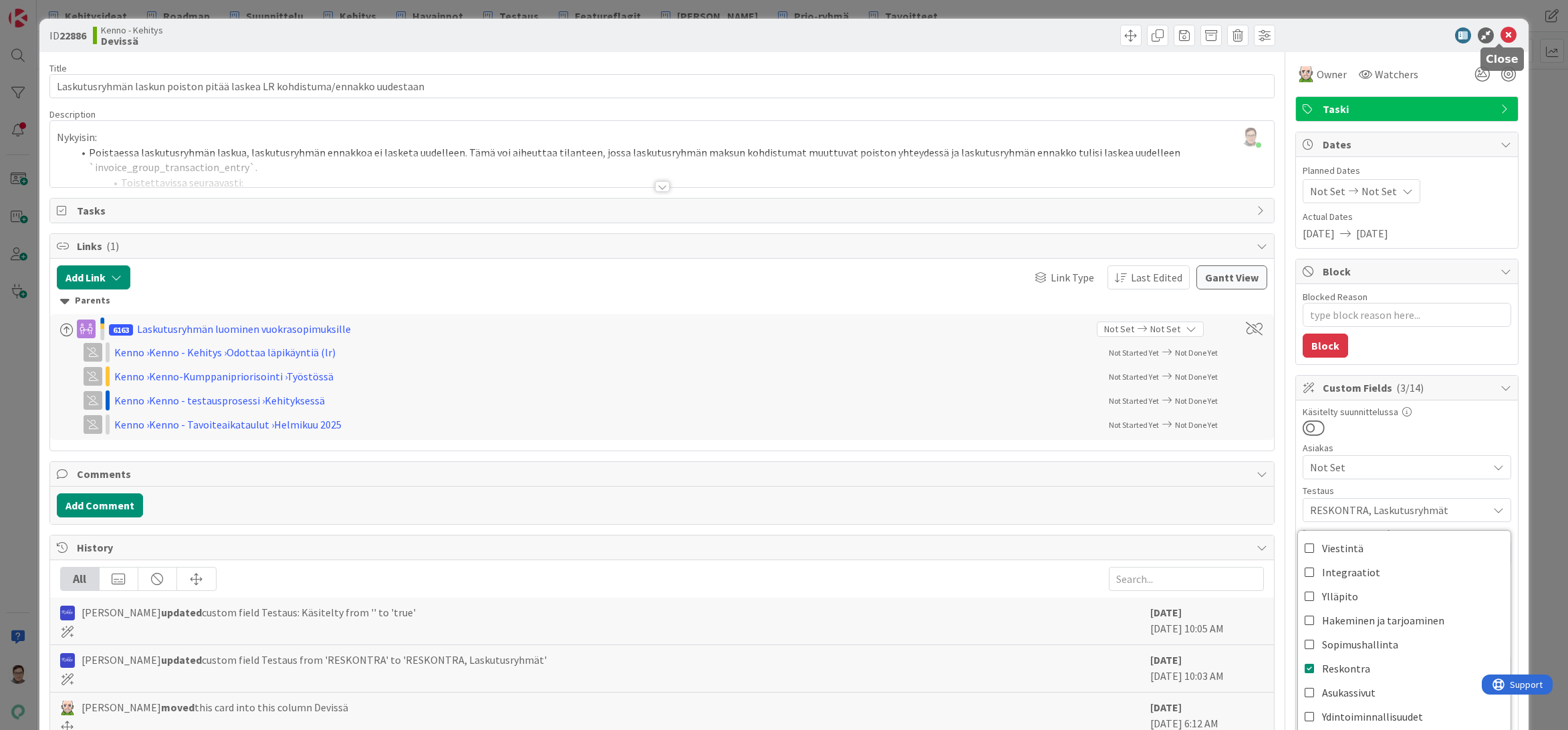
click at [1500, 35] on icon at bounding box center [1508, 35] width 16 height 16
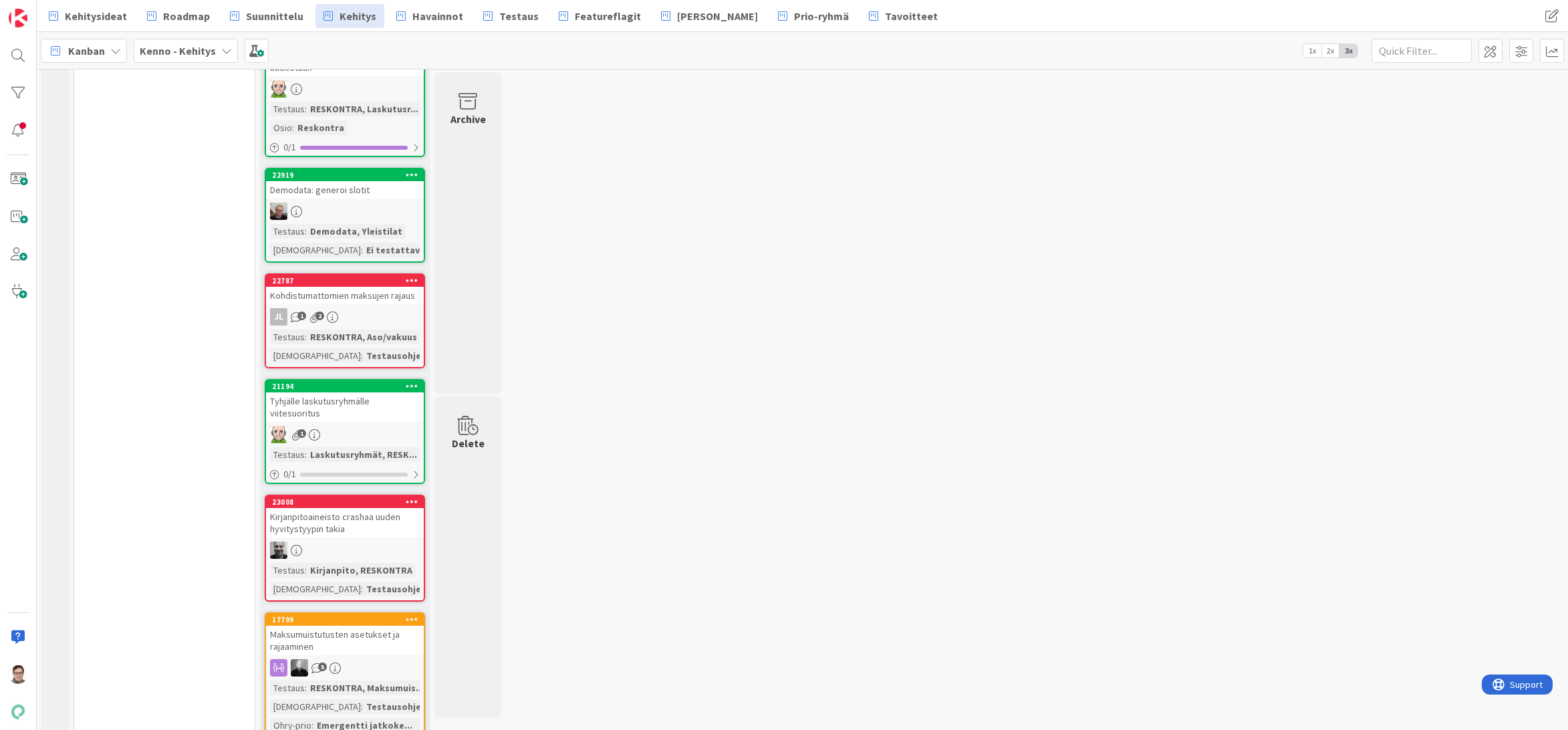
click at [362, 306] on link "22787 Kohdistumattomien maksujen rajaus JL 1 2 Testaus : RESKONTRA, Aso/vakuus …" at bounding box center [344, 321] width 161 height 95
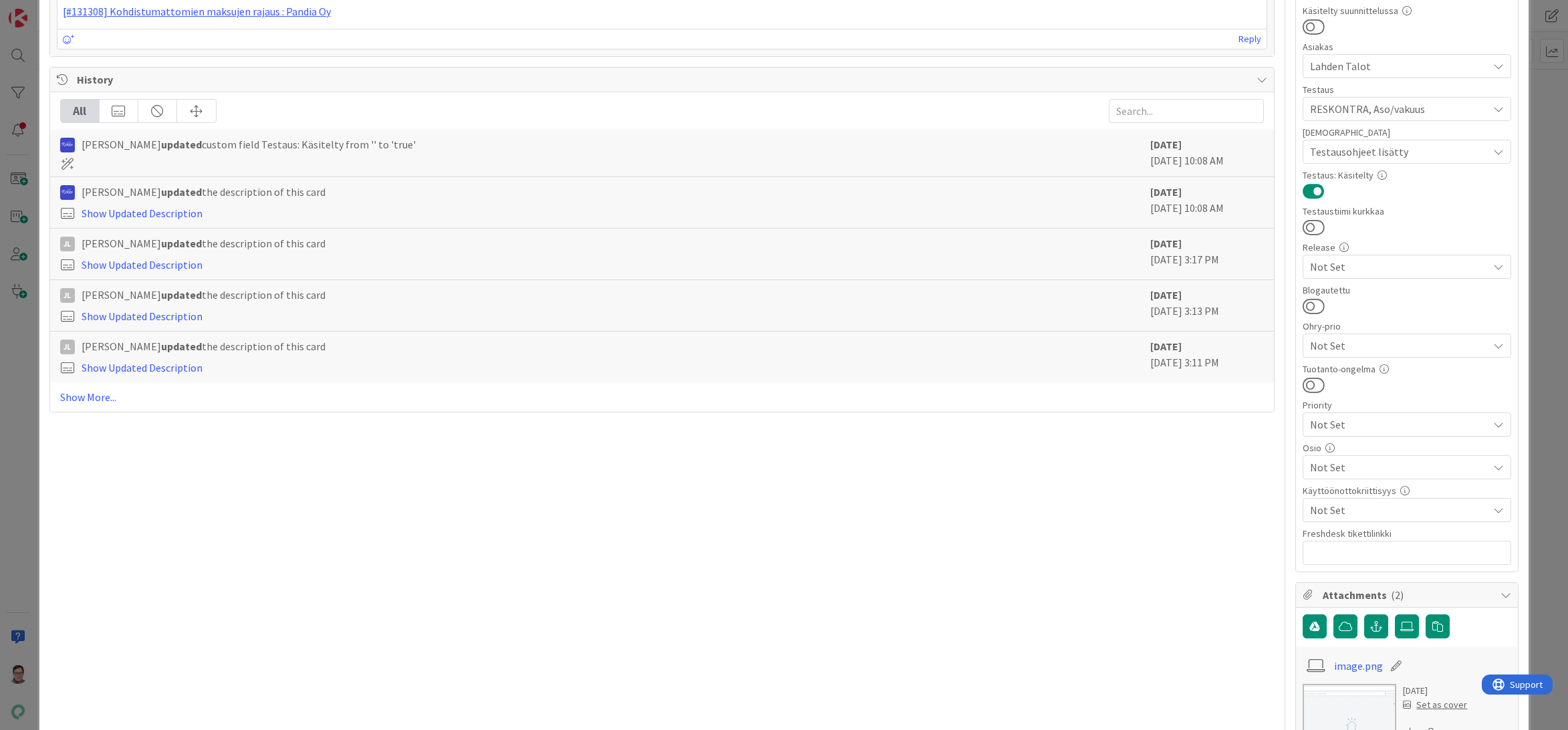
click at [1357, 462] on span "Not Set" at bounding box center [1398, 467] width 178 height 16
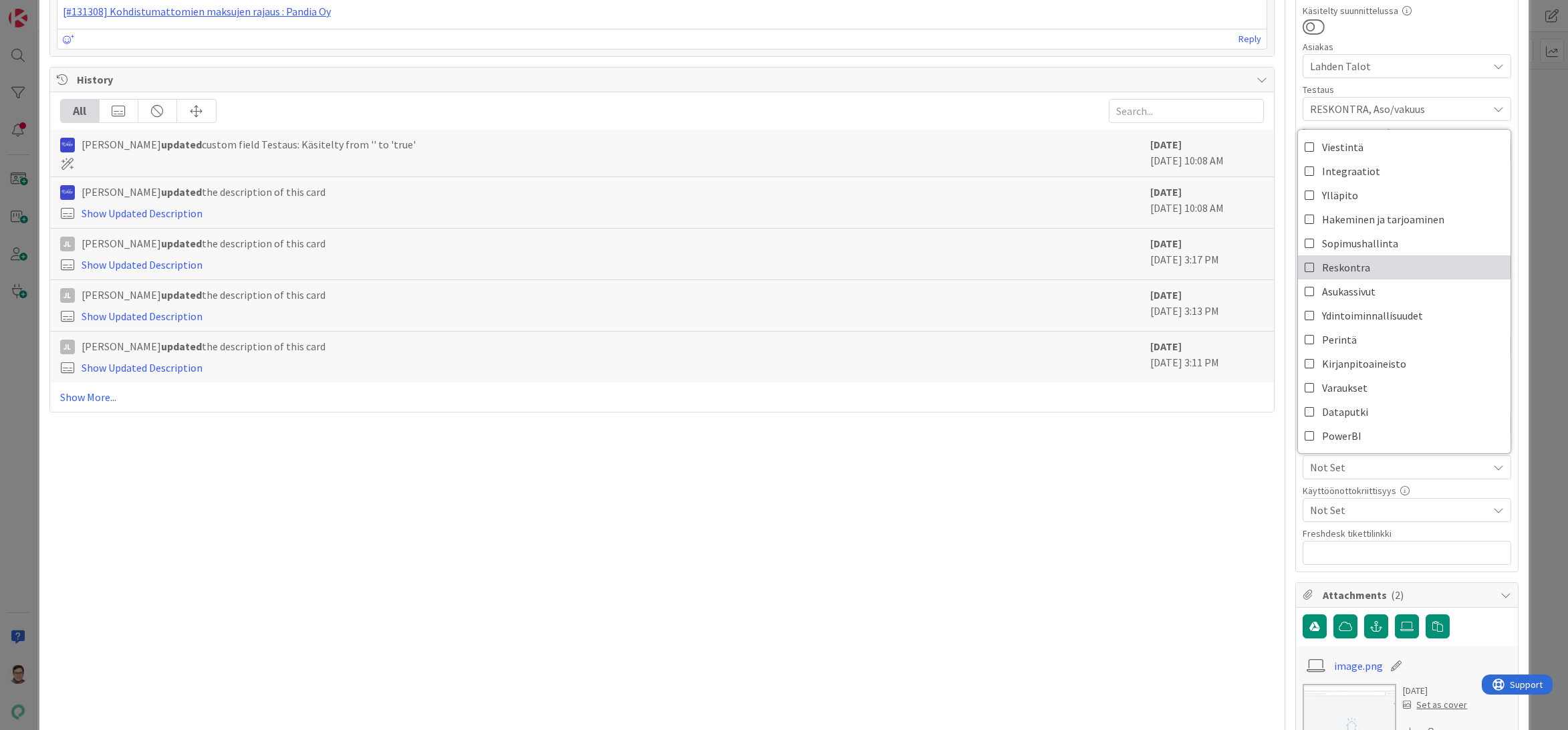
click at [1326, 271] on span "Reskontra" at bounding box center [1346, 267] width 48 height 20
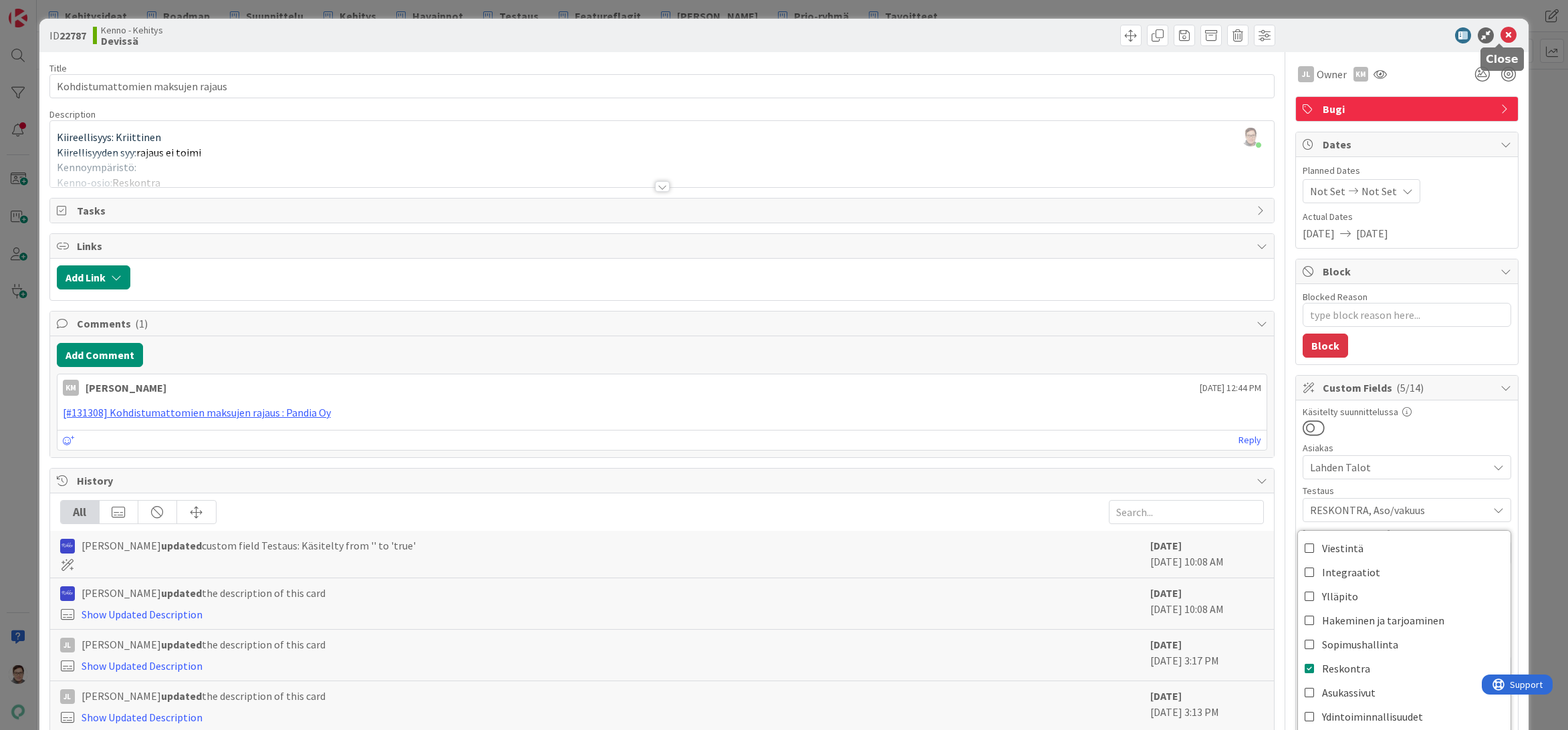
click at [1503, 41] on icon at bounding box center [1508, 35] width 16 height 16
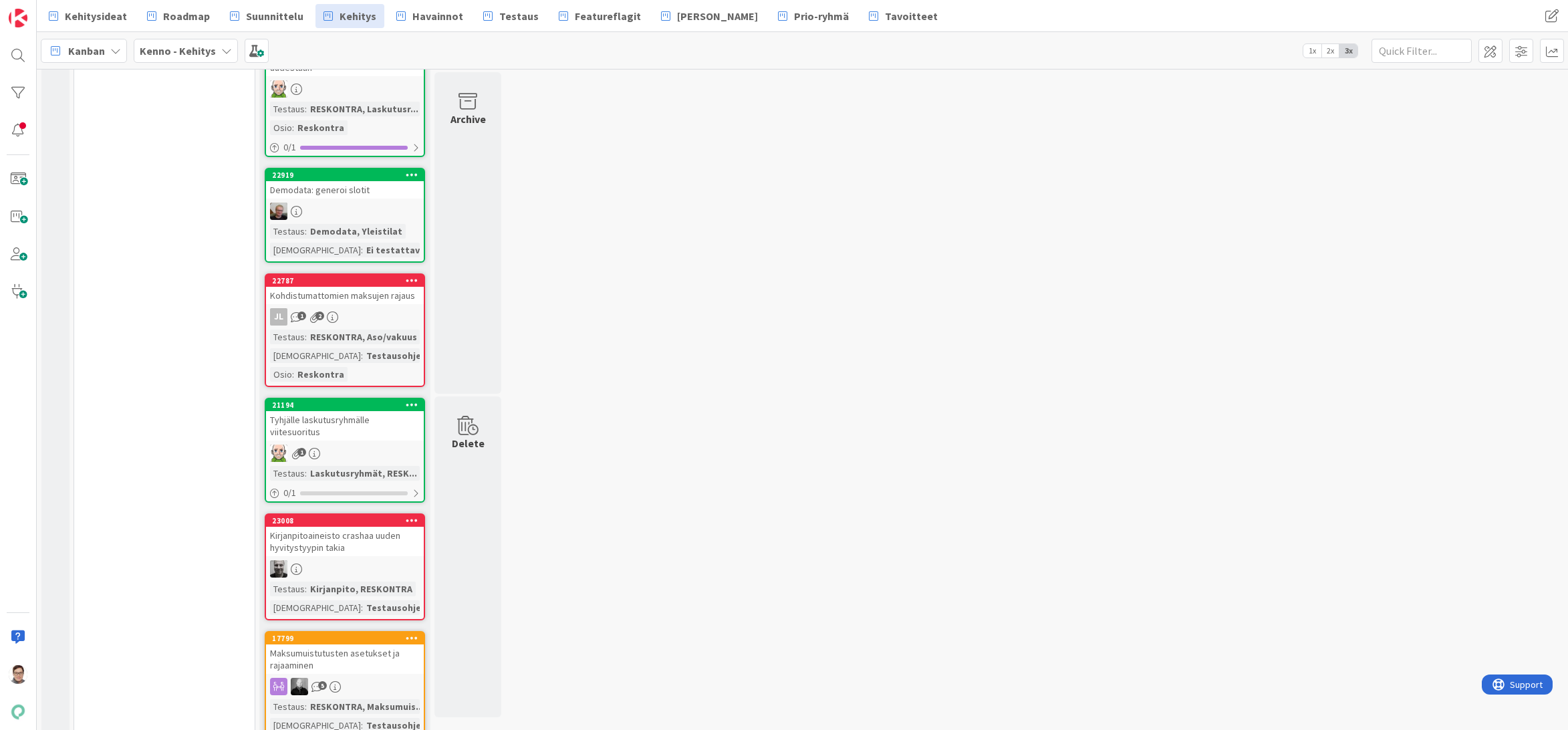
scroll to position [2941, 0]
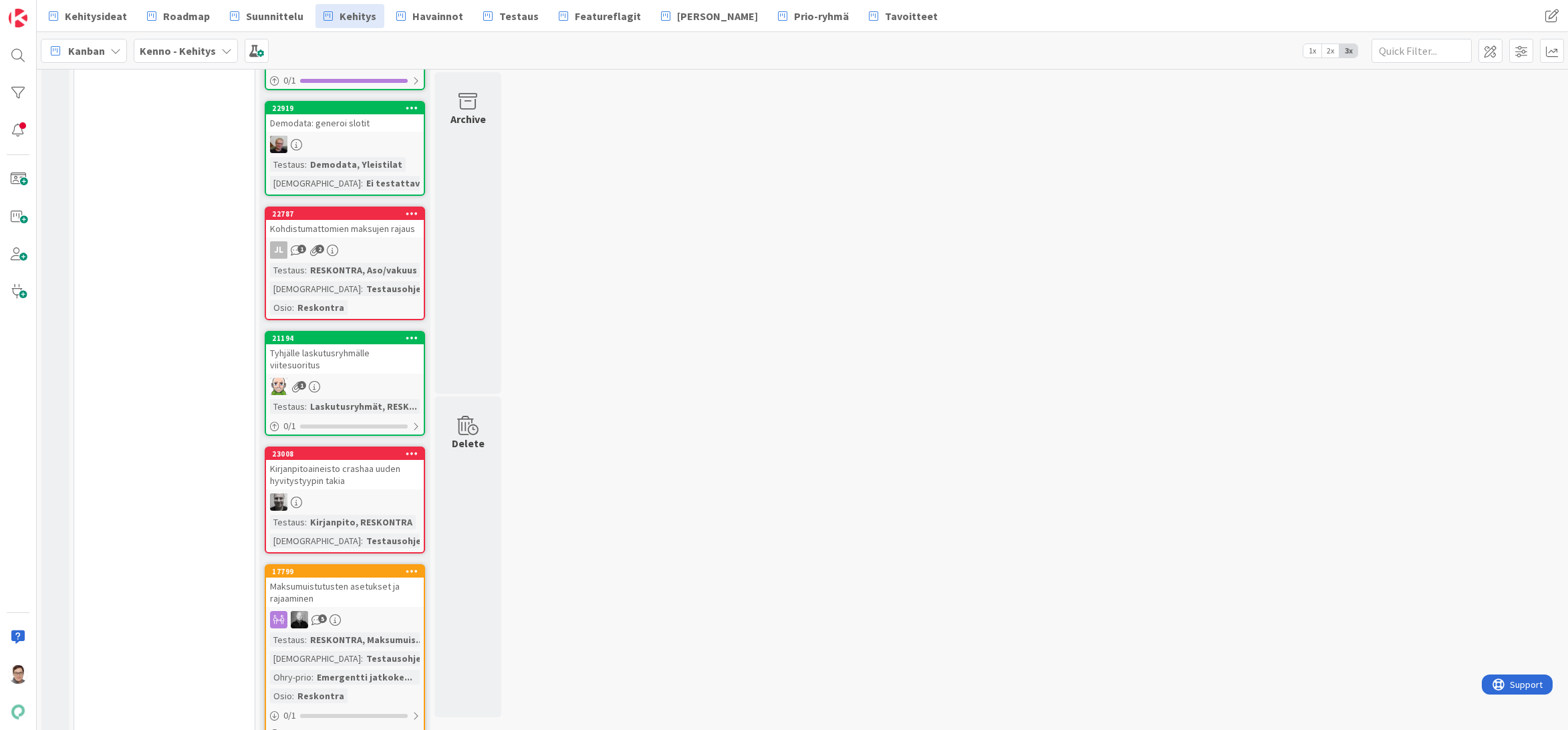
click at [351, 364] on div "Tyhjälle laskutusryhmälle viitesuoritus" at bounding box center [344, 358] width 158 height 29
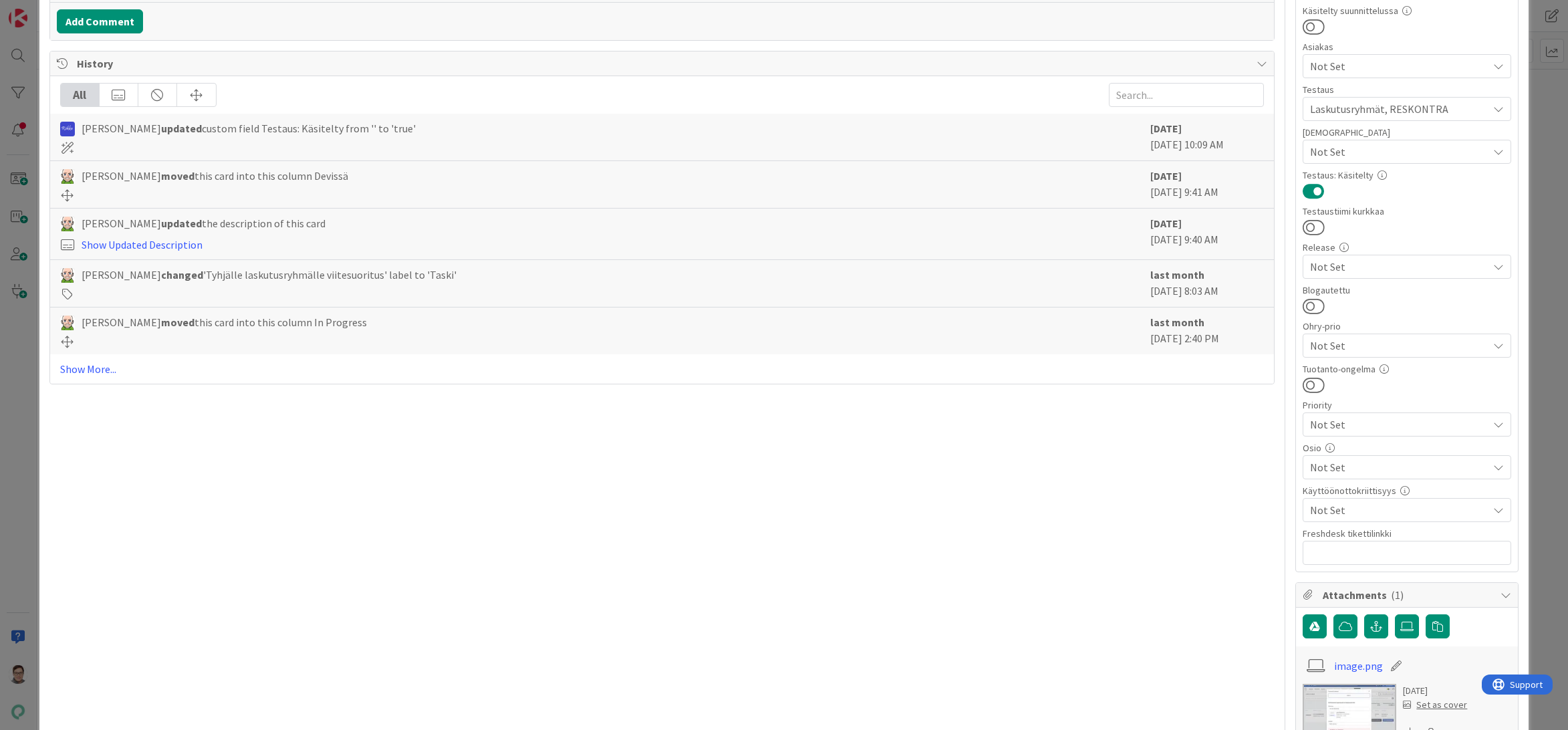
click at [1340, 467] on span "Not Set" at bounding box center [1398, 467] width 178 height 16
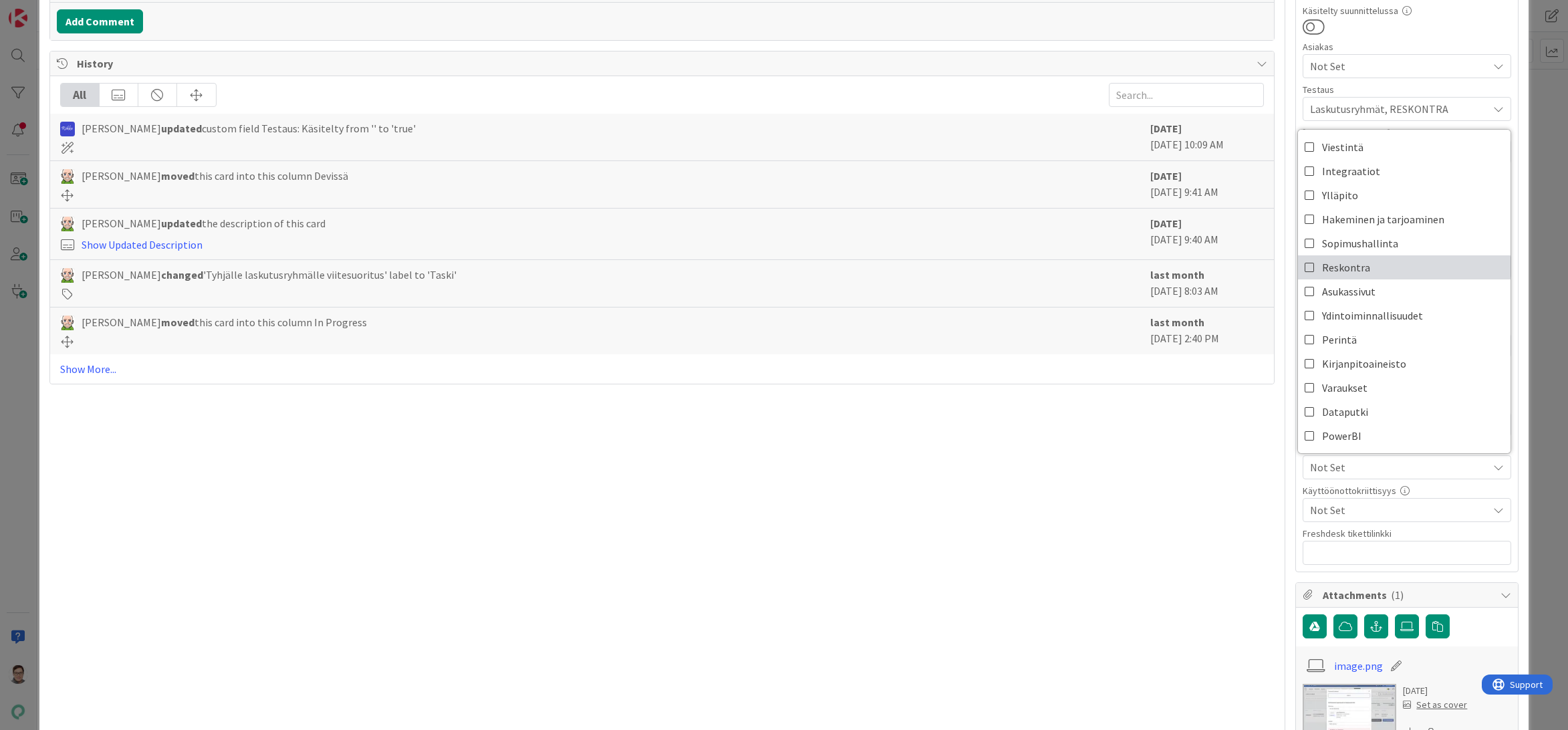
click at [1336, 265] on span "Reskontra" at bounding box center [1346, 267] width 48 height 20
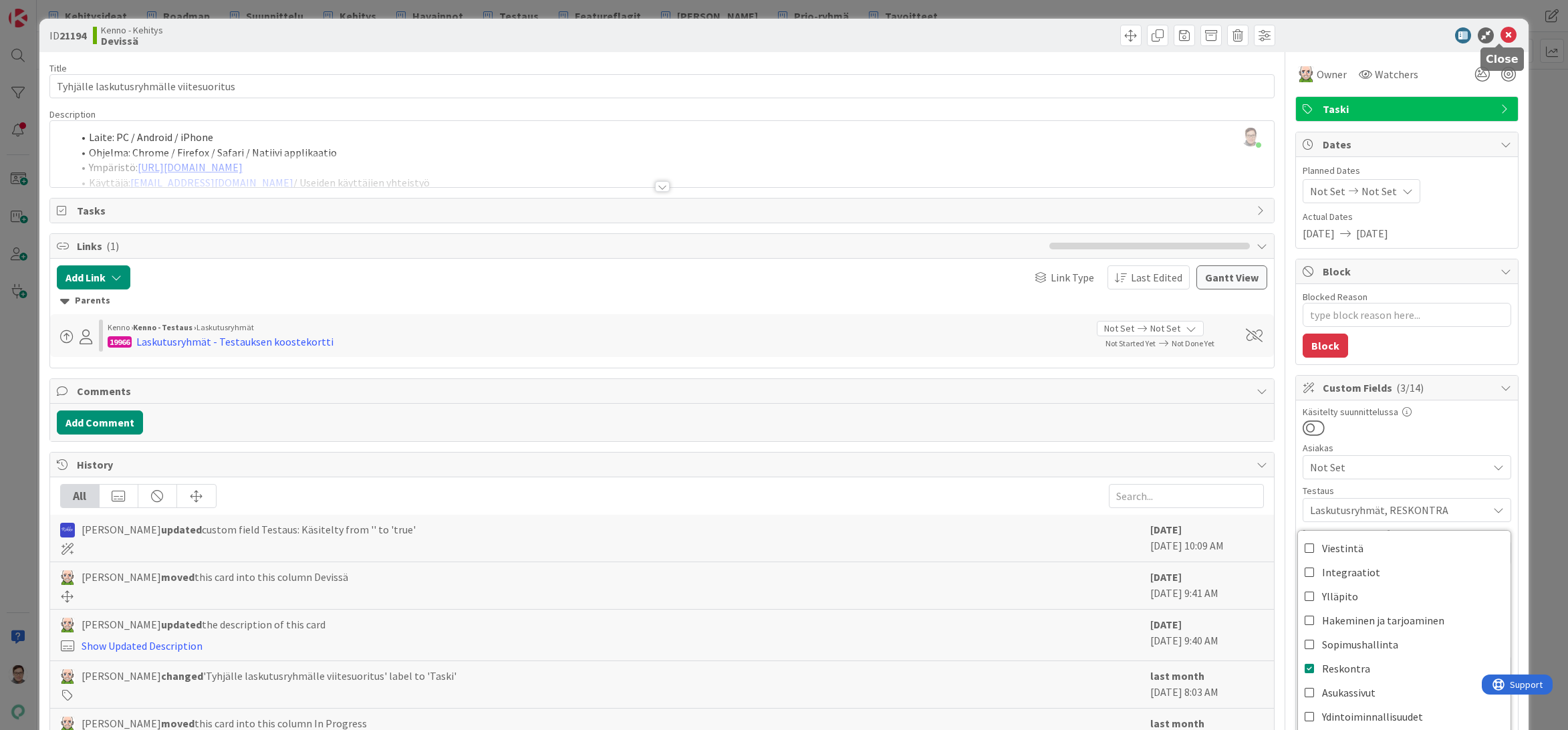
click at [1500, 31] on icon at bounding box center [1508, 35] width 16 height 16
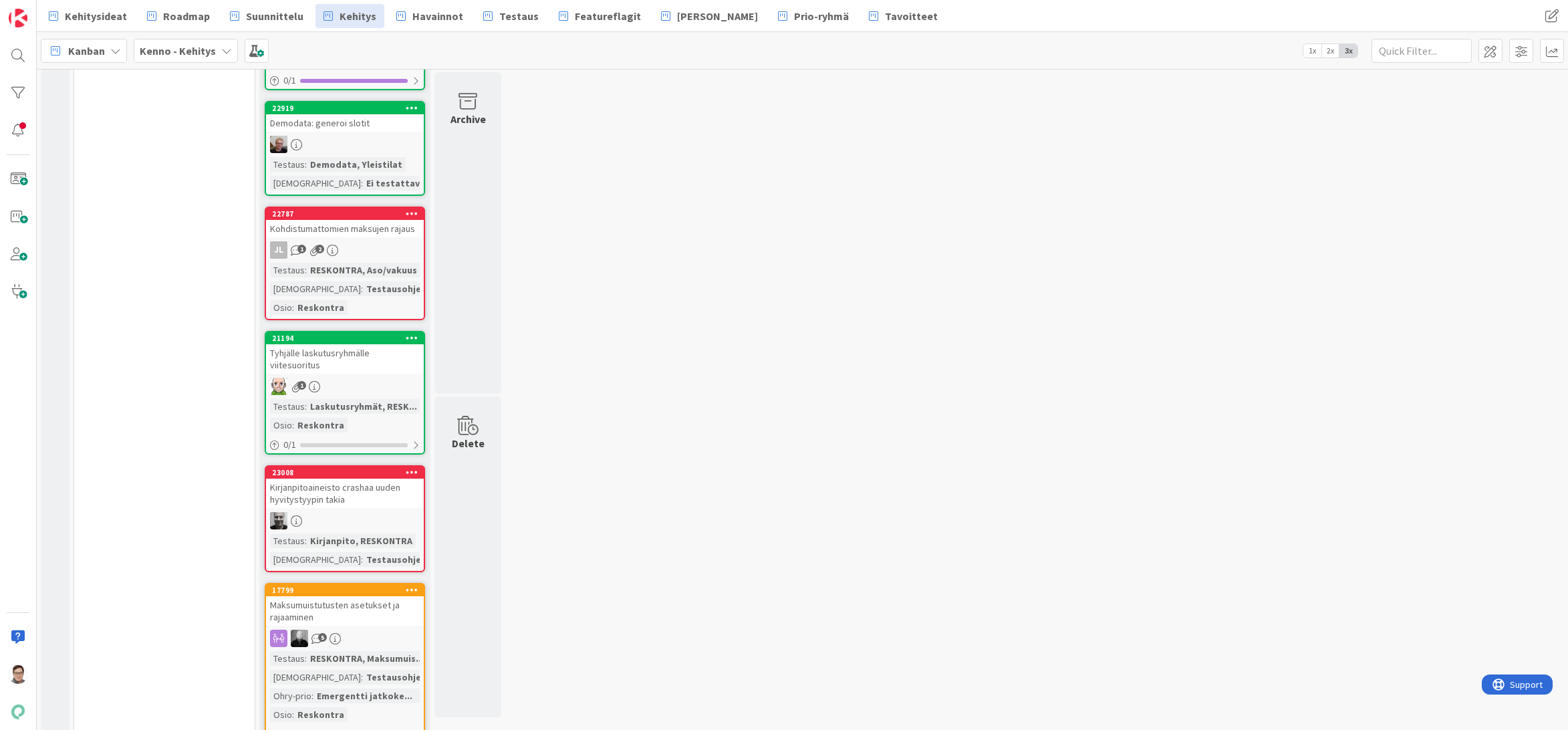
click at [347, 494] on div "Kirjanpitoaineisto crashaa uuden hyvitystyypin takia" at bounding box center [344, 493] width 158 height 29
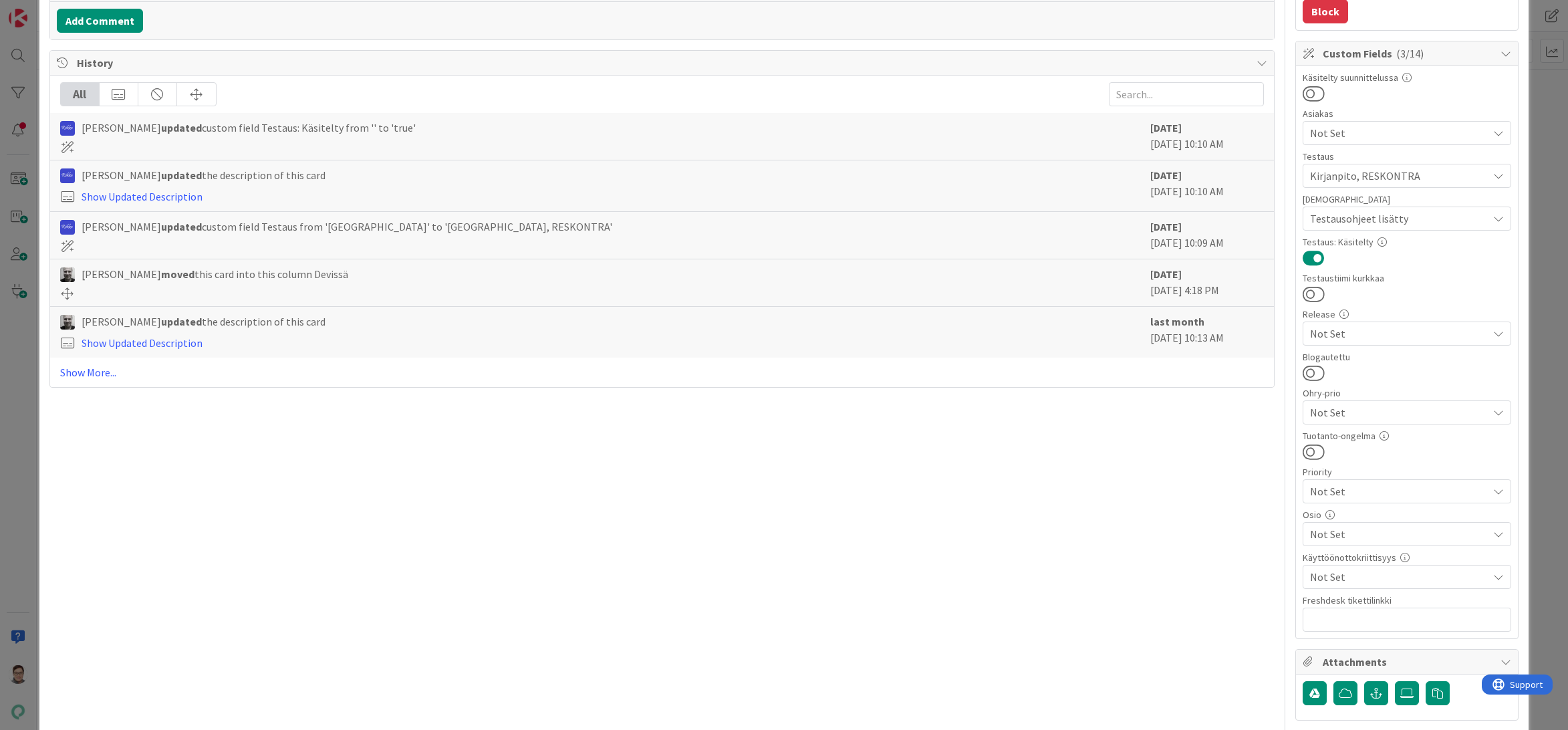
click at [1319, 530] on span "Not Set" at bounding box center [1398, 533] width 178 height 16
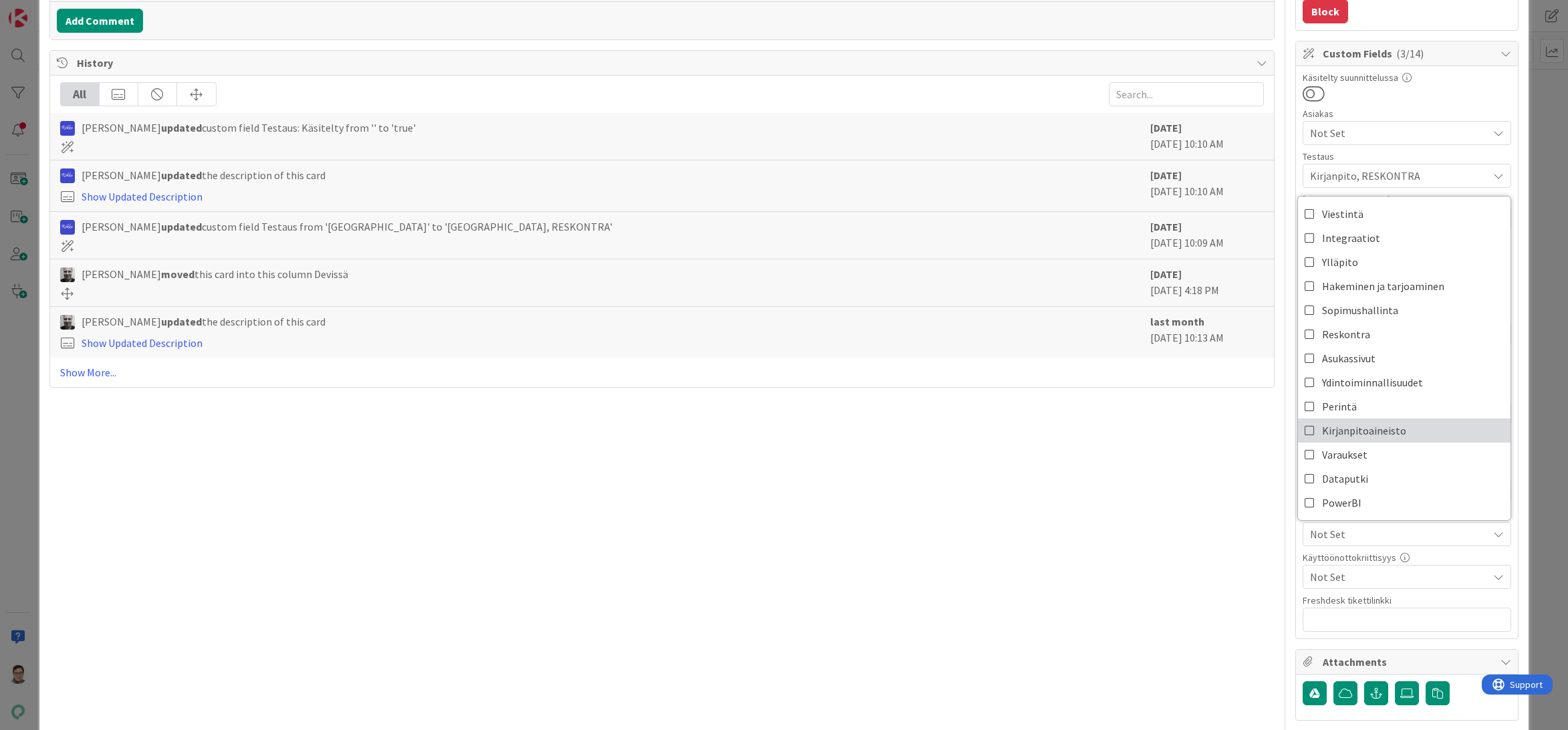
click at [1351, 425] on span "Kirjanpitoaineisto" at bounding box center [1364, 430] width 84 height 20
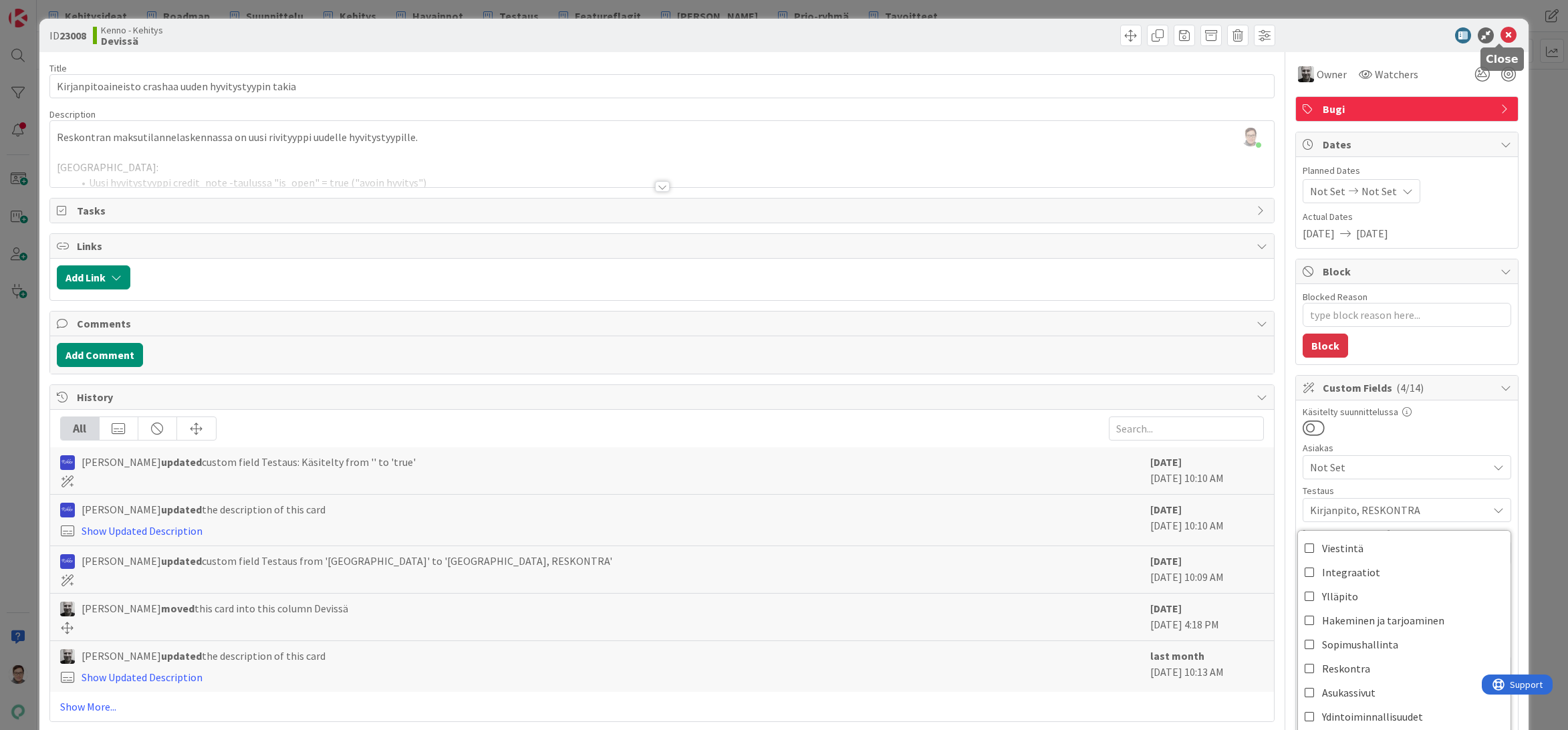
click at [1500, 33] on icon at bounding box center [1508, 35] width 16 height 16
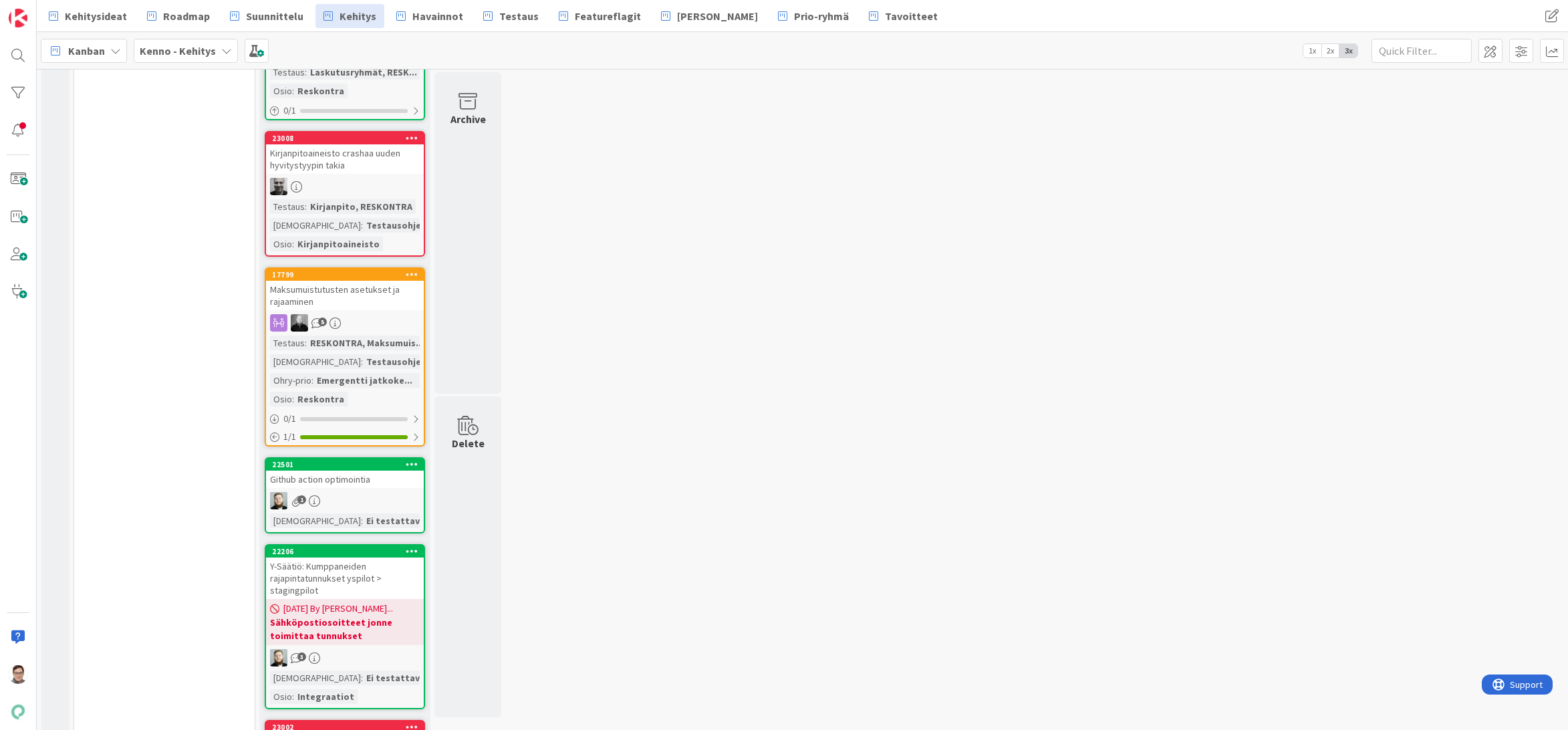
click at [345, 287] on div "Maksumuistutusten asetukset ja rajaaminen" at bounding box center [344, 295] width 158 height 29
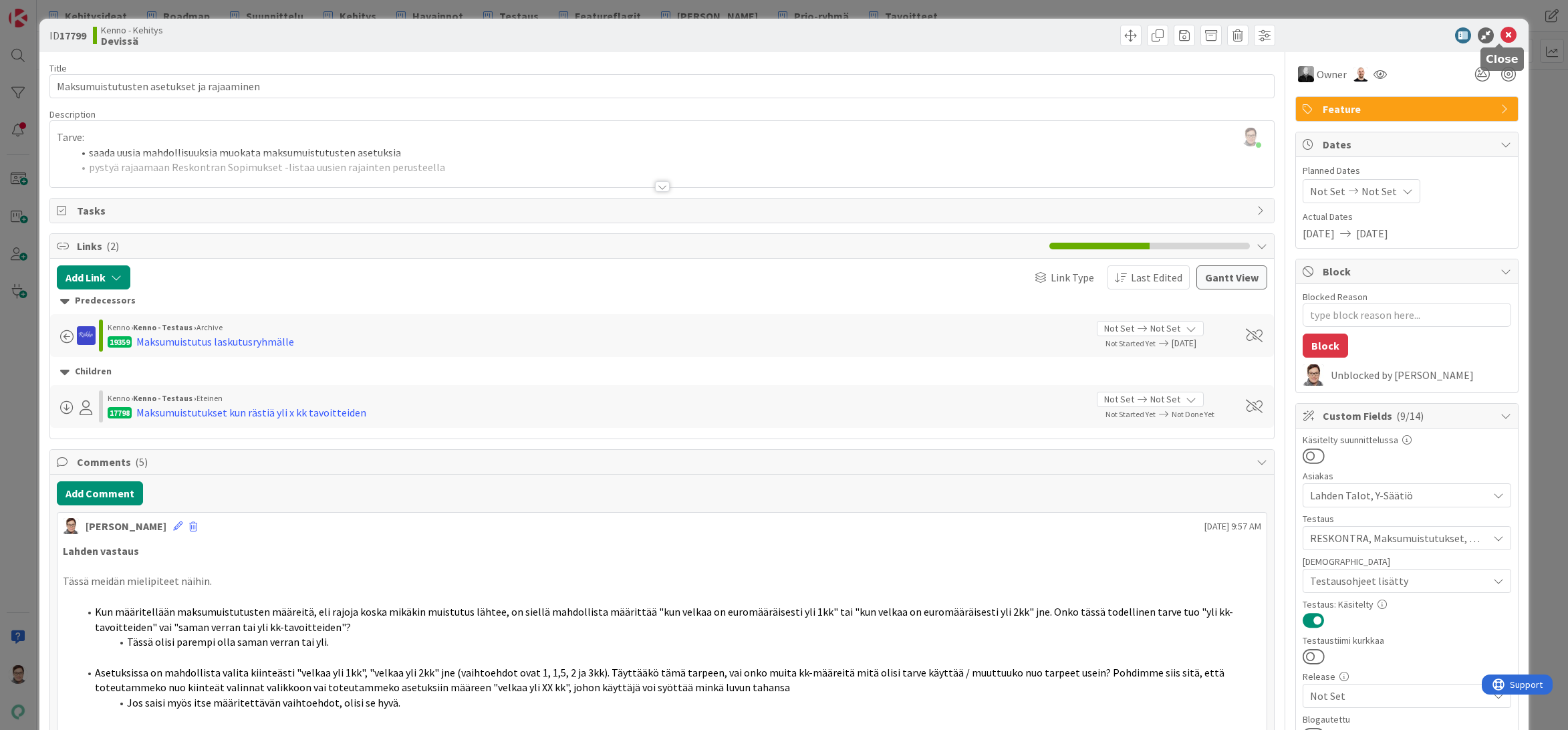
click at [1500, 29] on icon at bounding box center [1508, 35] width 16 height 16
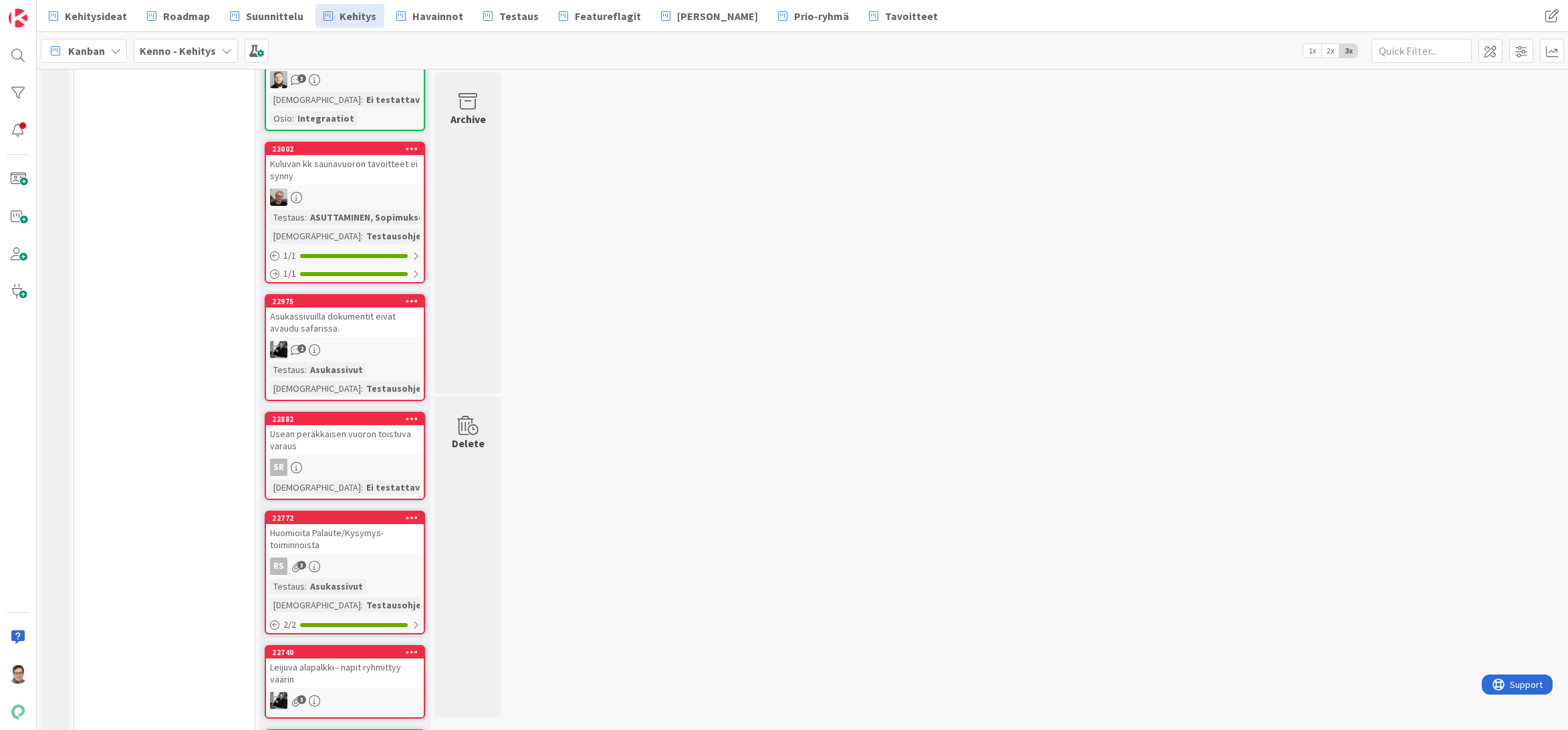
scroll to position [3876, 0]
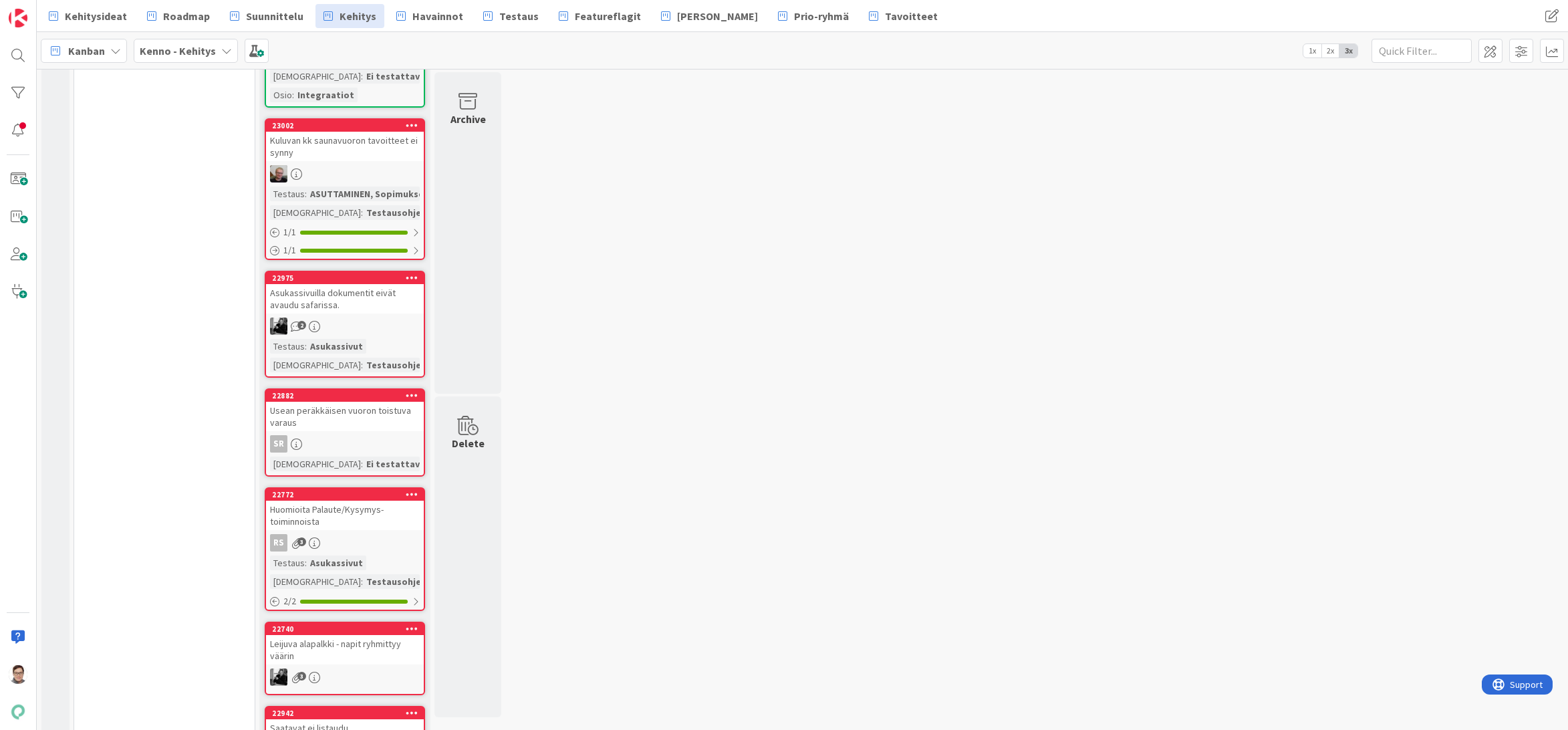
click at [334, 144] on div "Kuluvan kk saunavuoron tavoitteet ei synny" at bounding box center [344, 146] width 158 height 29
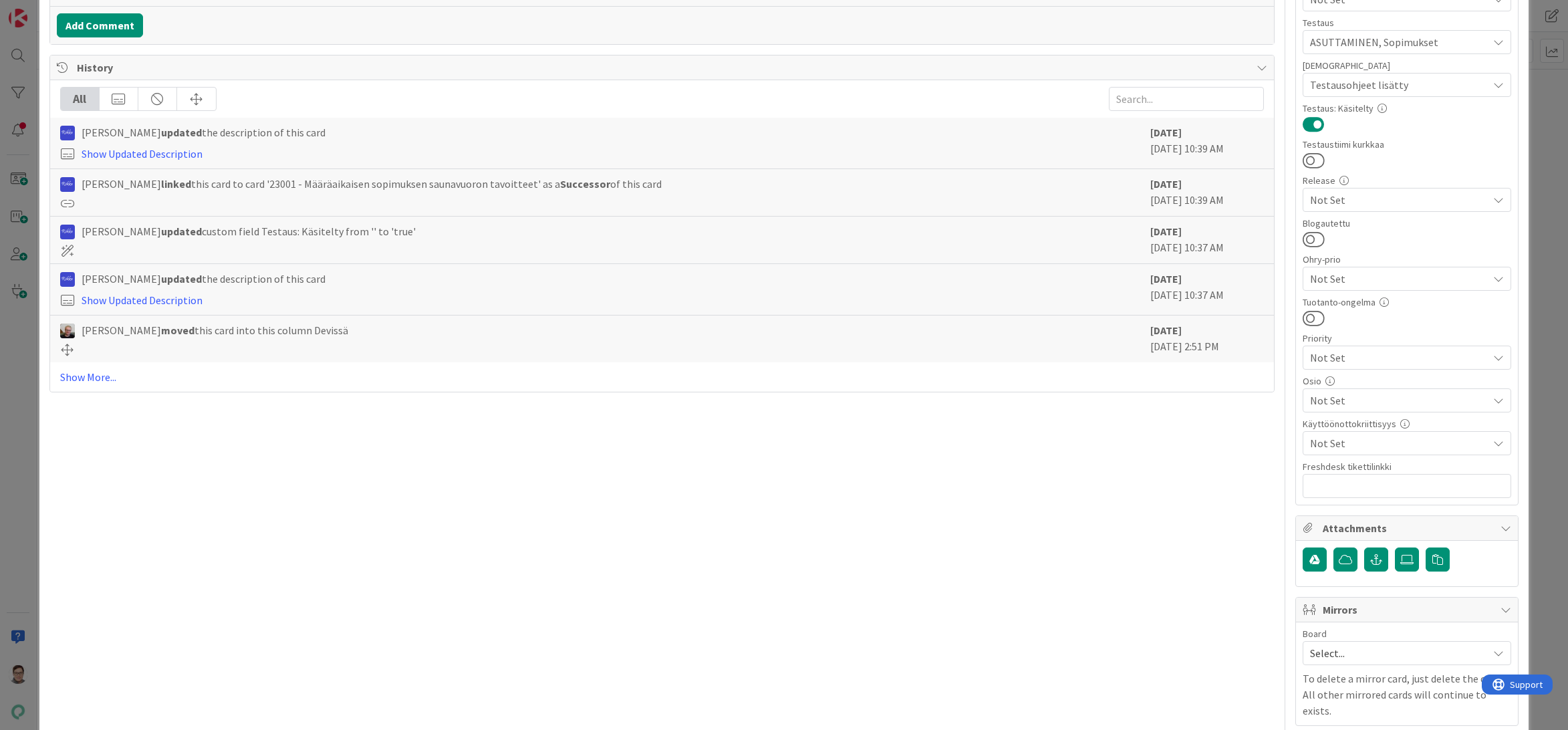
click at [1354, 400] on span "Not Set" at bounding box center [1398, 400] width 178 height 16
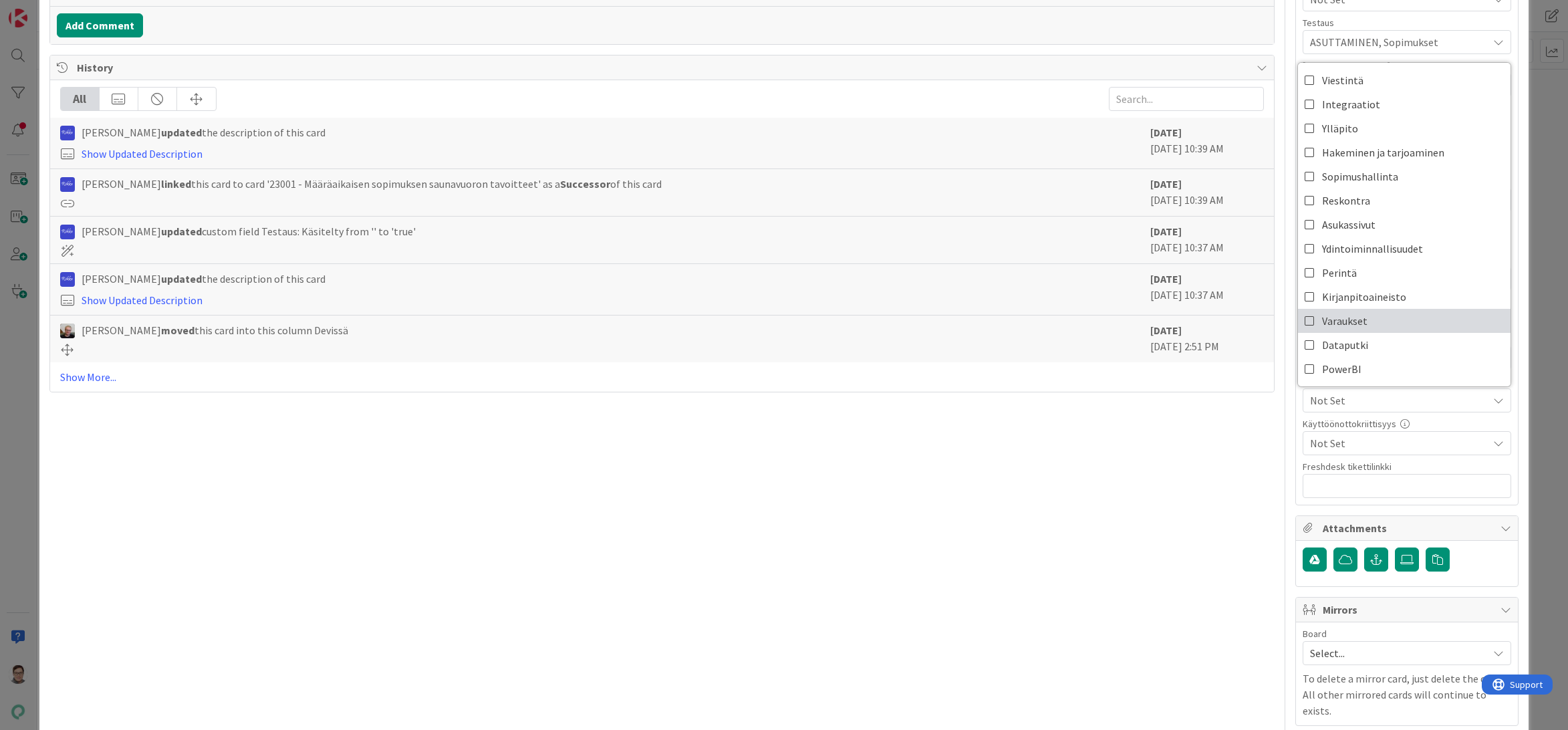
click at [1337, 315] on span "Varaukset" at bounding box center [1344, 321] width 45 height 20
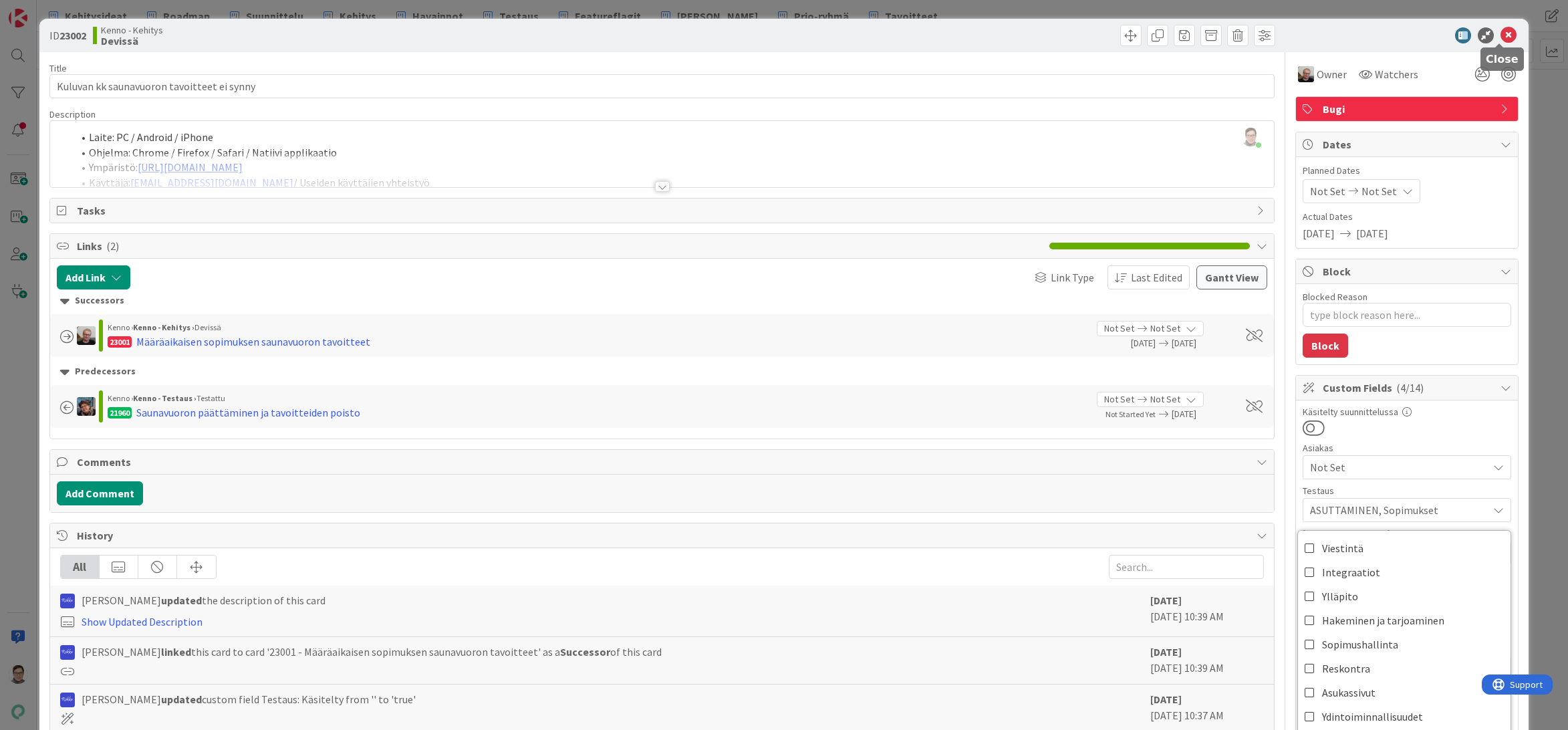
click at [1500, 32] on icon at bounding box center [1508, 35] width 16 height 16
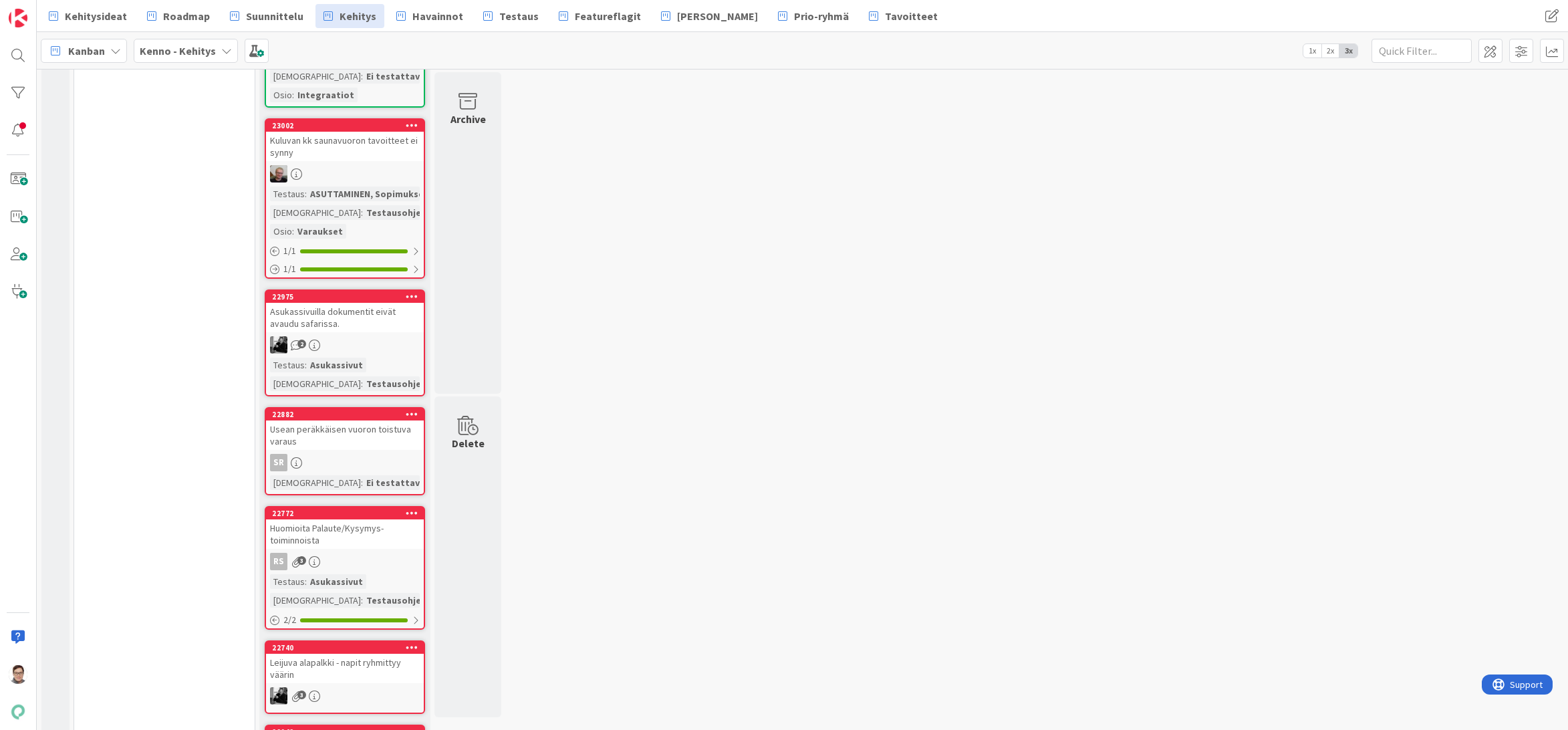
click at [342, 318] on div "Asukassivuilla dokumentit eivät avaudu safarissa." at bounding box center [344, 317] width 158 height 29
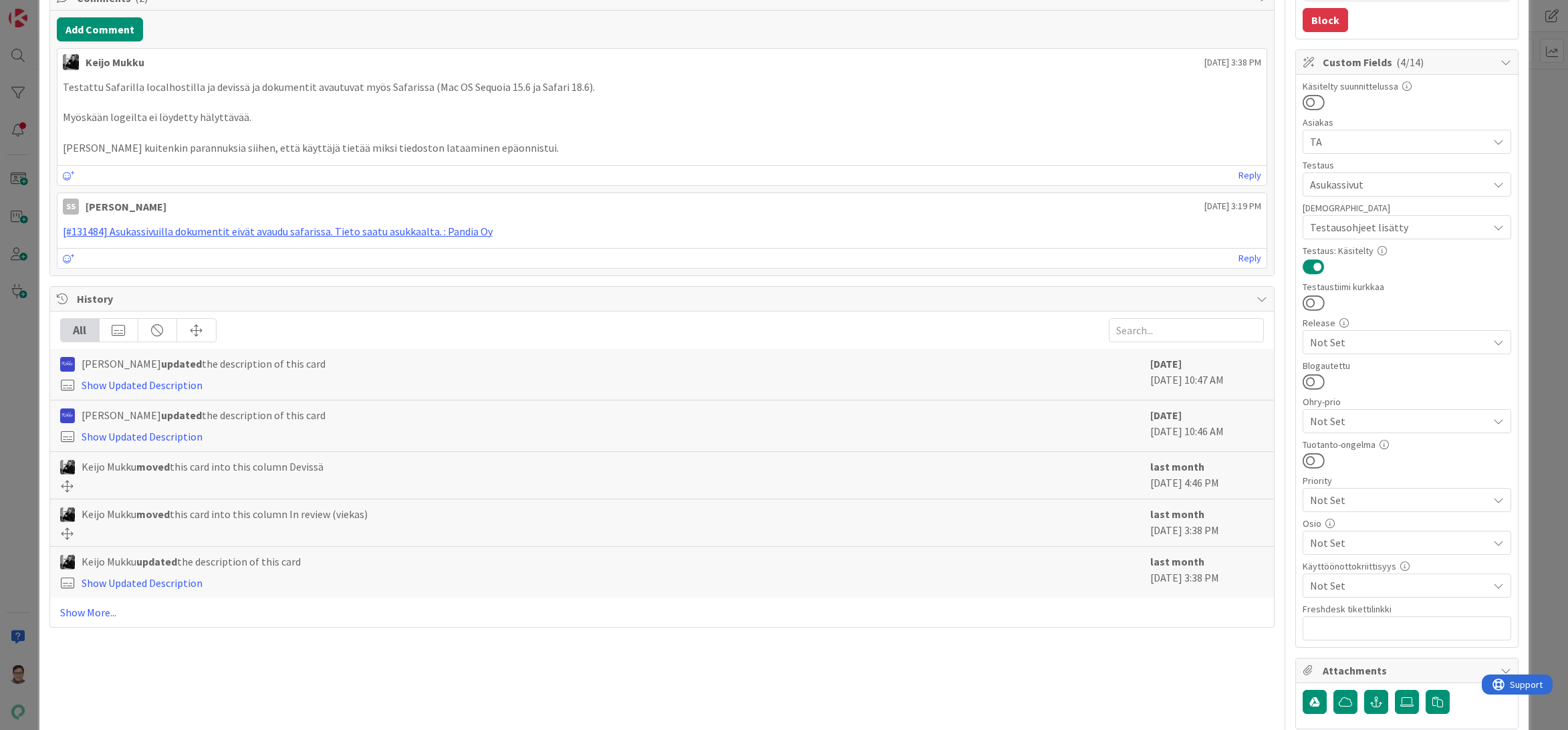
scroll to position [334, 0]
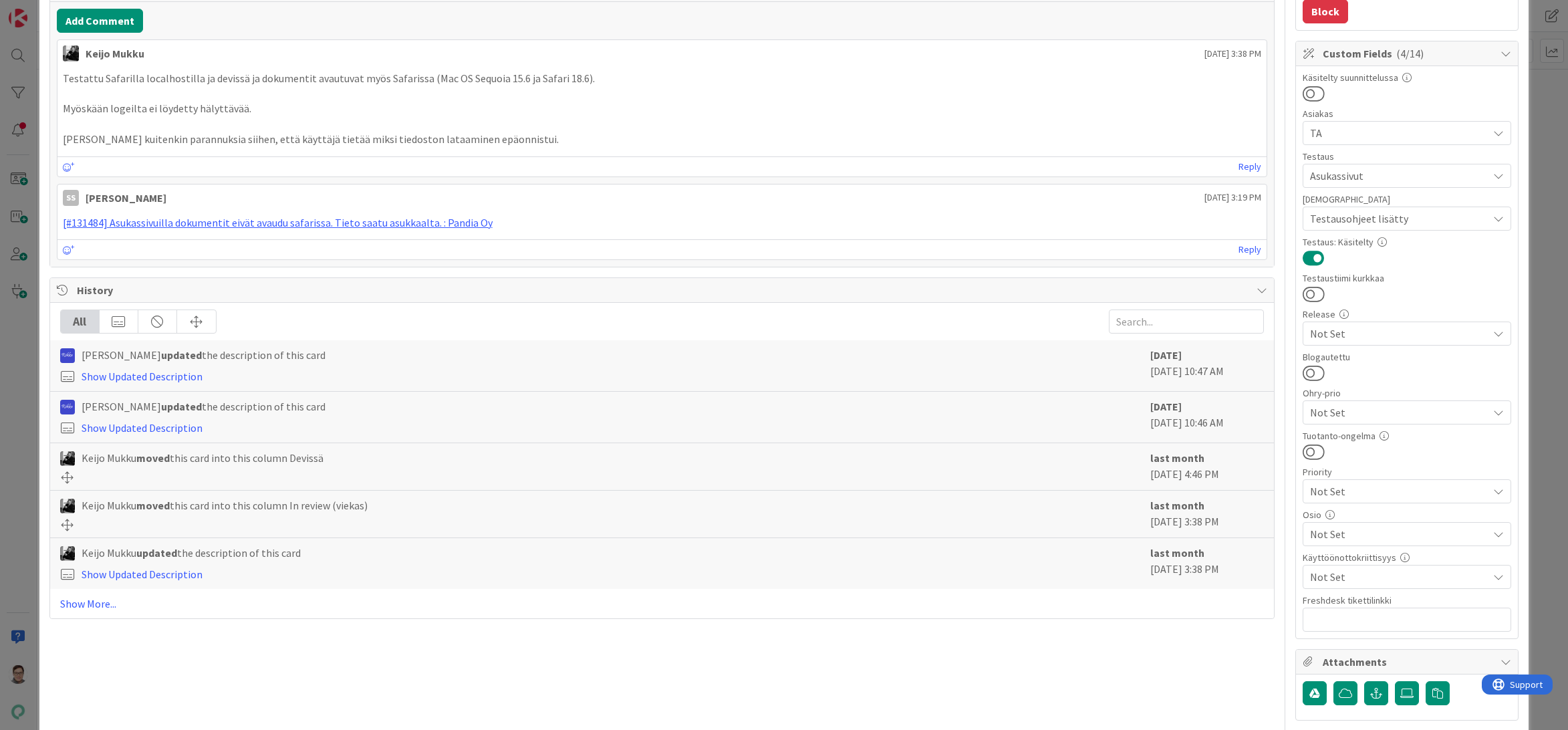
click at [1336, 533] on span "Not Set" at bounding box center [1398, 533] width 178 height 16
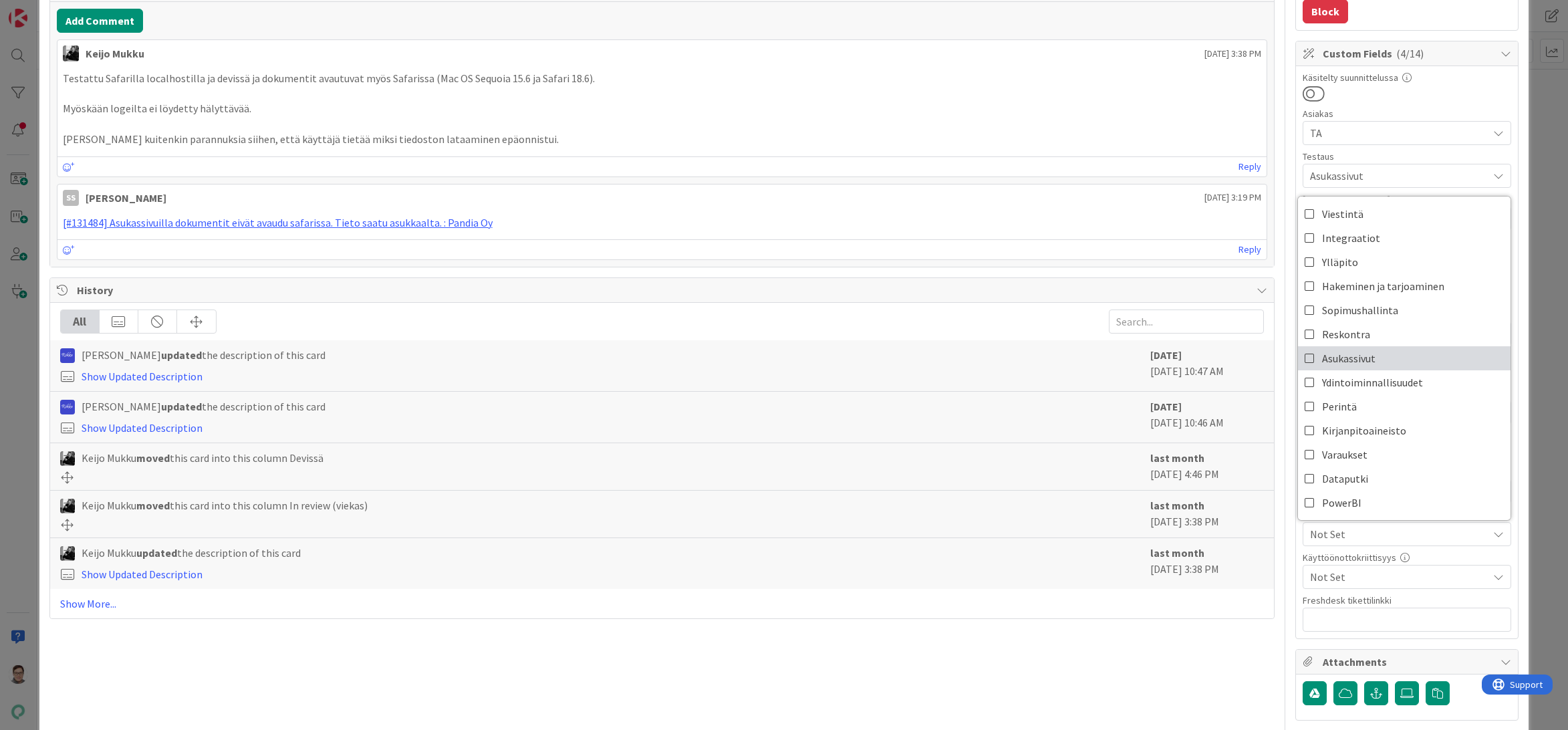
click at [1331, 360] on span "Asukassivut" at bounding box center [1349, 357] width 53 height 20
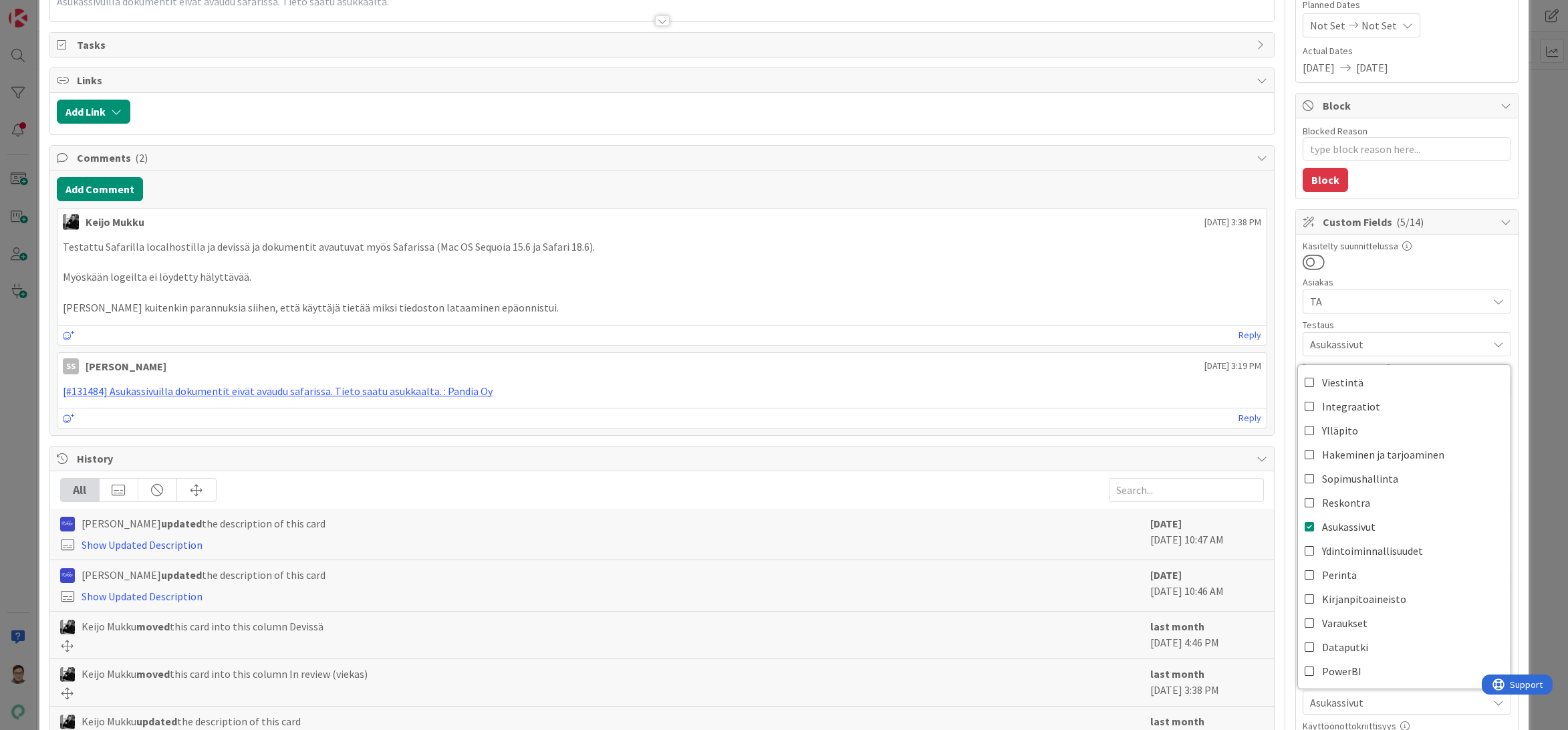
scroll to position [0, 0]
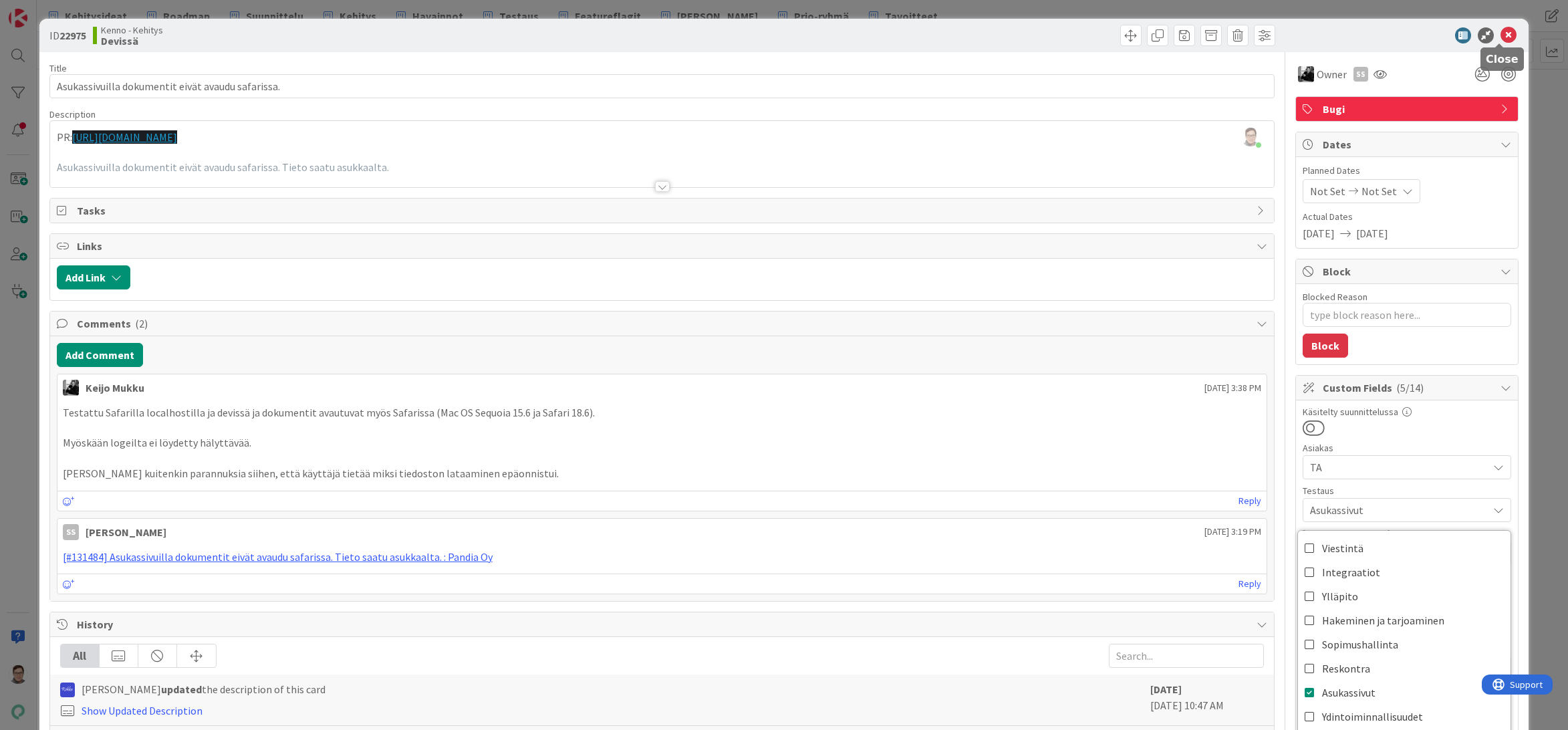
click at [1500, 35] on icon at bounding box center [1508, 35] width 16 height 16
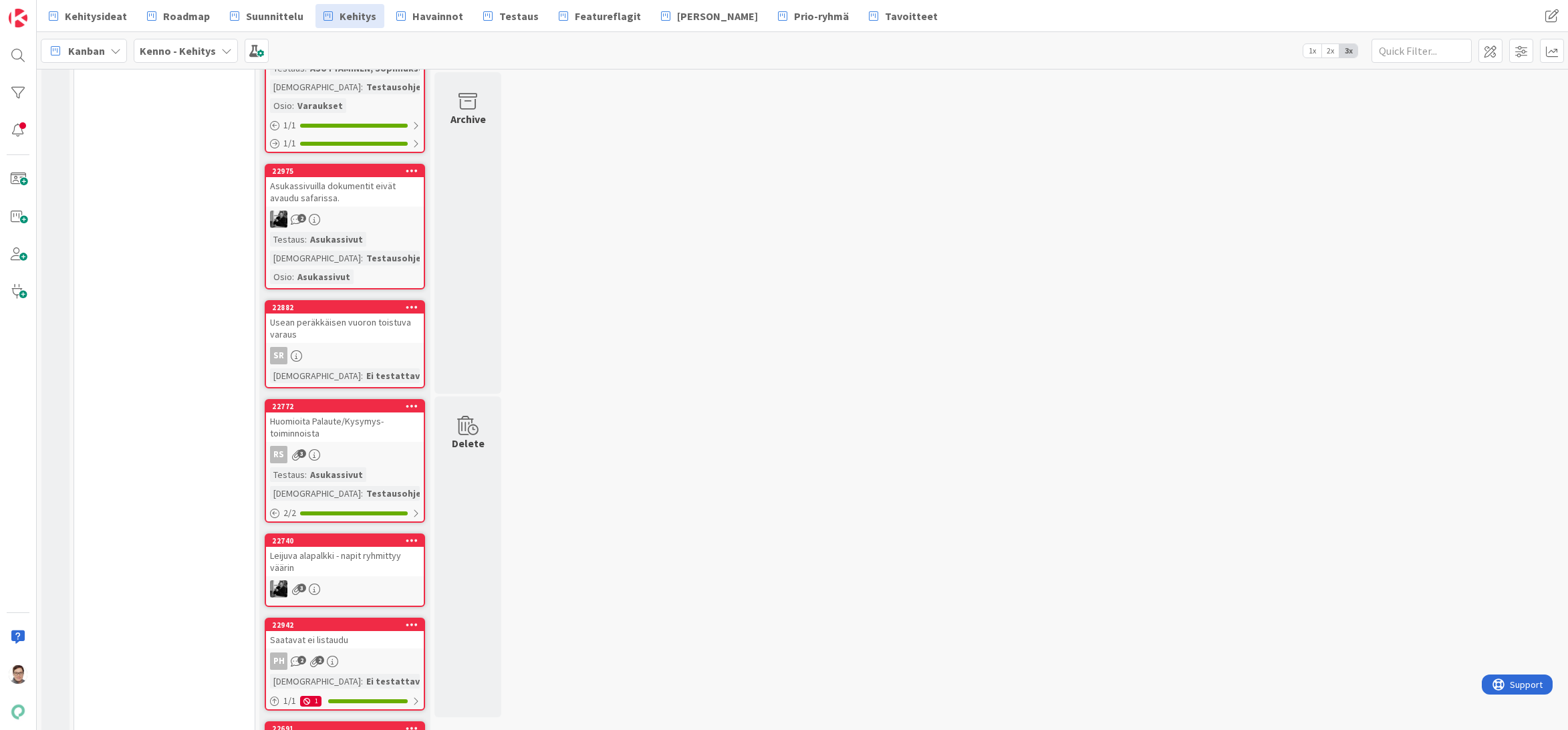
scroll to position [4010, 0]
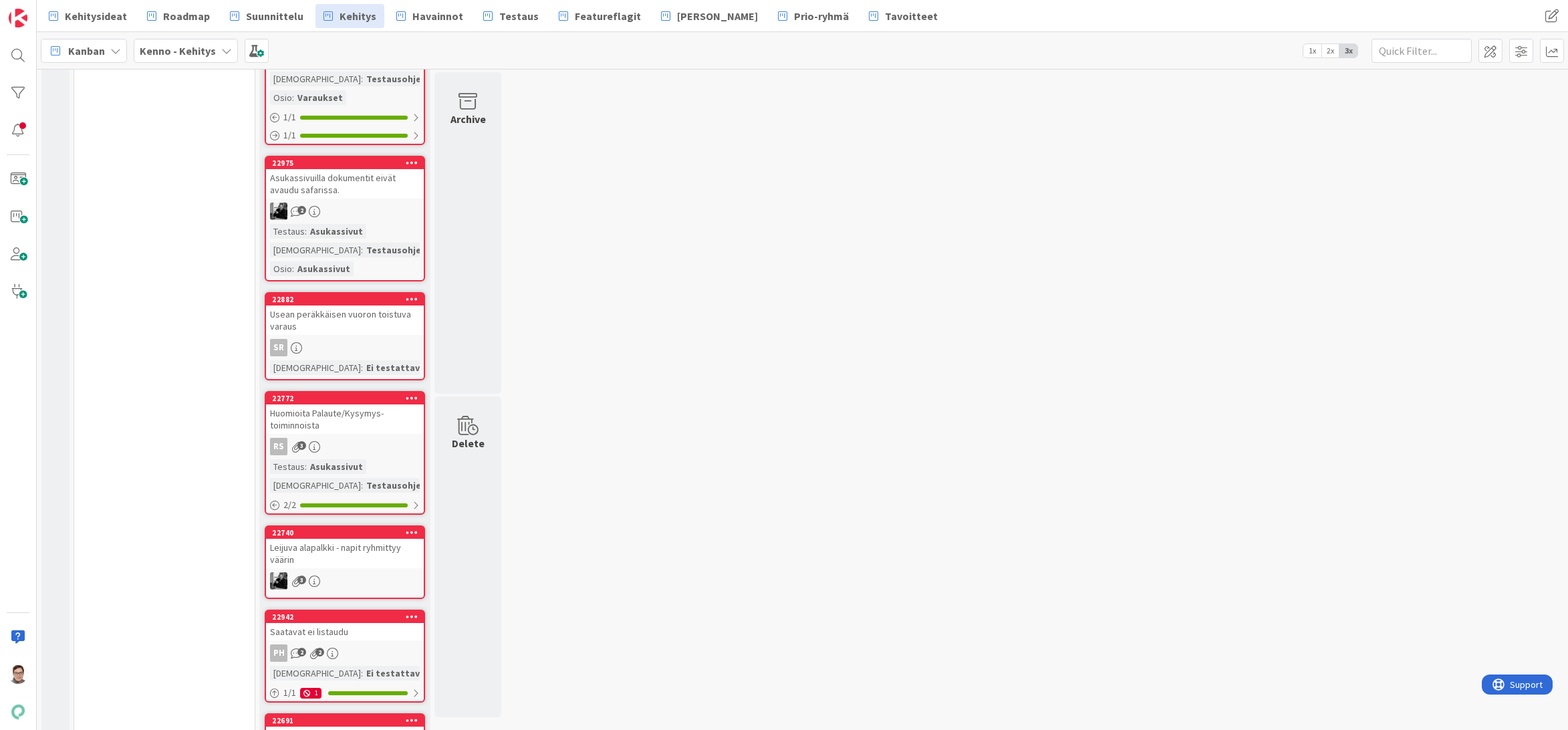
click at [347, 327] on div "Usean peräkkäisen vuoron toistuva varaus" at bounding box center [344, 320] width 158 height 29
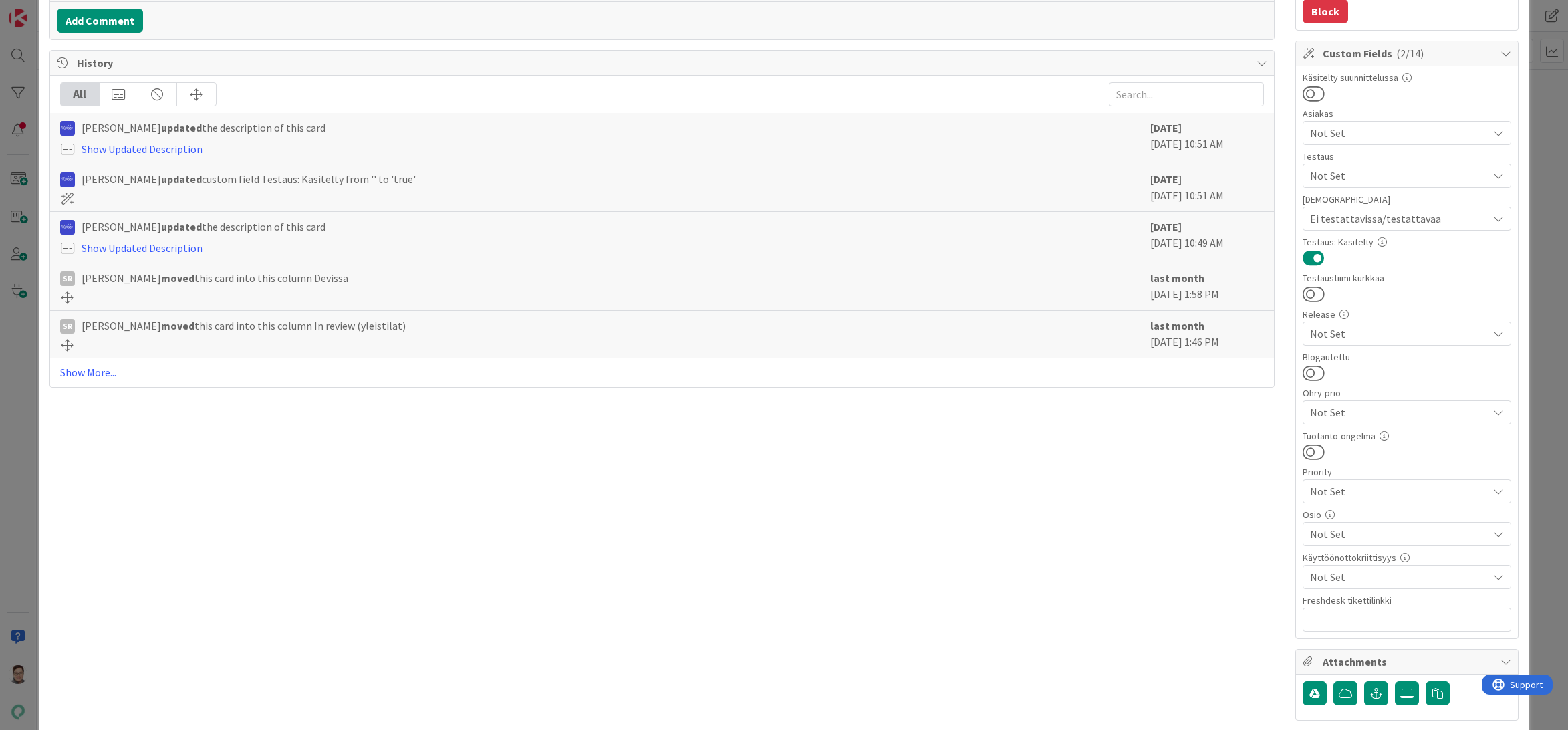
click at [1337, 532] on span "Not Set" at bounding box center [1398, 533] width 178 height 16
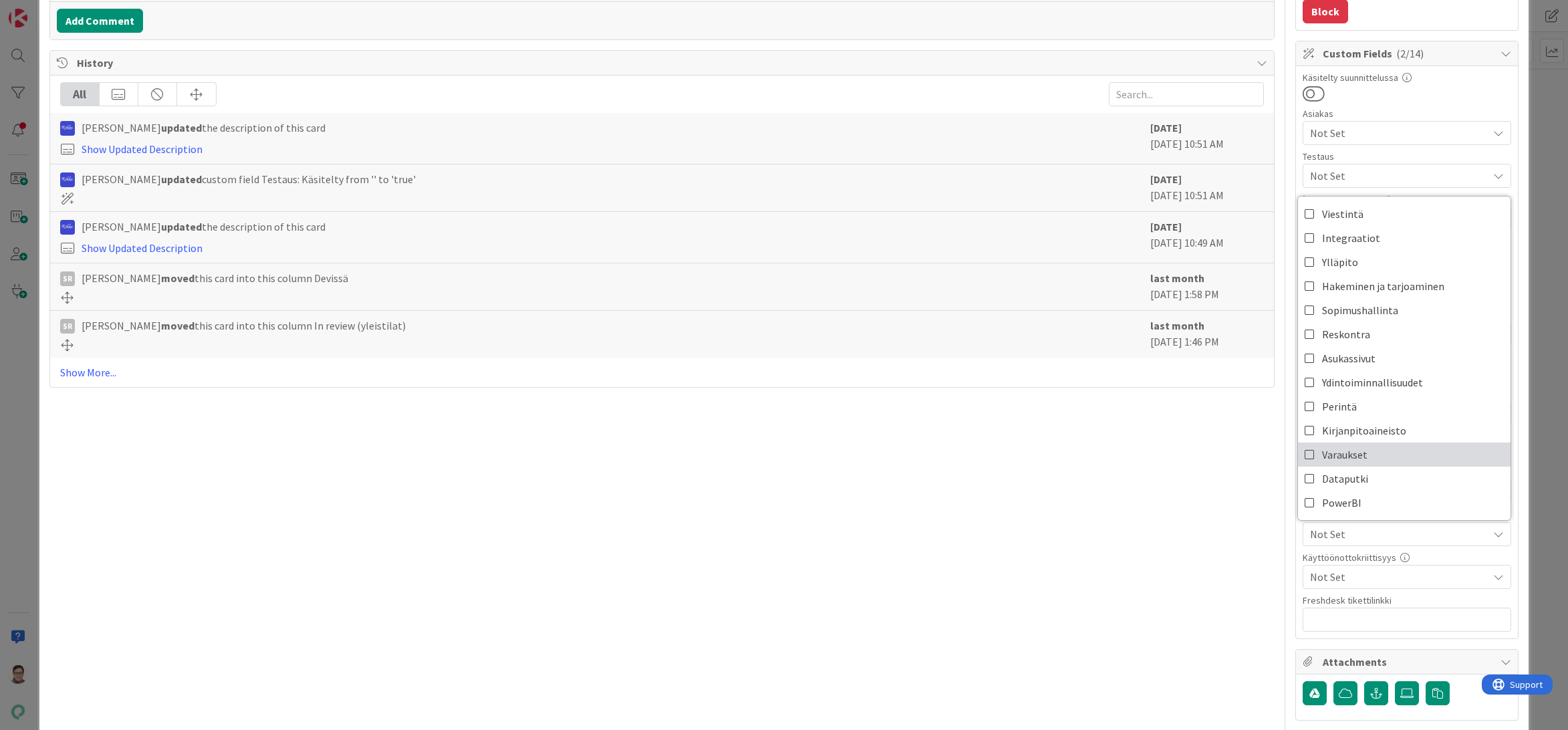
click at [1338, 461] on span "Varaukset" at bounding box center [1344, 454] width 45 height 20
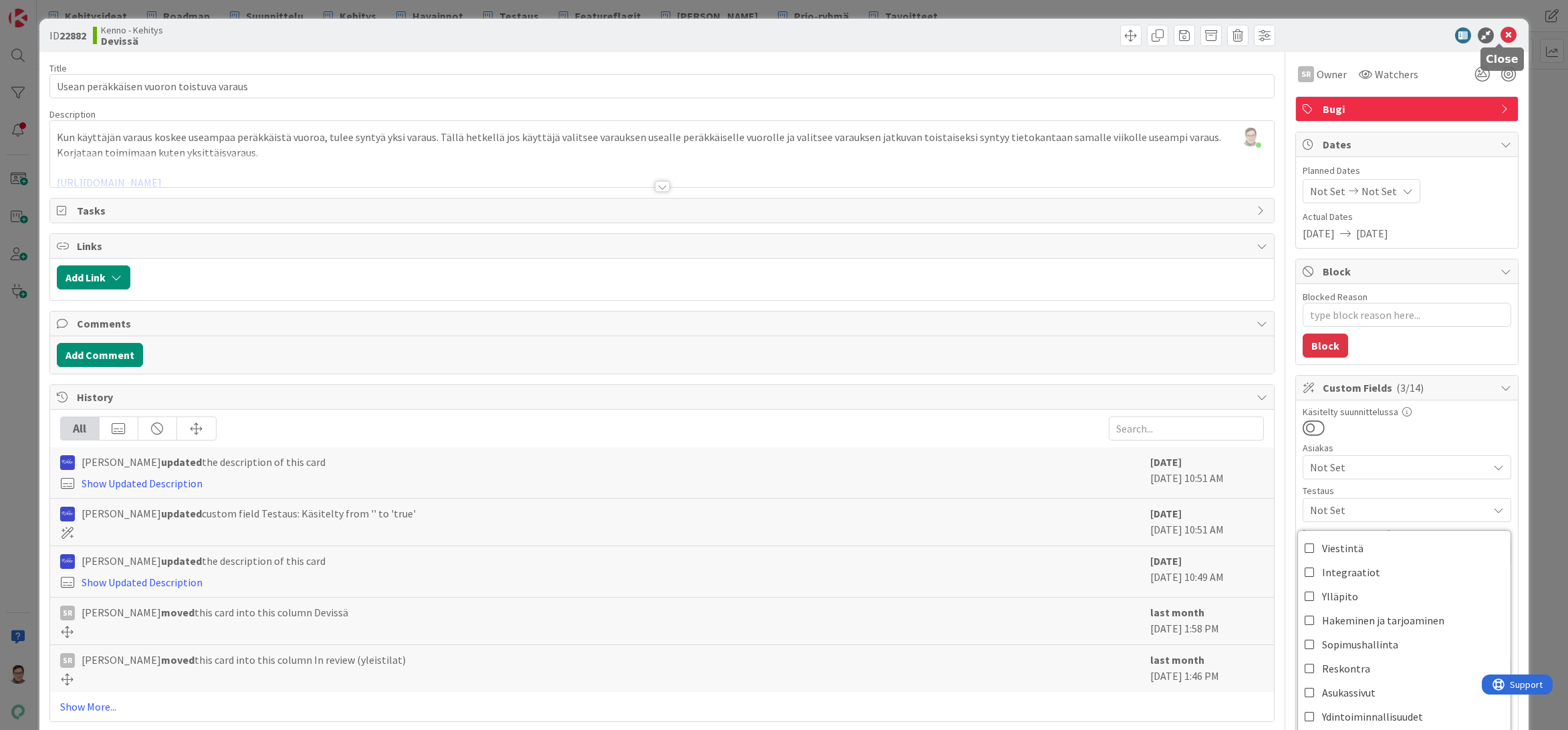
click at [1500, 36] on icon at bounding box center [1508, 35] width 16 height 16
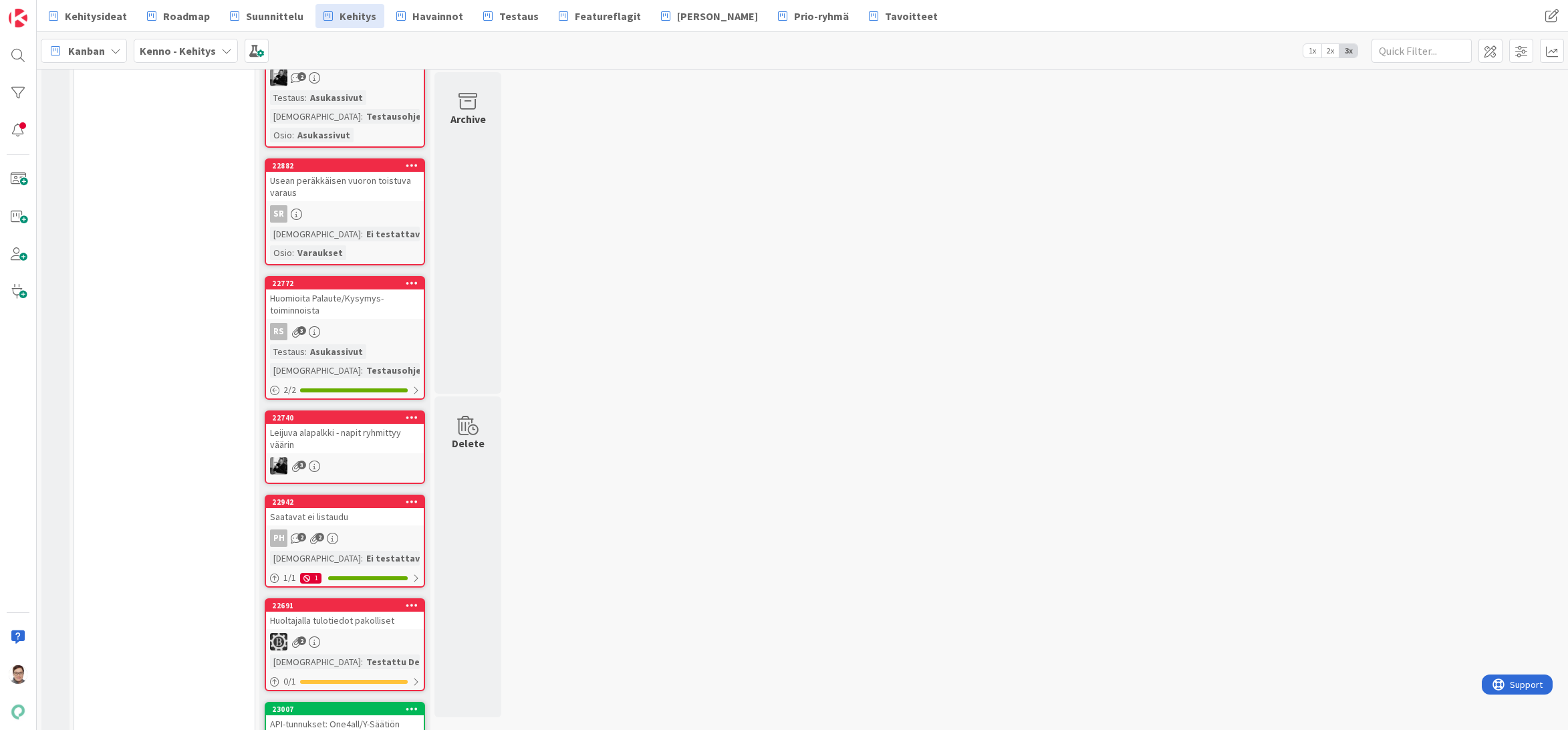
click at [344, 306] on div "Huomioita Palaute/Kysymys-toiminnoista" at bounding box center [344, 303] width 158 height 29
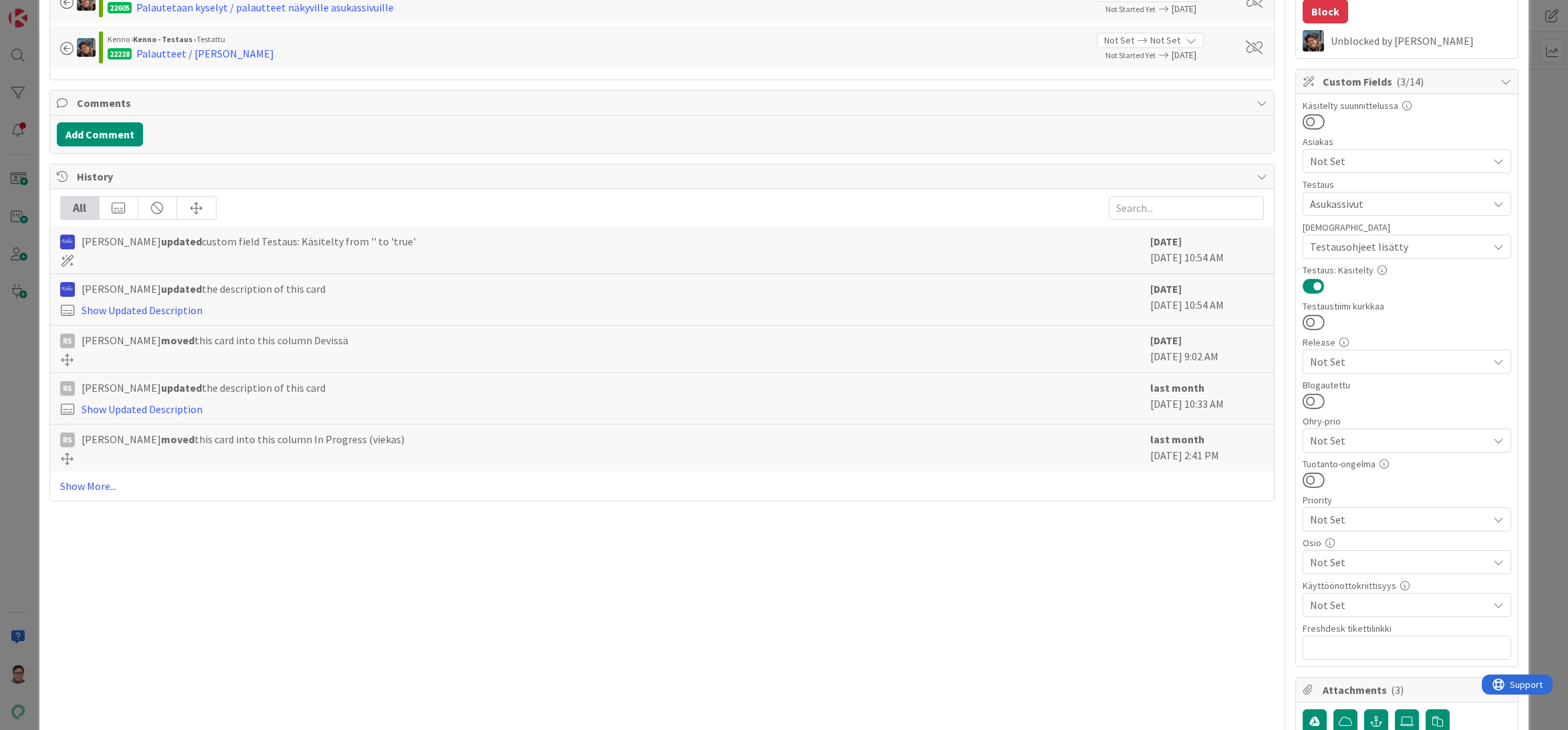
click at [1332, 563] on span "Not Set" at bounding box center [1398, 561] width 178 height 16
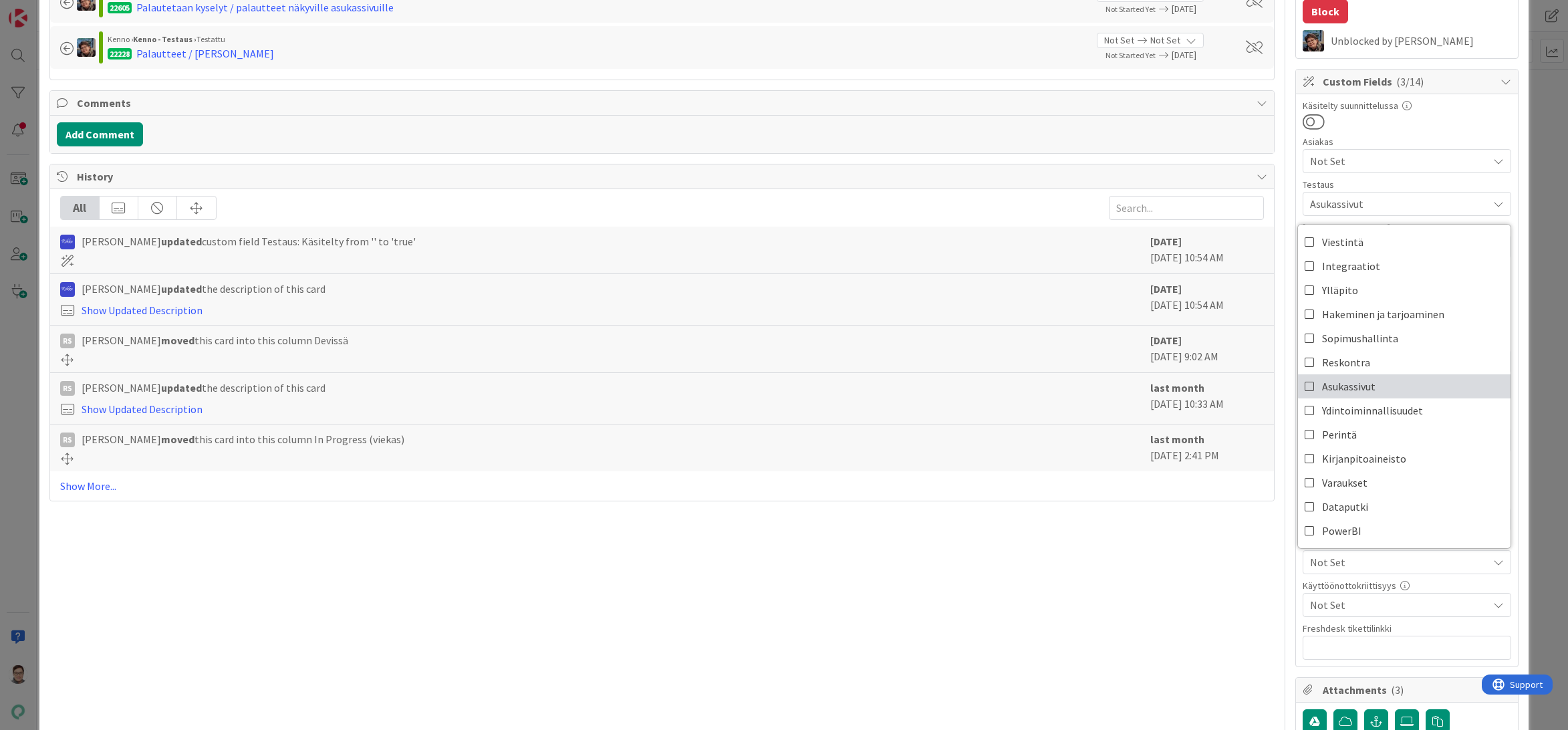
click at [1340, 394] on span "Asukassivut" at bounding box center [1349, 386] width 53 height 20
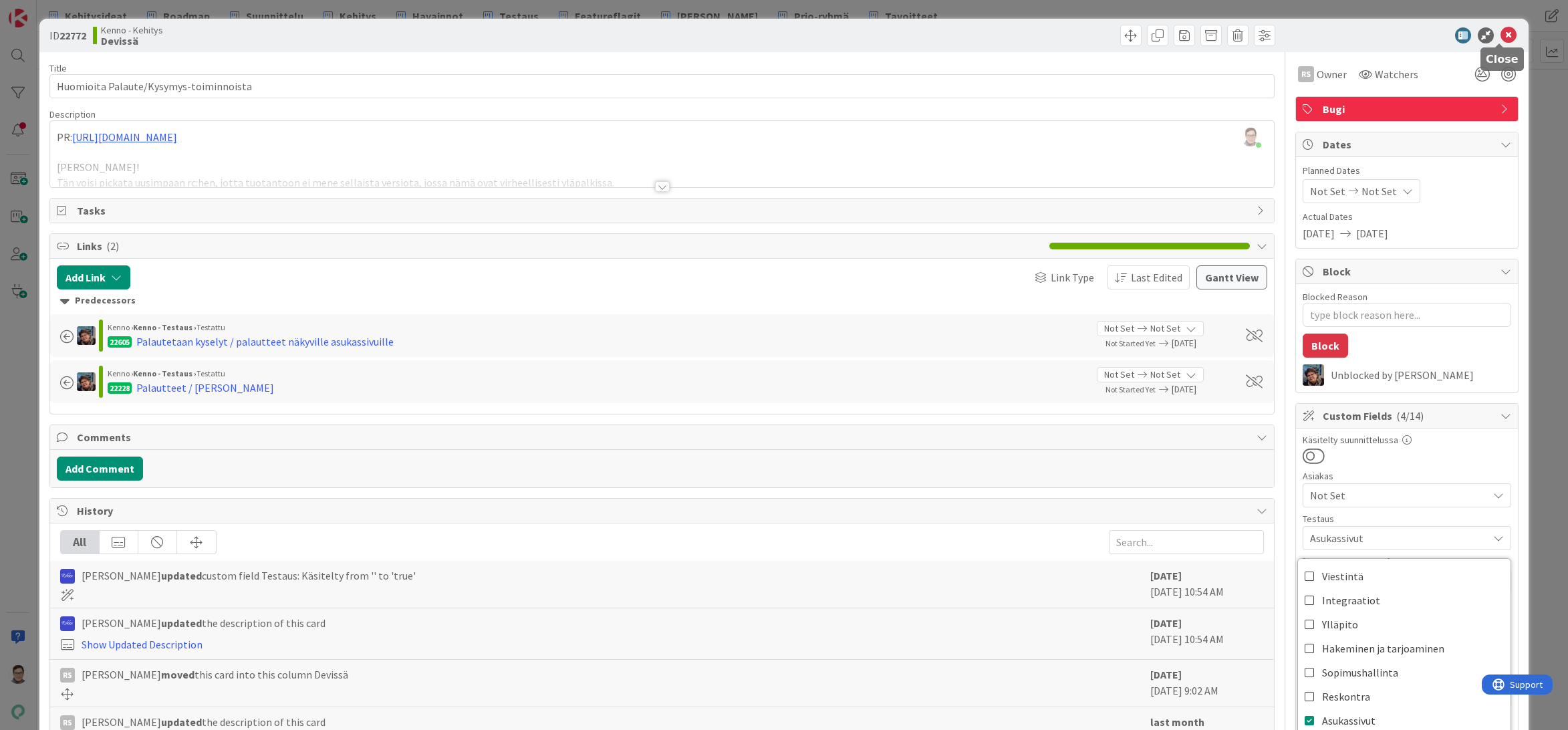
click at [1500, 39] on icon at bounding box center [1508, 35] width 16 height 16
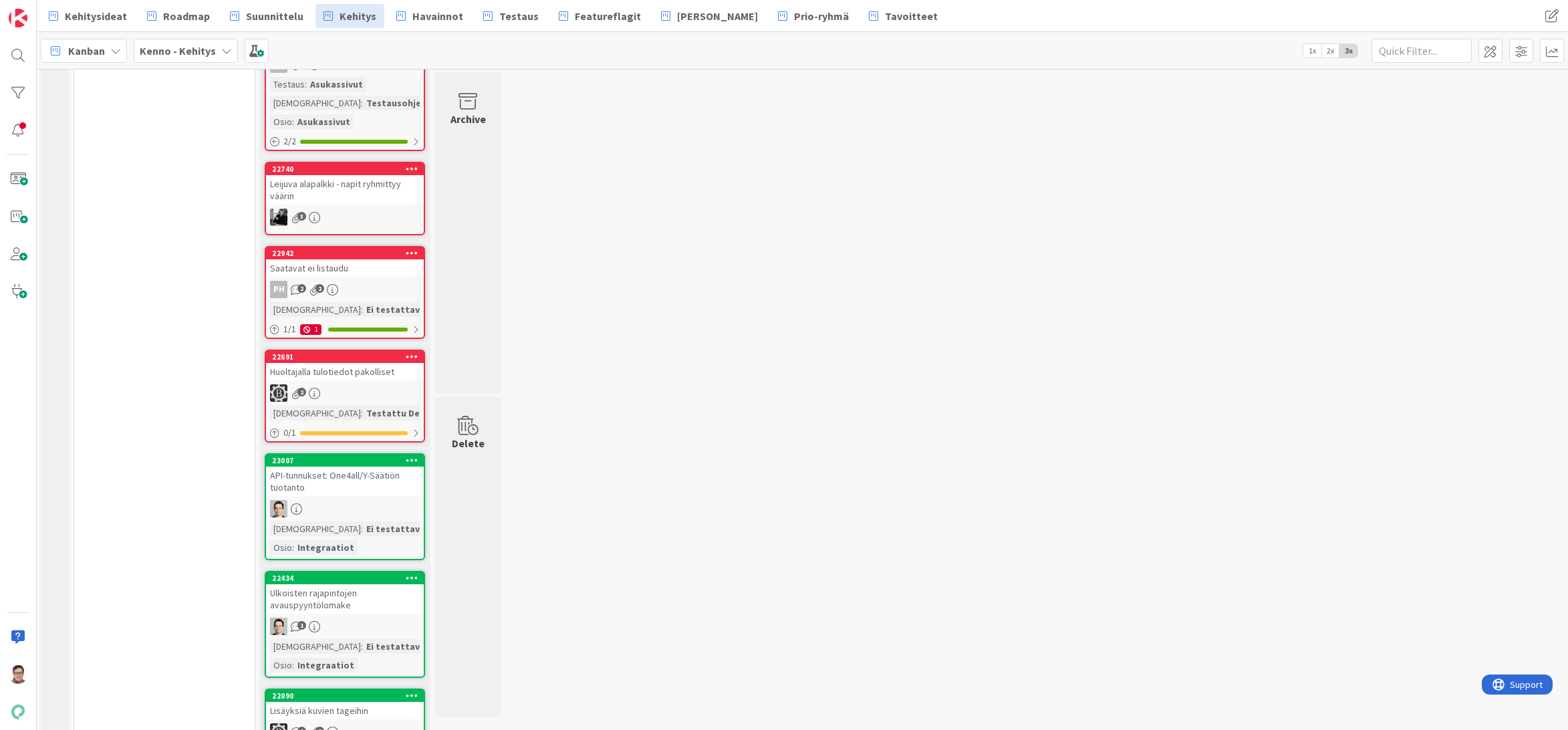
click at [347, 273] on div "Saatavat ei listaudu" at bounding box center [344, 267] width 158 height 17
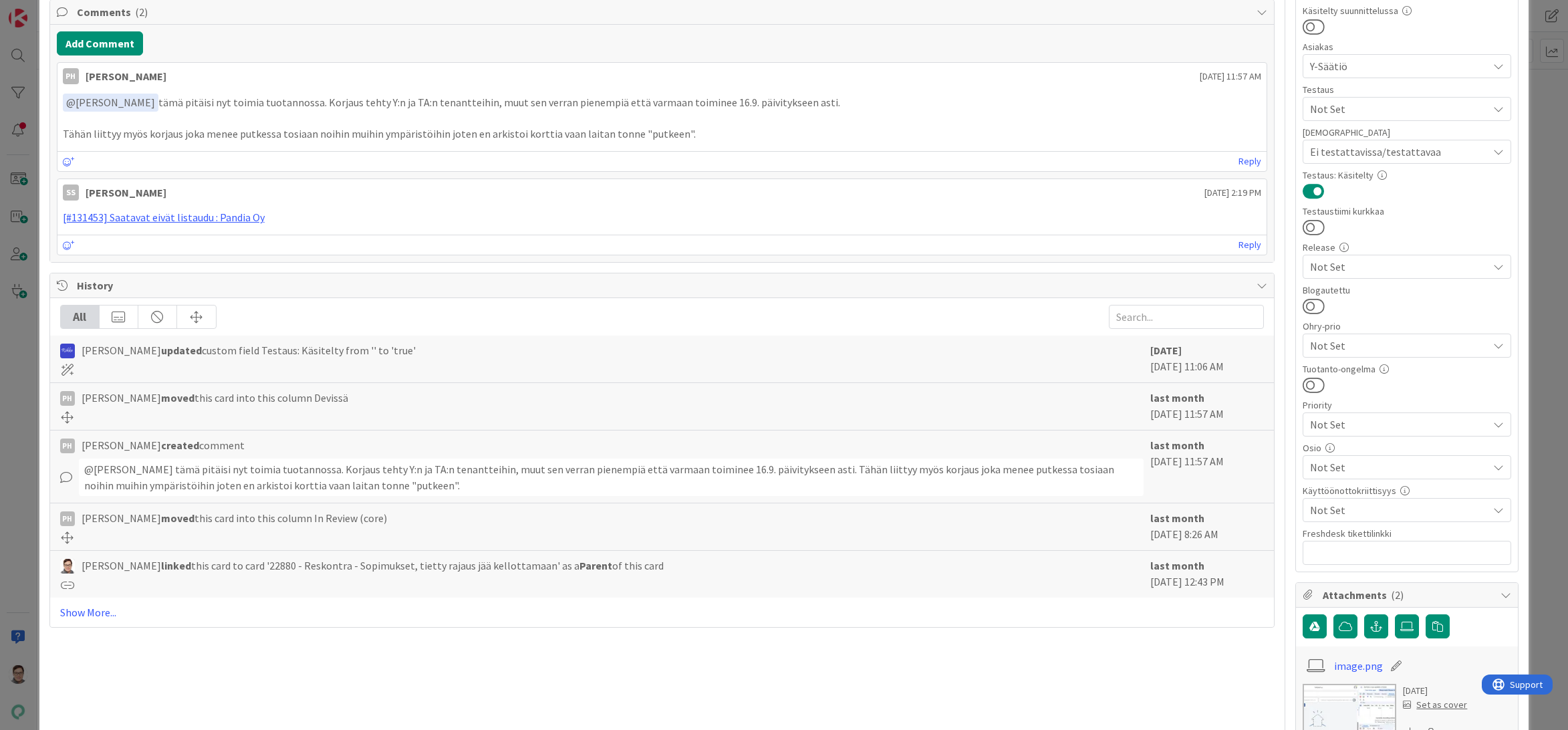
click at [1331, 463] on span "Not Set" at bounding box center [1398, 467] width 178 height 16
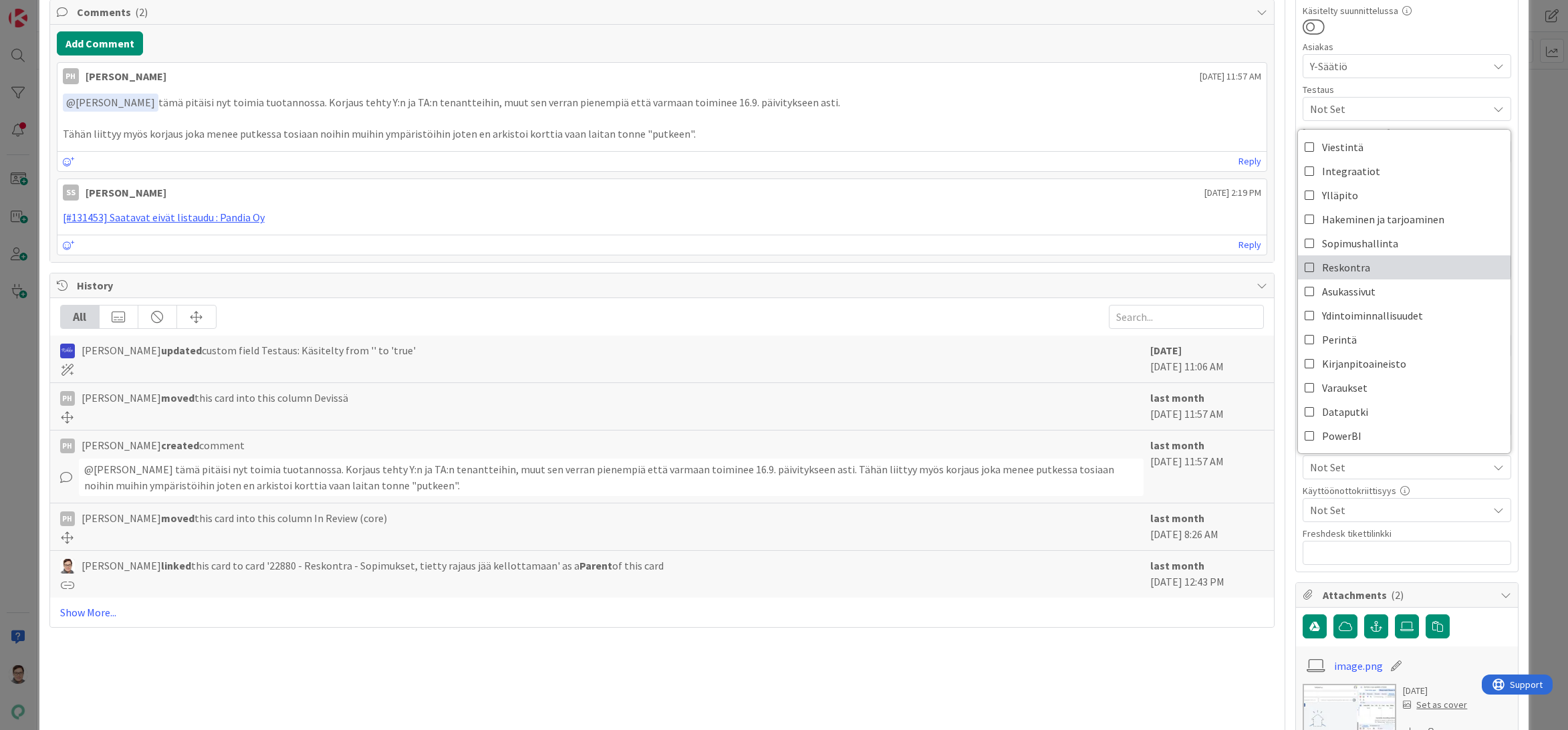
click at [1339, 273] on span "Reskontra" at bounding box center [1346, 267] width 48 height 20
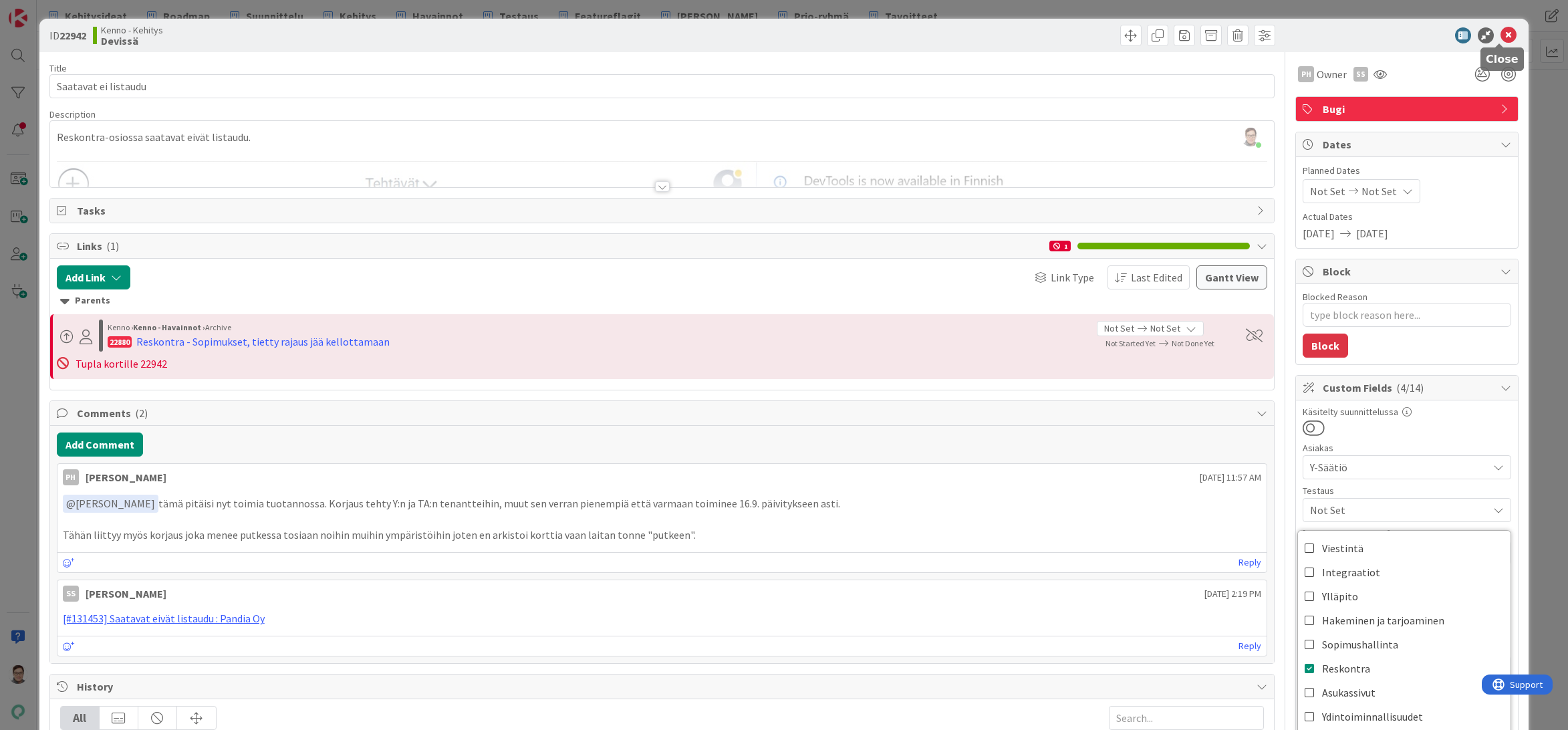
click at [1500, 42] on icon at bounding box center [1508, 35] width 16 height 16
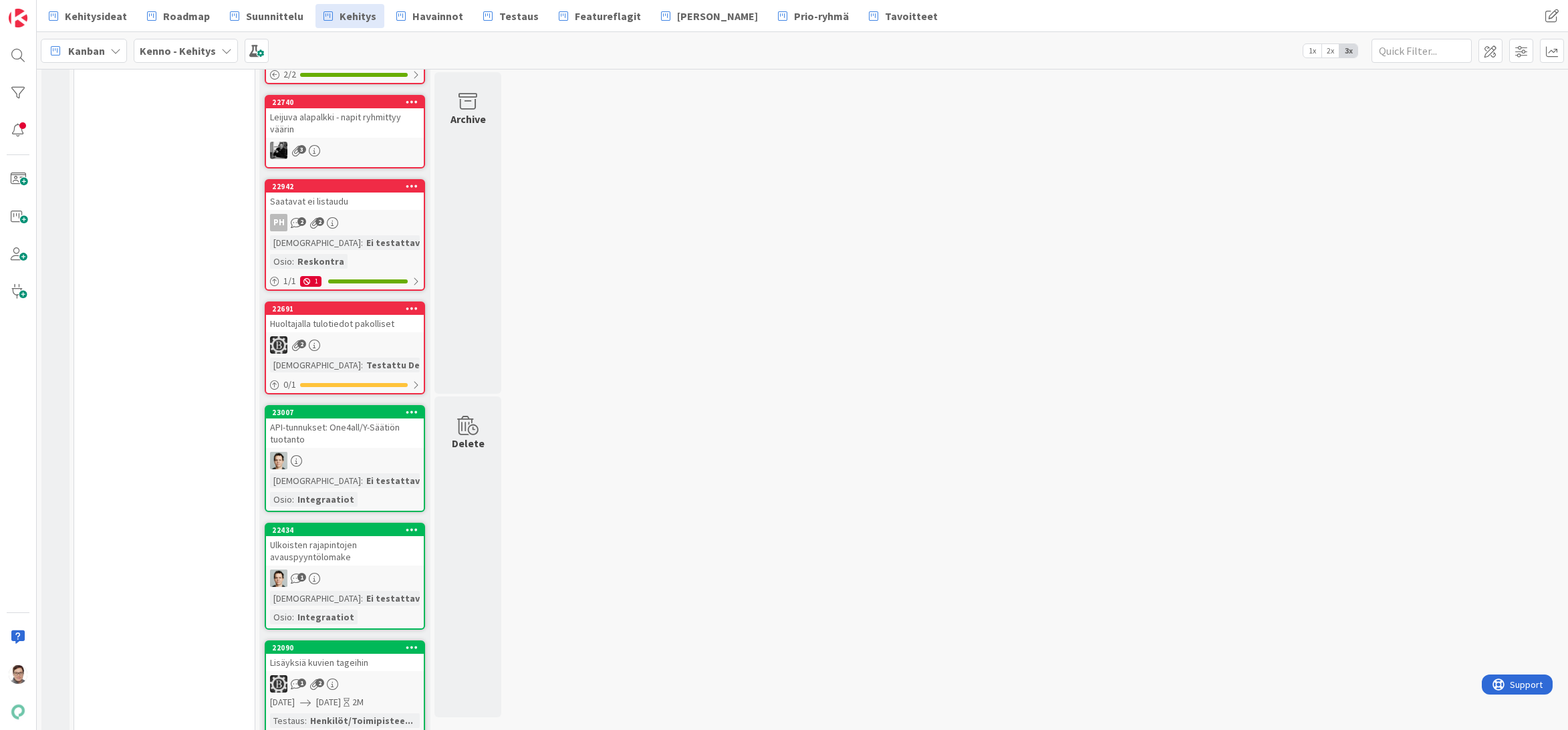
click at [347, 325] on div "Huoltajalla tulotiedot pakolliset" at bounding box center [344, 323] width 158 height 17
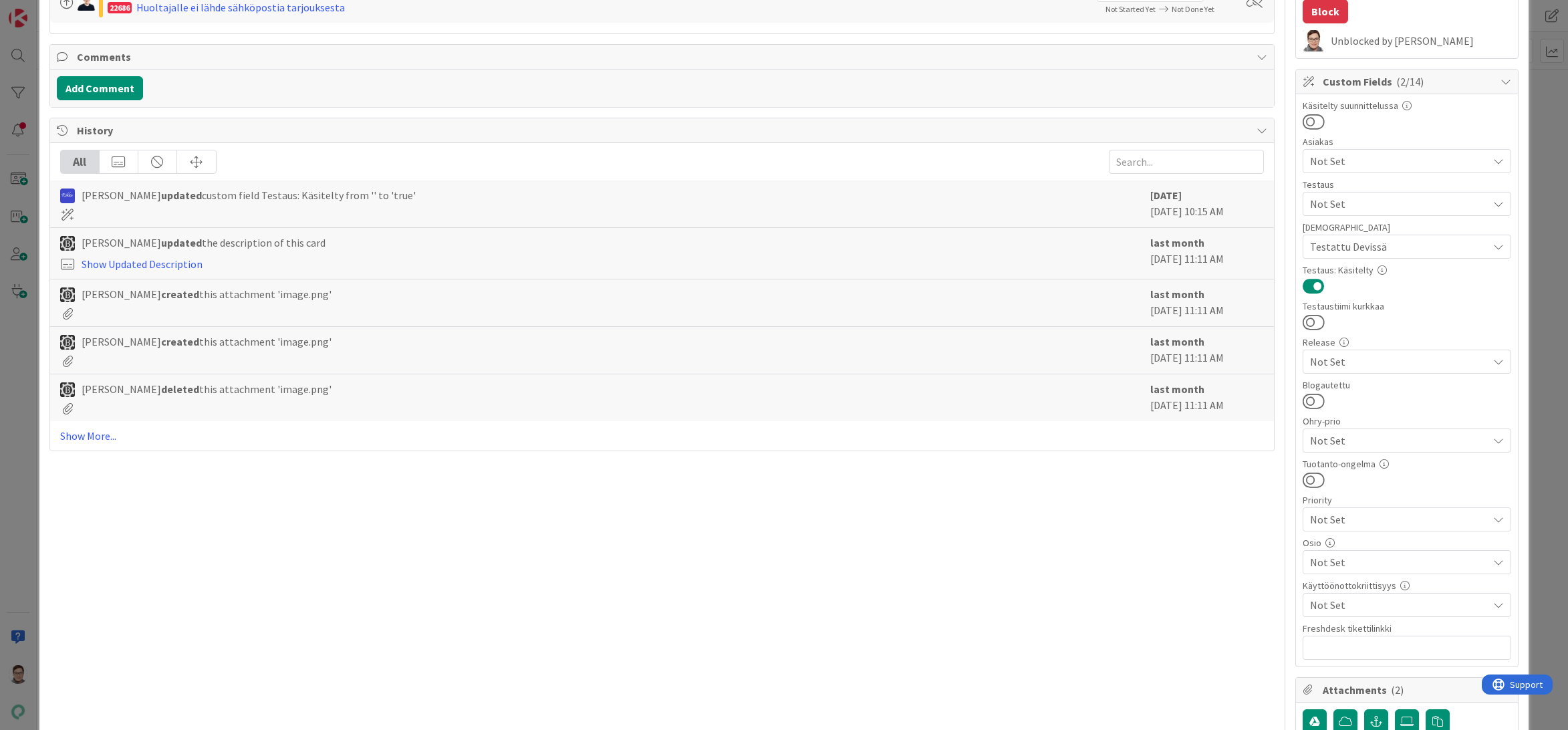
click at [1337, 563] on span "Not Set" at bounding box center [1398, 561] width 178 height 16
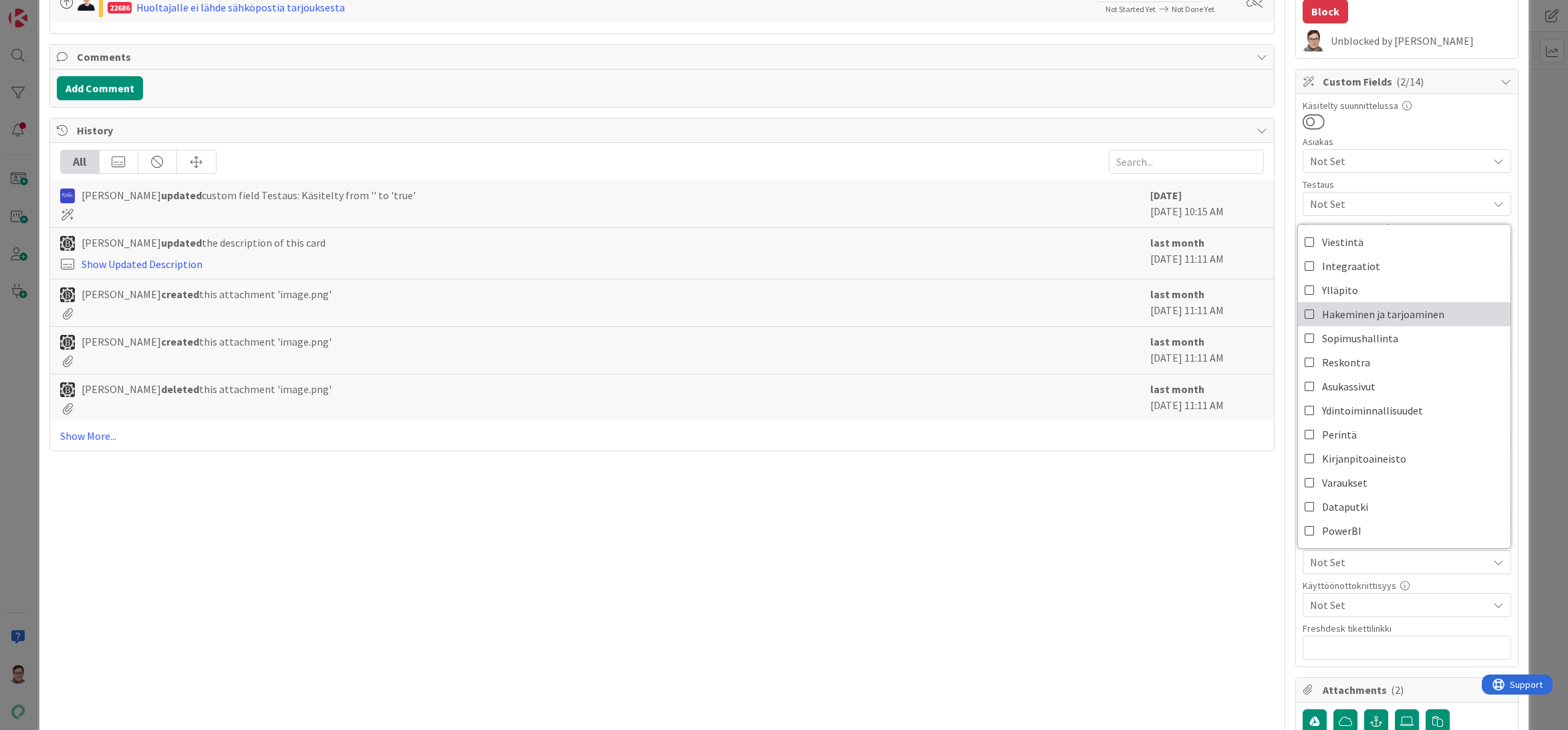
click at [1353, 302] on link "Hakeminen ja tarjoaminen" at bounding box center [1404, 314] width 213 height 24
type textarea "x"
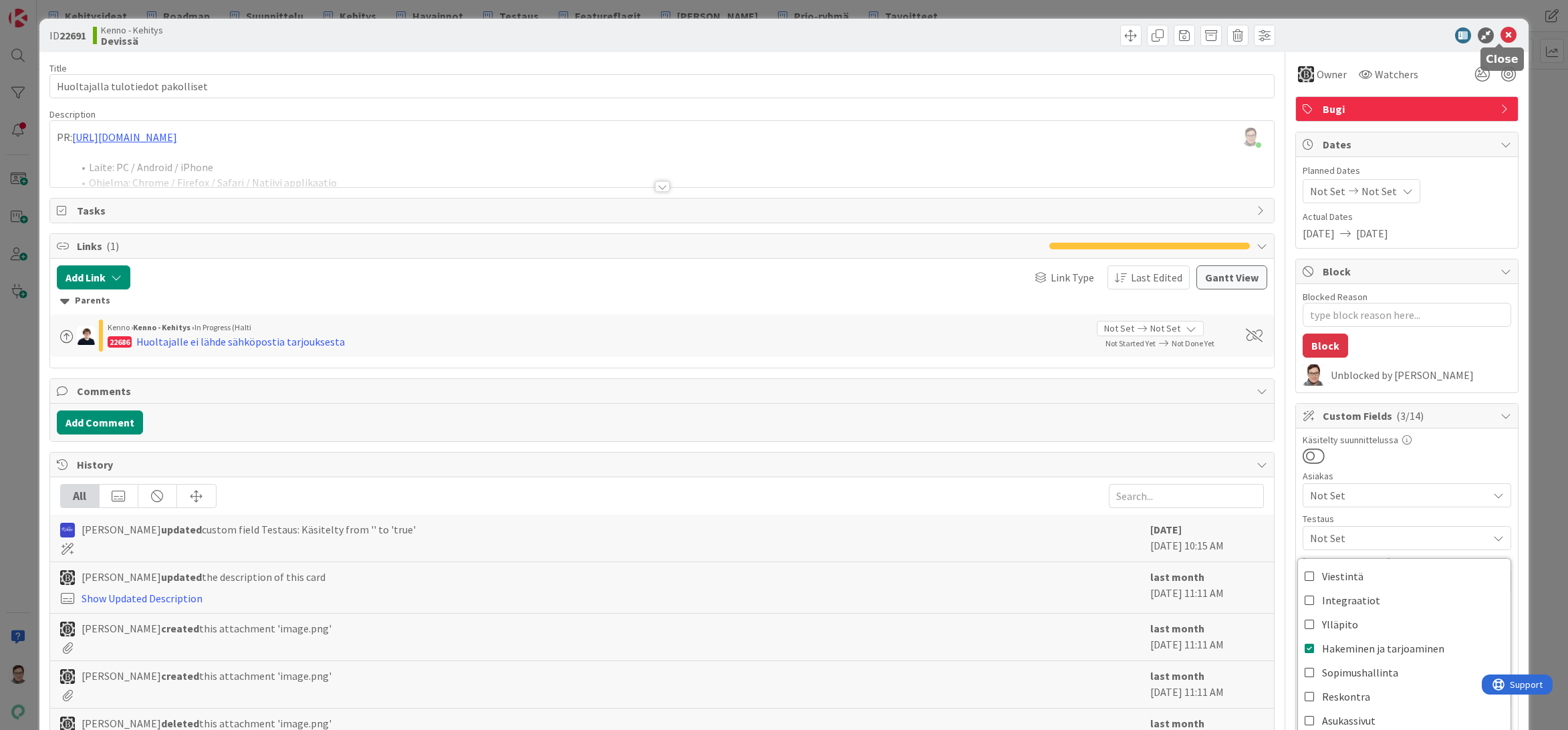
click at [1500, 34] on icon at bounding box center [1508, 35] width 16 height 16
